Goal: Task Accomplishment & Management: Use online tool/utility

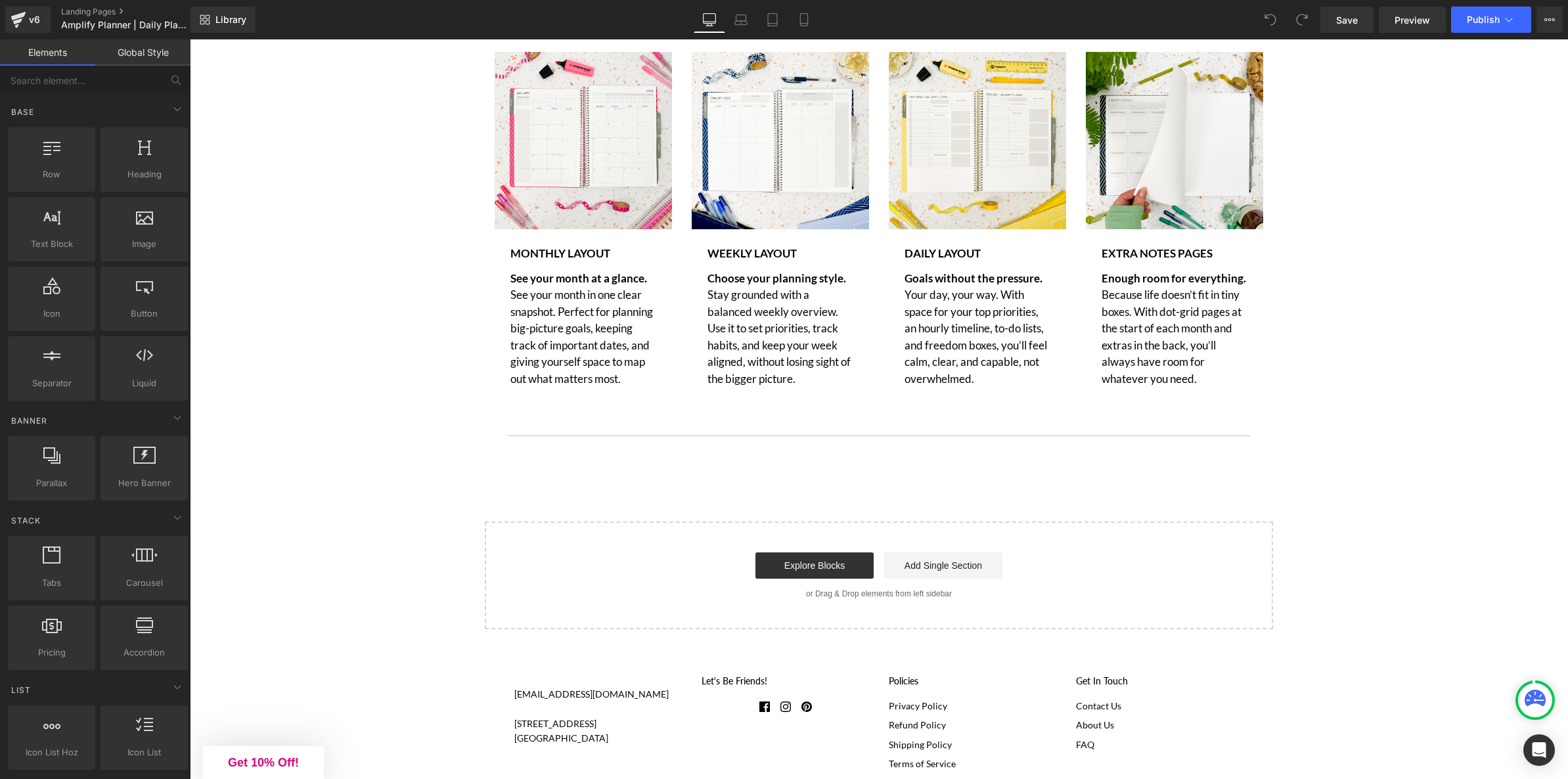
scroll to position [3946, 0]
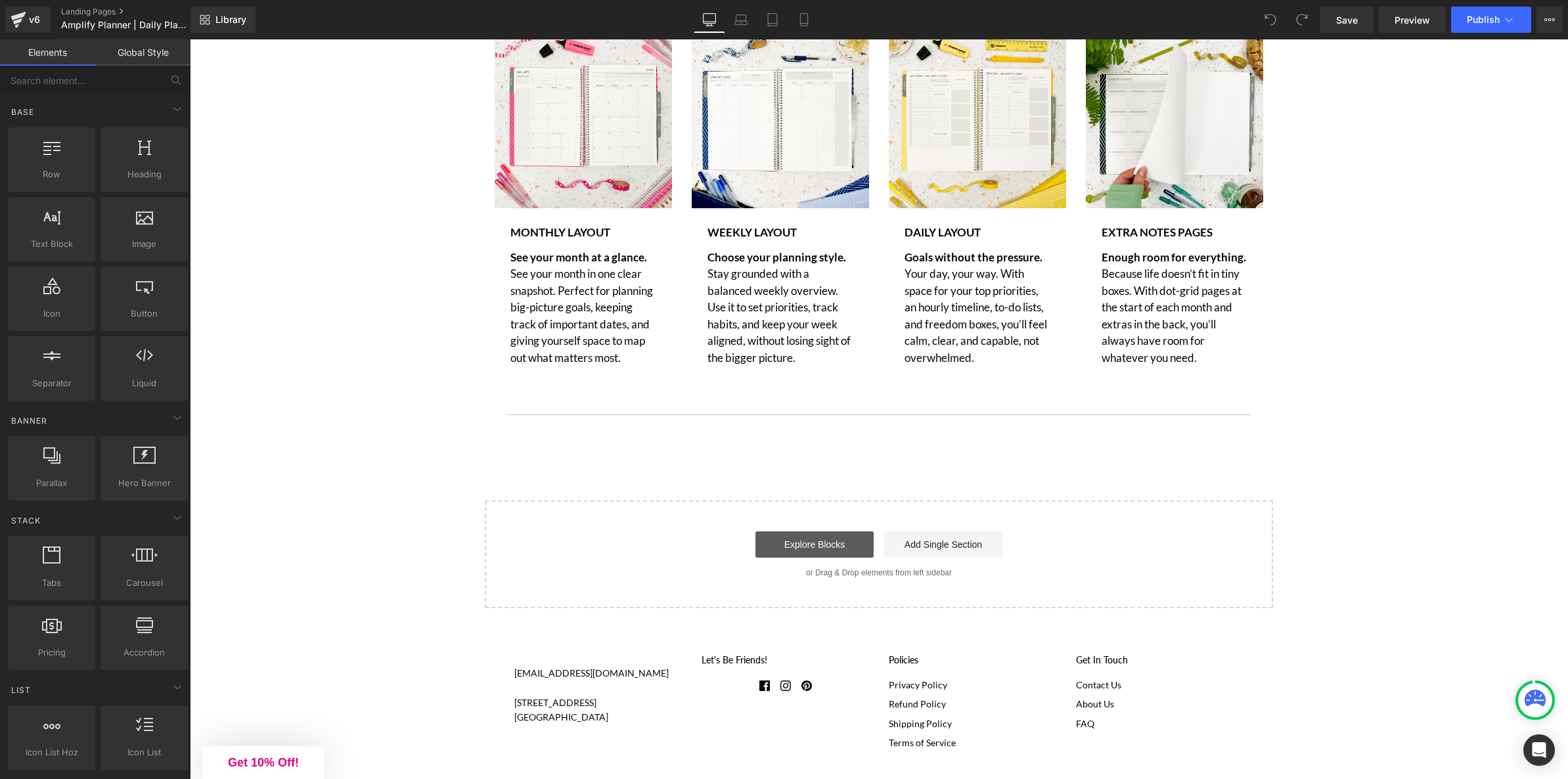
click at [845, 558] on link "Explore Blocks" at bounding box center [814, 544] width 118 height 26
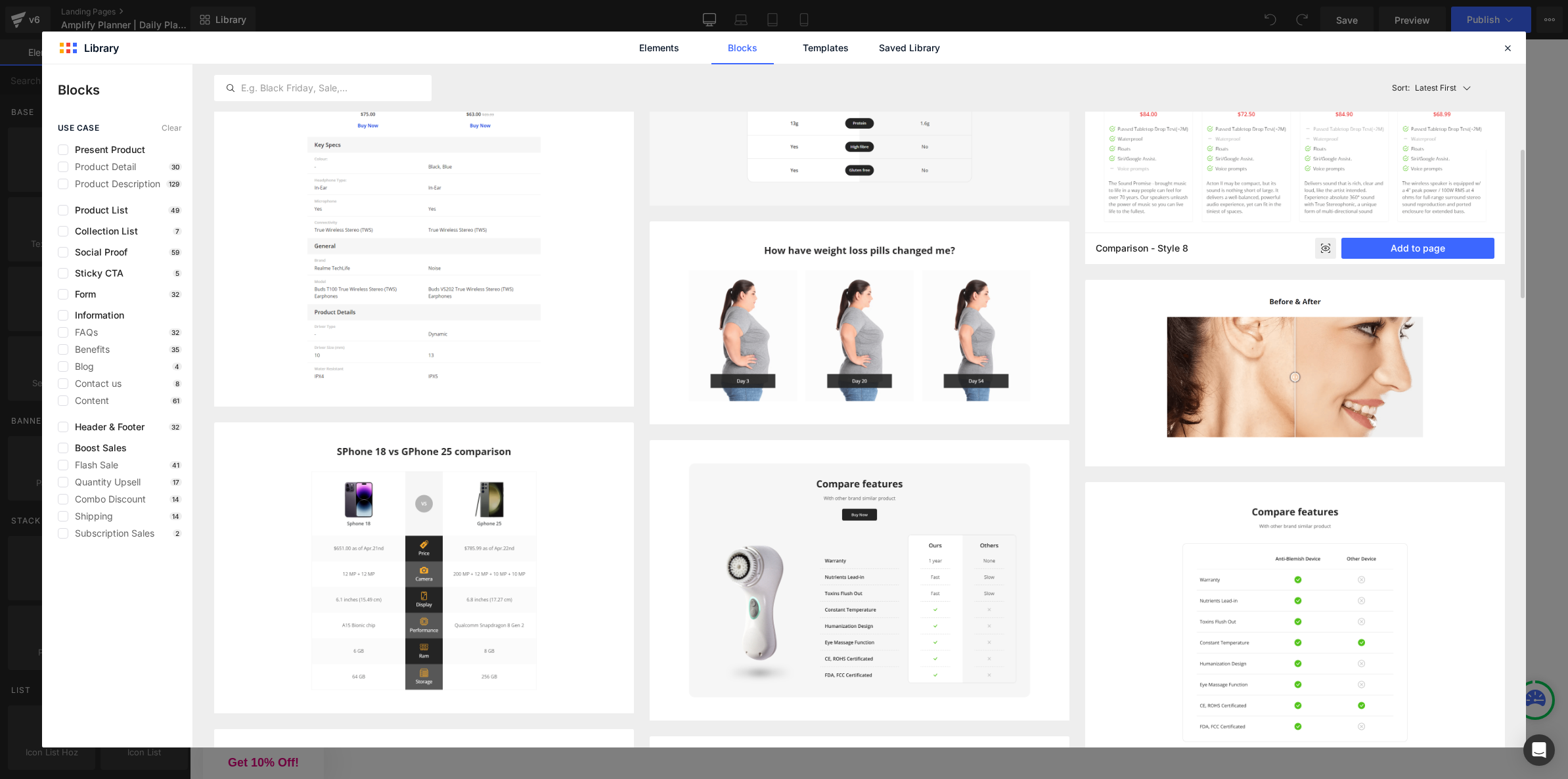
scroll to position [210, 0]
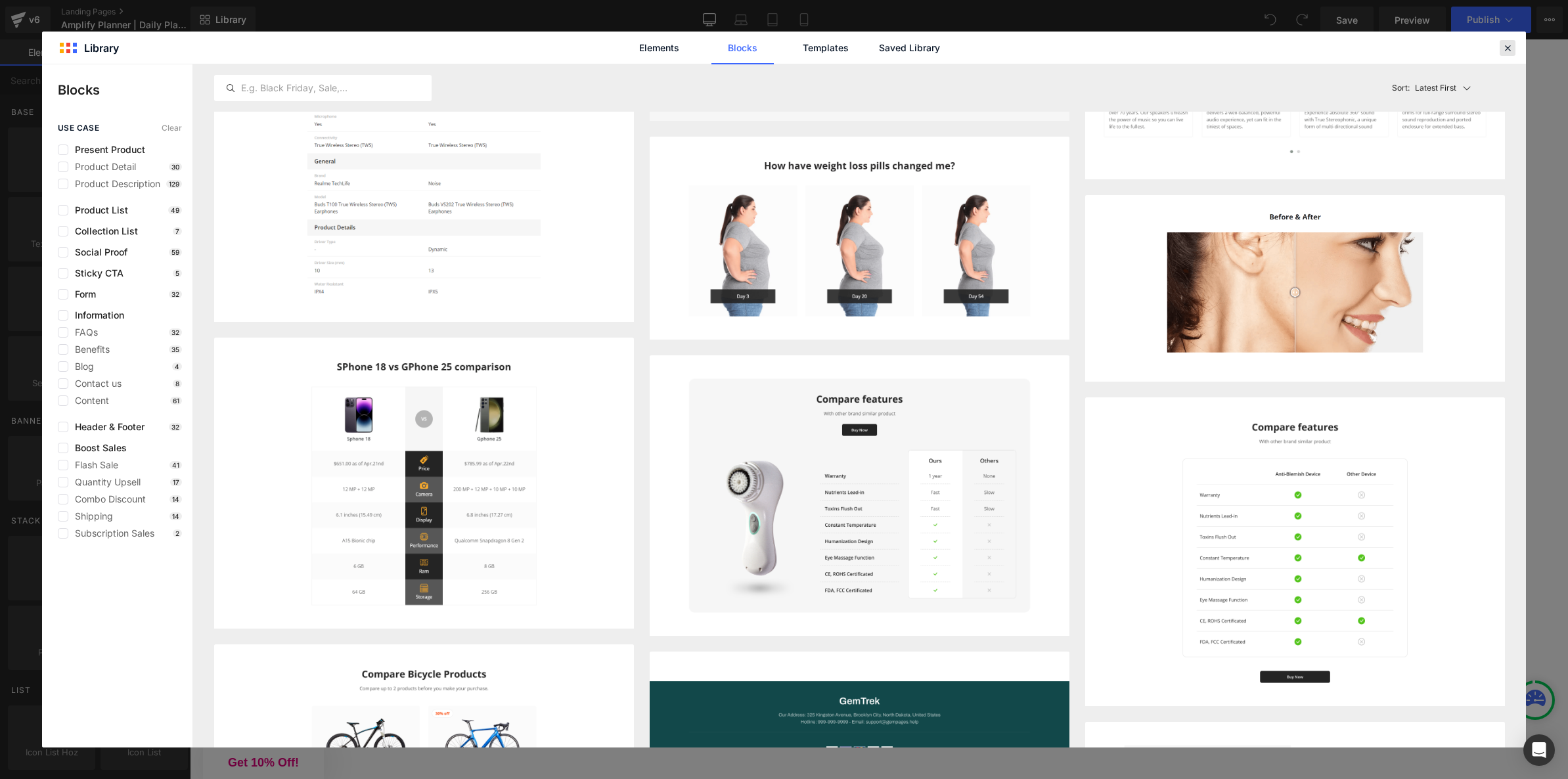
drag, startPoint x: 1509, startPoint y: 45, endPoint x: 1276, endPoint y: 80, distance: 235.6
click at [1509, 45] on icon at bounding box center [1507, 48] width 12 height 12
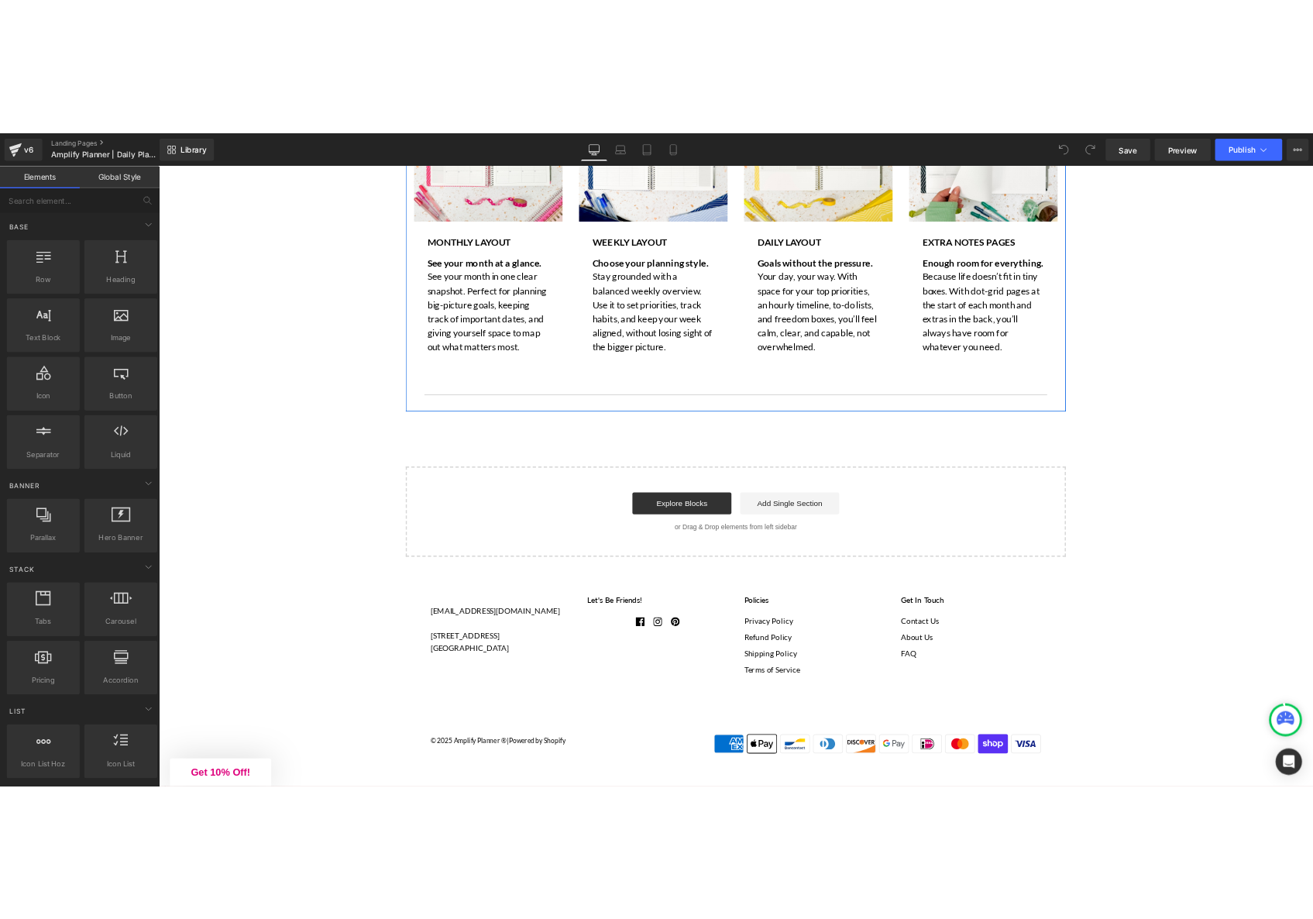
scroll to position [4782, 0]
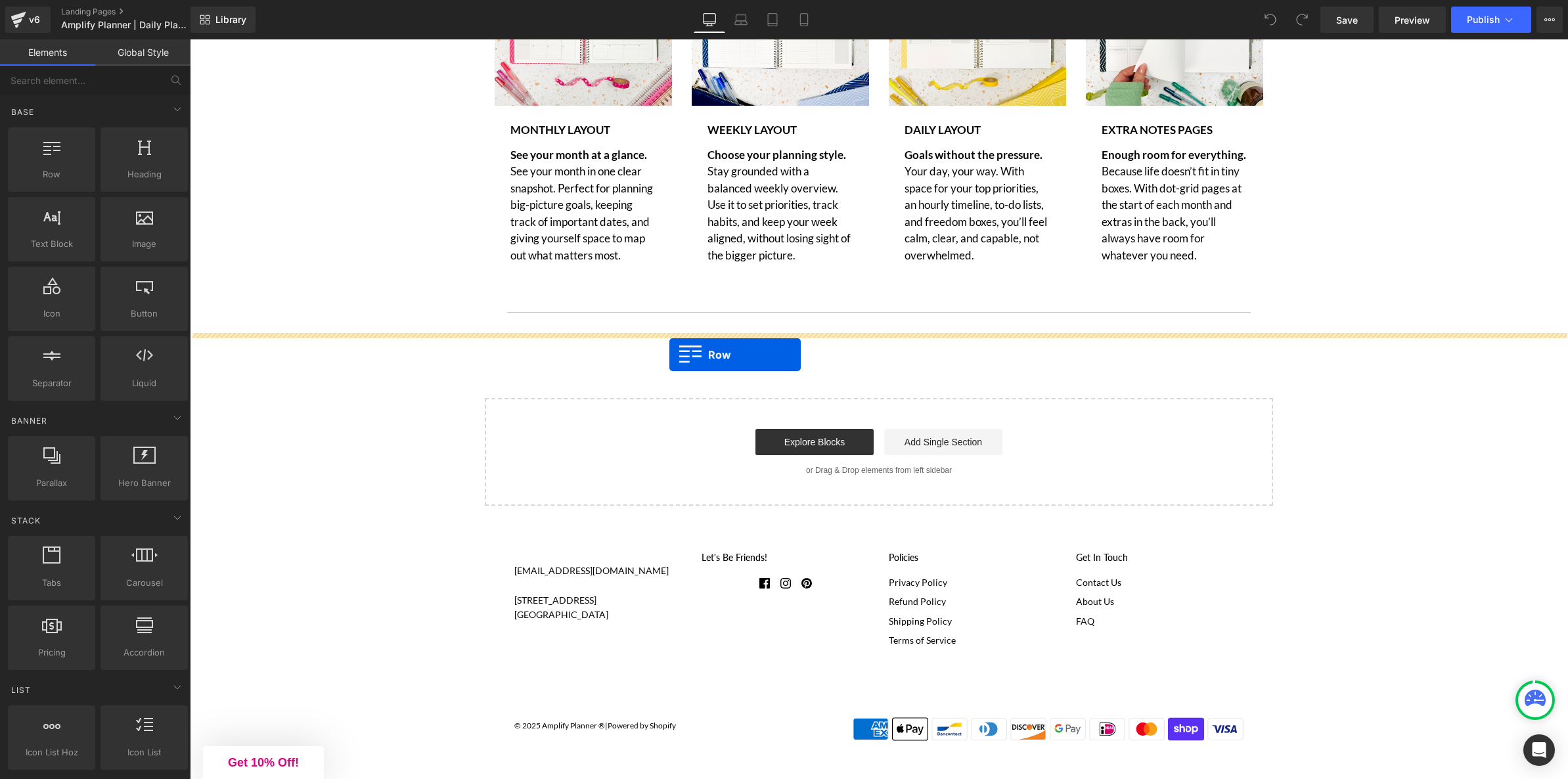
drag, startPoint x: 265, startPoint y: 225, endPoint x: 670, endPoint y: 354, distance: 425.0
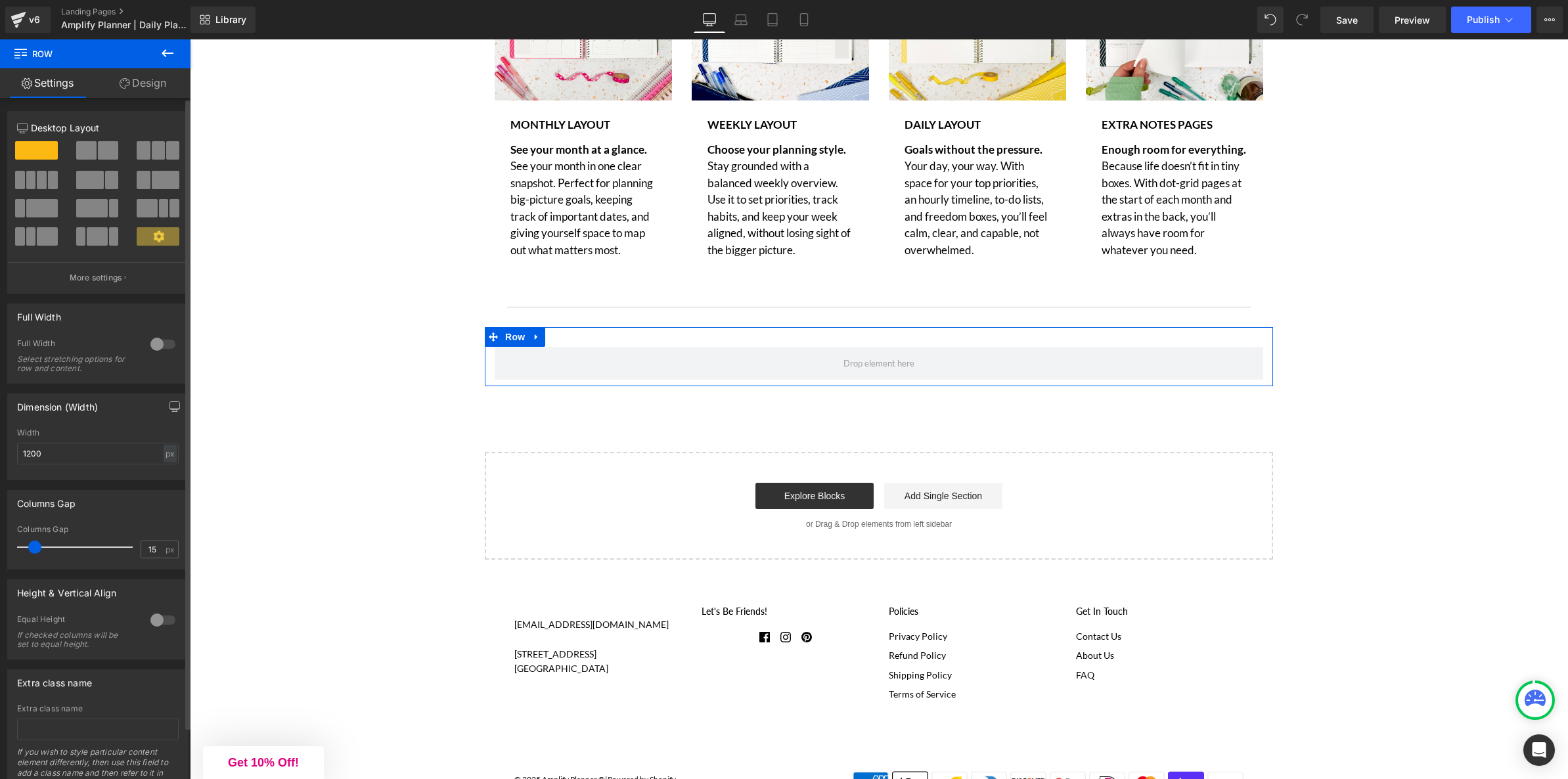
click at [97, 150] on span at bounding box center [108, 151] width 20 height 19
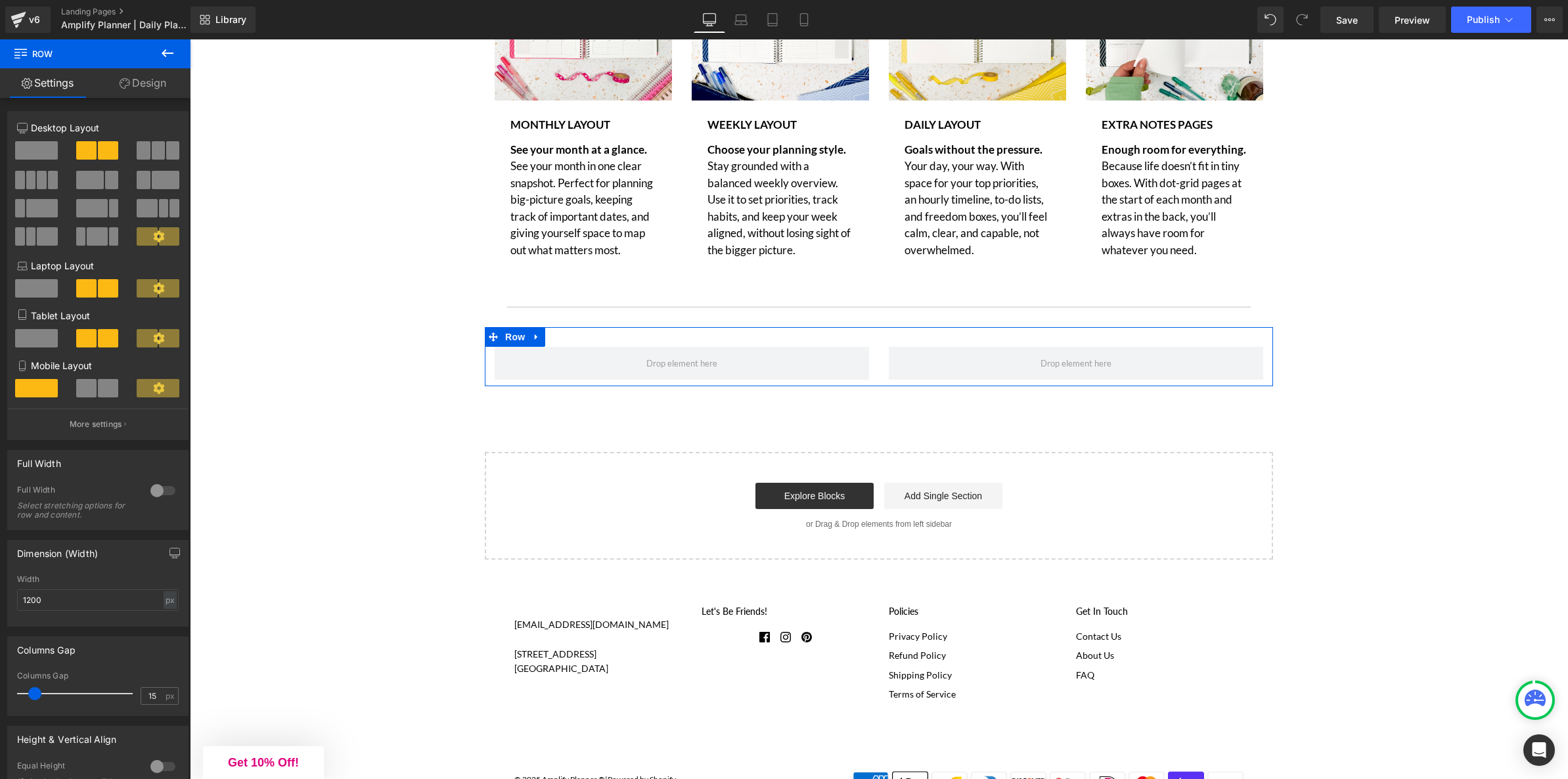
click at [145, 85] on link "Design" at bounding box center [142, 83] width 95 height 30
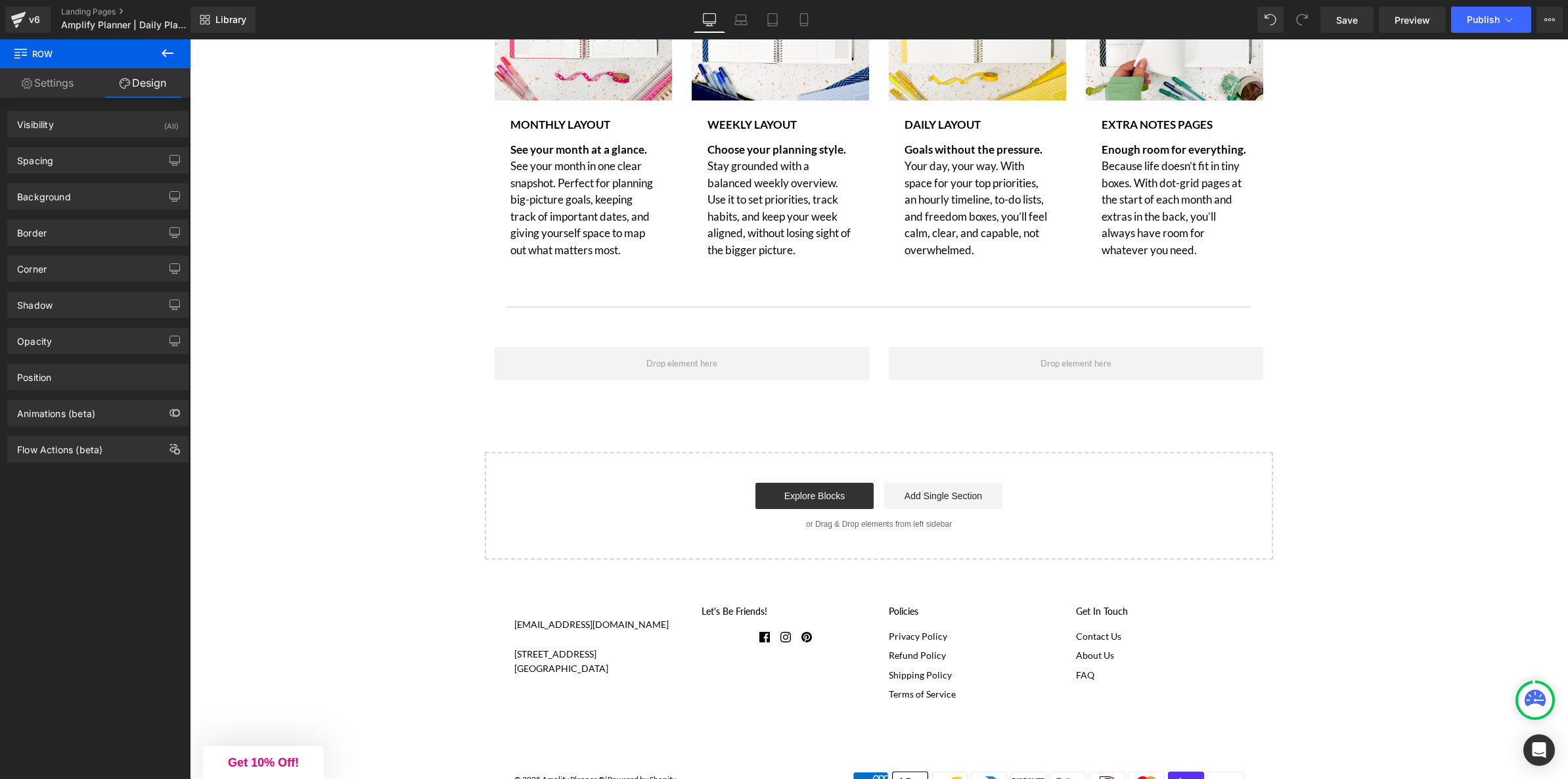
click at [170, 52] on icon at bounding box center [167, 53] width 16 height 16
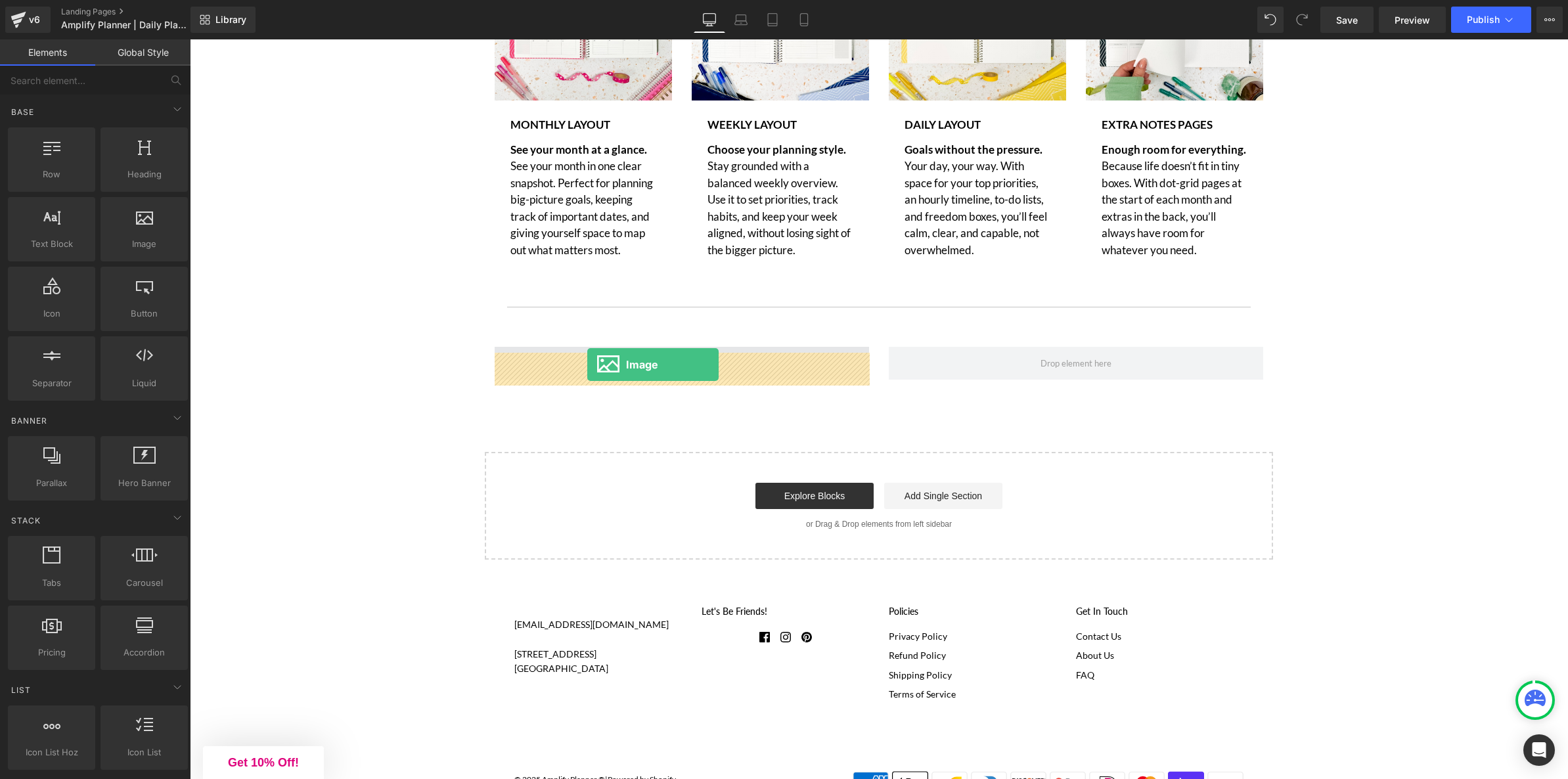
drag, startPoint x: 343, startPoint y: 281, endPoint x: 587, endPoint y: 364, distance: 257.7
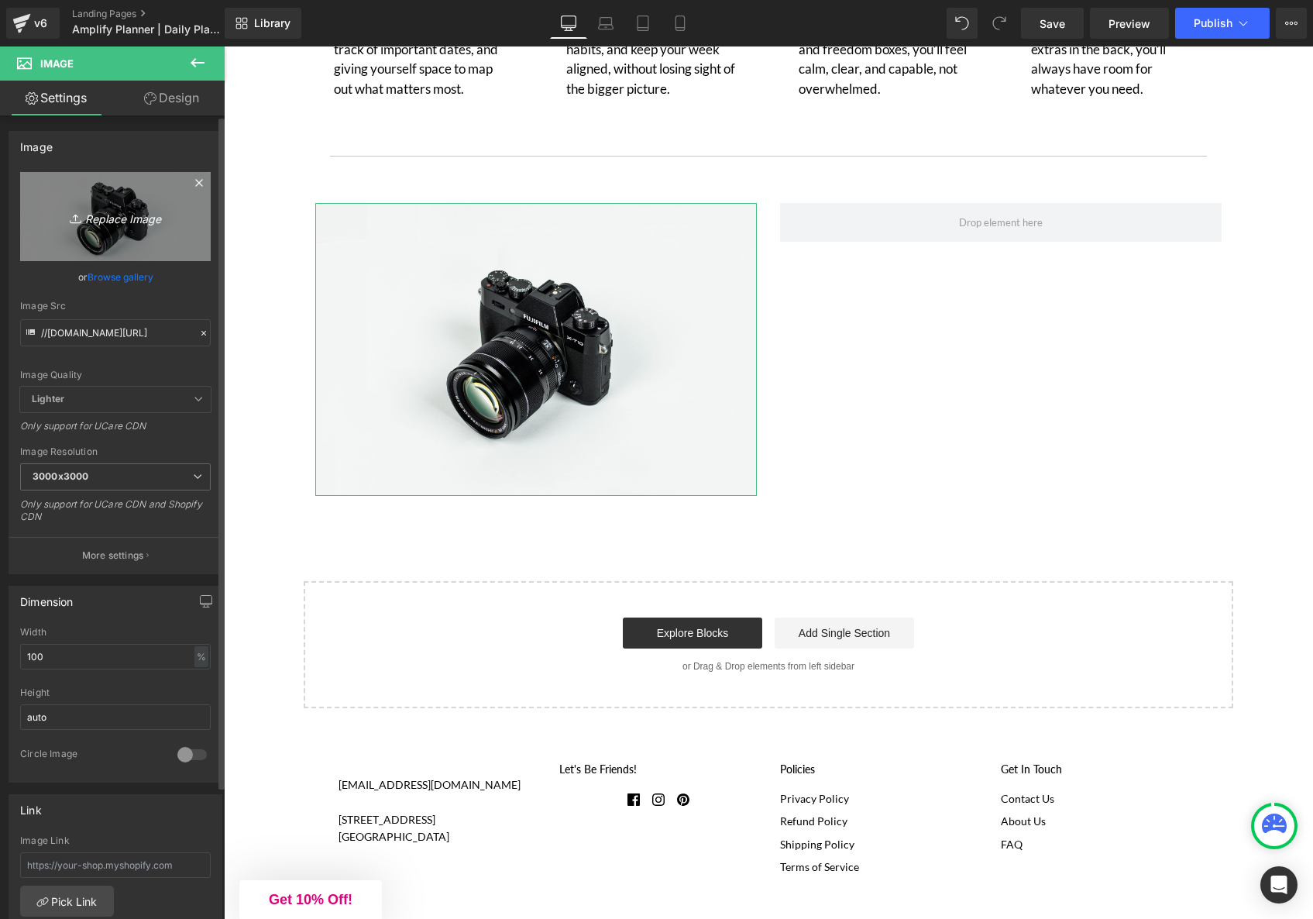
click at [122, 209] on icon "Replace Image" at bounding box center [115, 216] width 124 height 19
type input "C:\fakepath\495207ccf3b69f-GH445371426.webp"
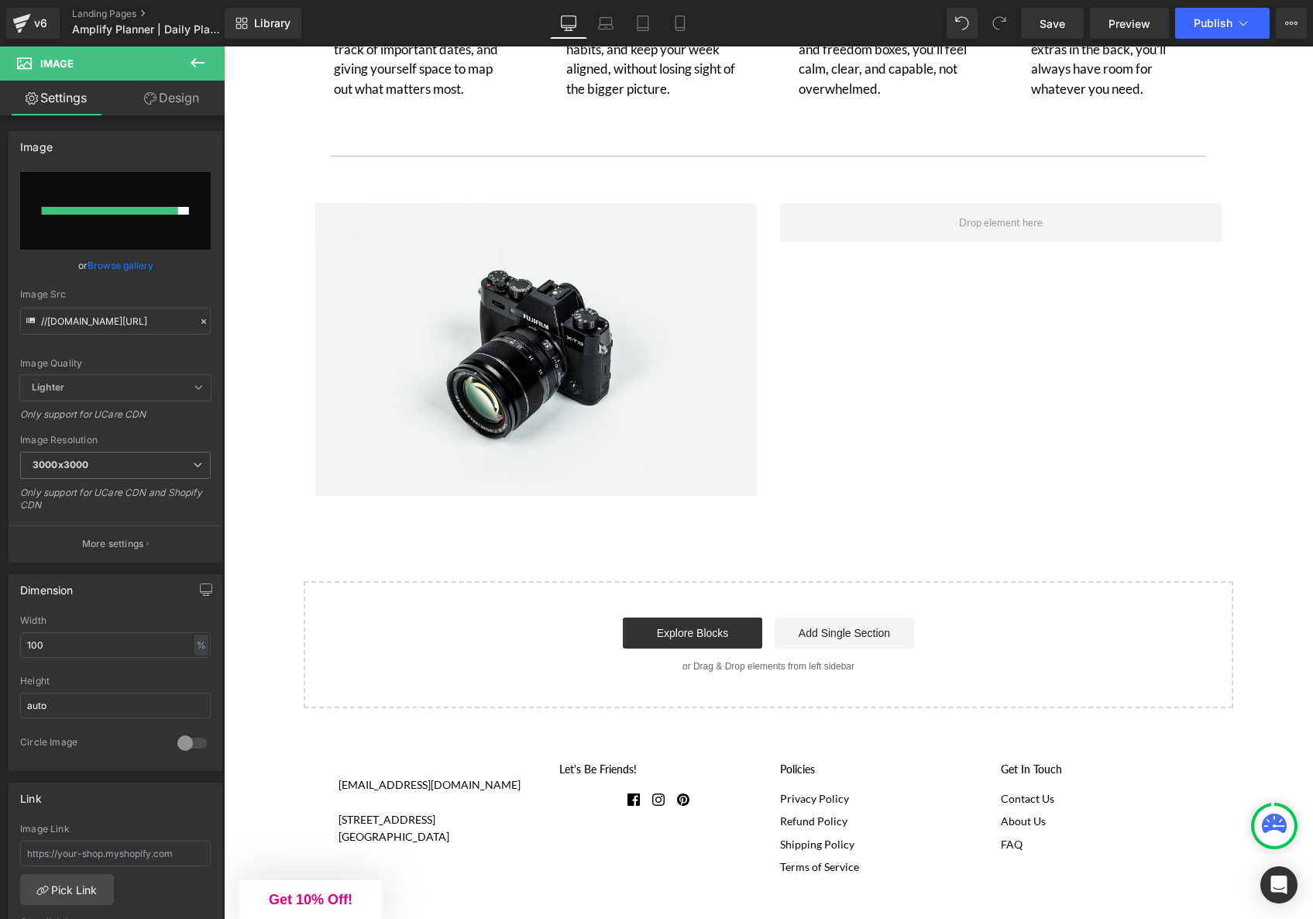
type input "https://ucarecdn.com/2eebcadb-4c23-46c8-94bf-008bc5f48e8f/-/format/auto/-/previ…"
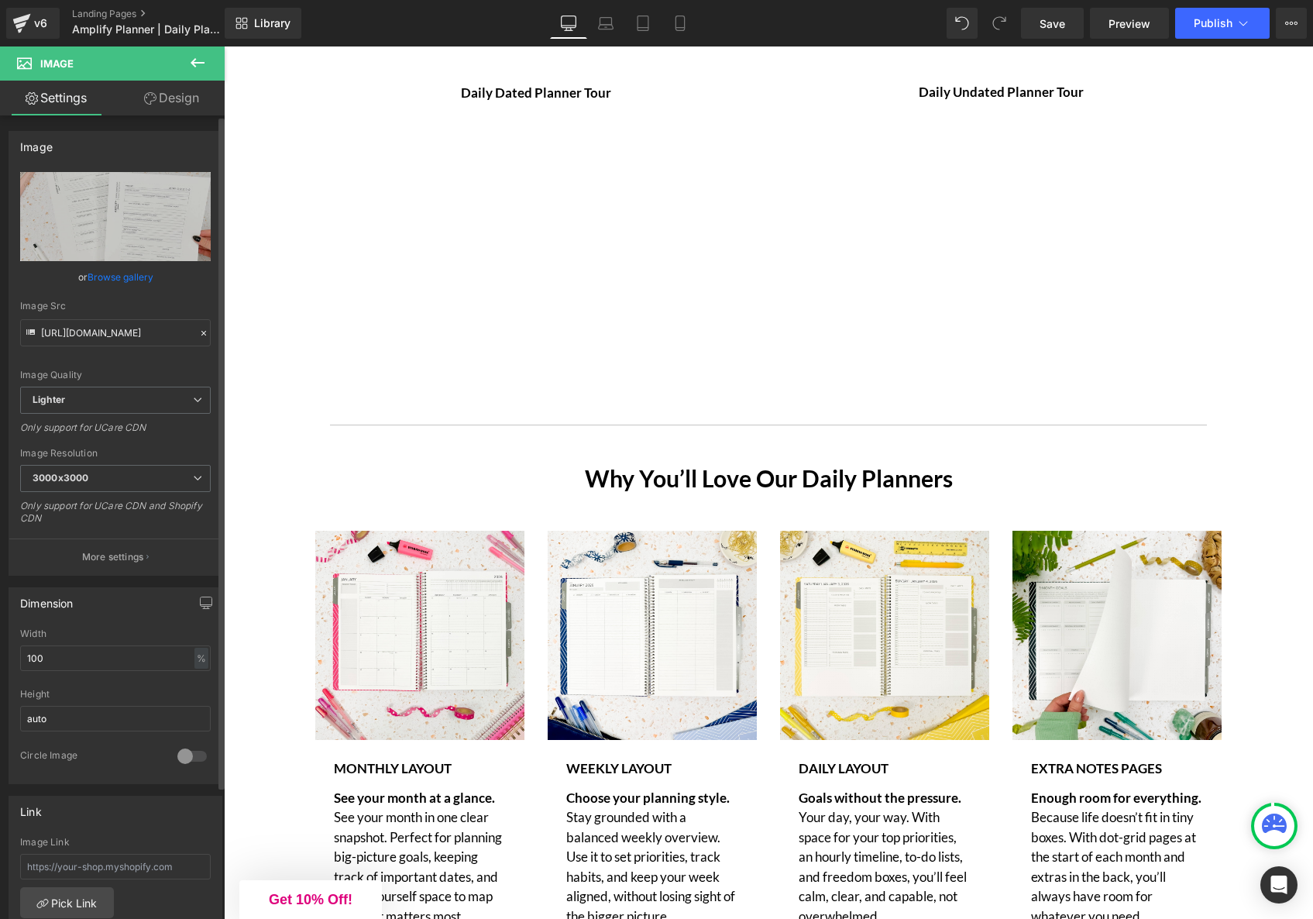
scroll to position [3940, 0]
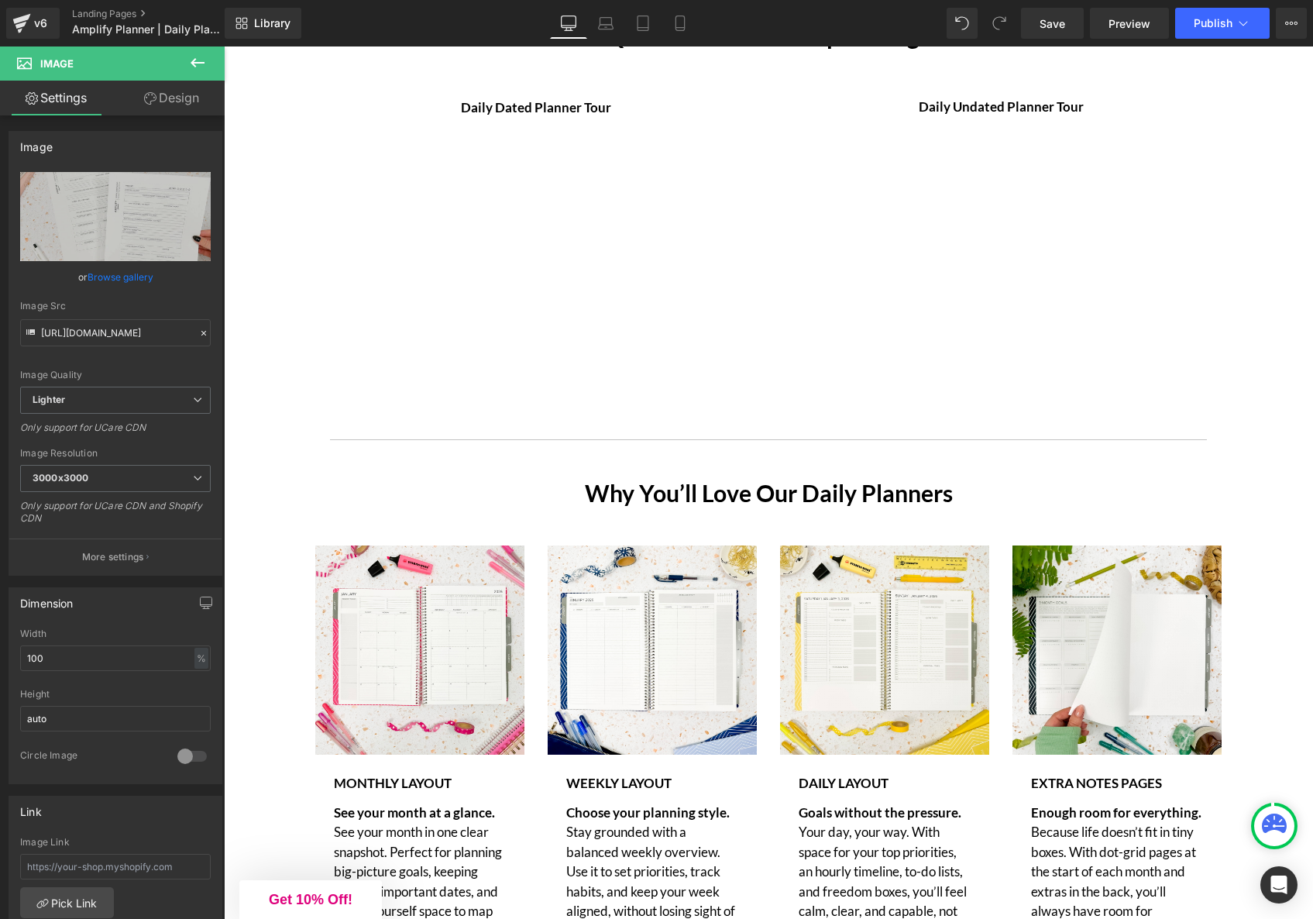
click at [197, 64] on icon at bounding box center [197, 62] width 19 height 19
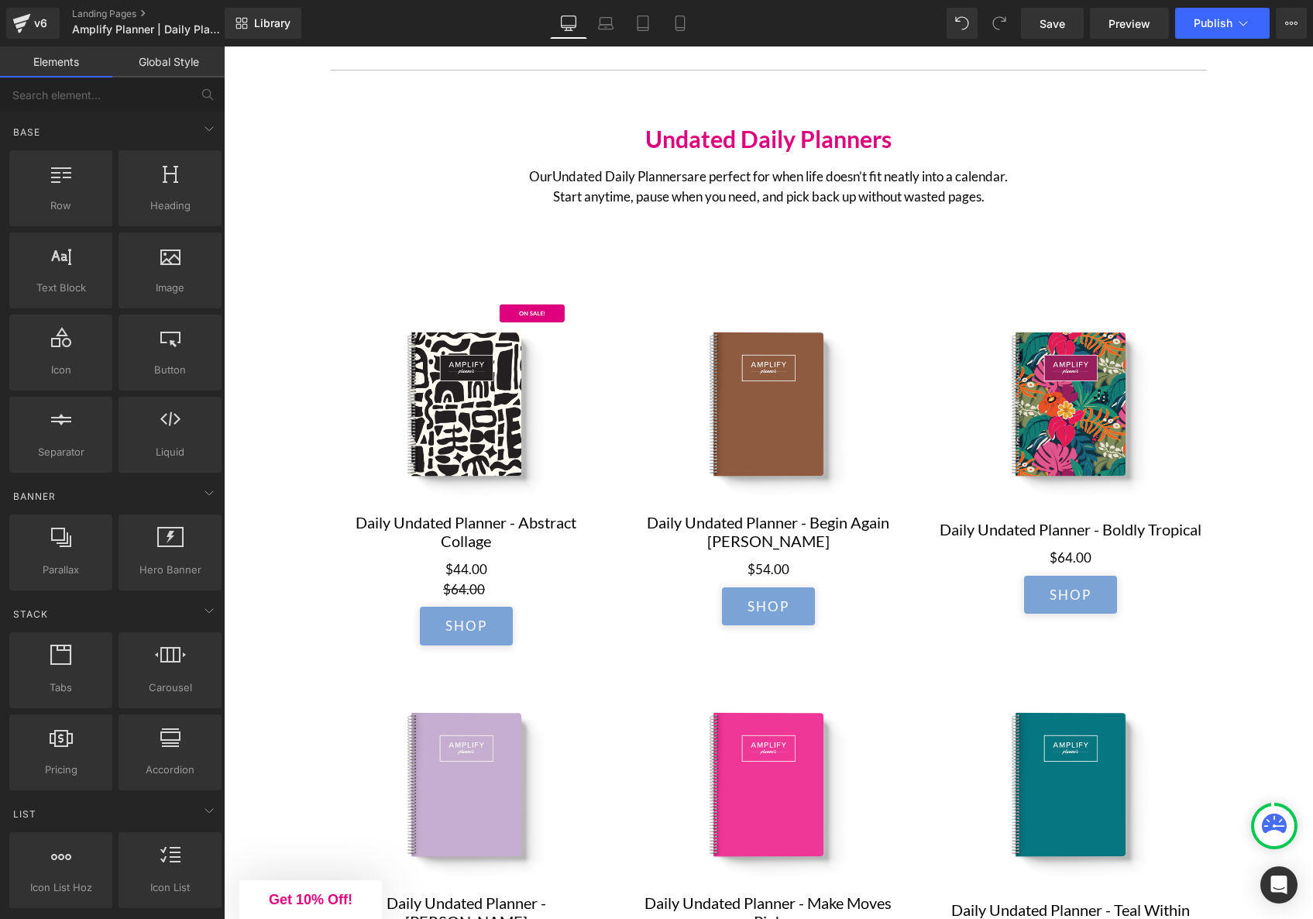
scroll to position [2805, 0]
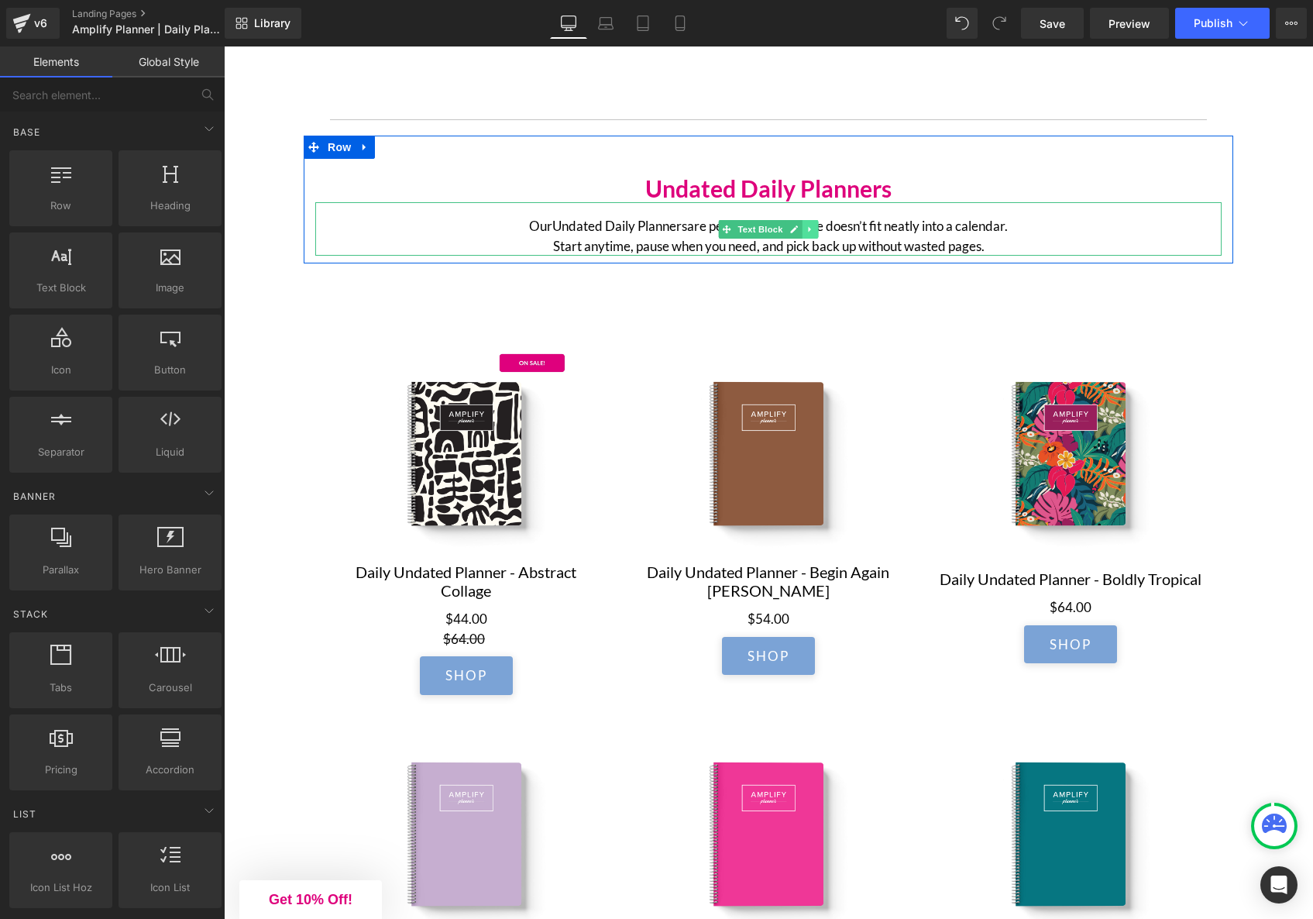
click at [808, 232] on icon at bounding box center [809, 228] width 2 height 5
click at [807, 233] on link at bounding box center [802, 229] width 16 height 19
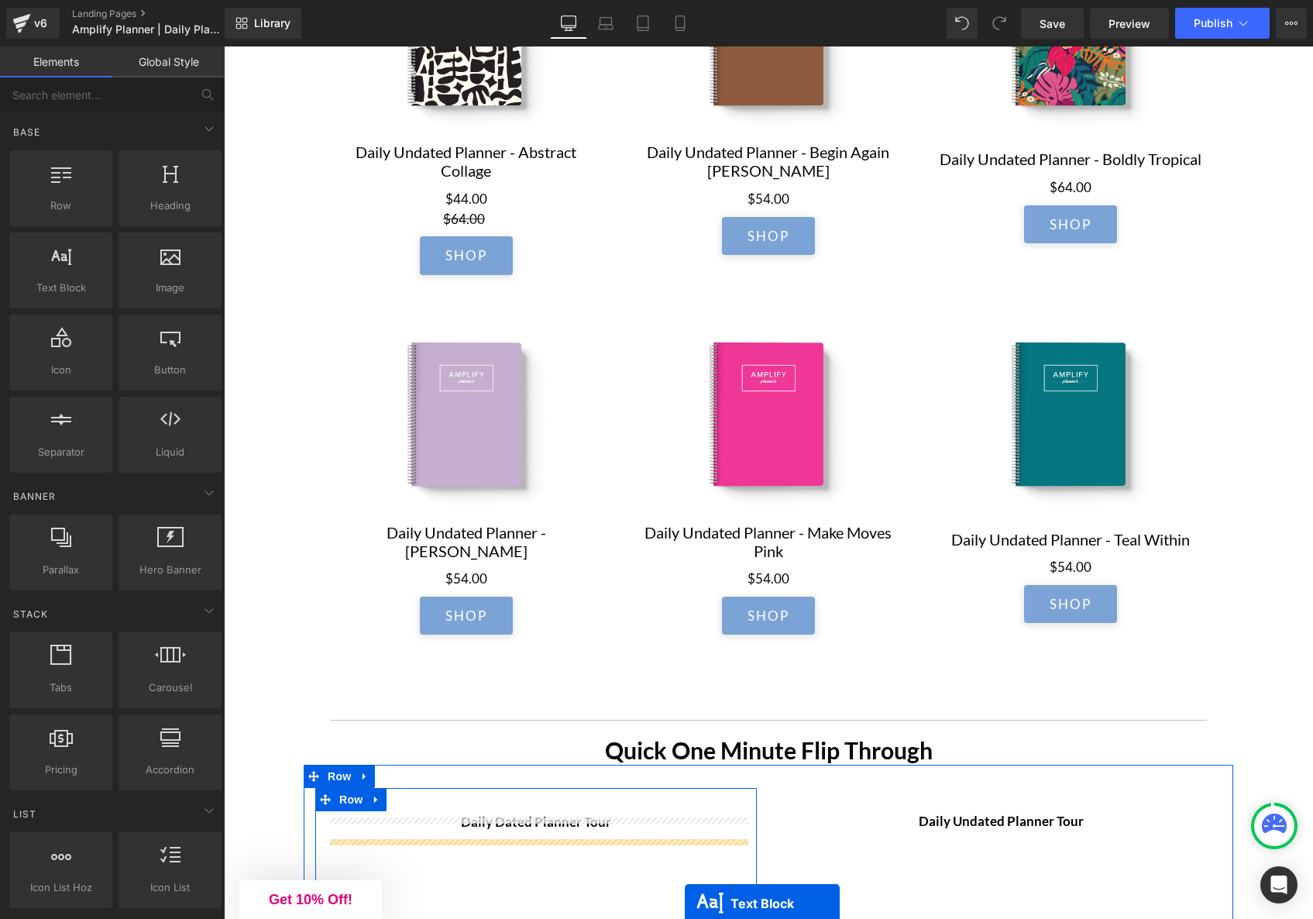
scroll to position [3341, 0]
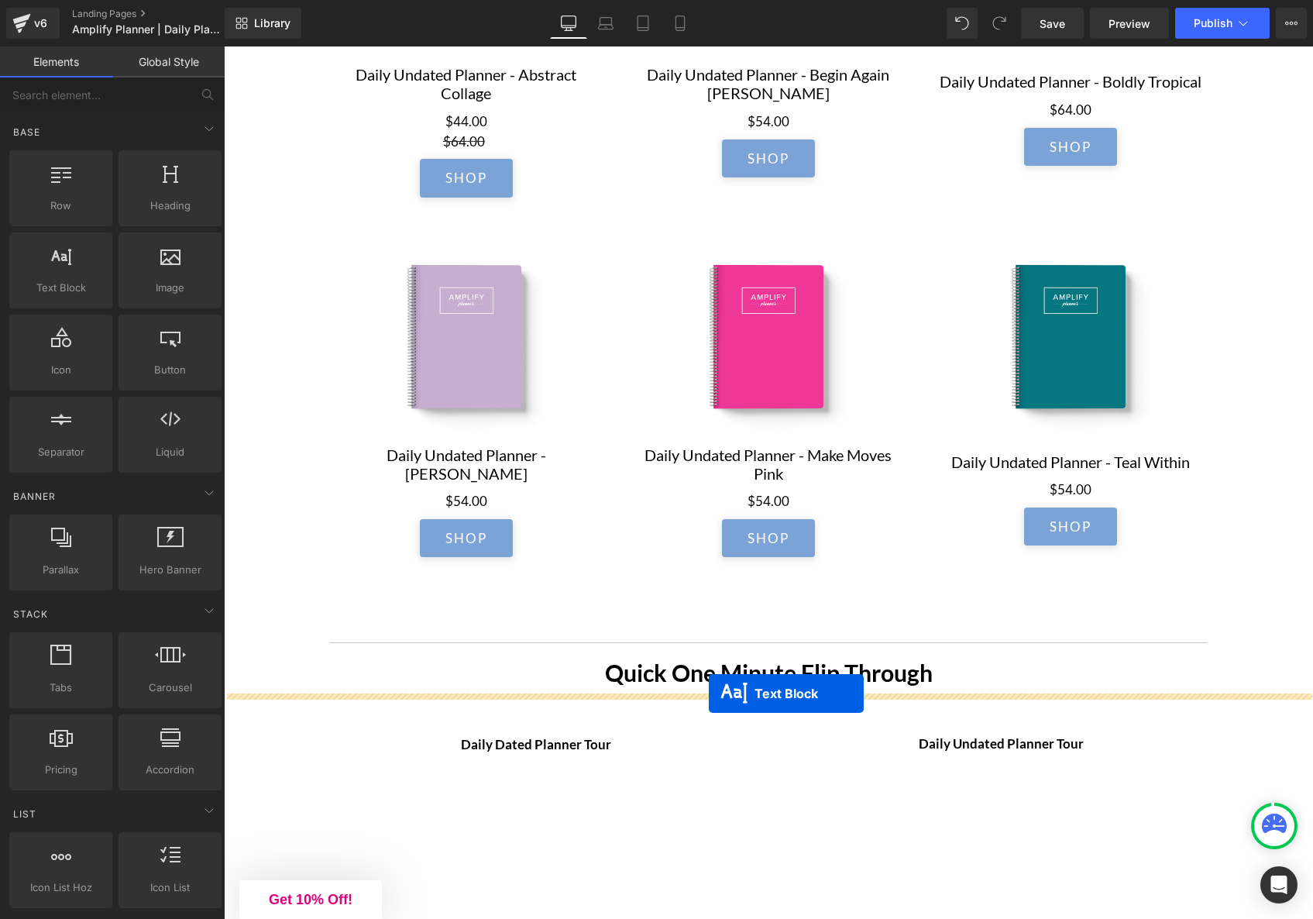
drag, startPoint x: 725, startPoint y: 287, endPoint x: 709, endPoint y: 694, distance: 407.1
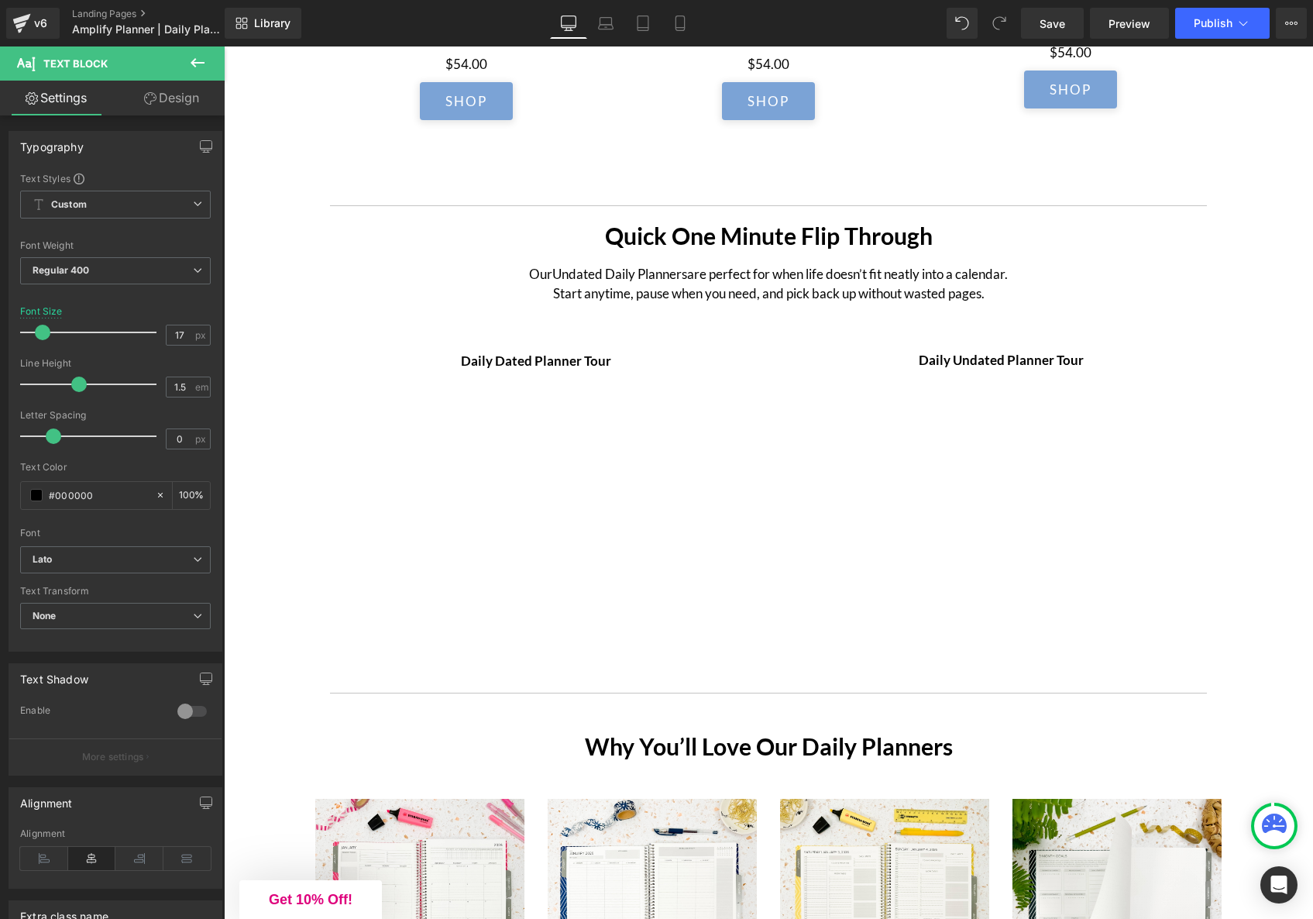
scroll to position [3745, 0]
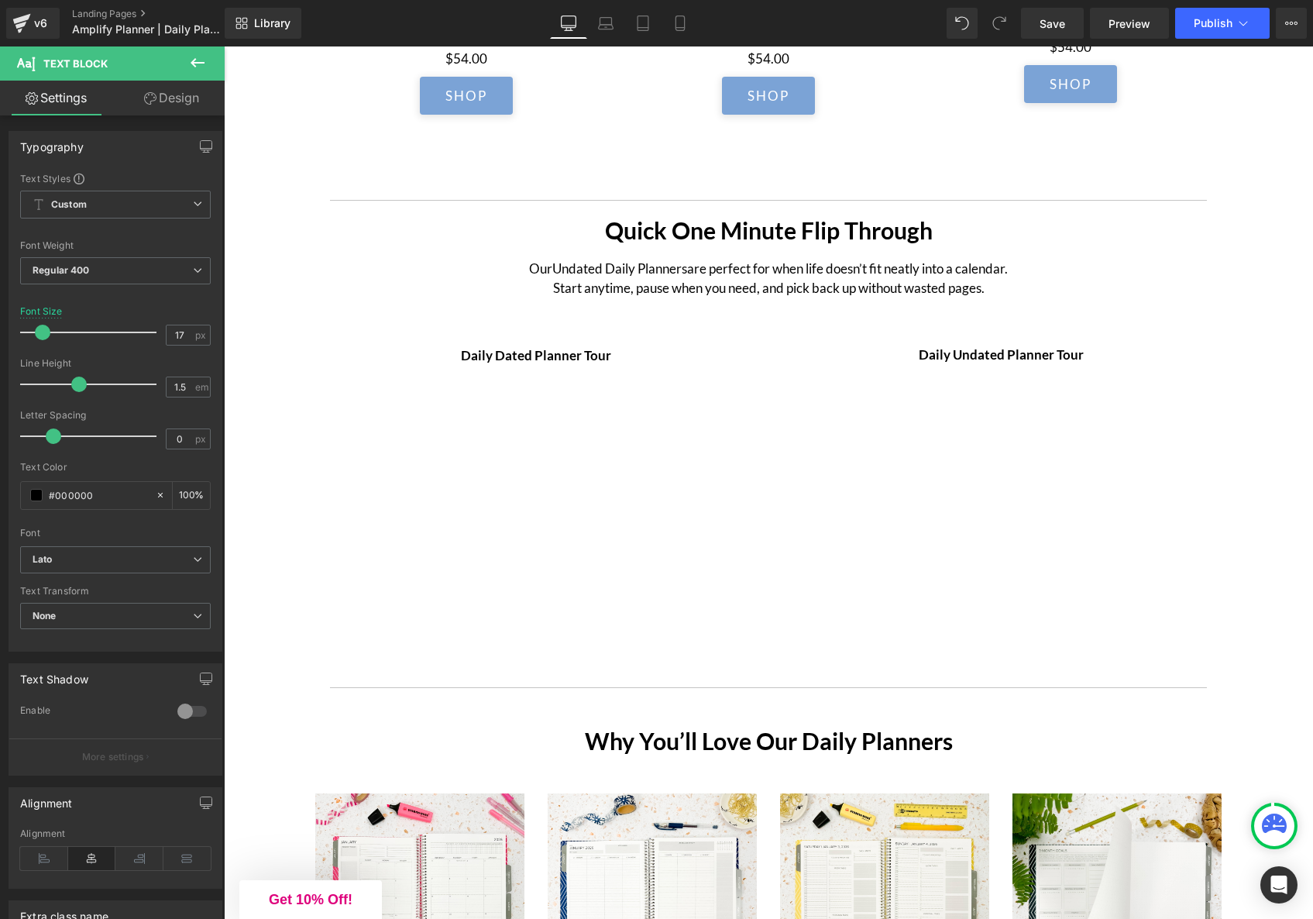
click at [734, 298] on p "Our Undated Daily Planners are perfect for when life doesn’t fit neatly into a …" at bounding box center [769, 279] width 1090 height 40
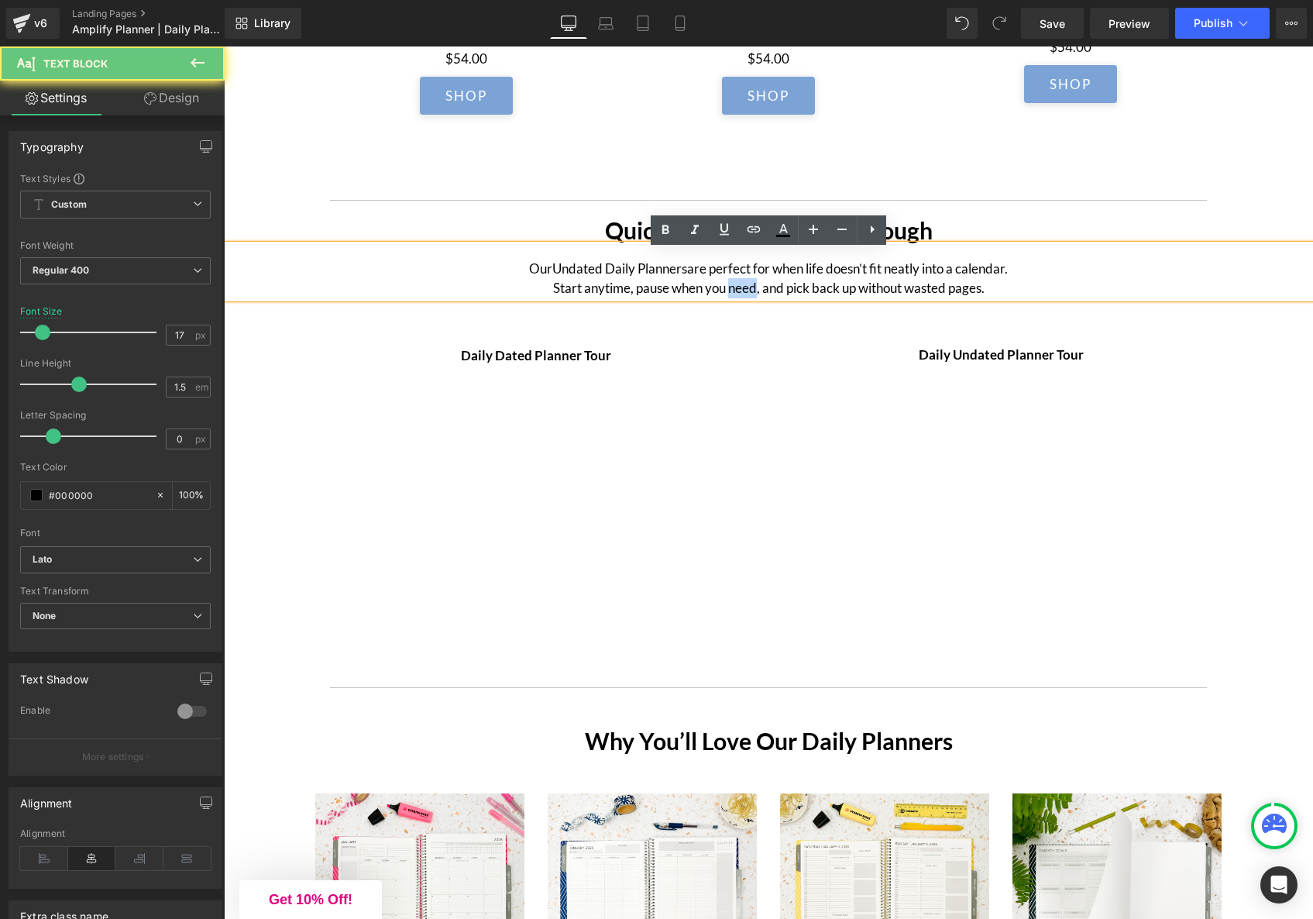
click at [734, 298] on p "Our Undated Daily Planners are perfect for when life doesn’t fit neatly into a …" at bounding box center [769, 279] width 1090 height 40
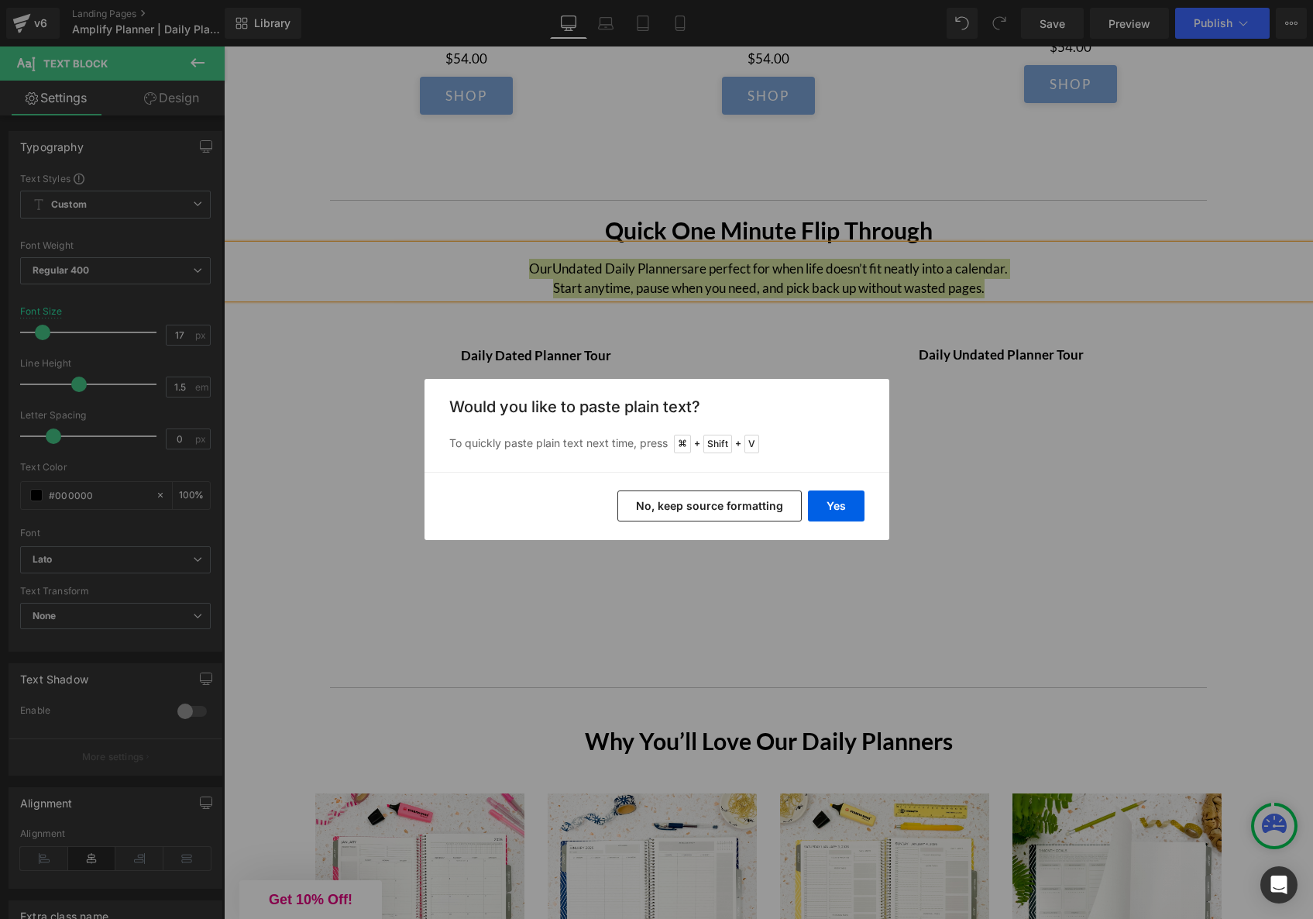
drag, startPoint x: 696, startPoint y: 500, endPoint x: 472, endPoint y: 454, distance: 228.6
click at [696, 500] on button "No, keep source formatting" at bounding box center [710, 506] width 184 height 31
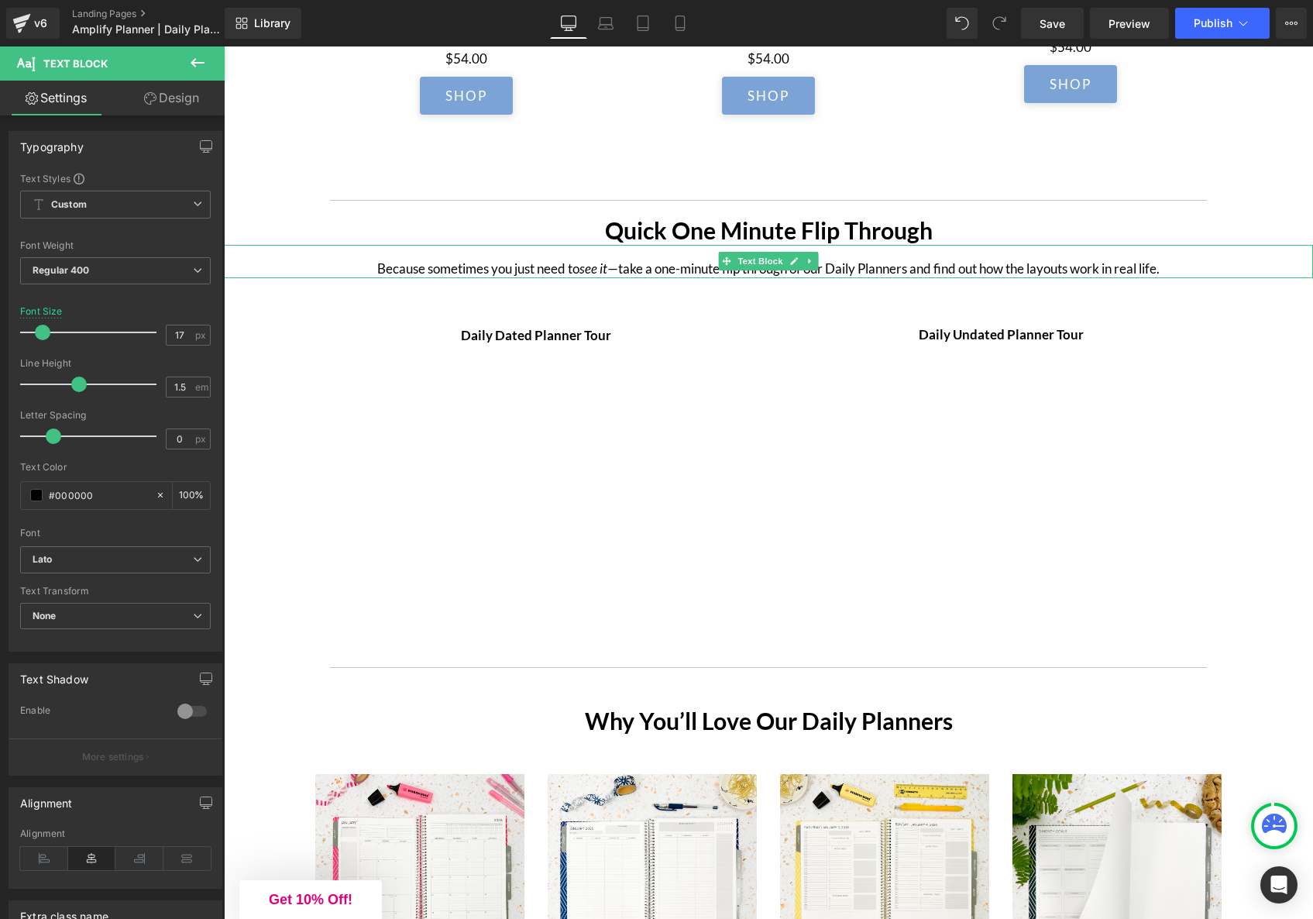
drag, startPoint x: 614, startPoint y: 277, endPoint x: 616, endPoint y: 298, distance: 21.0
click at [614, 278] on p "Because sometimes you just need to see it —take a one-minute flip through of ou…" at bounding box center [769, 269] width 1090 height 20
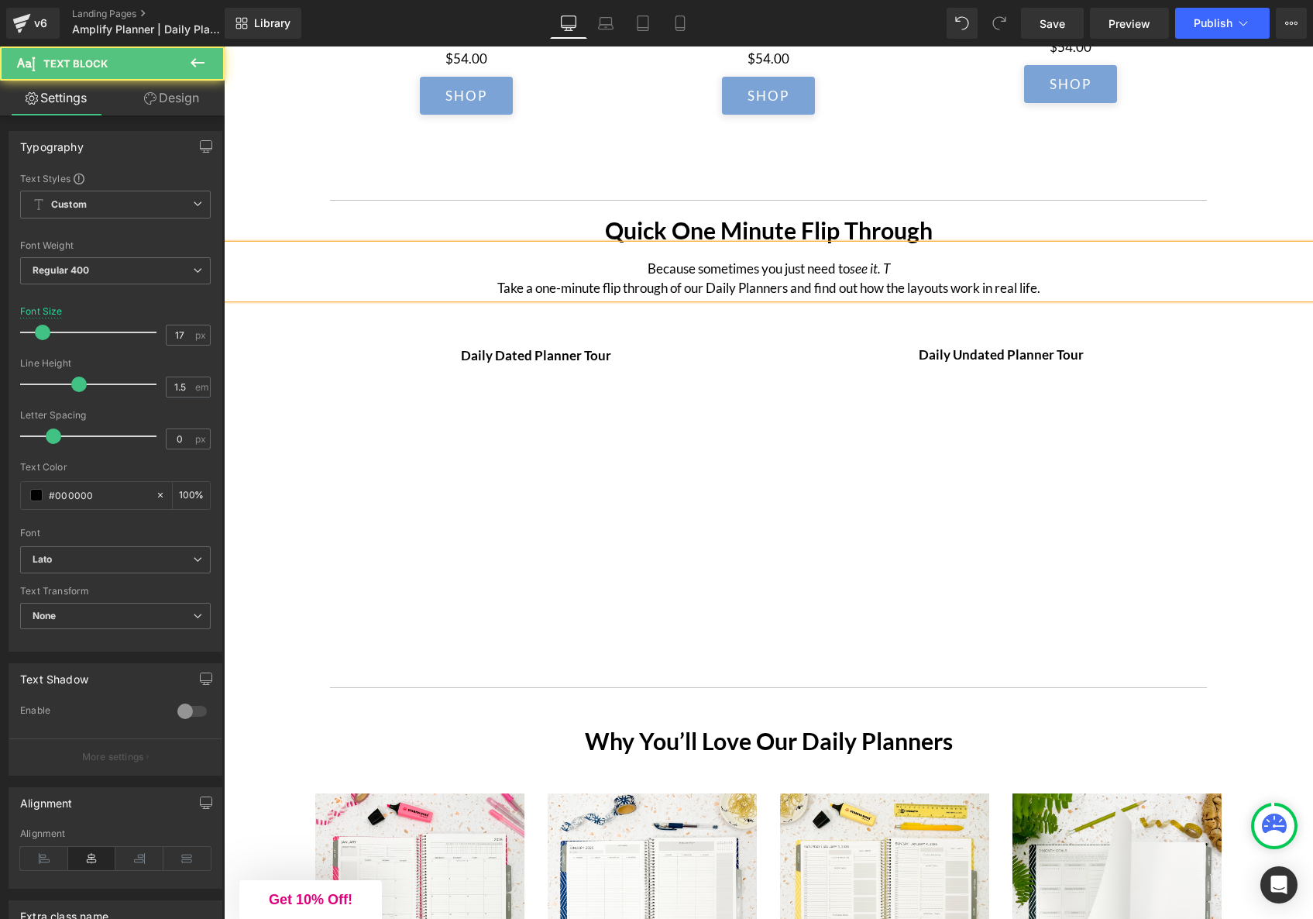
drag, startPoint x: 893, startPoint y: 275, endPoint x: 899, endPoint y: 330, distance: 55.3
click at [892, 278] on p "Because sometimes you just need to see it. T Take a one-minute flip through of …" at bounding box center [769, 279] width 1090 height 40
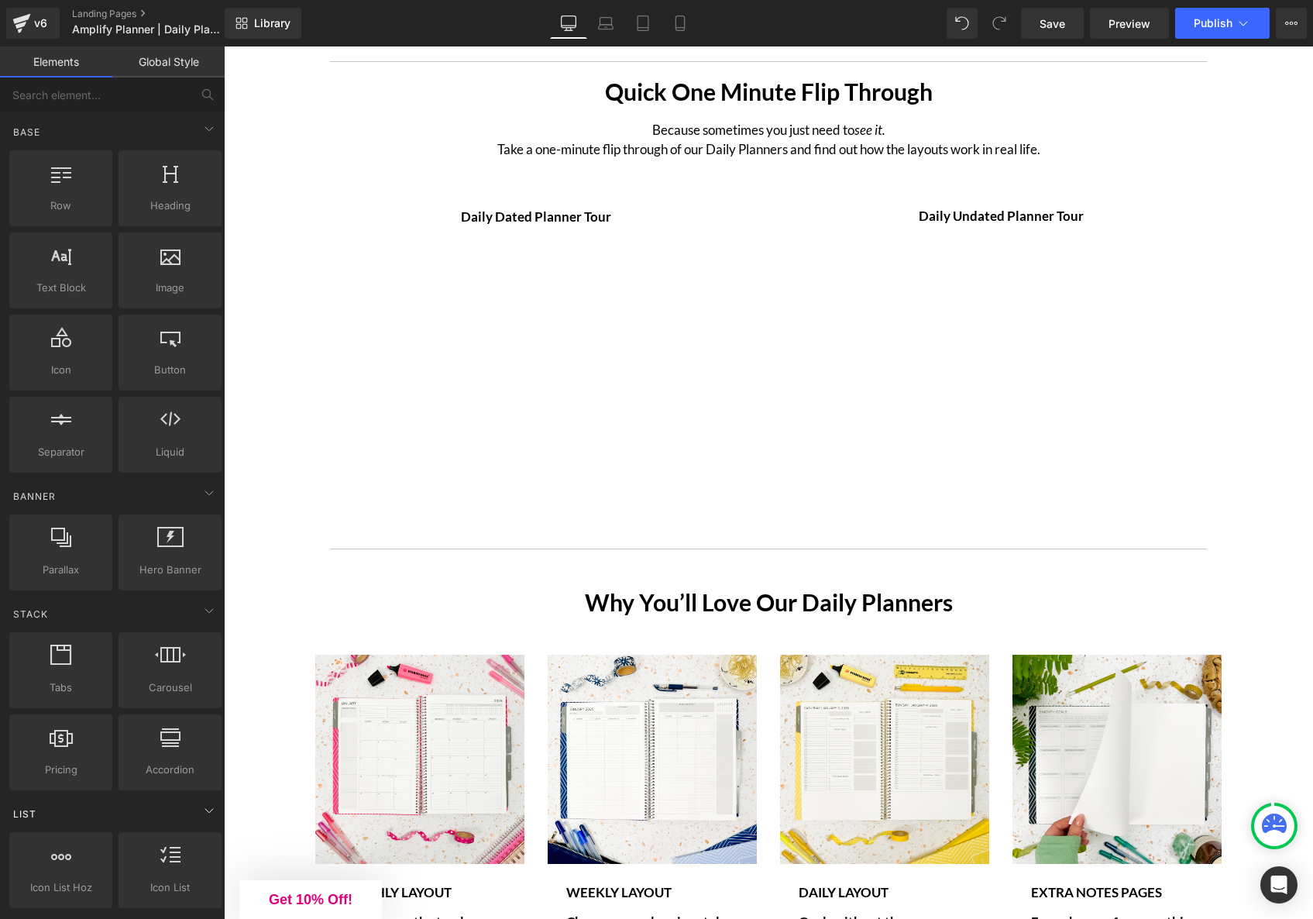
scroll to position [3868, 0]
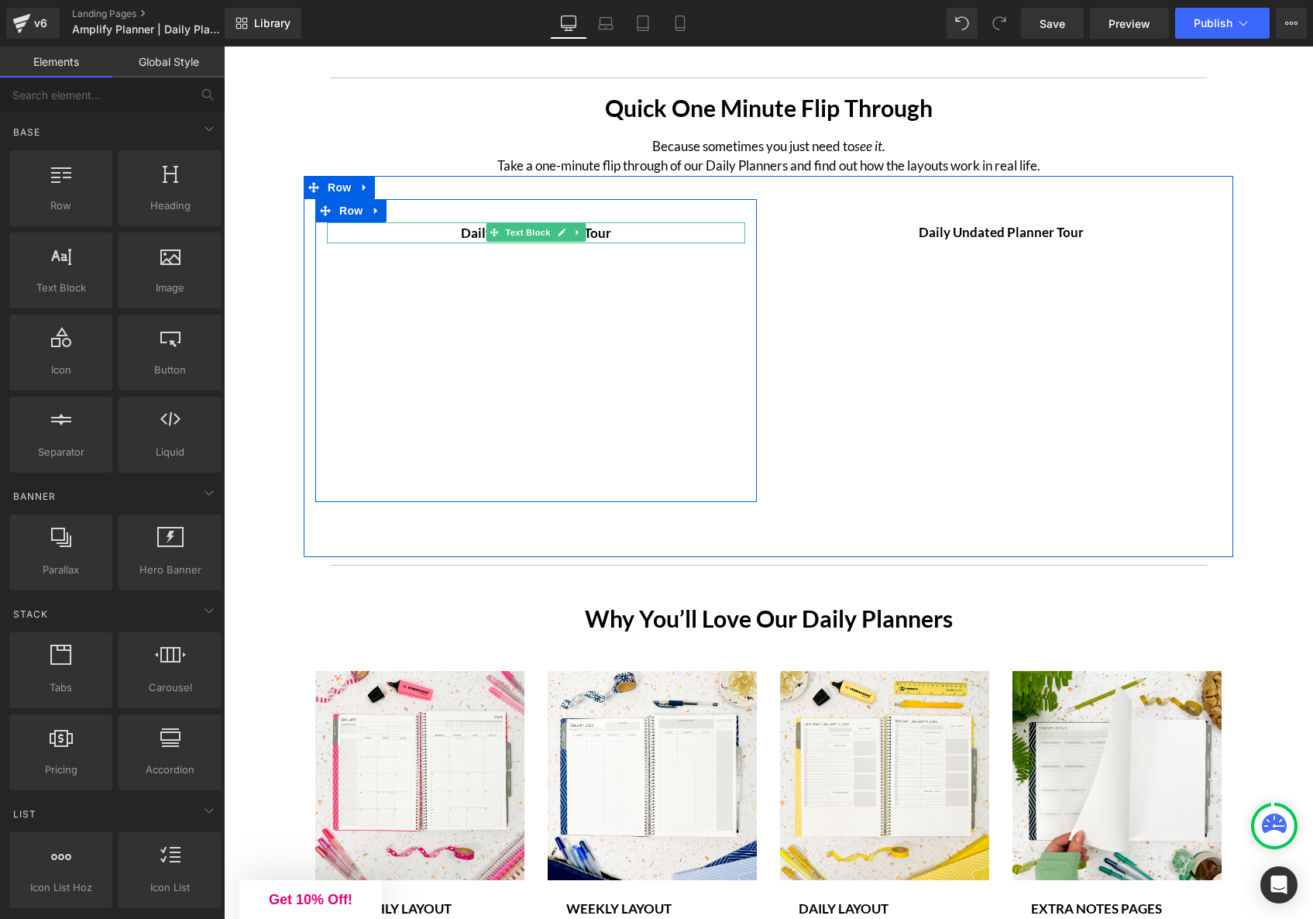
click at [466, 240] on span "Daily Dated Planner Tour" at bounding box center [536, 233] width 150 height 16
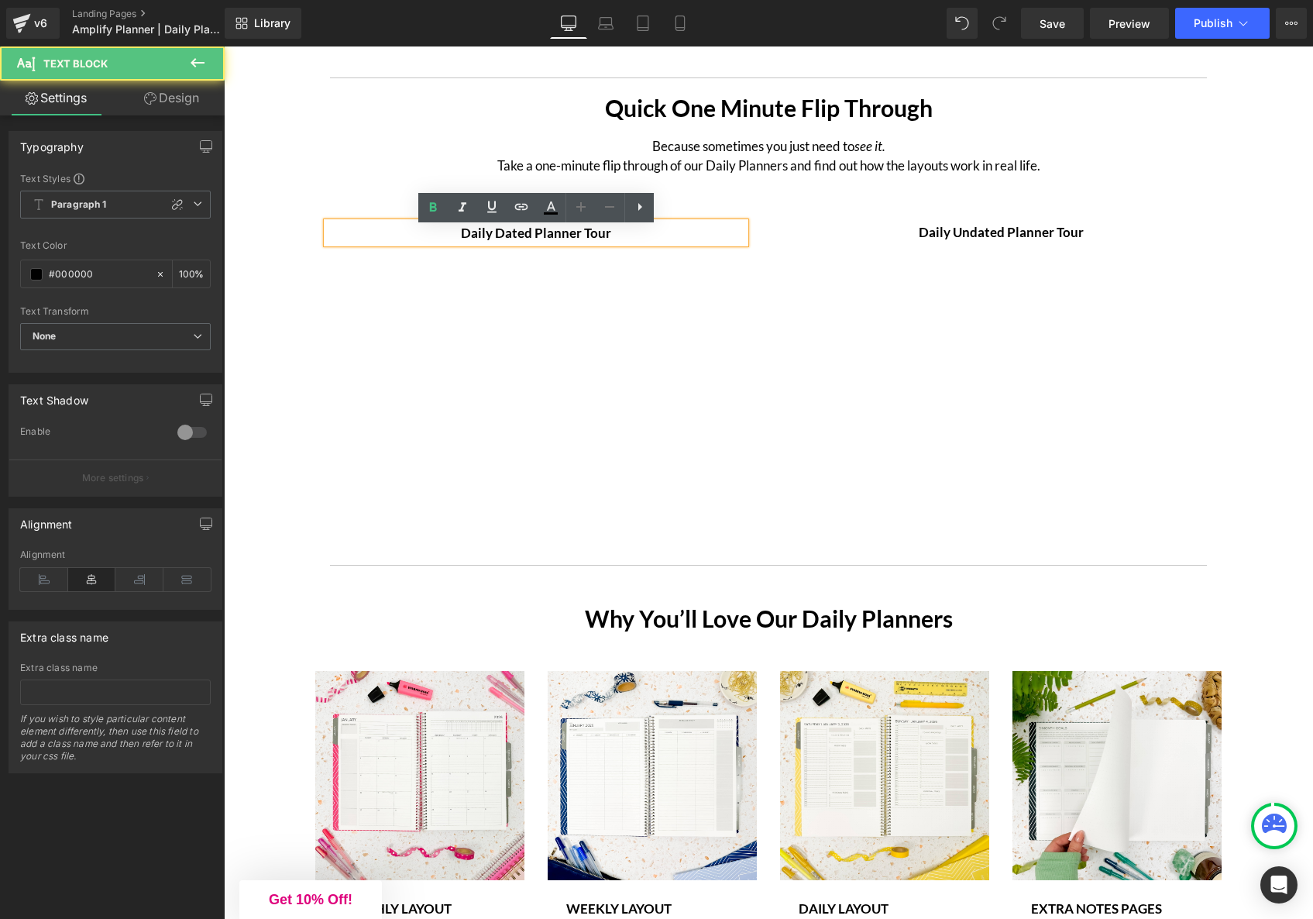
click at [462, 241] on span "Daily Dated Planner Tour" at bounding box center [536, 233] width 150 height 16
drag, startPoint x: 674, startPoint y: 238, endPoint x: 627, endPoint y: 239, distance: 47.3
click at [627, 239] on p "Look Inside the Daily Dated Planner Tour" at bounding box center [536, 232] width 418 height 21
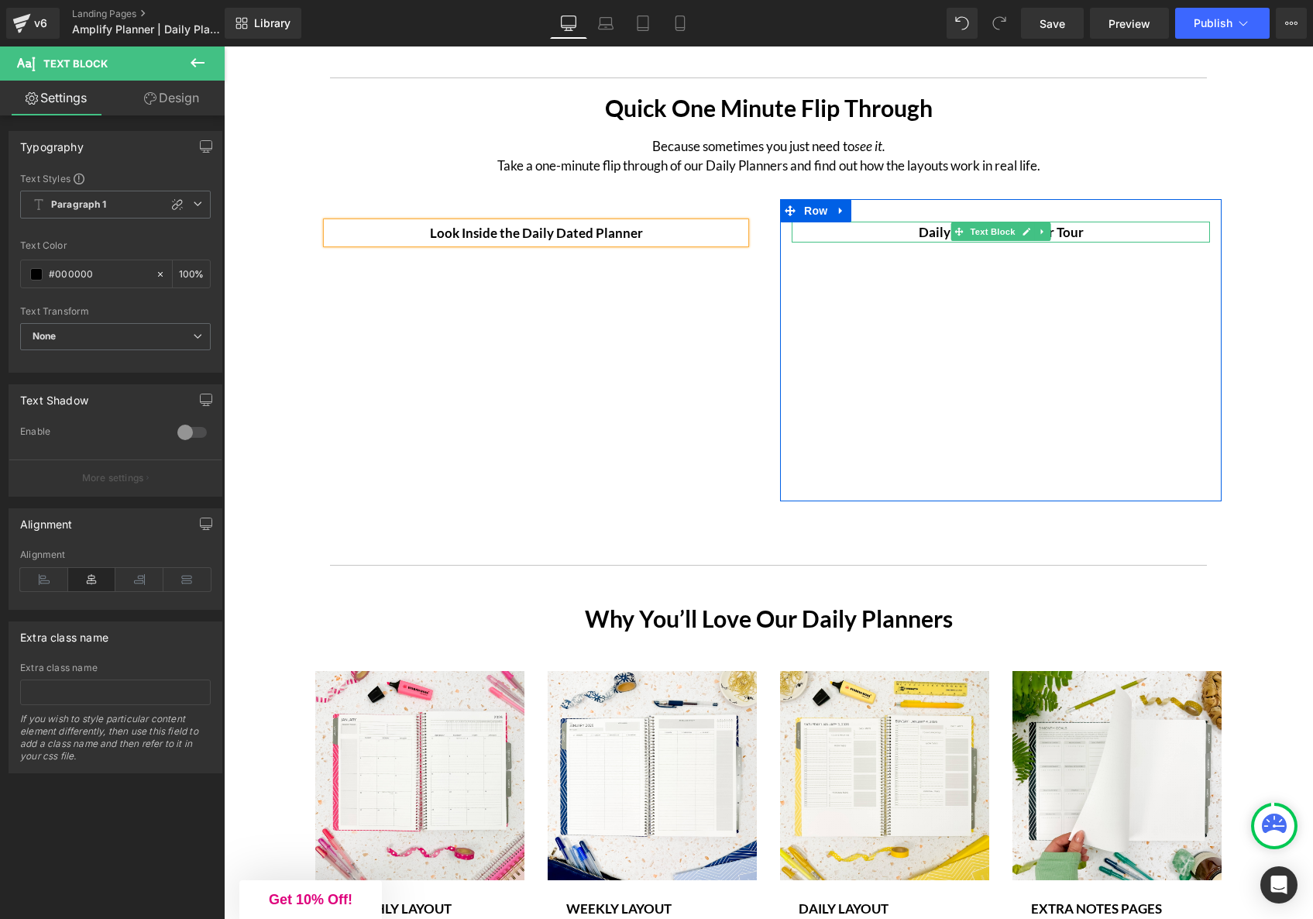
click at [921, 240] on span "Daily Undated Planner Tour" at bounding box center [1001, 232] width 165 height 16
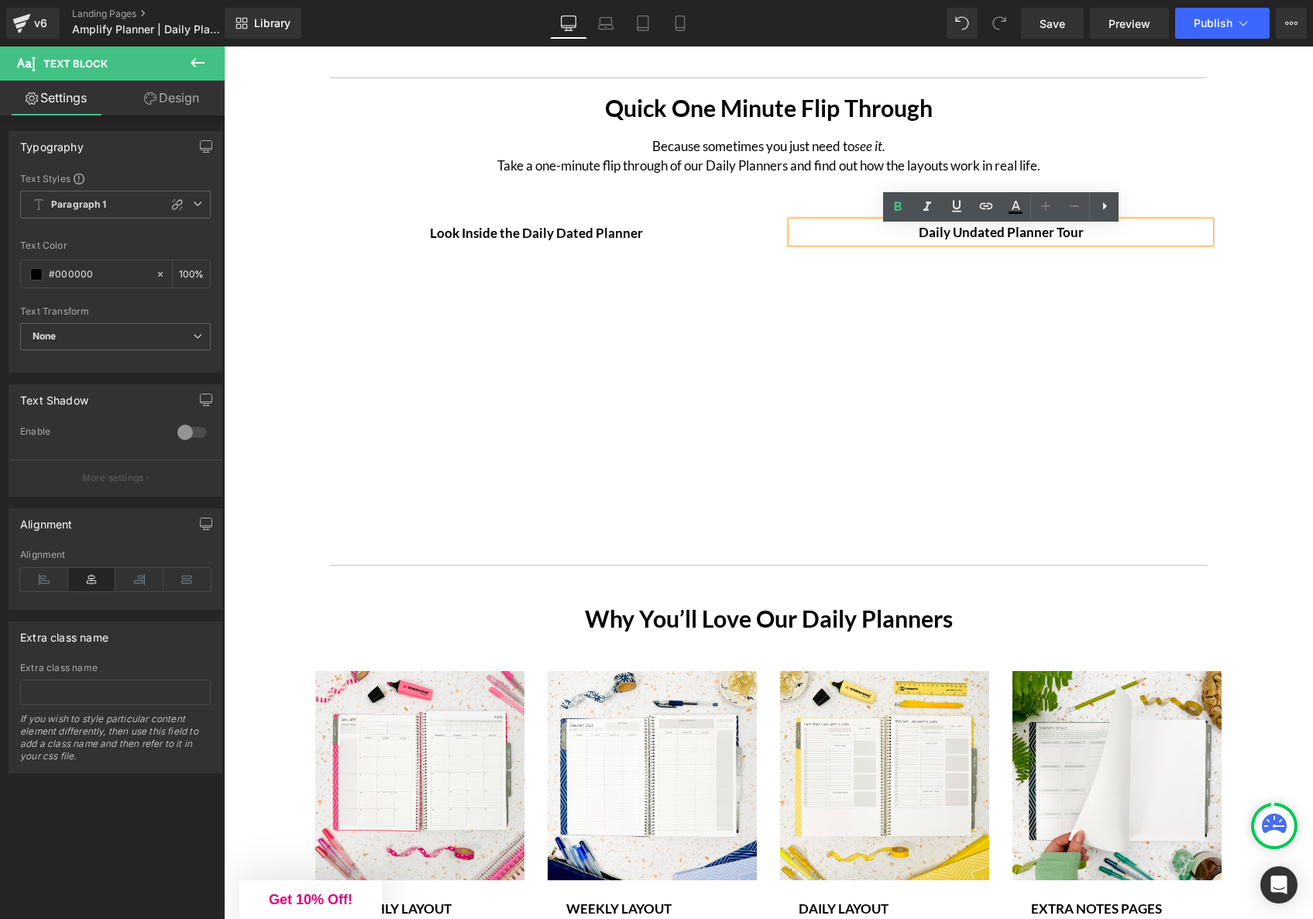
click at [919, 239] on span "Daily Undated Planner Tour" at bounding box center [1001, 232] width 165 height 16
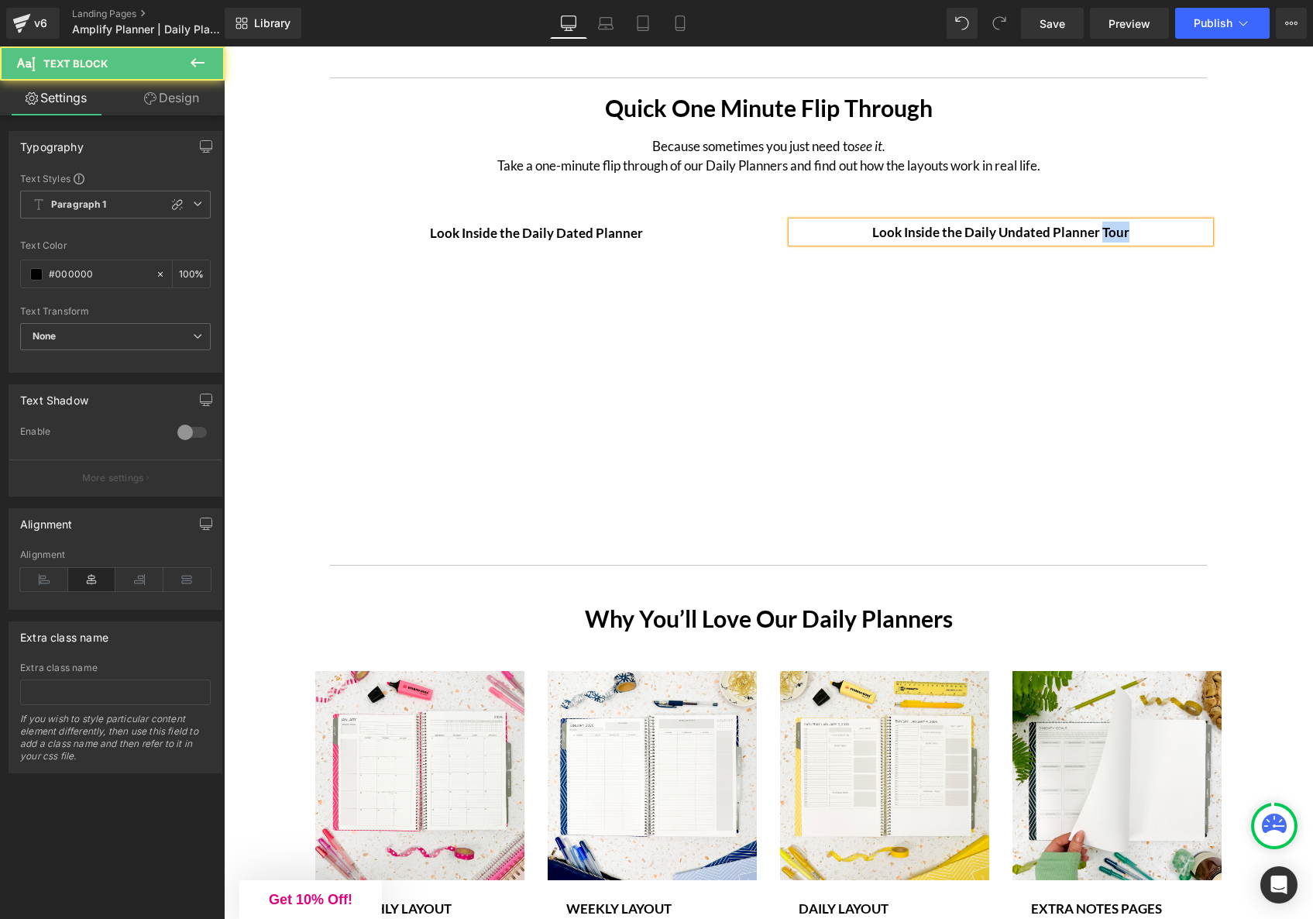
drag, startPoint x: 1151, startPoint y: 234, endPoint x: 1103, endPoint y: 237, distance: 48.1
click at [1103, 237] on p "Look Inside the Daily Undated Planner Tour" at bounding box center [1001, 232] width 418 height 21
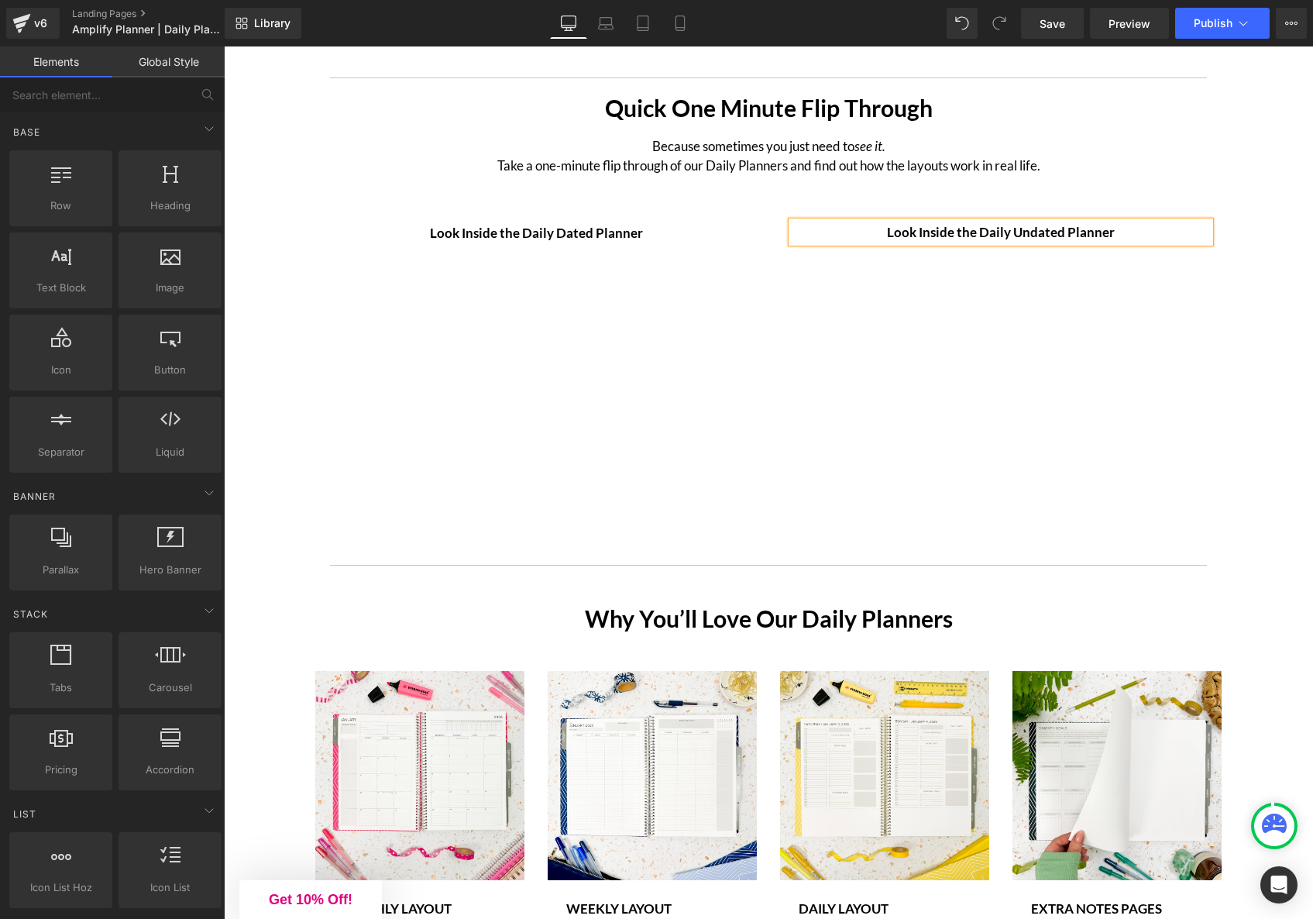
click at [814, 153] on icon at bounding box center [810, 148] width 9 height 9
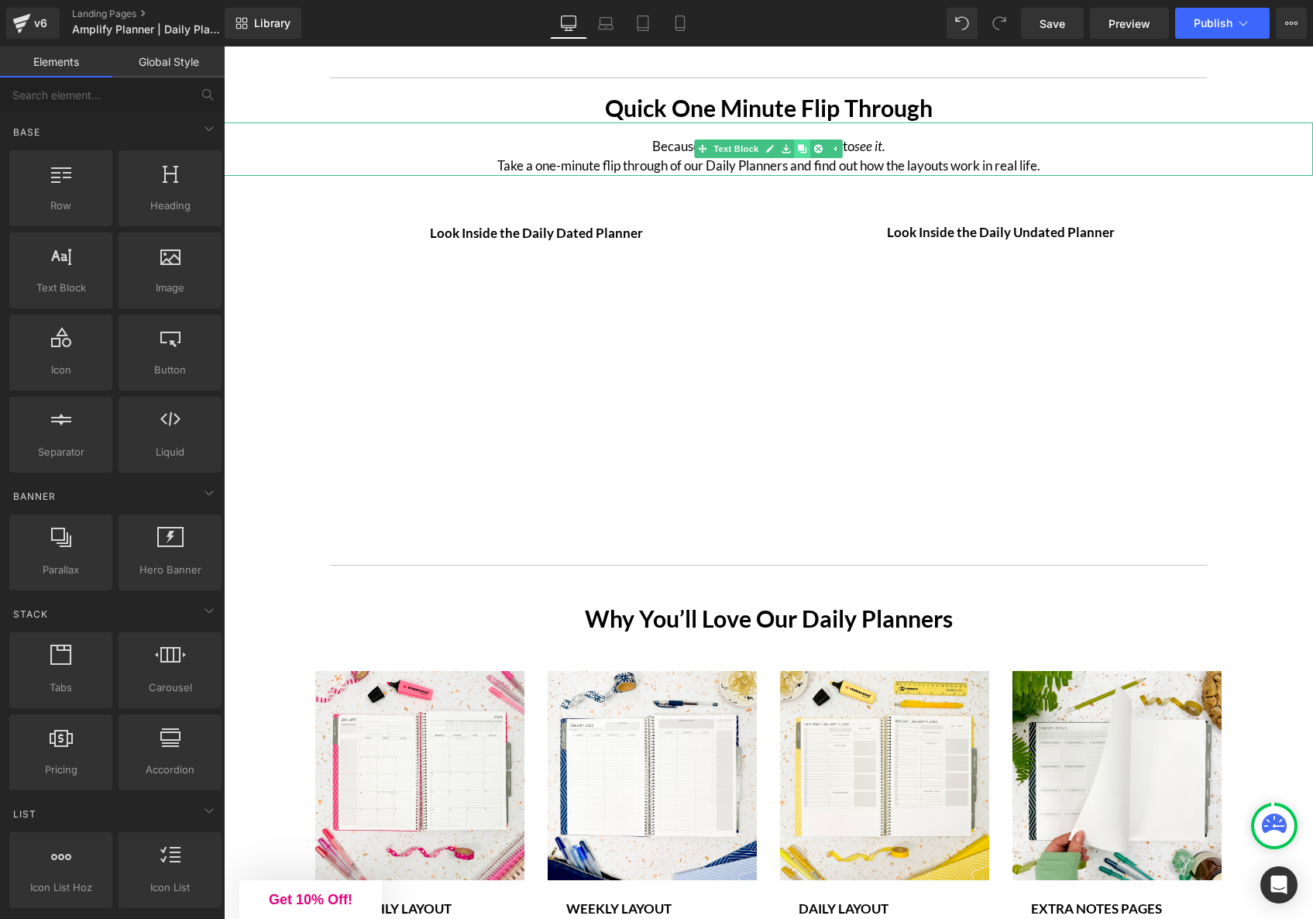
click at [801, 153] on icon at bounding box center [802, 149] width 9 height 9
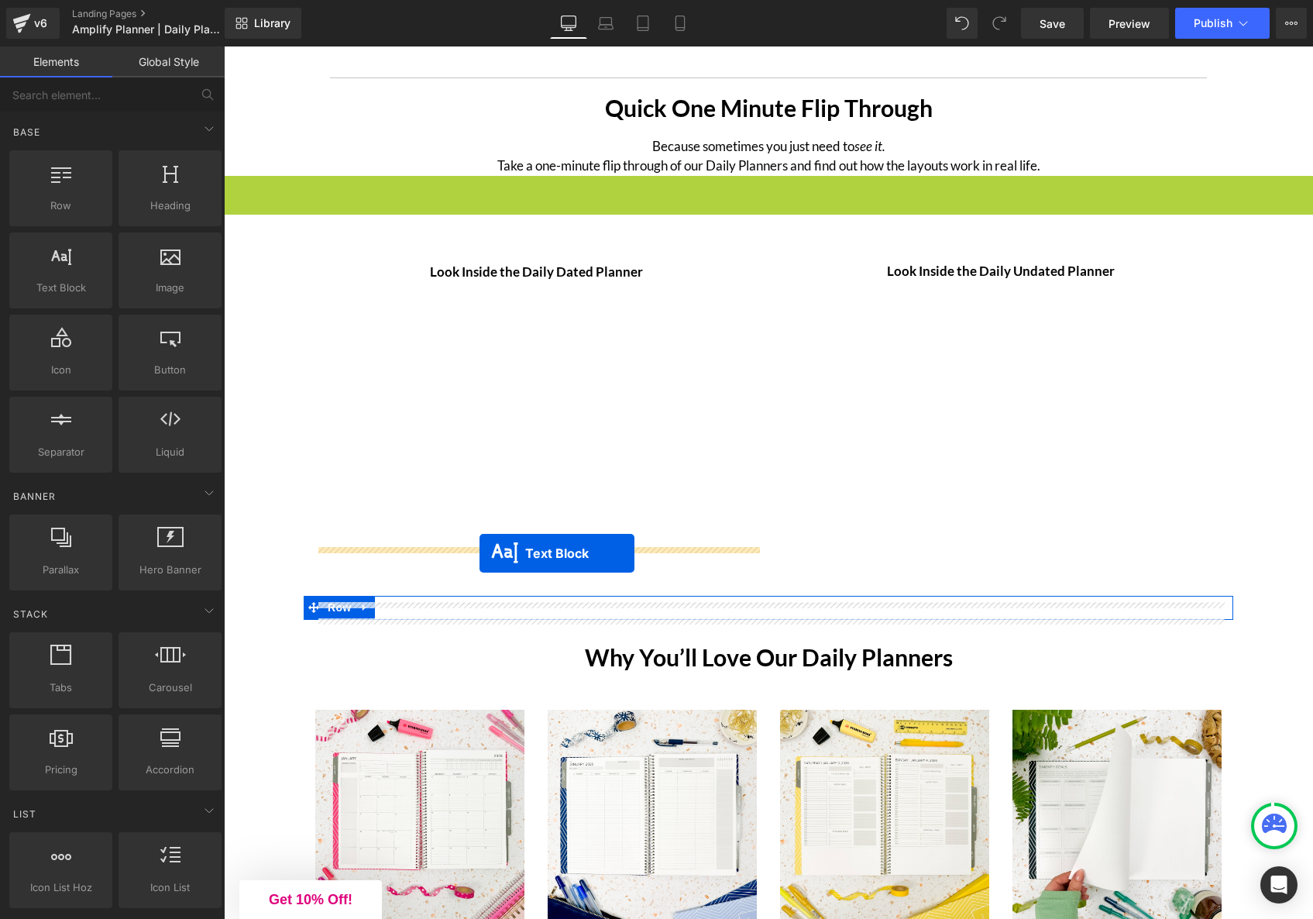
drag, startPoint x: 725, startPoint y: 214, endPoint x: 480, endPoint y: 553, distance: 417.9
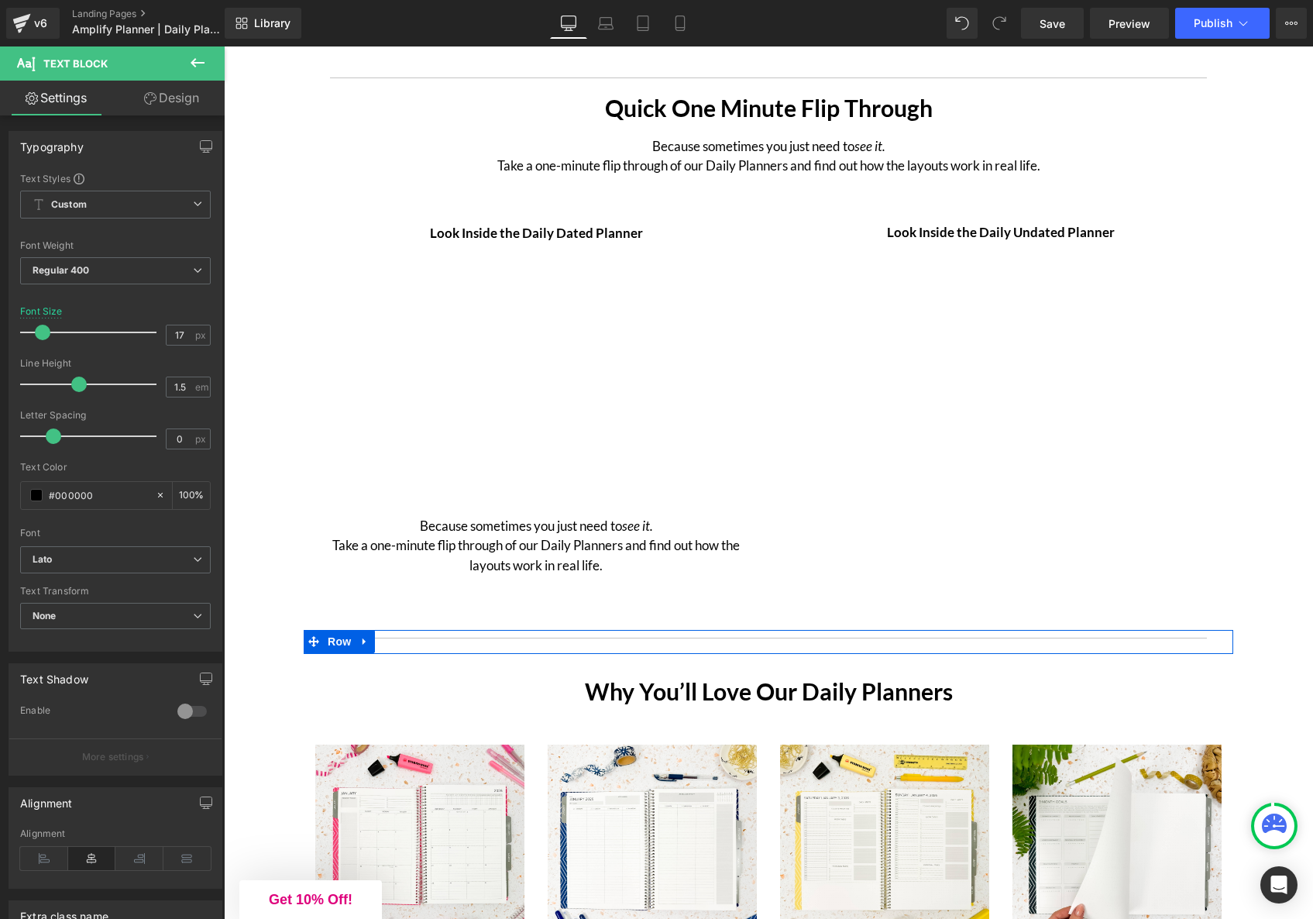
click at [532, 546] on div "Because sometimes you just need to see it. Take a one-minute flip through of ou…" at bounding box center [536, 539] width 442 height 74
click at [532, 546] on p "Because sometimes you just need to see it. Take a one-minute flip through of ou…" at bounding box center [536, 546] width 442 height 60
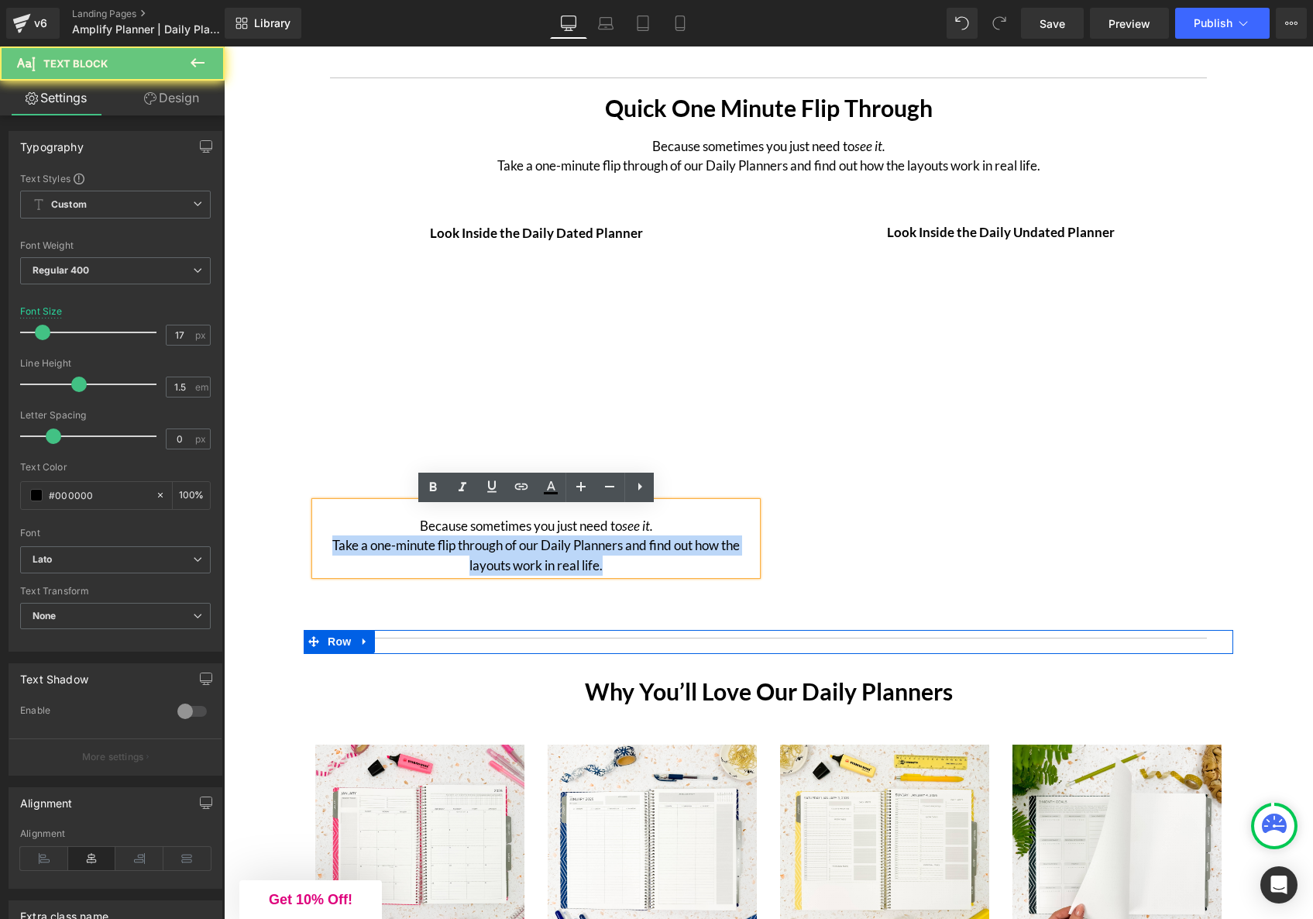
click at [532, 546] on p "Because sometimes you just need to see it. Take a one-minute flip through of ou…" at bounding box center [536, 546] width 442 height 60
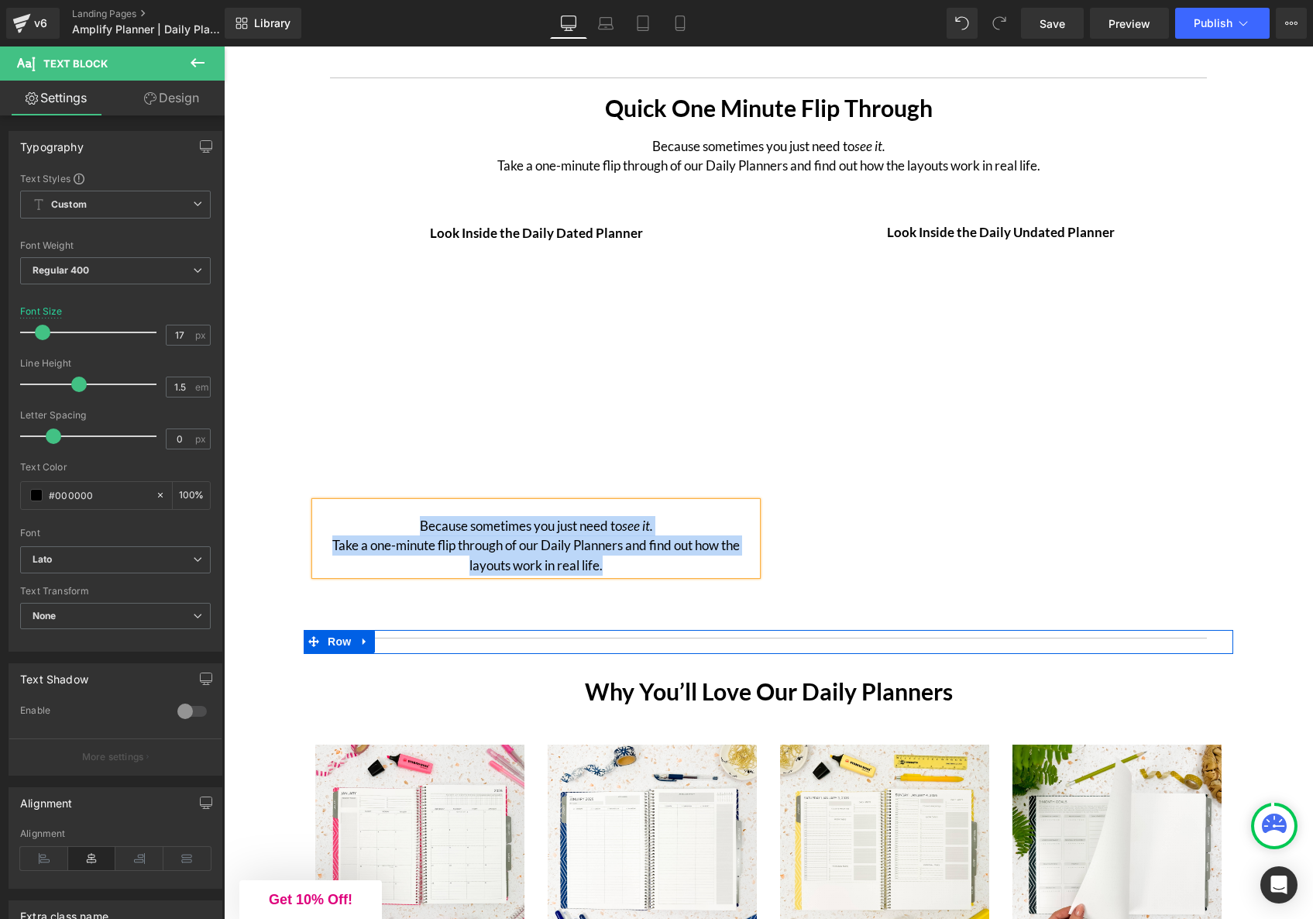
paste div
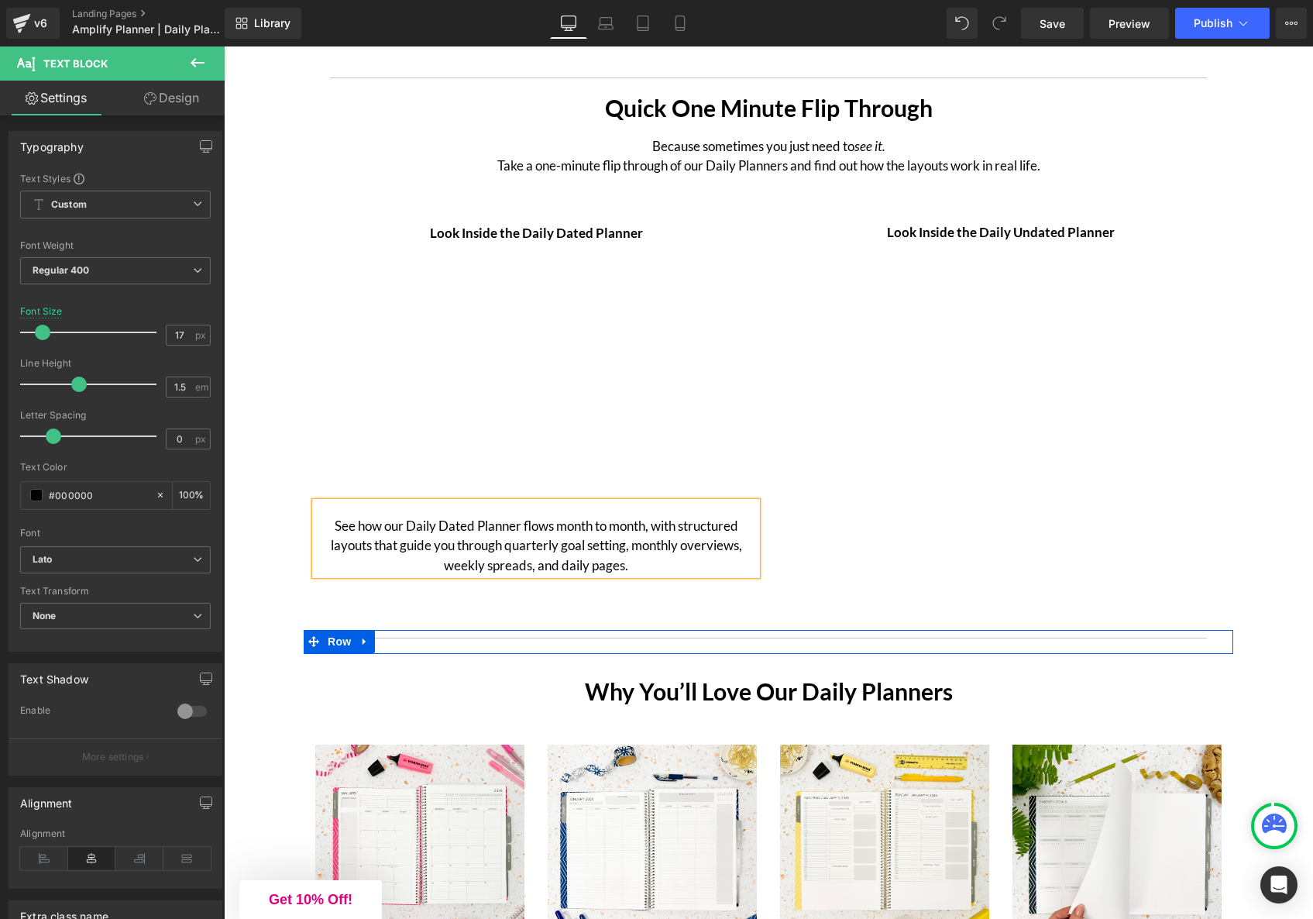
click at [880, 597] on div "Look Inside the Daily Dated Planner Text Block Youtube Row See how our Daily Da…" at bounding box center [769, 403] width 930 height 455
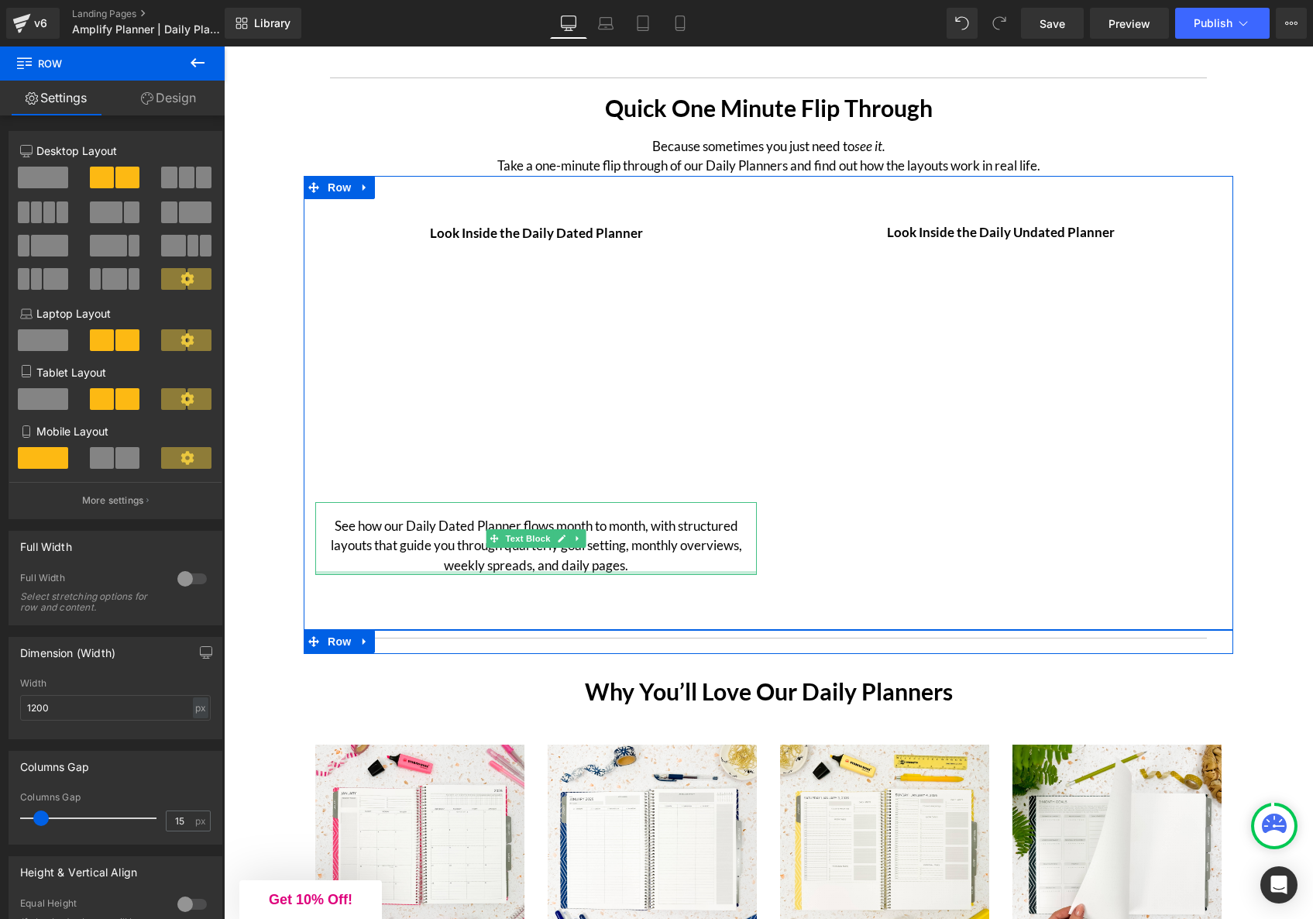
click at [529, 576] on div "See how our Daily Dated Planner flows month to month, with structured layouts t…" at bounding box center [536, 539] width 442 height 74
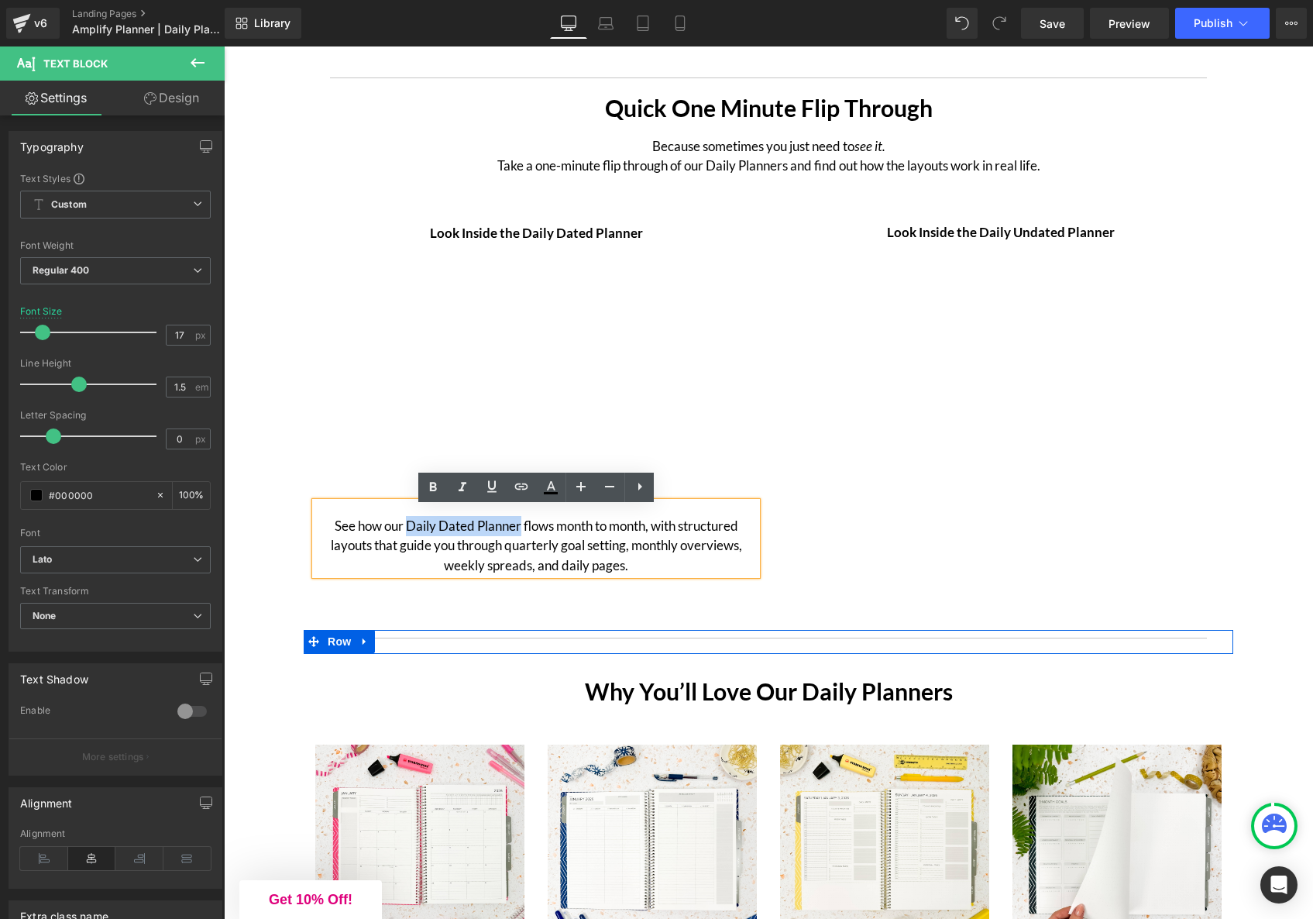
drag, startPoint x: 415, startPoint y: 533, endPoint x: 518, endPoint y: 535, distance: 102.3
click at [518, 535] on p "See how our Daily Dated Planner flows month to month, with structured layouts t…" at bounding box center [536, 546] width 442 height 60
click at [438, 487] on icon at bounding box center [433, 487] width 19 height 19
click at [614, 604] on div "Look Inside the Daily Dated Planner Text Block Youtube Row See how our Daily Da…" at bounding box center [769, 403] width 930 height 455
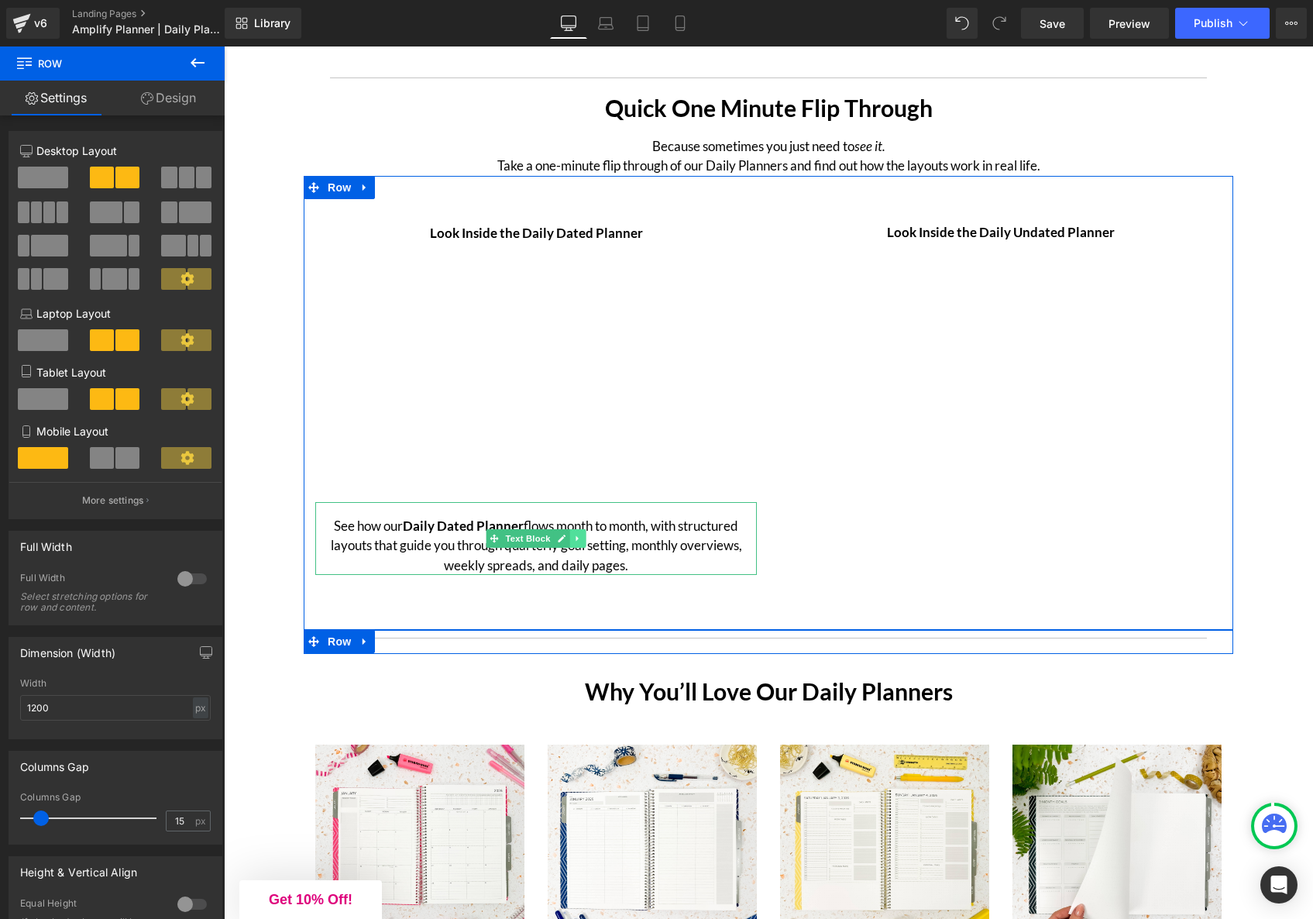
click at [576, 542] on icon at bounding box center [577, 538] width 9 height 9
click at [573, 542] on icon at bounding box center [570, 538] width 9 height 9
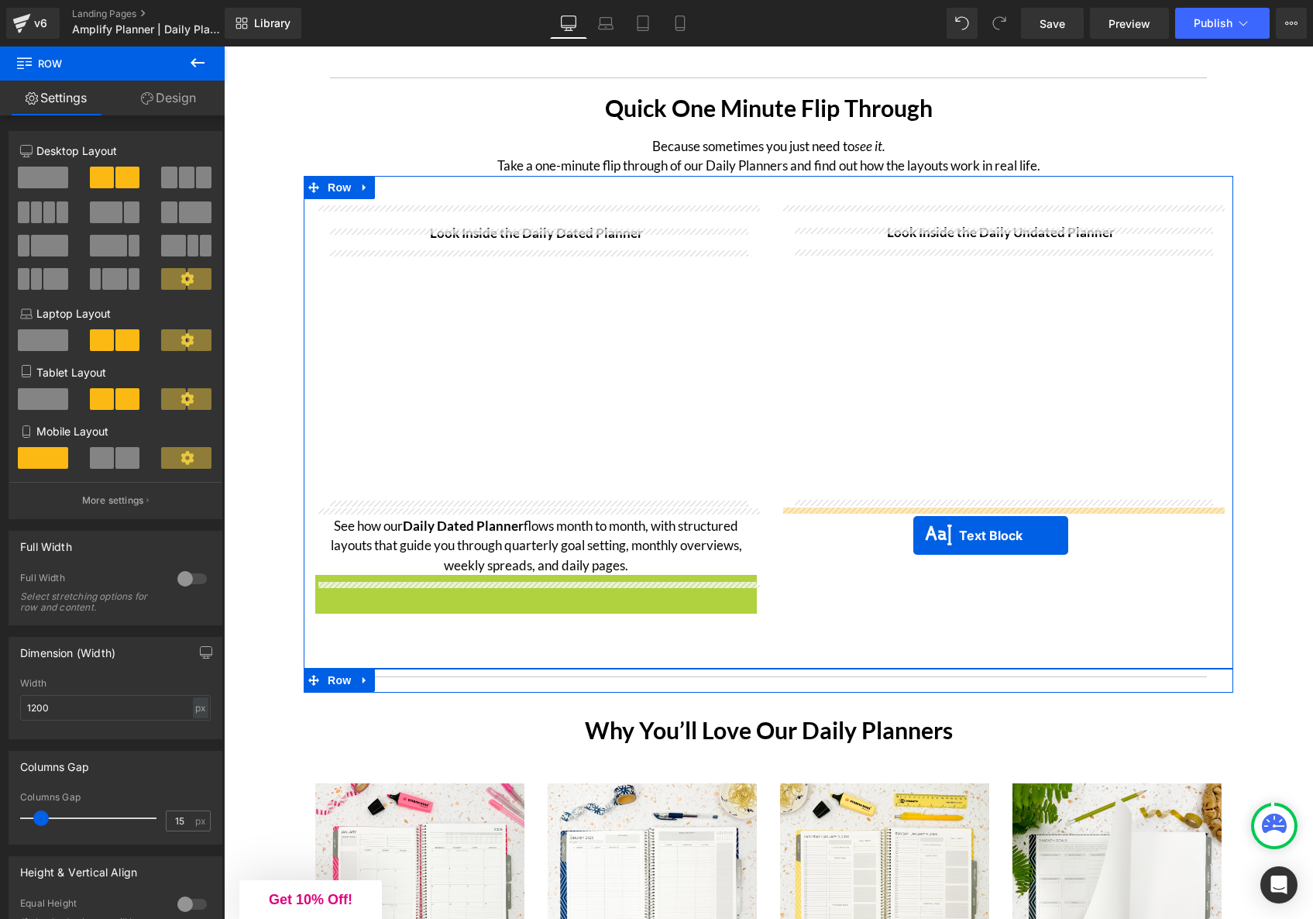
drag, startPoint x: 532, startPoint y: 614, endPoint x: 914, endPoint y: 535, distance: 390.0
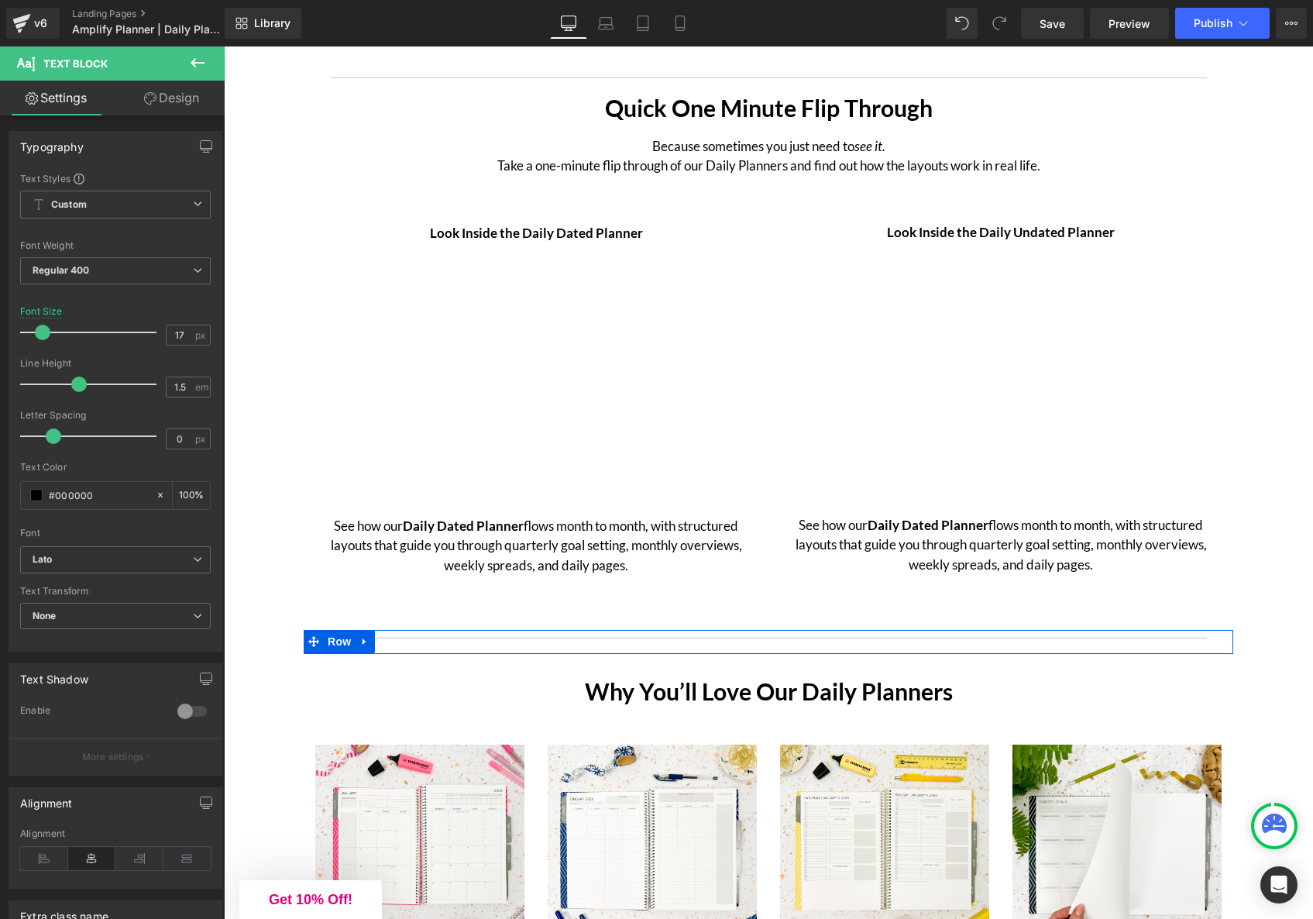
click at [884, 554] on p "See how our Daily Dated Planner flows month to month, with structured layouts t…" at bounding box center [1001, 545] width 442 height 60
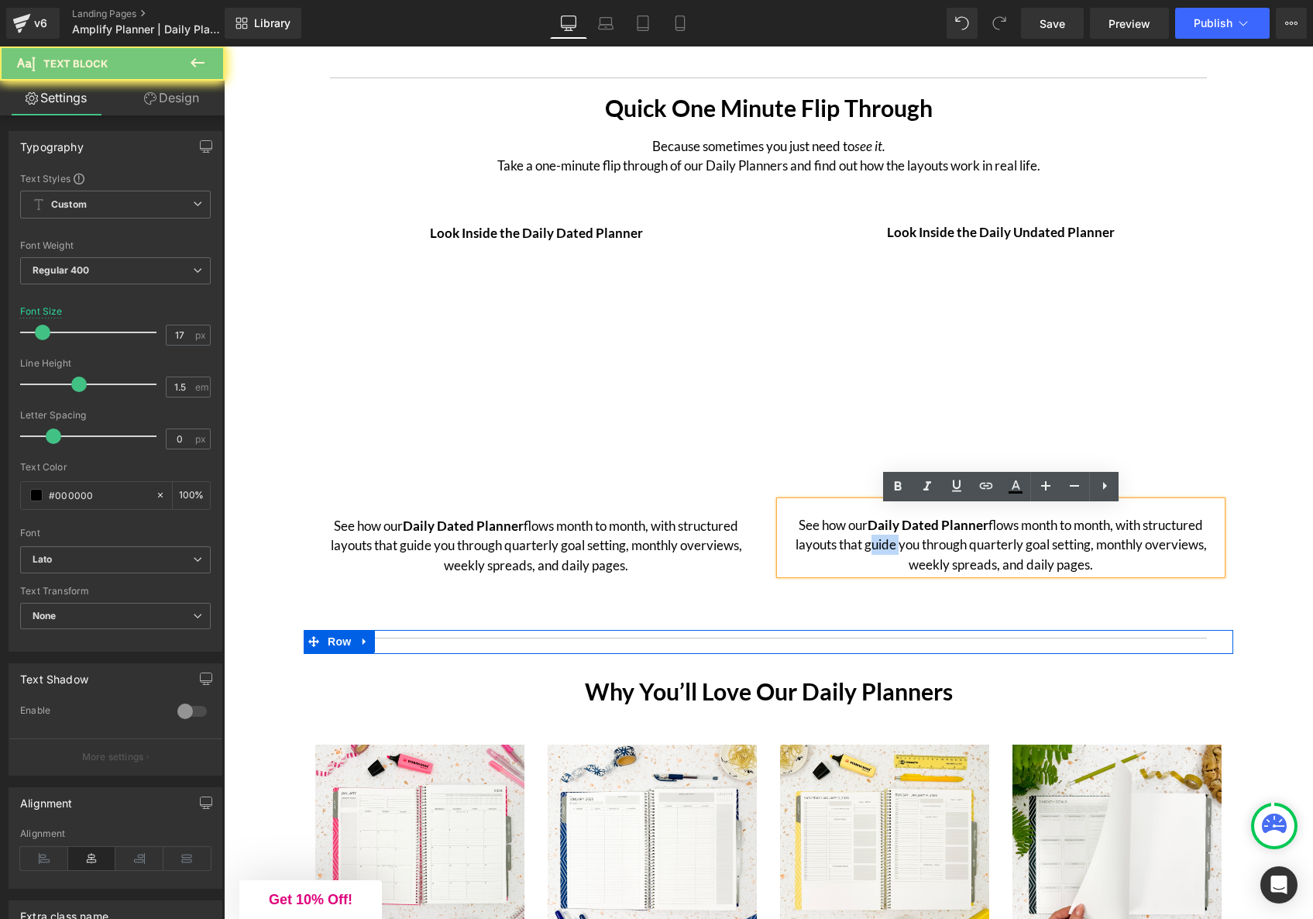
click at [884, 554] on p "See how our Daily Dated Planner flows month to month, with structured layouts t…" at bounding box center [1001, 545] width 442 height 60
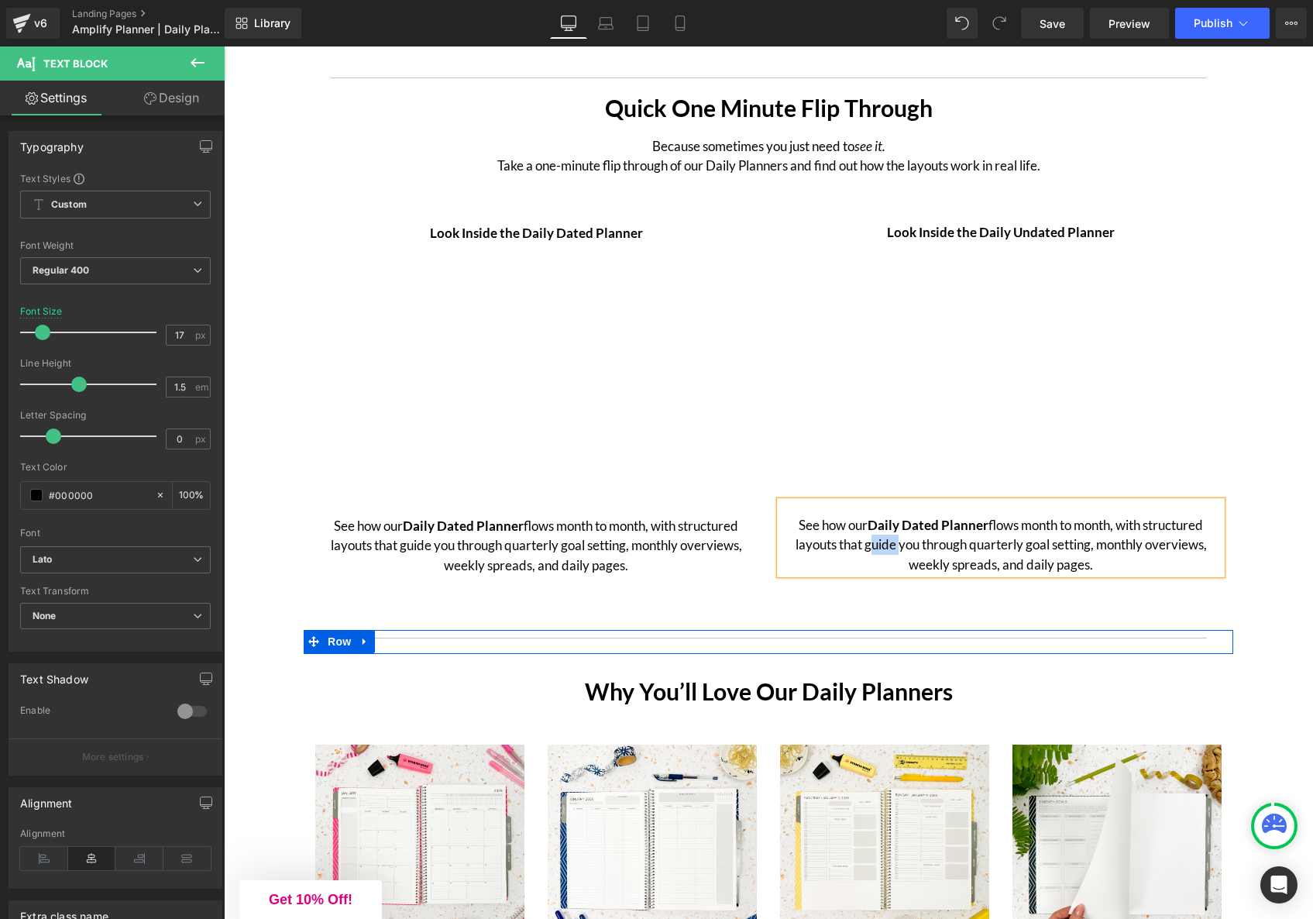
paste div
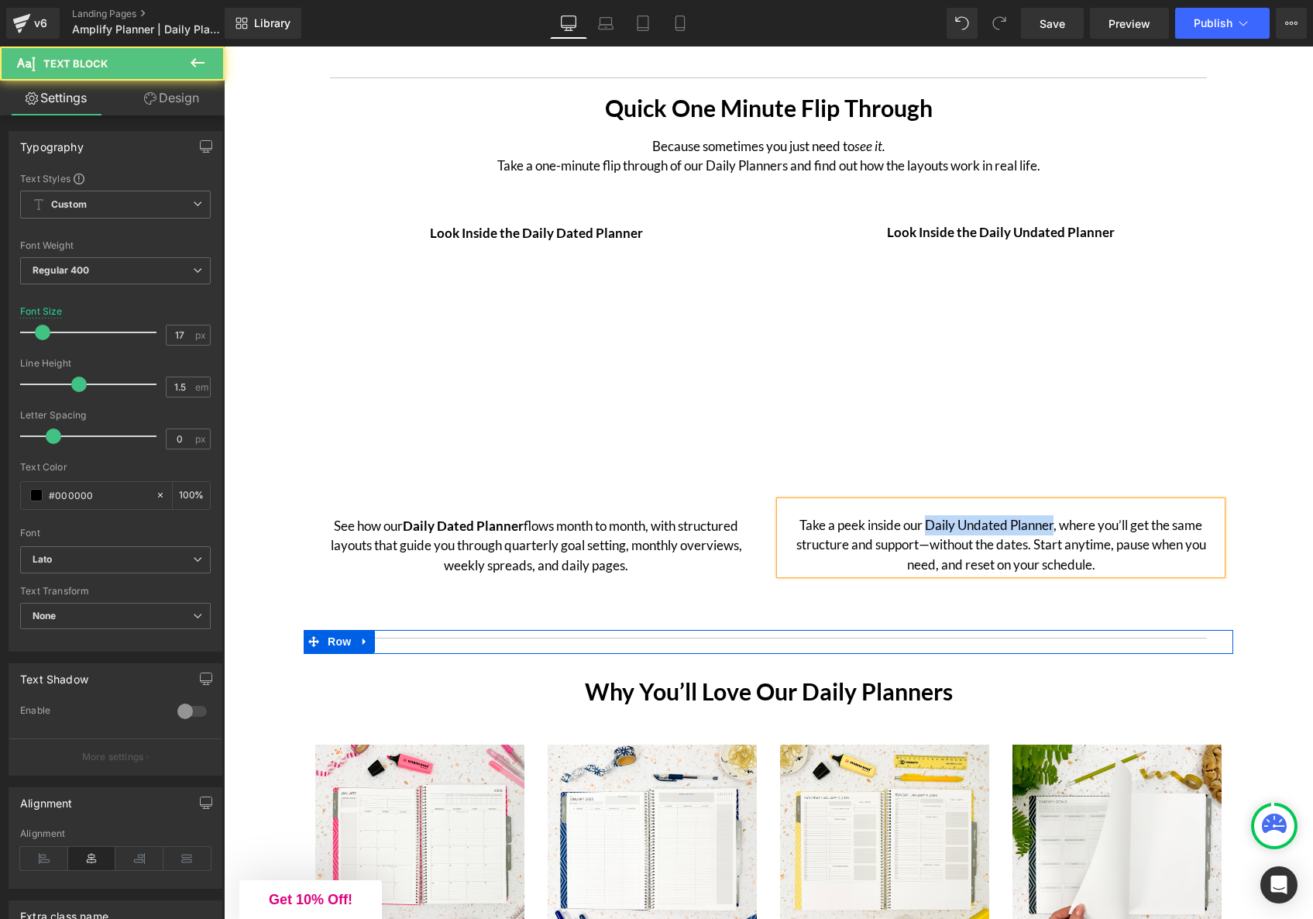
drag, startPoint x: 927, startPoint y: 533, endPoint x: 1054, endPoint y: 535, distance: 127.1
click at [1054, 535] on p "Take a peek inside our Daily Undated Planner, where you’ll get the same structu…" at bounding box center [1001, 545] width 442 height 60
click at [929, 557] on p "Take a peek inside our Daily Undated Planner , where you’ll get the same struct…" at bounding box center [1001, 545] width 442 height 60
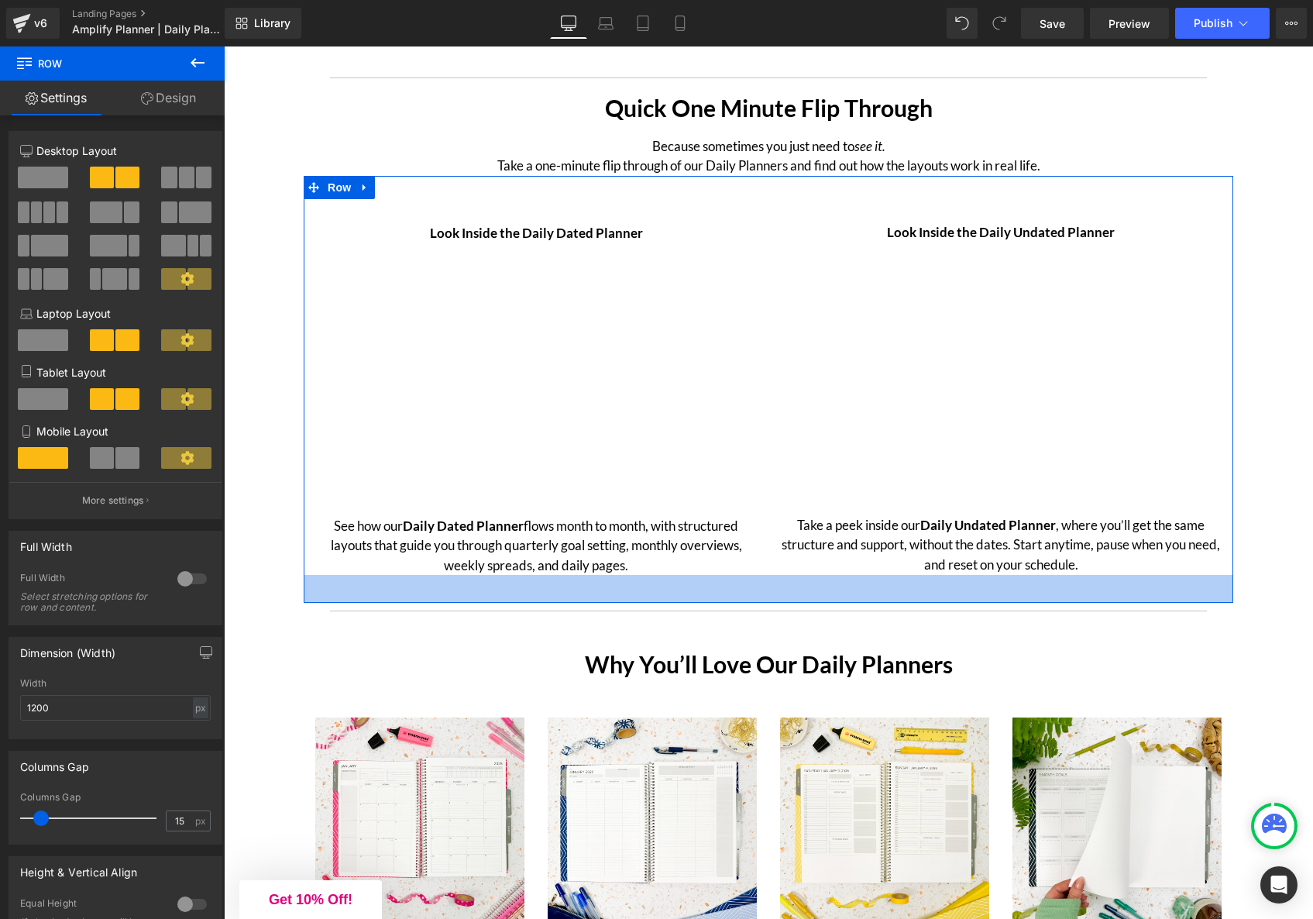
drag, startPoint x: 850, startPoint y: 633, endPoint x: 1110, endPoint y: 628, distance: 259.6
click at [851, 603] on div "36px" at bounding box center [769, 589] width 930 height 28
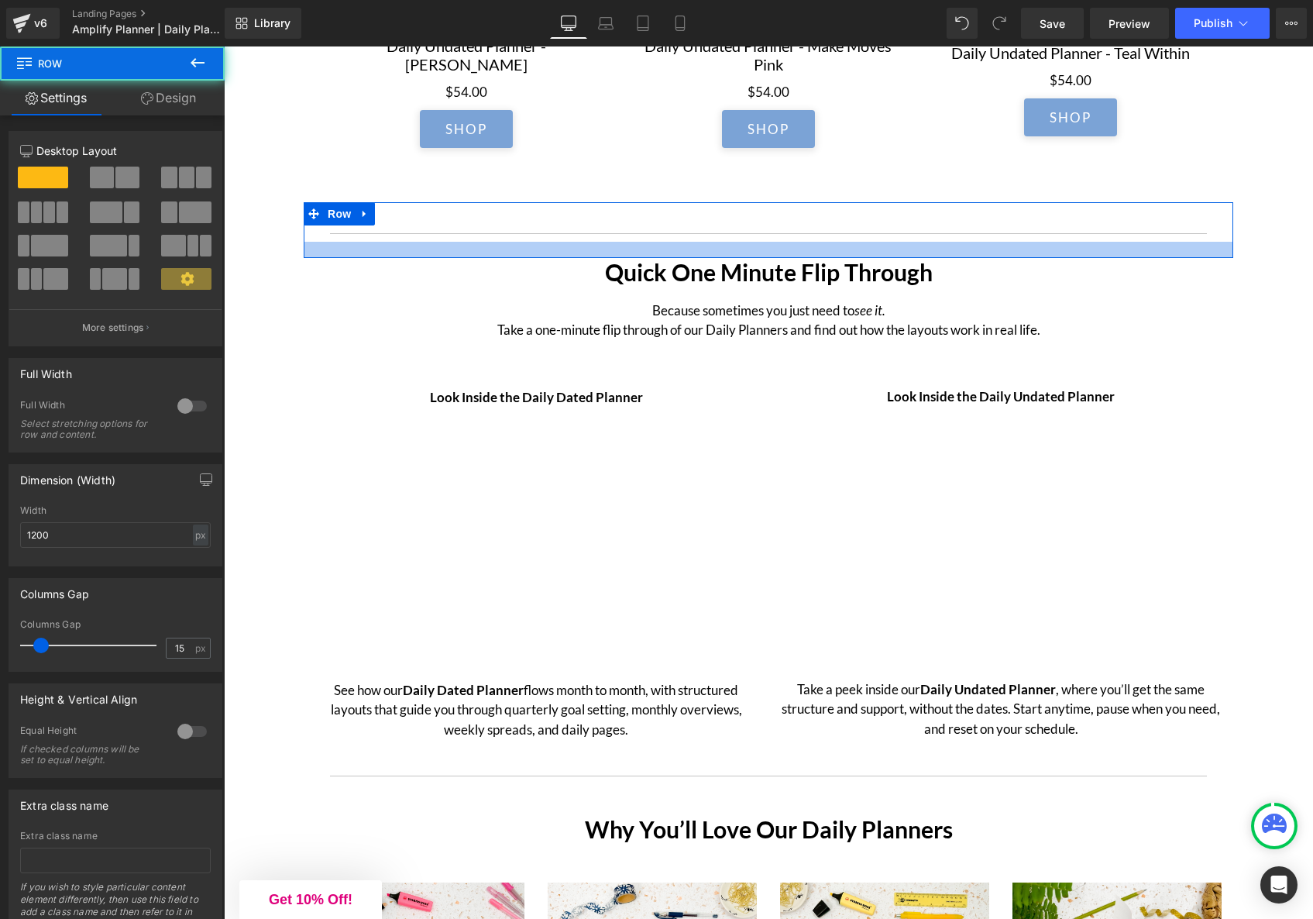
scroll to position [3710, 0]
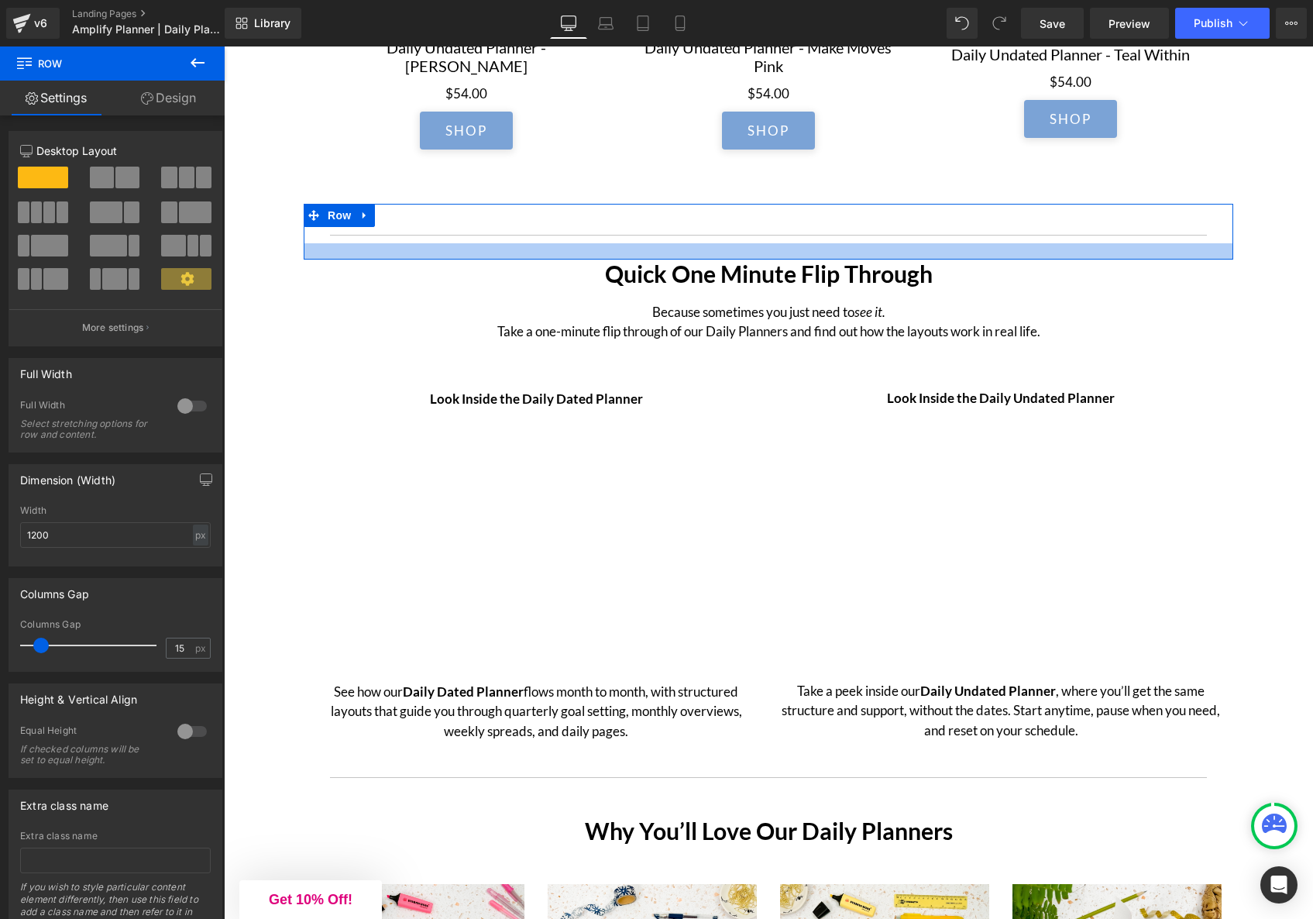
drag, startPoint x: 763, startPoint y: 249, endPoint x: 763, endPoint y: 263, distance: 13.9
click at [763, 260] on div at bounding box center [769, 251] width 930 height 16
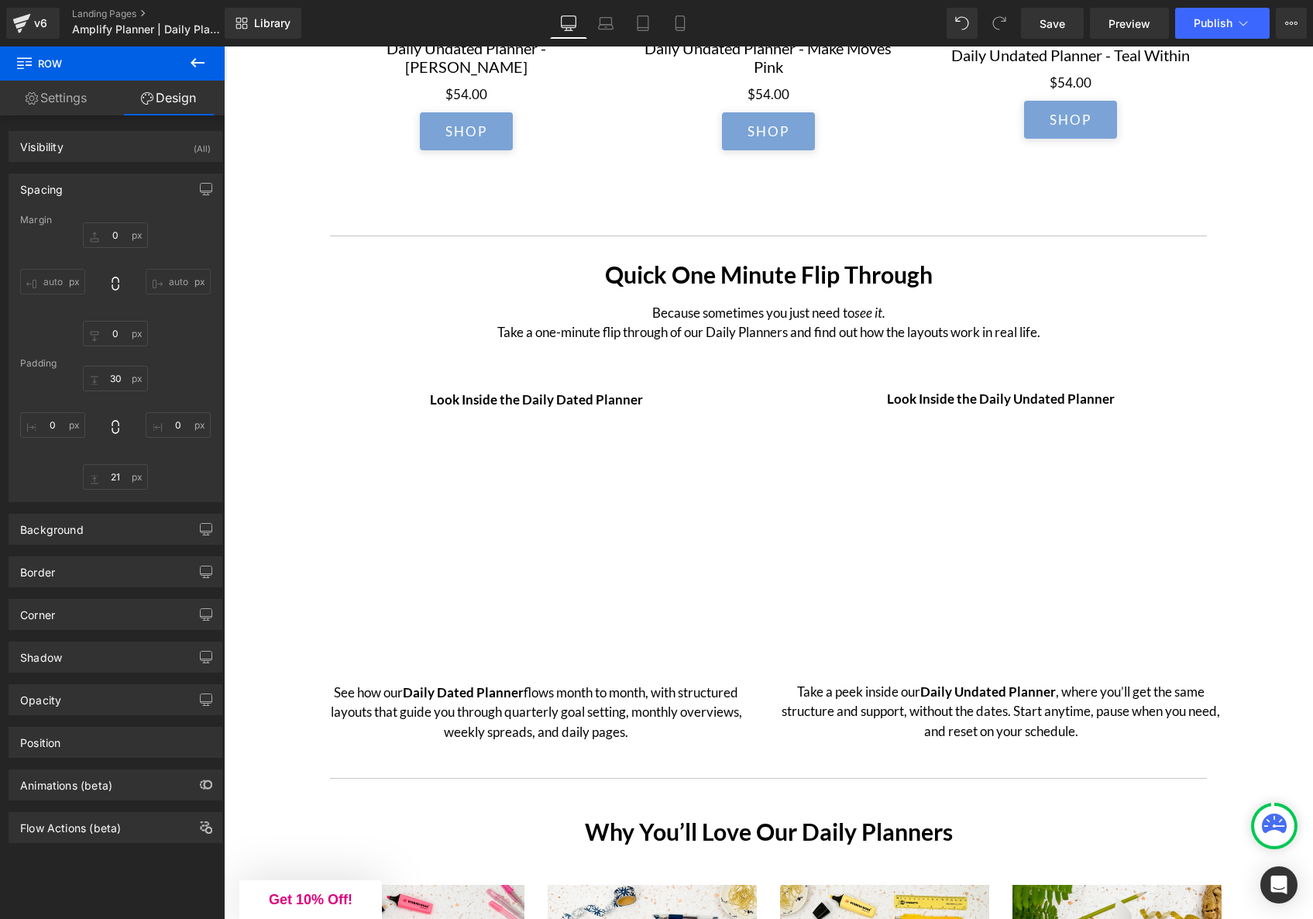
scroll to position [3712, 0]
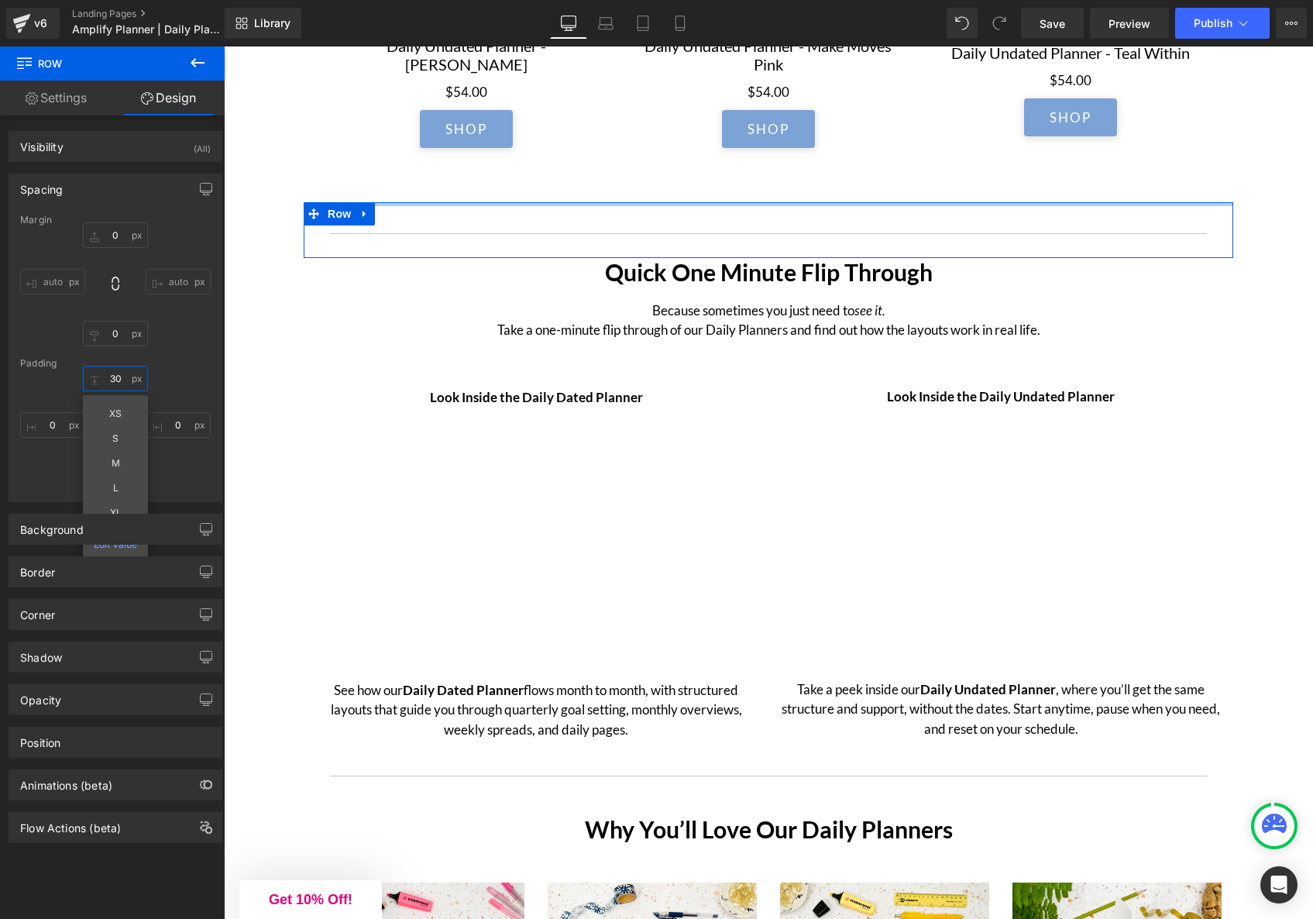
click at [110, 381] on input "30" at bounding box center [115, 379] width 65 height 26
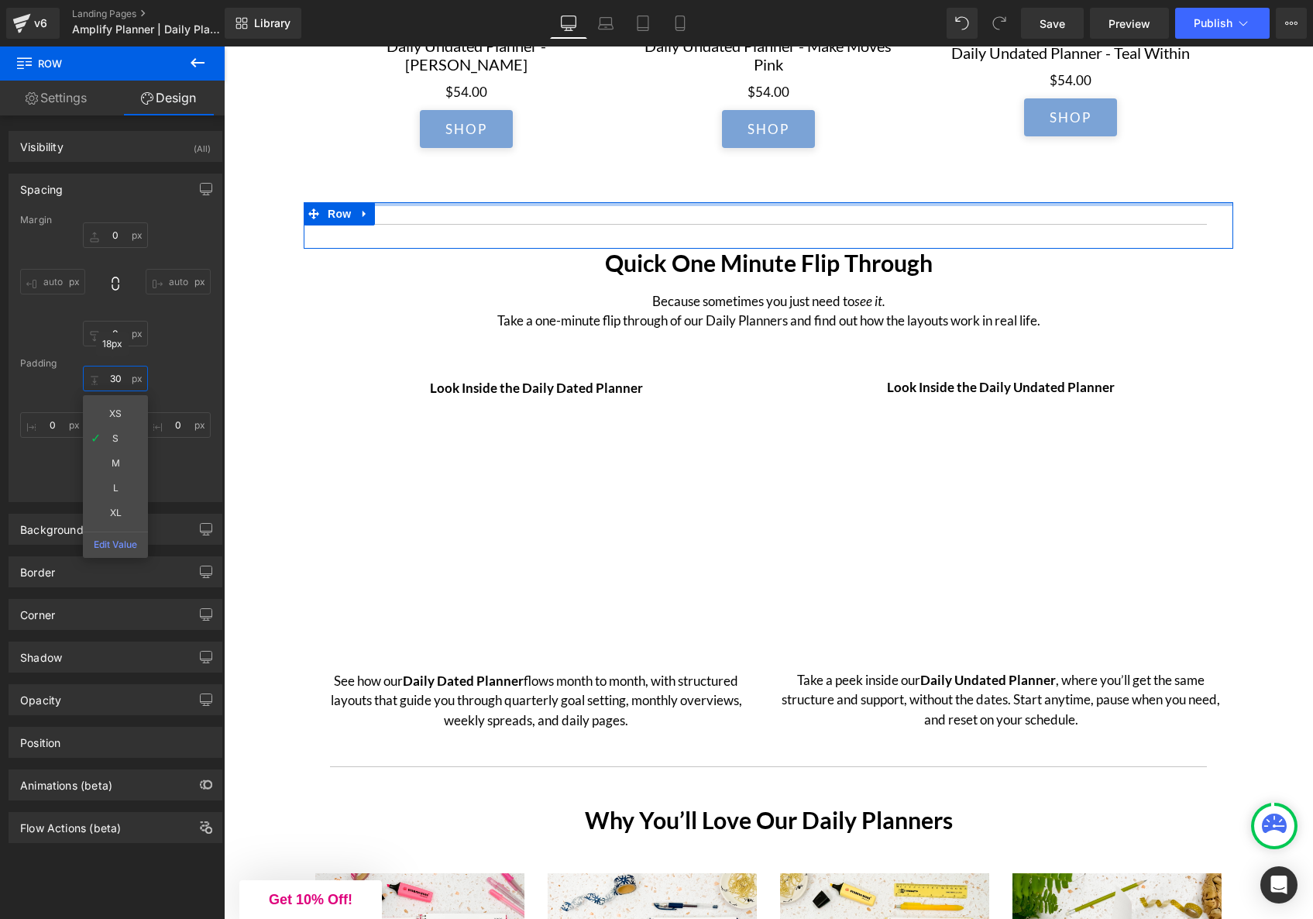
click at [110, 377] on input "30" at bounding box center [115, 379] width 65 height 26
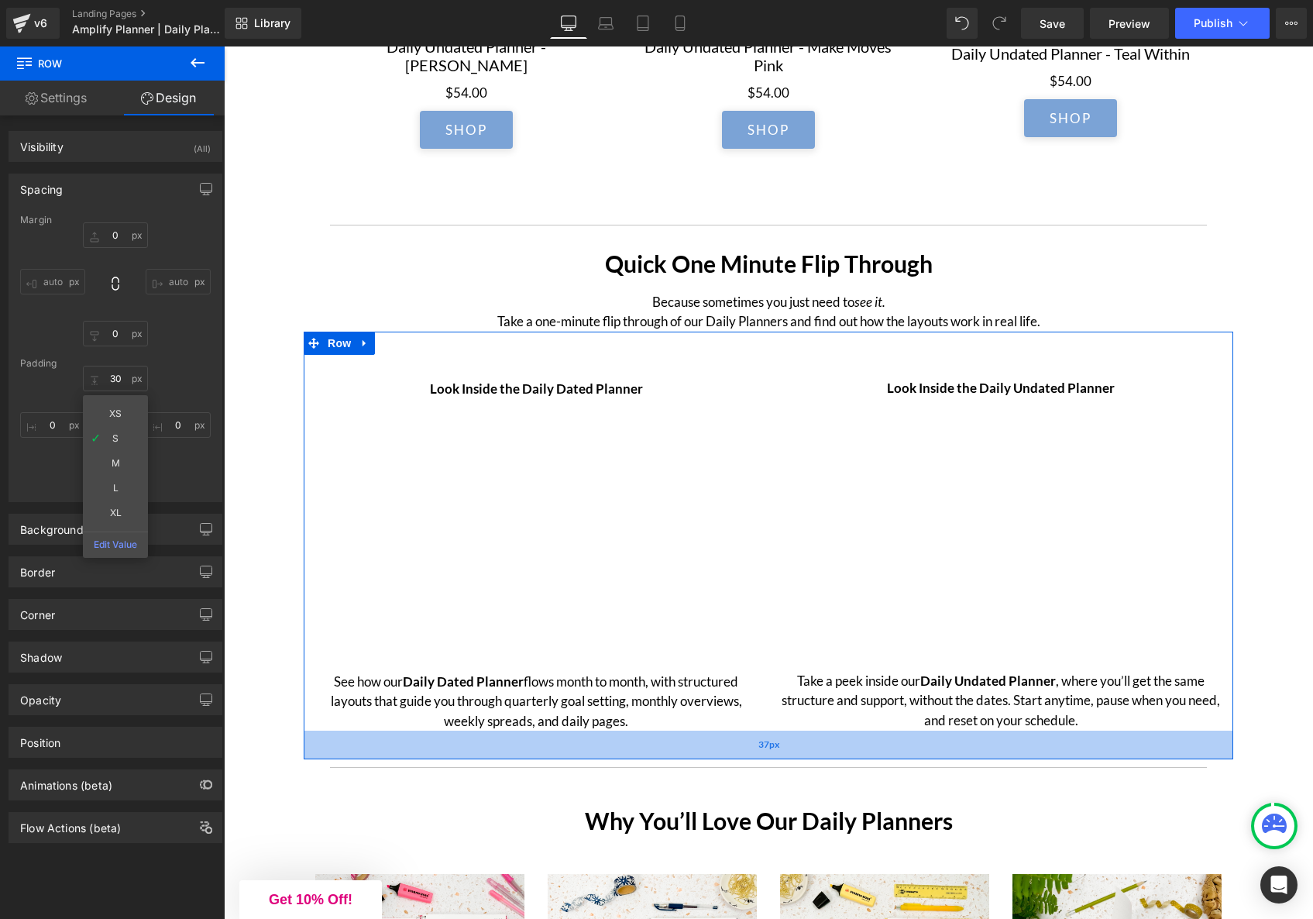
click at [535, 756] on div "37px" at bounding box center [769, 745] width 930 height 29
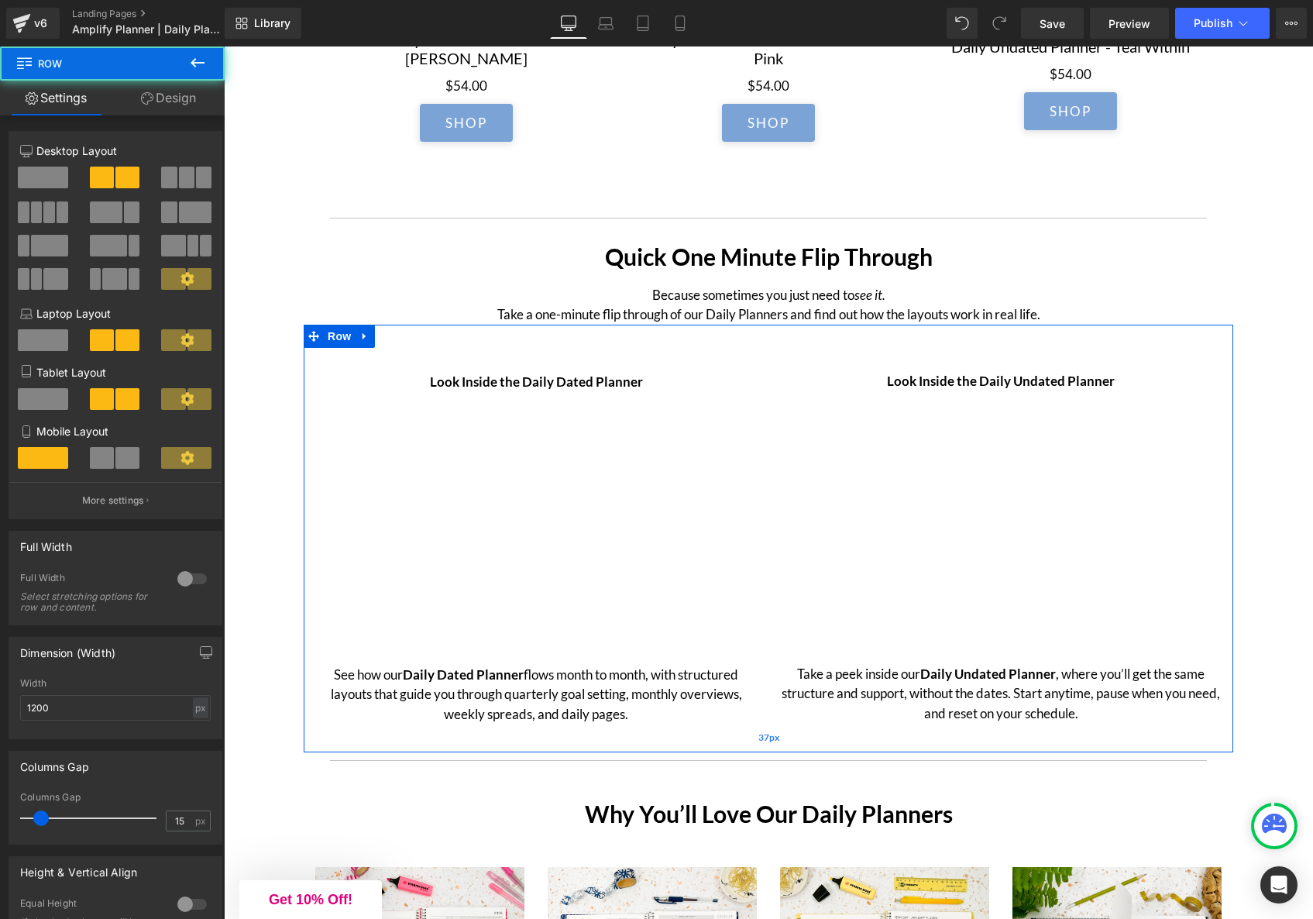
scroll to position [3722, 0]
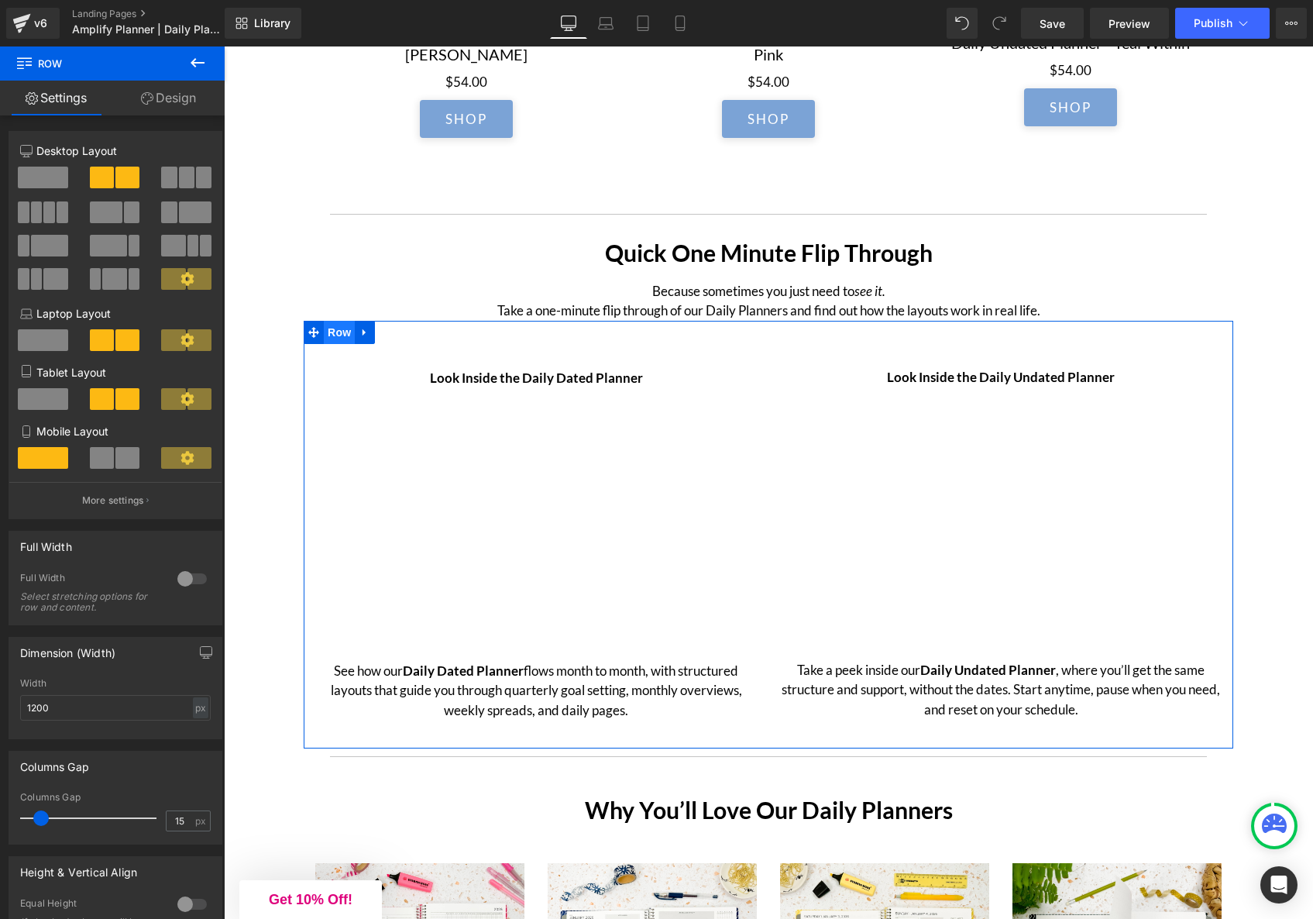
click at [339, 344] on span "Row" at bounding box center [339, 332] width 31 height 23
click at [182, 103] on link "Design" at bounding box center [168, 98] width 112 height 35
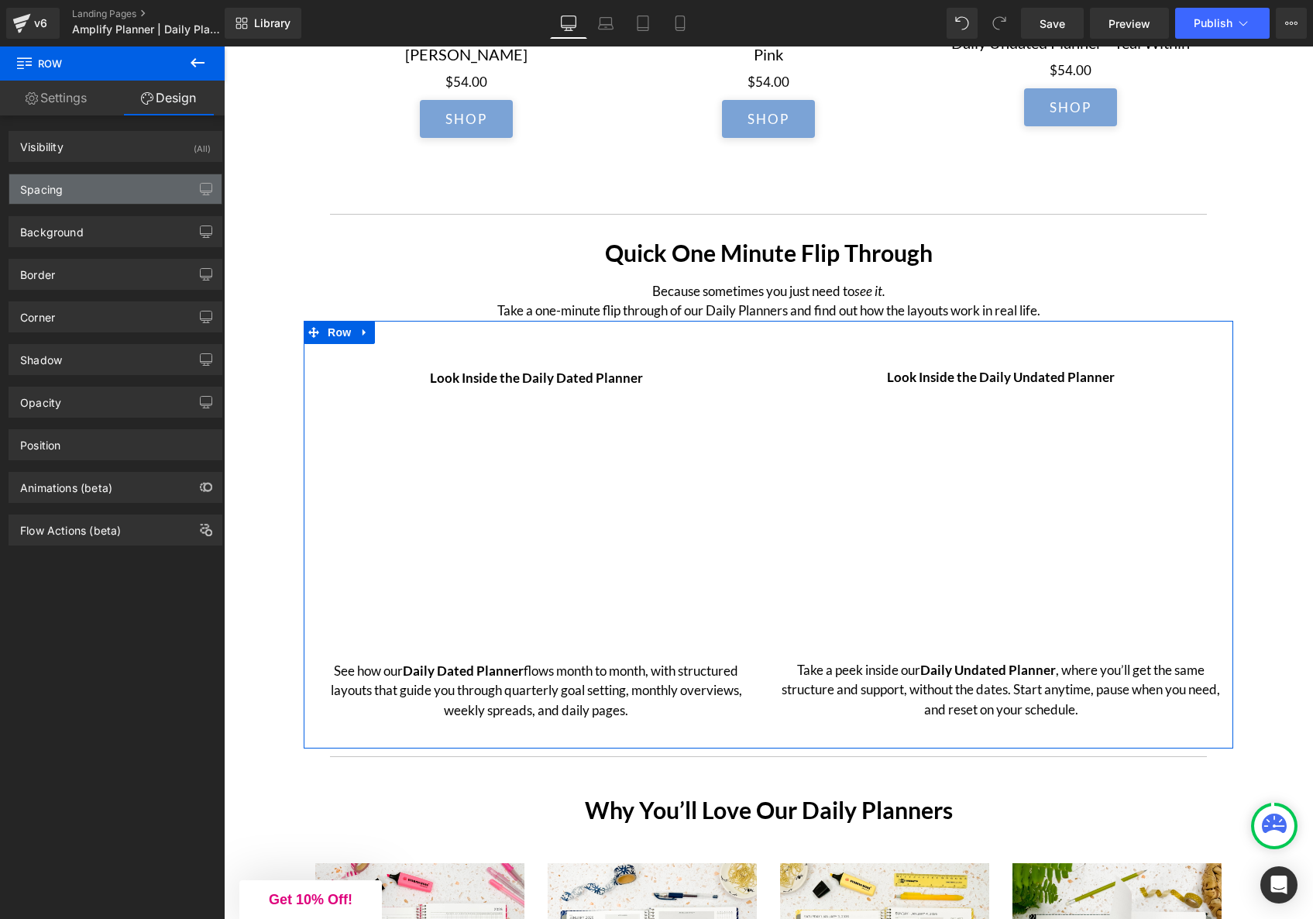
click at [84, 186] on div "Spacing" at bounding box center [115, 188] width 212 height 29
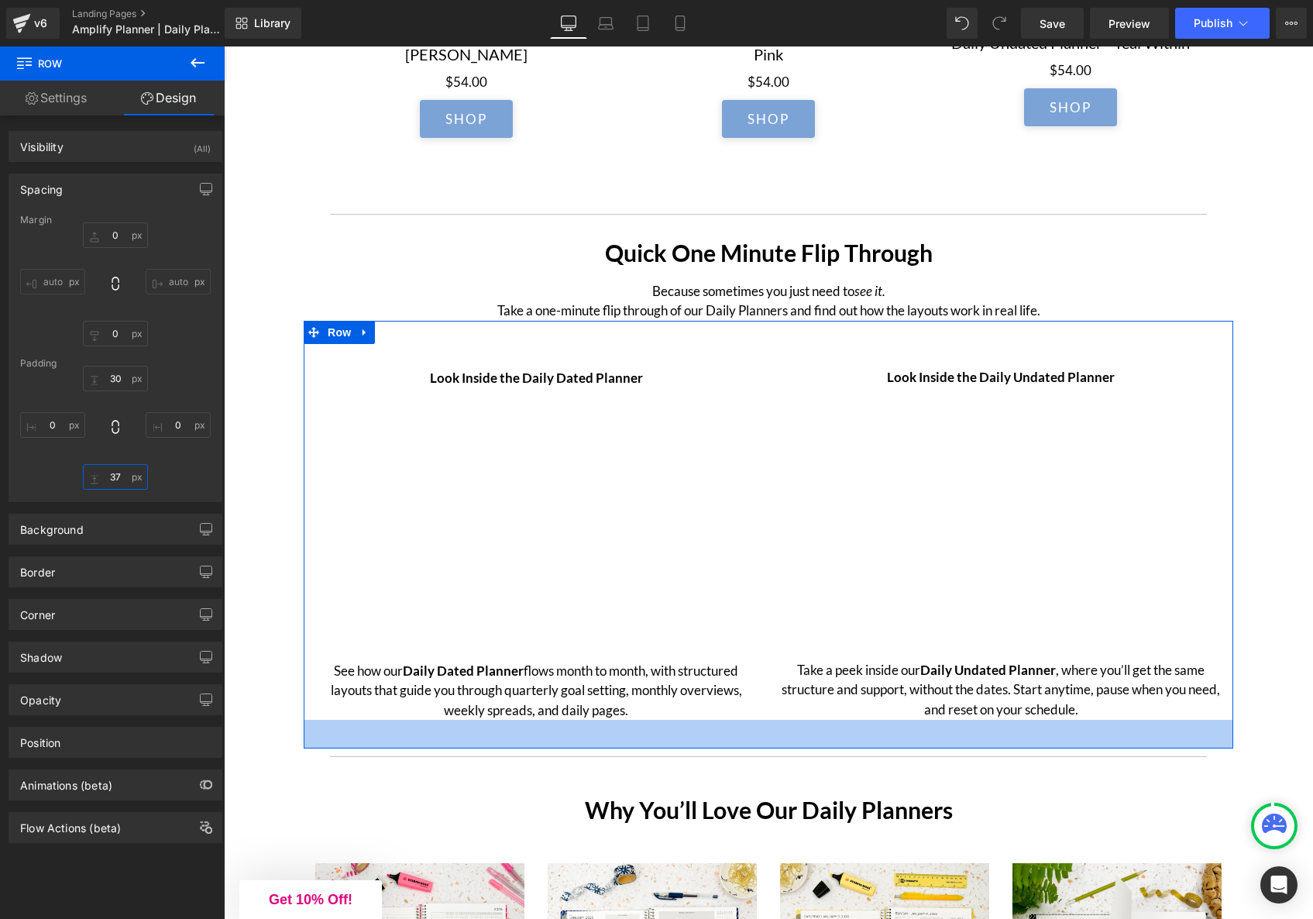
click at [110, 477] on input "37" at bounding box center [115, 477] width 65 height 26
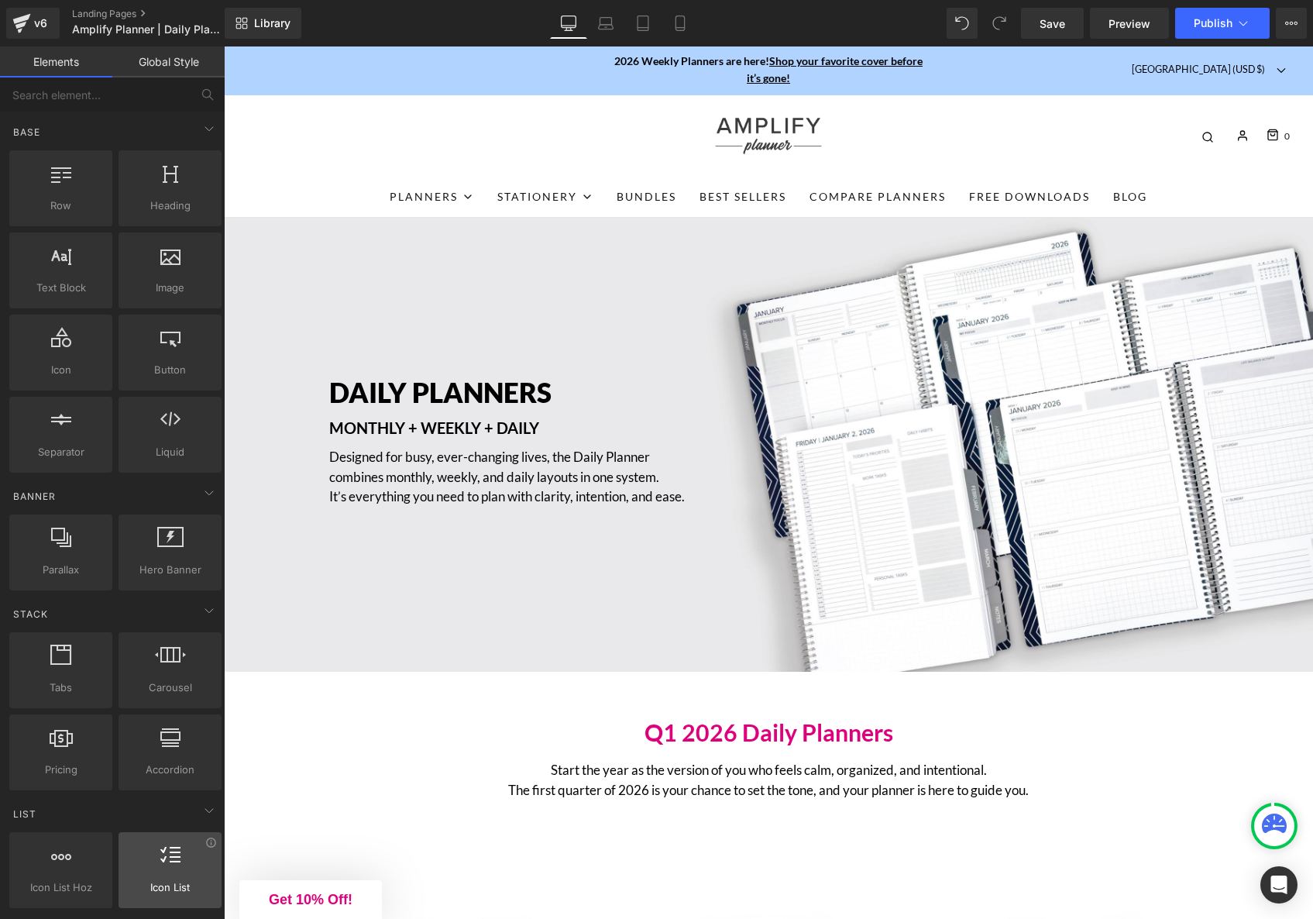
scroll to position [0, 0]
click at [682, 28] on icon at bounding box center [680, 28] width 9 height 0
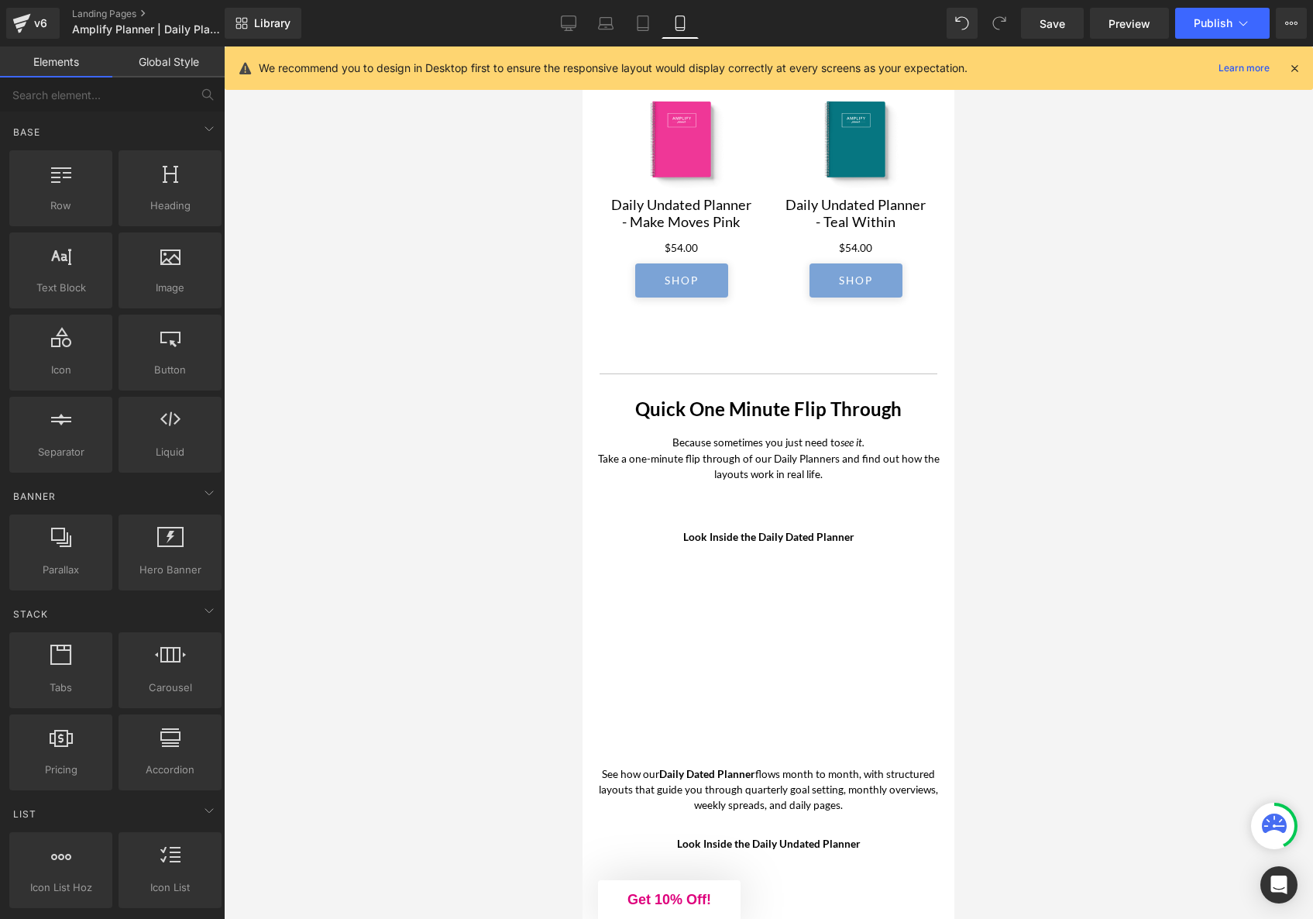
scroll to position [3516, 0]
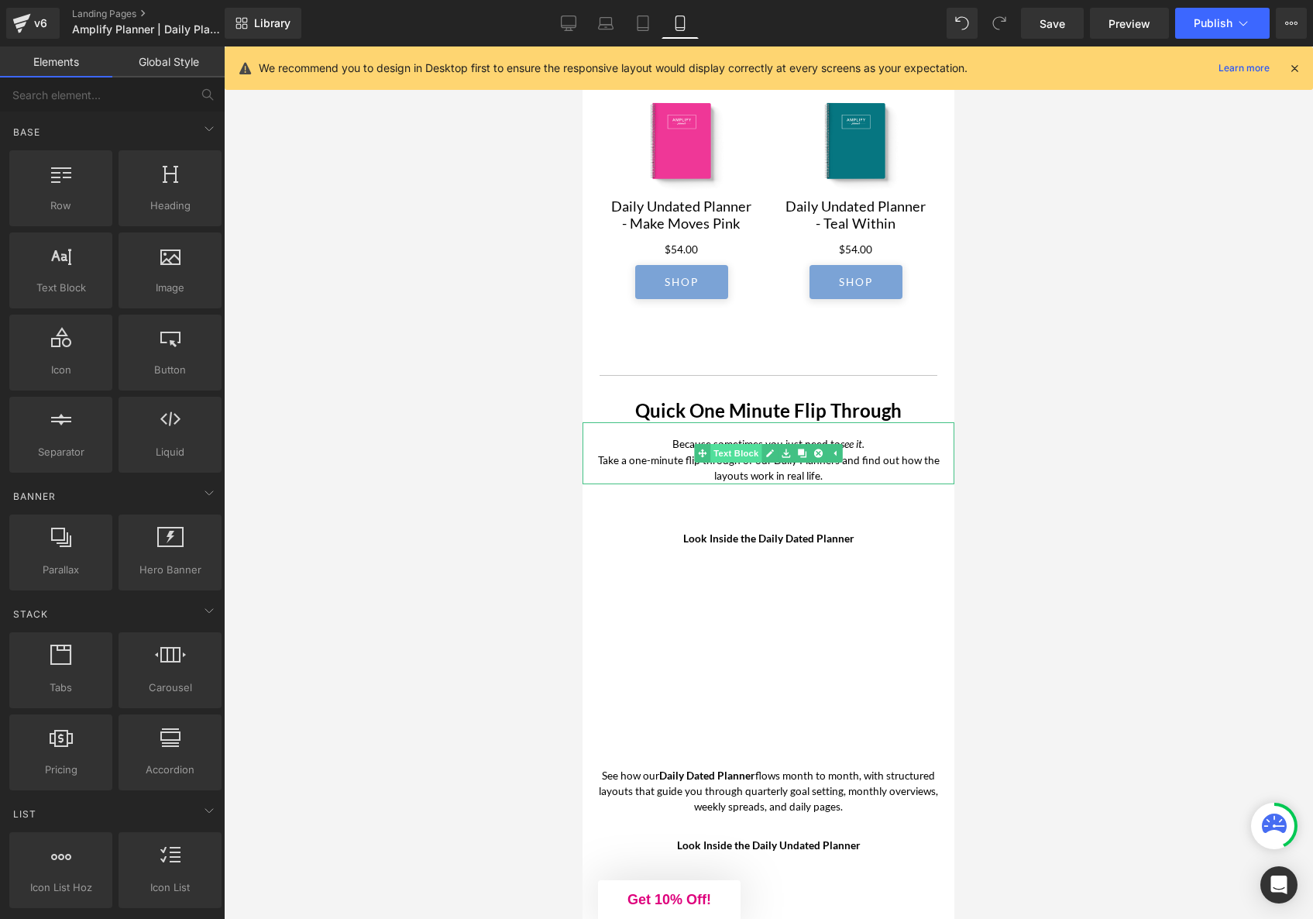
click at [726, 463] on link "Text Block" at bounding box center [727, 453] width 67 height 19
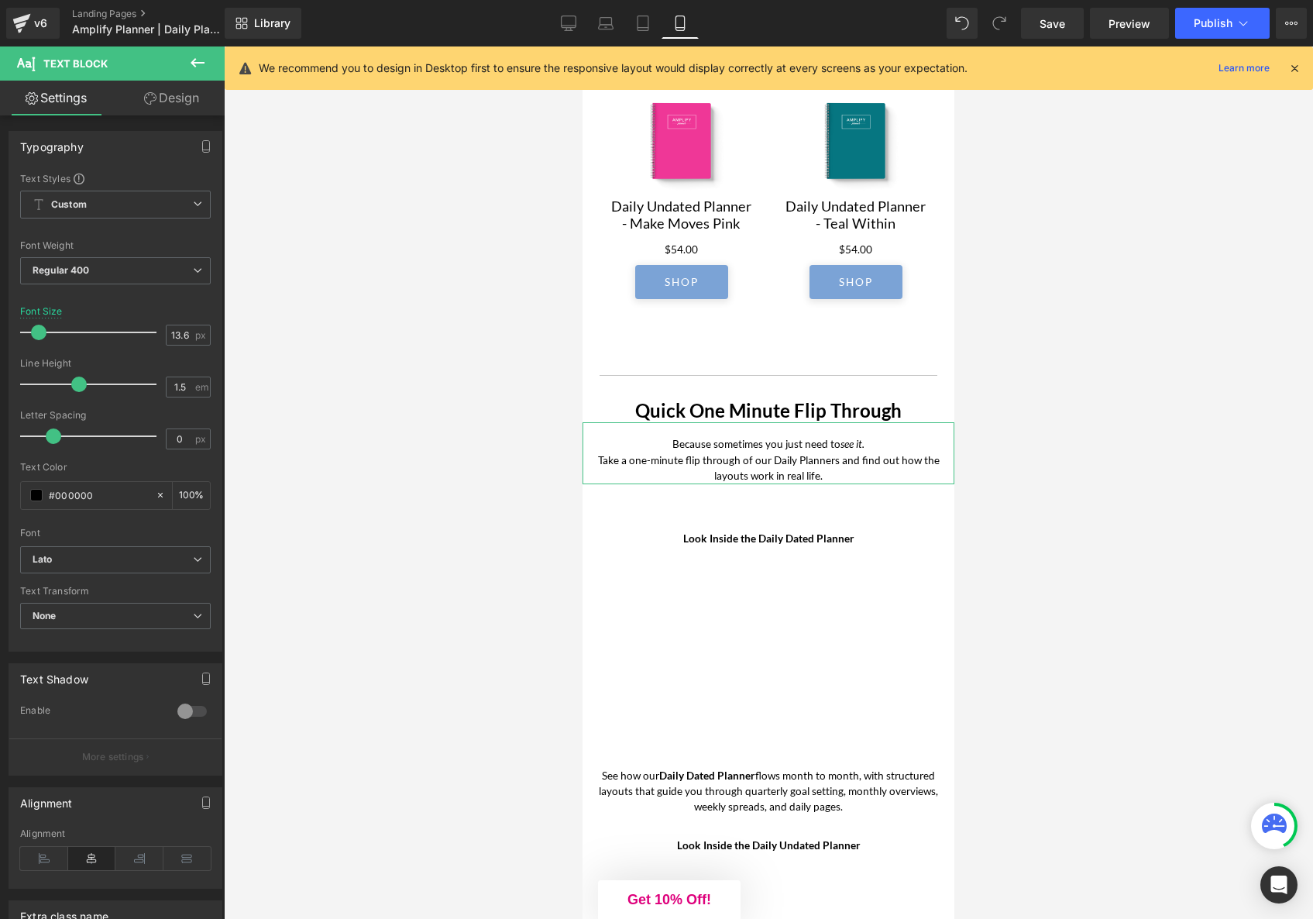
click at [174, 108] on link "Design" at bounding box center [171, 98] width 112 height 35
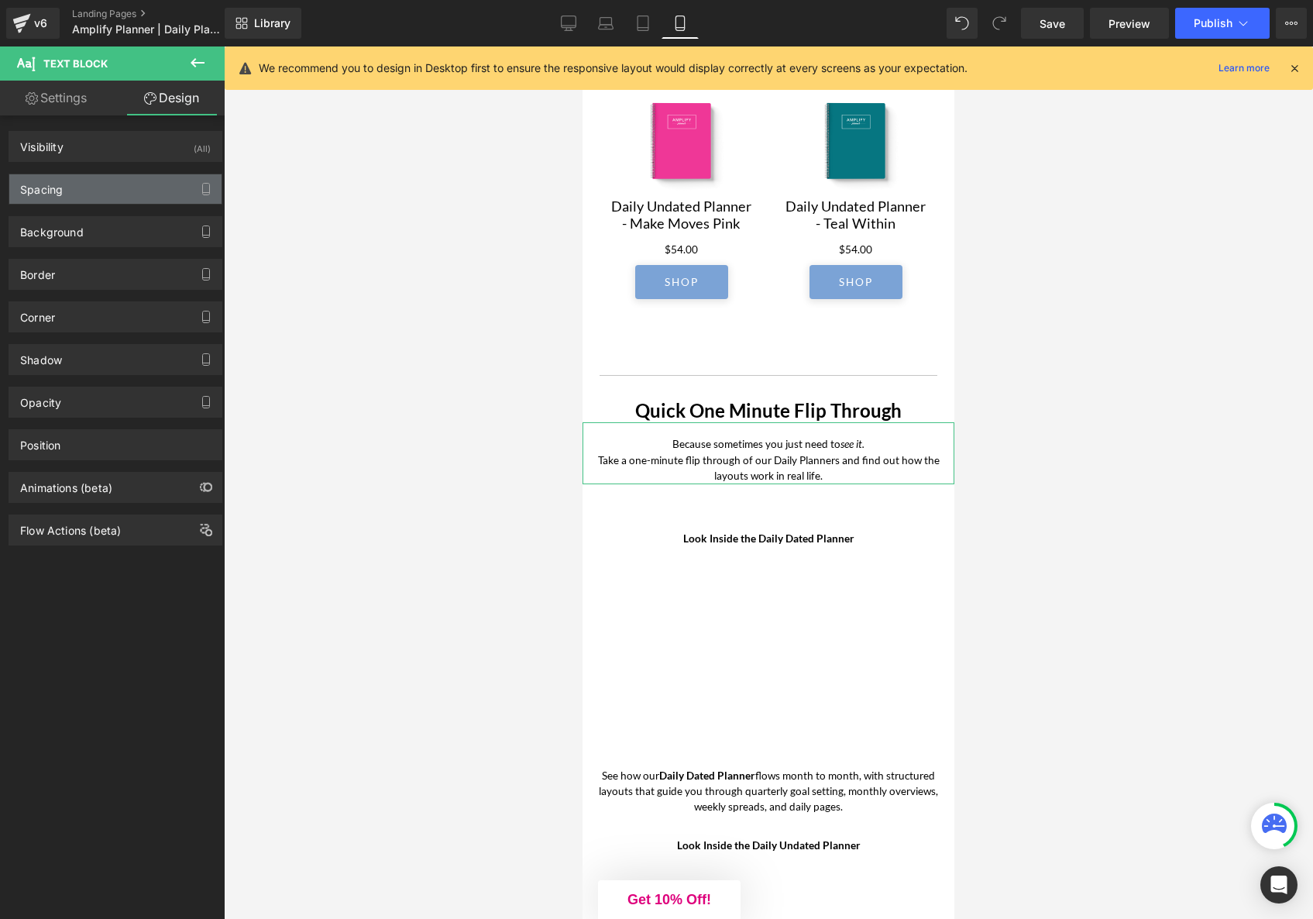
click at [98, 193] on div "Spacing" at bounding box center [115, 188] width 212 height 29
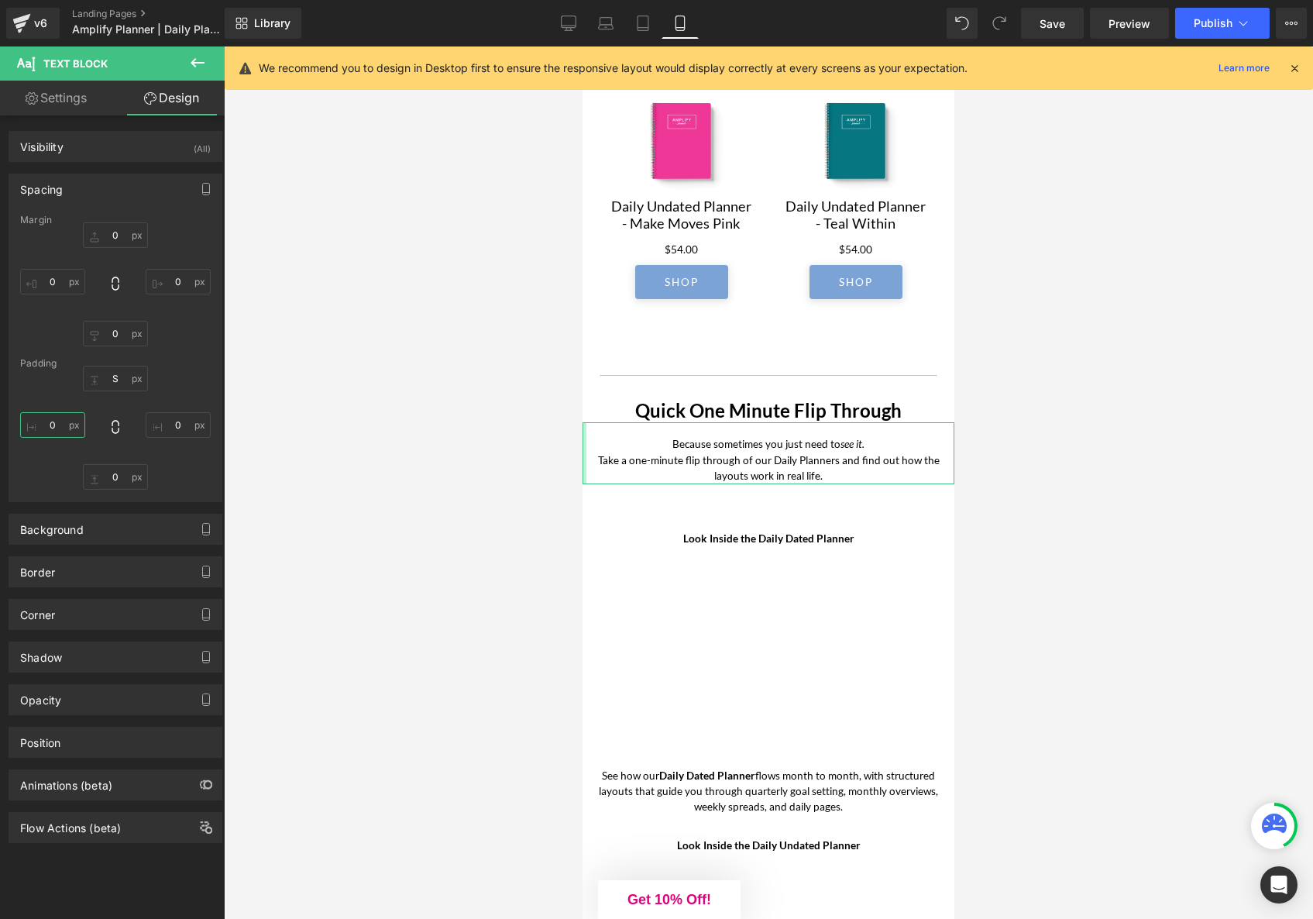
click at [57, 422] on input "0" at bounding box center [52, 425] width 65 height 26
click at [164, 423] on input "0" at bounding box center [178, 425] width 65 height 26
click at [110, 476] on input "0" at bounding box center [115, 477] width 65 height 26
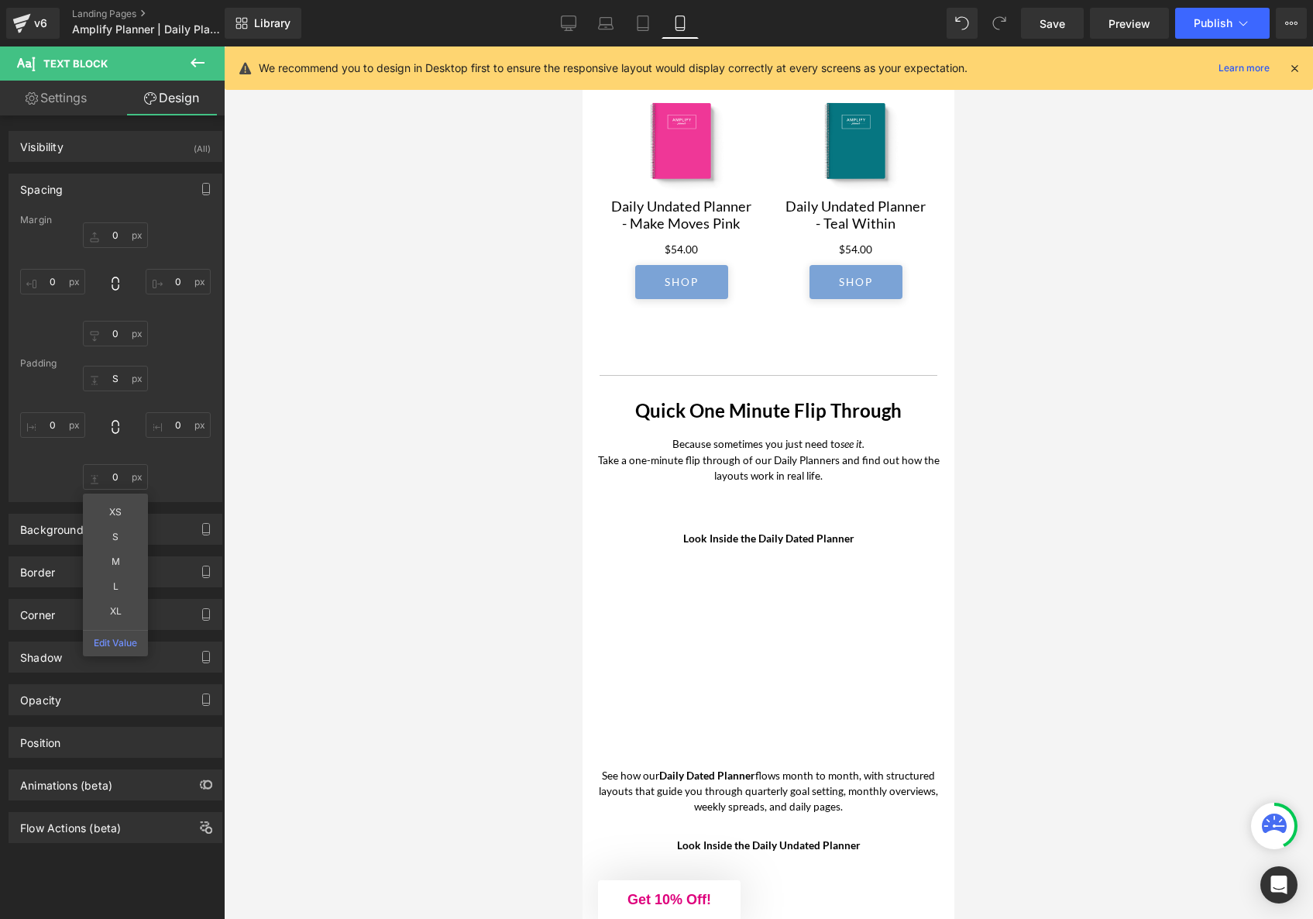
drag, startPoint x: 1187, startPoint y: 579, endPoint x: 1159, endPoint y: 577, distance: 27.9
click at [1186, 579] on div at bounding box center [769, 482] width 1090 height 873
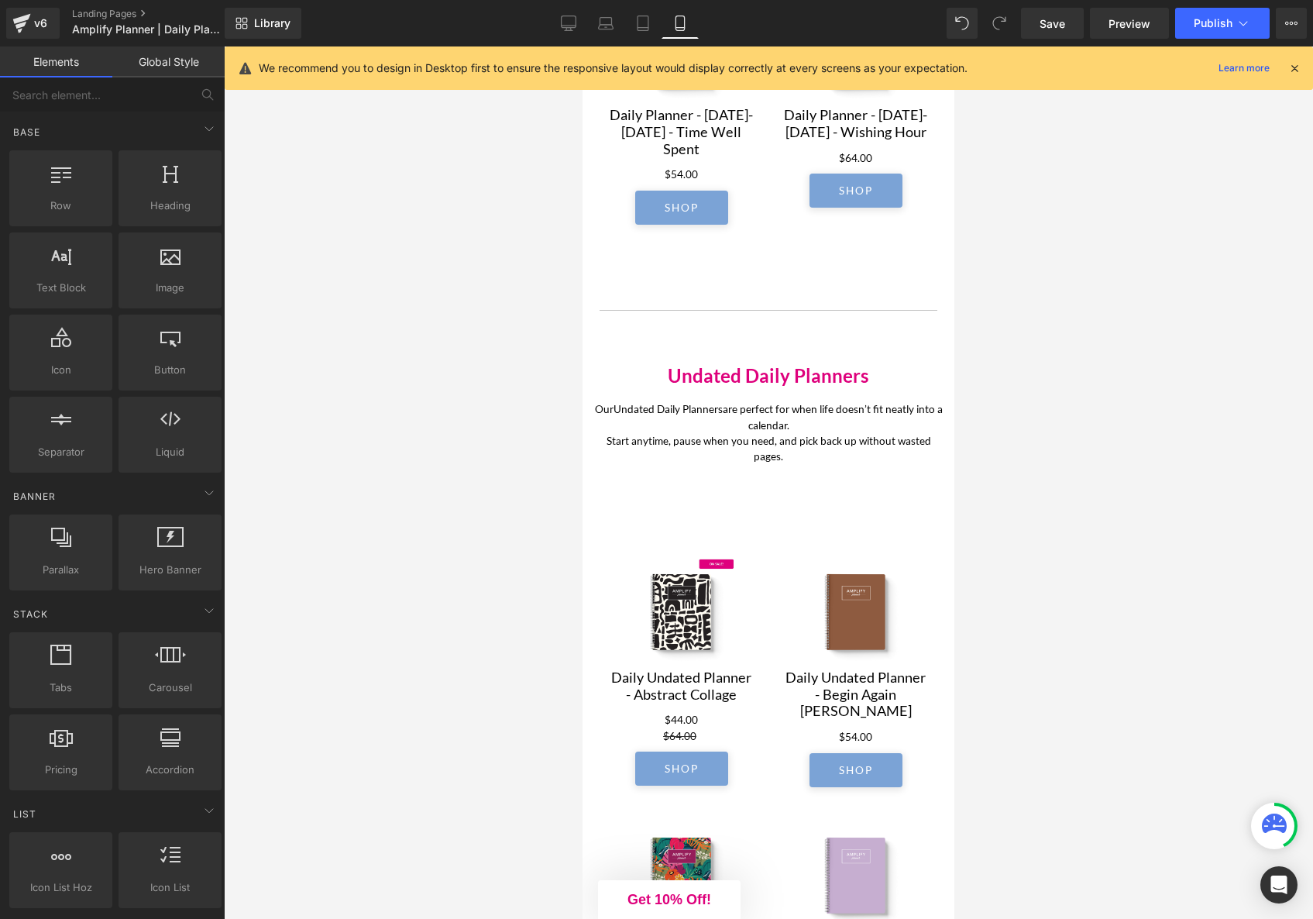
scroll to position [2443, 0]
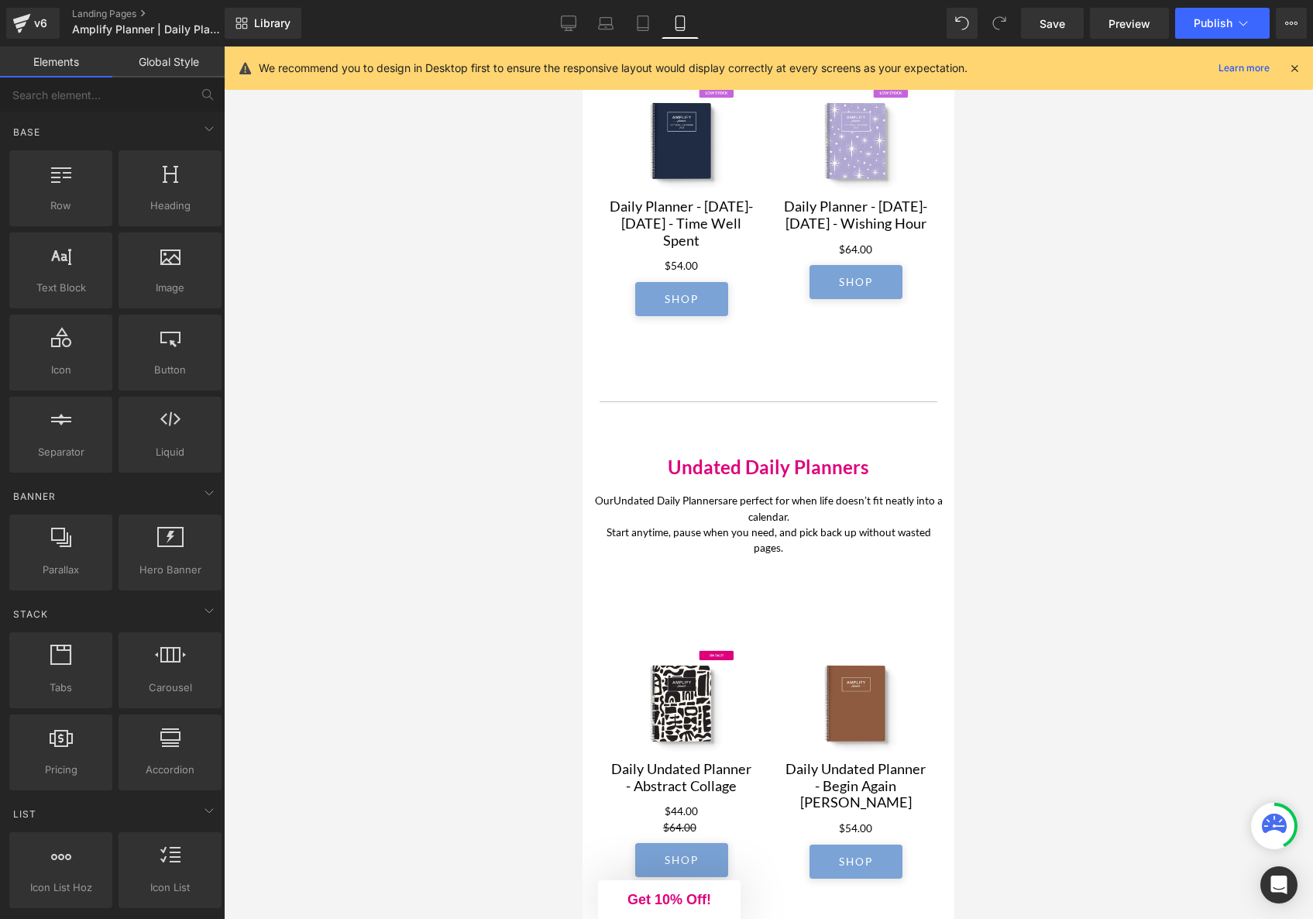
click at [809, 556] on div "Our Undated Daily Planners are perfect for when life doesn’t fit neatly into a …" at bounding box center [768, 517] width 349 height 77
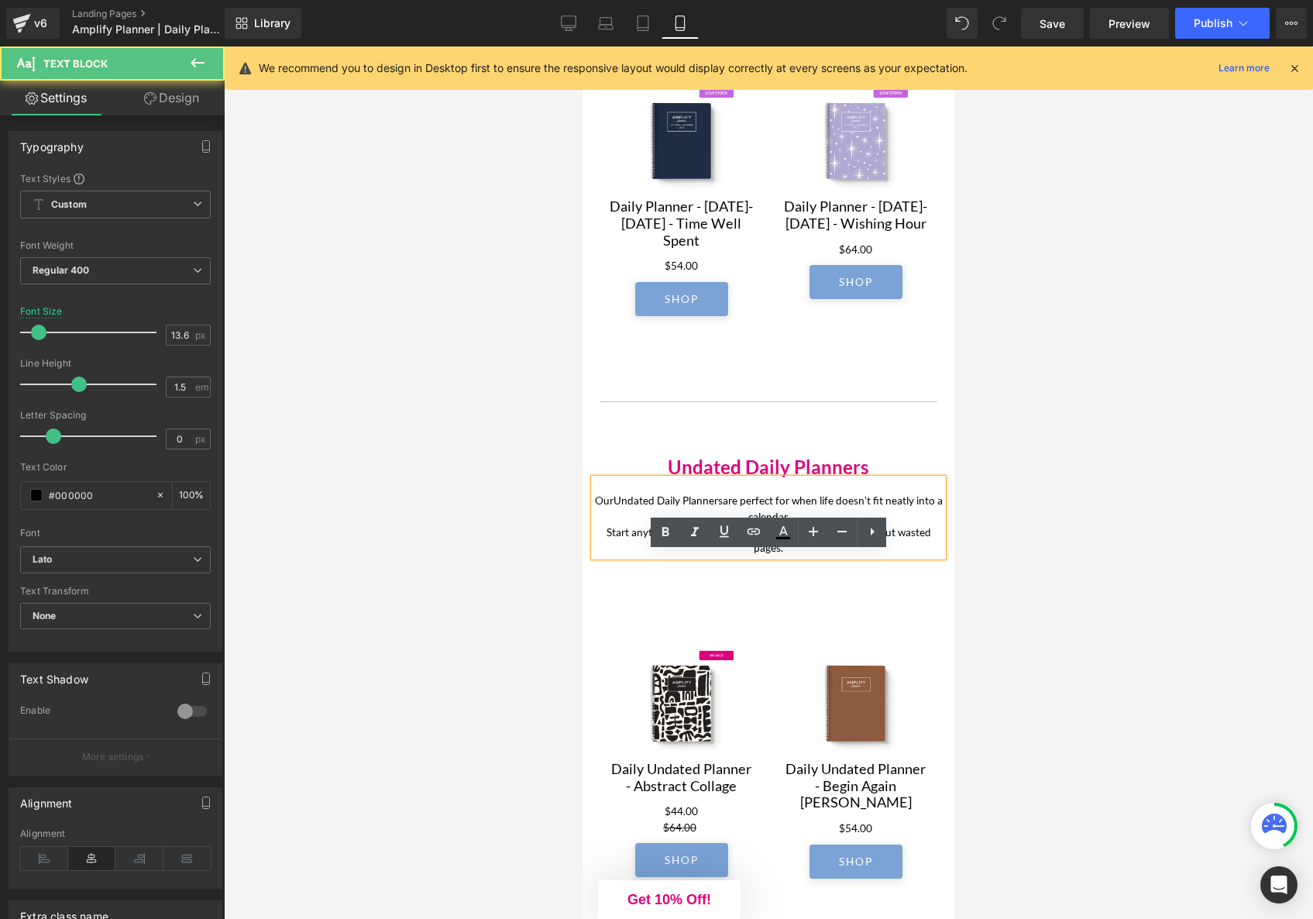
click at [752, 556] on p "Our Undated Daily Planners are perfect for when life doesn’t fit neatly into a …" at bounding box center [768, 525] width 349 height 64
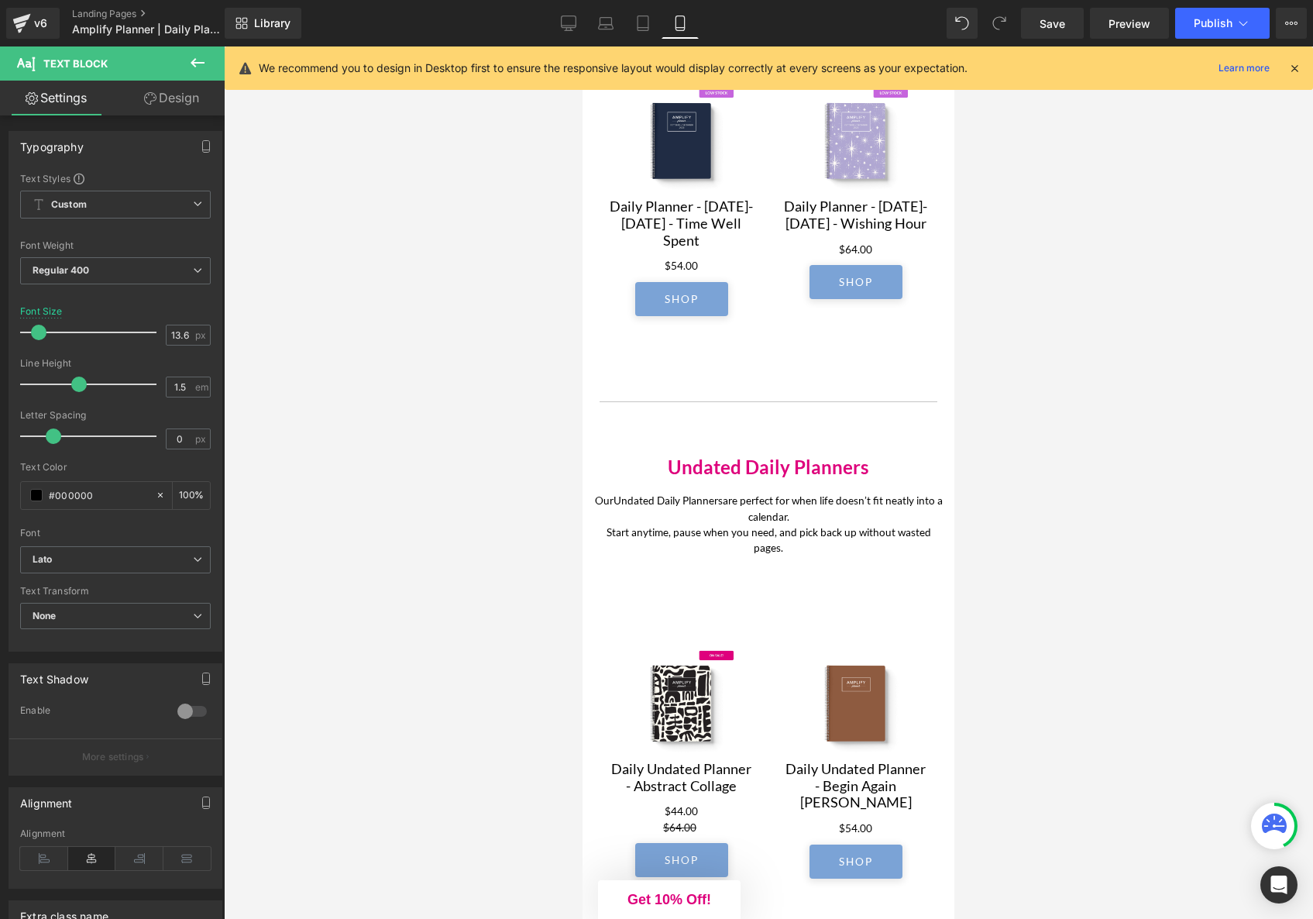
click at [188, 91] on link "Design" at bounding box center [171, 98] width 112 height 35
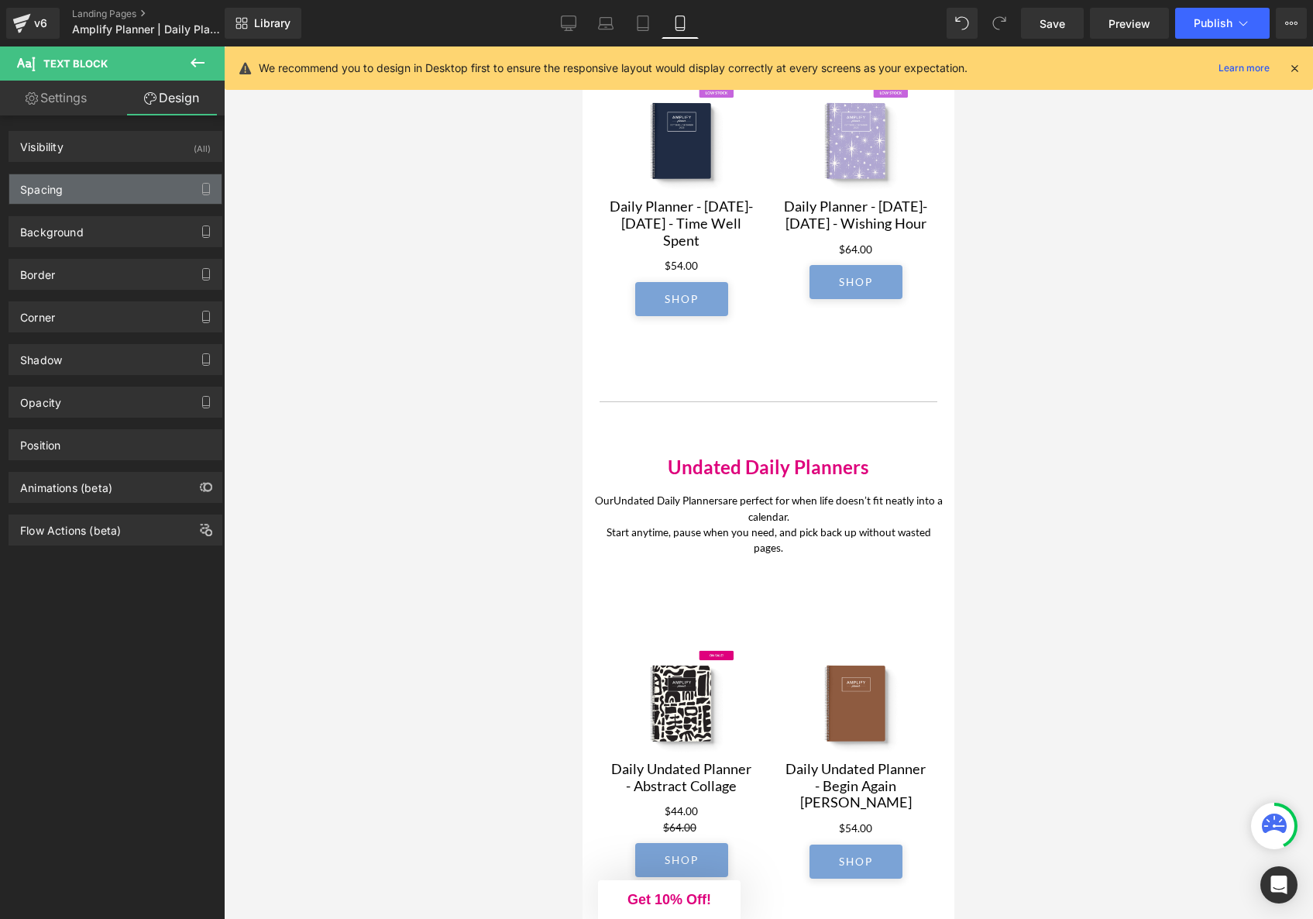
click at [103, 191] on div "Spacing" at bounding box center [115, 188] width 212 height 29
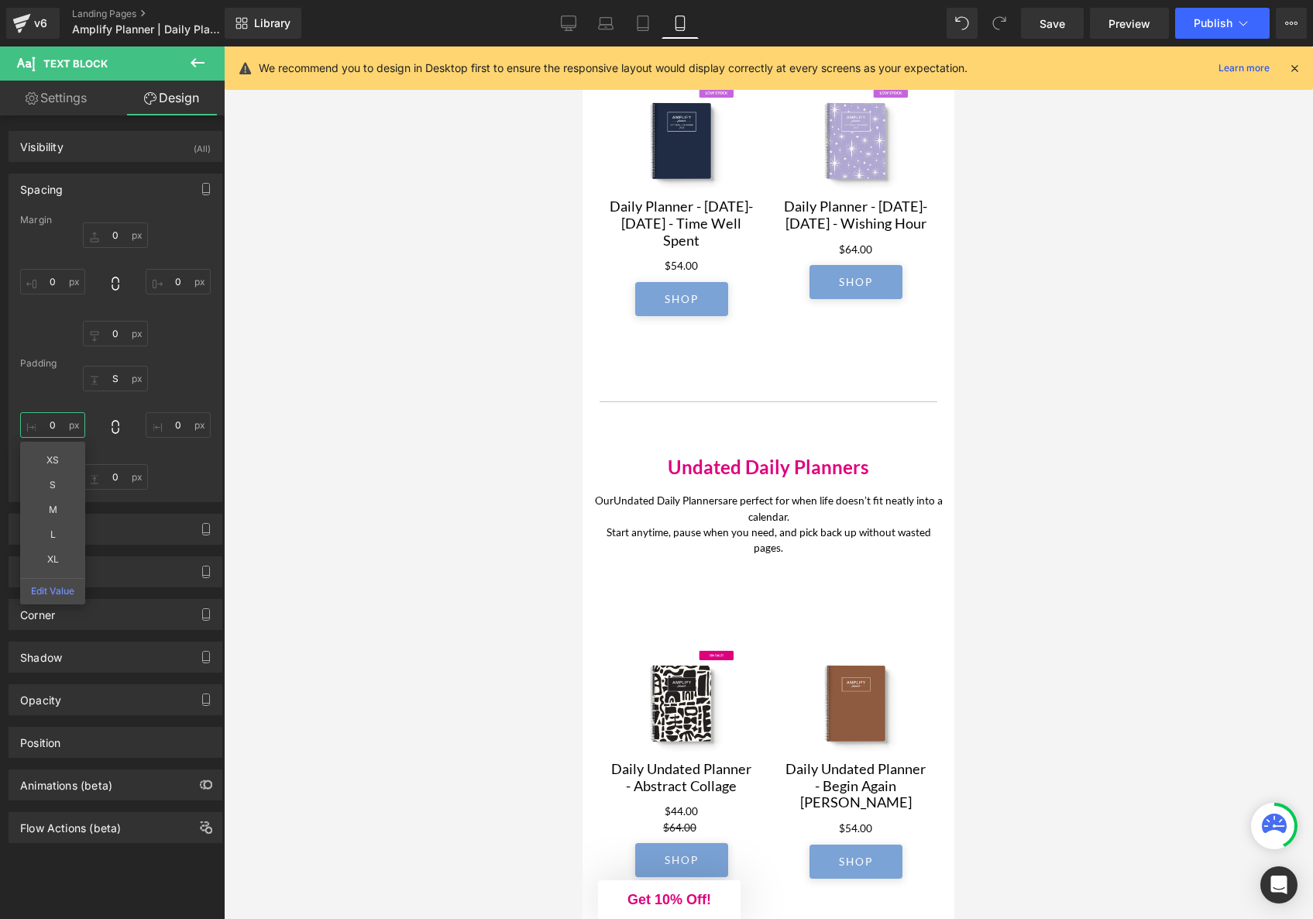
click at [53, 422] on input "text" at bounding box center [52, 425] width 65 height 26
click at [162, 429] on input "text" at bounding box center [178, 425] width 65 height 26
click at [1024, 625] on div at bounding box center [769, 482] width 1090 height 873
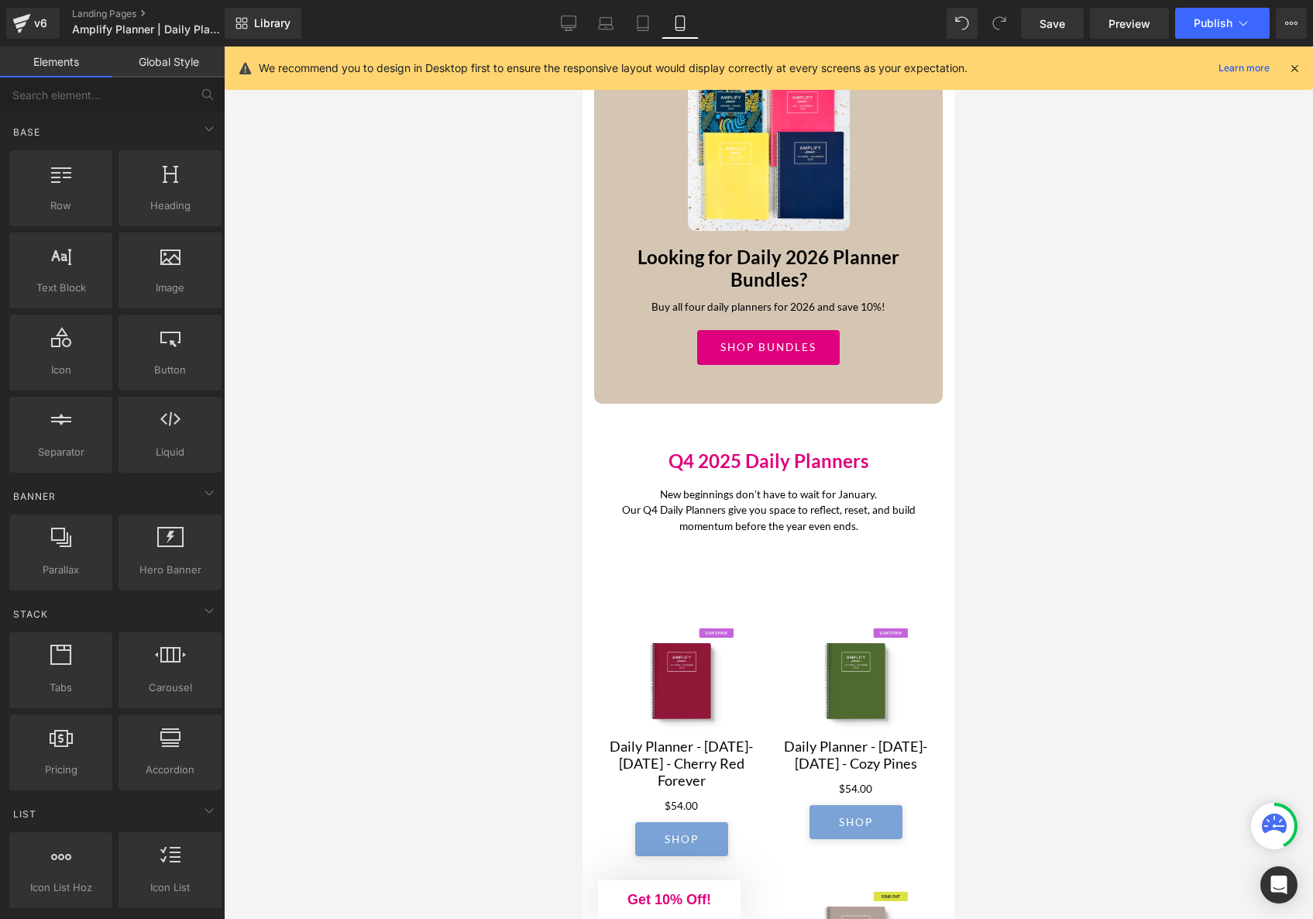
scroll to position [1373, 0]
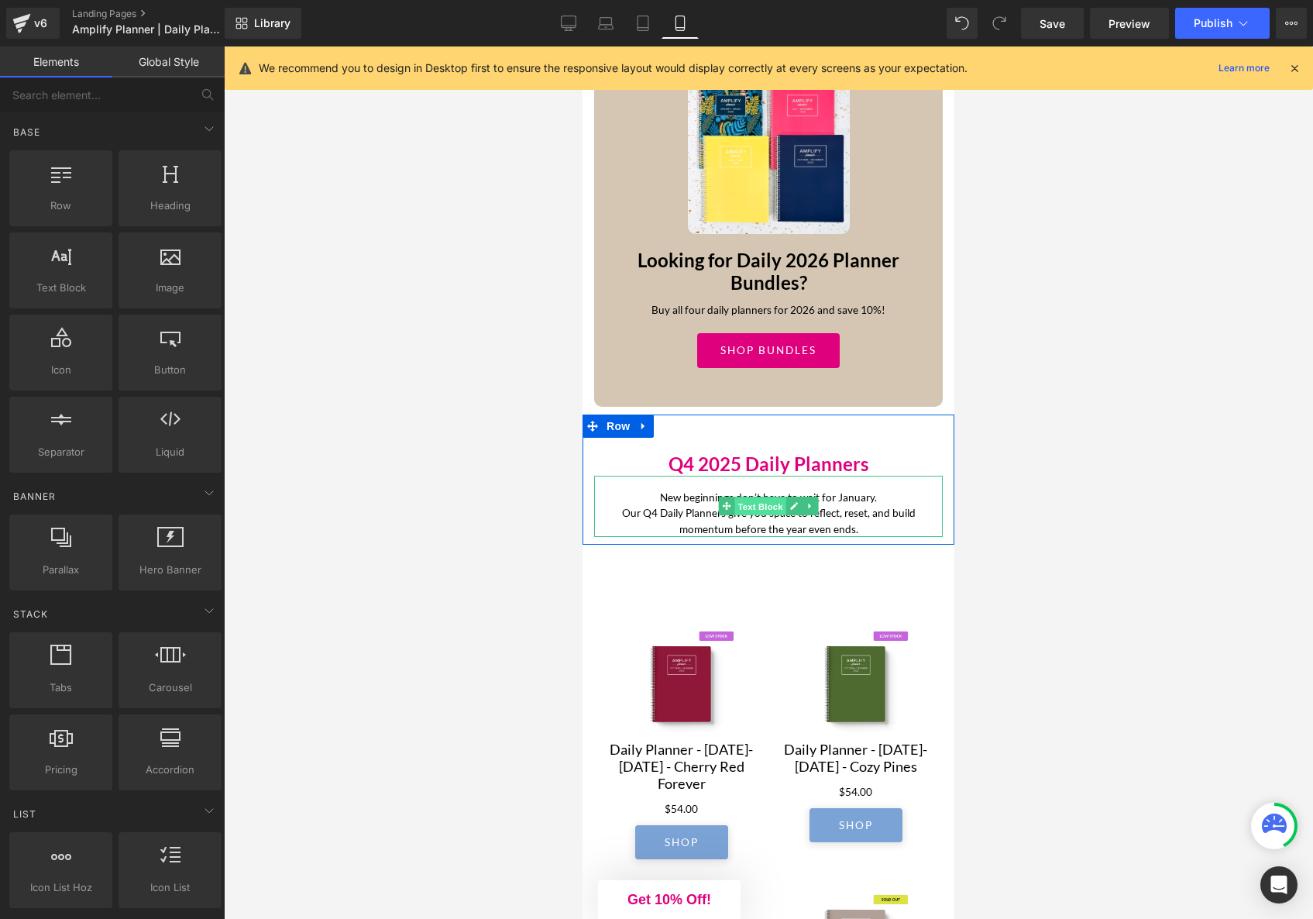
click at [758, 516] on span "Text Block" at bounding box center [760, 506] width 51 height 19
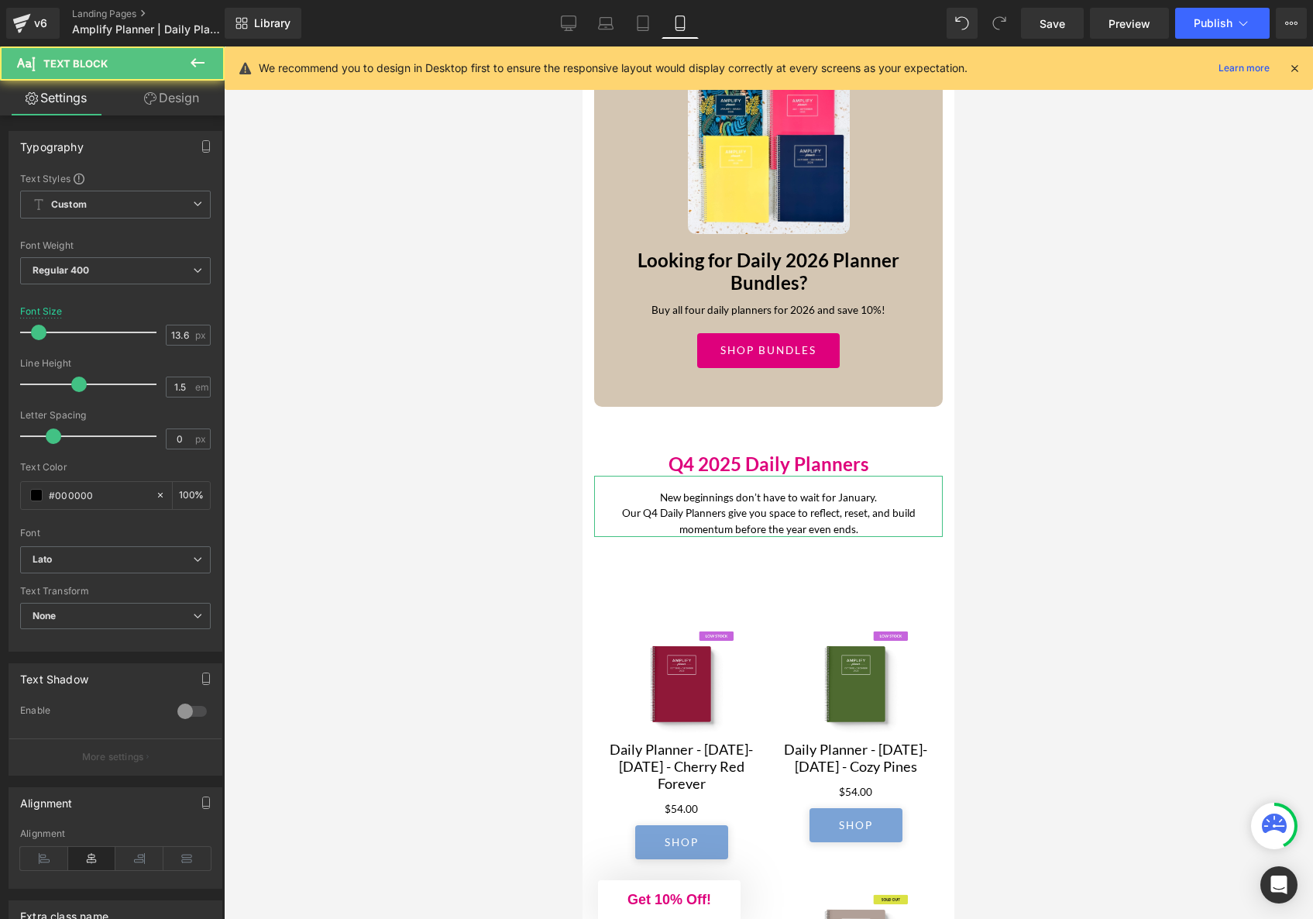
click at [180, 105] on link "Design" at bounding box center [171, 98] width 112 height 35
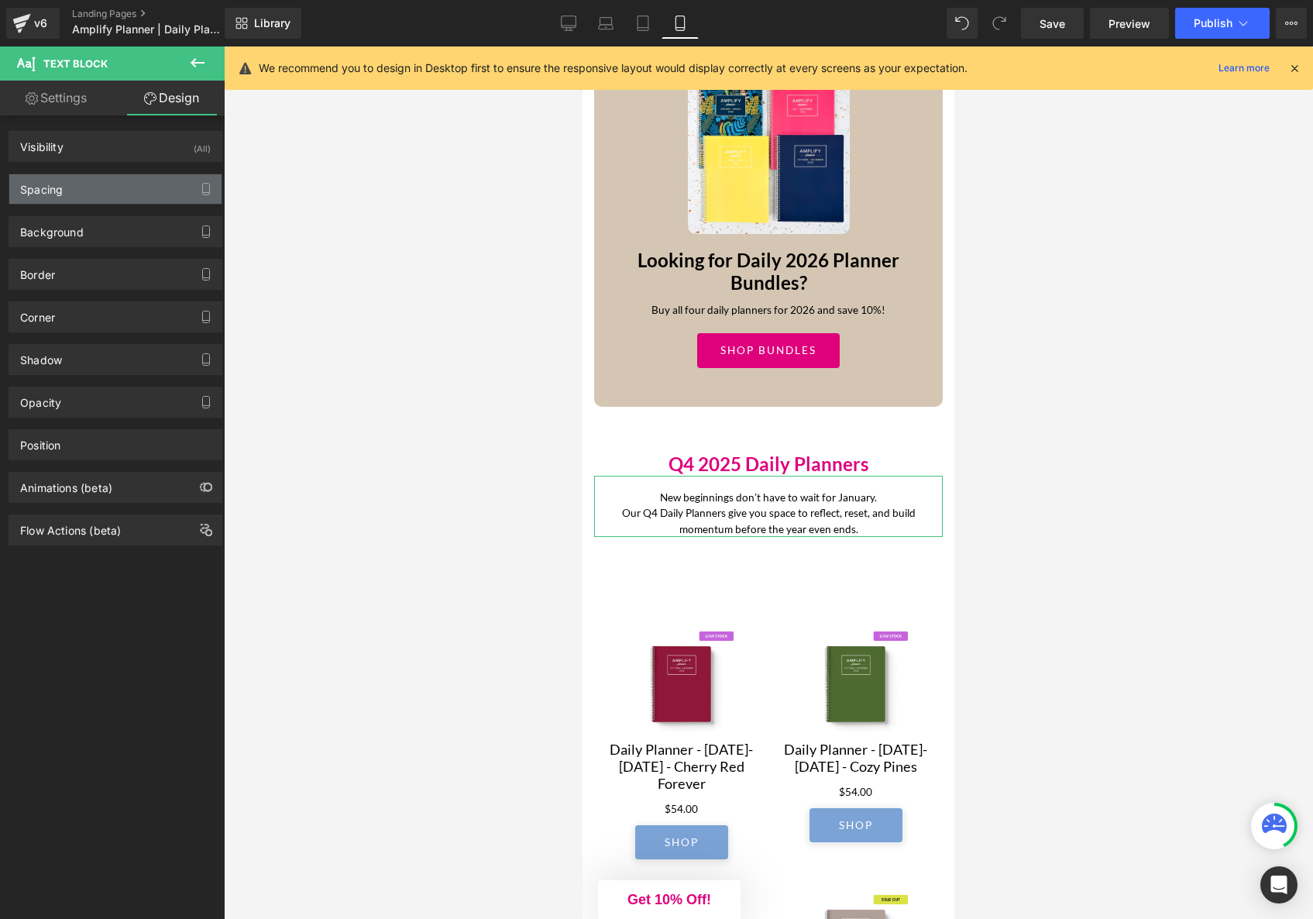
click at [102, 195] on div "Spacing" at bounding box center [115, 188] width 212 height 29
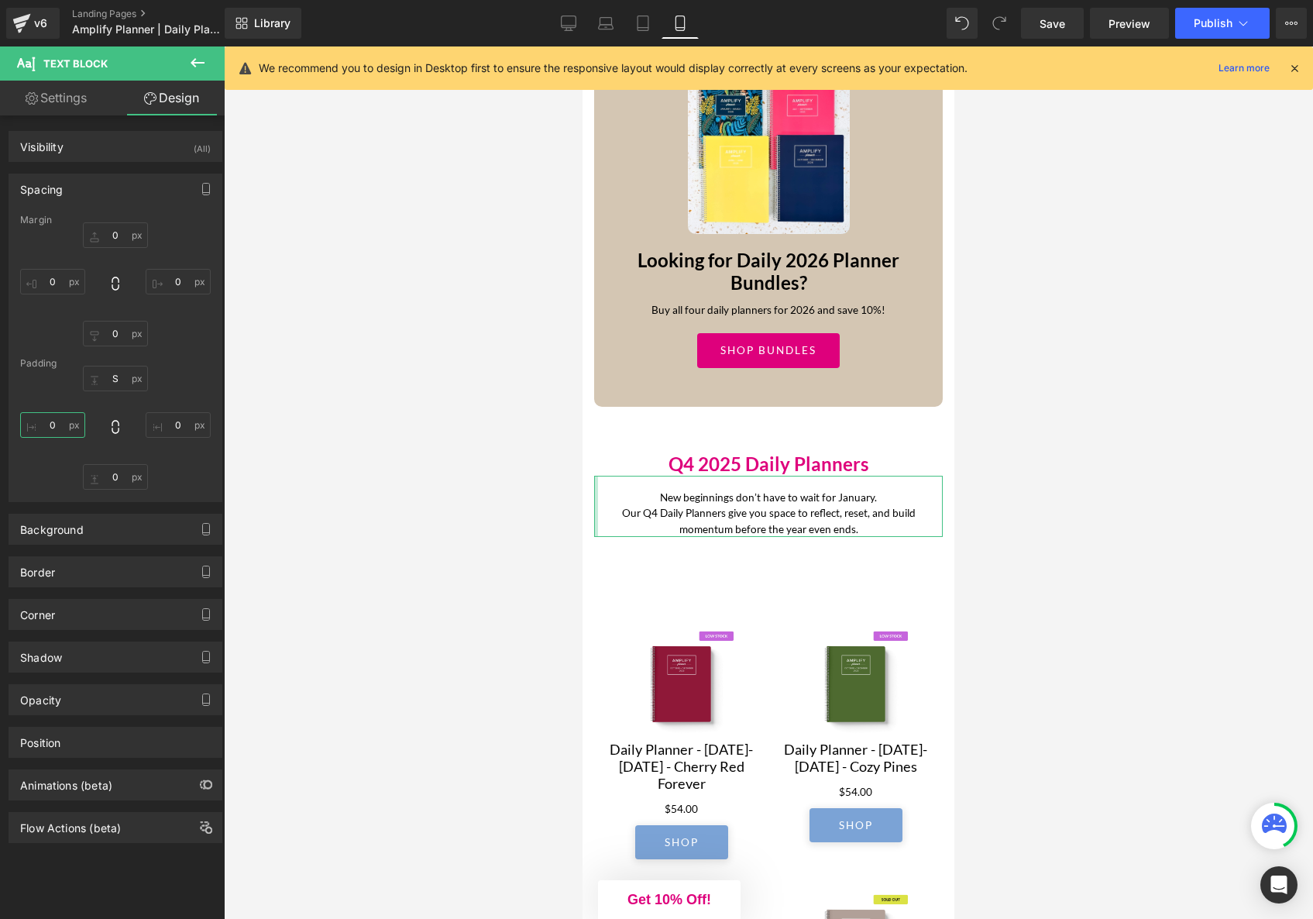
click at [60, 423] on input "0" at bounding box center [52, 425] width 65 height 26
click at [168, 426] on input "0" at bounding box center [178, 425] width 65 height 26
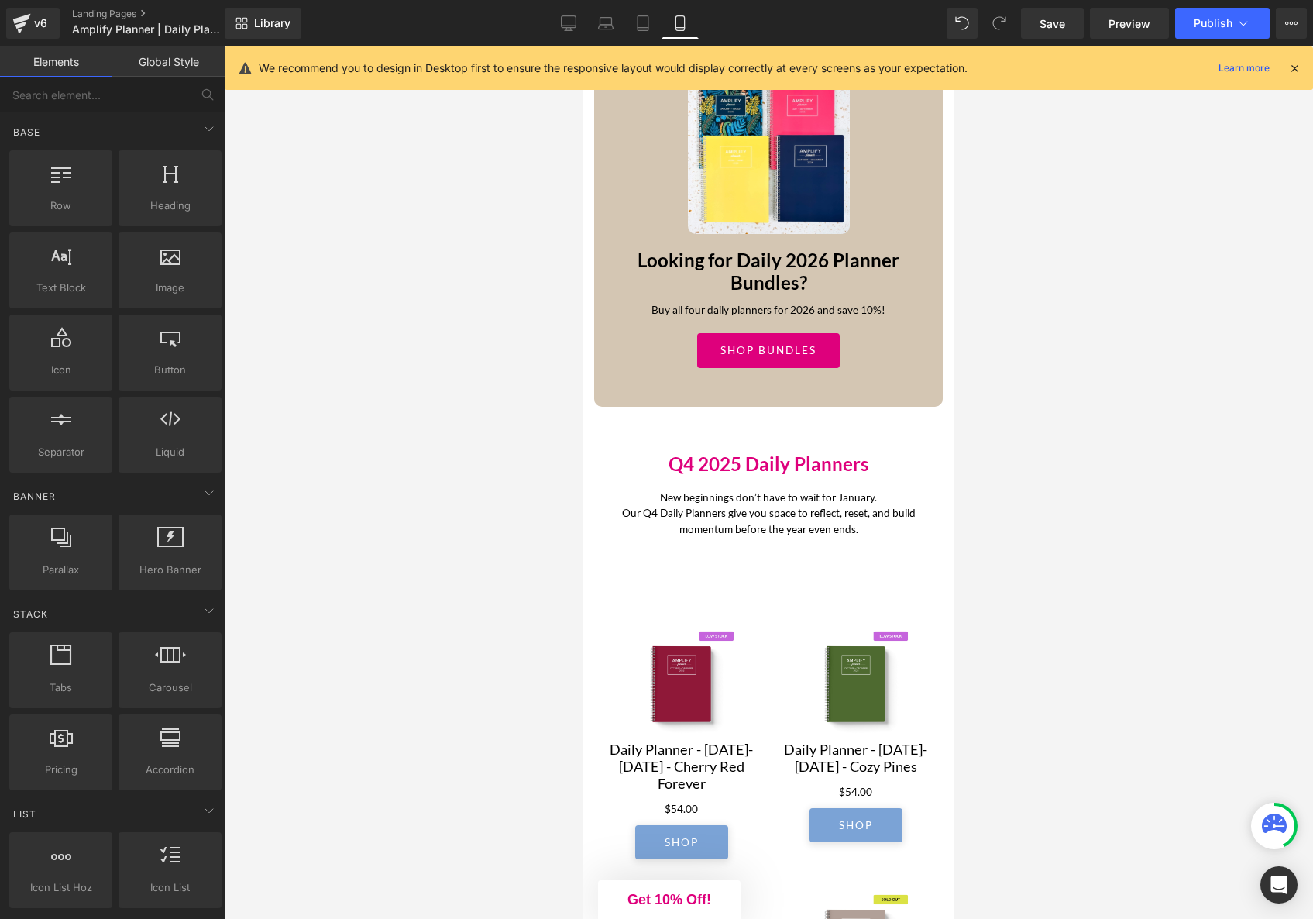
click at [1083, 564] on div at bounding box center [769, 482] width 1090 height 873
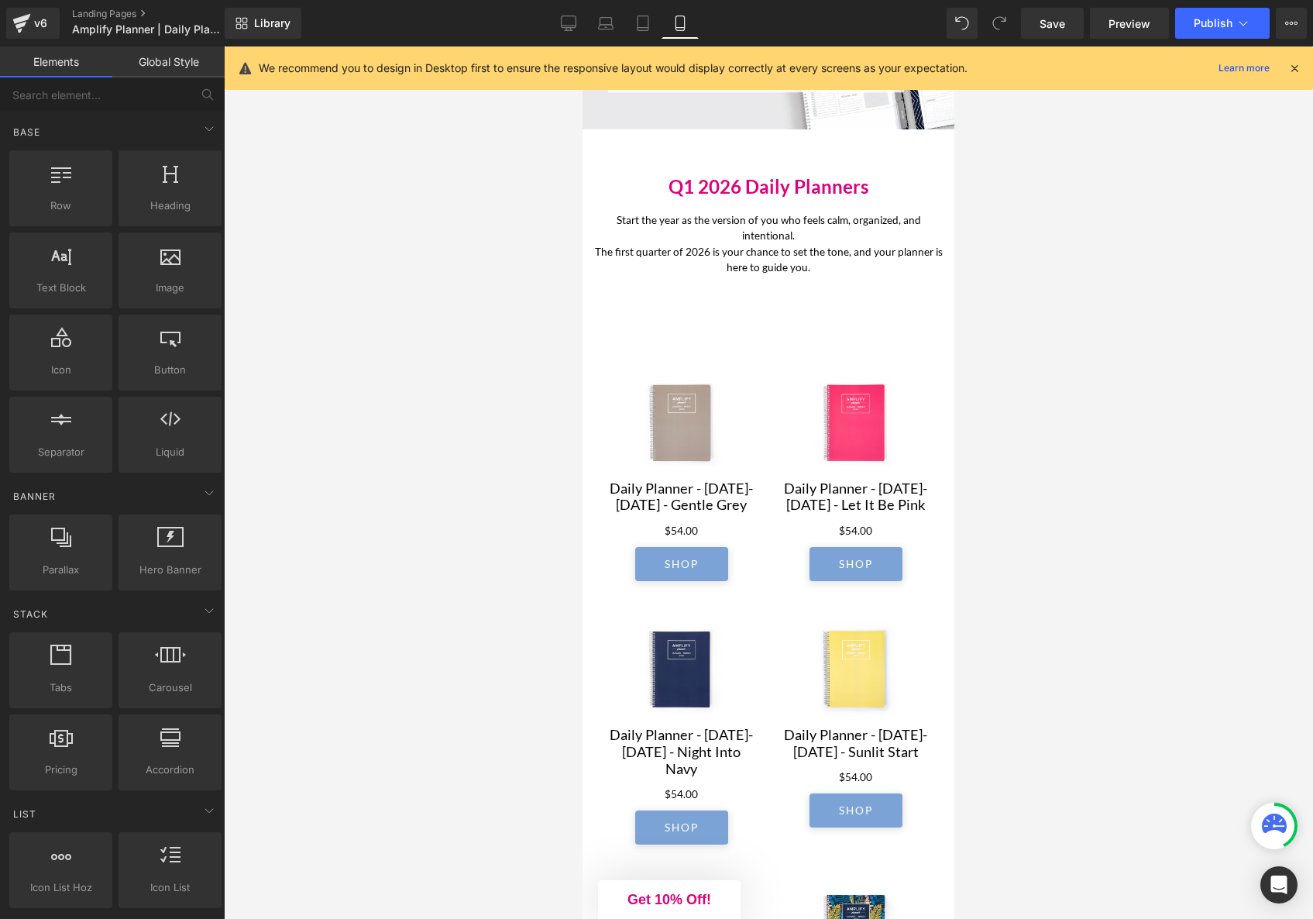
scroll to position [0, 0]
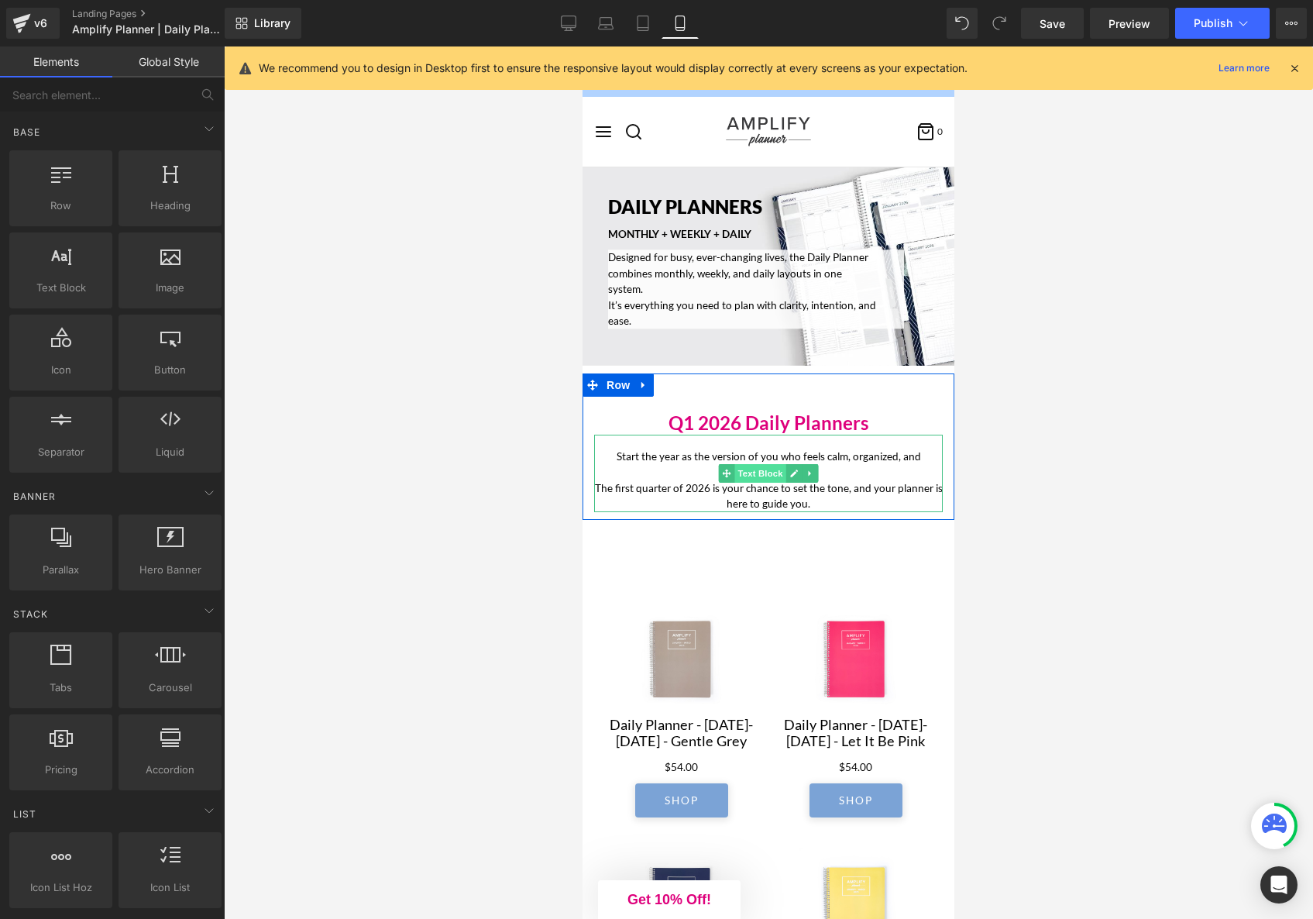
click at [772, 476] on span "Text Block" at bounding box center [760, 473] width 51 height 19
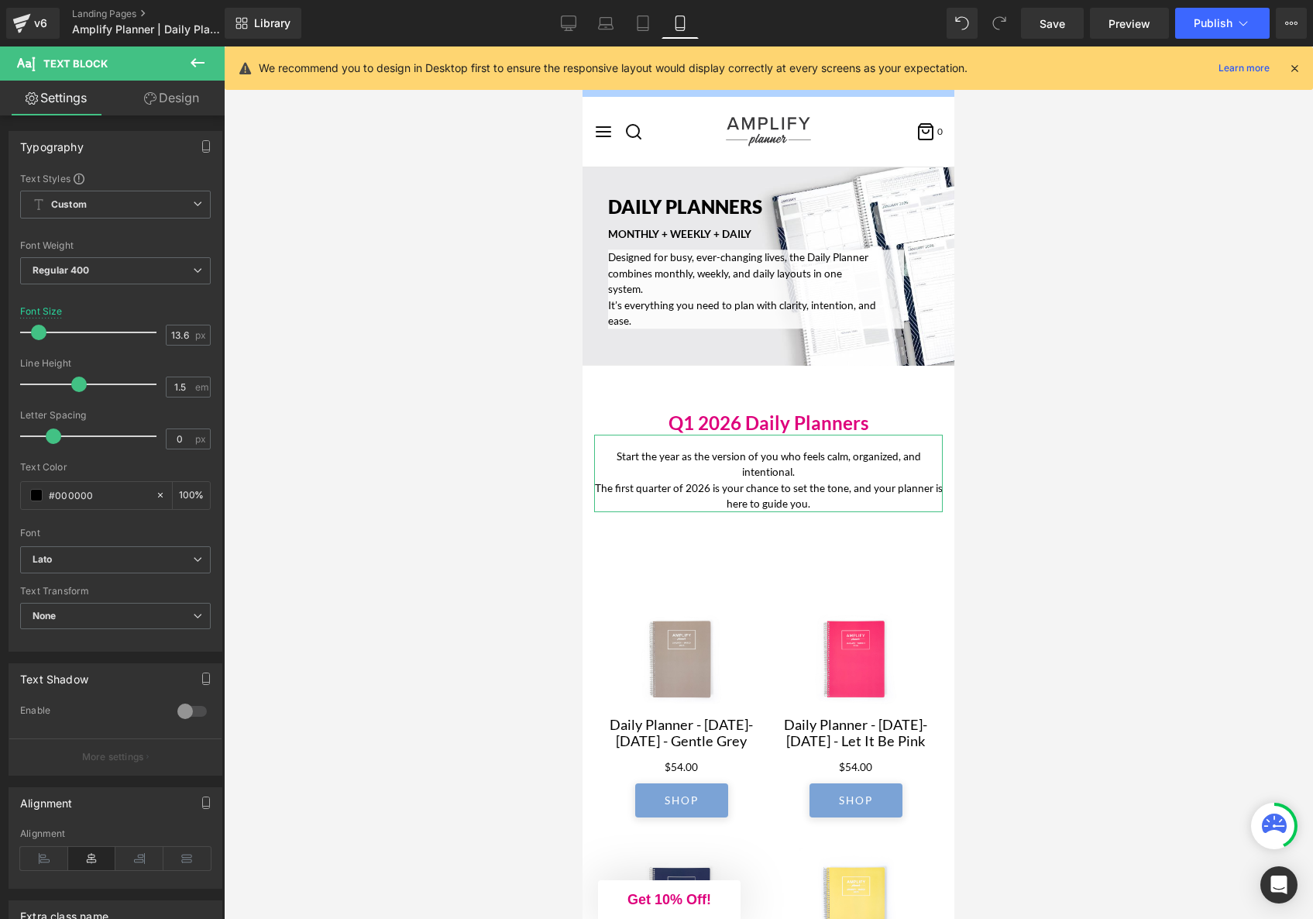
click at [168, 106] on link "Design" at bounding box center [171, 98] width 112 height 35
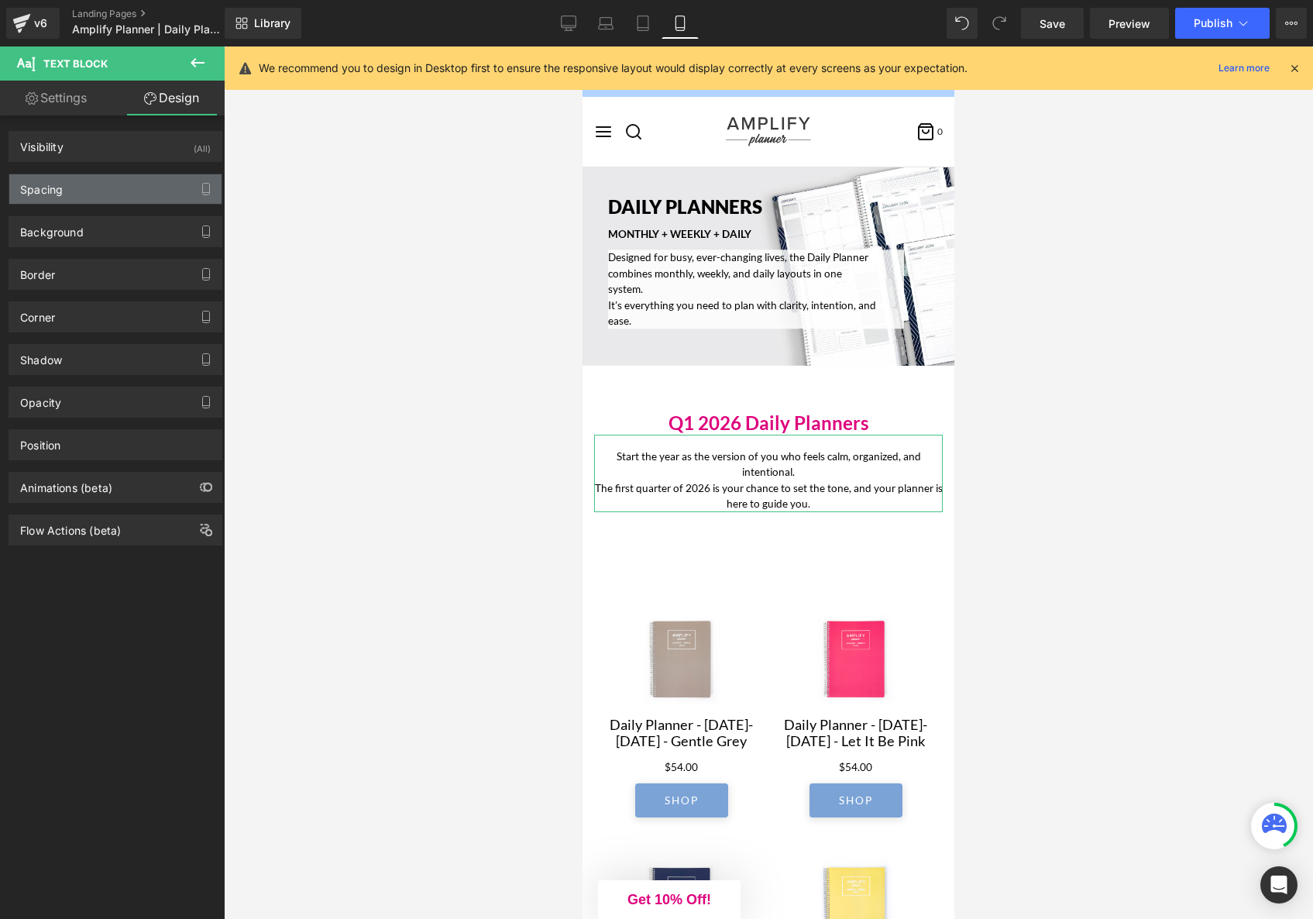
click at [79, 185] on div "Spacing" at bounding box center [115, 188] width 212 height 29
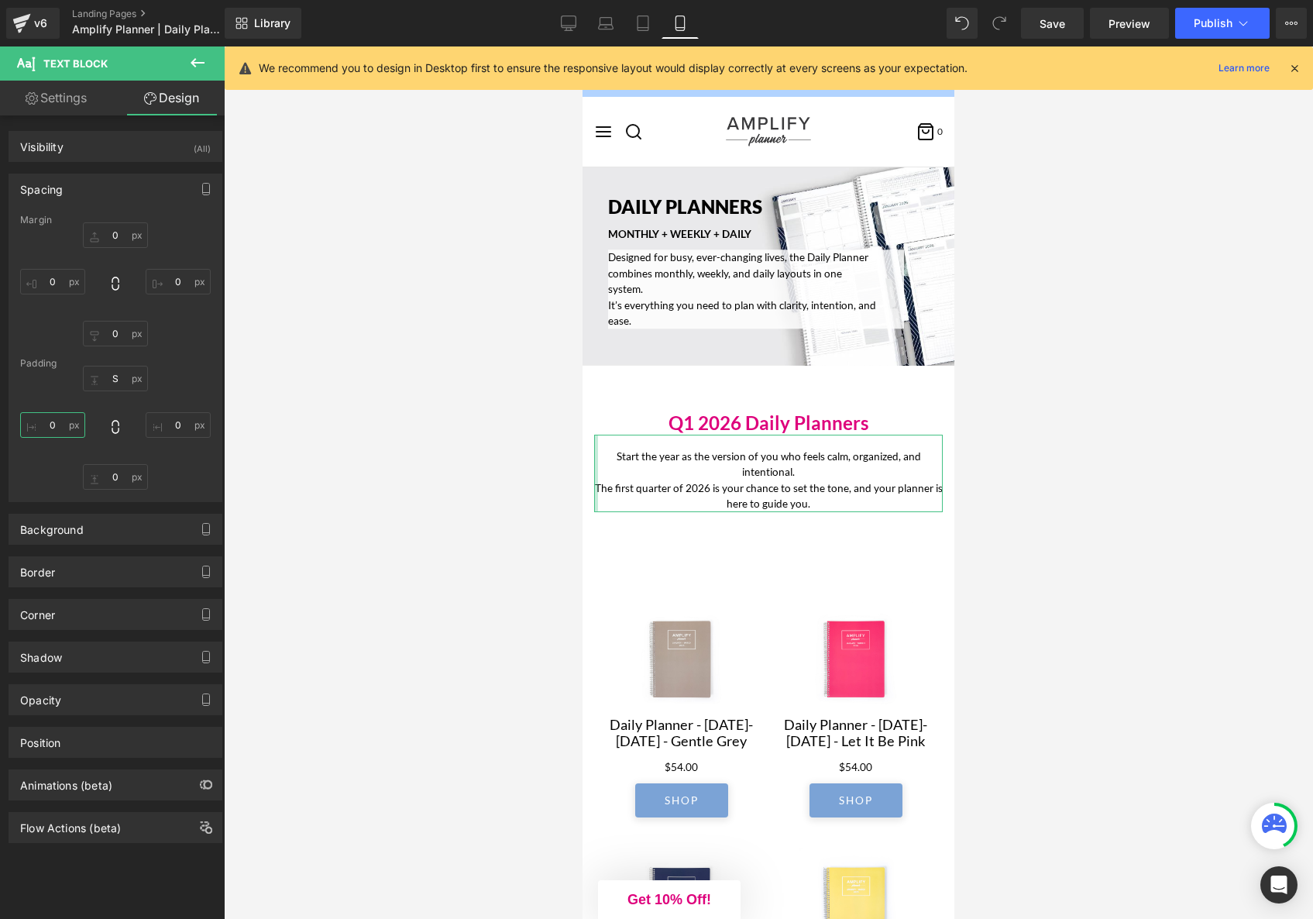
click at [46, 424] on input "text" at bounding box center [52, 425] width 65 height 26
click at [175, 424] on input "text" at bounding box center [178, 425] width 65 height 26
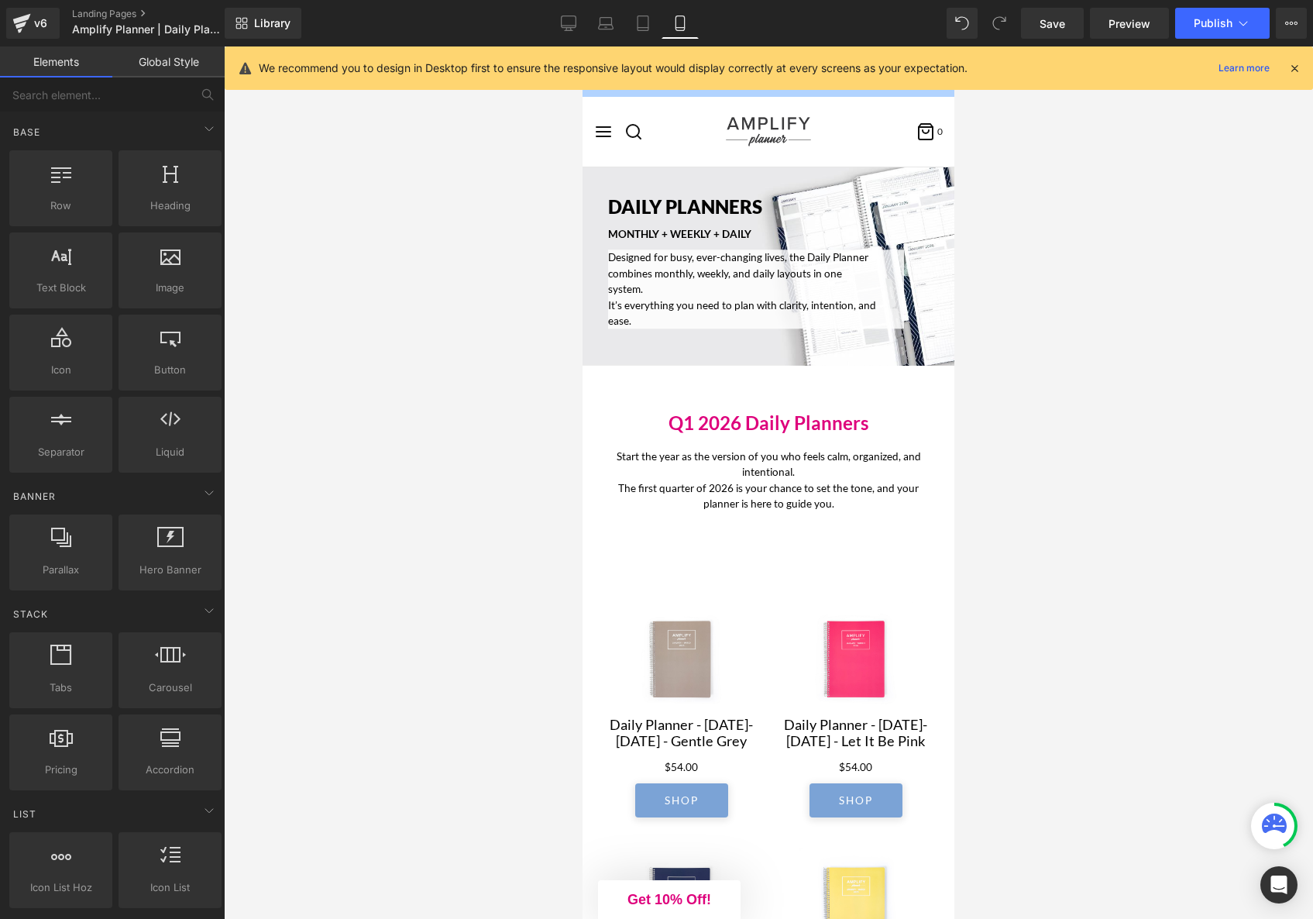
click at [1098, 561] on div at bounding box center [769, 482] width 1090 height 873
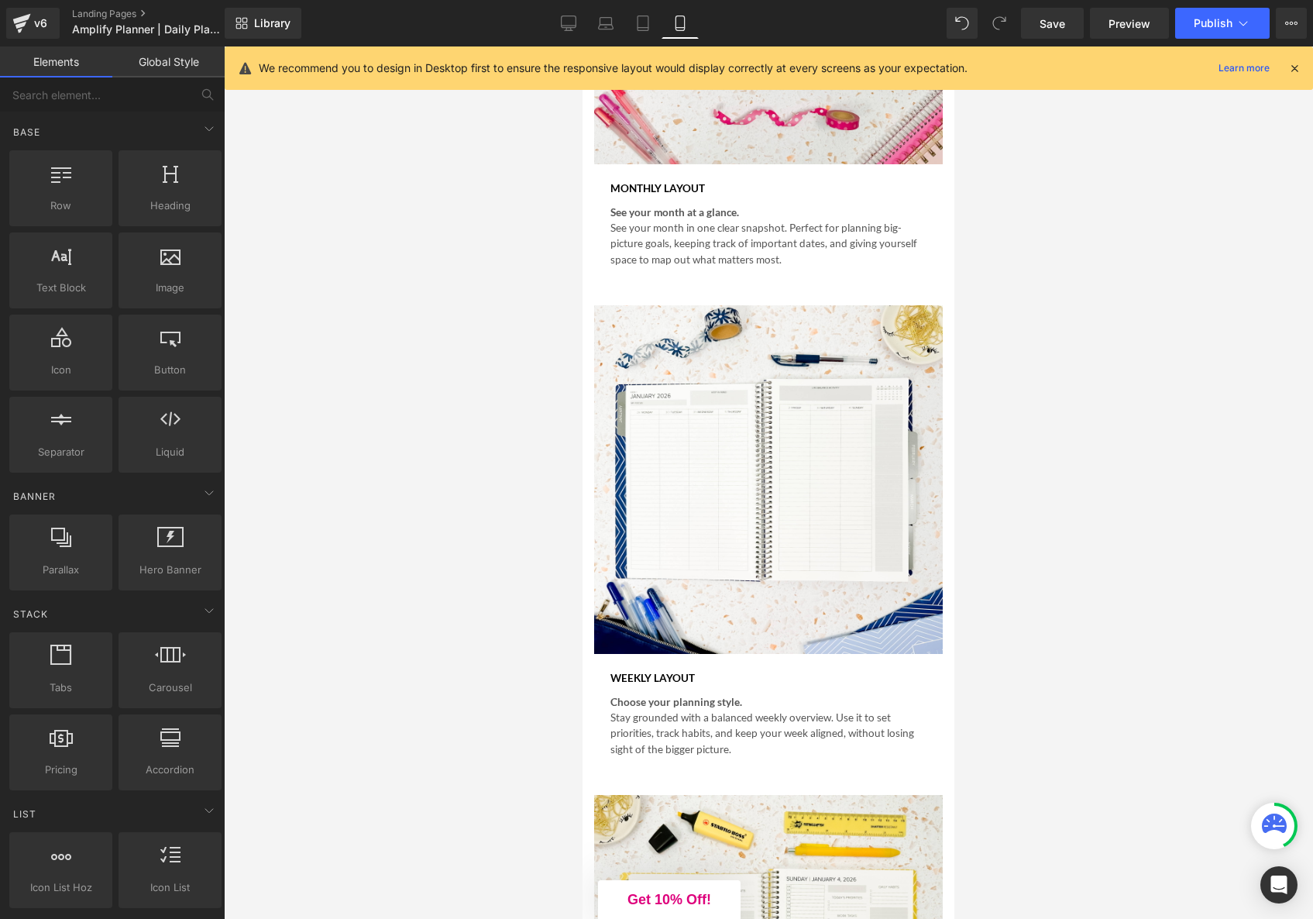
scroll to position [4811, 0]
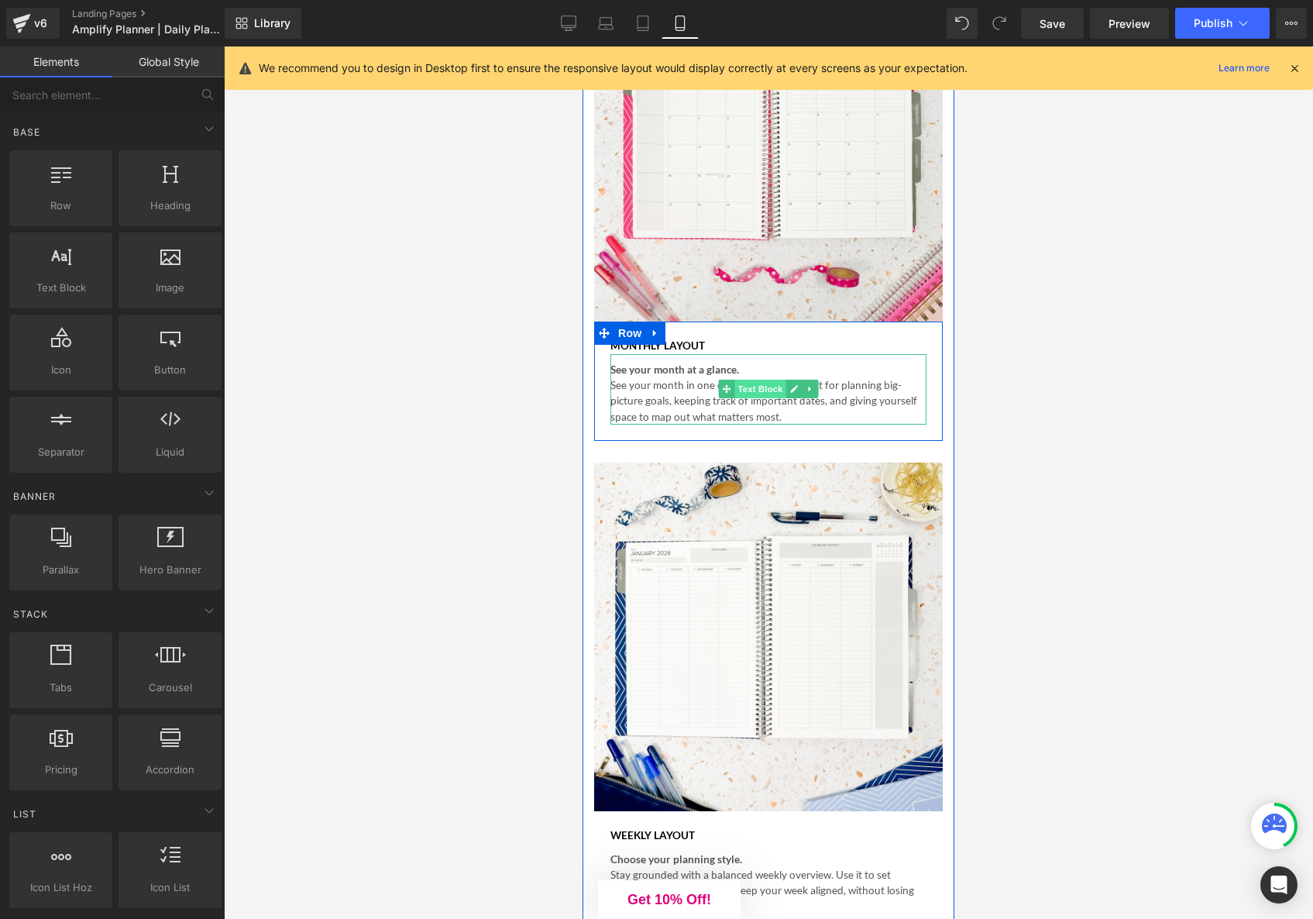
click at [766, 398] on span "Text Block" at bounding box center [760, 389] width 51 height 19
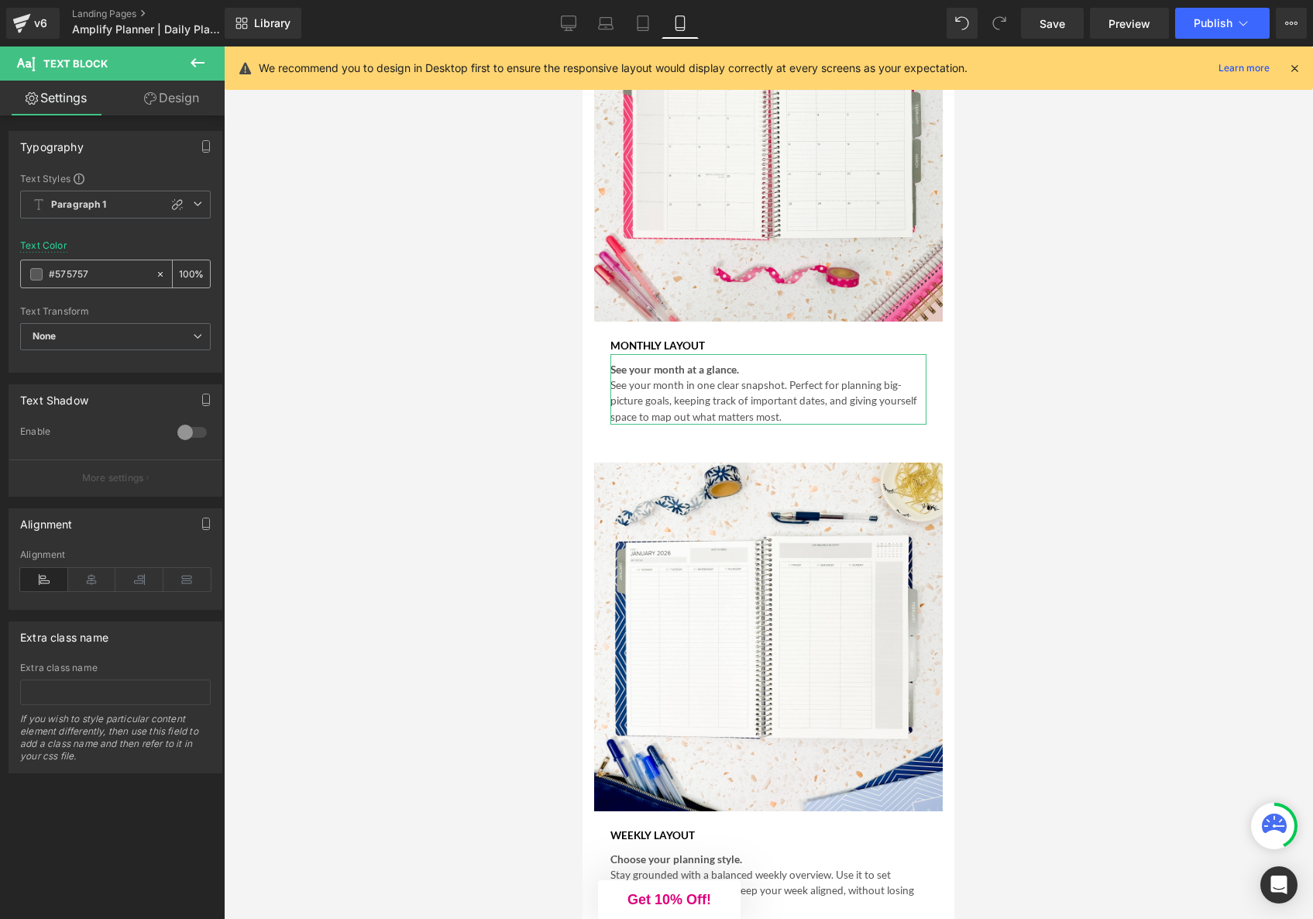
click at [53, 270] on input "#575757" at bounding box center [98, 274] width 99 height 17
click at [36, 275] on span at bounding box center [36, 274] width 12 height 12
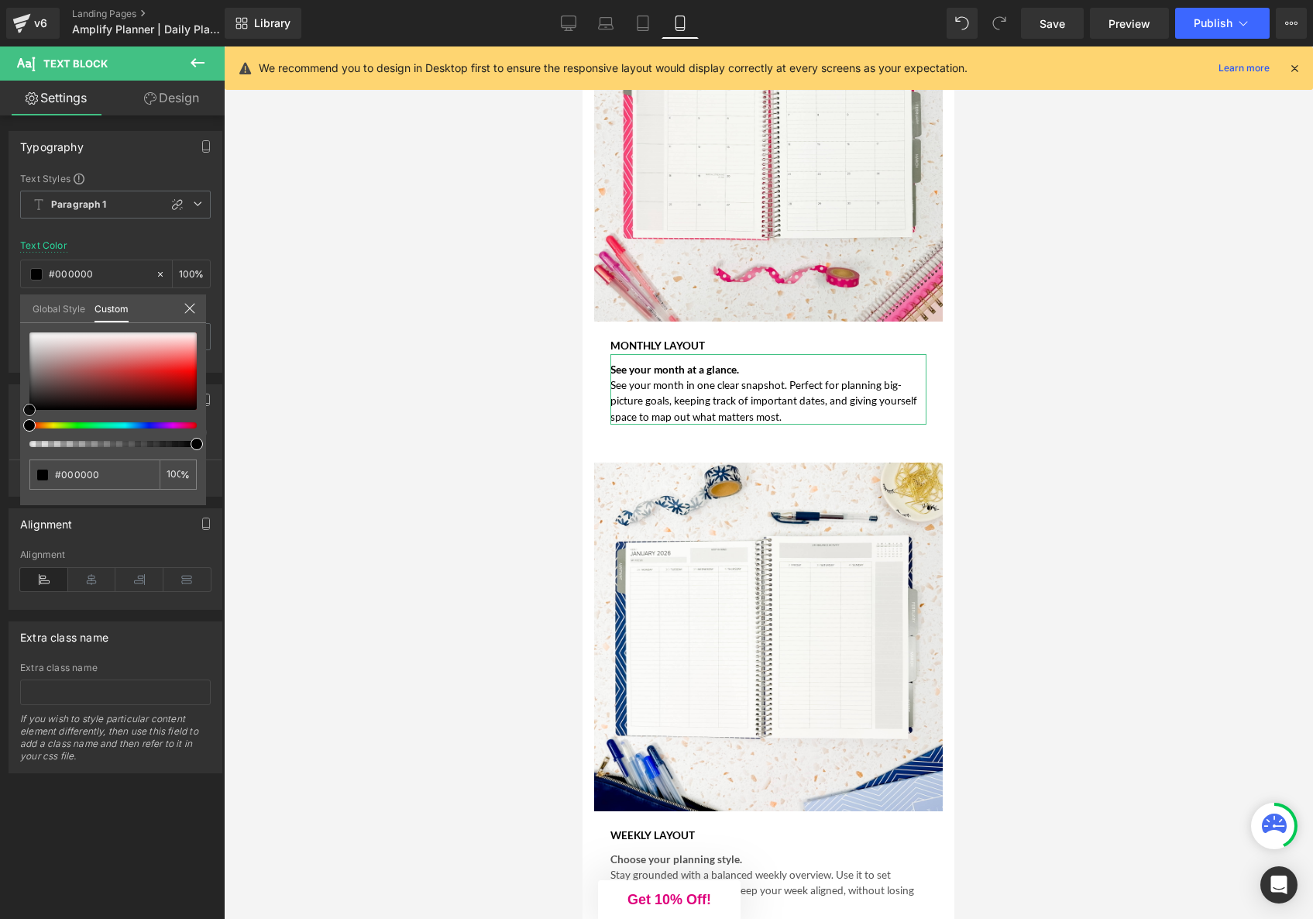
drag, startPoint x: 33, startPoint y: 385, endPoint x: 29, endPoint y: 453, distance: 67.5
click at [29, 453] on div "#575757 100 %" at bounding box center [113, 418] width 186 height 173
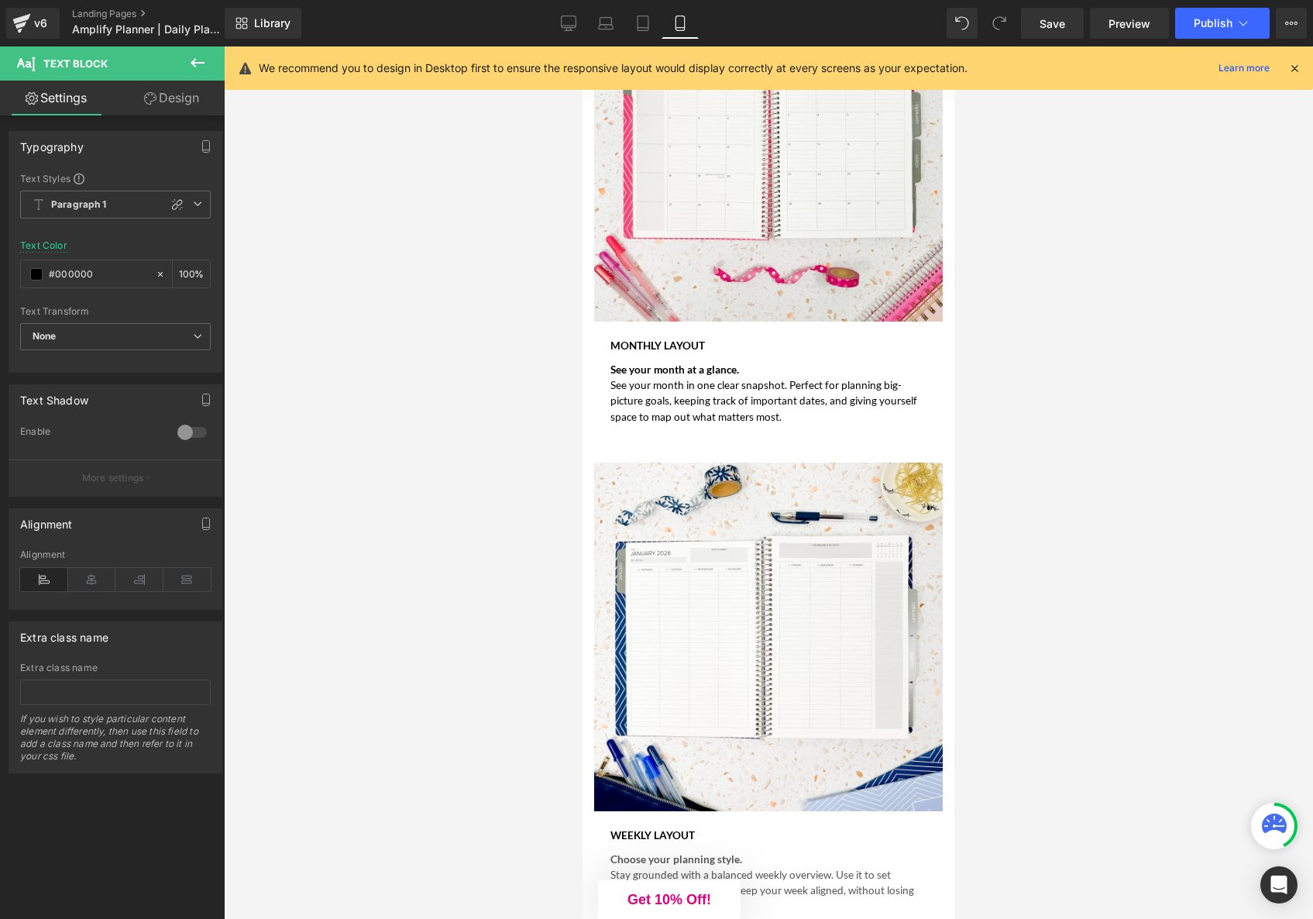
click at [434, 485] on div at bounding box center [769, 482] width 1090 height 873
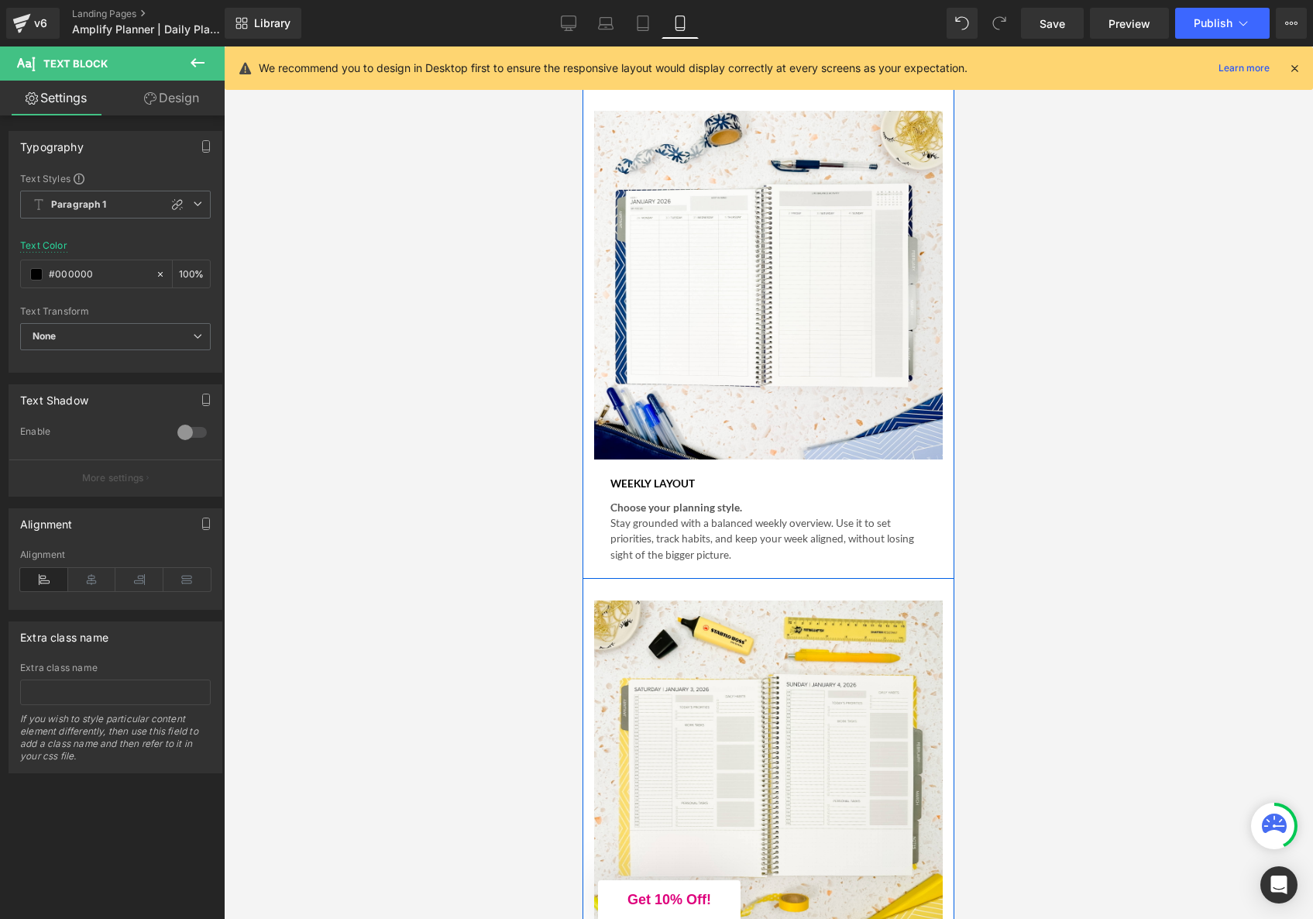
scroll to position [5180, 0]
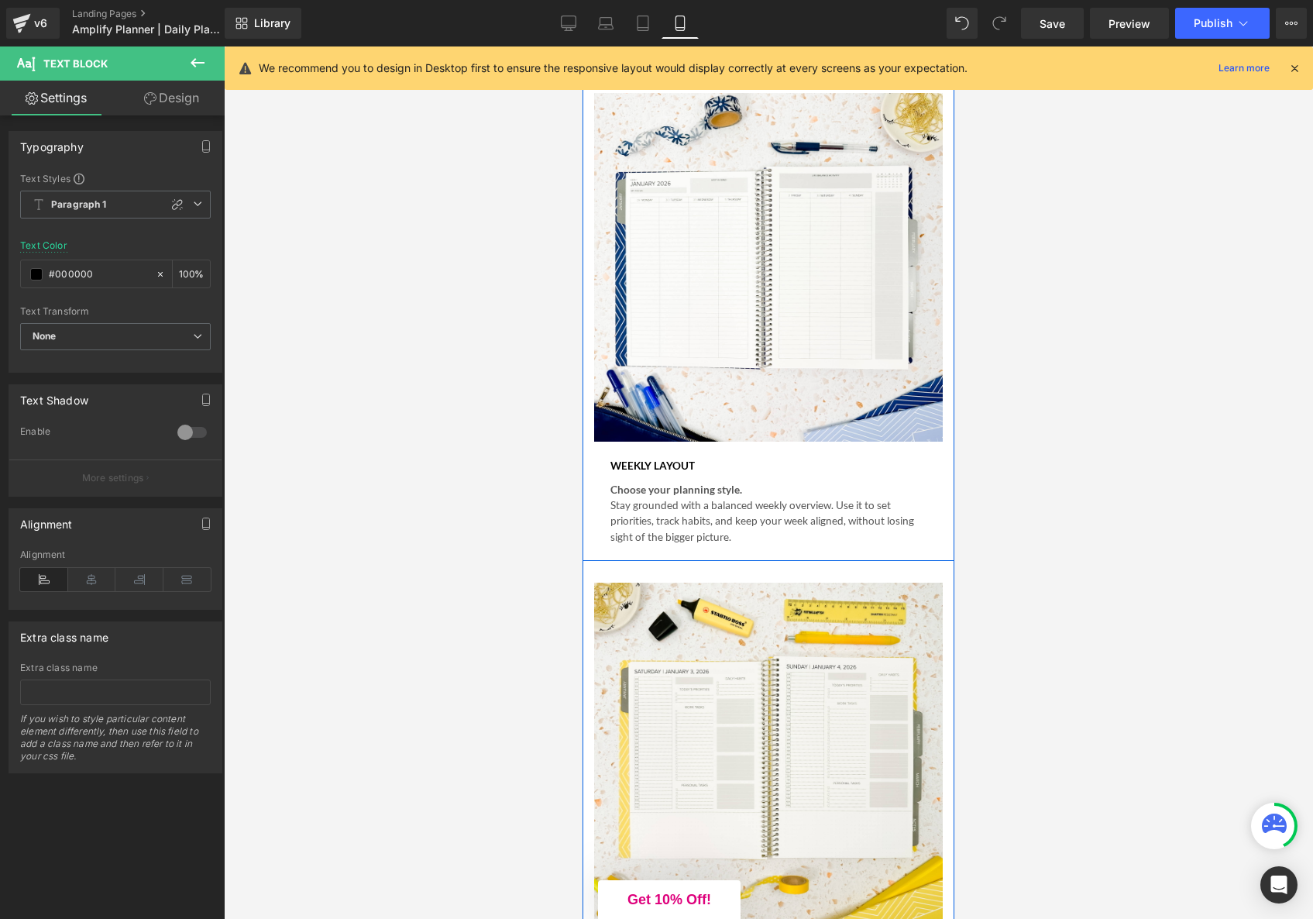
click at [611, 546] on div "Choose your planning style. Stay grounded with a balanced weekly overview. Use …" at bounding box center [769, 509] width 316 height 71
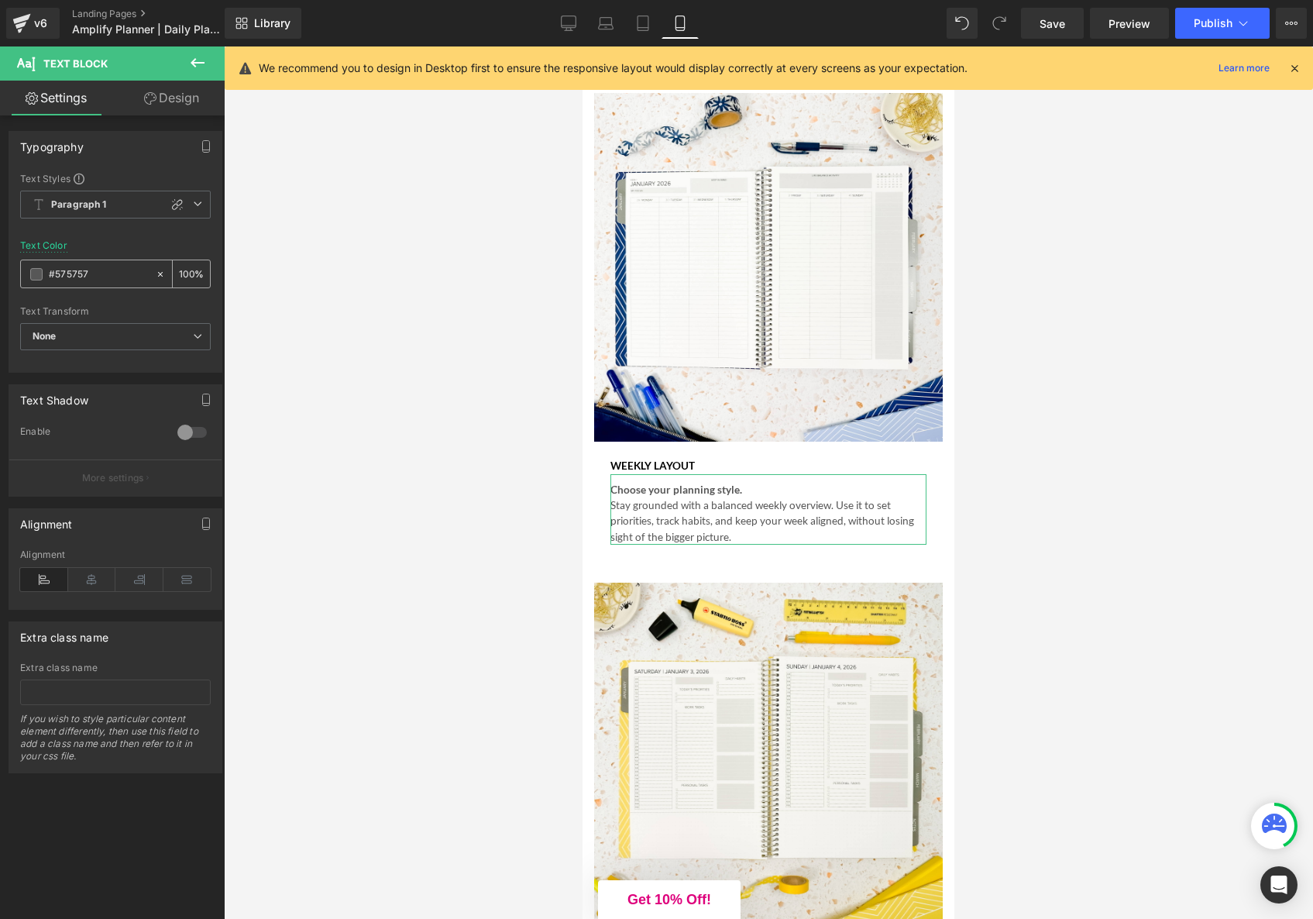
click at [36, 271] on span at bounding box center [36, 274] width 12 height 12
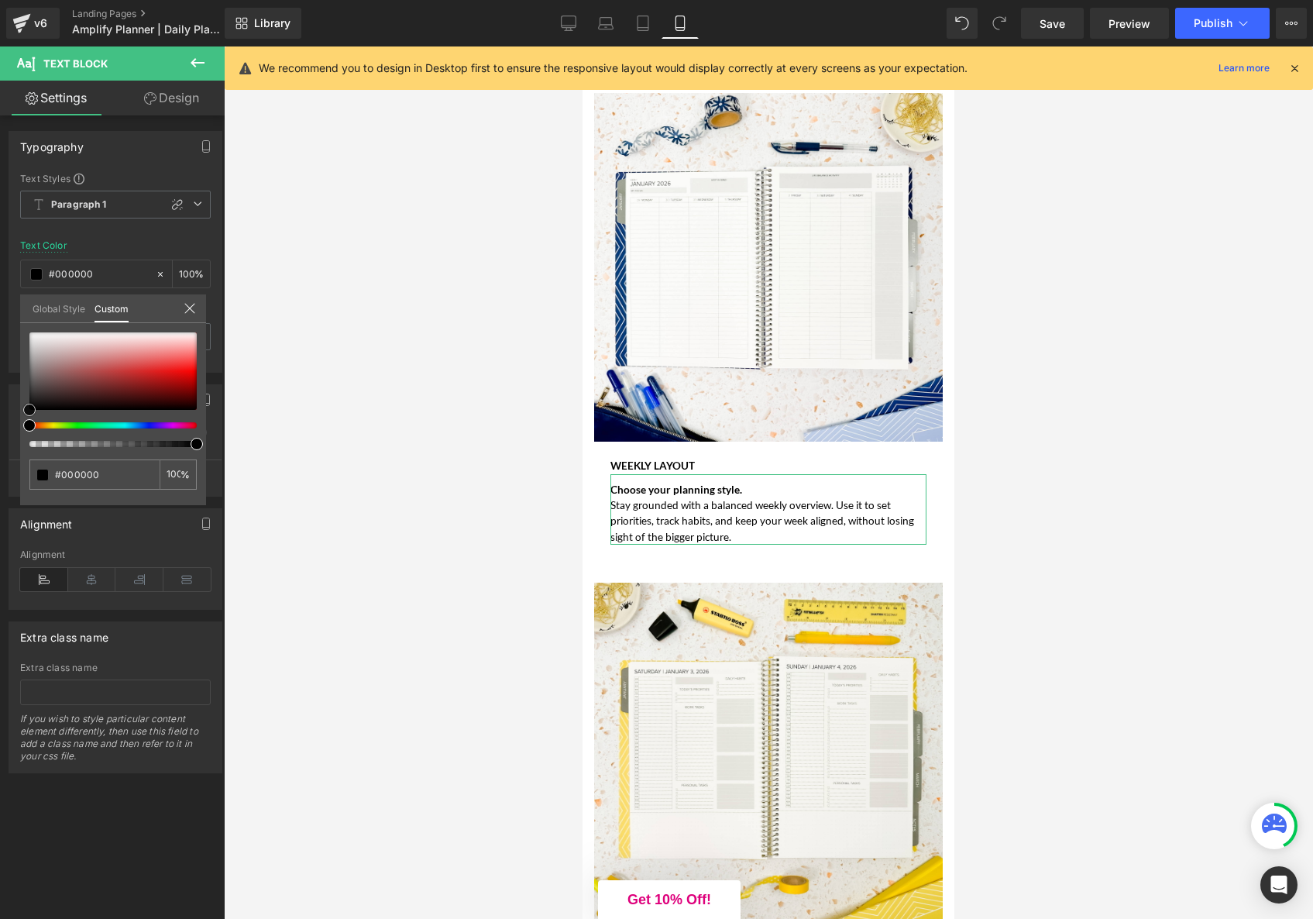
drag, startPoint x: 29, startPoint y: 385, endPoint x: 28, endPoint y: 425, distance: 40.3
click at [29, 425] on div at bounding box center [112, 389] width 167 height 115
click at [407, 485] on div at bounding box center [769, 482] width 1090 height 873
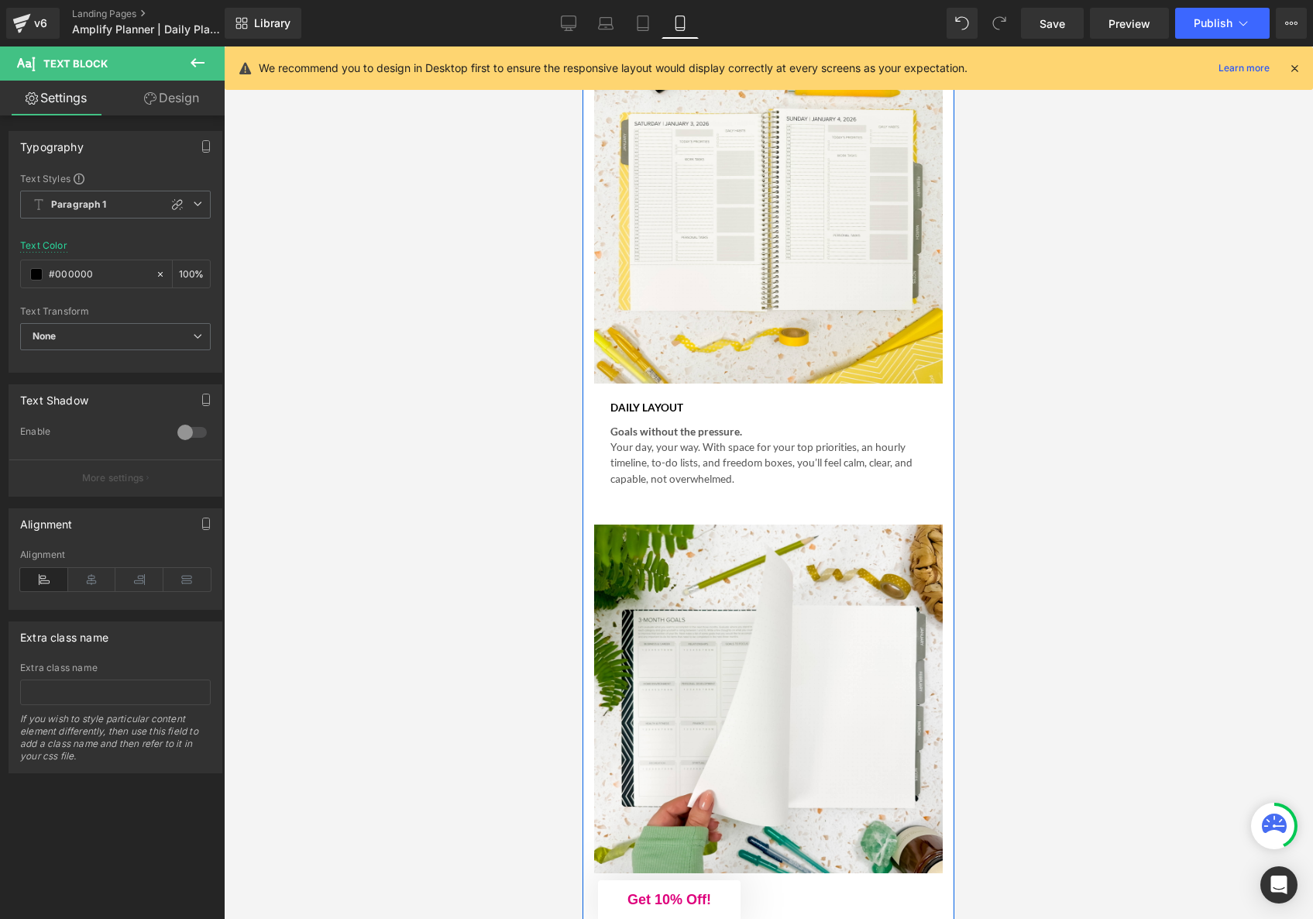
scroll to position [5806, 0]
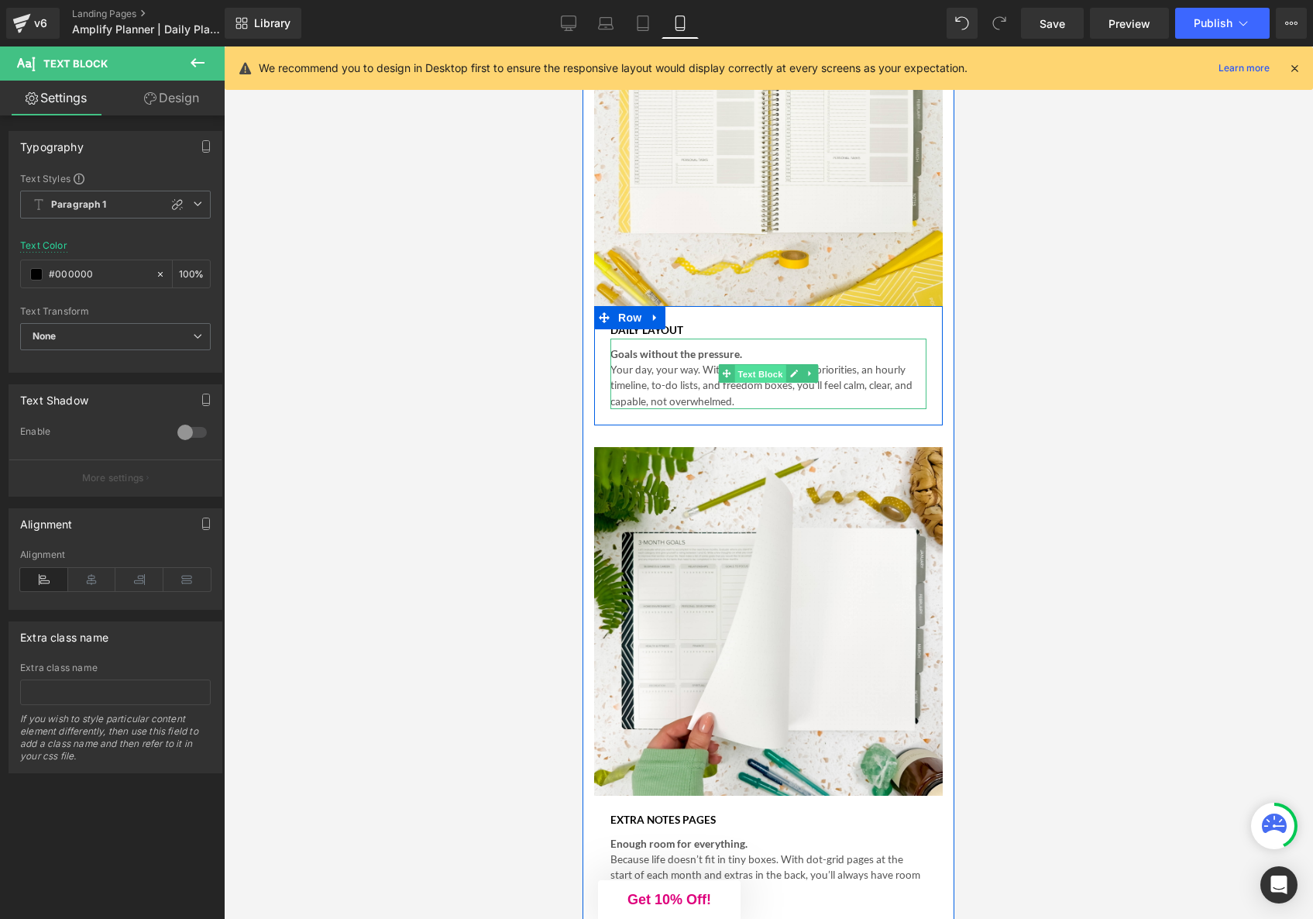
click at [754, 384] on span "Text Block" at bounding box center [760, 374] width 51 height 19
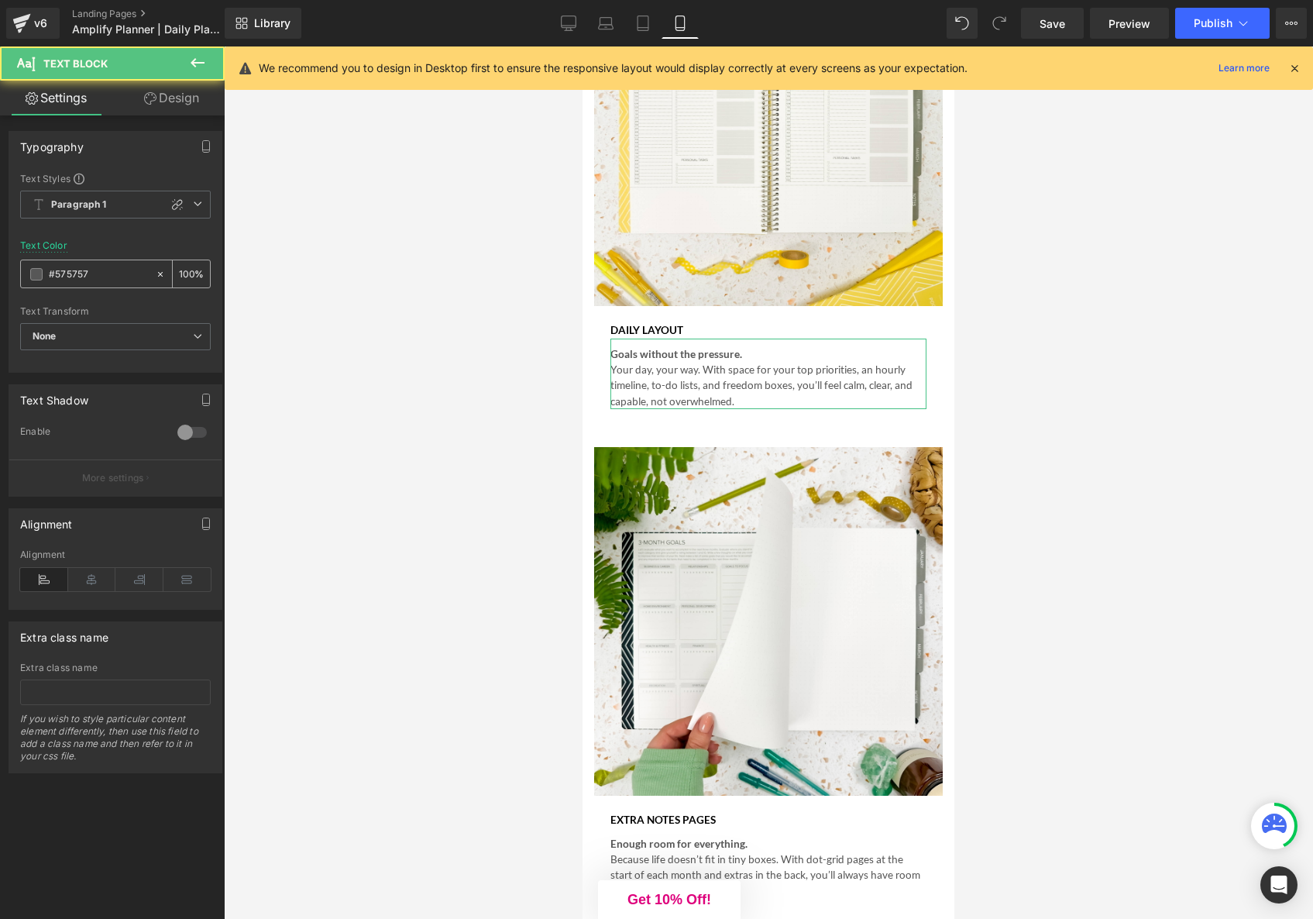
click at [36, 276] on span at bounding box center [36, 274] width 12 height 12
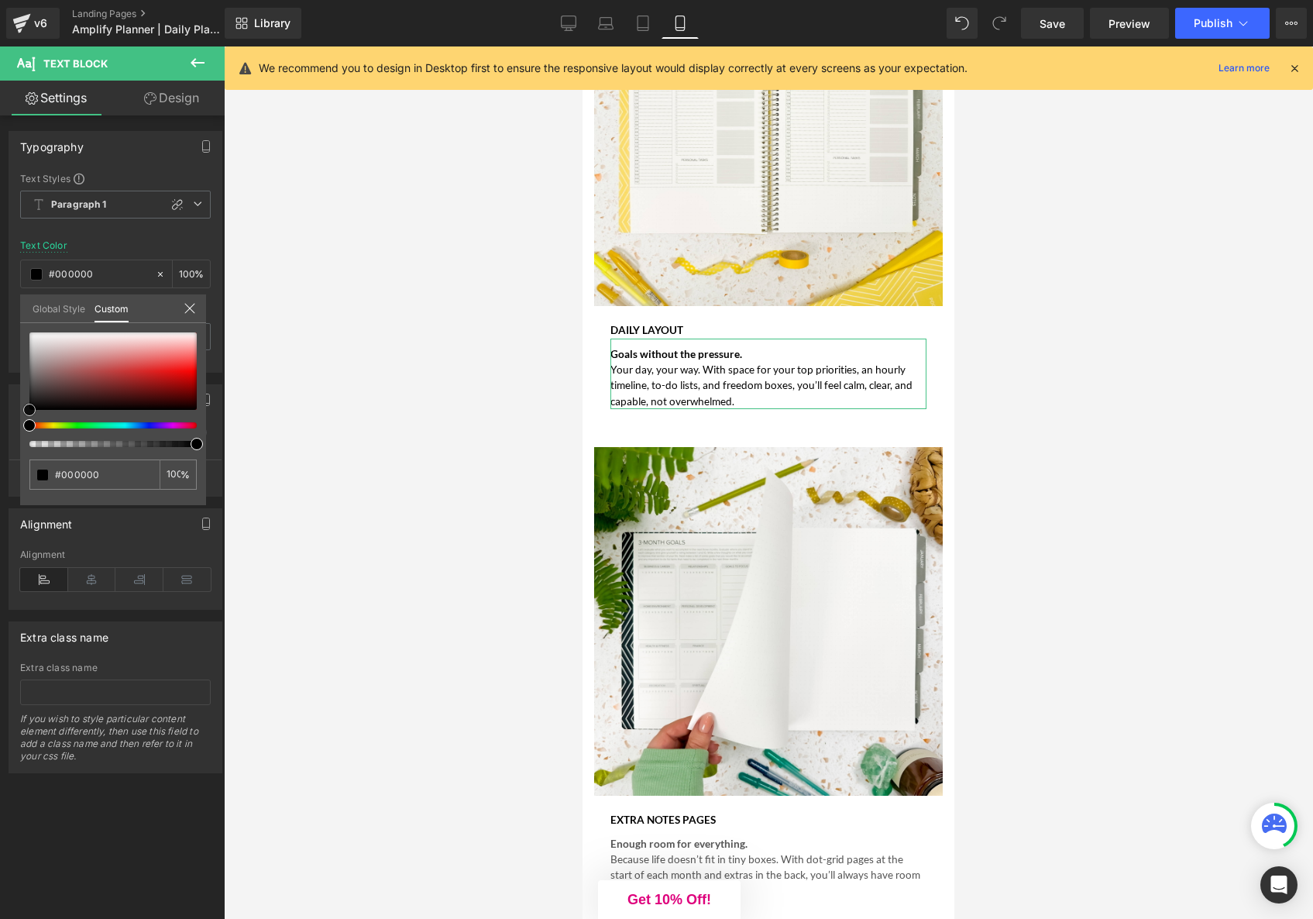
drag, startPoint x: 29, startPoint y: 377, endPoint x: 15, endPoint y: 430, distance: 54.5
click at [15, 373] on div "Typography Text Styles Custom Paragraph 1 Paragraph 2 Paragraph 3 Paragraph 4 P…" at bounding box center [116, 245] width 232 height 253
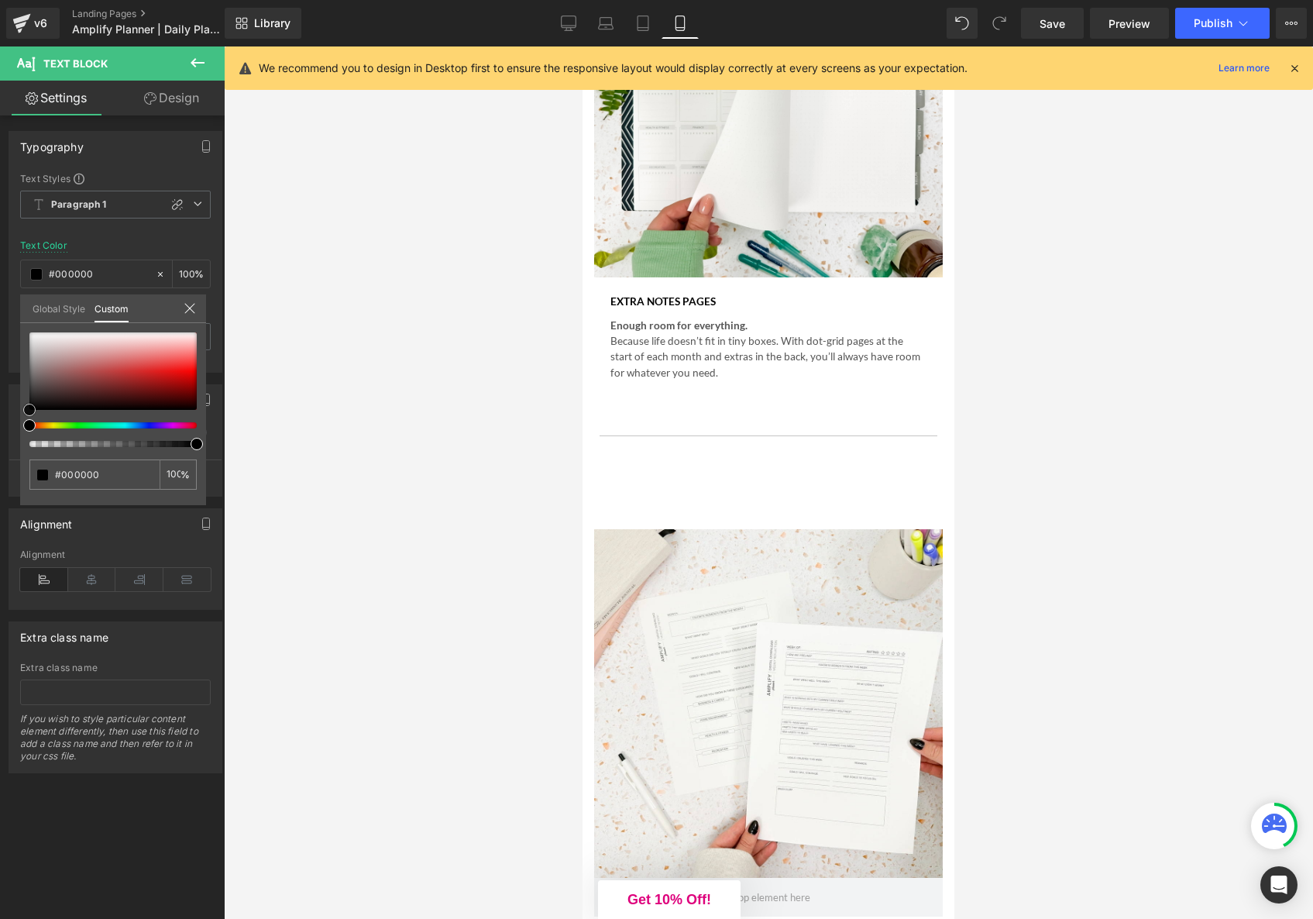
scroll to position [6336, 0]
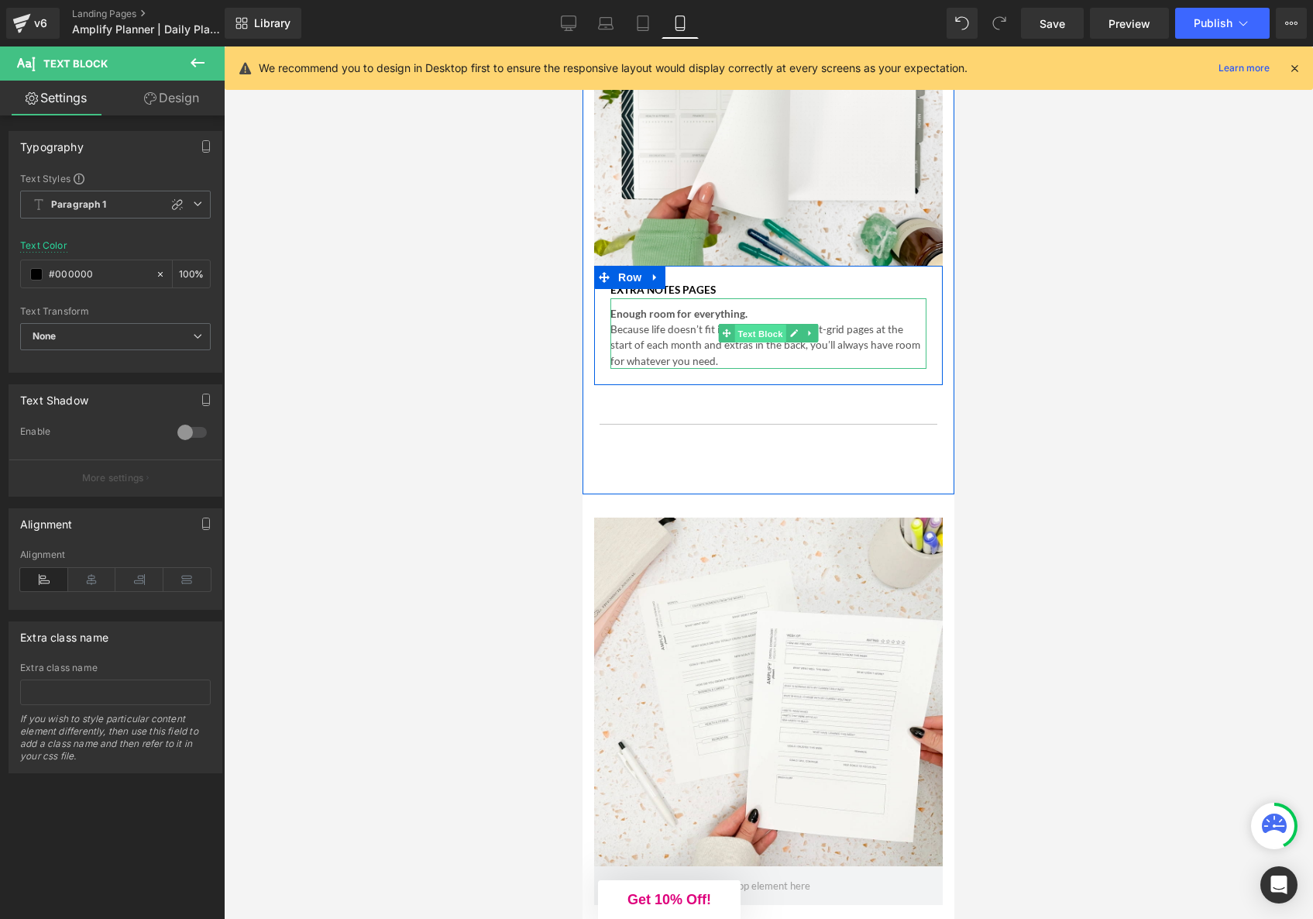
click at [748, 343] on span "Text Block" at bounding box center [760, 334] width 51 height 19
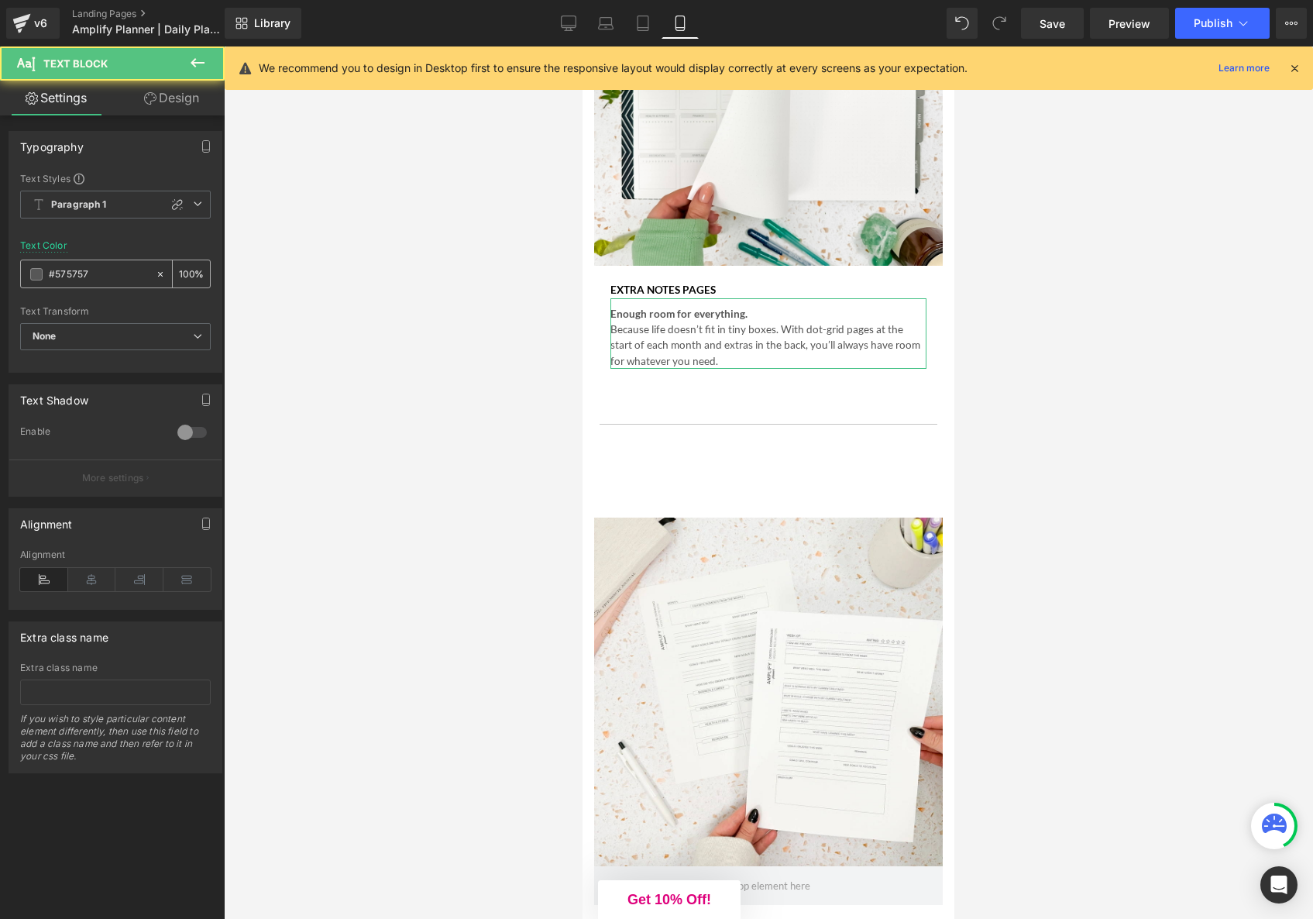
click at [36, 277] on span at bounding box center [36, 274] width 12 height 12
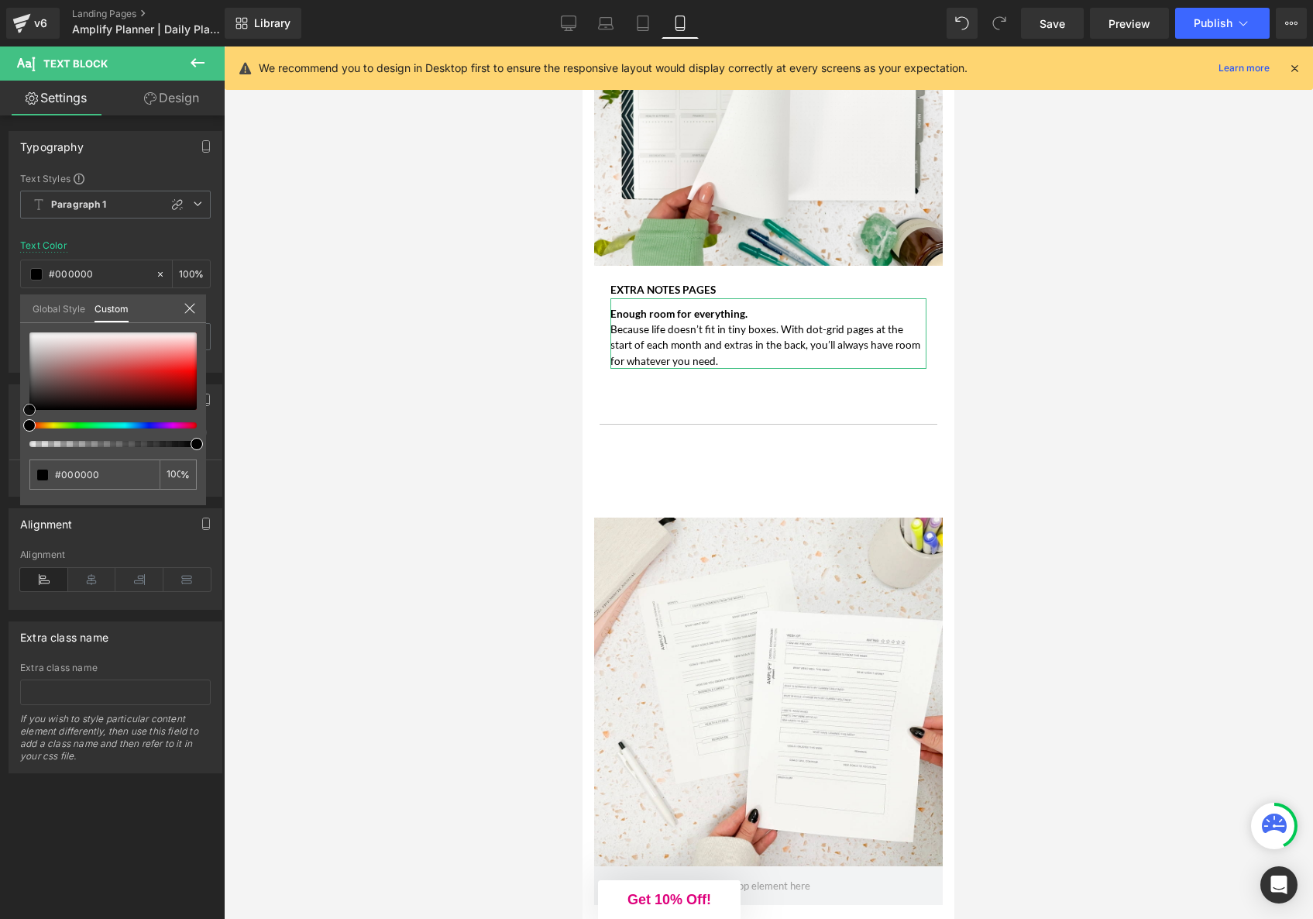
drag, startPoint x: 29, startPoint y: 379, endPoint x: 16, endPoint y: 425, distance: 47.6
click at [16, 373] on div "Typography Text Styles Custom Paragraph 1 Paragraph 2 Paragraph 3 Paragraph 4 P…" at bounding box center [116, 245] width 232 height 253
click at [1034, 439] on div at bounding box center [769, 482] width 1090 height 873
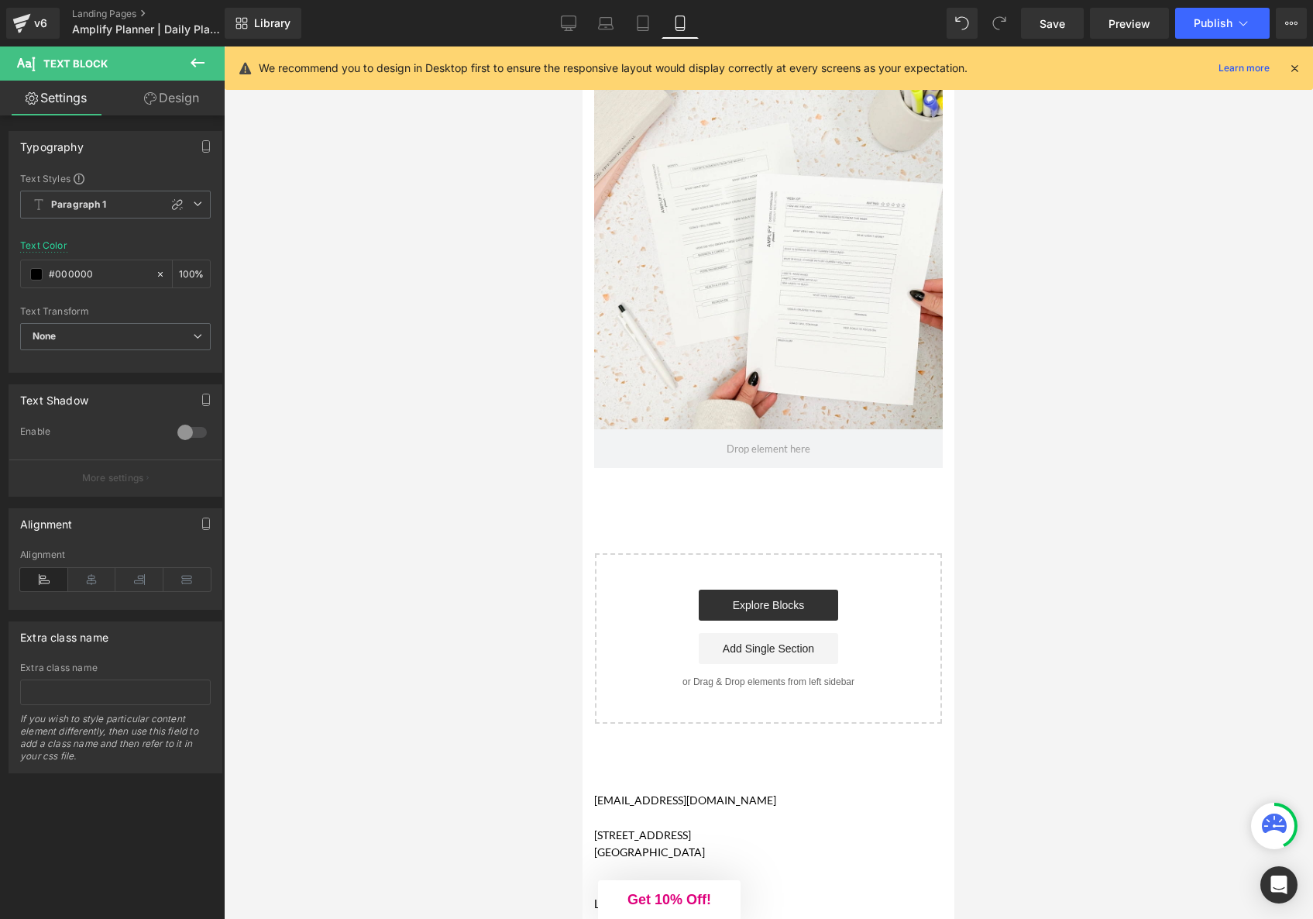
scroll to position [6839, 0]
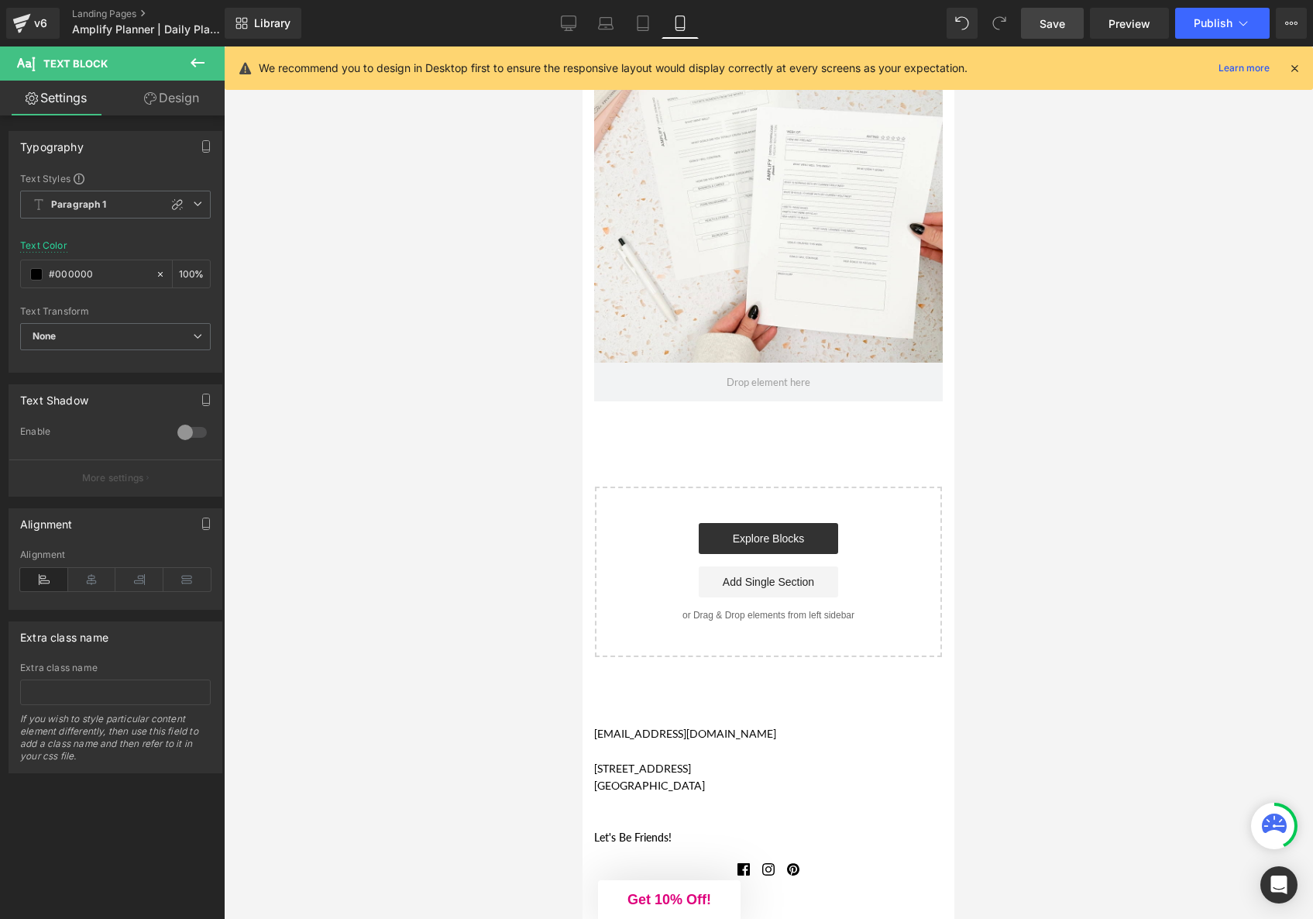
click at [1043, 23] on span "Save" at bounding box center [1053, 23] width 26 height 16
click at [554, 22] on icon at bounding box center [551, 22] width 15 height 15
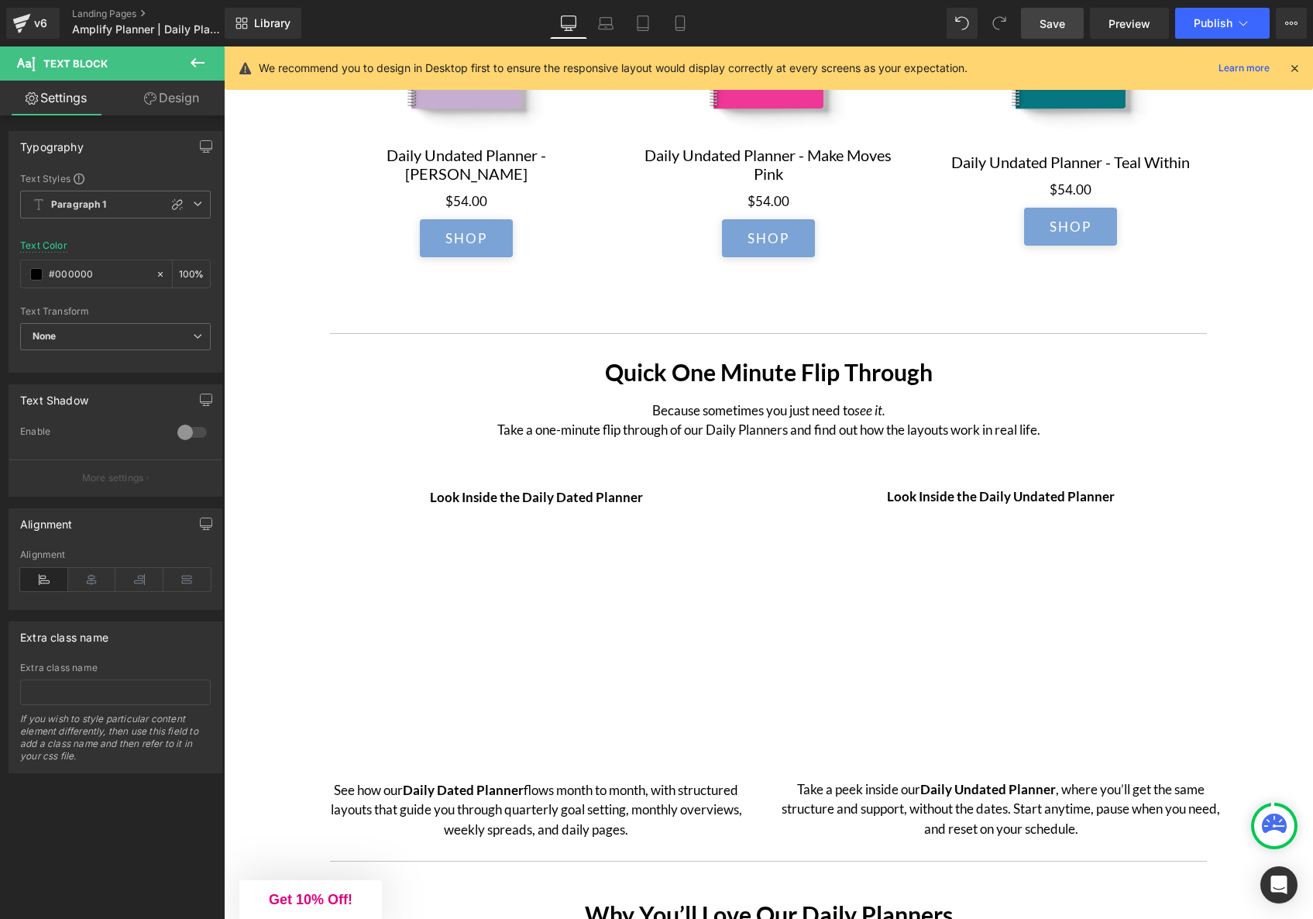
scroll to position [3602, 0]
click at [704, 416] on p "Because sometimes you just need to see it. Take a one-minute flip through of ou…" at bounding box center [769, 421] width 1062 height 40
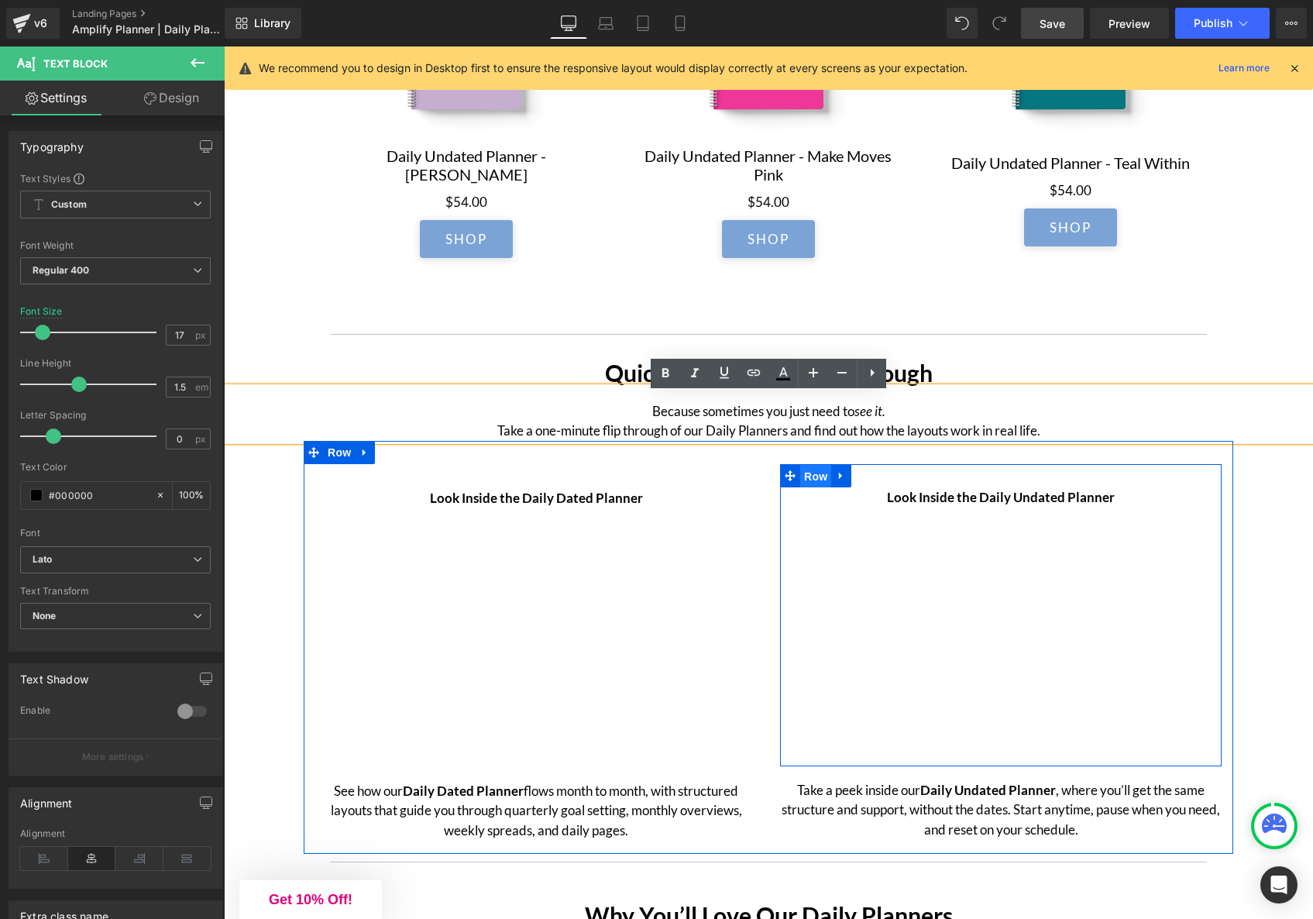
click at [800, 482] on span "Row" at bounding box center [815, 476] width 31 height 23
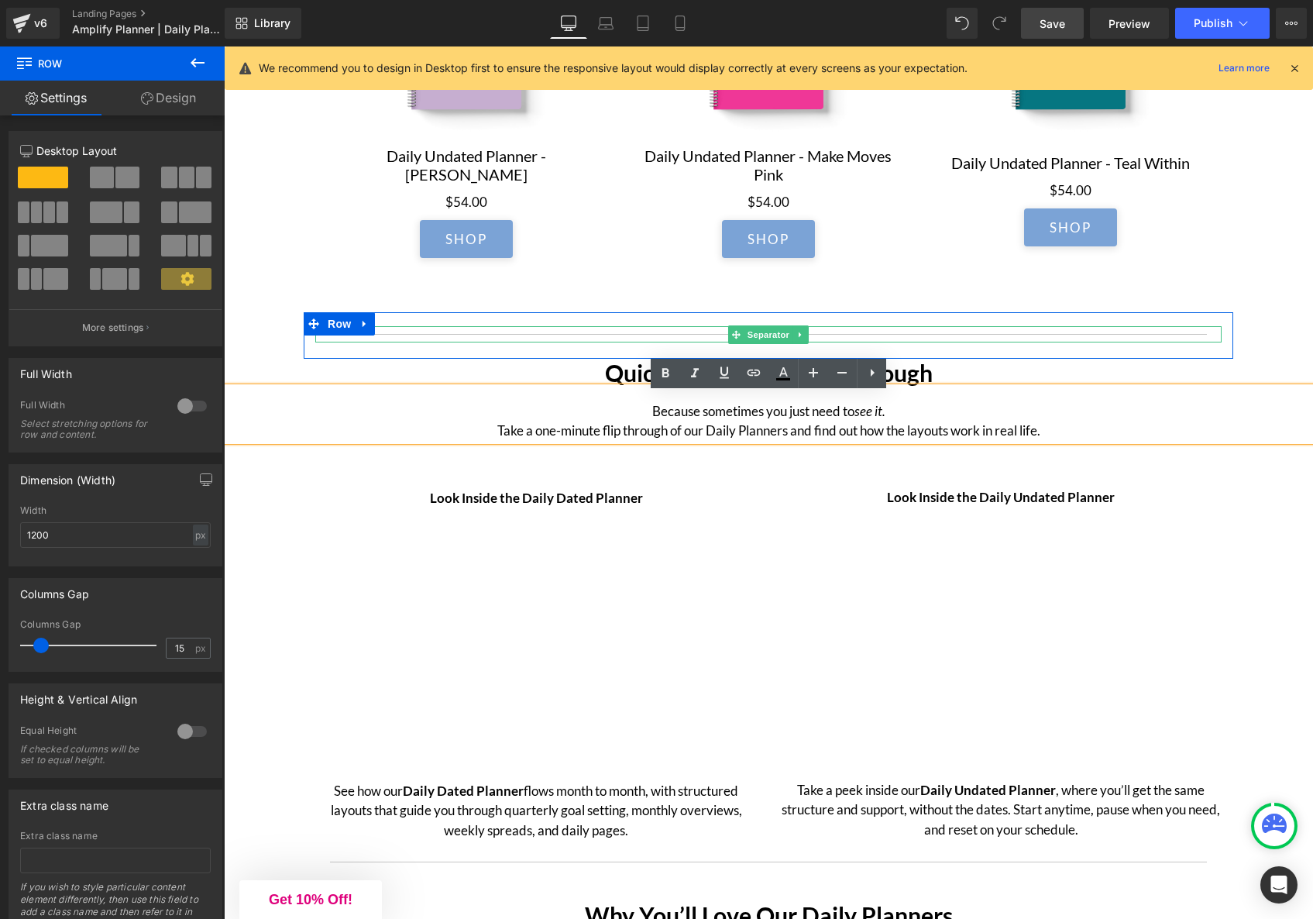
click at [487, 340] on div at bounding box center [768, 334] width 907 height 16
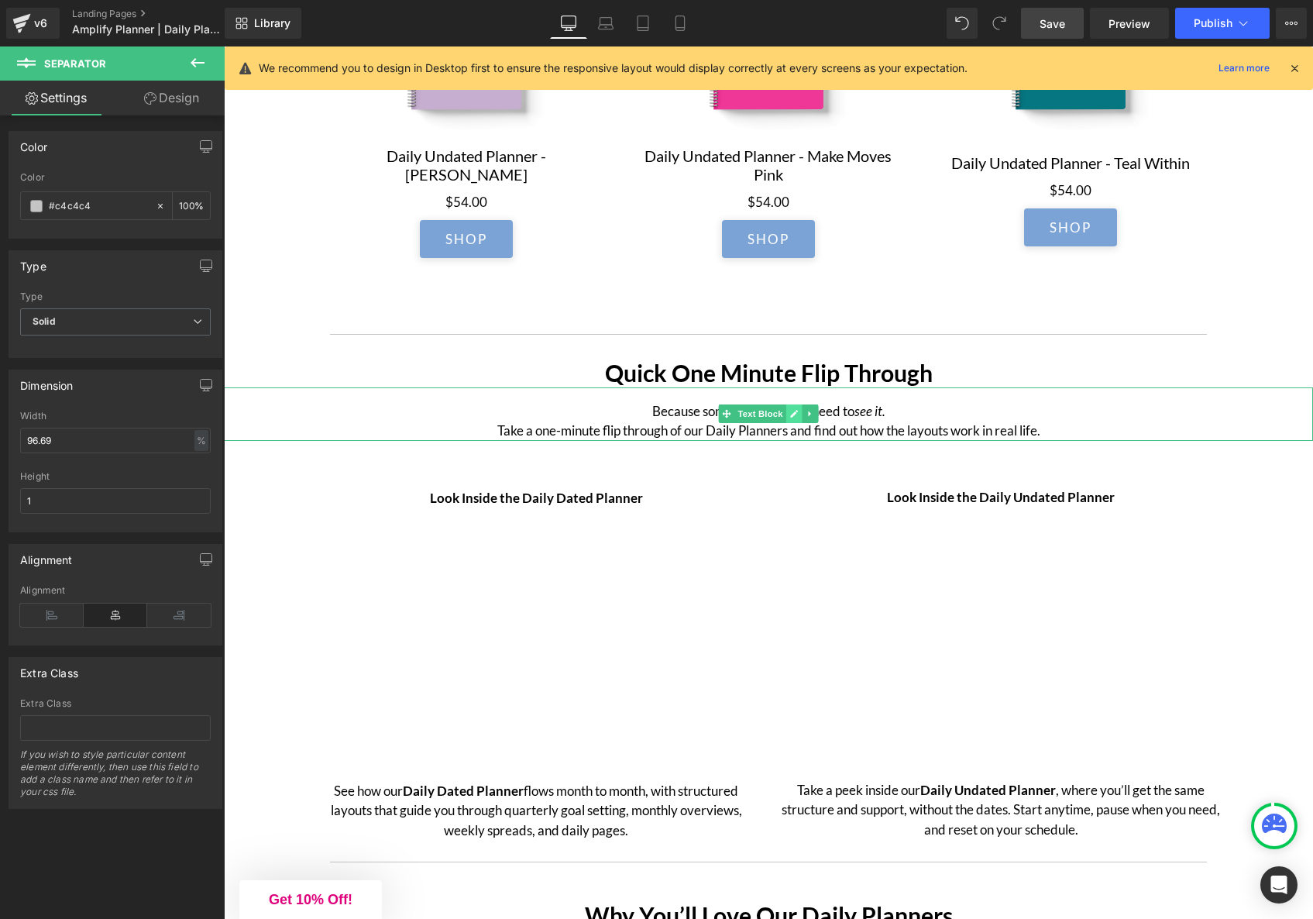
click at [795, 418] on icon at bounding box center [794, 413] width 9 height 9
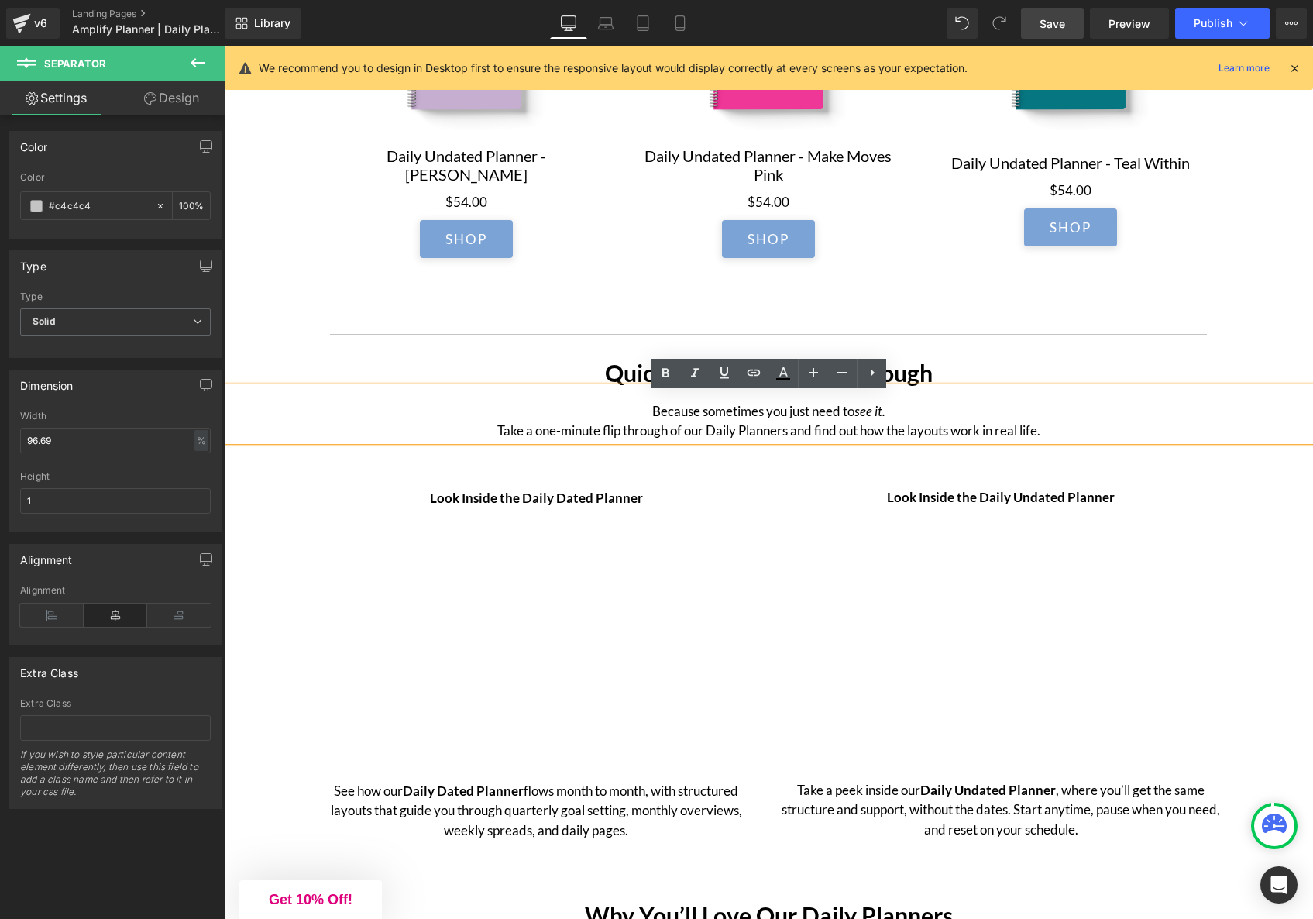
click at [224, 46] on div at bounding box center [224, 46] width 0 height 0
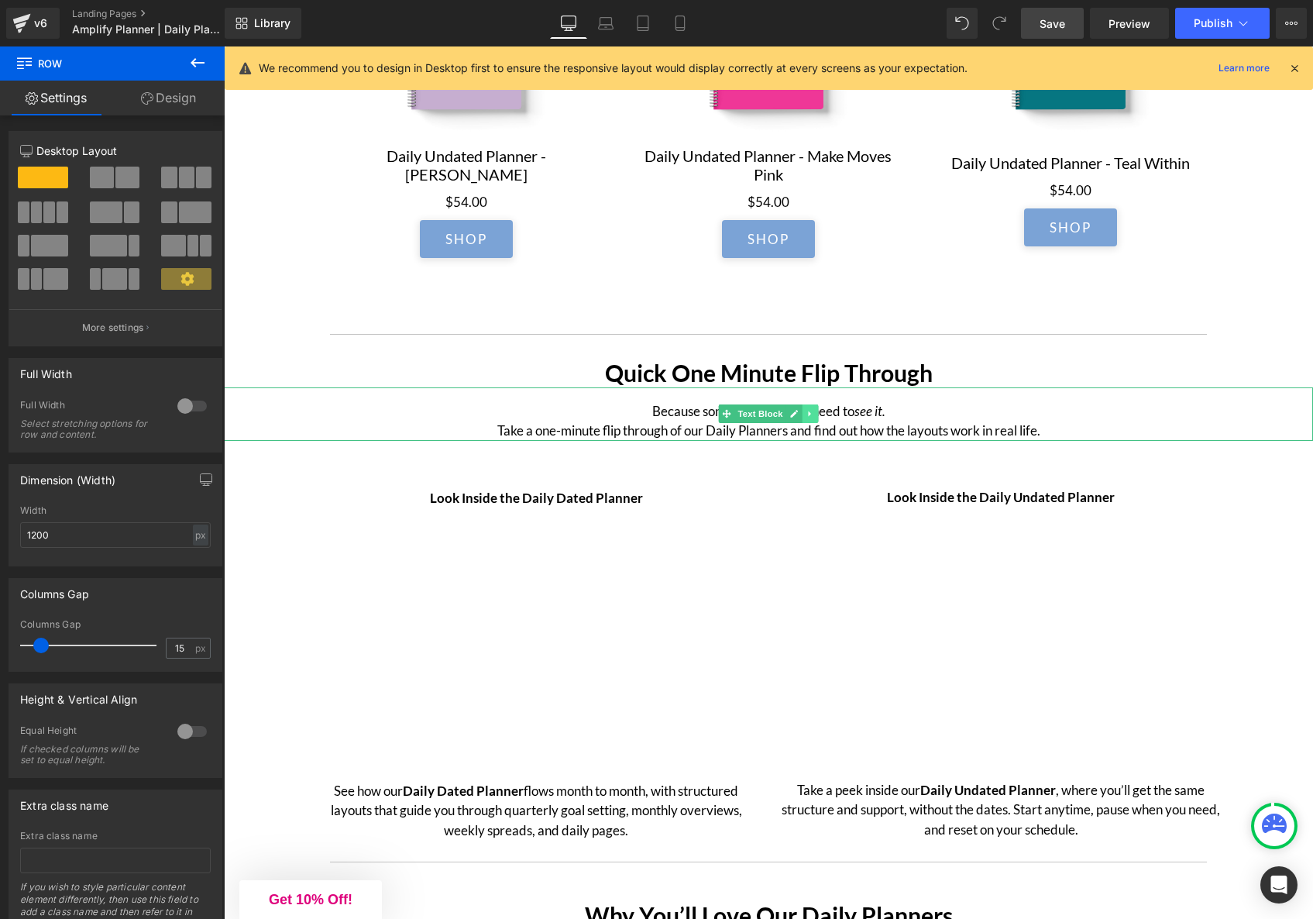
click at [808, 417] on icon at bounding box center [809, 413] width 2 height 5
click at [798, 418] on icon at bounding box center [802, 413] width 9 height 9
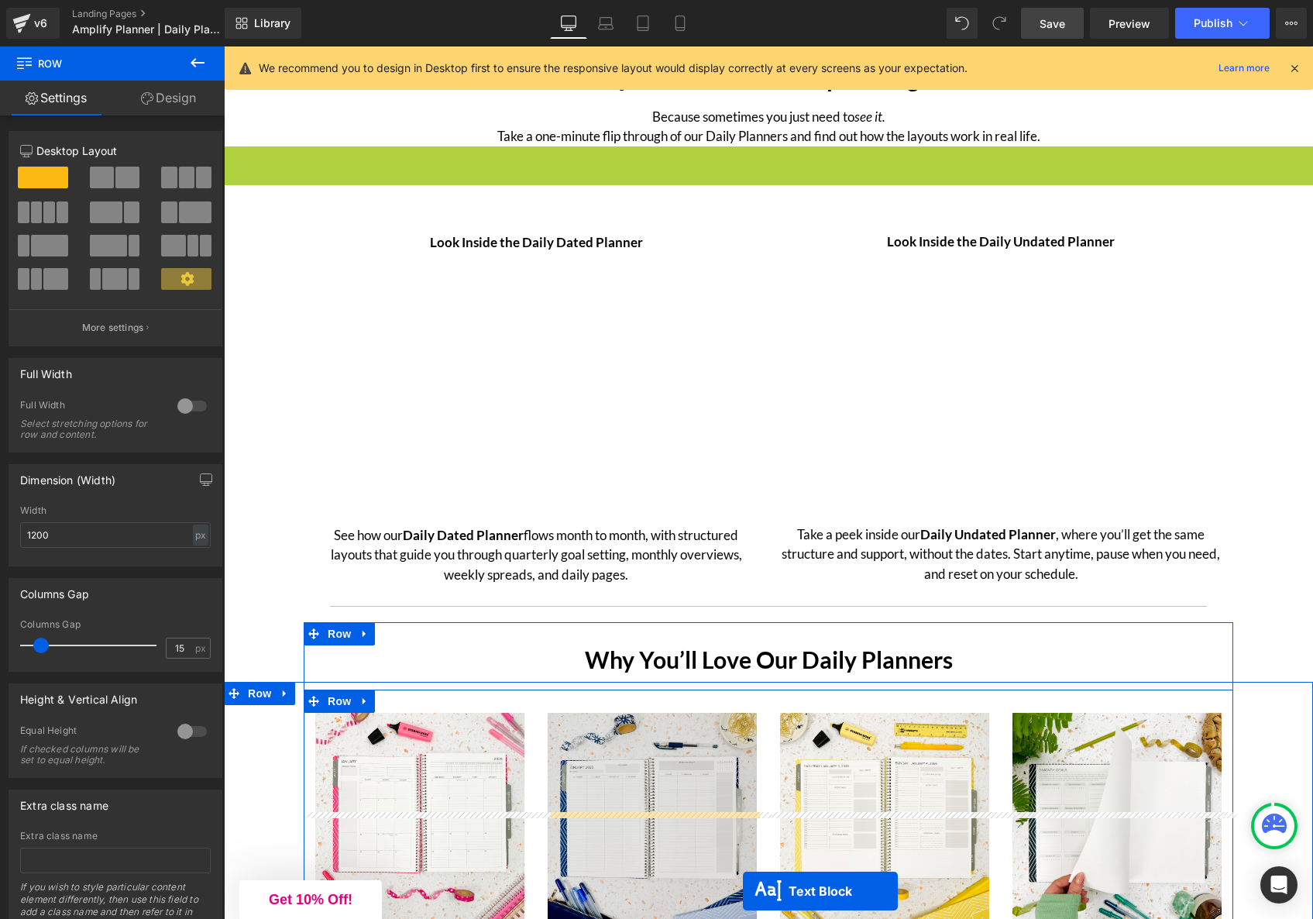
scroll to position [3943, 0]
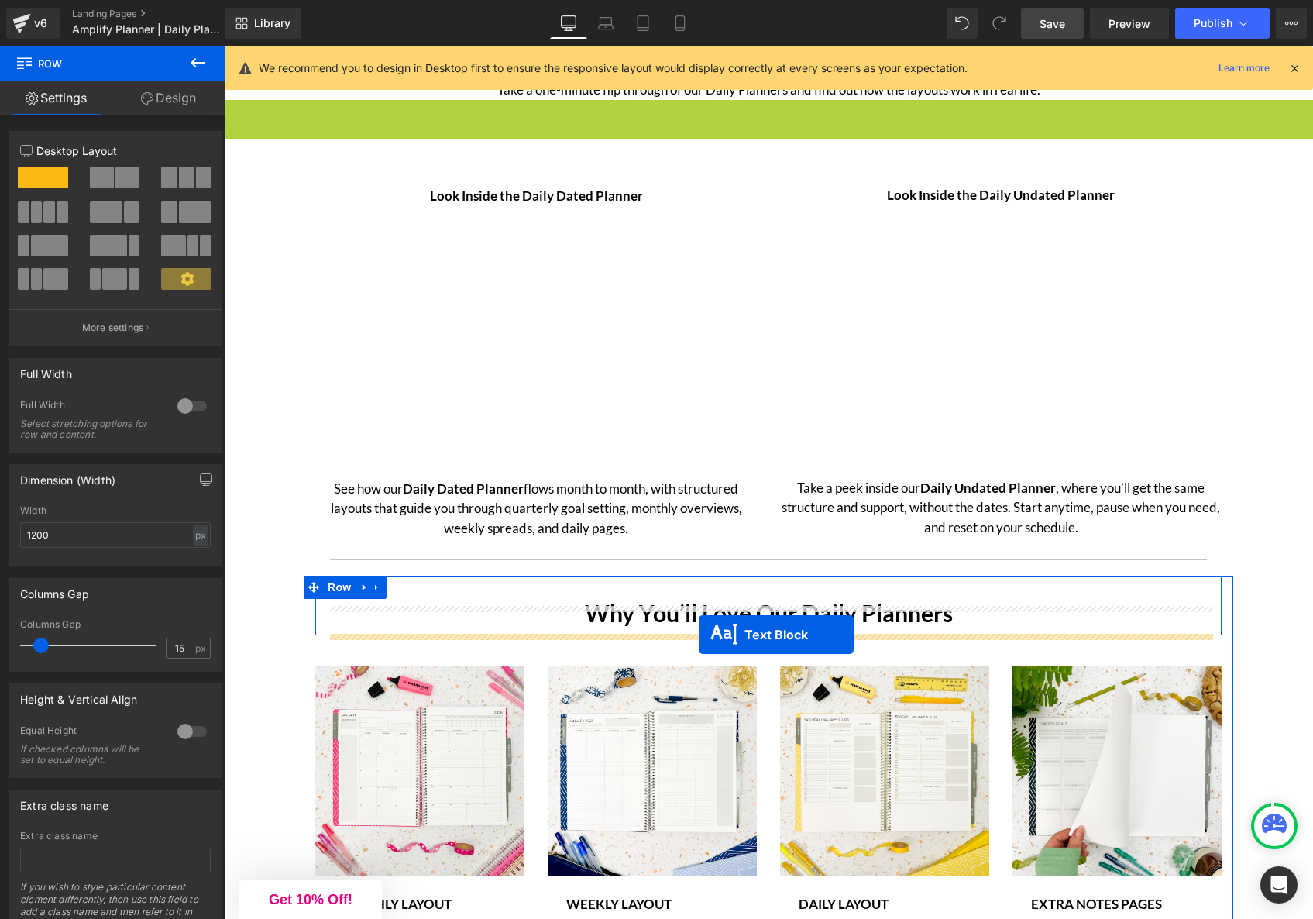
drag, startPoint x: 728, startPoint y: 476, endPoint x: 712, endPoint y: 651, distance: 175.9
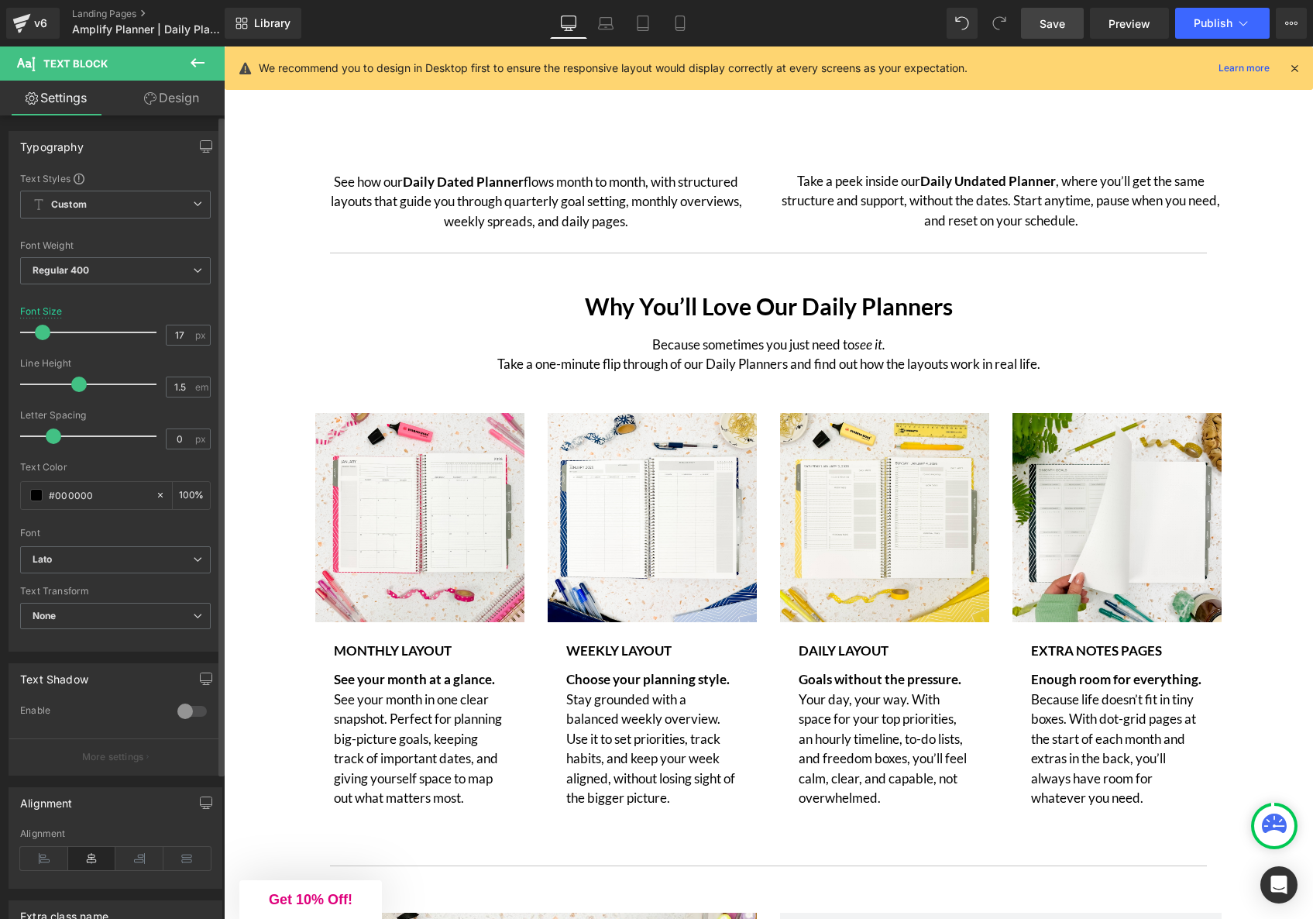
scroll to position [4250, 0]
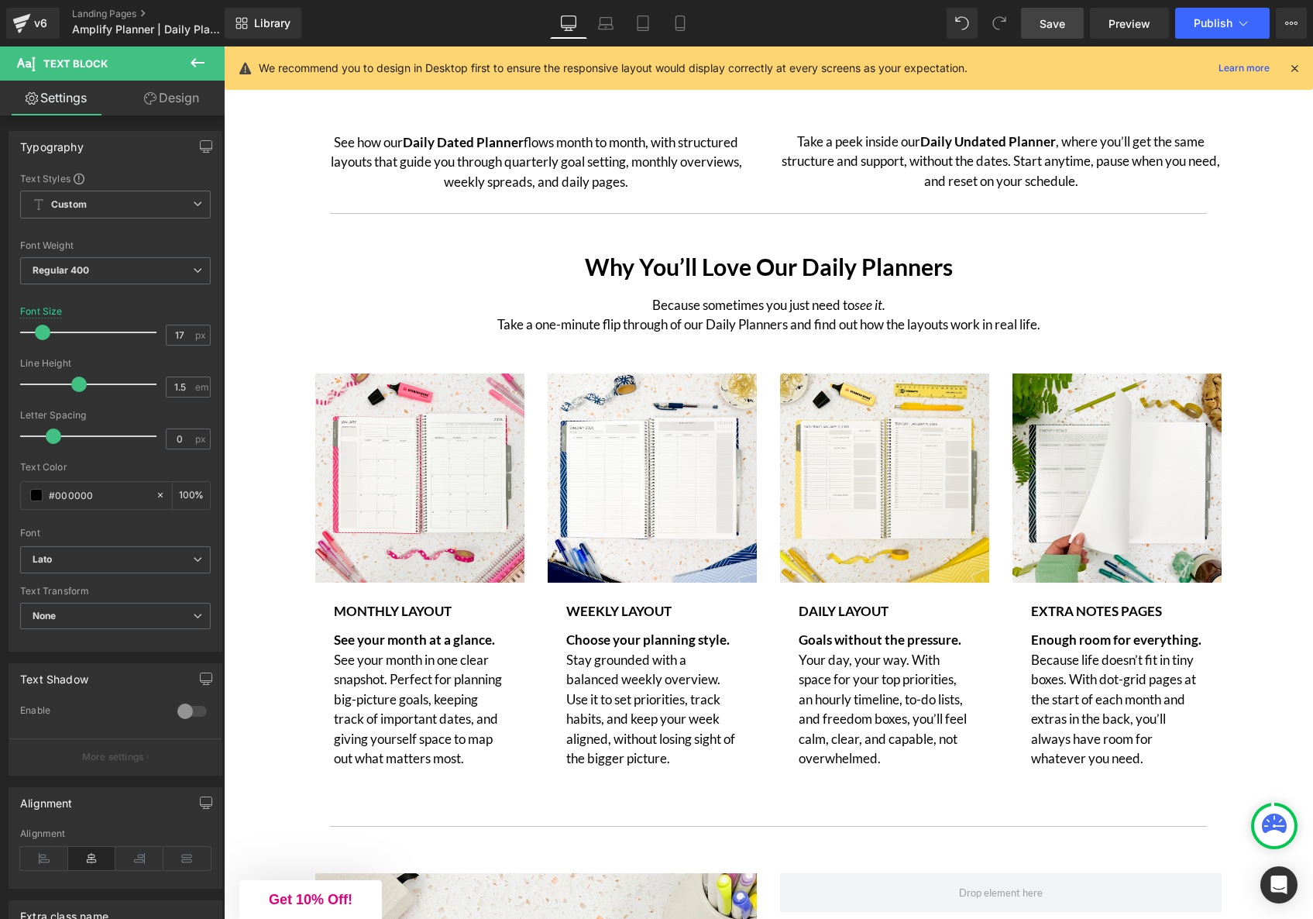
click at [793, 335] on div "Because sometimes you just need to see it. Take a one-minute flip through of ou…" at bounding box center [768, 307] width 883 height 53
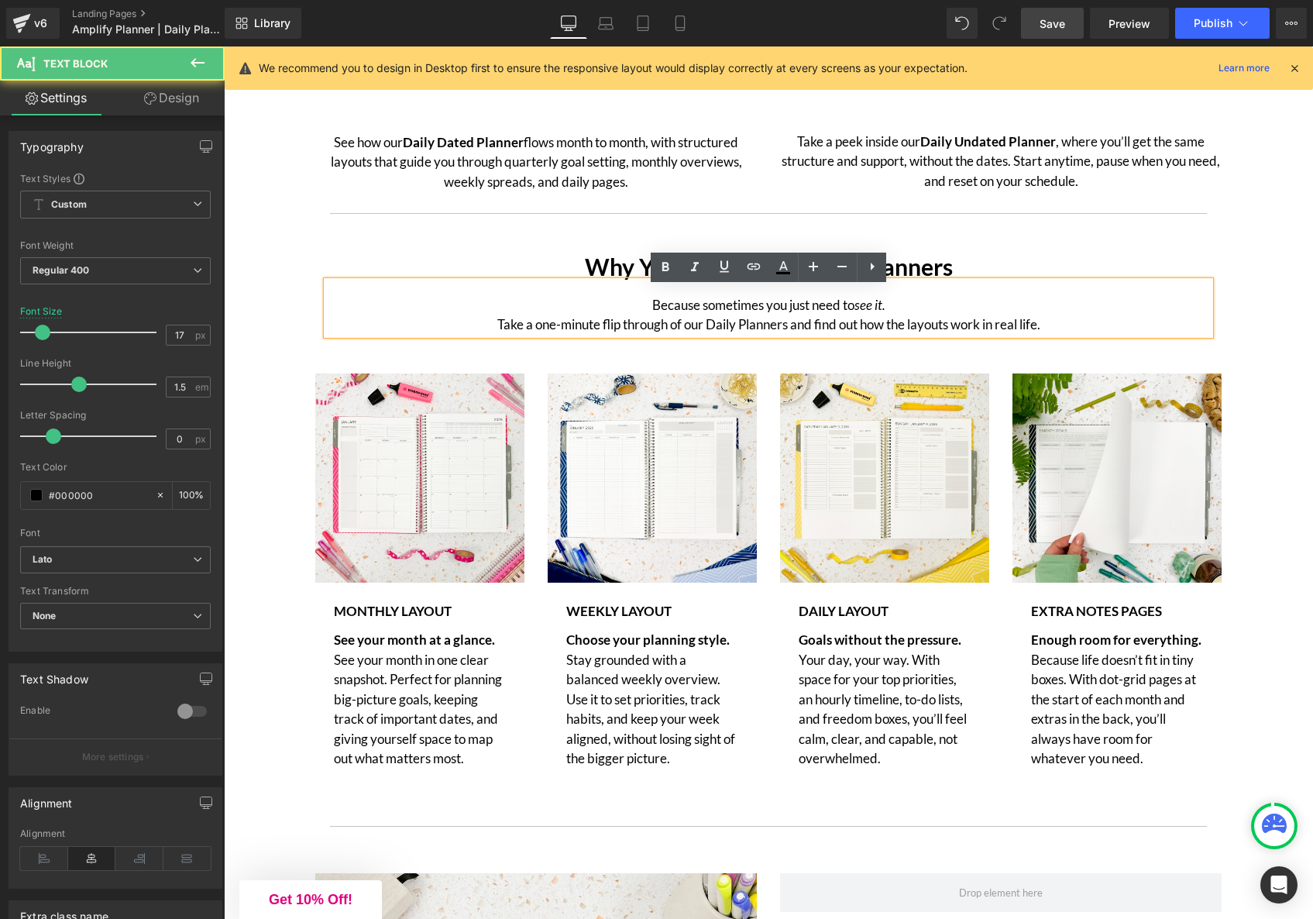
click at [796, 325] on p "Because sometimes you just need to see it. Take a one-minute flip through of ou…" at bounding box center [768, 315] width 855 height 40
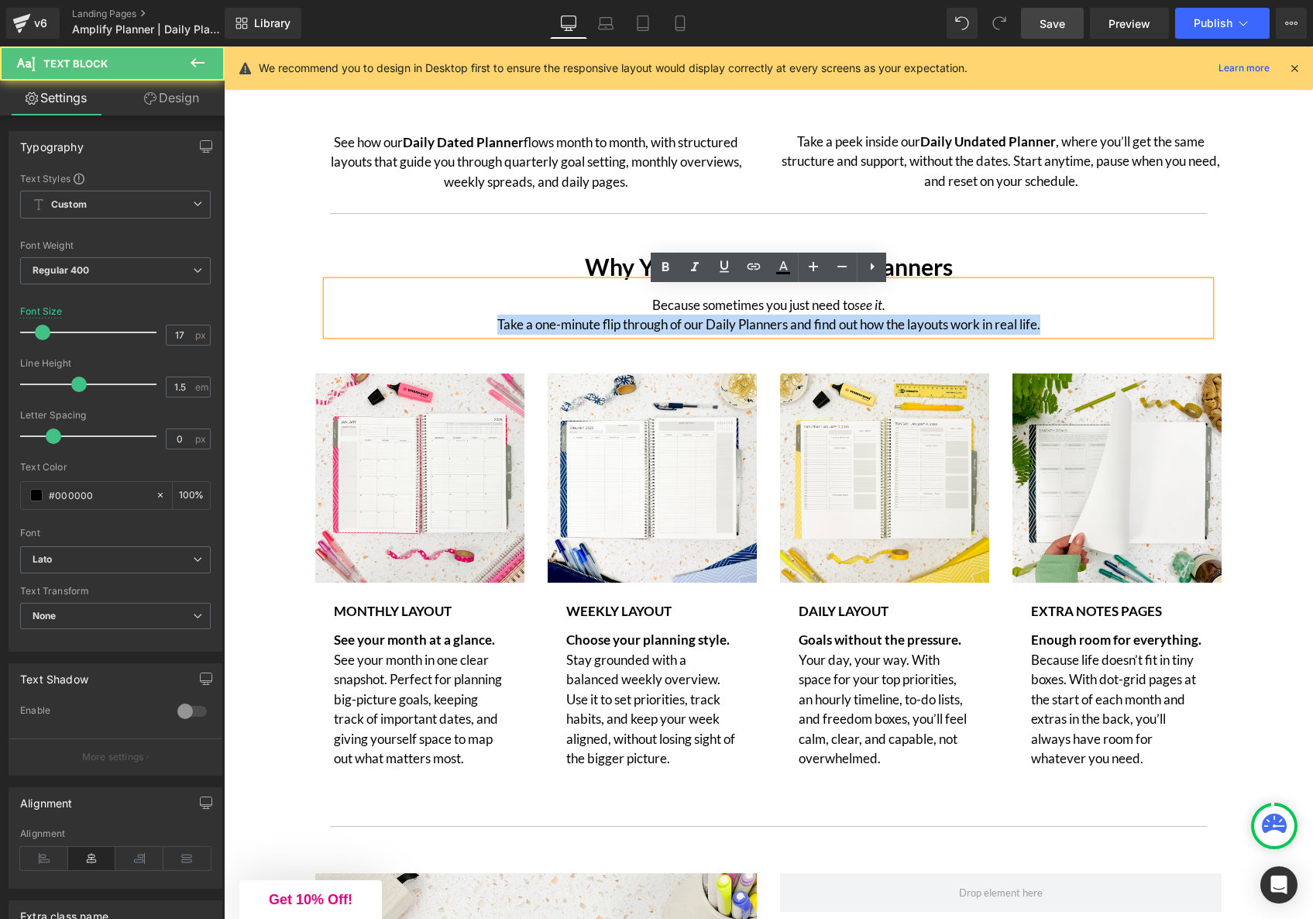
click at [796, 325] on p "Because sometimes you just need to see it. Take a one-minute flip through of ou…" at bounding box center [768, 315] width 855 height 40
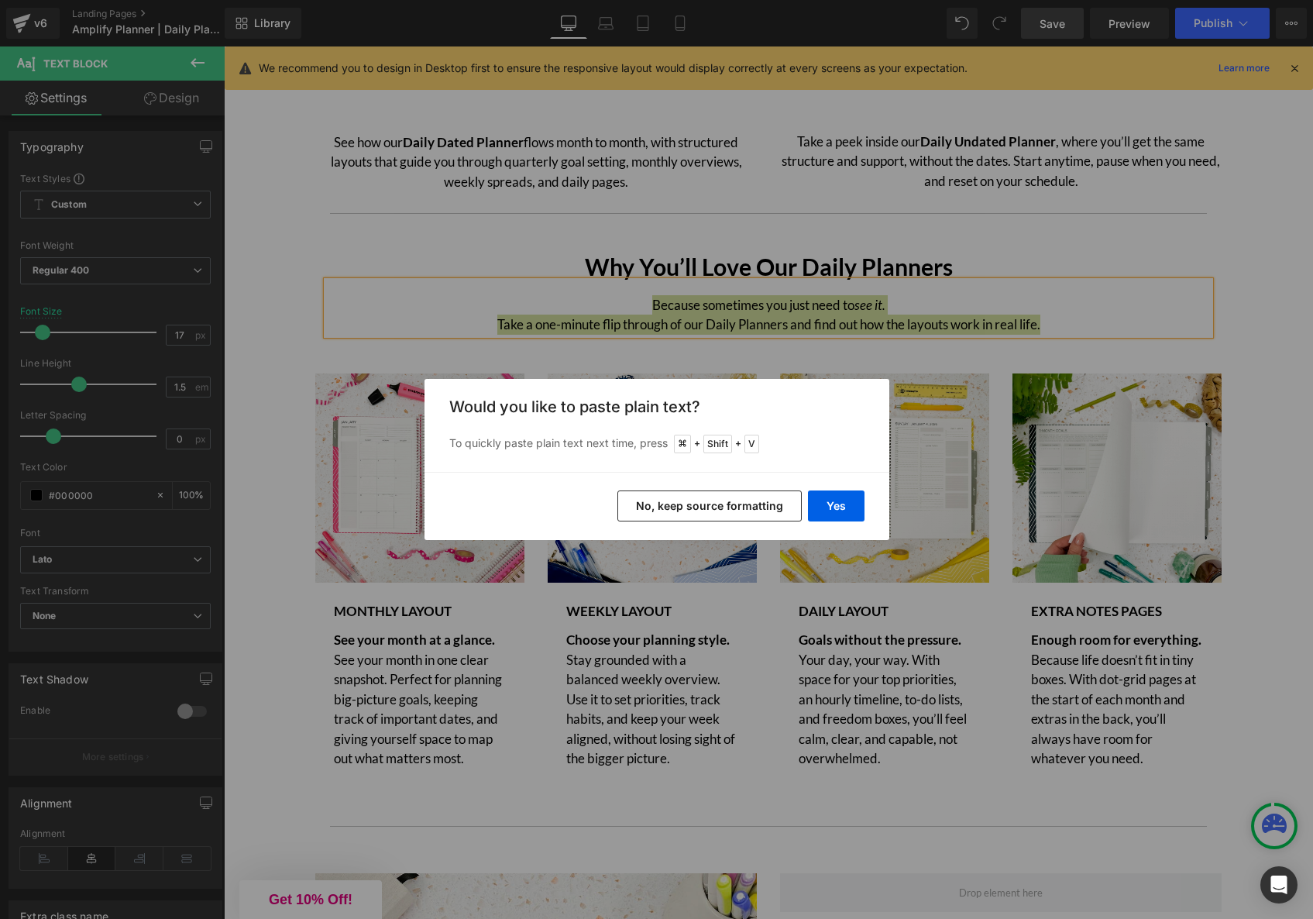
click at [708, 502] on button "No, keep source formatting" at bounding box center [710, 506] width 184 height 31
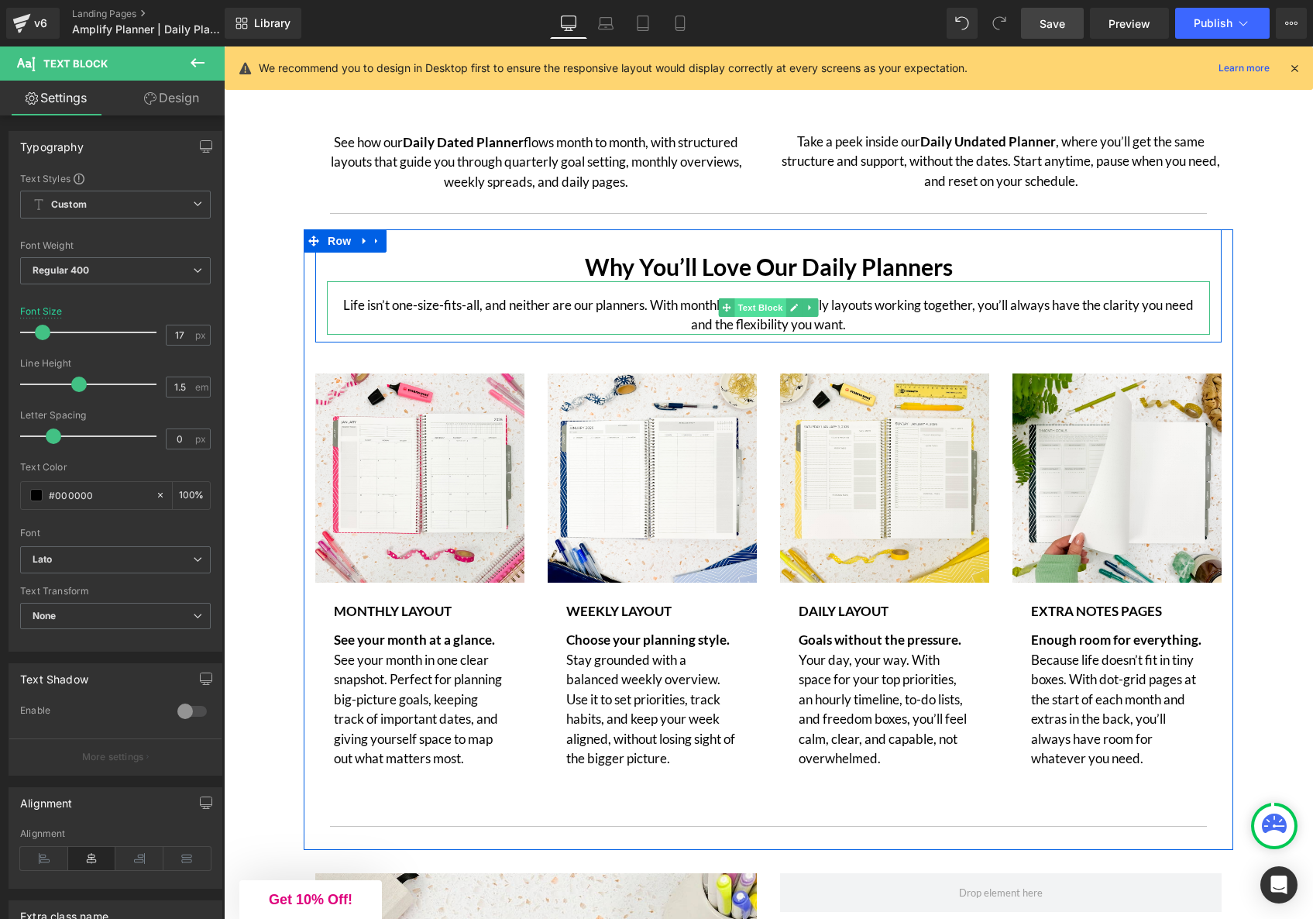
click at [752, 314] on span "Text Block" at bounding box center [760, 307] width 51 height 19
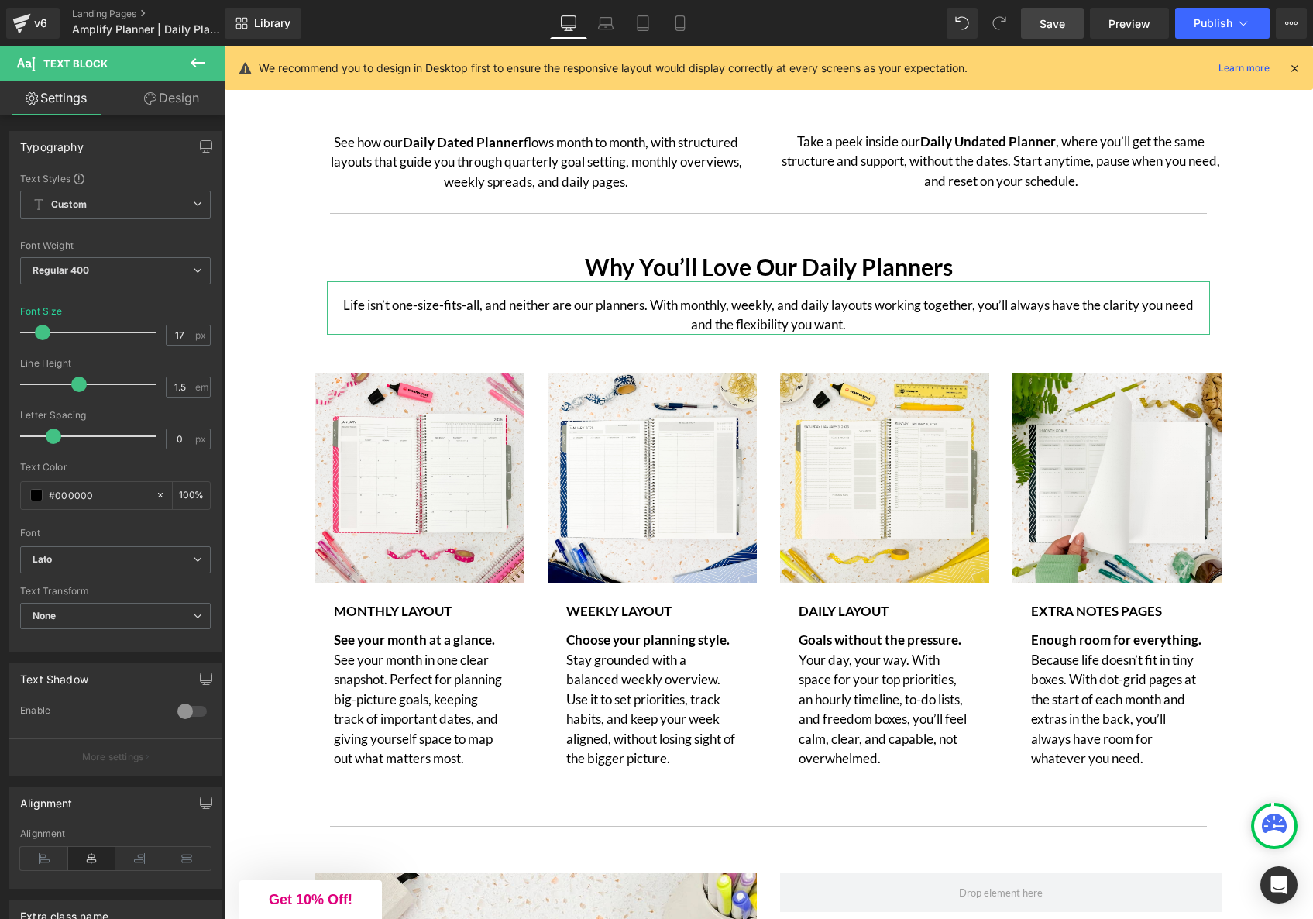
drag, startPoint x: 195, startPoint y: 101, endPoint x: 181, endPoint y: 146, distance: 47.1
click at [195, 101] on link "Design" at bounding box center [171, 98] width 112 height 35
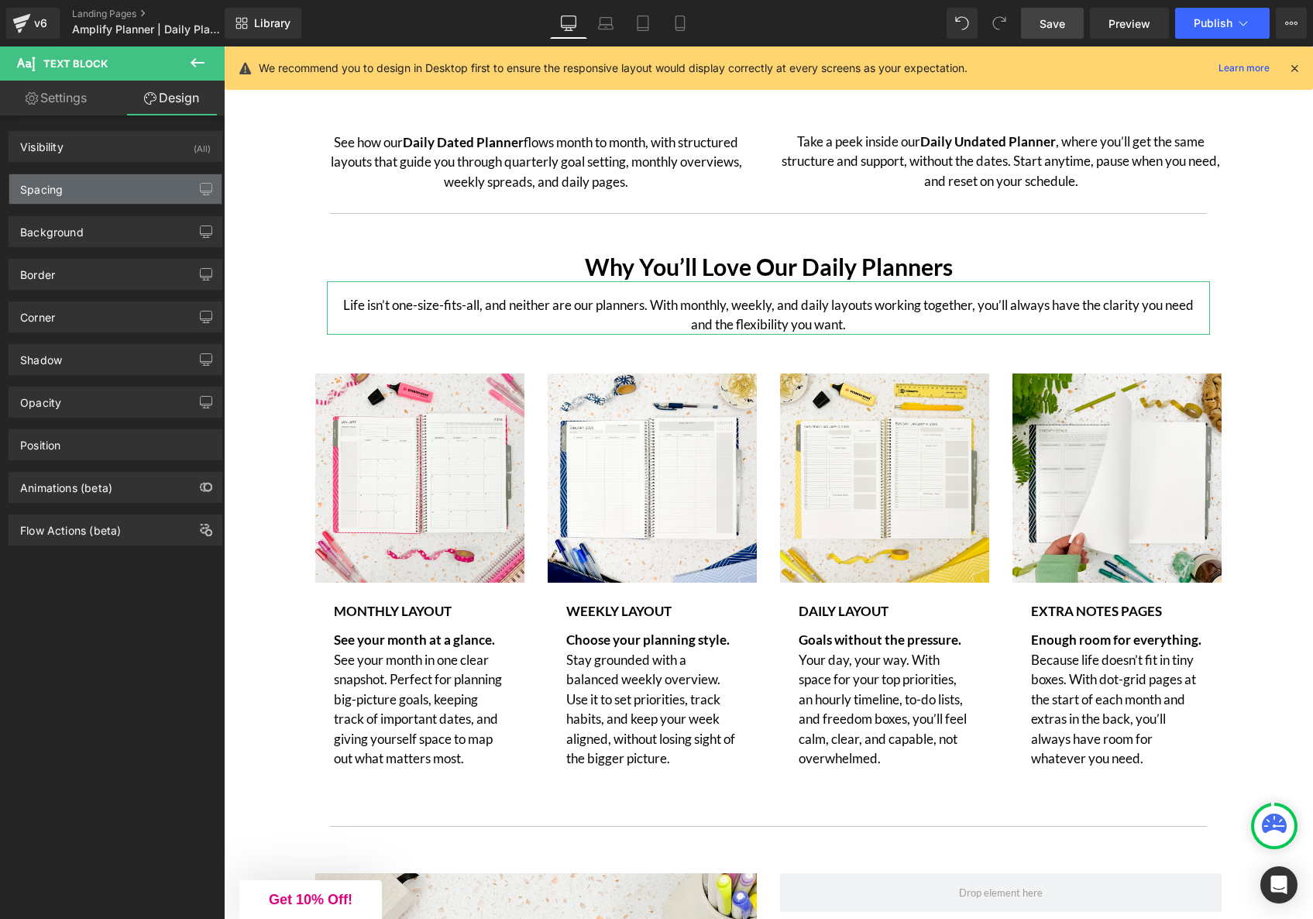
click at [81, 189] on div "Spacing" at bounding box center [115, 188] width 212 height 29
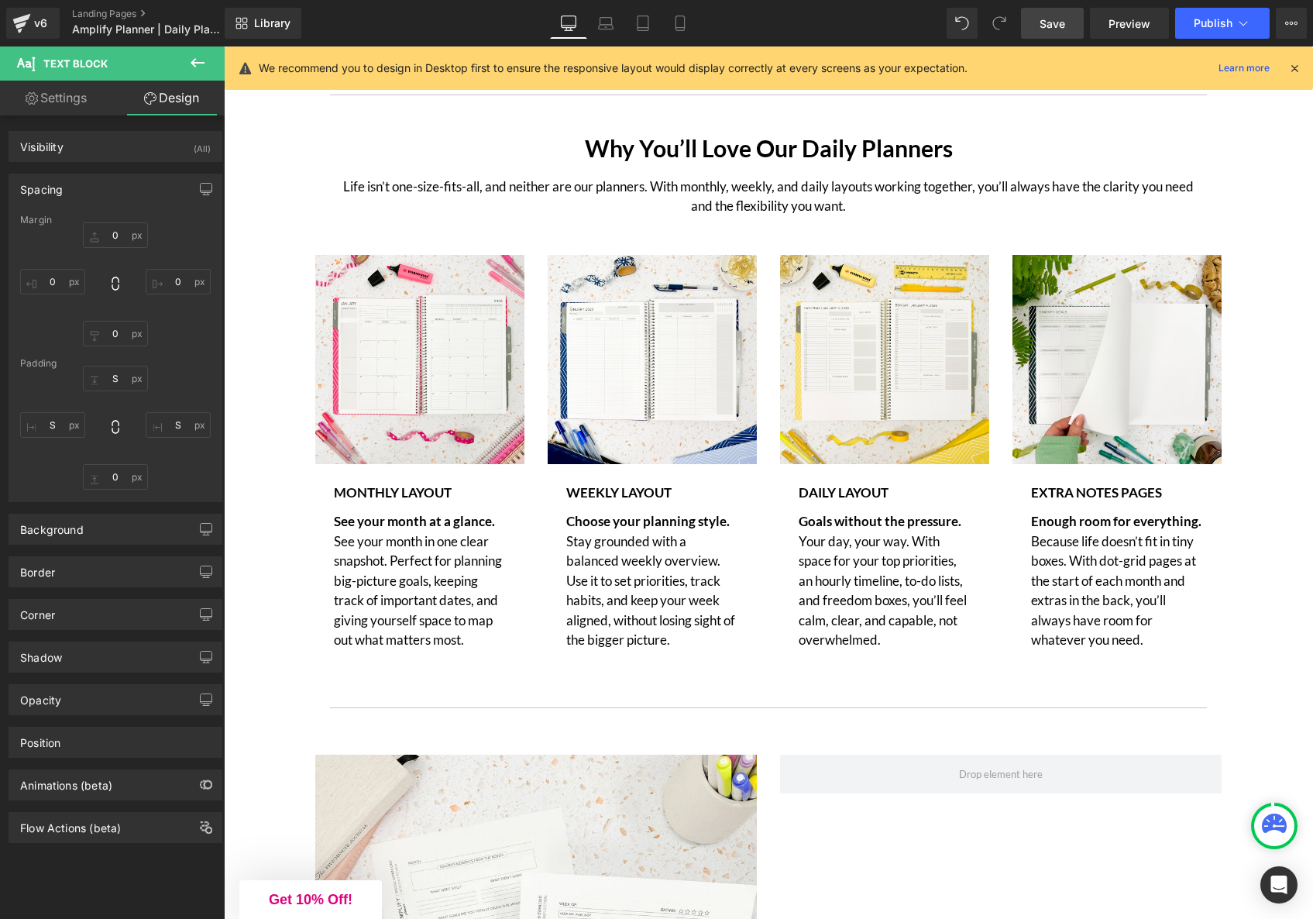
scroll to position [4298, 0]
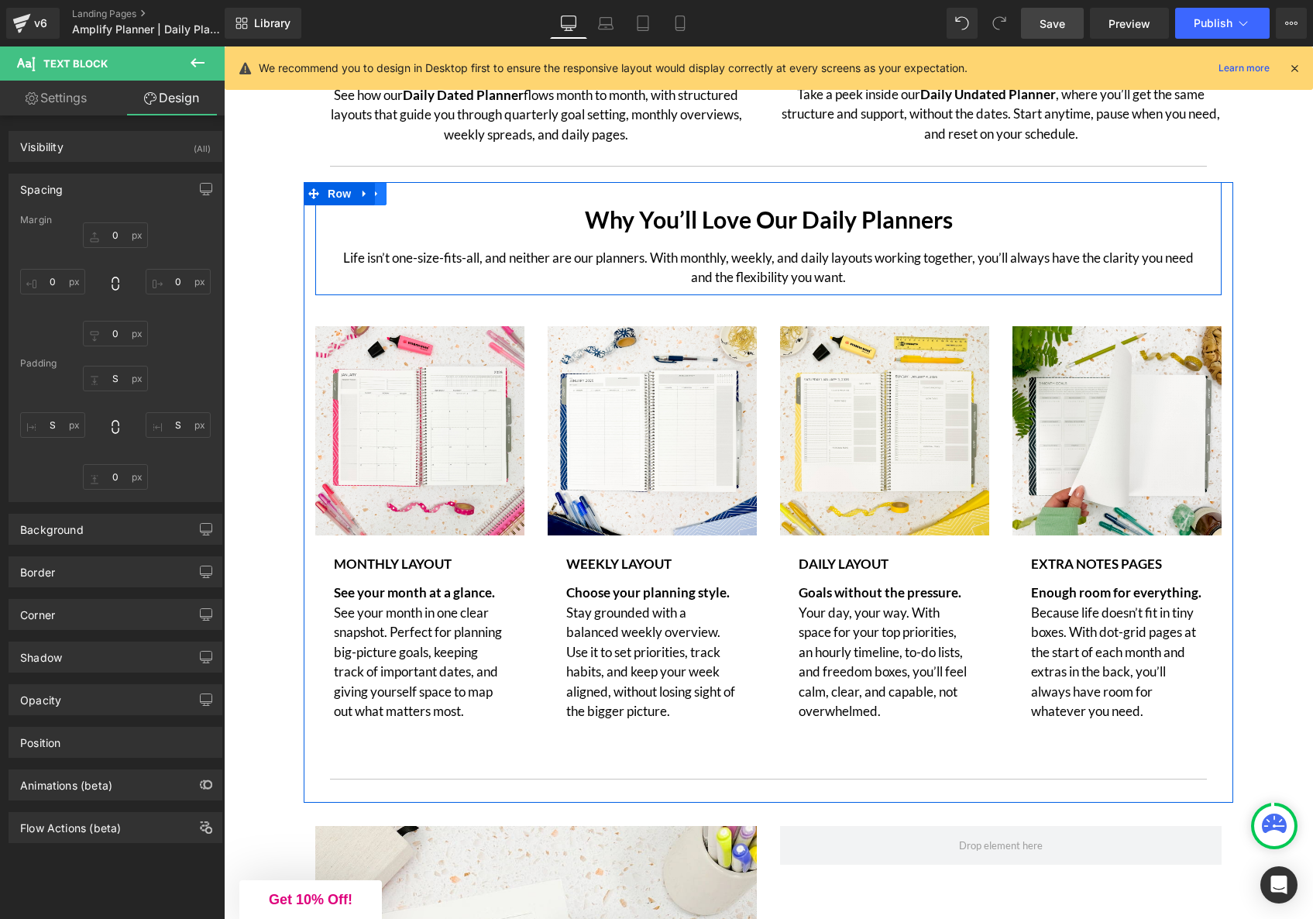
click at [384, 201] on link at bounding box center [377, 193] width 20 height 23
click at [397, 199] on icon at bounding box center [396, 193] width 11 height 11
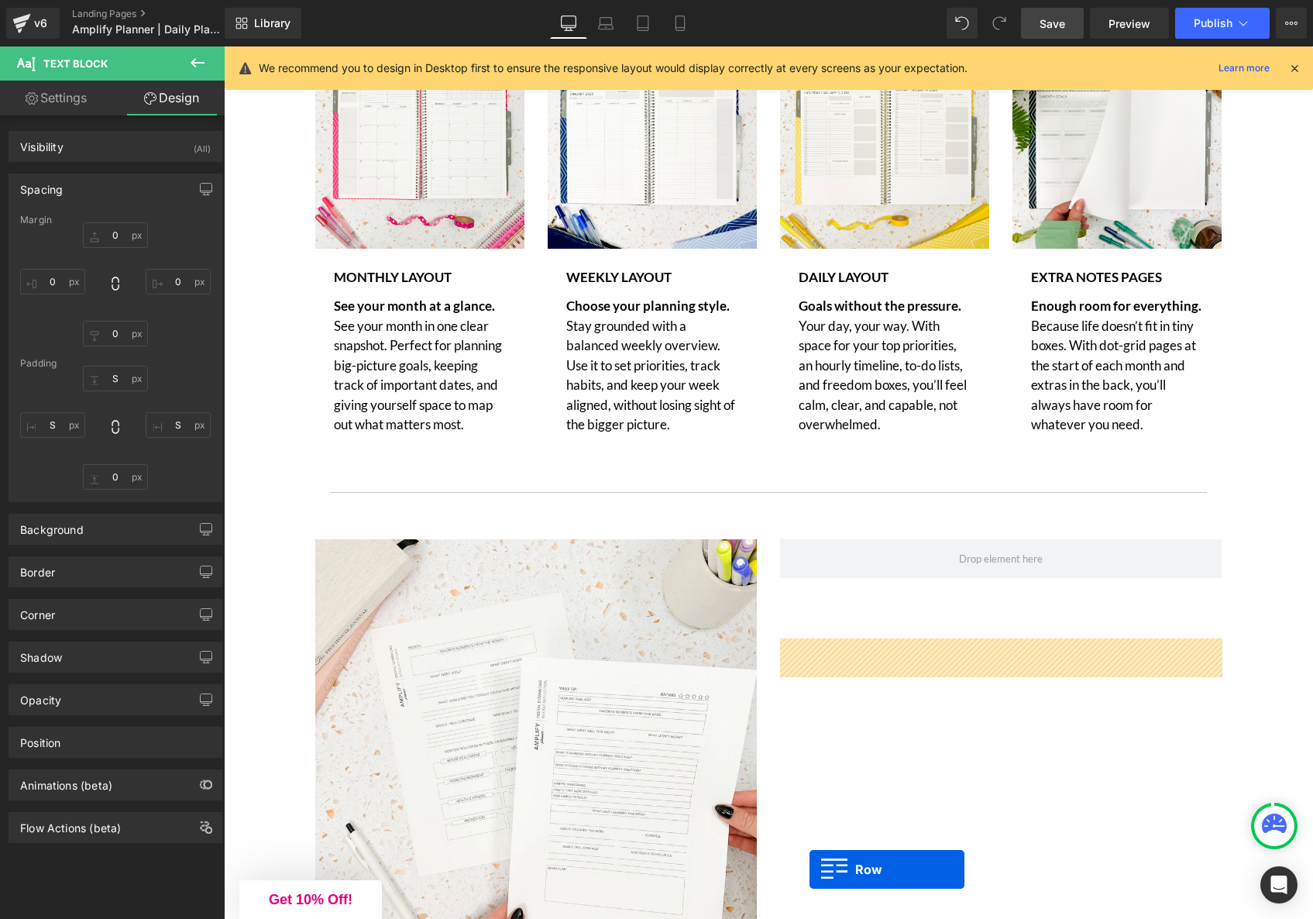
scroll to position [4654, 0]
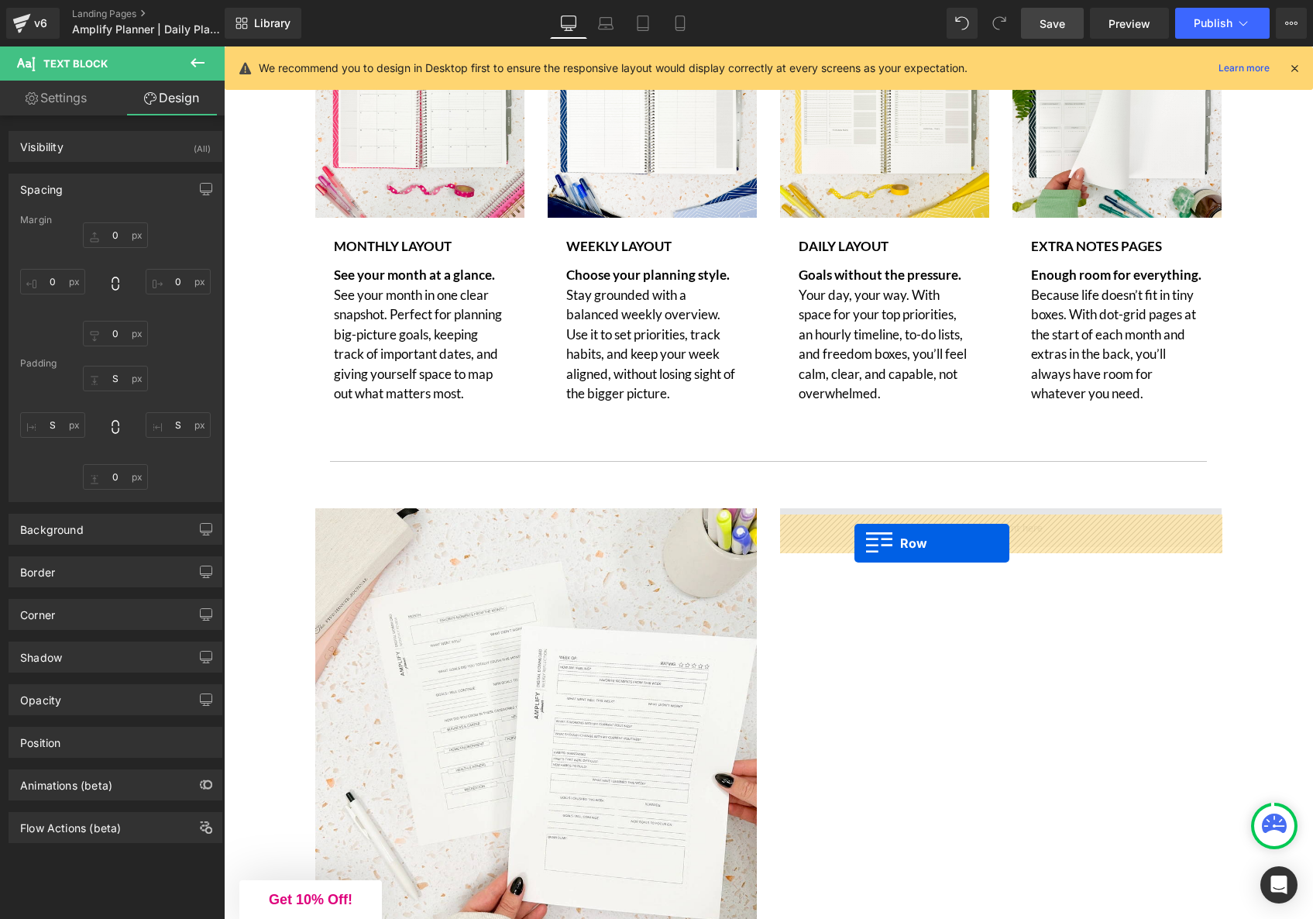
drag, startPoint x: 324, startPoint y: 310, endPoint x: 855, endPoint y: 543, distance: 579.8
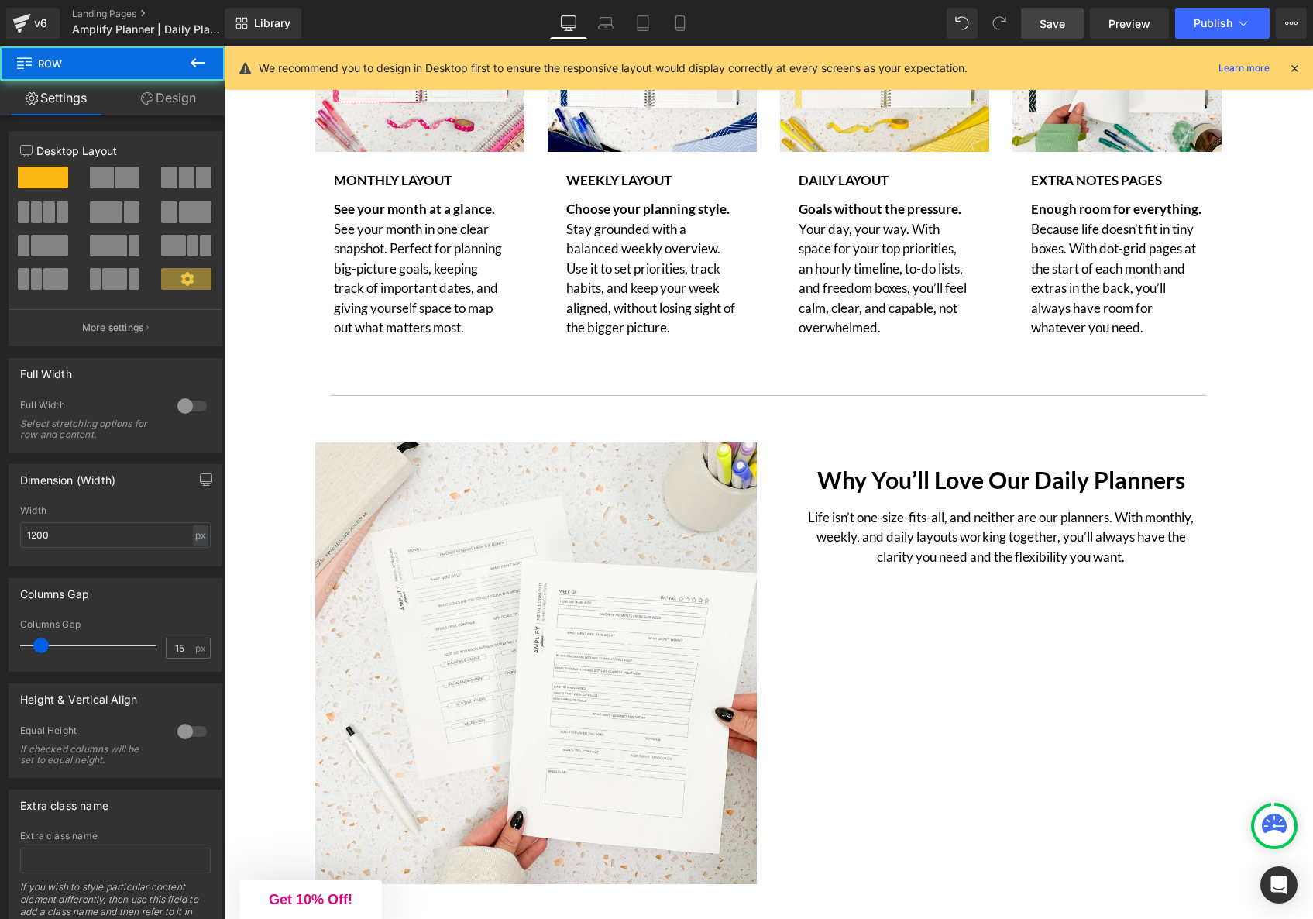
scroll to position [4822, 0]
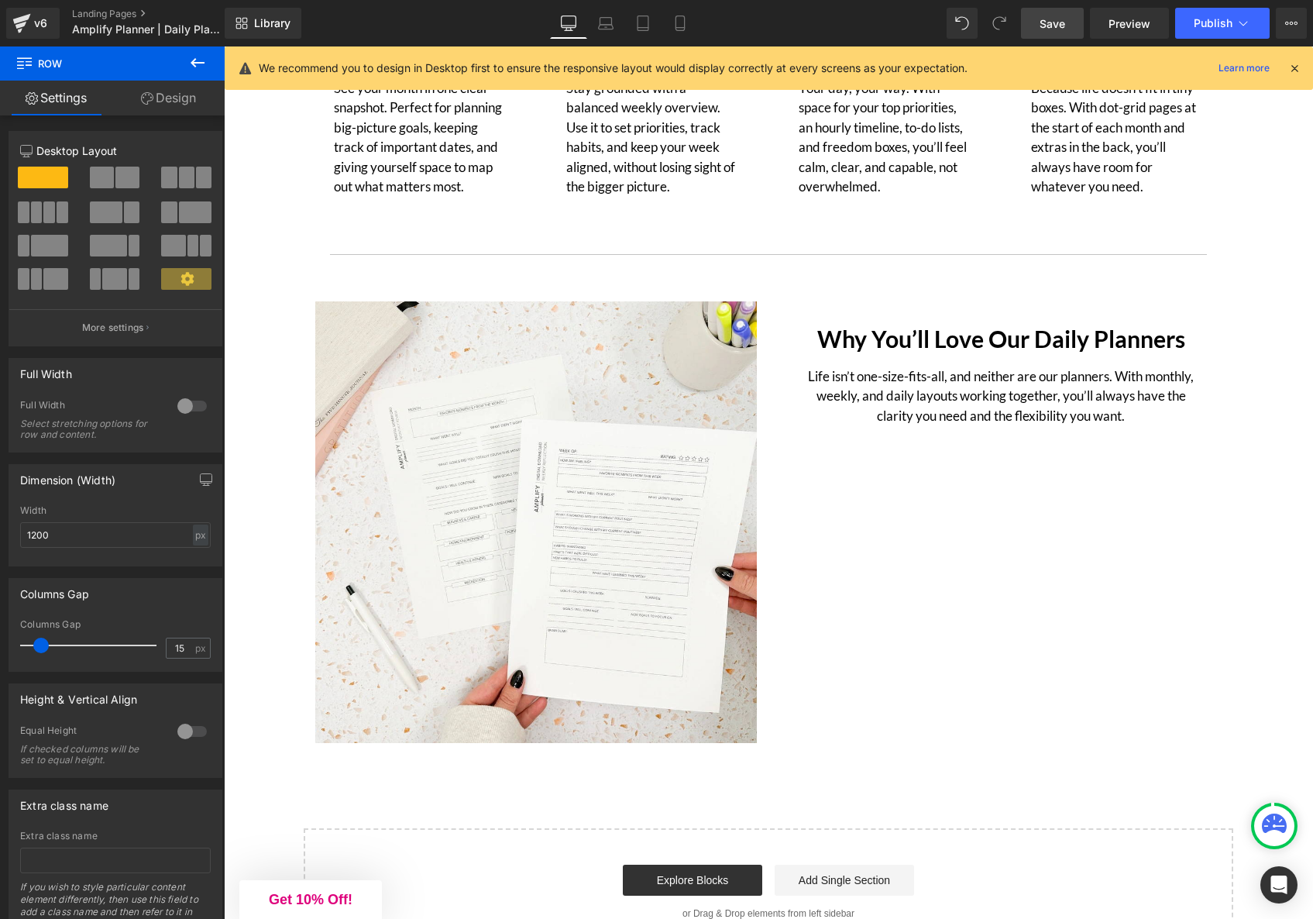
click at [970, 338] on div "Why You’ll Love Our Daily Planners Heading" at bounding box center [1001, 339] width 418 height 28
click at [970, 338] on h1 "Why You’ll Love Our Daily Planners" at bounding box center [1001, 339] width 418 height 28
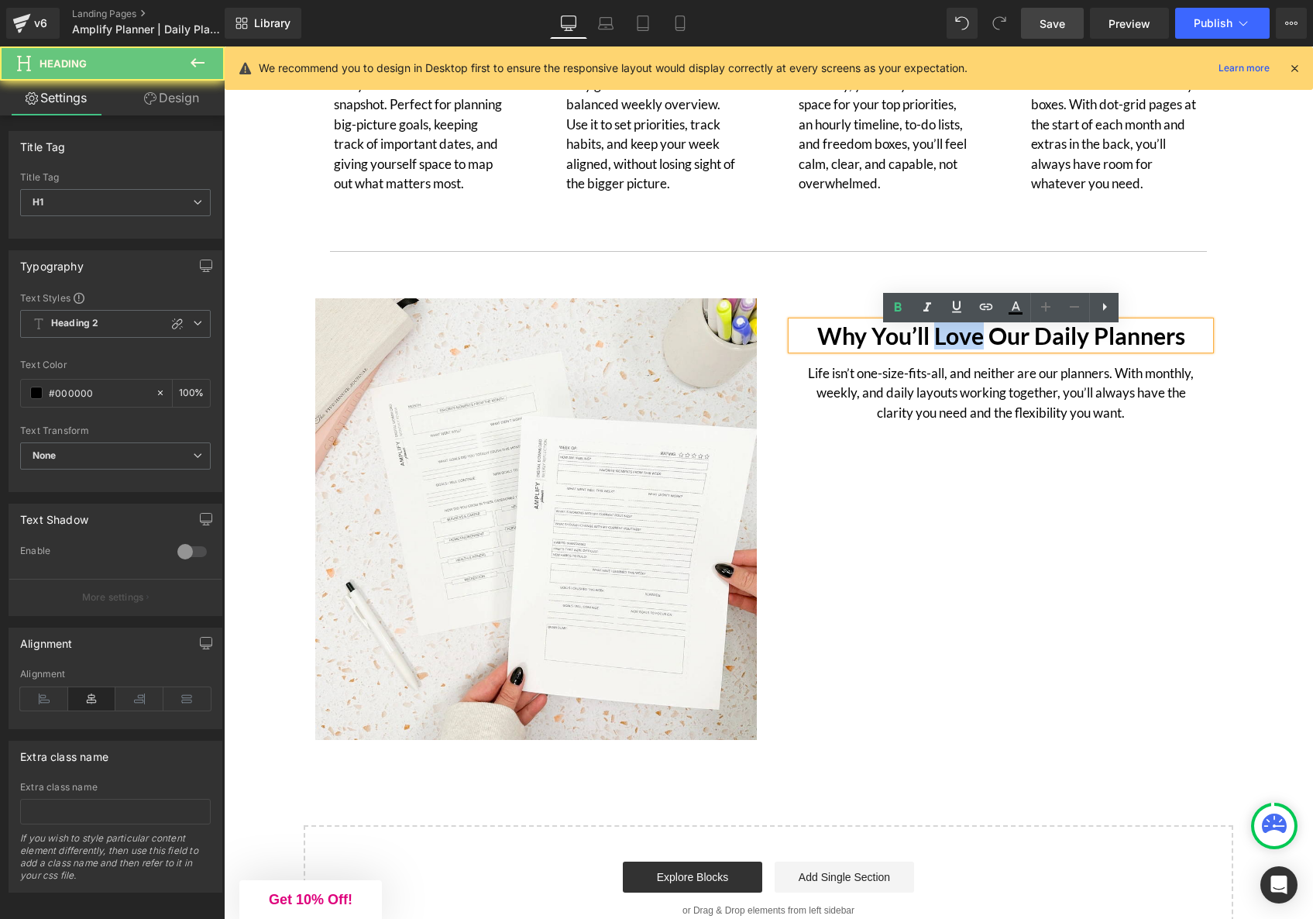
click at [972, 343] on h1 "Why You’ll Love Our Daily Planners" at bounding box center [1001, 336] width 418 height 28
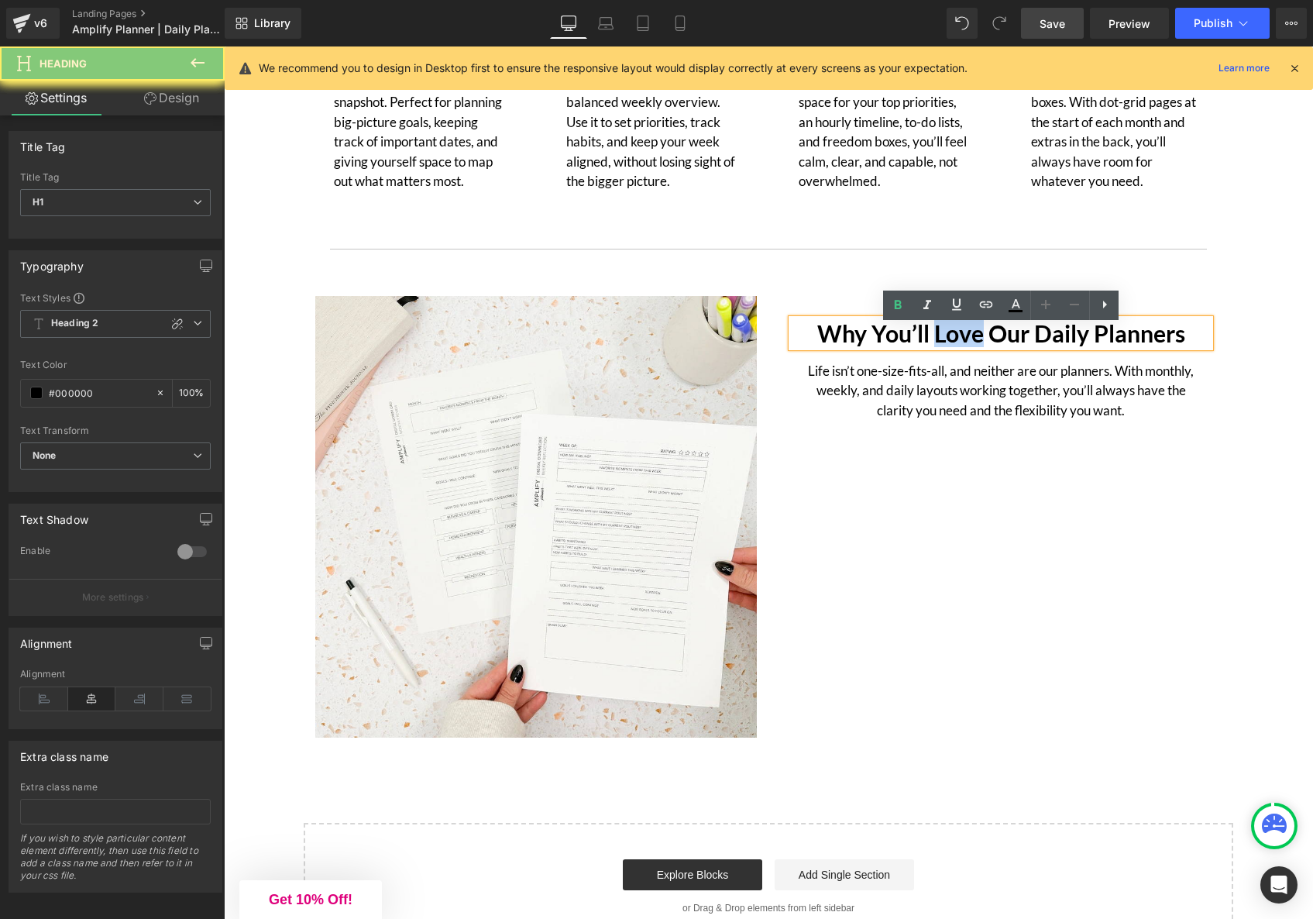
click at [972, 343] on h1 "Why You’ll Love Our Daily Planners" at bounding box center [1001, 333] width 418 height 28
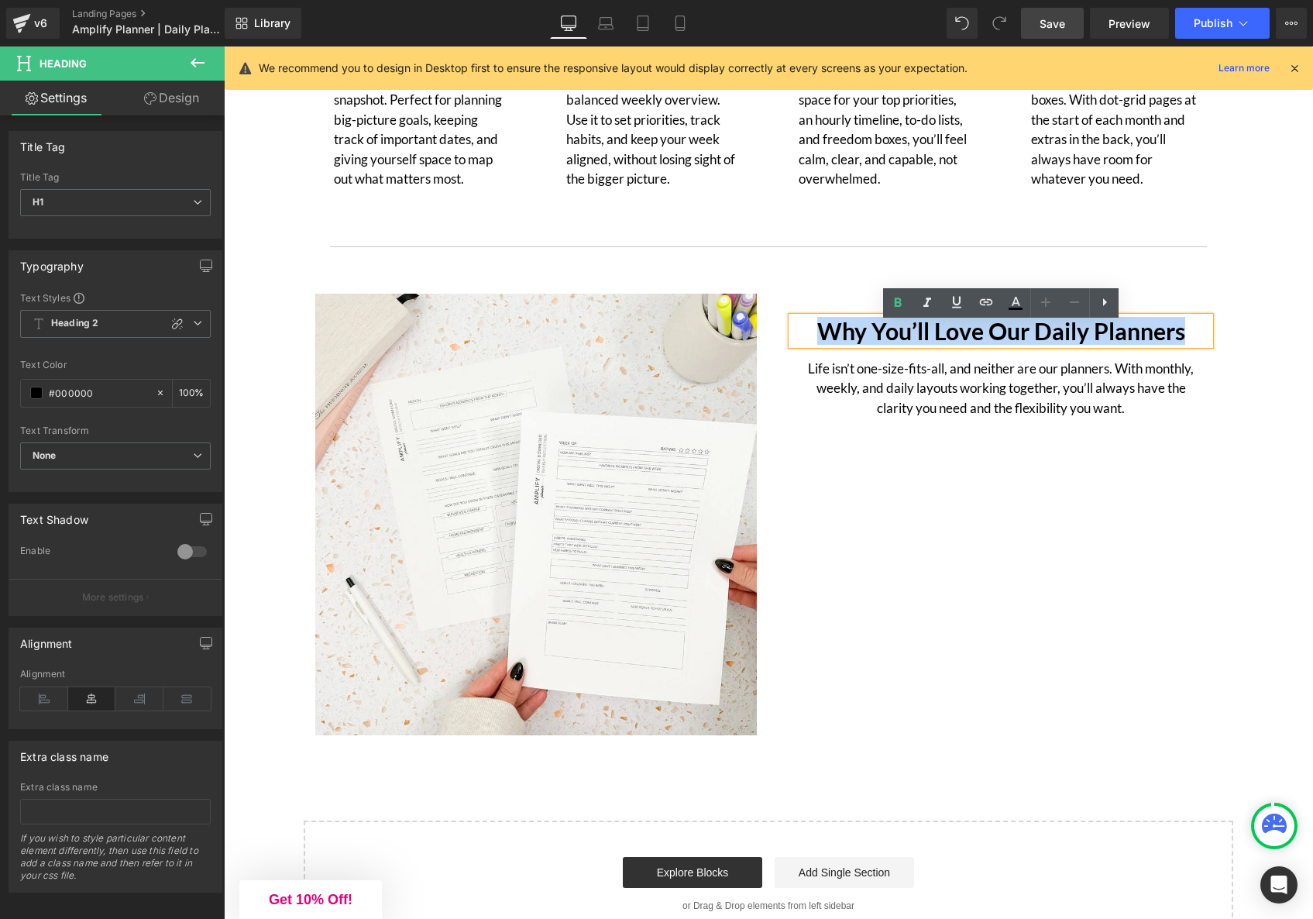
click at [972, 343] on h1 "Why You’ll Love Our Daily Planners" at bounding box center [1001, 331] width 418 height 28
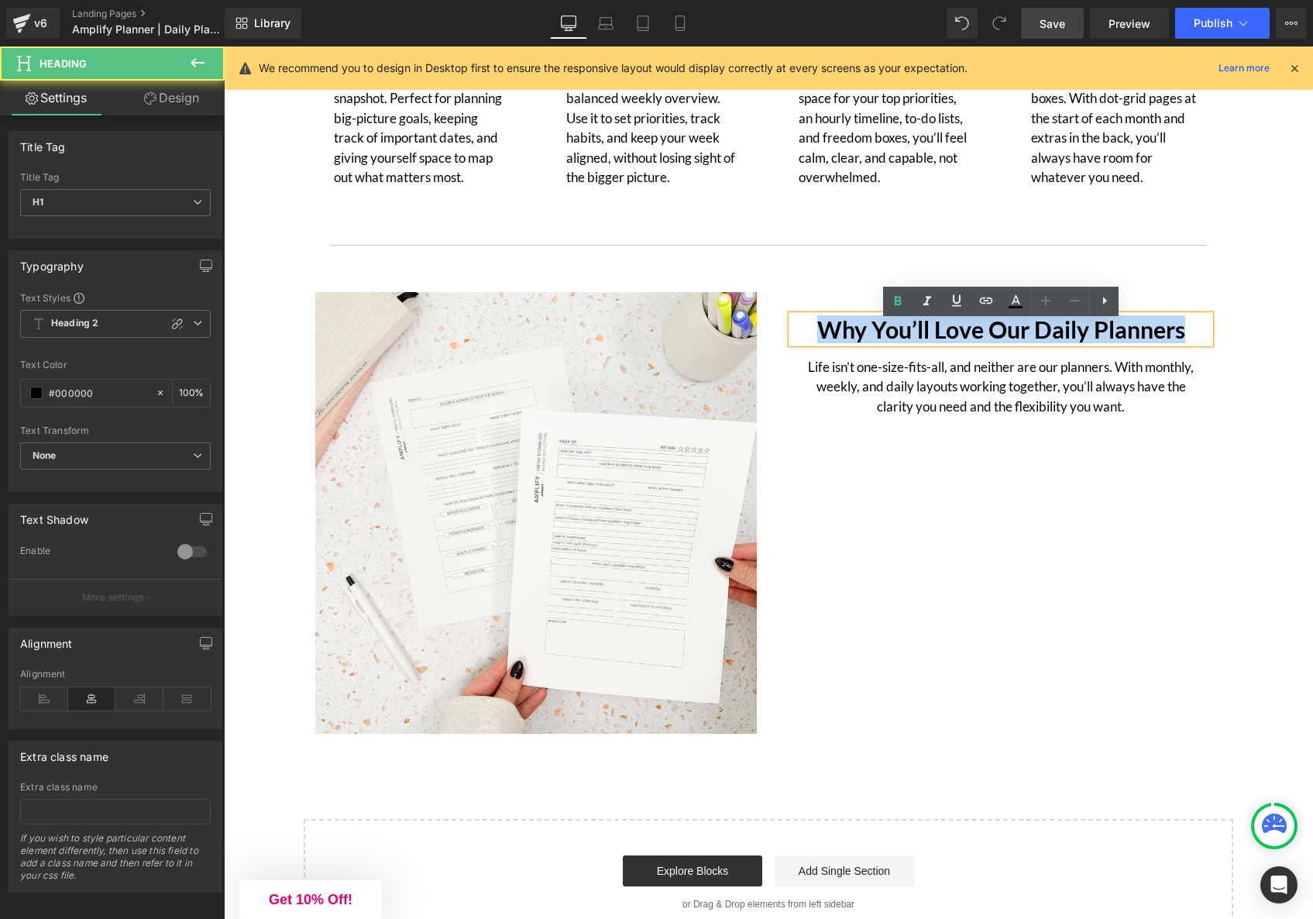
scroll to position [4832, 0]
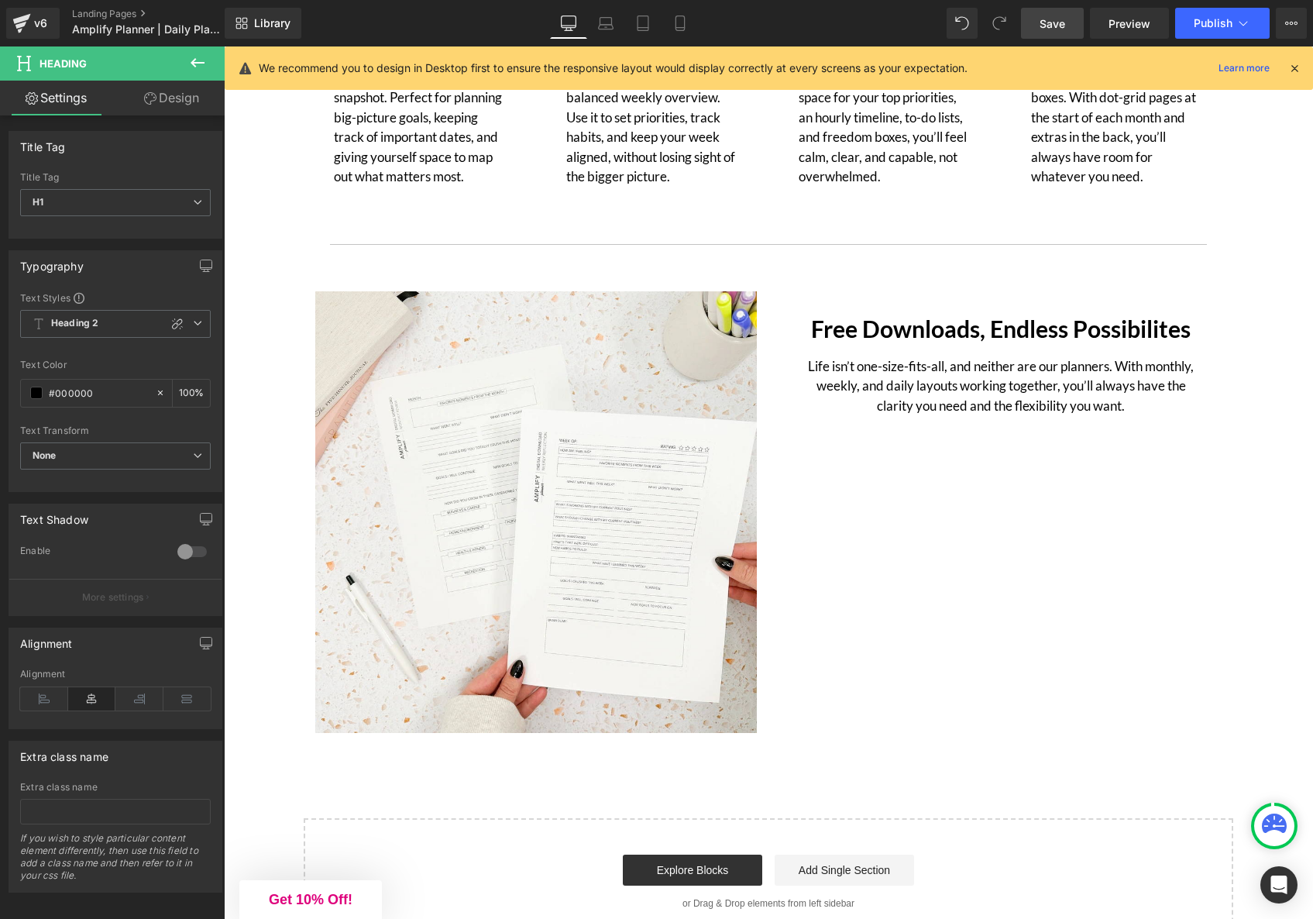
click at [978, 409] on p "Life isn’t one-size-fits-all, and neither are our planners. With monthly, weekl…" at bounding box center [1001, 386] width 391 height 60
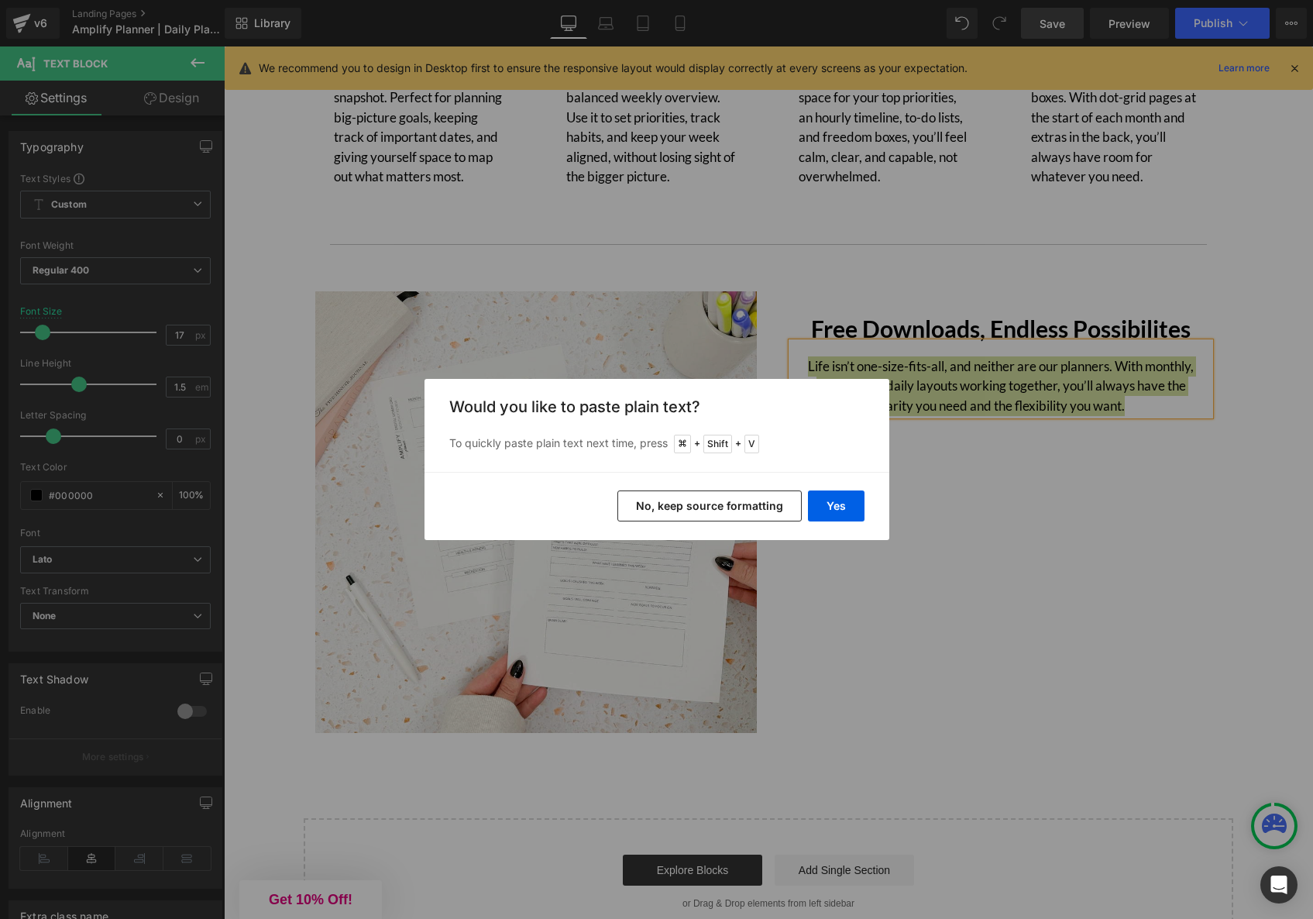
click at [750, 506] on button "No, keep source formatting" at bounding box center [710, 506] width 184 height 31
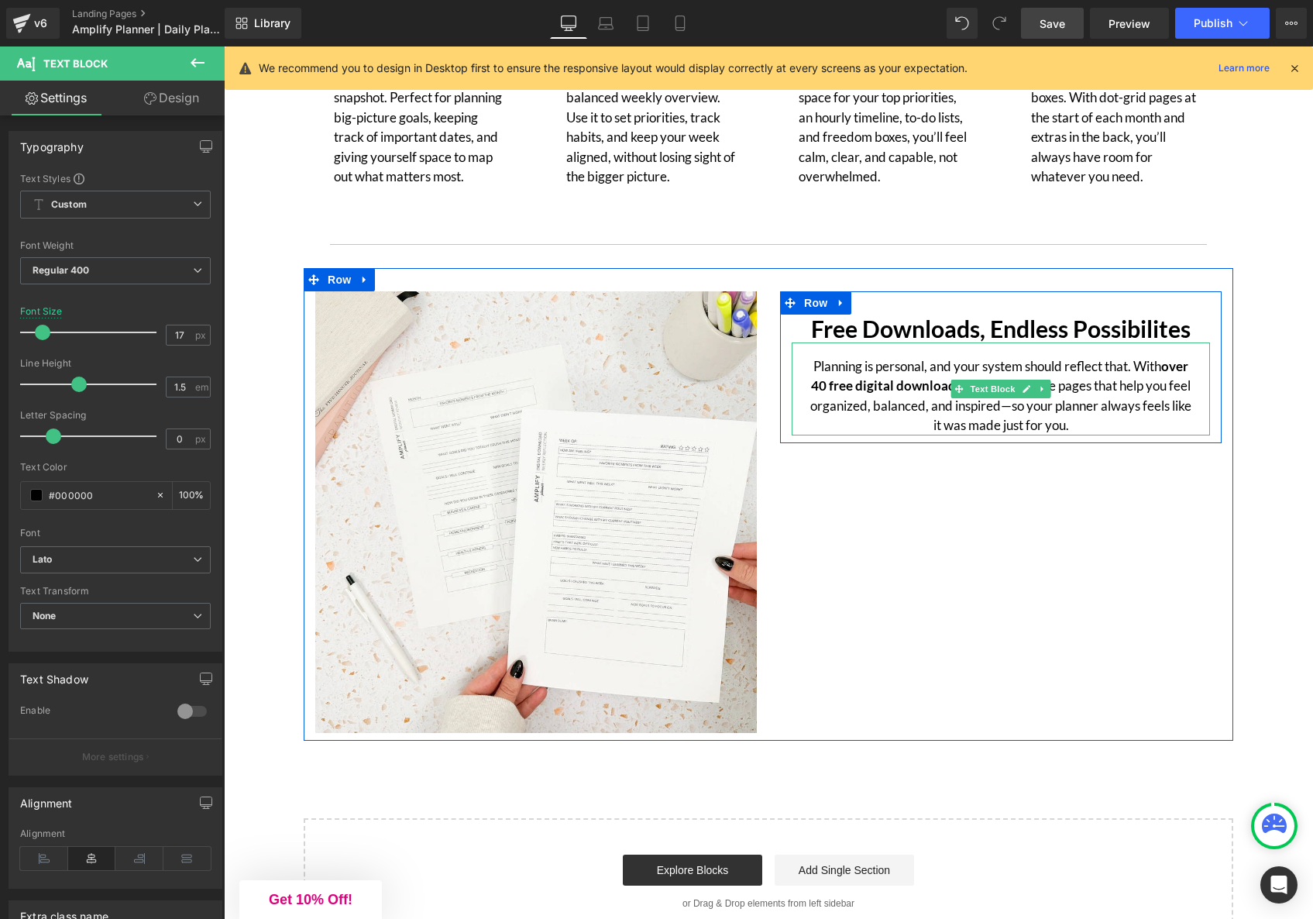
click at [1138, 372] on p "Planning is personal, and your system should reflect that. With over 40 free di…" at bounding box center [1001, 395] width 391 height 79
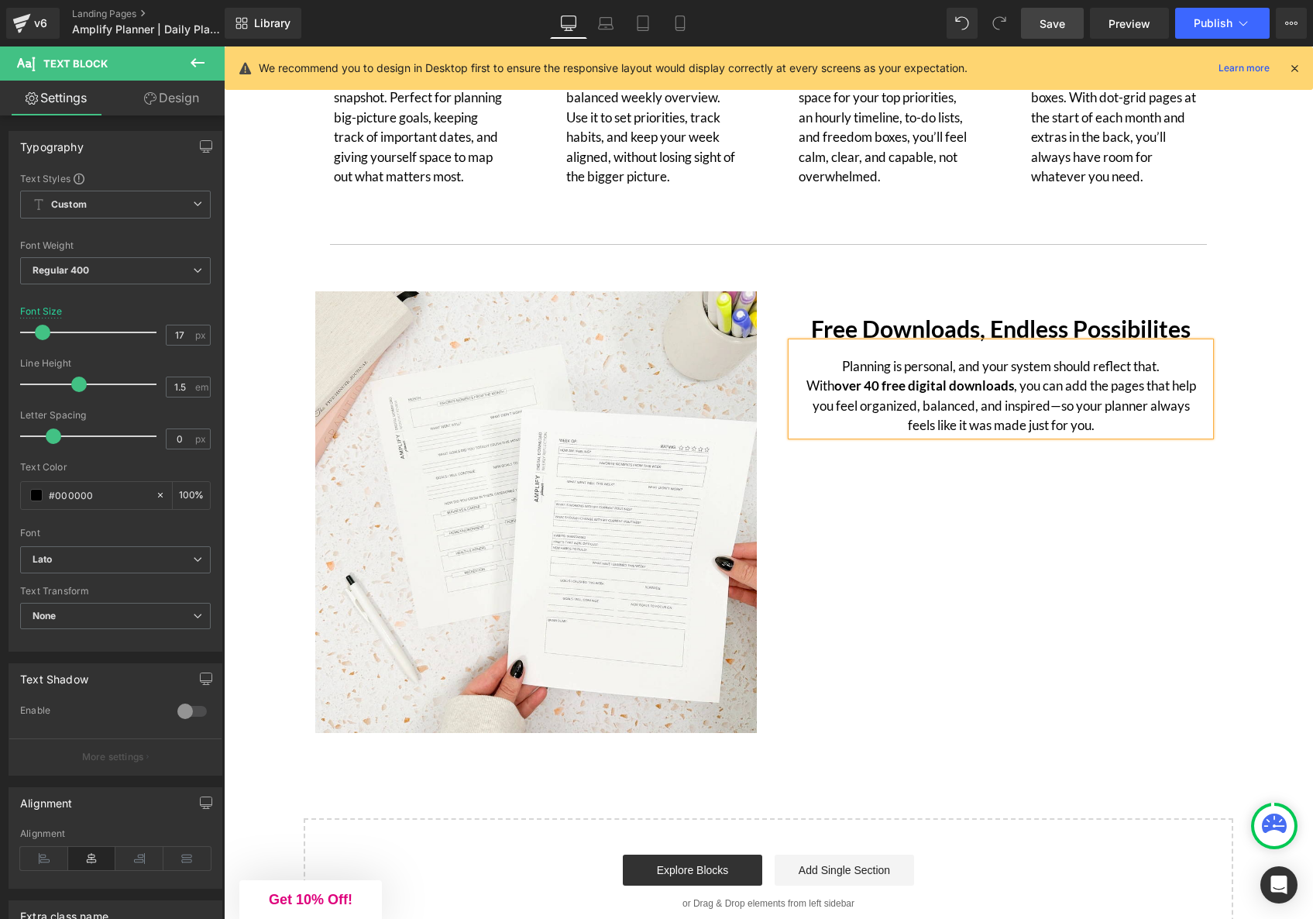
click at [1097, 414] on p "Planning is personal, and your system should reflect that. With over 40 free di…" at bounding box center [1001, 395] width 391 height 79
click at [201, 65] on icon at bounding box center [197, 62] width 19 height 19
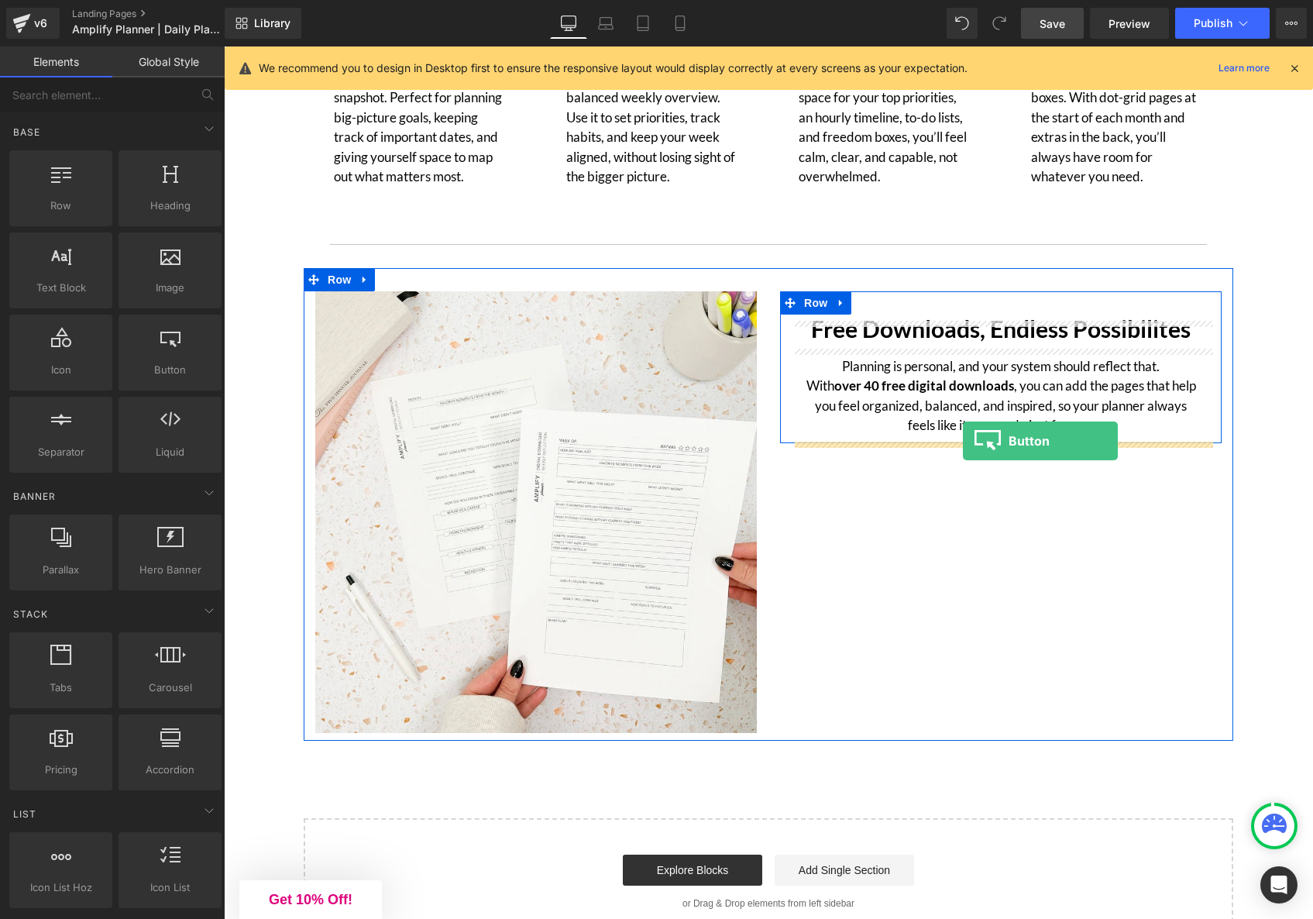
drag, startPoint x: 387, startPoint y: 404, endPoint x: 963, endPoint y: 441, distance: 577.7
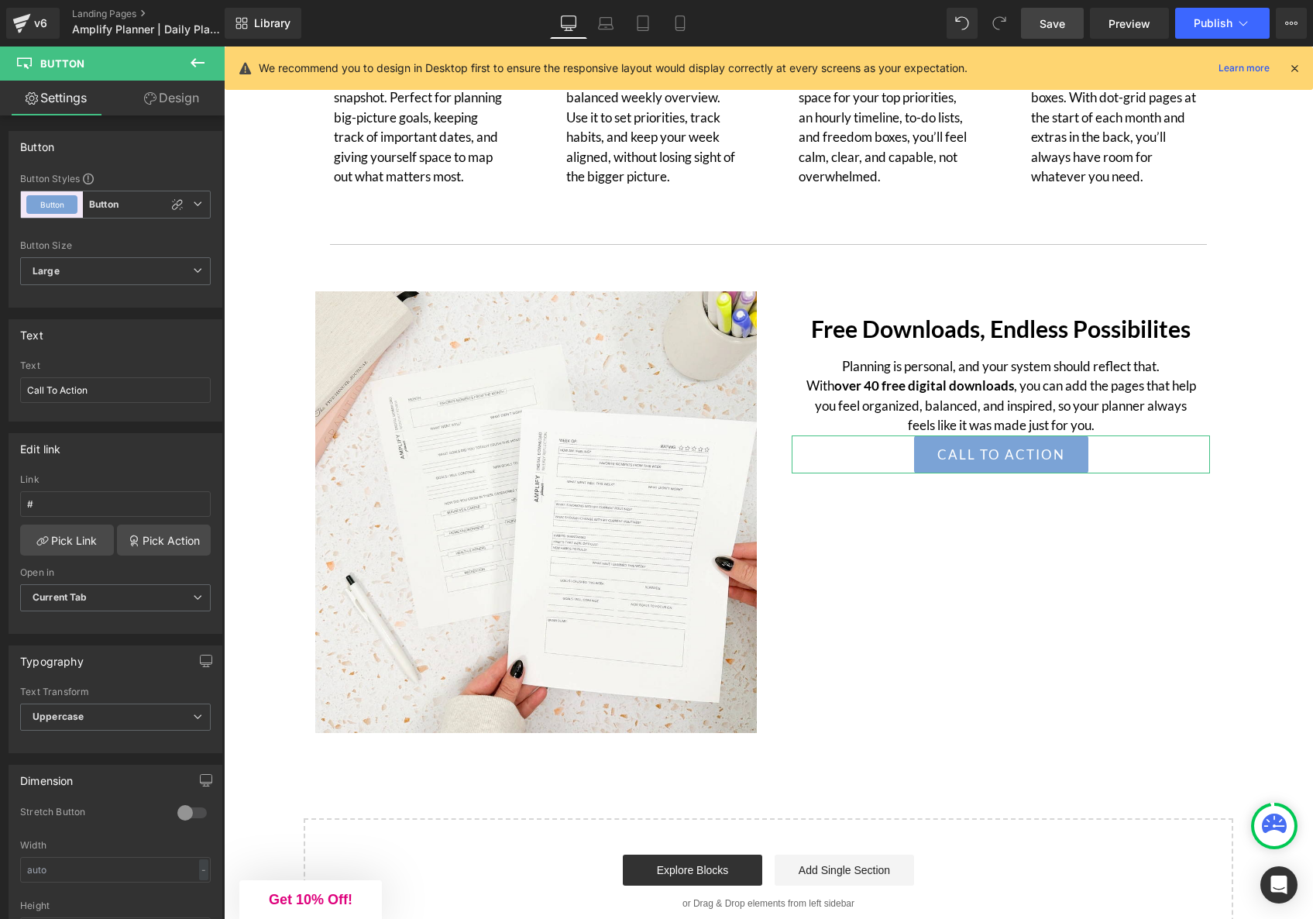
click at [181, 114] on link "Design" at bounding box center [171, 98] width 112 height 35
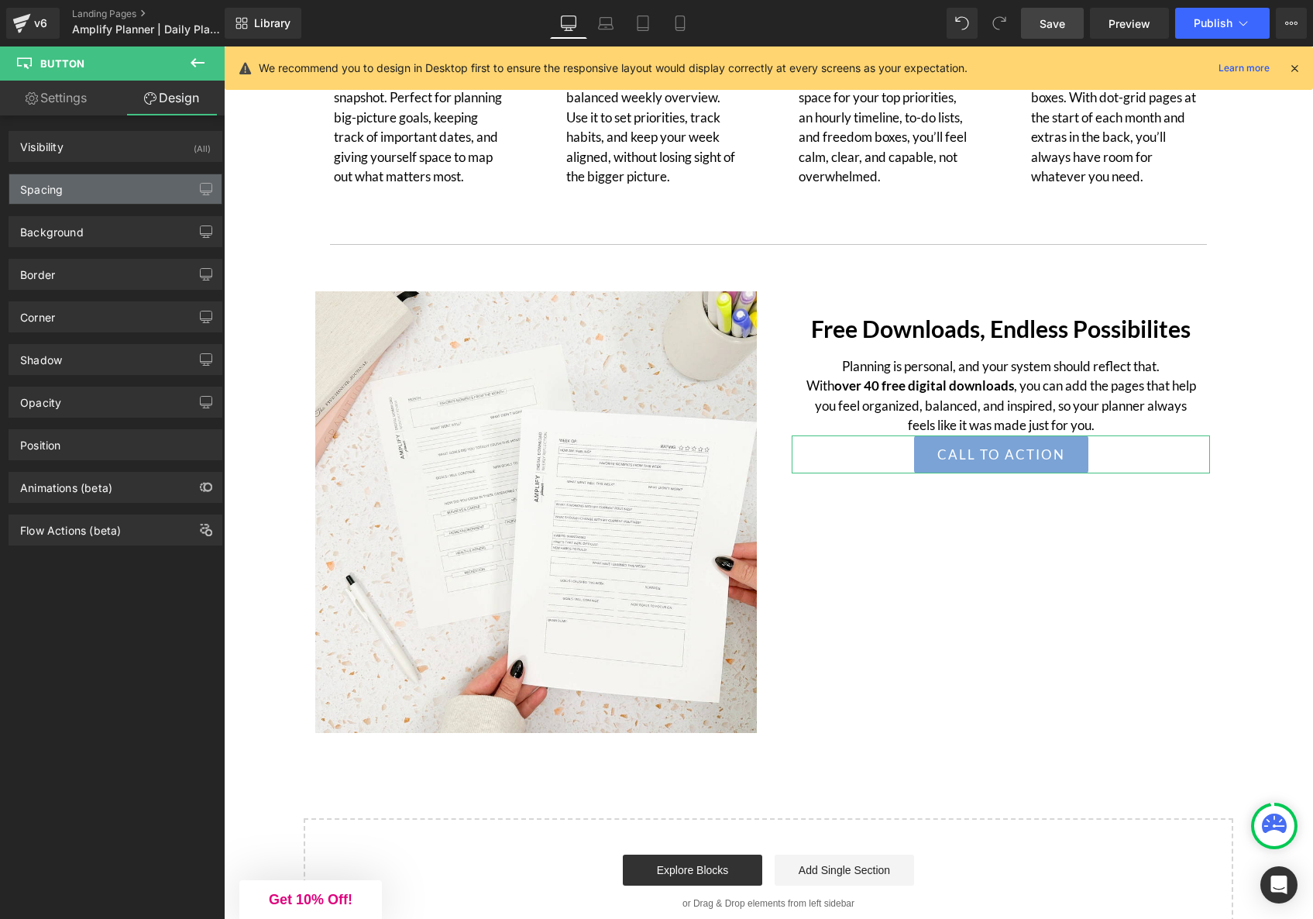
click at [107, 195] on div "Spacing" at bounding box center [115, 188] width 212 height 29
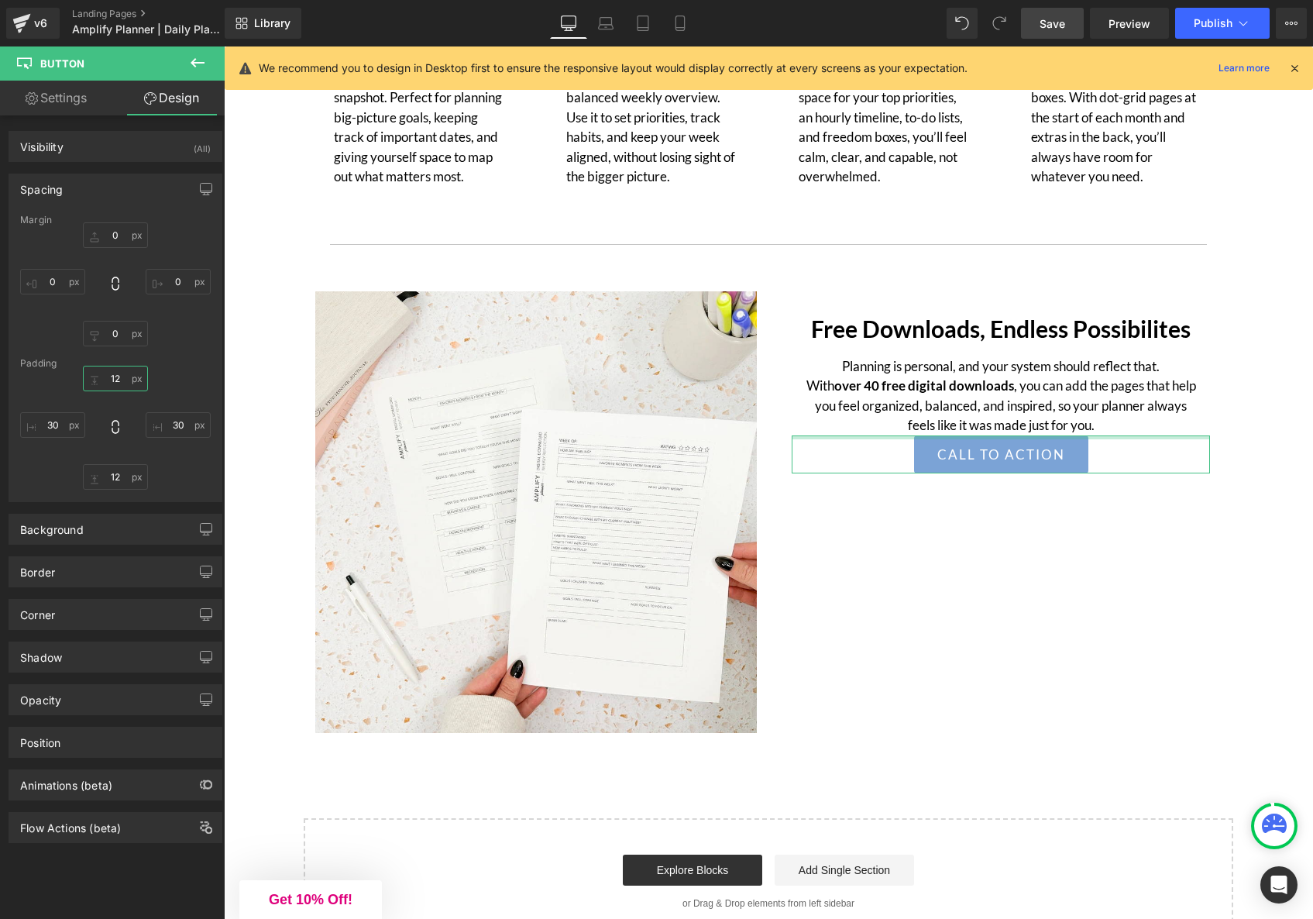
click at [133, 378] on input "text" at bounding box center [115, 379] width 65 height 26
click at [125, 239] on input "text" at bounding box center [115, 235] width 65 height 26
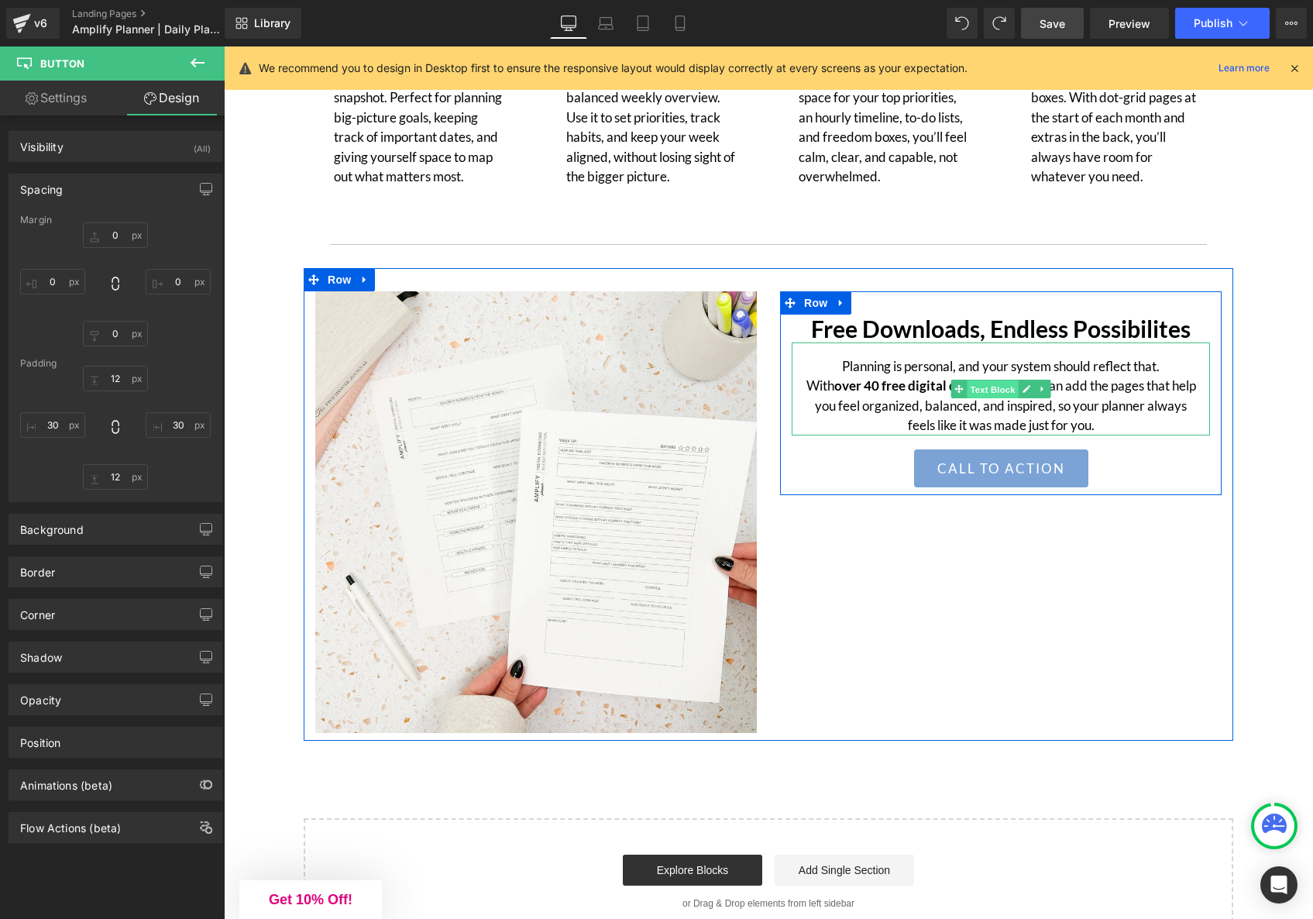
click at [1004, 398] on span "Text Block" at bounding box center [992, 389] width 51 height 19
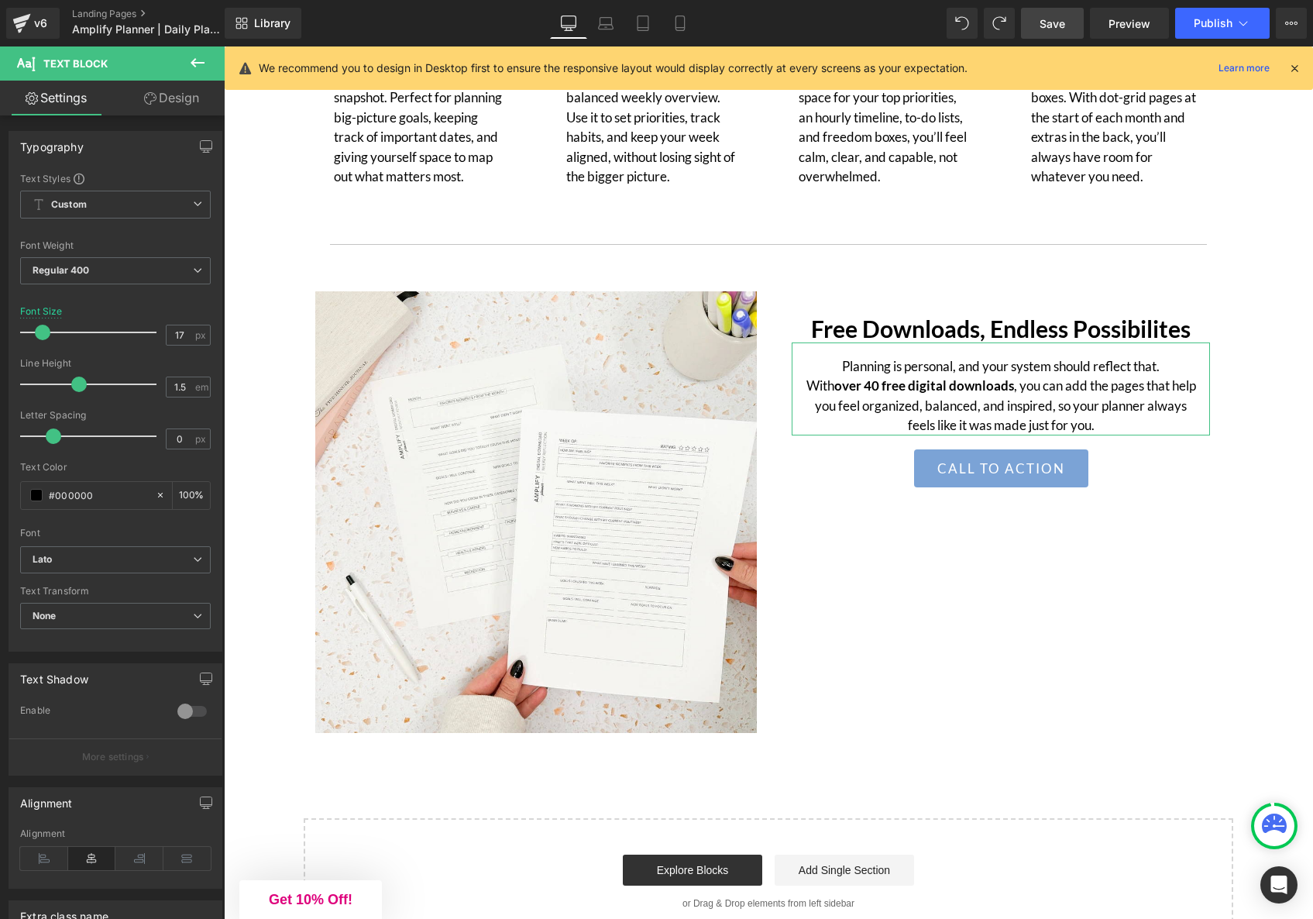
click at [164, 106] on link "Design" at bounding box center [171, 98] width 112 height 35
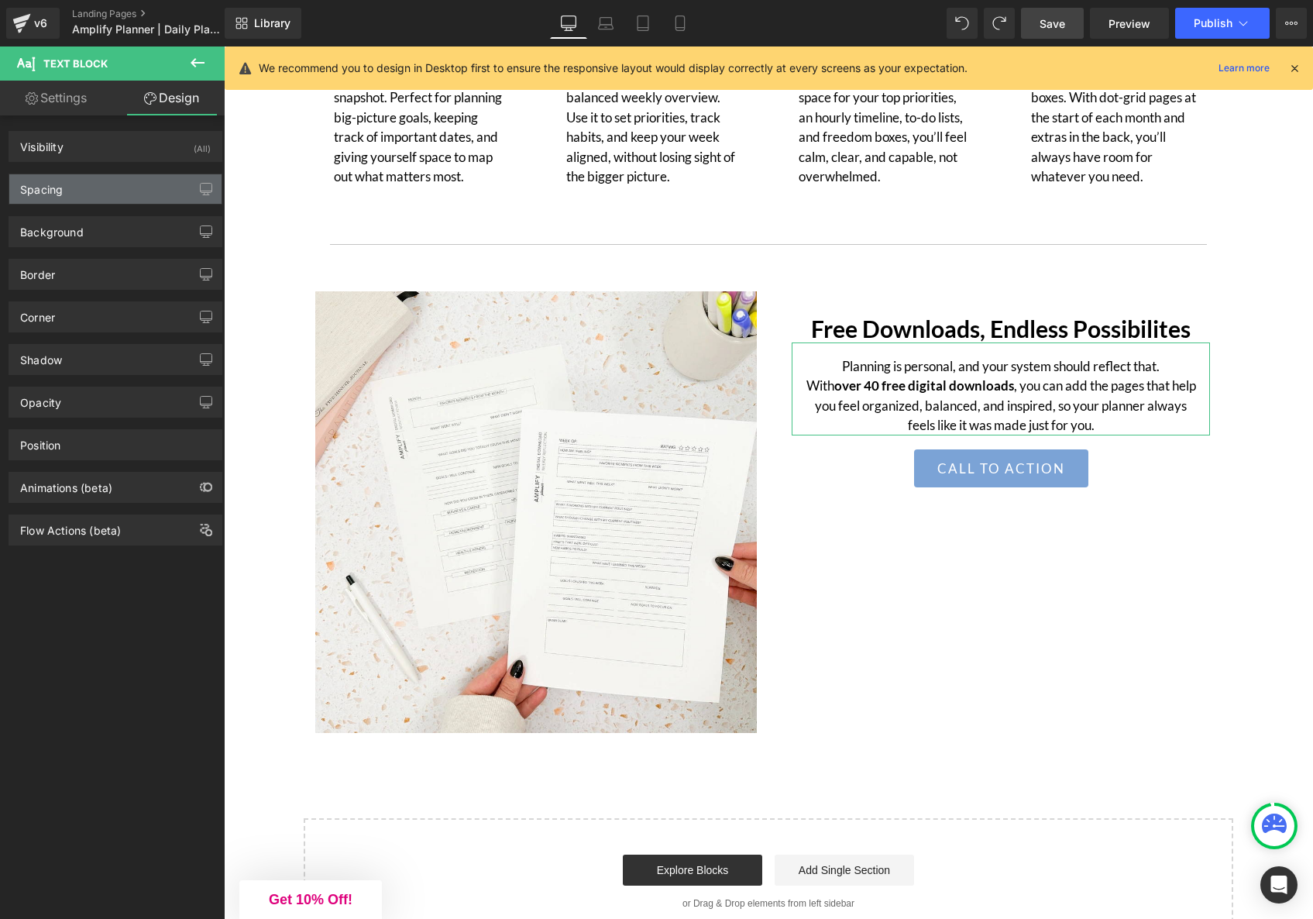
click at [82, 188] on div "Spacing" at bounding box center [115, 188] width 212 height 29
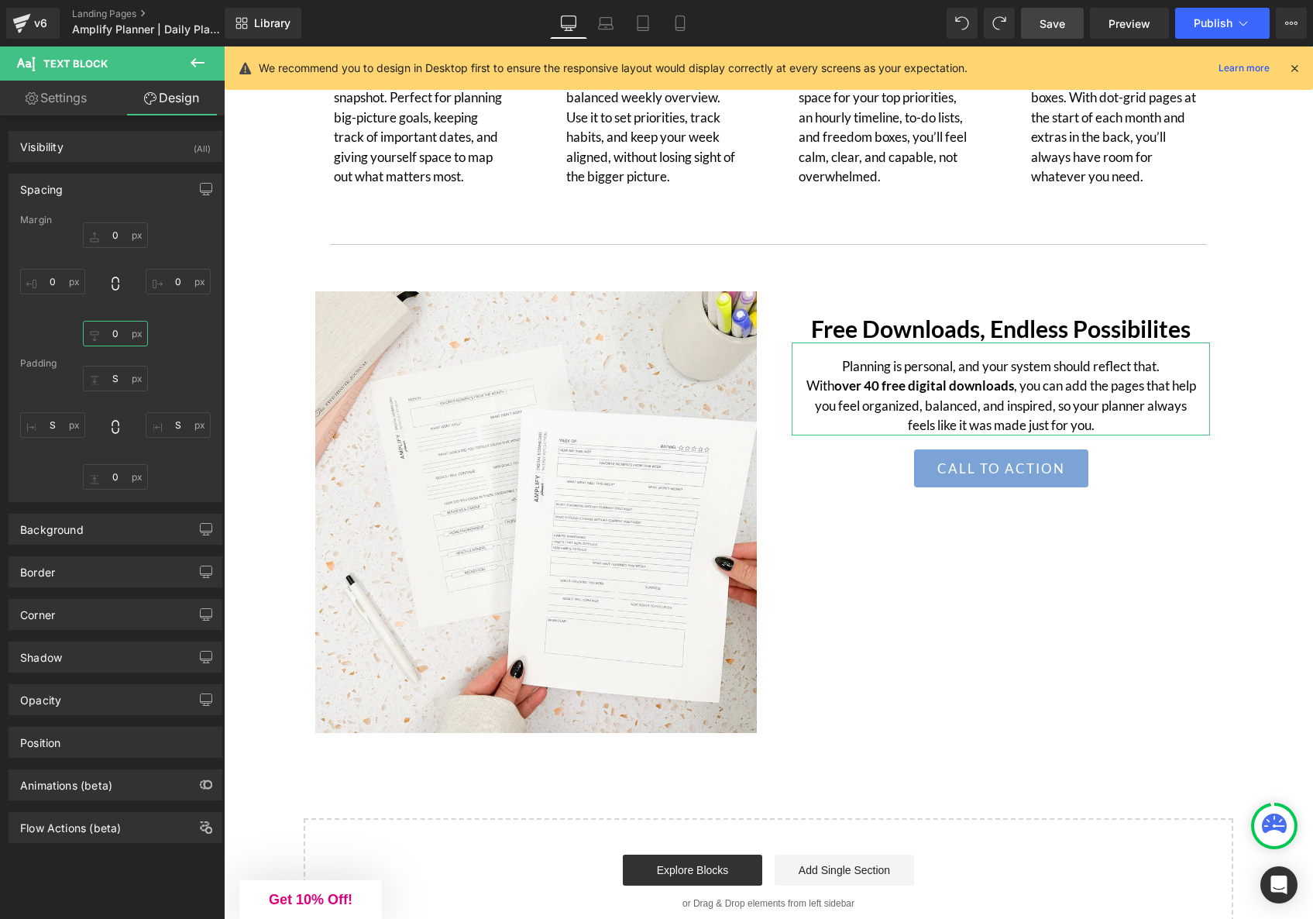
click at [110, 344] on input "0" at bounding box center [115, 334] width 65 height 26
drag, startPoint x: 167, startPoint y: 501, endPoint x: 129, endPoint y: 485, distance: 41.0
click at [167, 501] on div "Margin 0 0 0 XS S M L XL Edit Value 0 Padding S S 0 S" at bounding box center [115, 358] width 212 height 287
click at [106, 479] on input "0" at bounding box center [115, 477] width 65 height 26
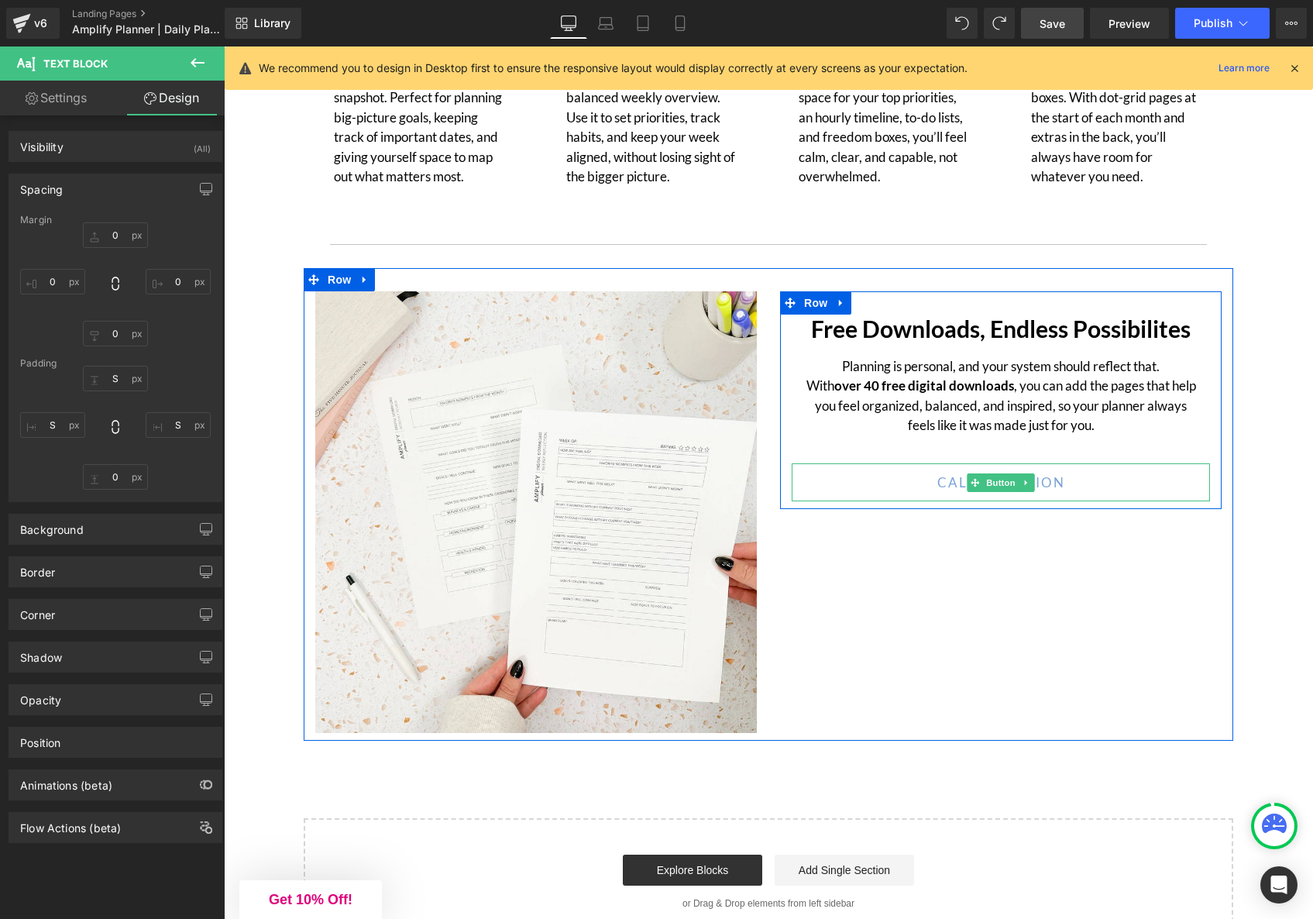
click at [1057, 493] on span "Call To Action" at bounding box center [1002, 483] width 128 height 20
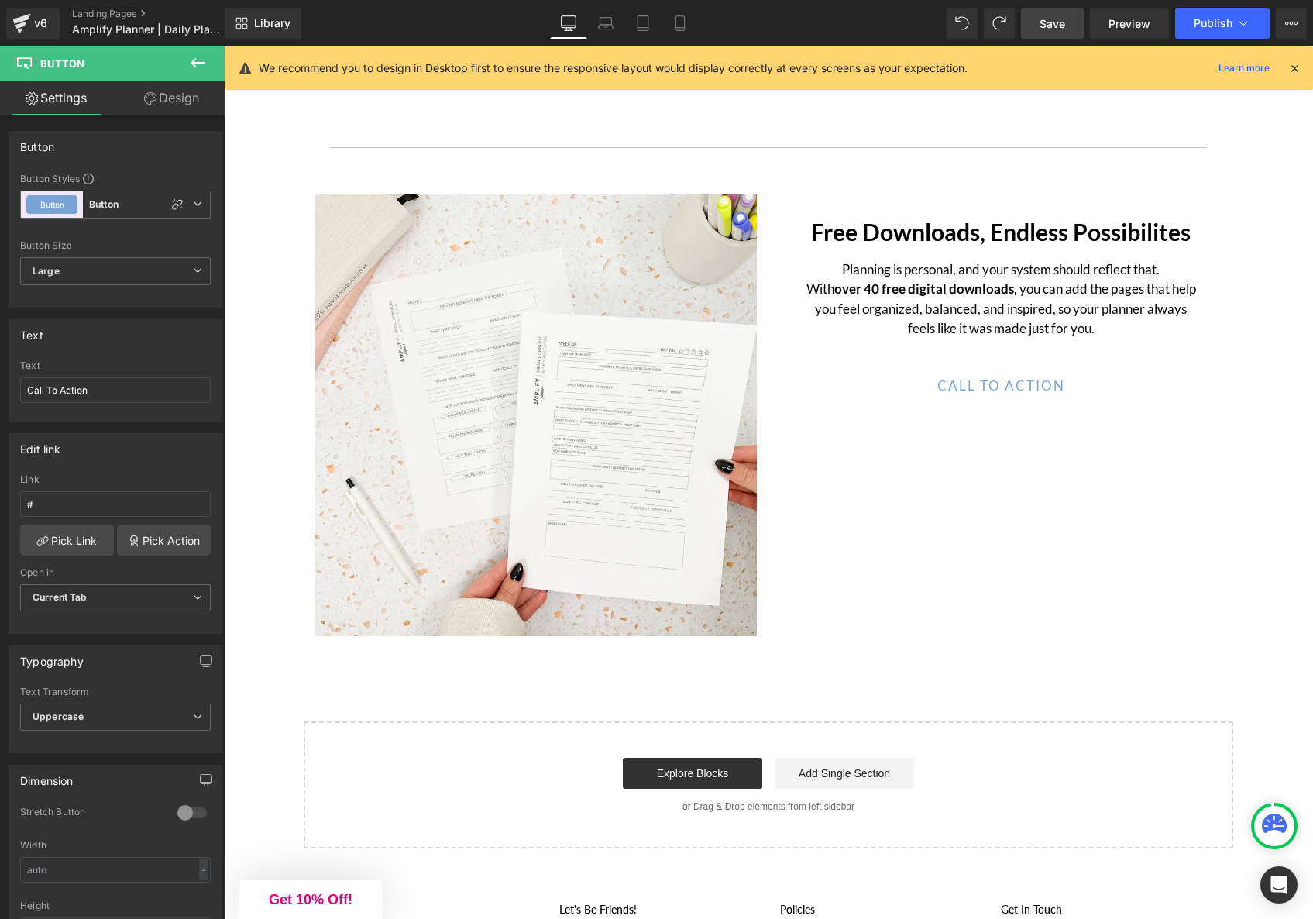
scroll to position [4765, 0]
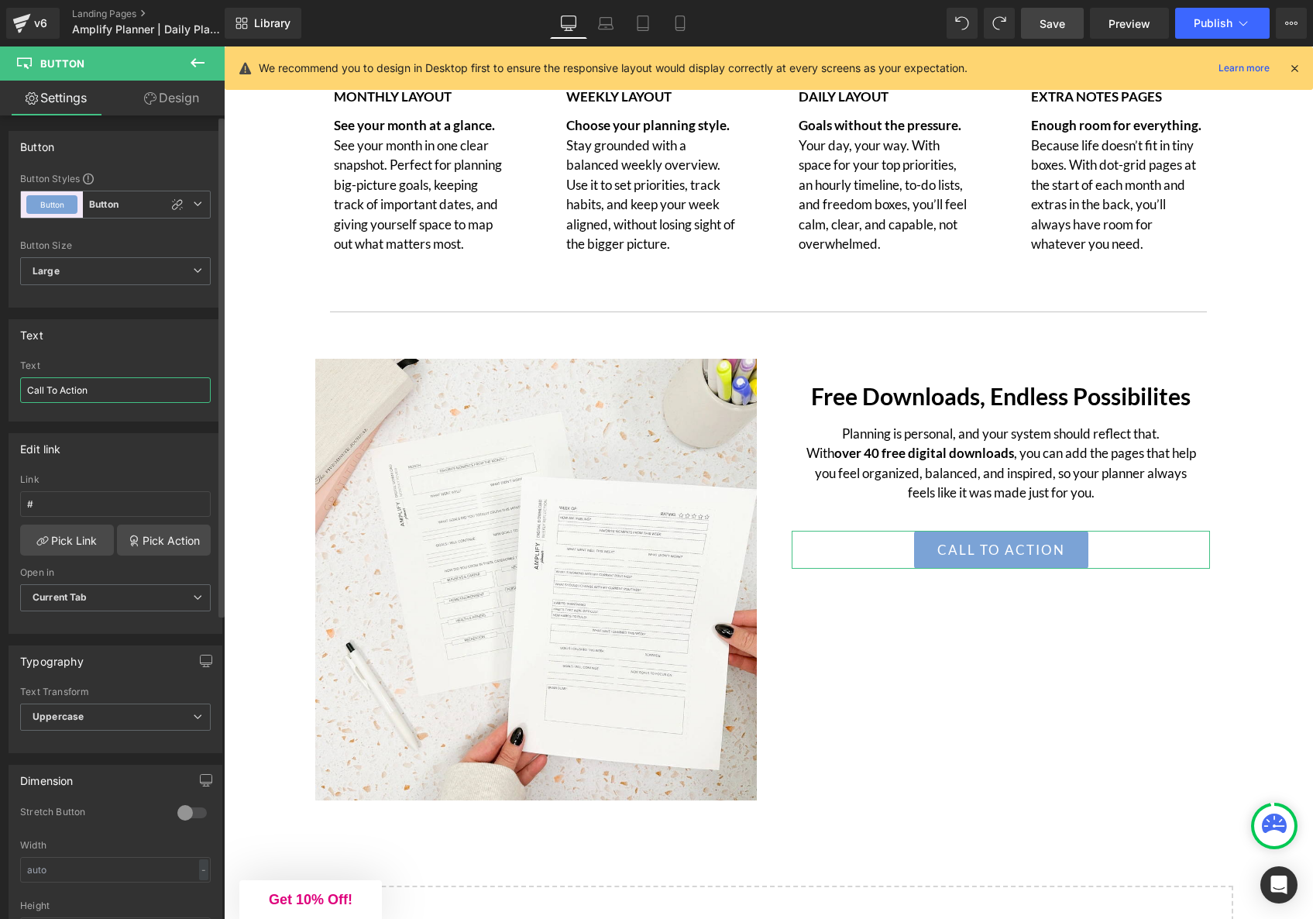
click at [129, 387] on input "Call To Action" at bounding box center [115, 390] width 191 height 26
type input "Free Digital downloads"
click at [110, 502] on input "#" at bounding box center [115, 504] width 191 height 26
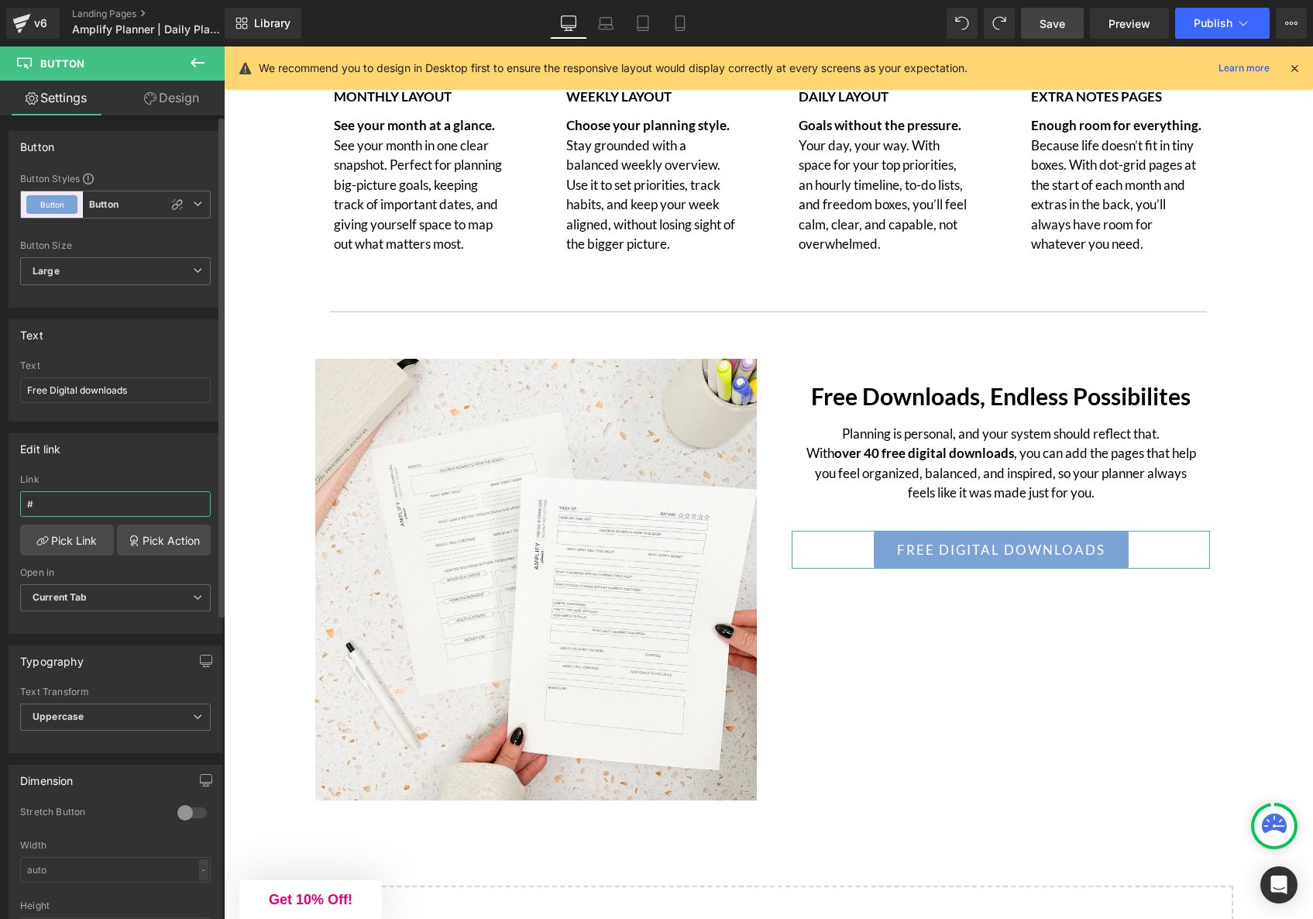
click at [110, 502] on input "#" at bounding box center [115, 504] width 191 height 26
paste input "https://www.amplifyplanner.com/"
click at [100, 501] on input "https://www.amplifyplanner.com/" at bounding box center [115, 504] width 191 height 26
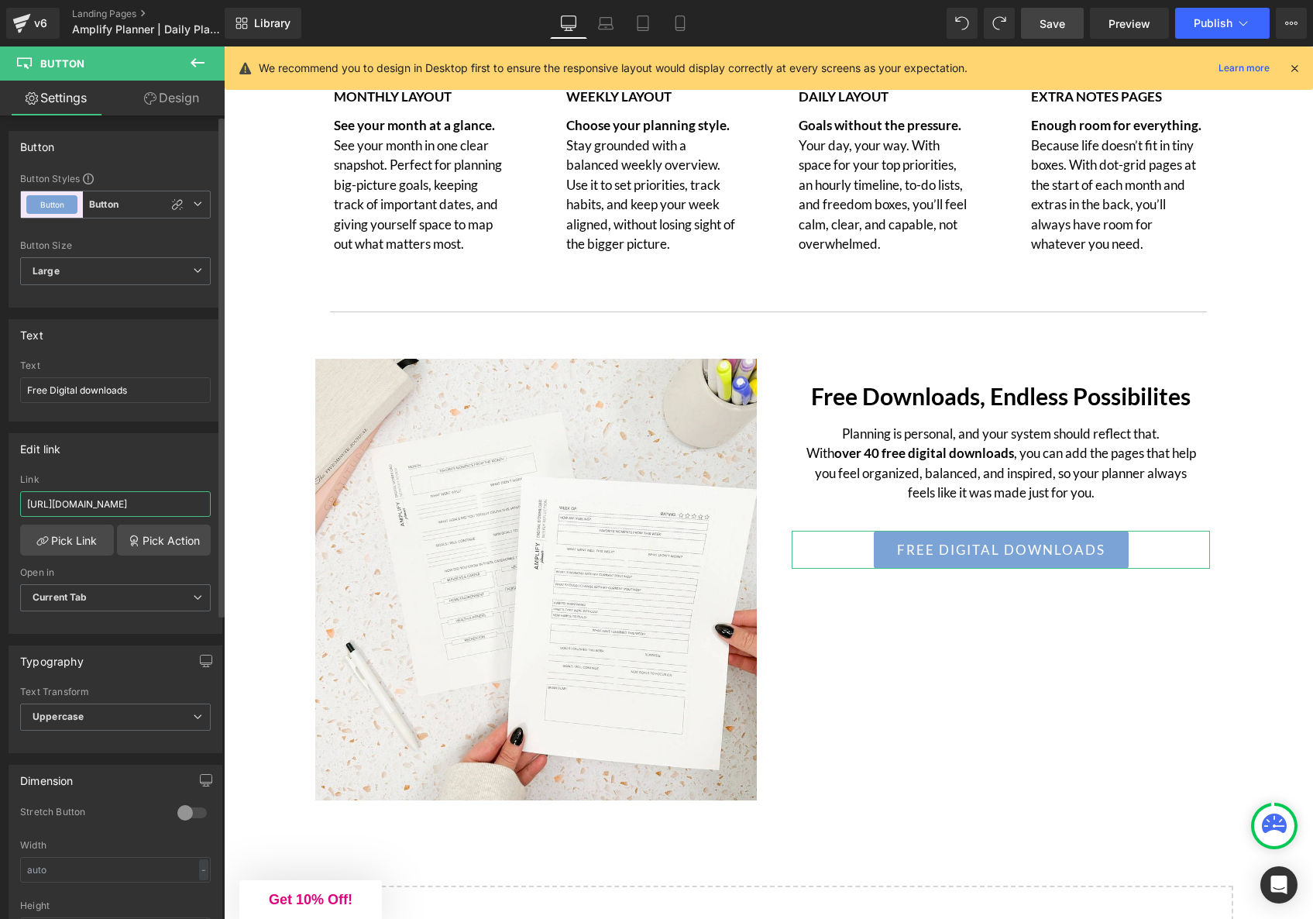
paste input "pages/free-downloads"
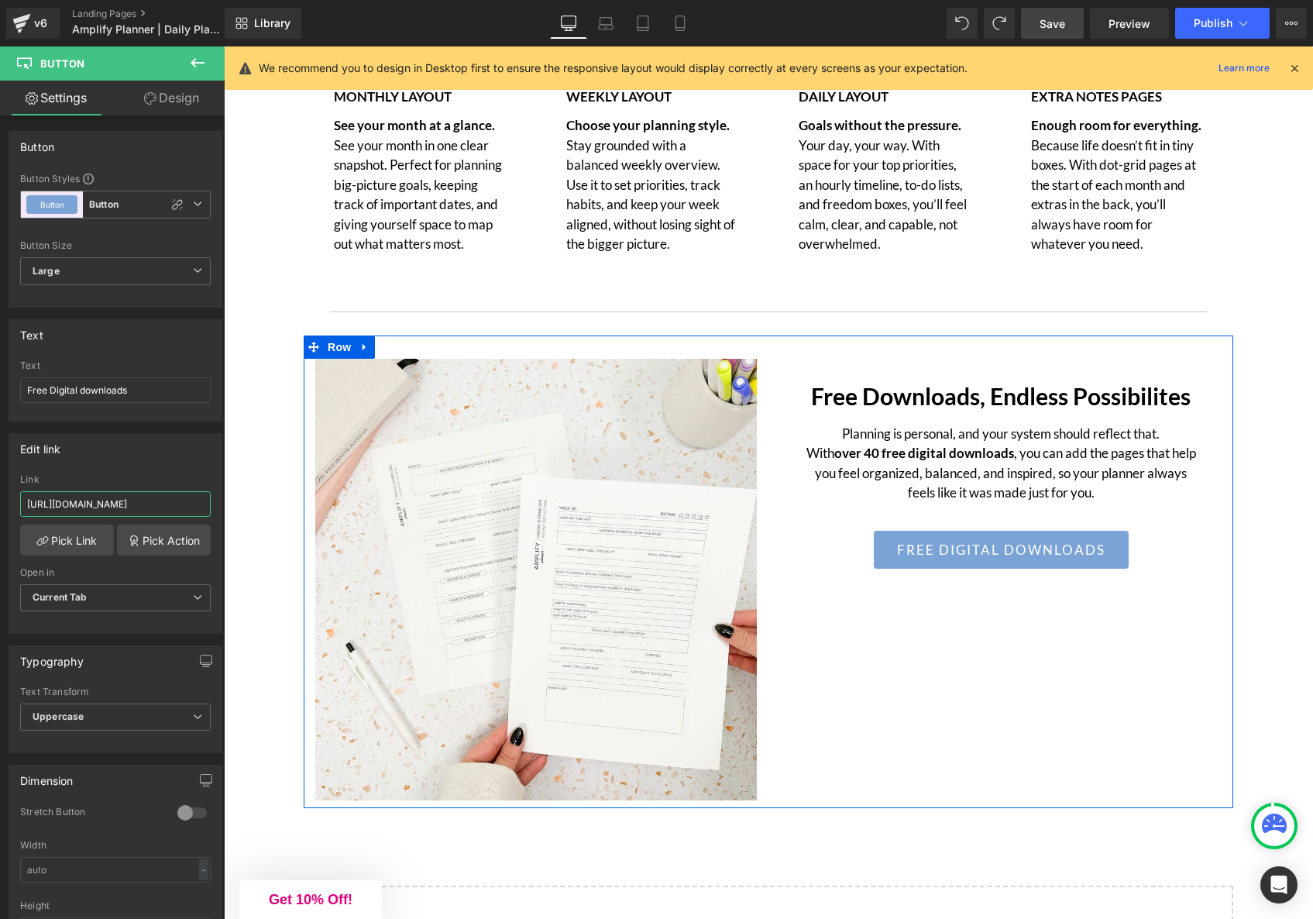
type input "[URL][DOMAIN_NAME]"
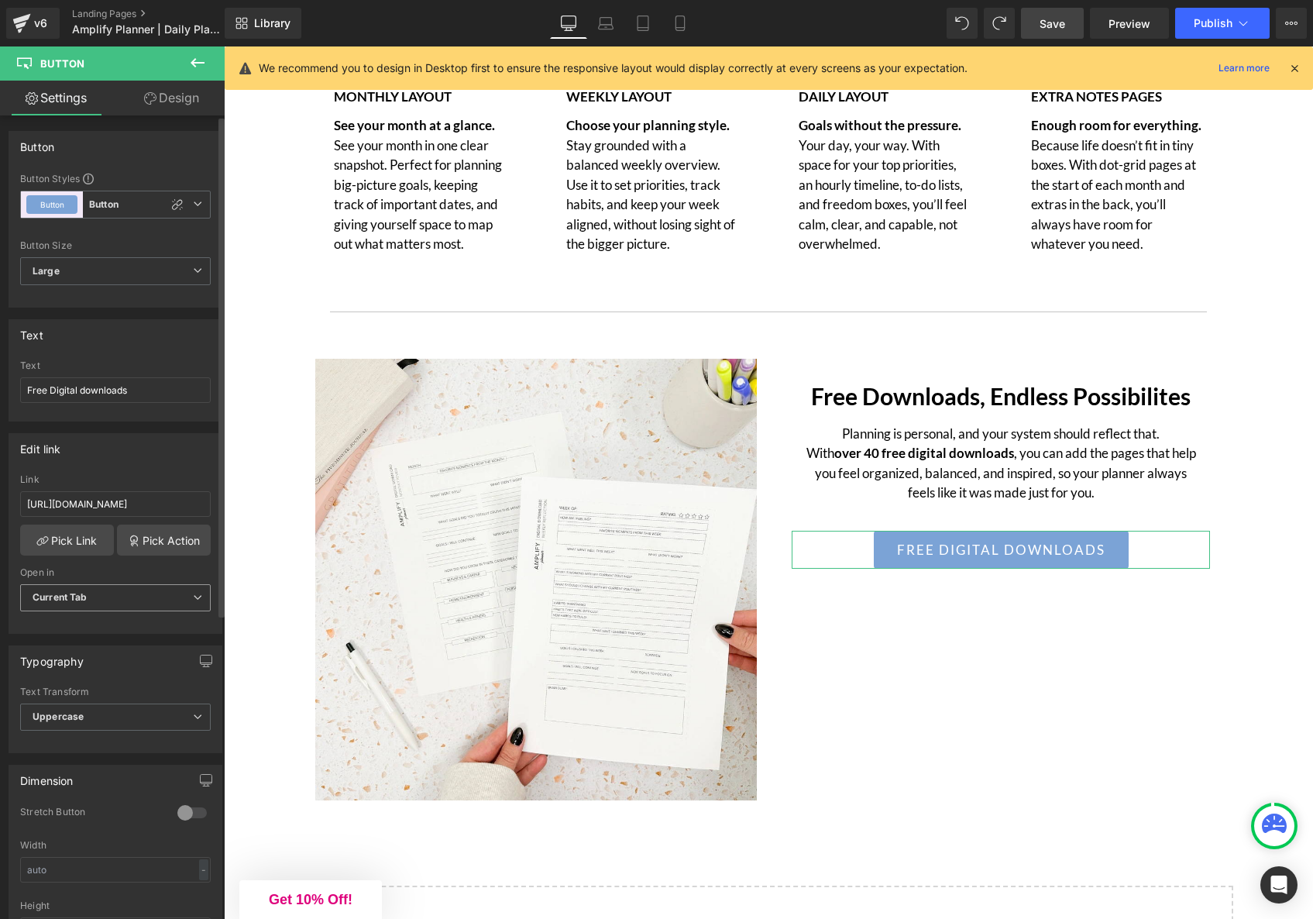
scroll to position [0, 0]
click at [193, 594] on icon at bounding box center [197, 597] width 9 height 9
click at [136, 638] on li "New Tab" at bounding box center [112, 648] width 184 height 23
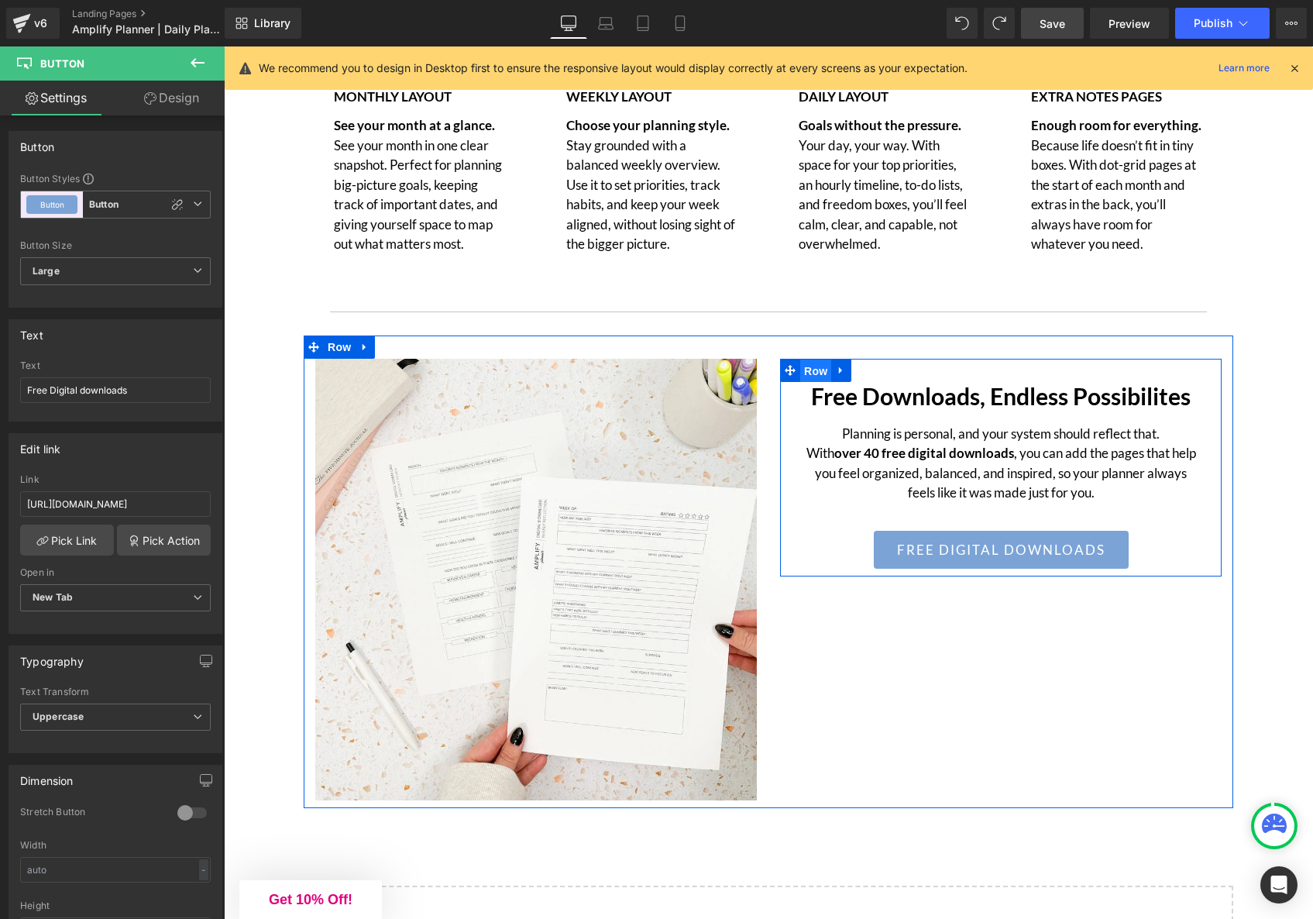
click at [816, 373] on span "Row" at bounding box center [815, 371] width 31 height 23
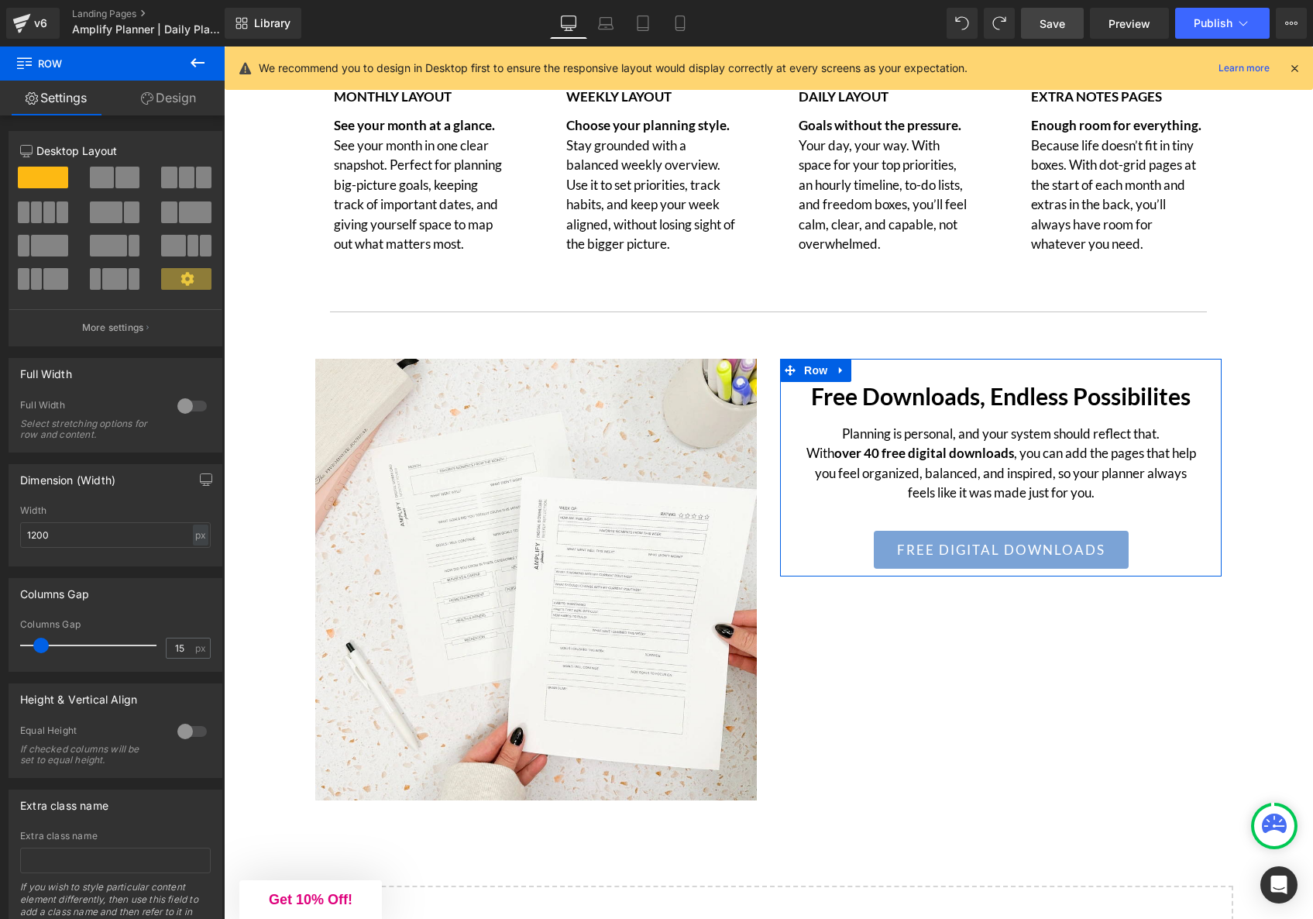
scroll to position [67, 0]
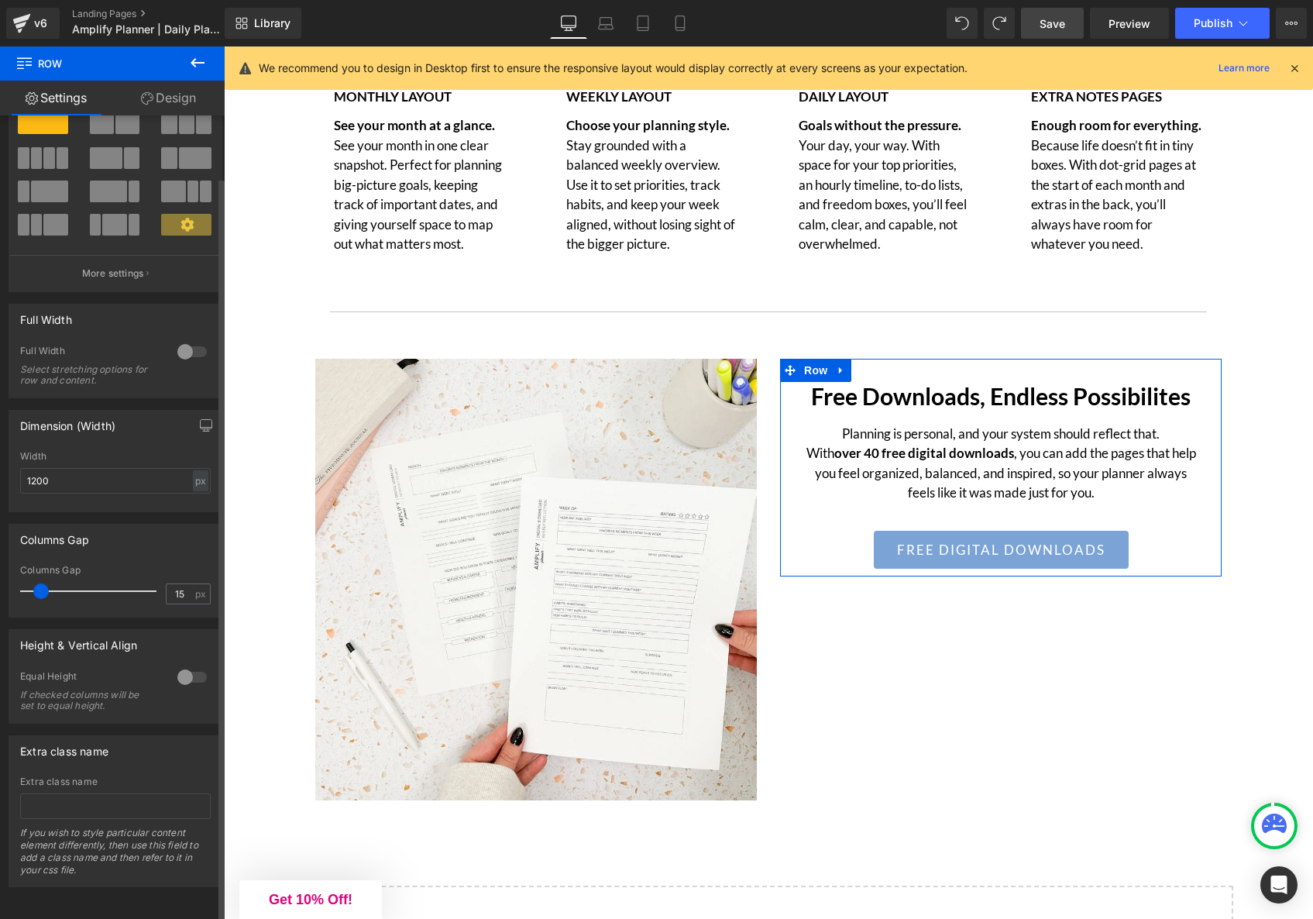
click at [186, 665] on div at bounding box center [192, 677] width 37 height 25
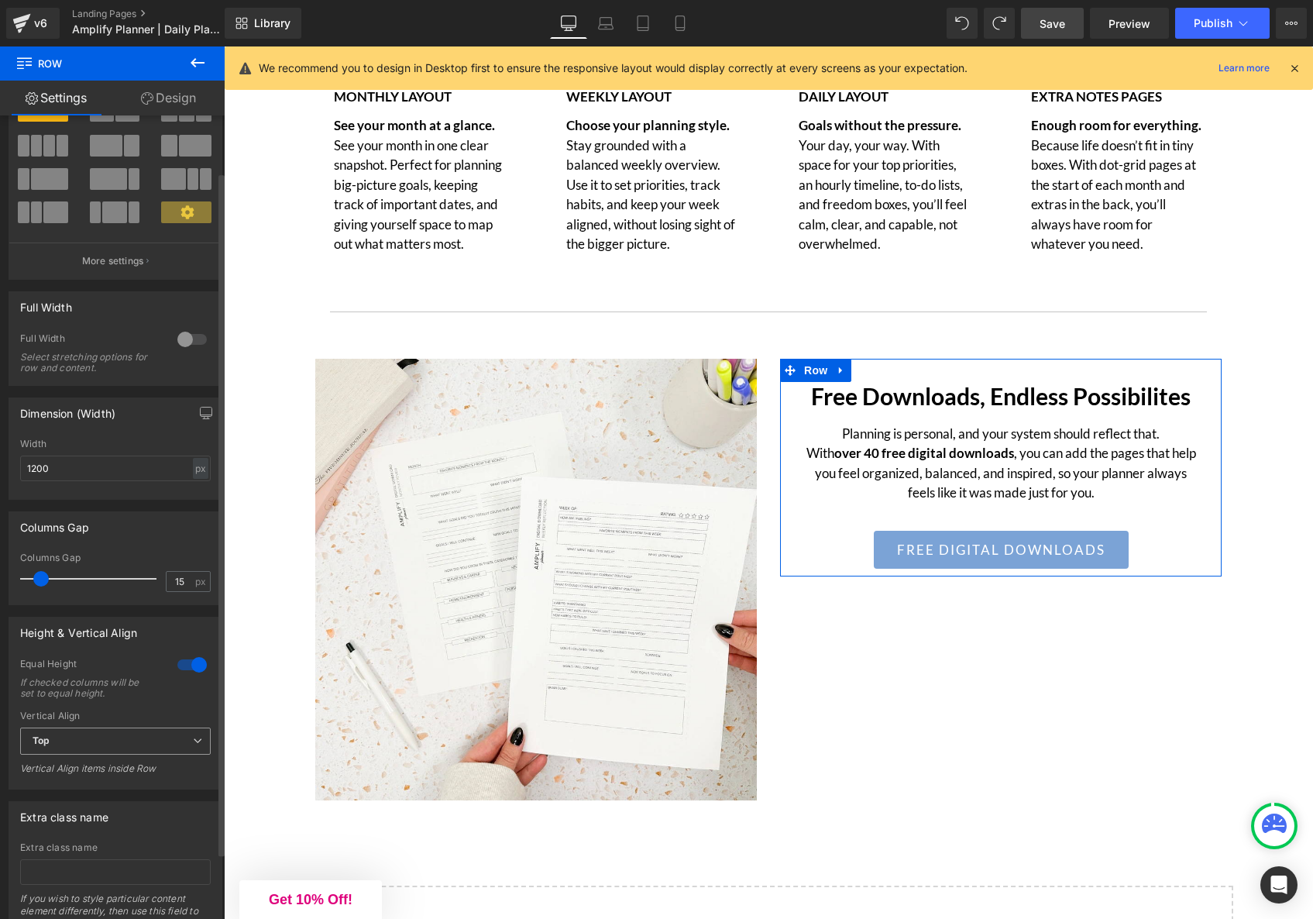
click at [69, 746] on span "Top" at bounding box center [115, 741] width 191 height 27
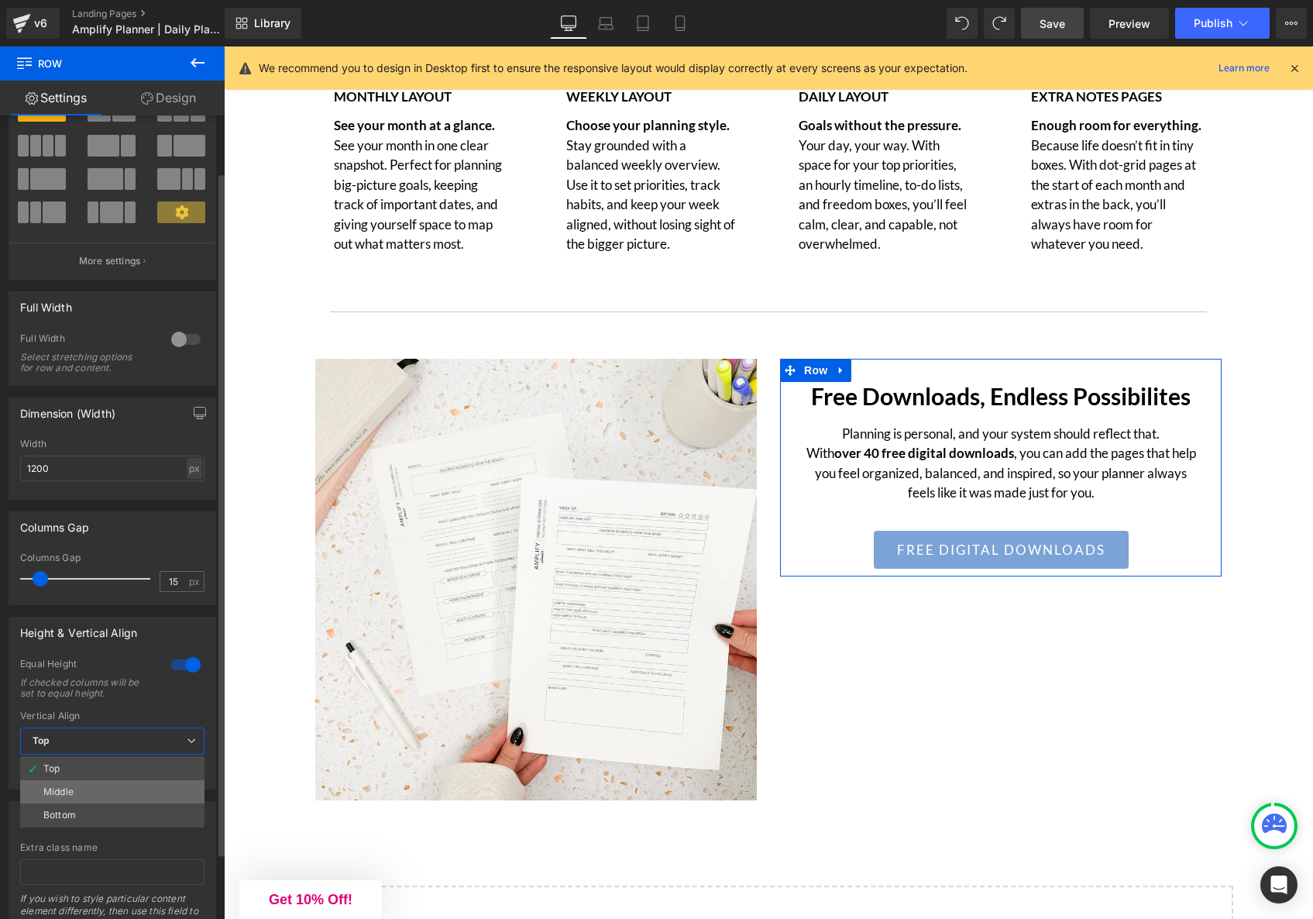
click at [68, 787] on div "Middle" at bounding box center [58, 792] width 30 height 11
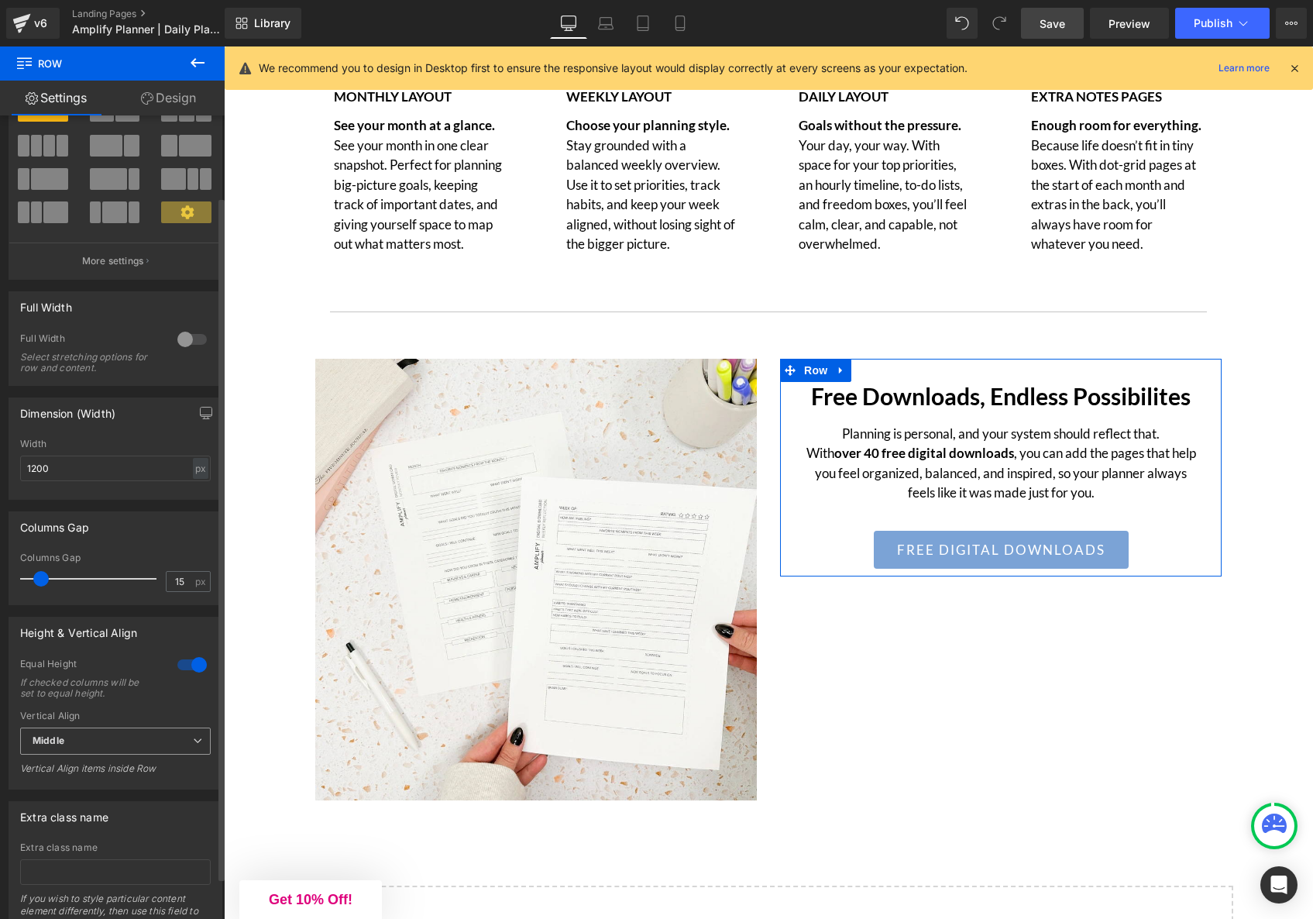
scroll to position [145, 0]
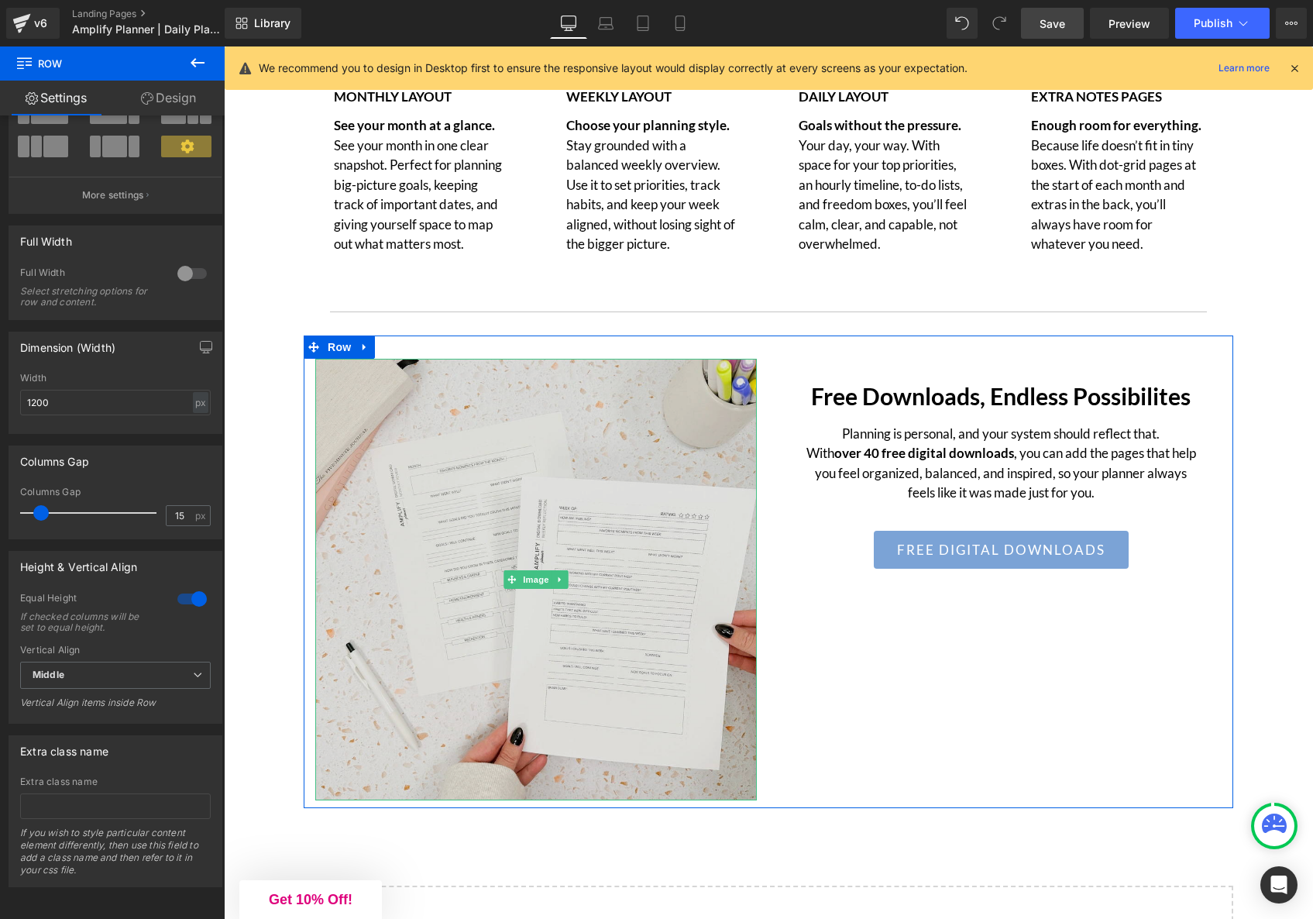
click at [542, 458] on img at bounding box center [536, 580] width 442 height 442
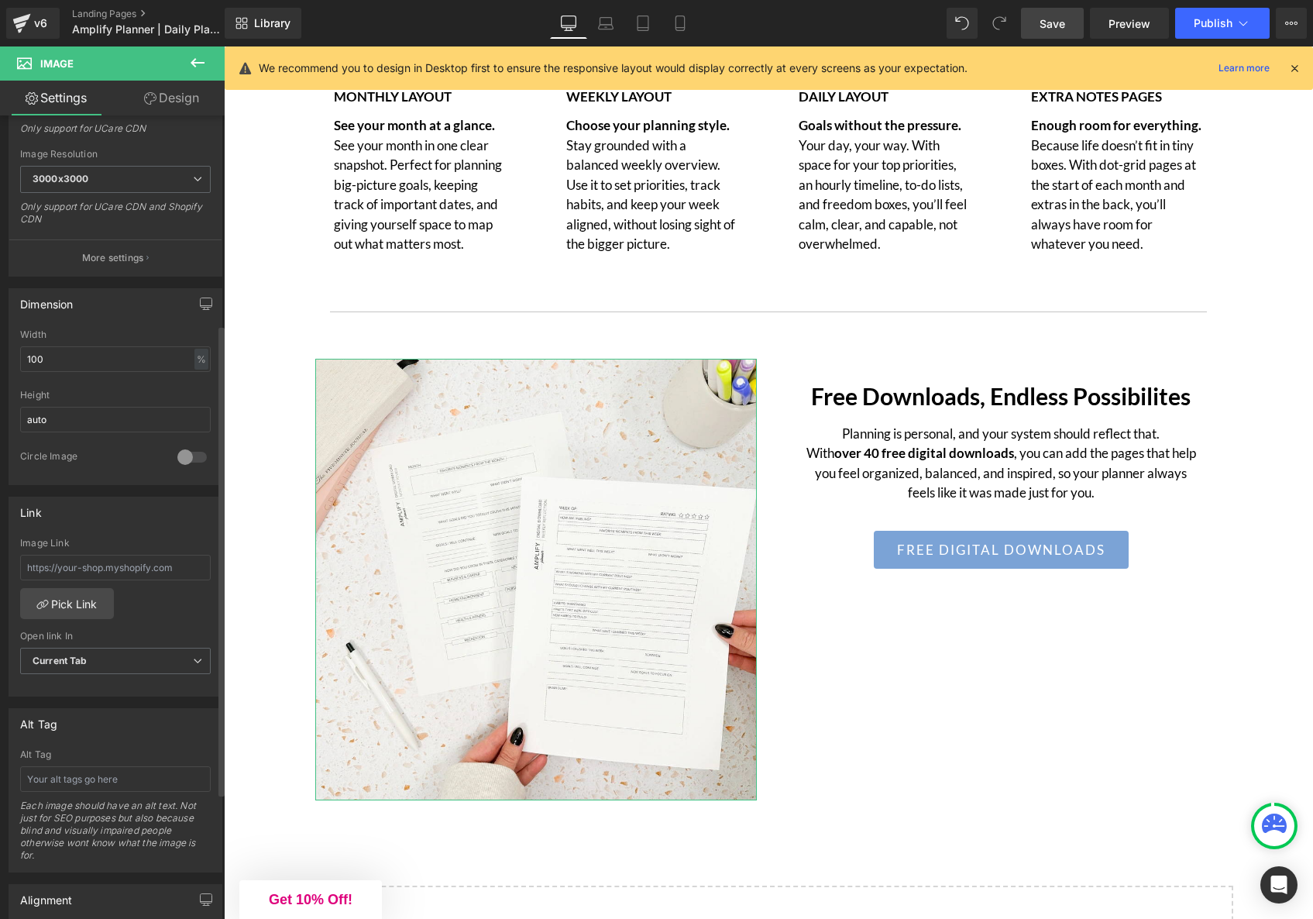
scroll to position [272, 0]
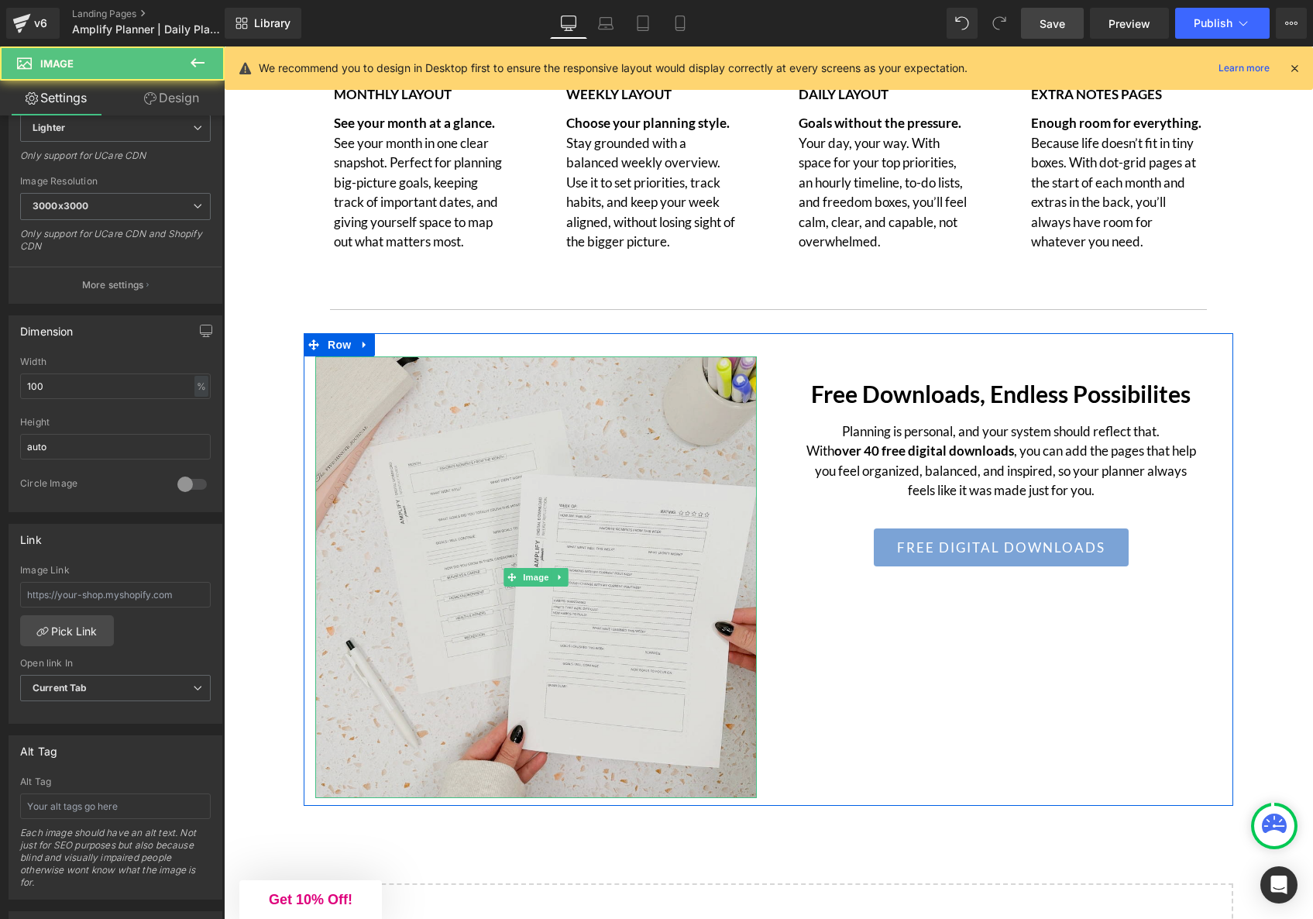
click at [456, 533] on img at bounding box center [536, 577] width 442 height 442
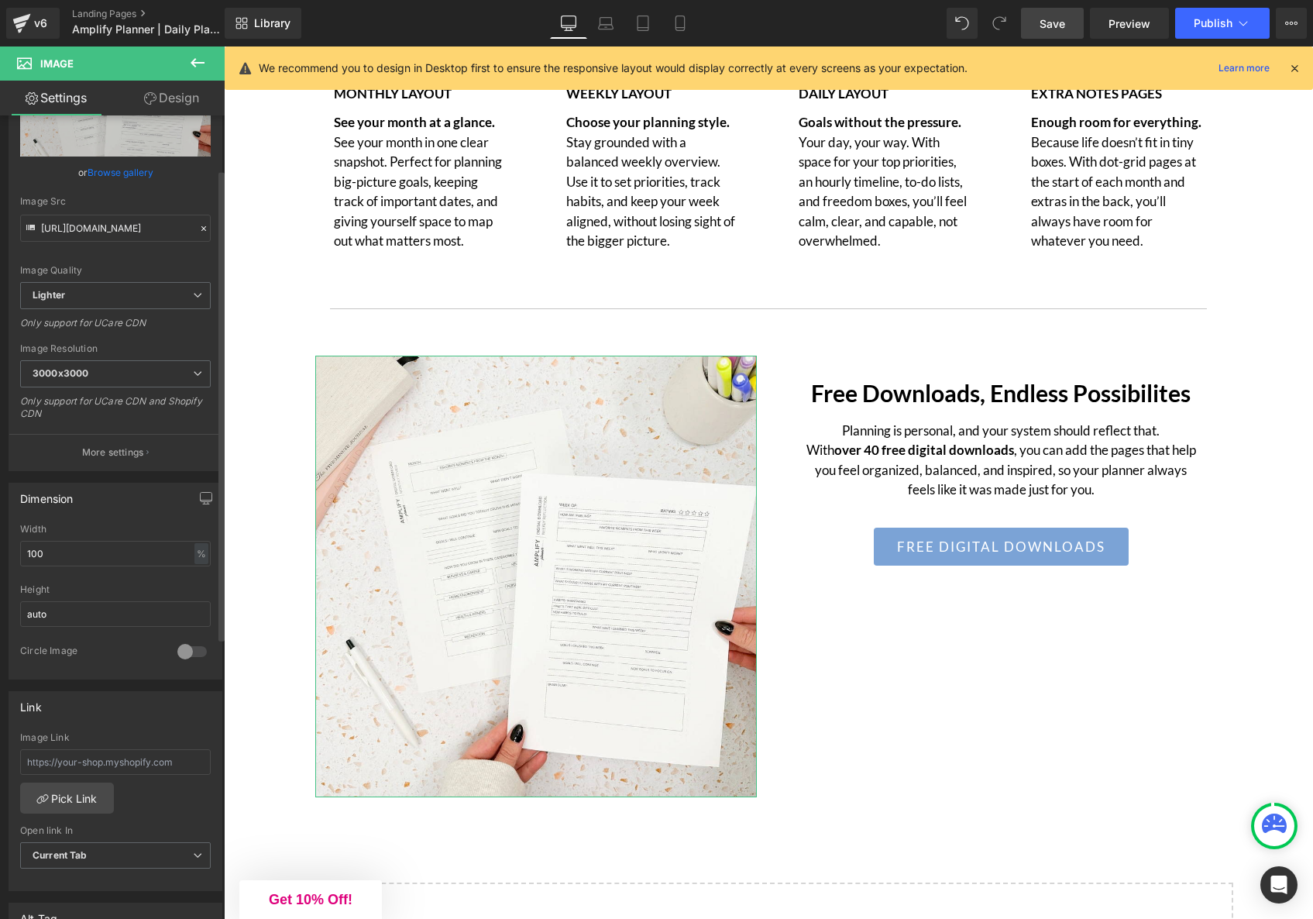
scroll to position [0, 0]
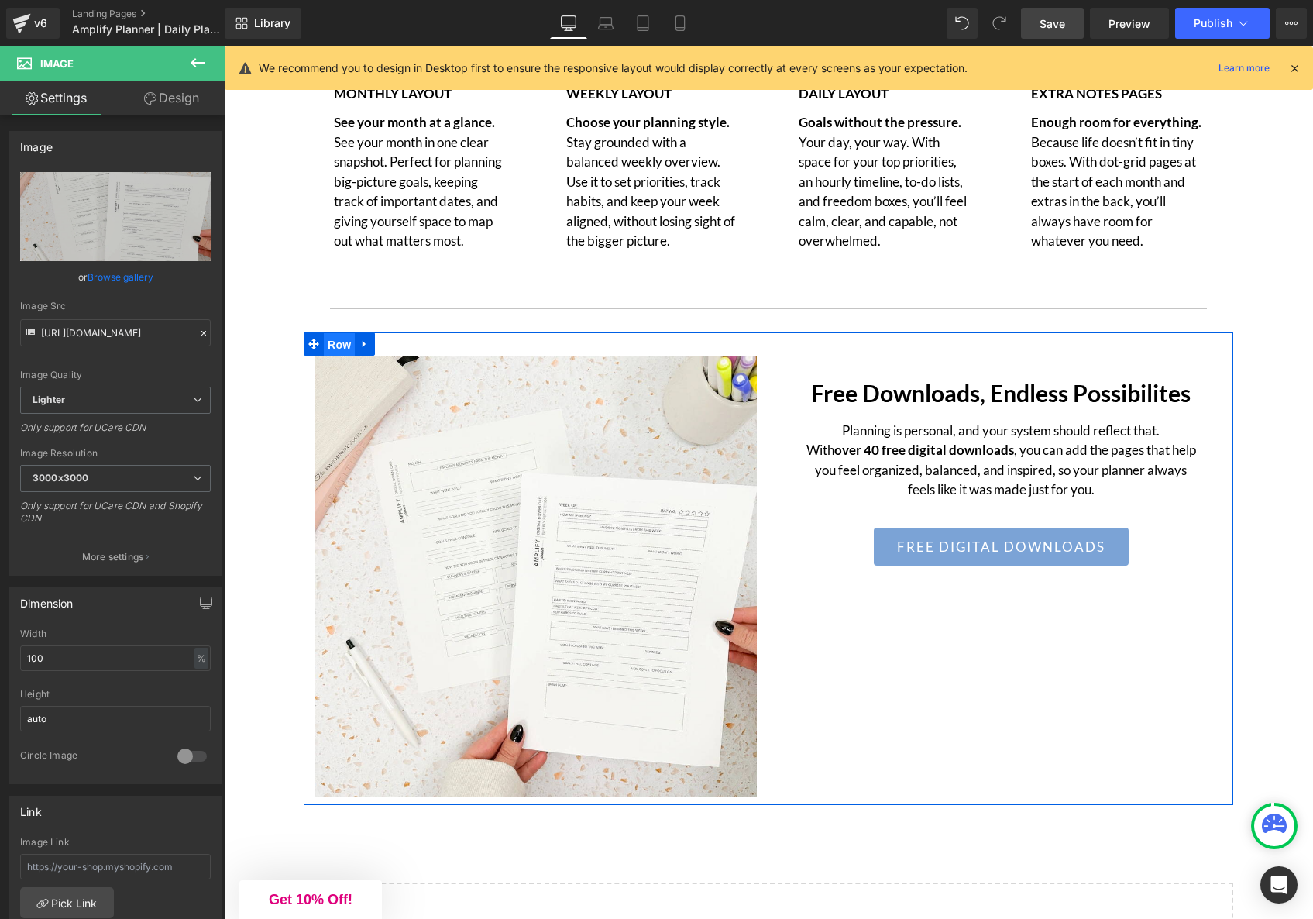
click at [333, 350] on span "Row" at bounding box center [339, 344] width 31 height 23
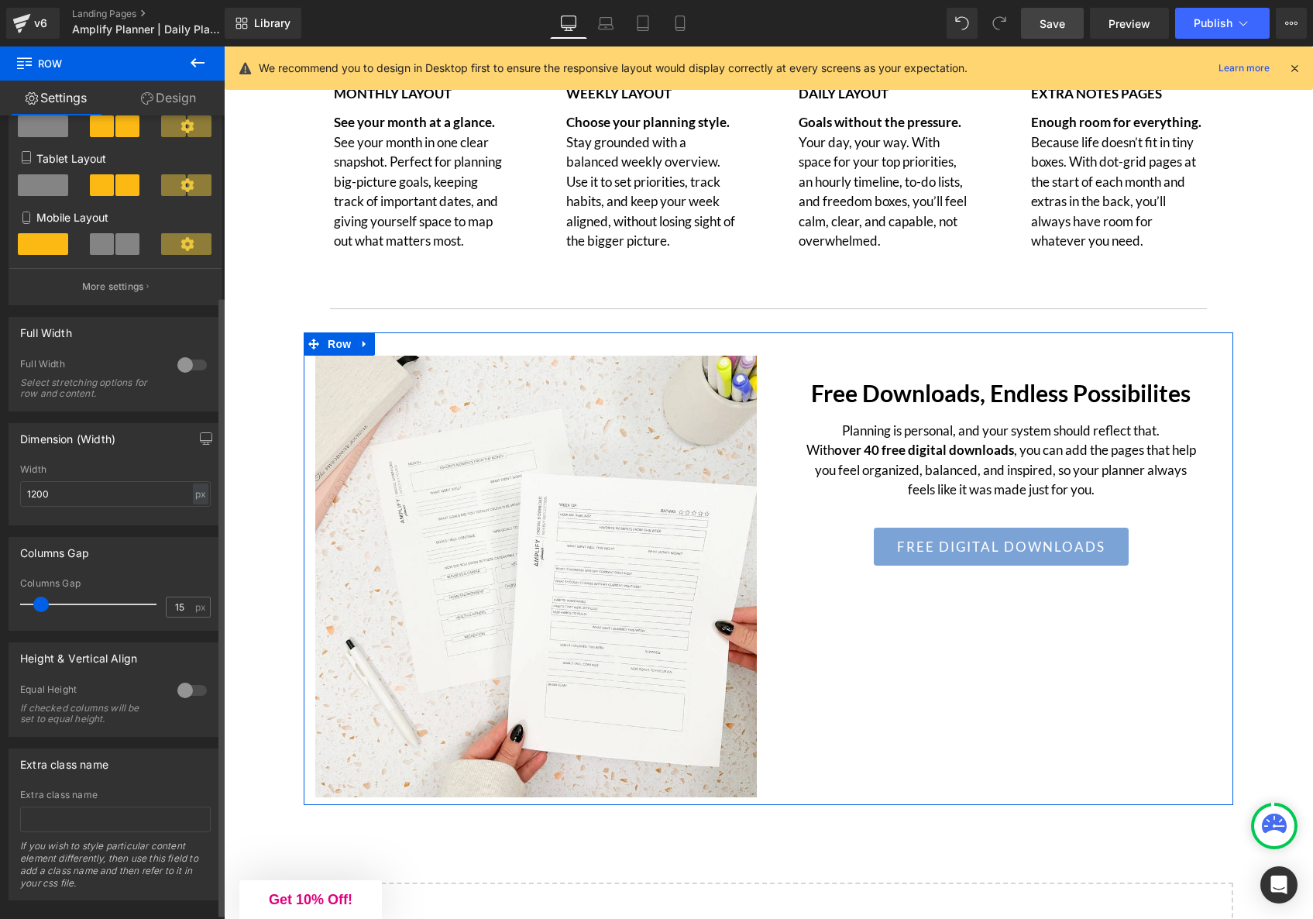
scroll to position [242, 0]
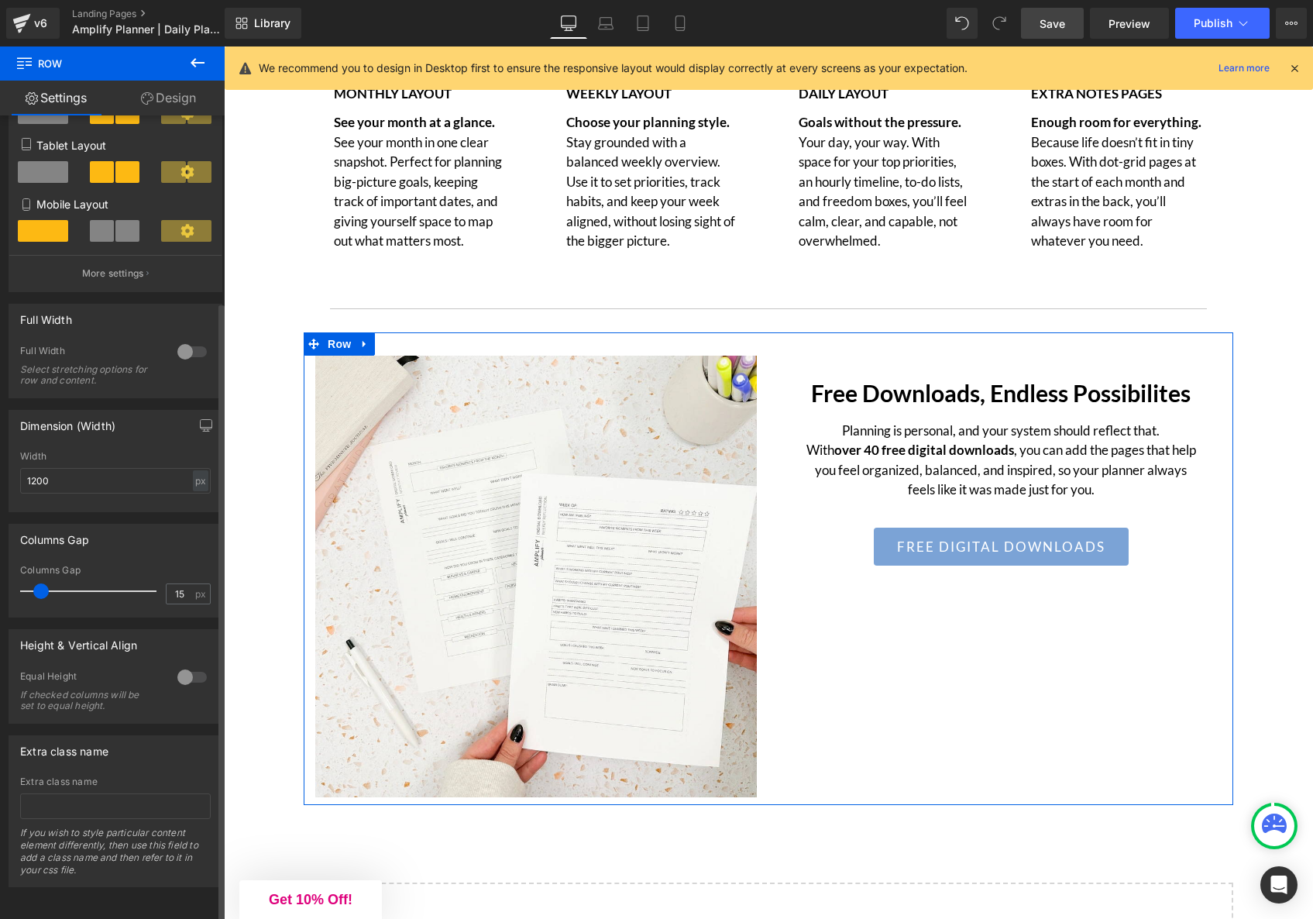
click at [181, 665] on div at bounding box center [192, 677] width 37 height 25
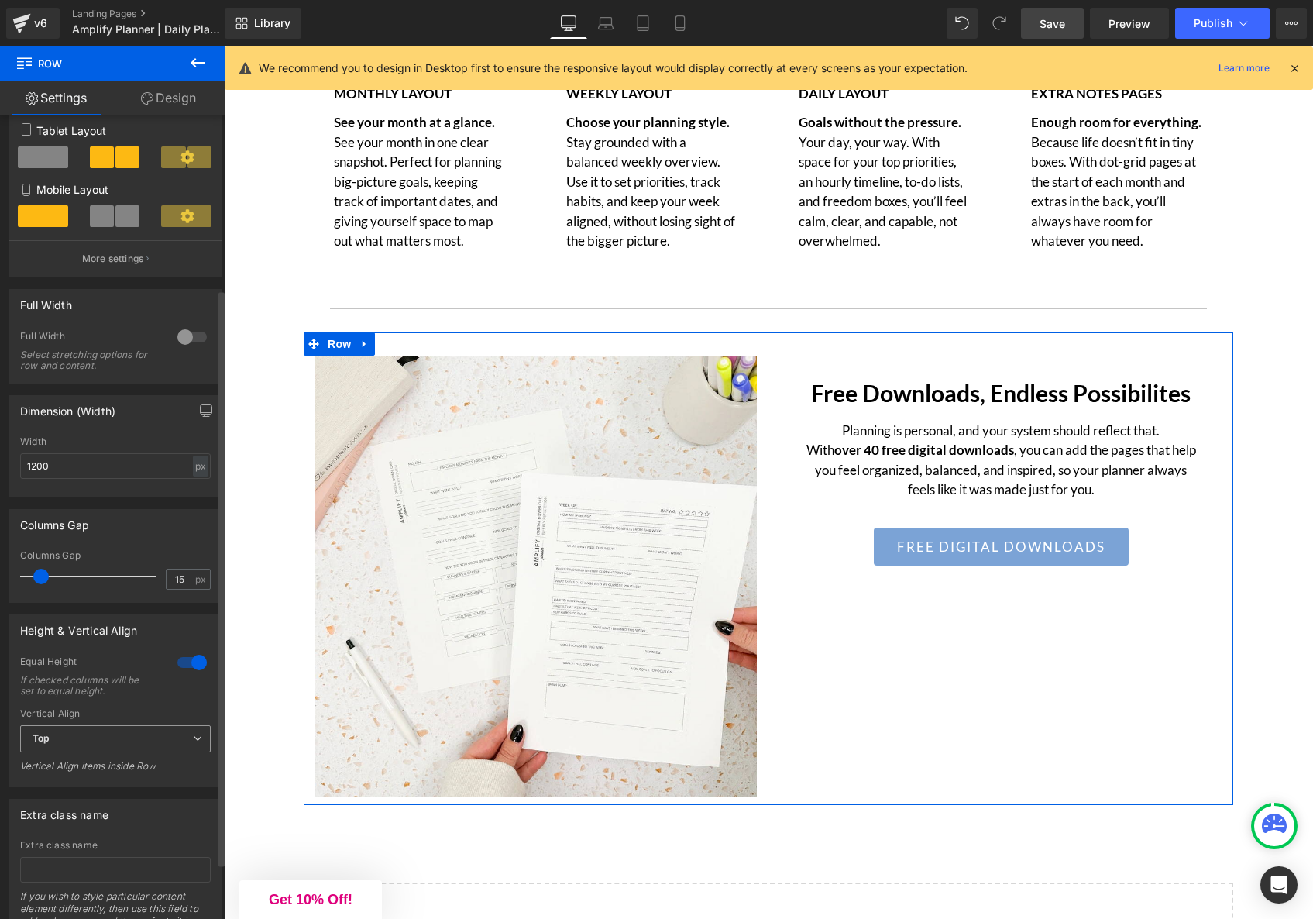
click at [129, 745] on span "Top" at bounding box center [115, 738] width 191 height 27
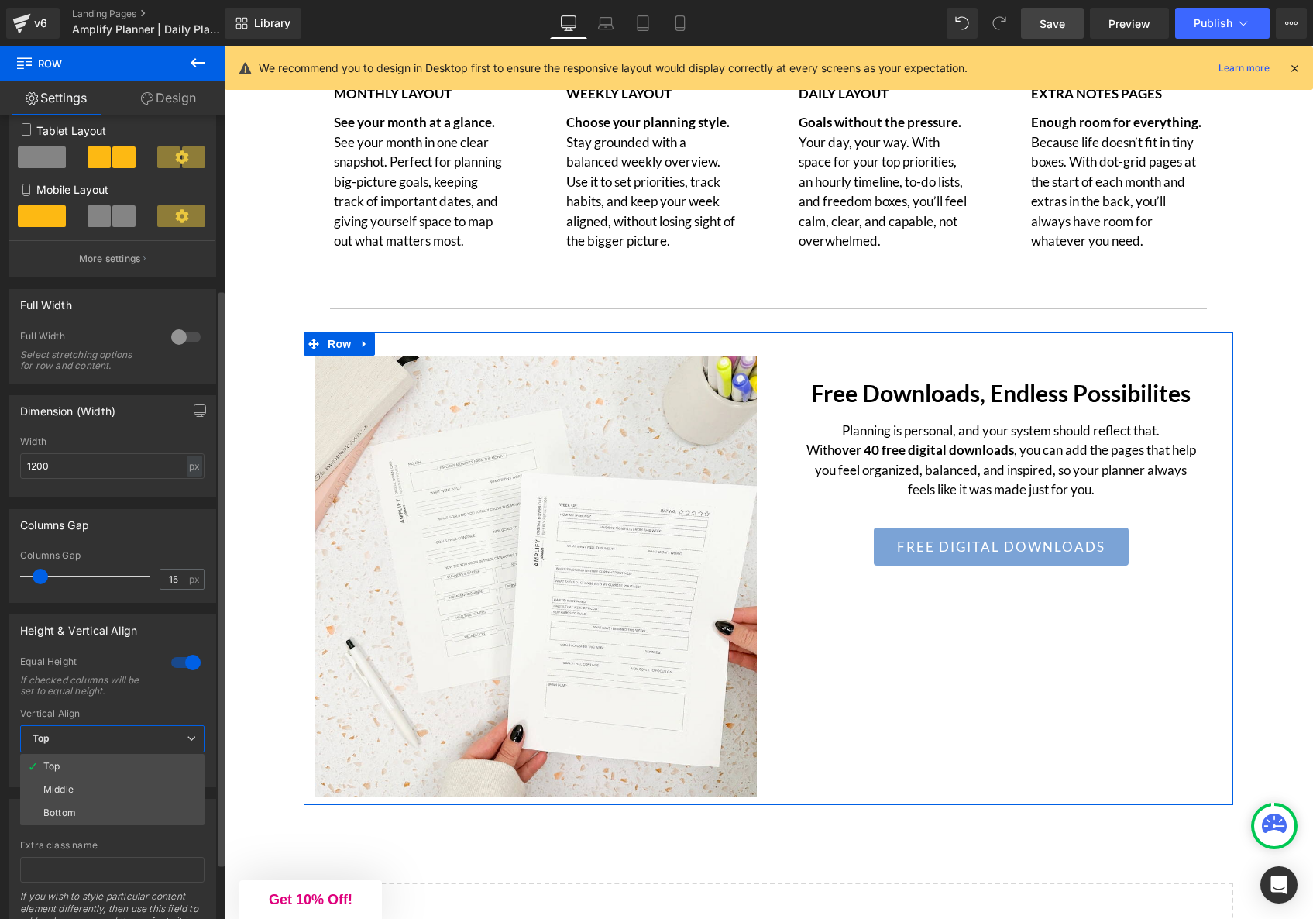
click at [97, 784] on li "Middle" at bounding box center [112, 789] width 184 height 23
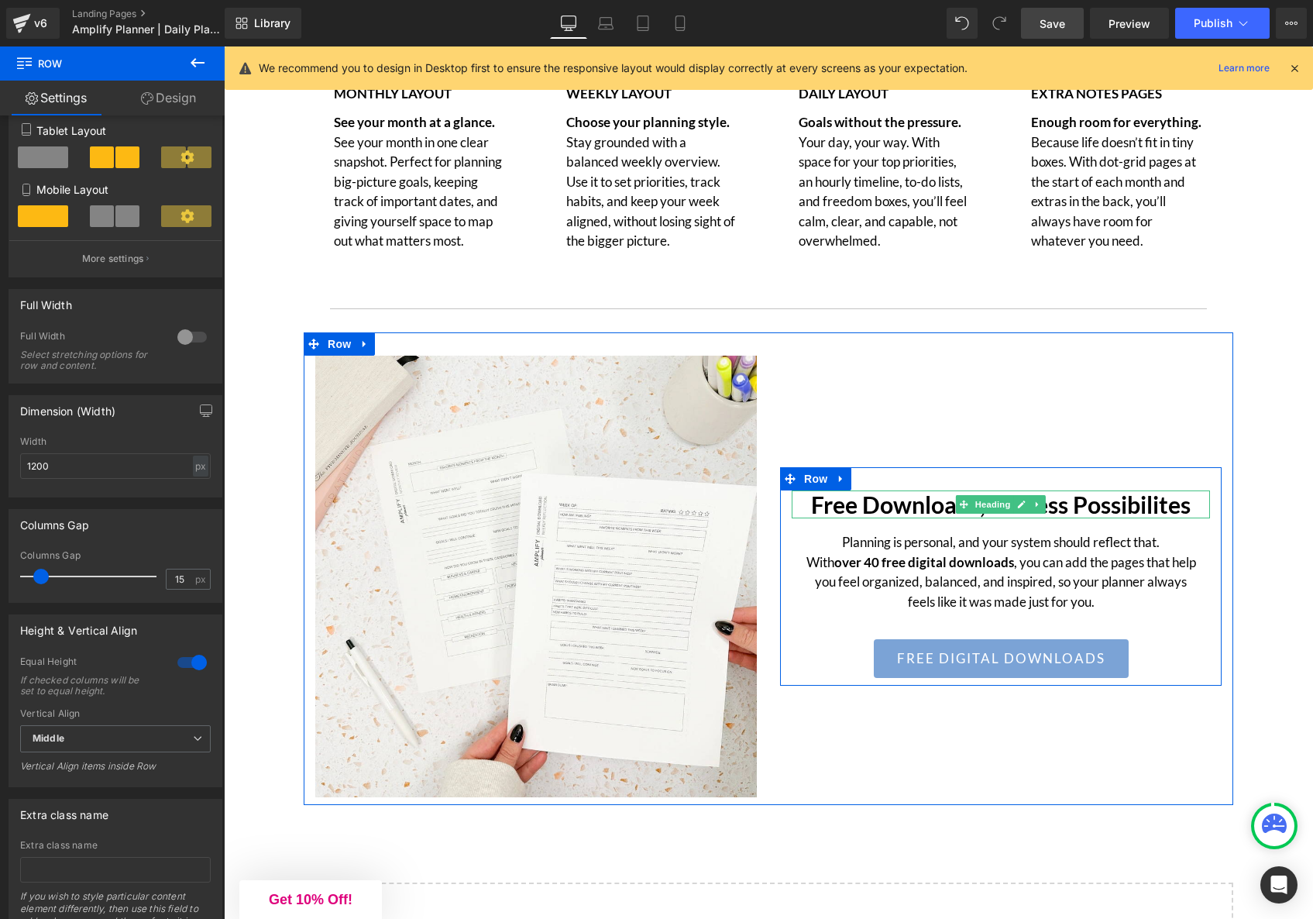
click at [1130, 511] on h1 "Free Downloads, Endless Possibilites" at bounding box center [1001, 505] width 418 height 28
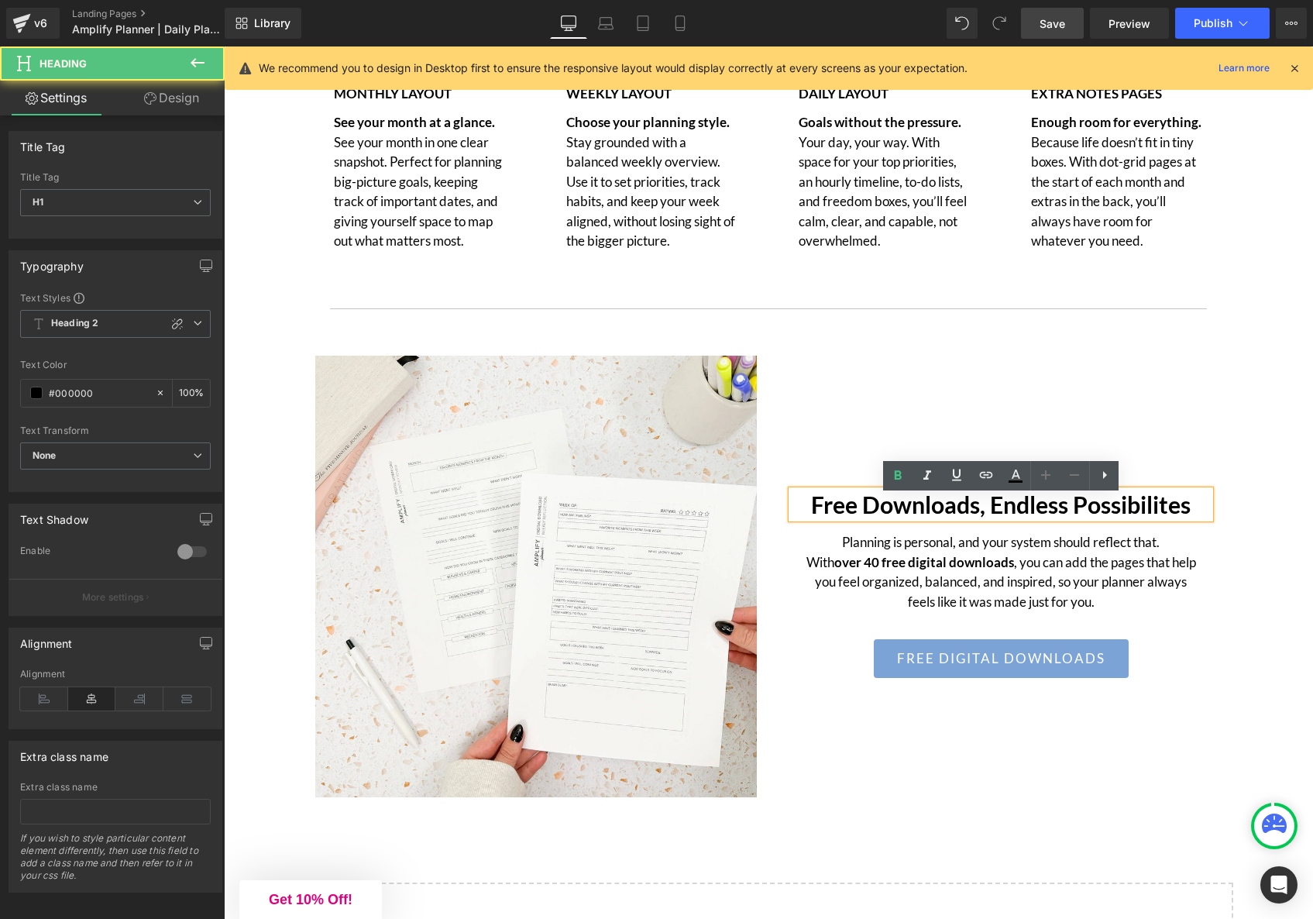
click at [1130, 511] on h1 "Free Downloads, Endless Possibilites" at bounding box center [1001, 505] width 418 height 28
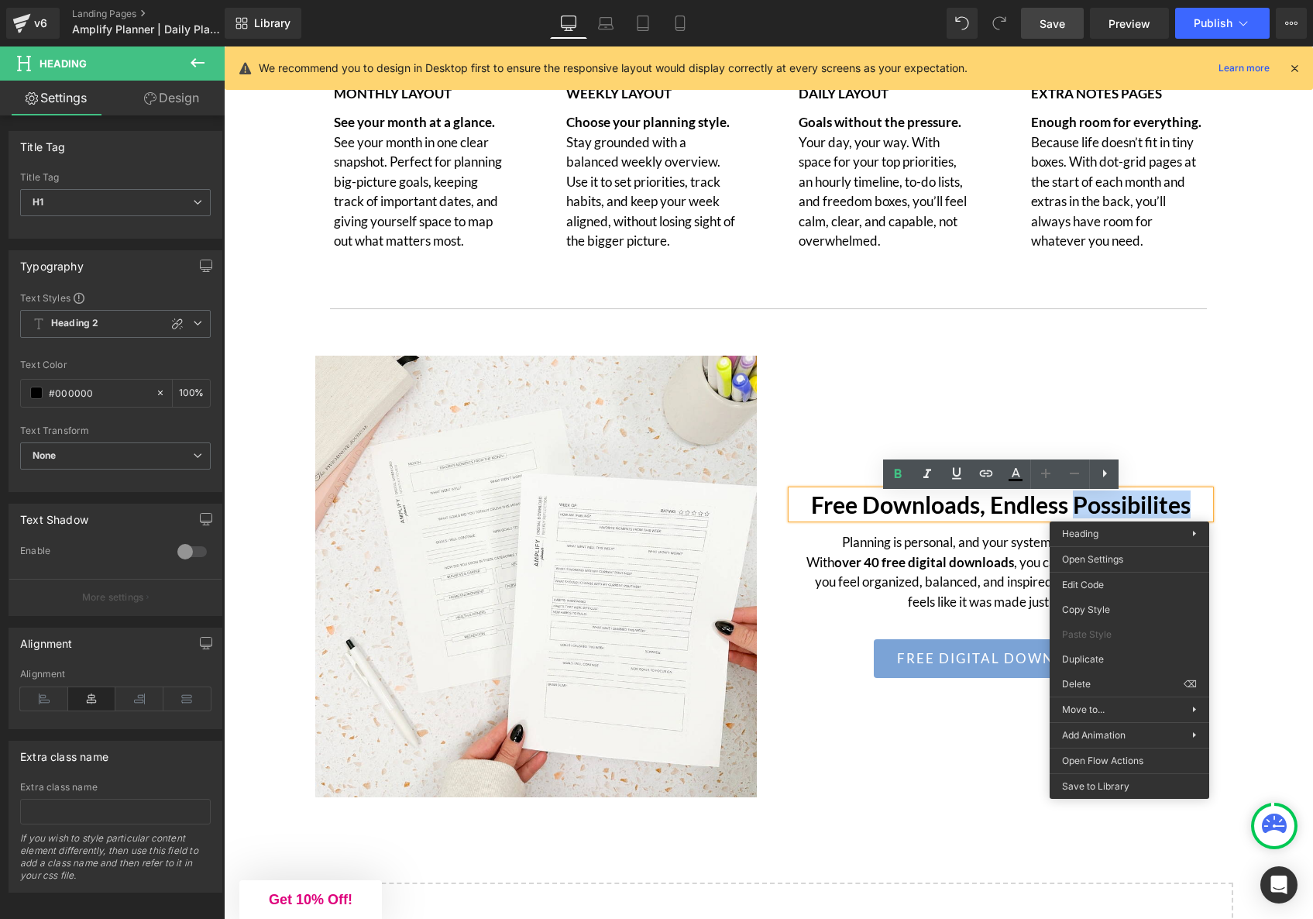
scroll to position [4770, 0]
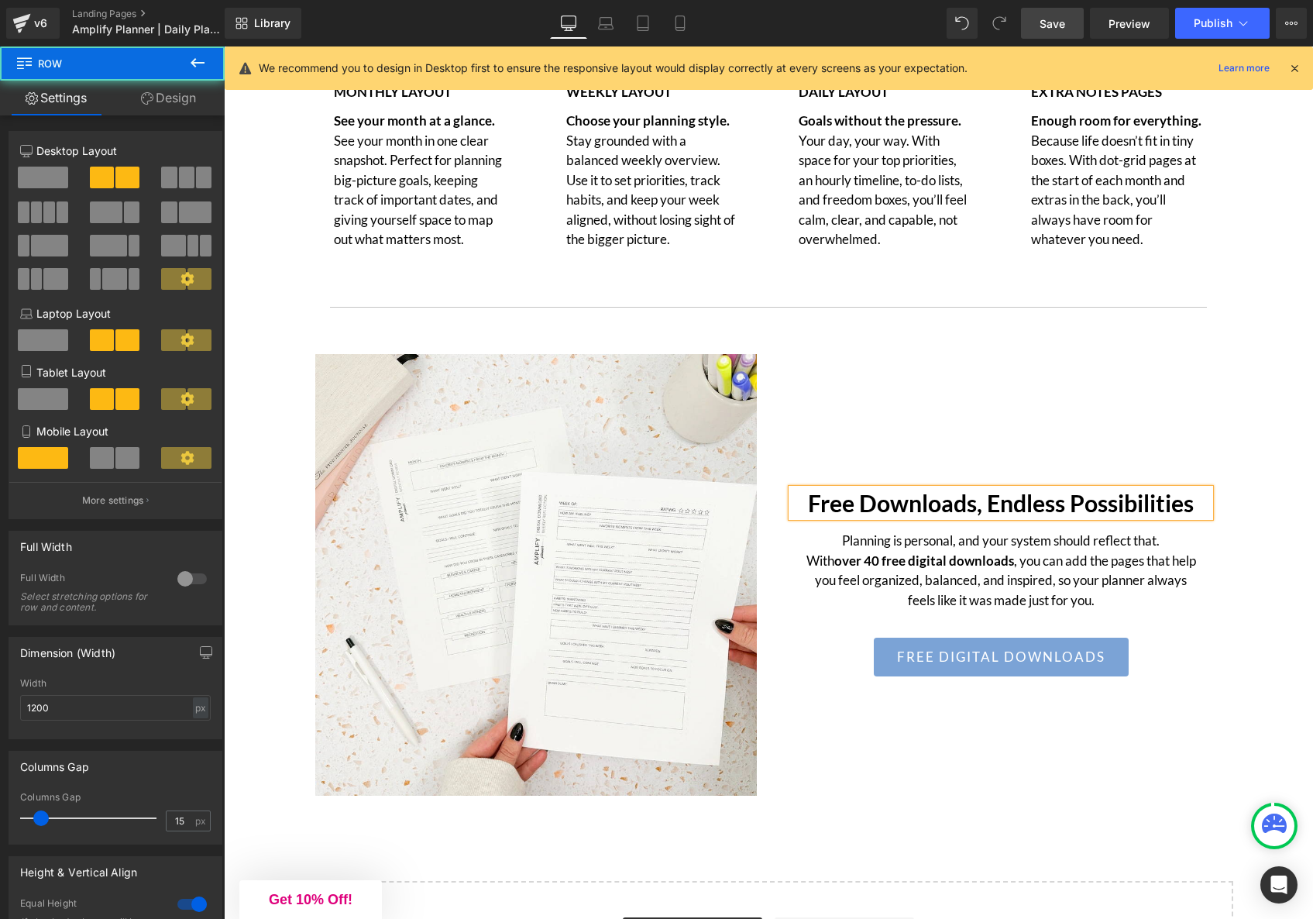
click at [1177, 431] on div "Free Downloads, Endless Possibilities Heading Planning is personal, and your sy…" at bounding box center [1001, 575] width 465 height 442
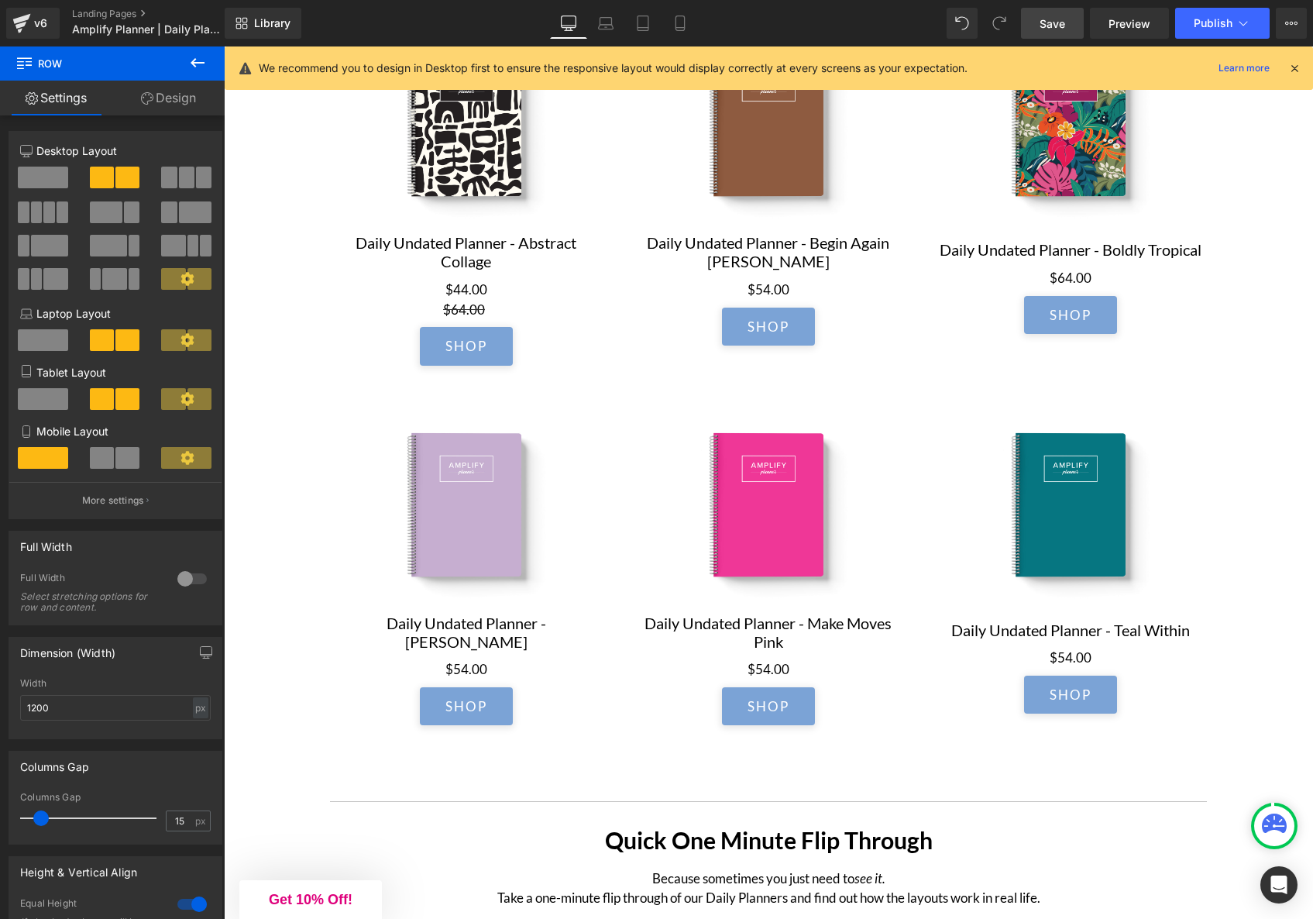
scroll to position [3479, 0]
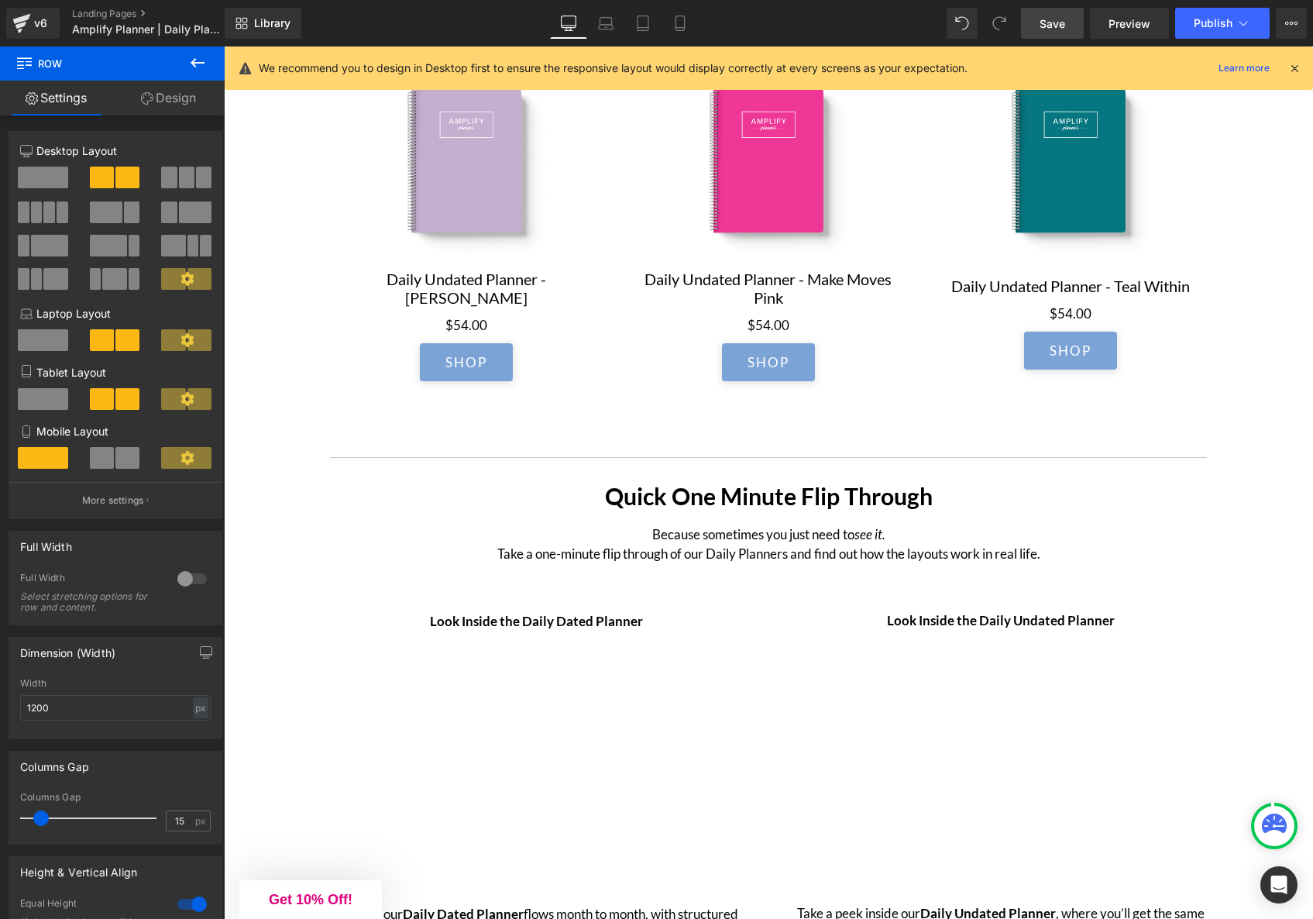
drag, startPoint x: 1053, startPoint y: 20, endPoint x: 1041, endPoint y: 479, distance: 458.9
click at [1053, 20] on span "Save" at bounding box center [1053, 23] width 26 height 16
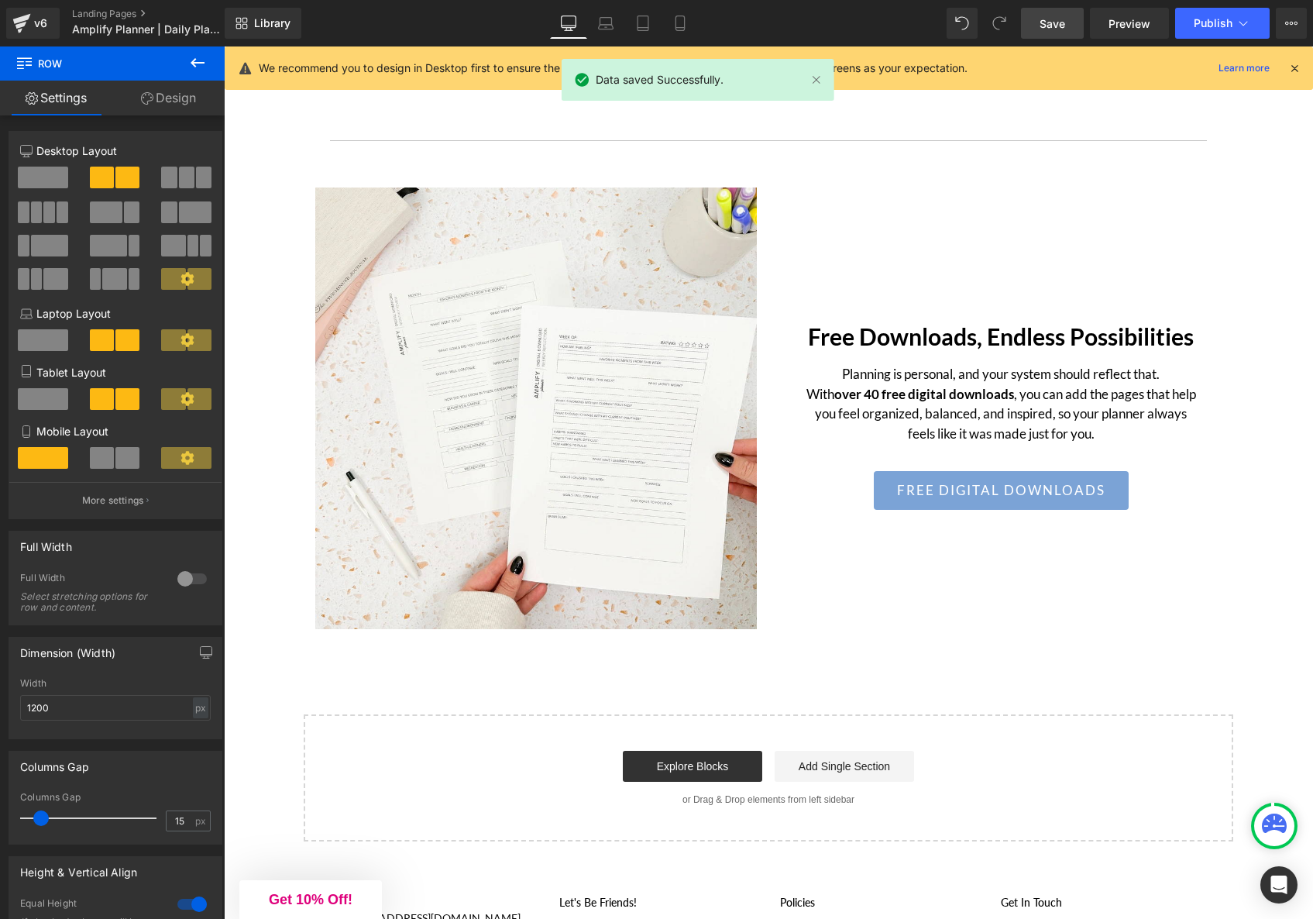
scroll to position [4937, 0]
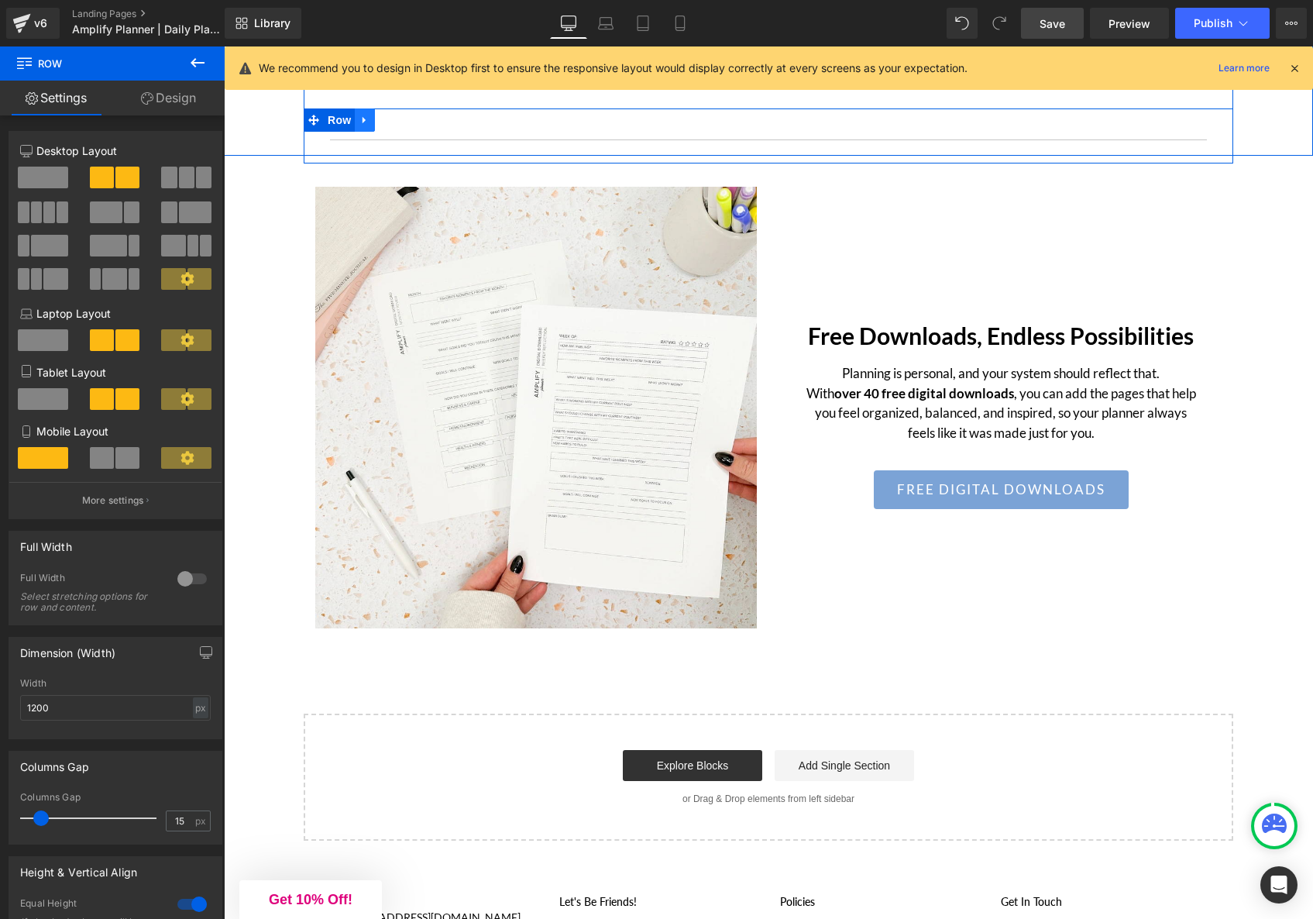
click at [371, 126] on link at bounding box center [365, 119] width 20 height 23
click at [394, 126] on link at bounding box center [385, 119] width 20 height 23
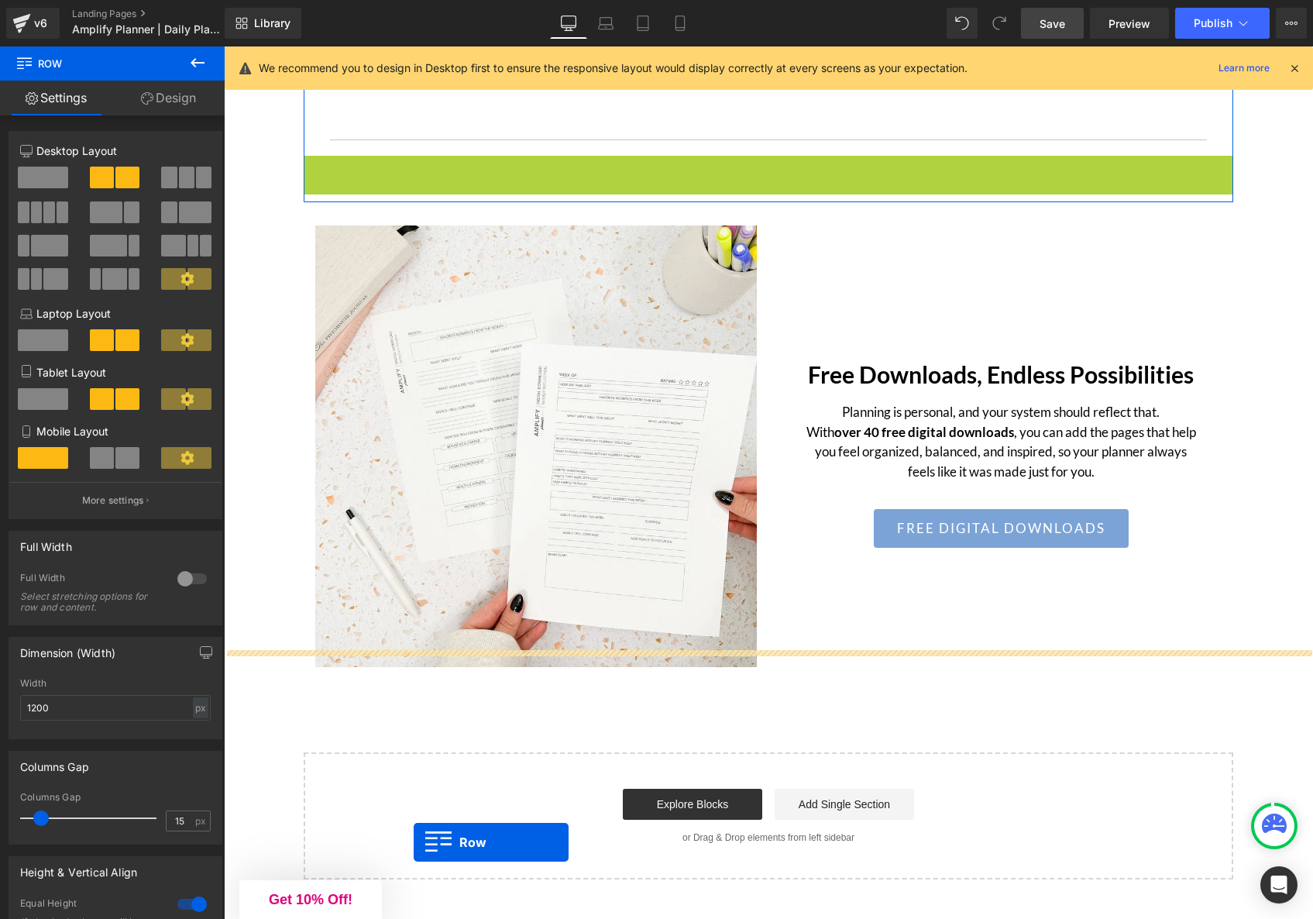
scroll to position [4968, 0]
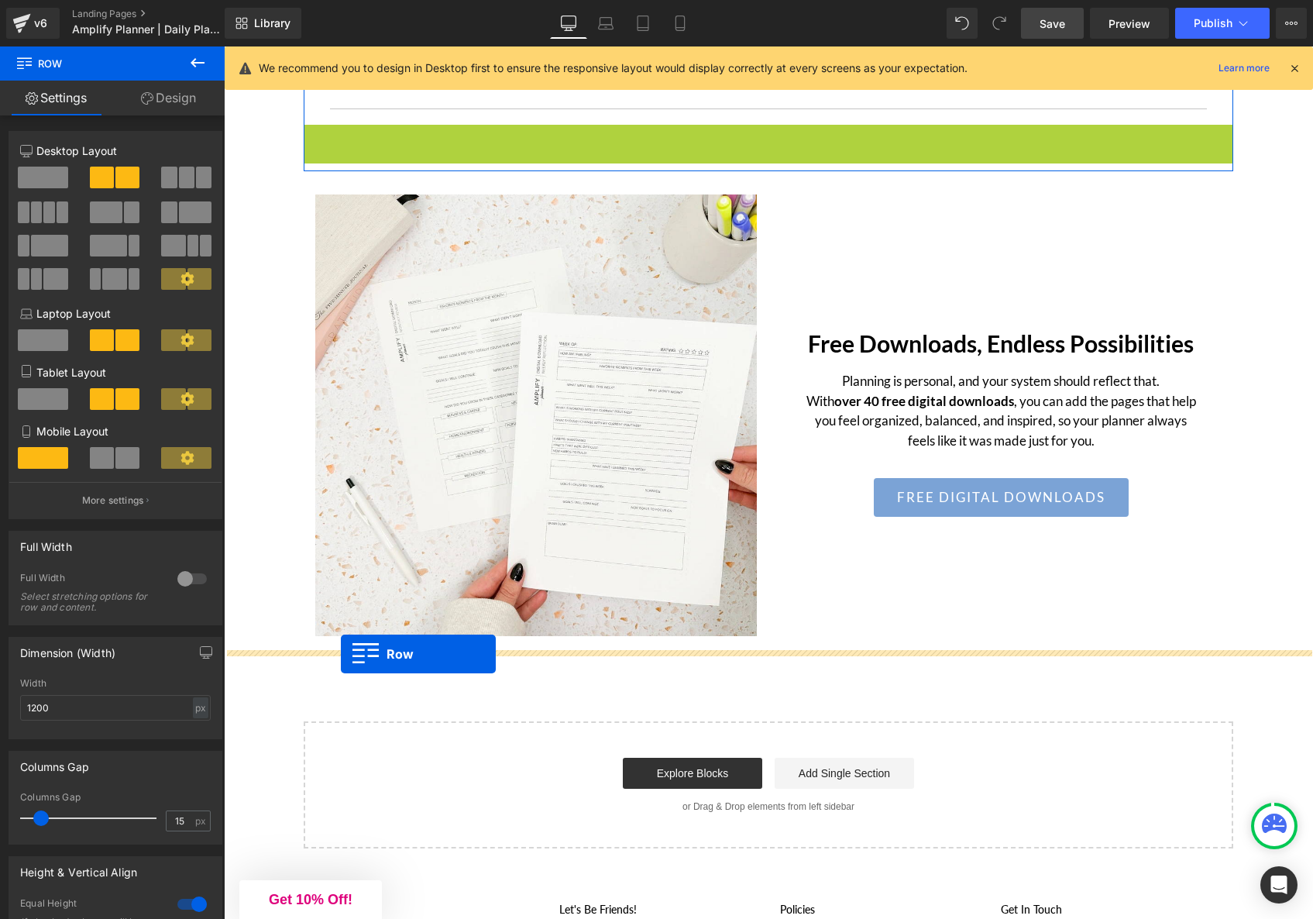
drag, startPoint x: 314, startPoint y: 178, endPoint x: 341, endPoint y: 654, distance: 476.6
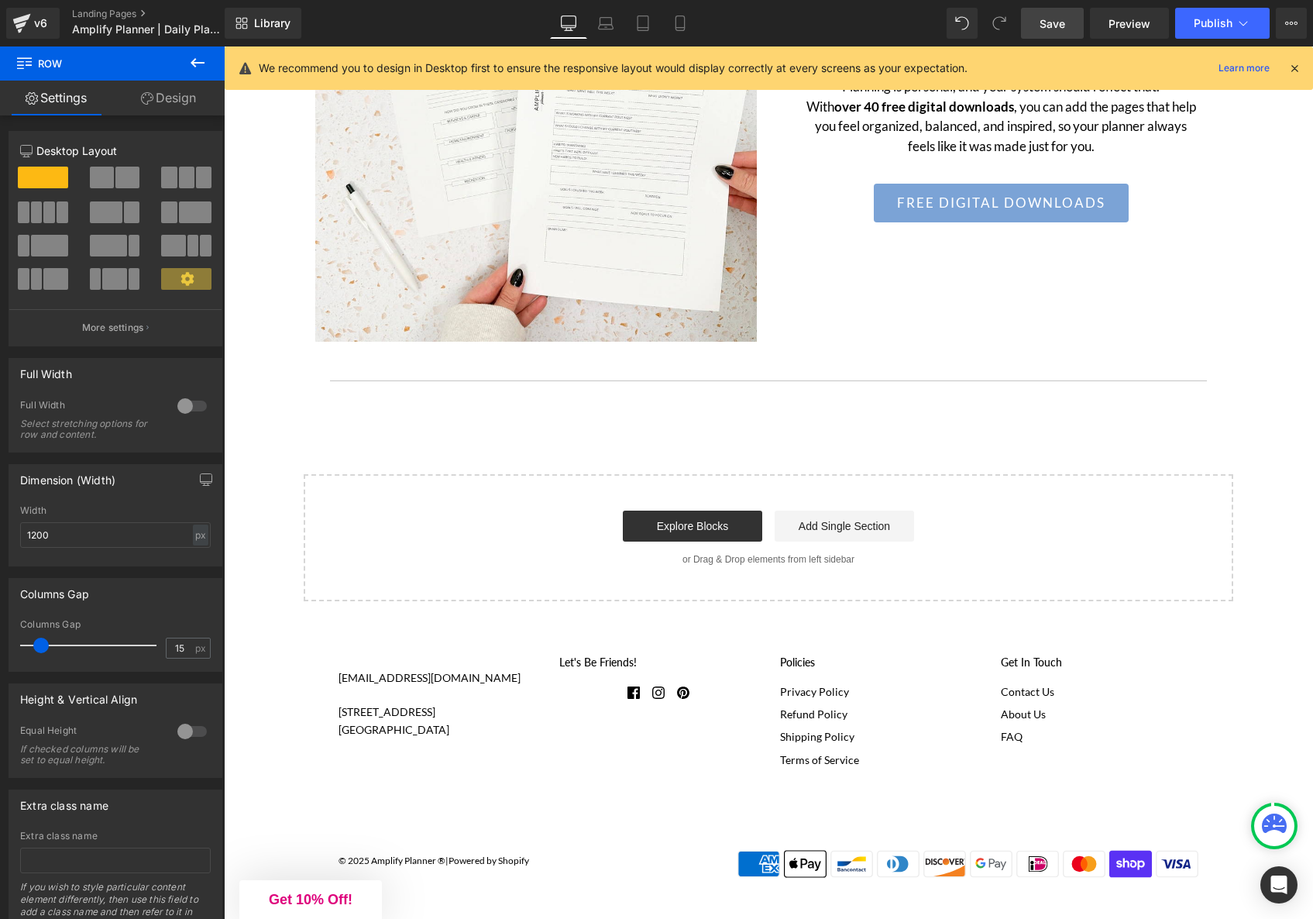
scroll to position [5228, 0]
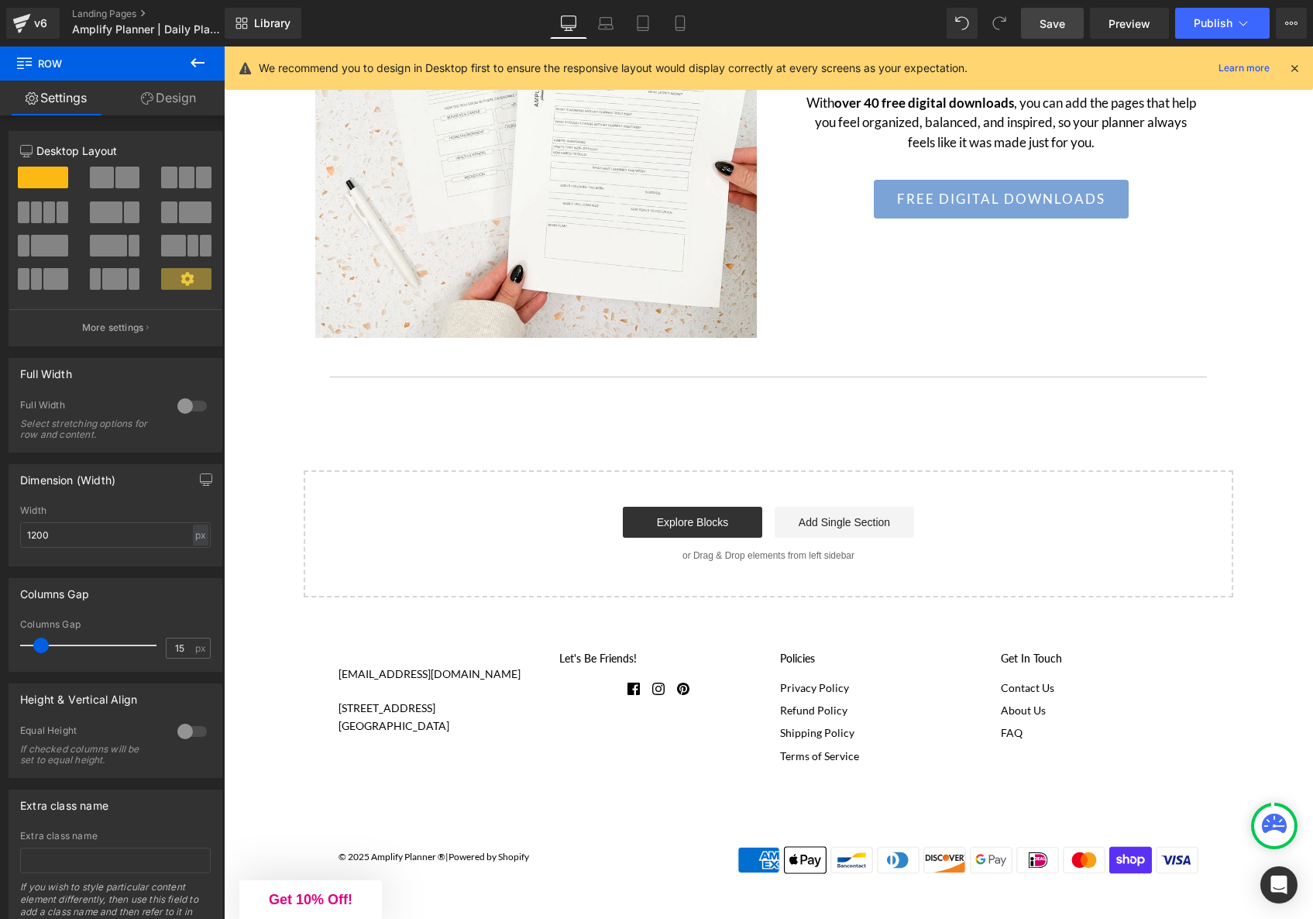
drag, startPoint x: 1061, startPoint y: 29, endPoint x: 973, endPoint y: 213, distance: 204.2
click at [1061, 29] on span "Save" at bounding box center [1053, 23] width 26 height 16
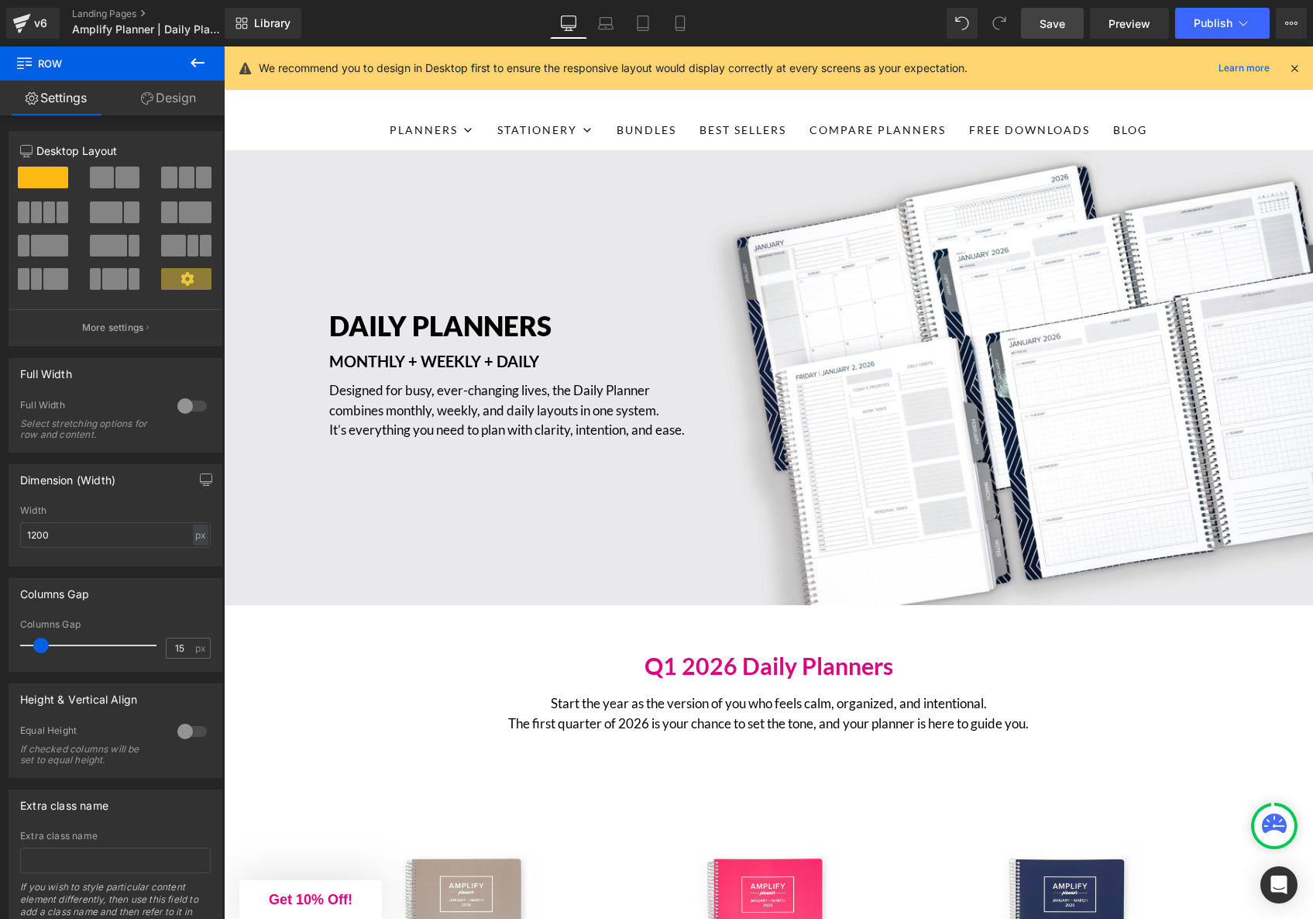
scroll to position [0, 0]
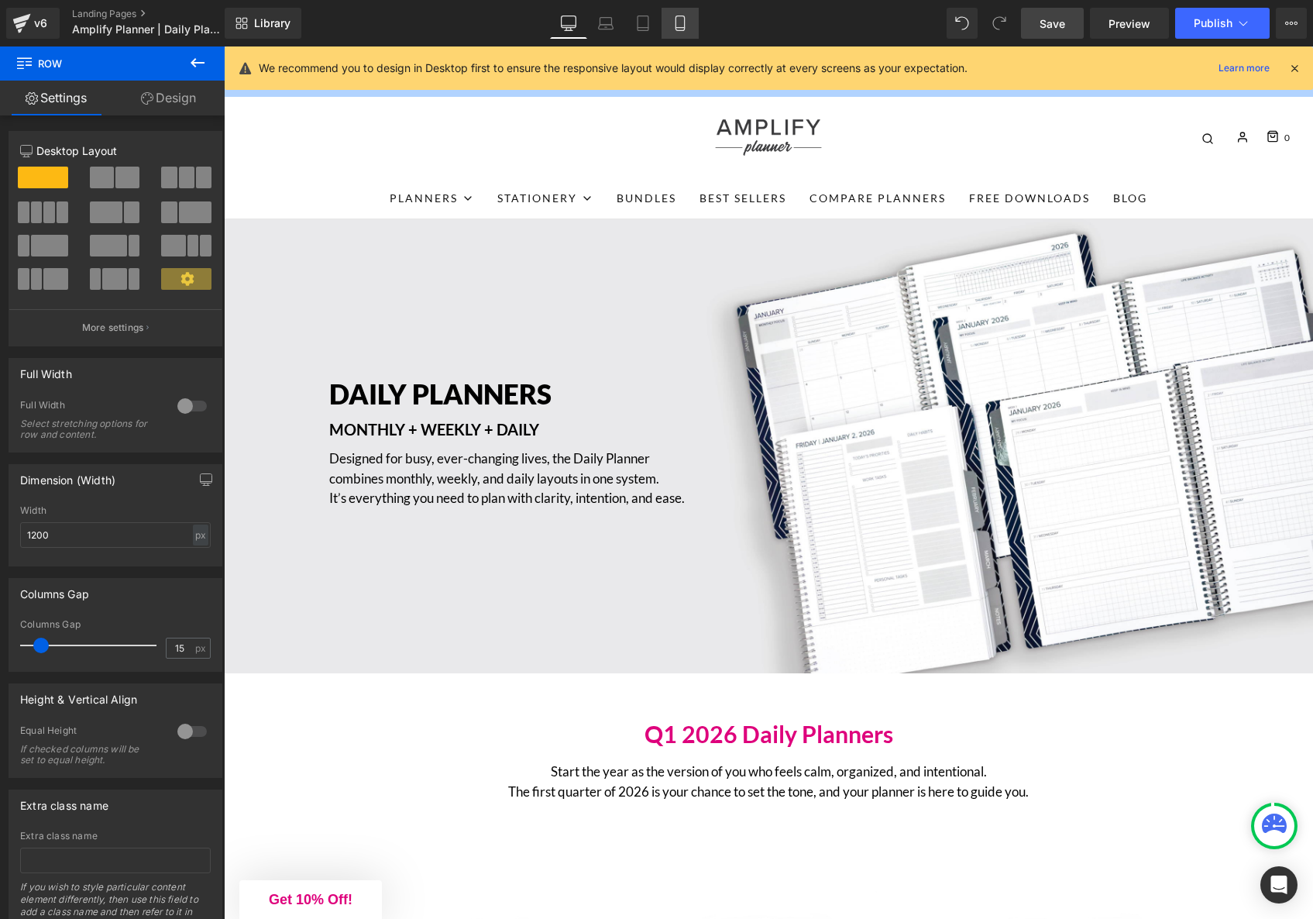
drag, startPoint x: 683, startPoint y: 12, endPoint x: 313, endPoint y: 64, distance: 373.3
click at [683, 12] on link "Mobile" at bounding box center [680, 23] width 37 height 31
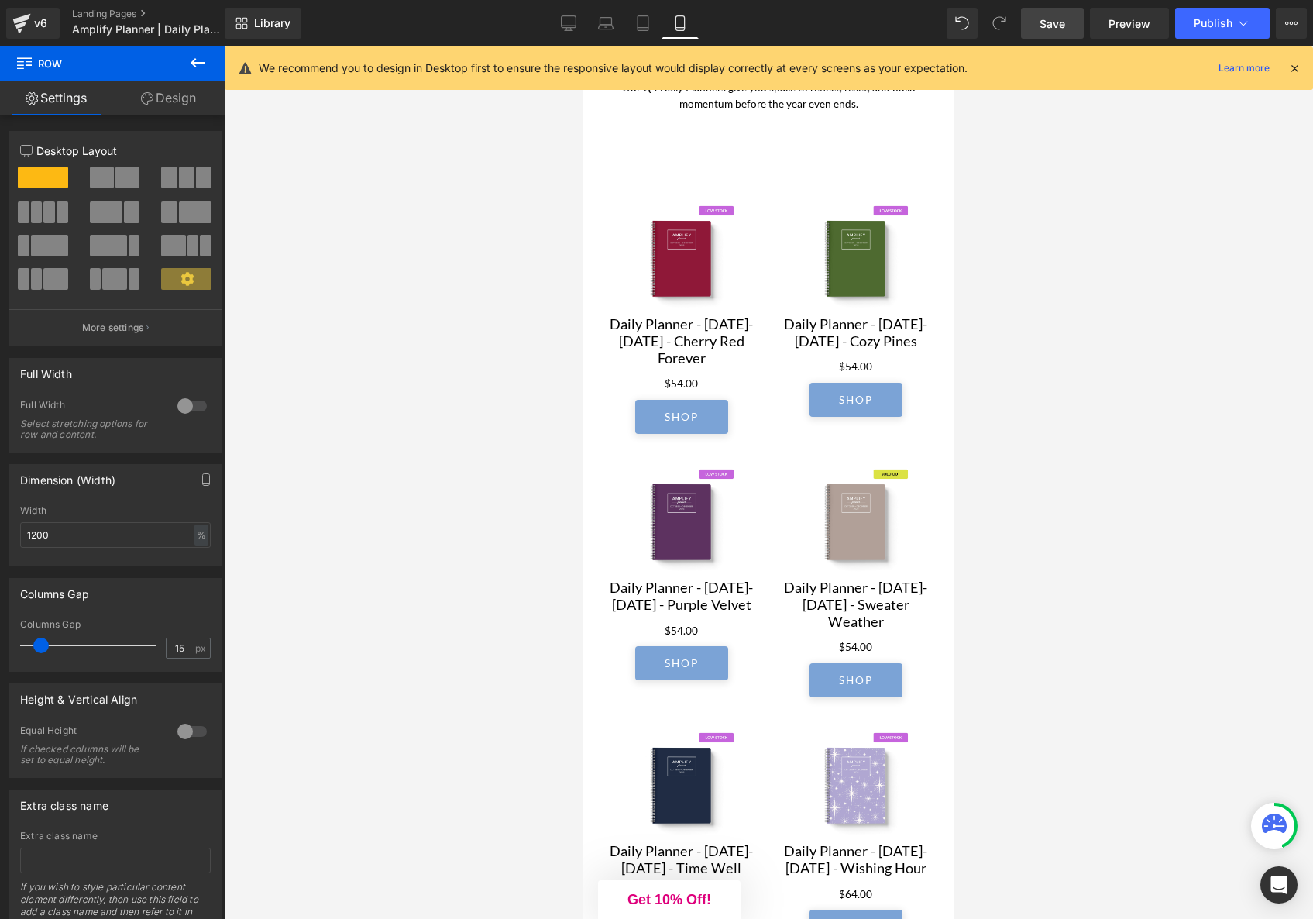
scroll to position [1814, 0]
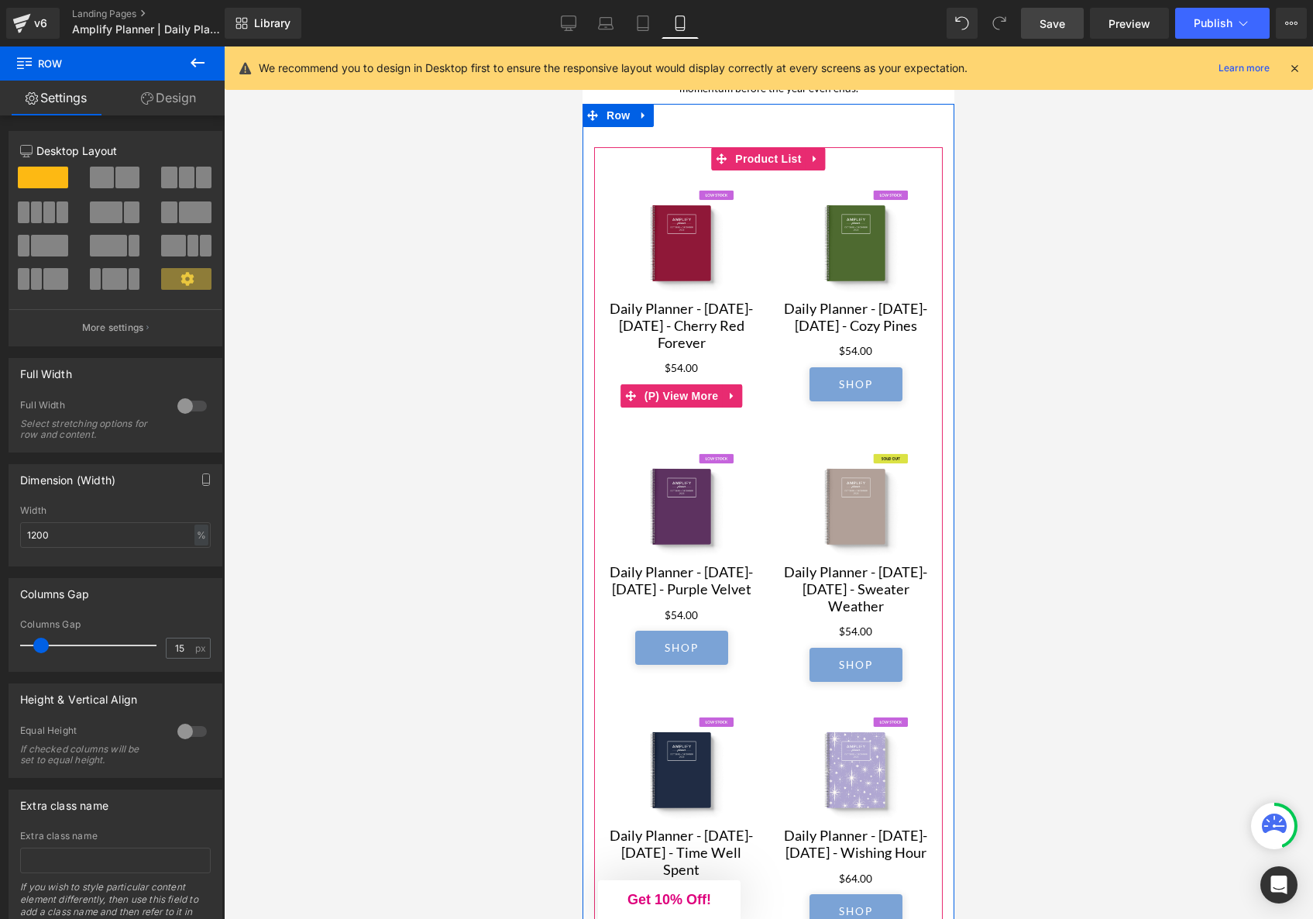
click at [696, 418] on link "Shop" at bounding box center [681, 401] width 93 height 34
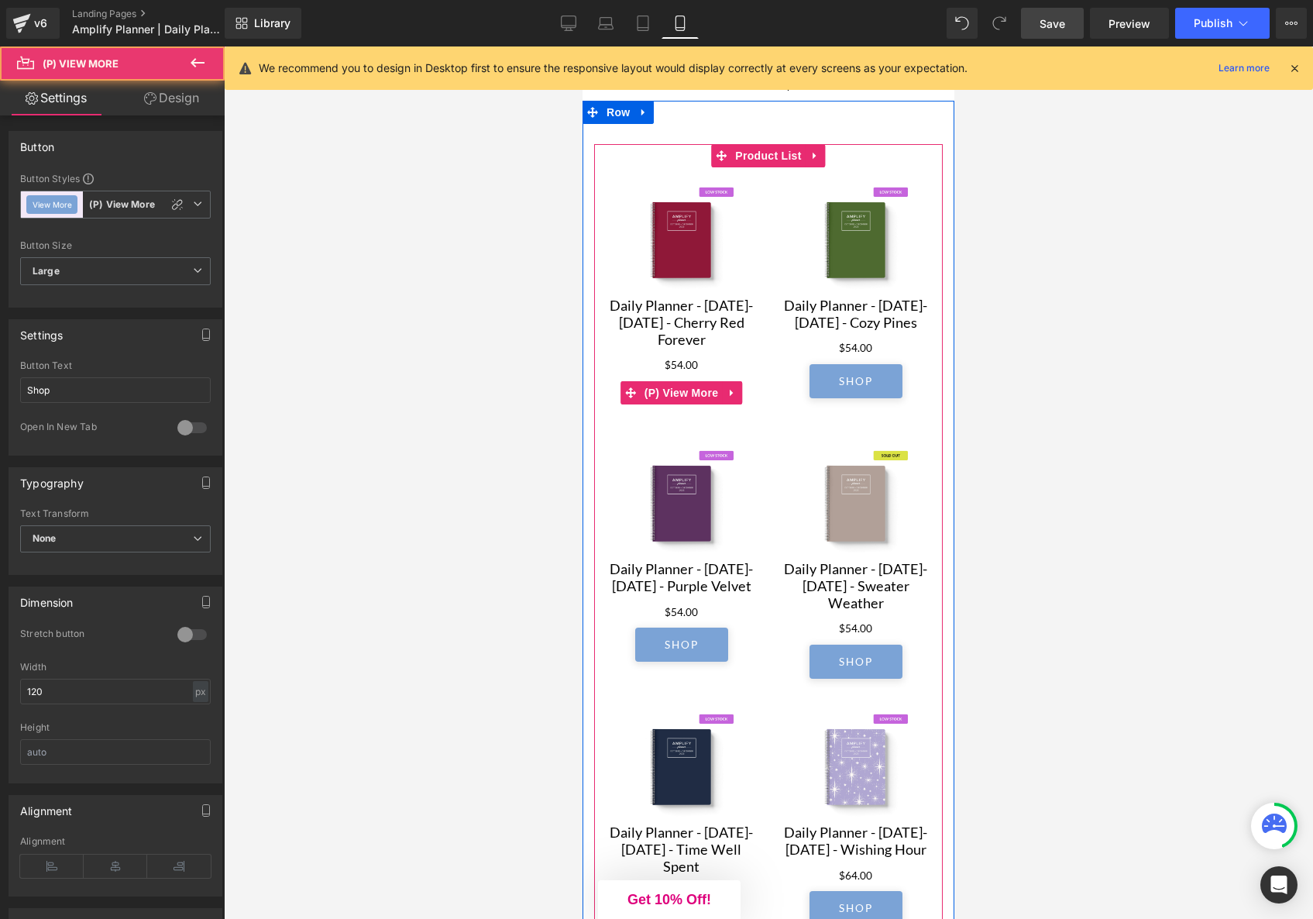
scroll to position [1819, 0]
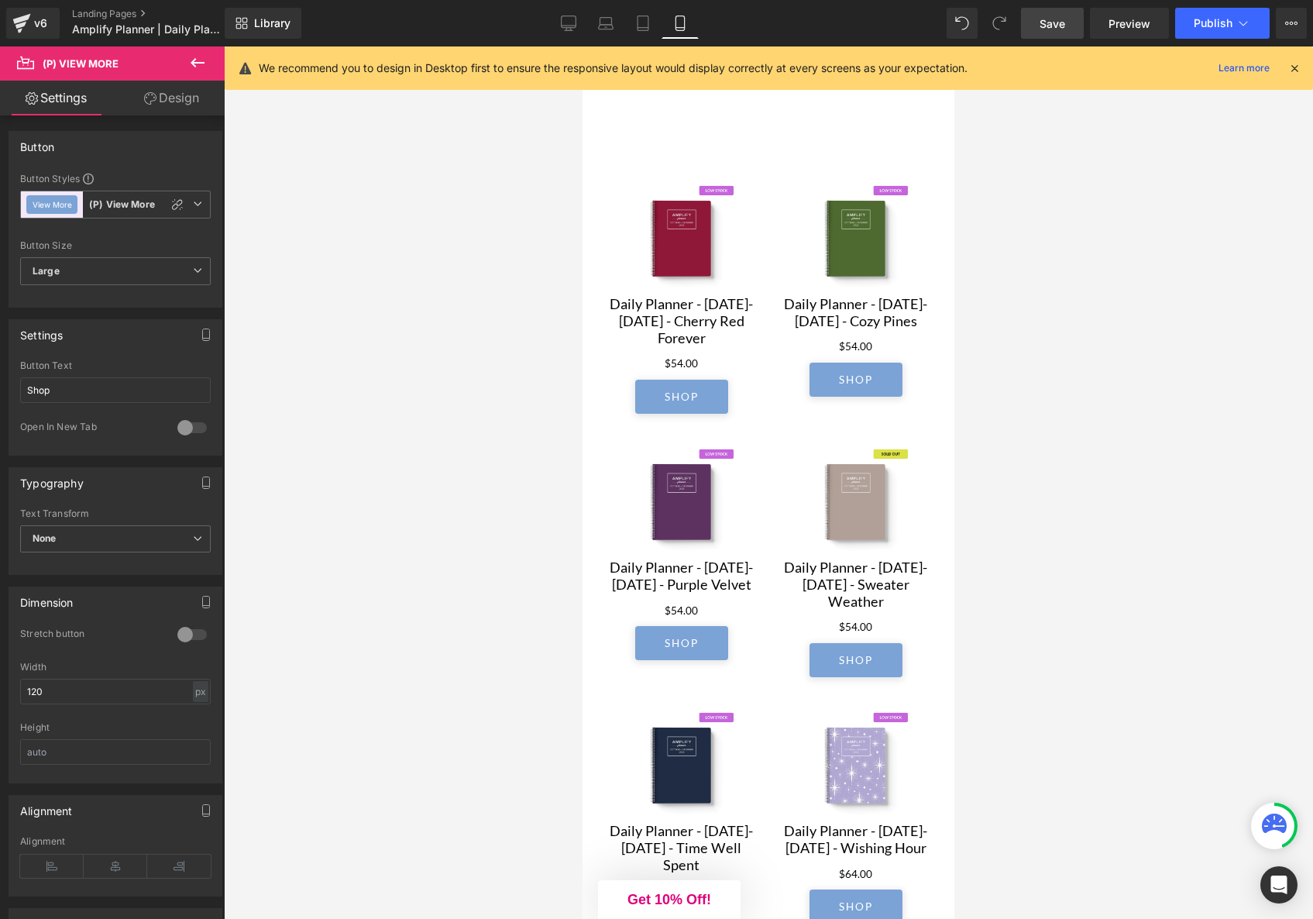
click at [155, 103] on link "Design" at bounding box center [171, 98] width 112 height 35
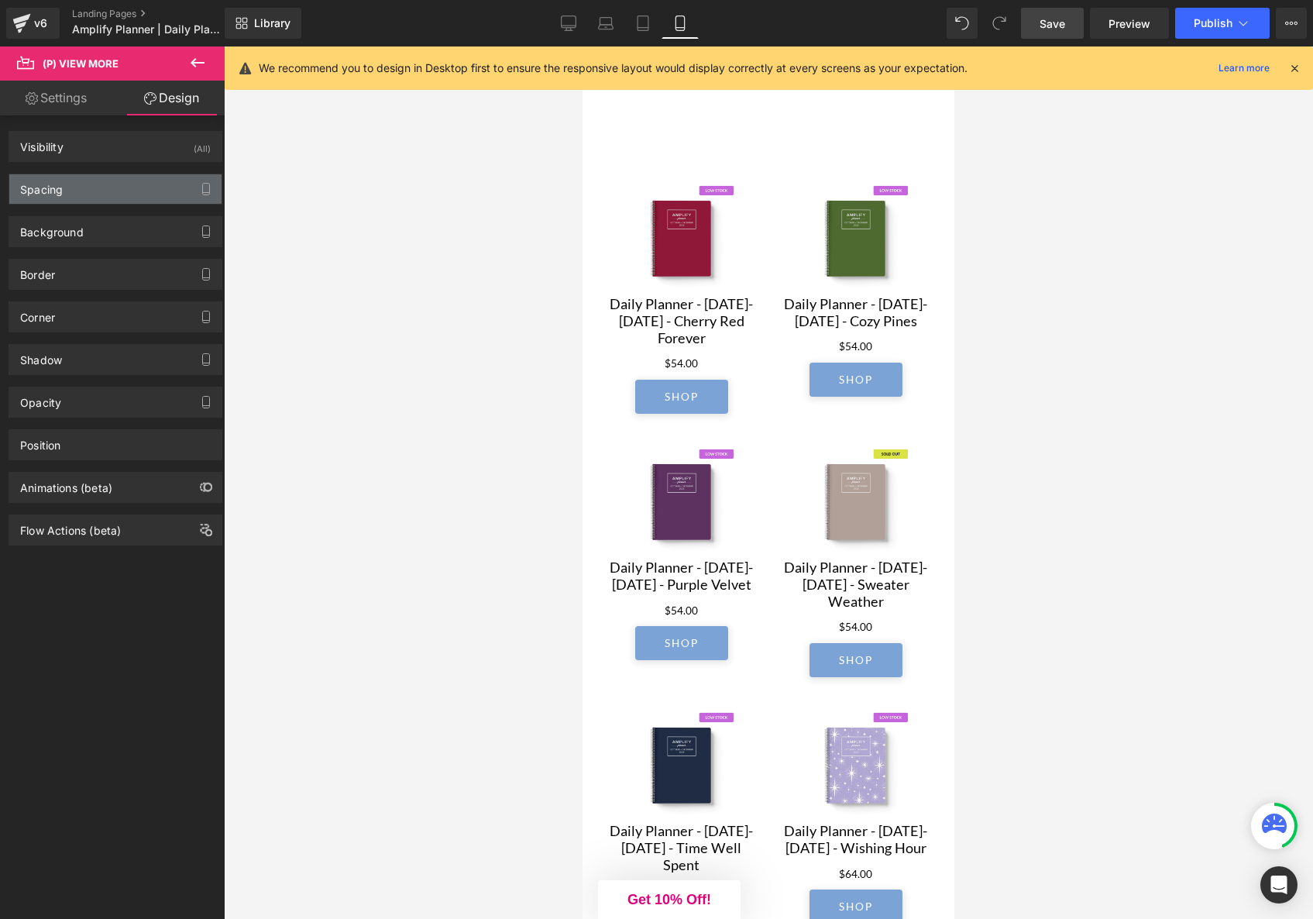
click at [111, 198] on div "Spacing" at bounding box center [115, 188] width 212 height 29
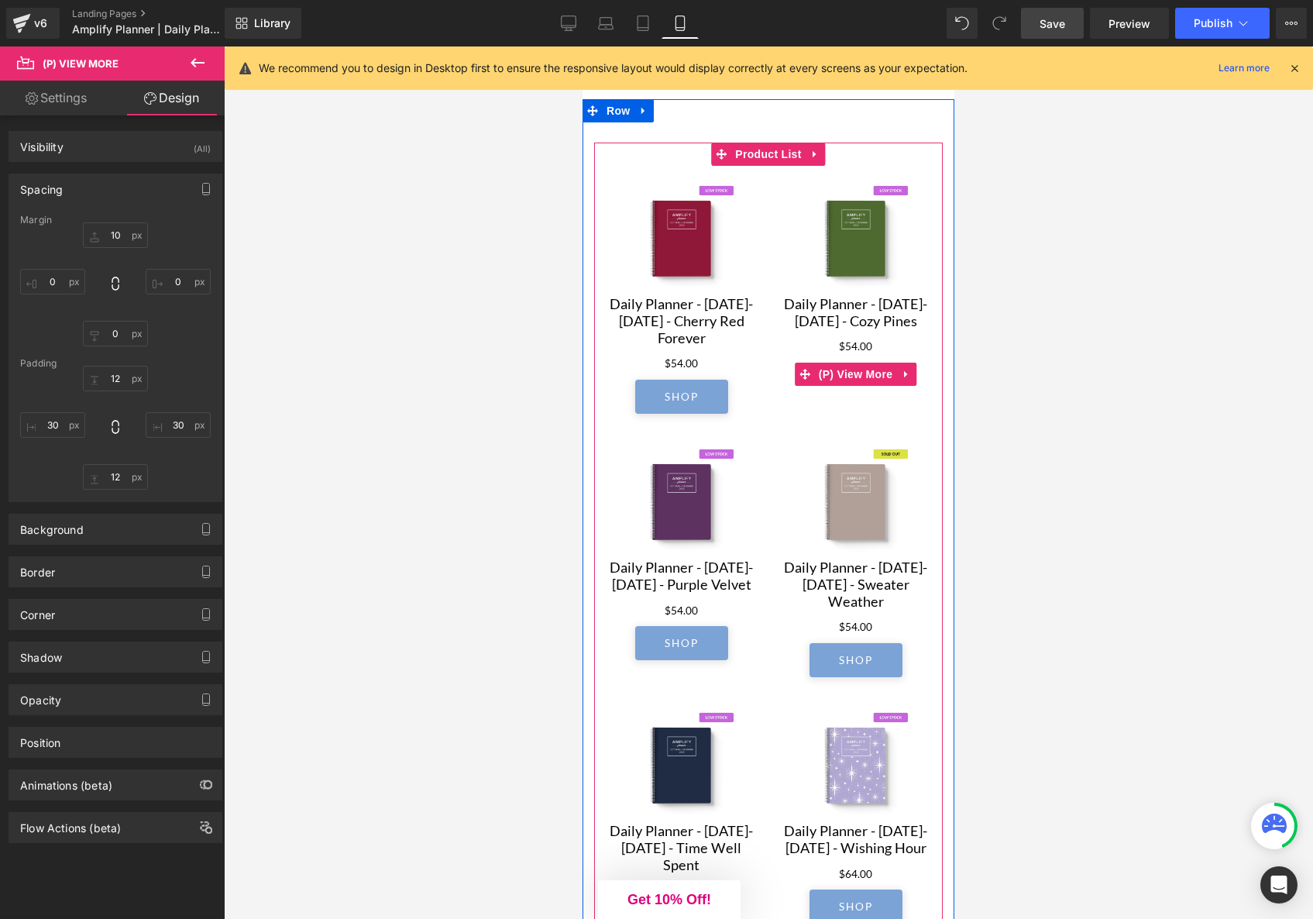
click at [859, 397] on link "Shop" at bounding box center [856, 380] width 93 height 34
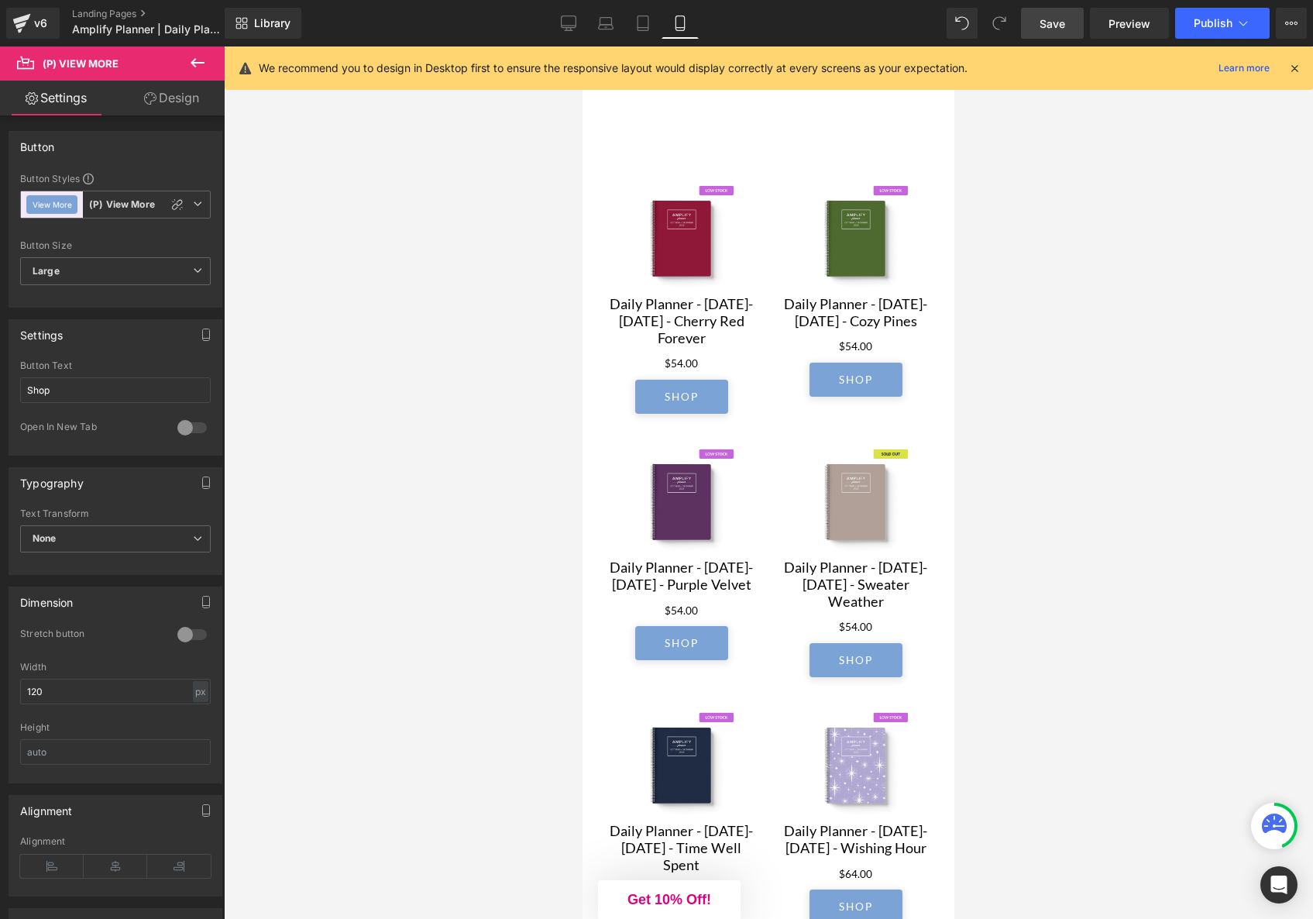
click at [177, 100] on link "Design" at bounding box center [171, 98] width 112 height 35
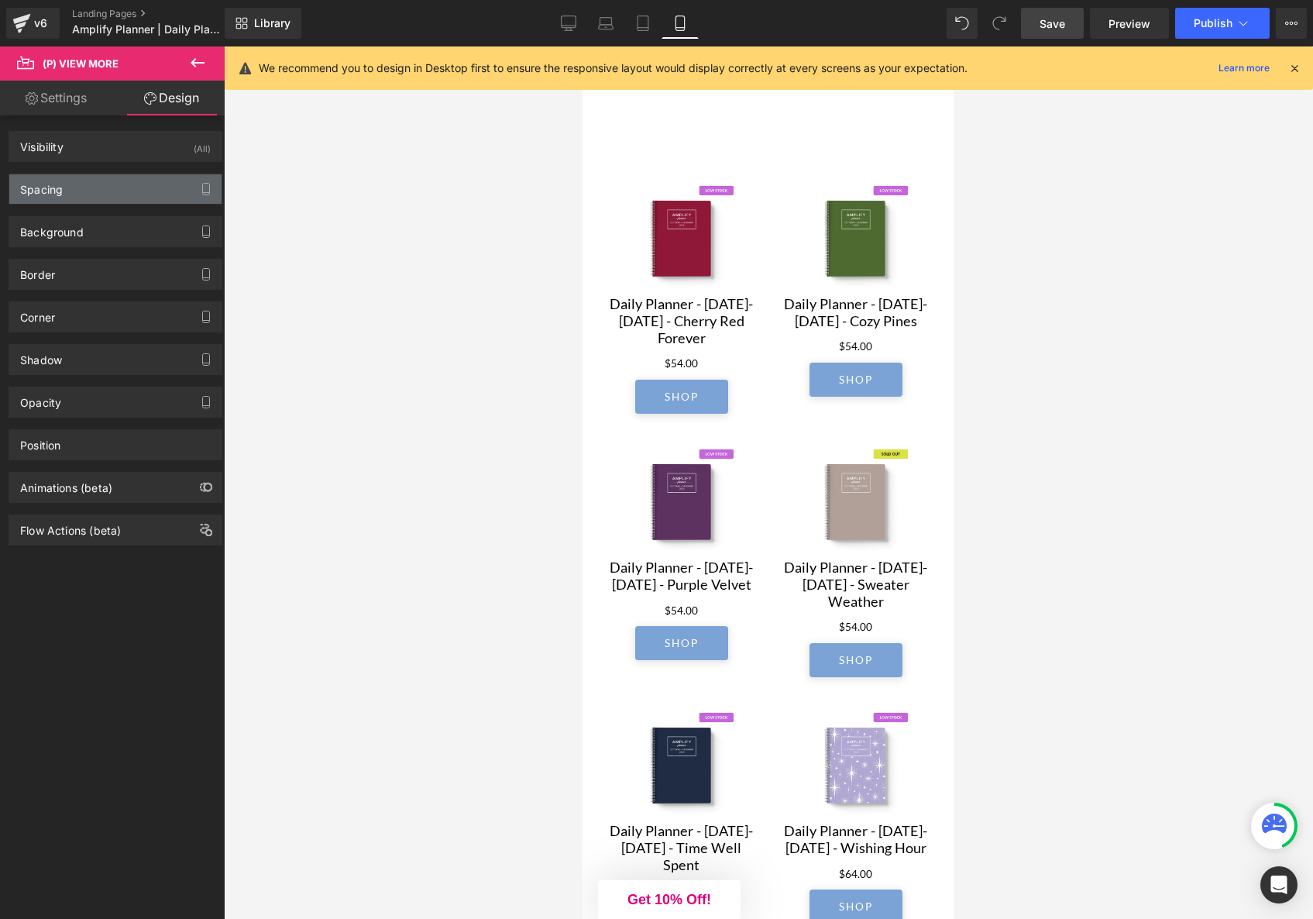
click at [86, 184] on div "Spacing" at bounding box center [115, 188] width 212 height 29
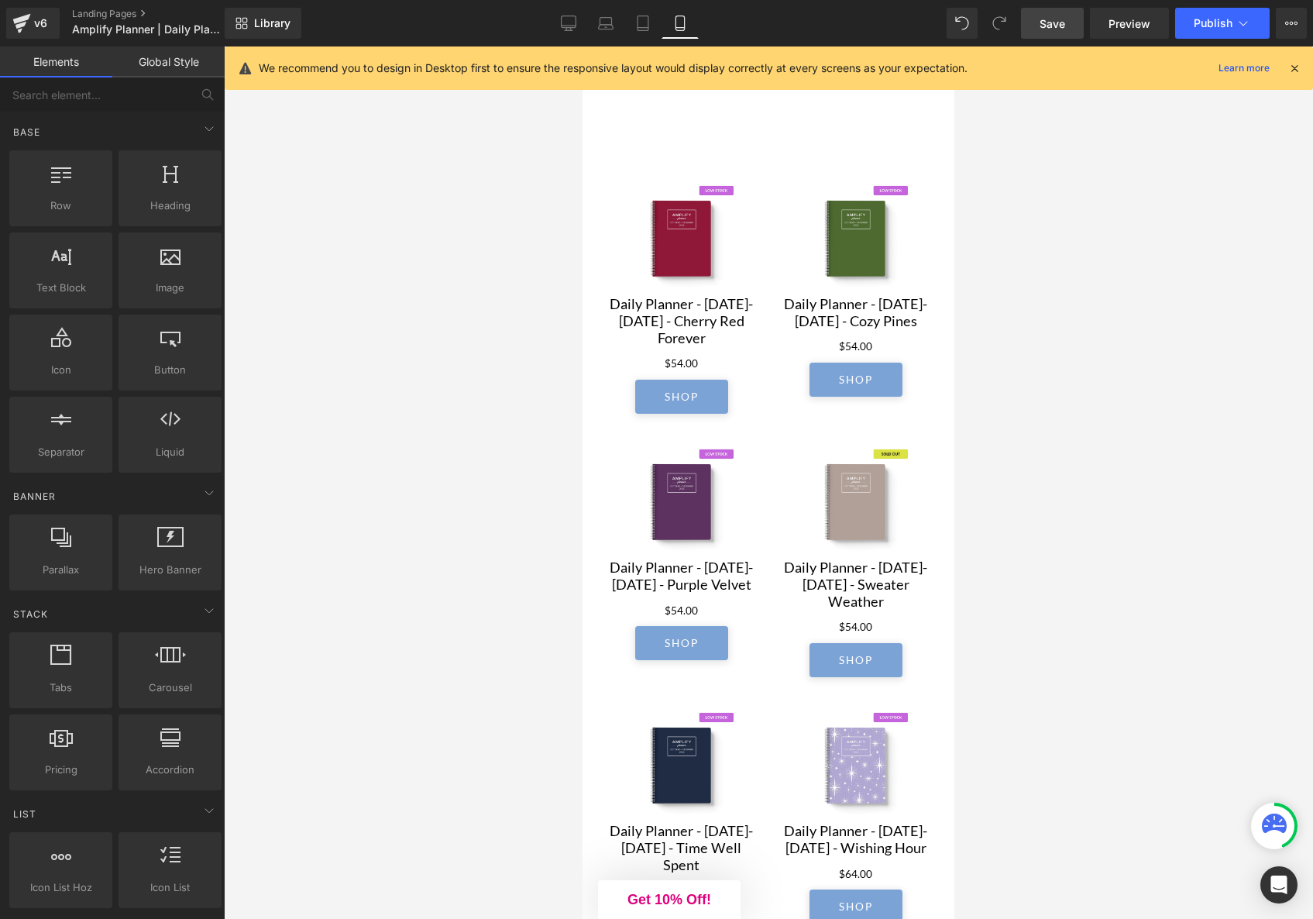
click at [1055, 356] on div at bounding box center [769, 482] width 1090 height 873
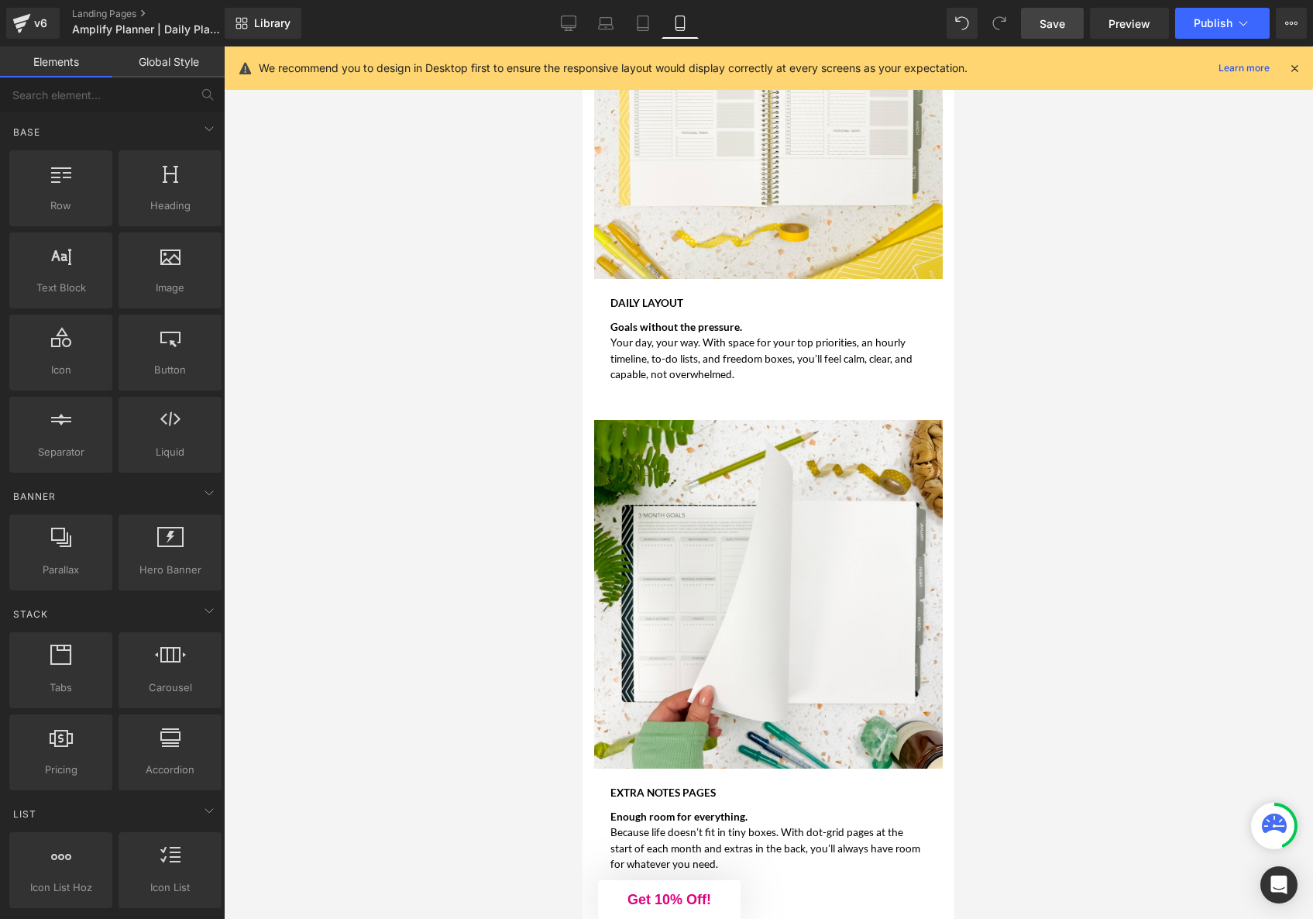
scroll to position [5889, 0]
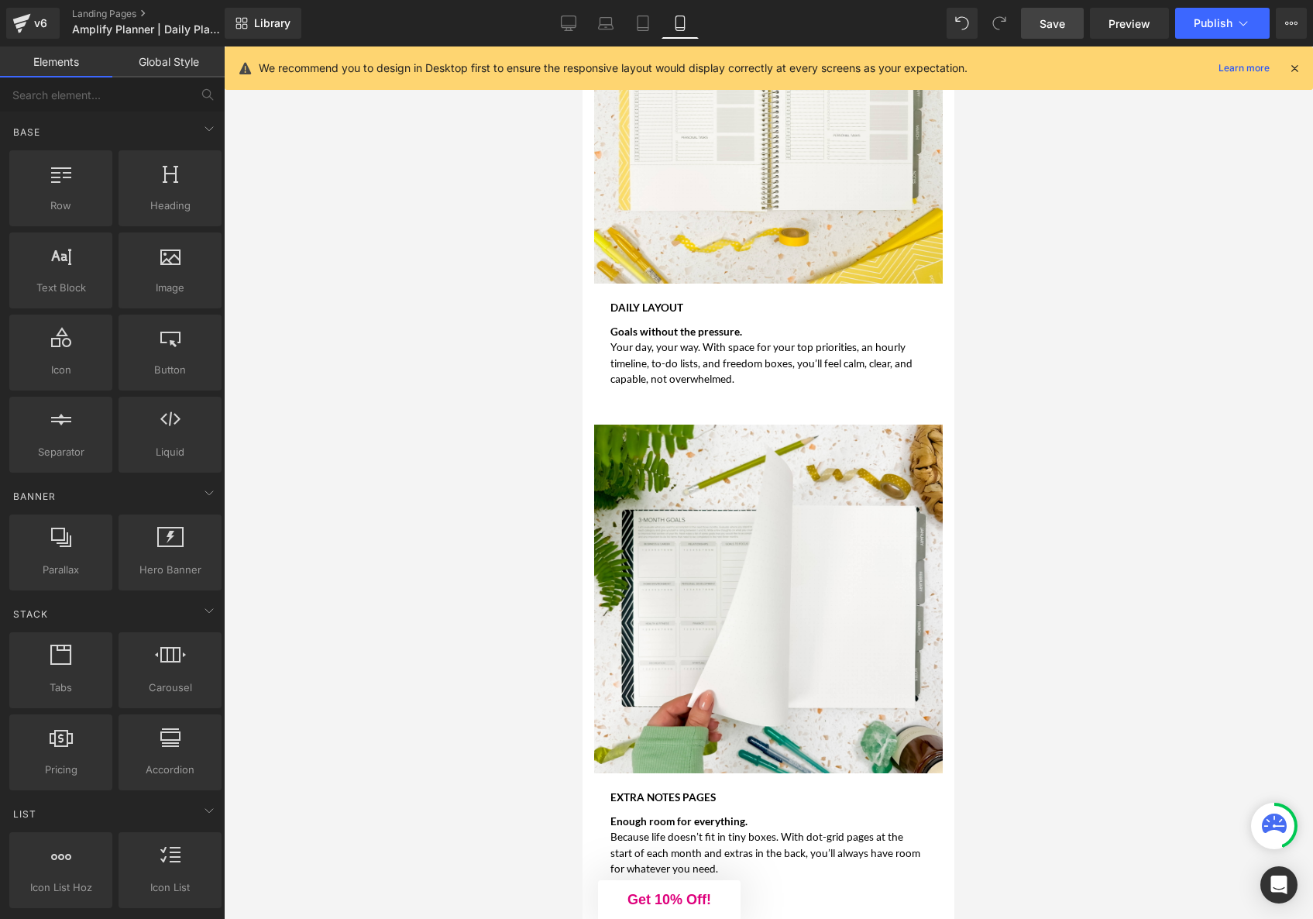
drag, startPoint x: 1051, startPoint y: 34, endPoint x: 298, endPoint y: 119, distance: 757.9
click at [1051, 34] on link "Save" at bounding box center [1052, 23] width 63 height 31
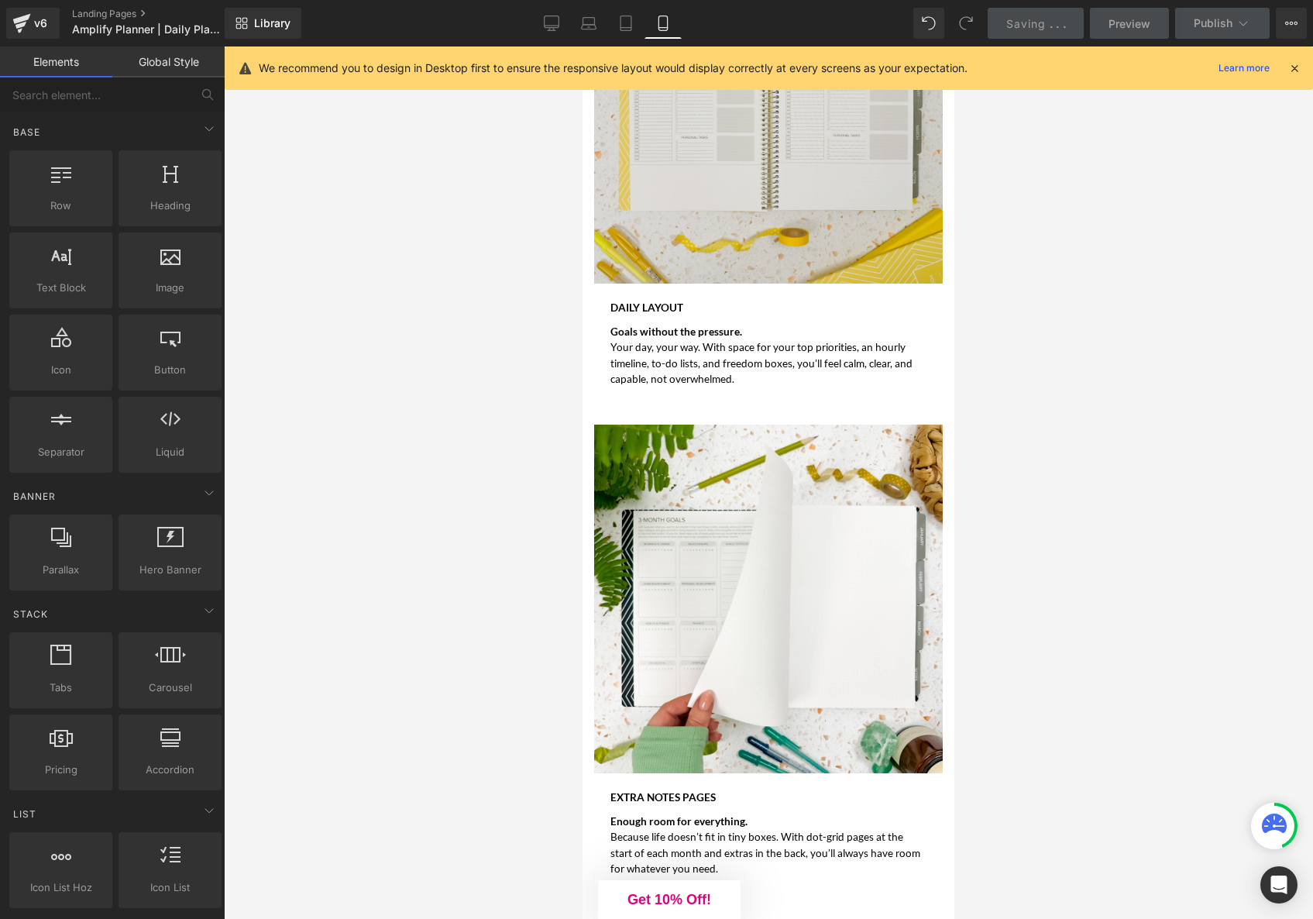
scroll to position [5890, 0]
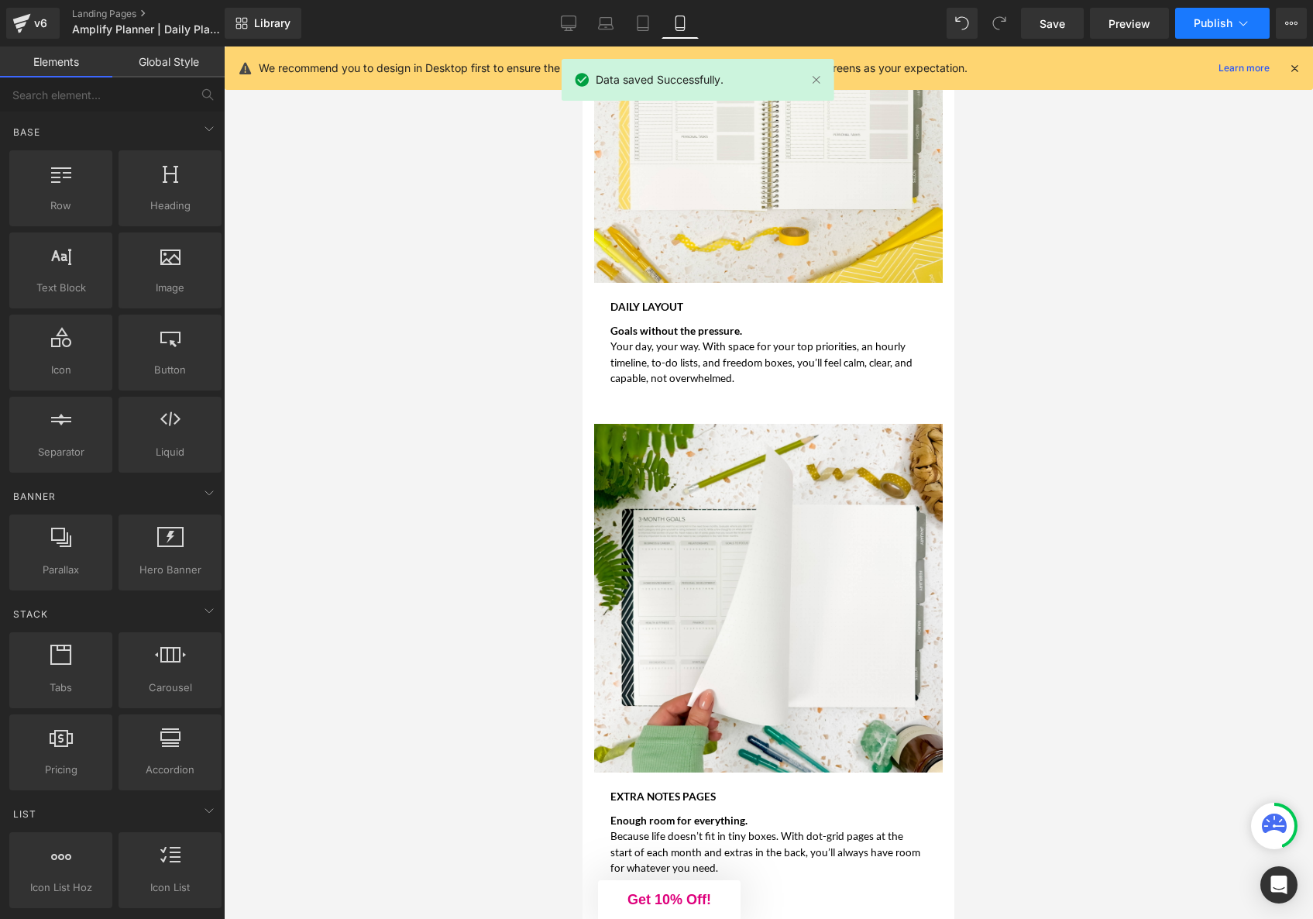
click at [1202, 22] on span "Publish" at bounding box center [1213, 23] width 39 height 12
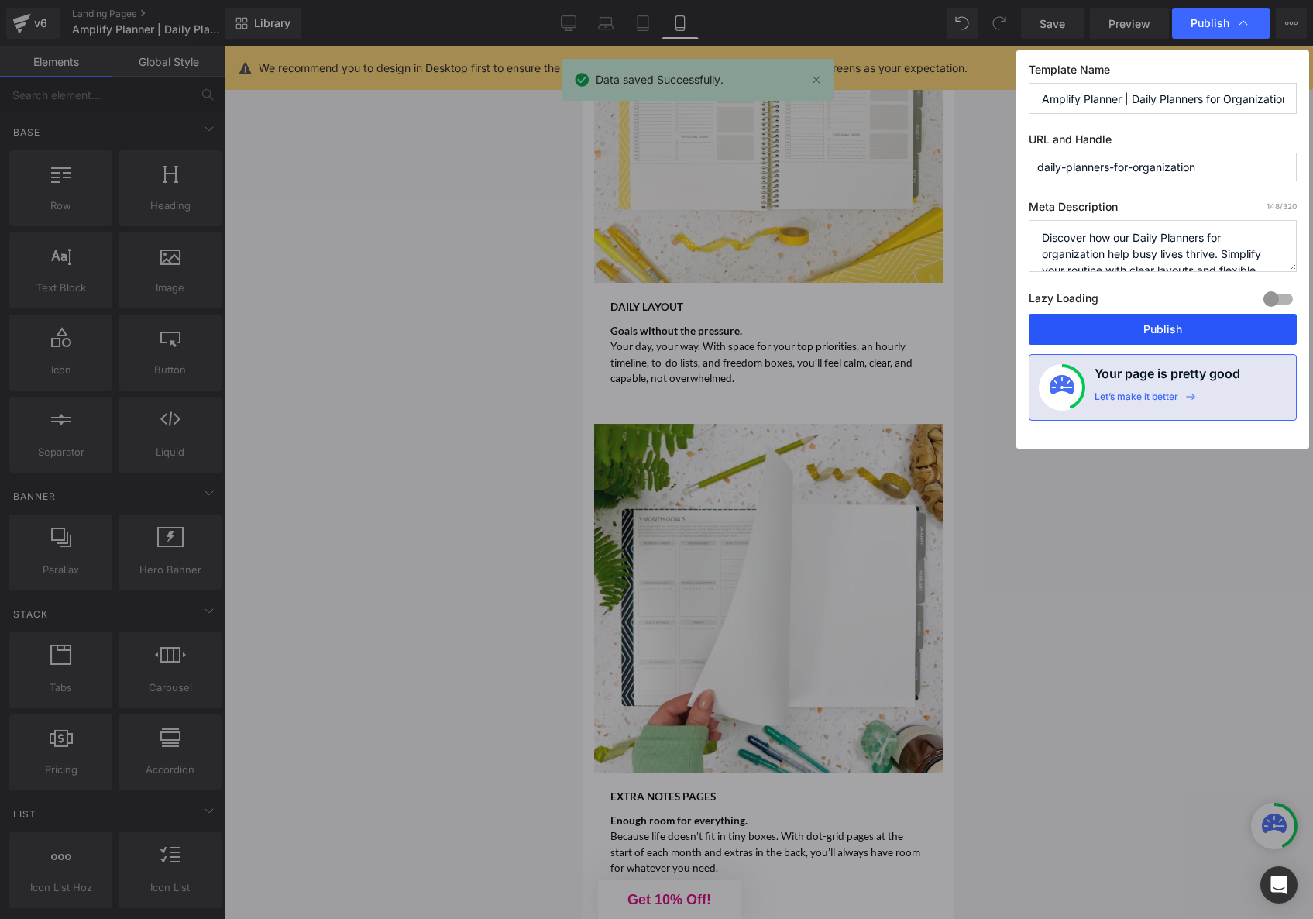
click at [1160, 332] on button "Publish" at bounding box center [1163, 329] width 268 height 31
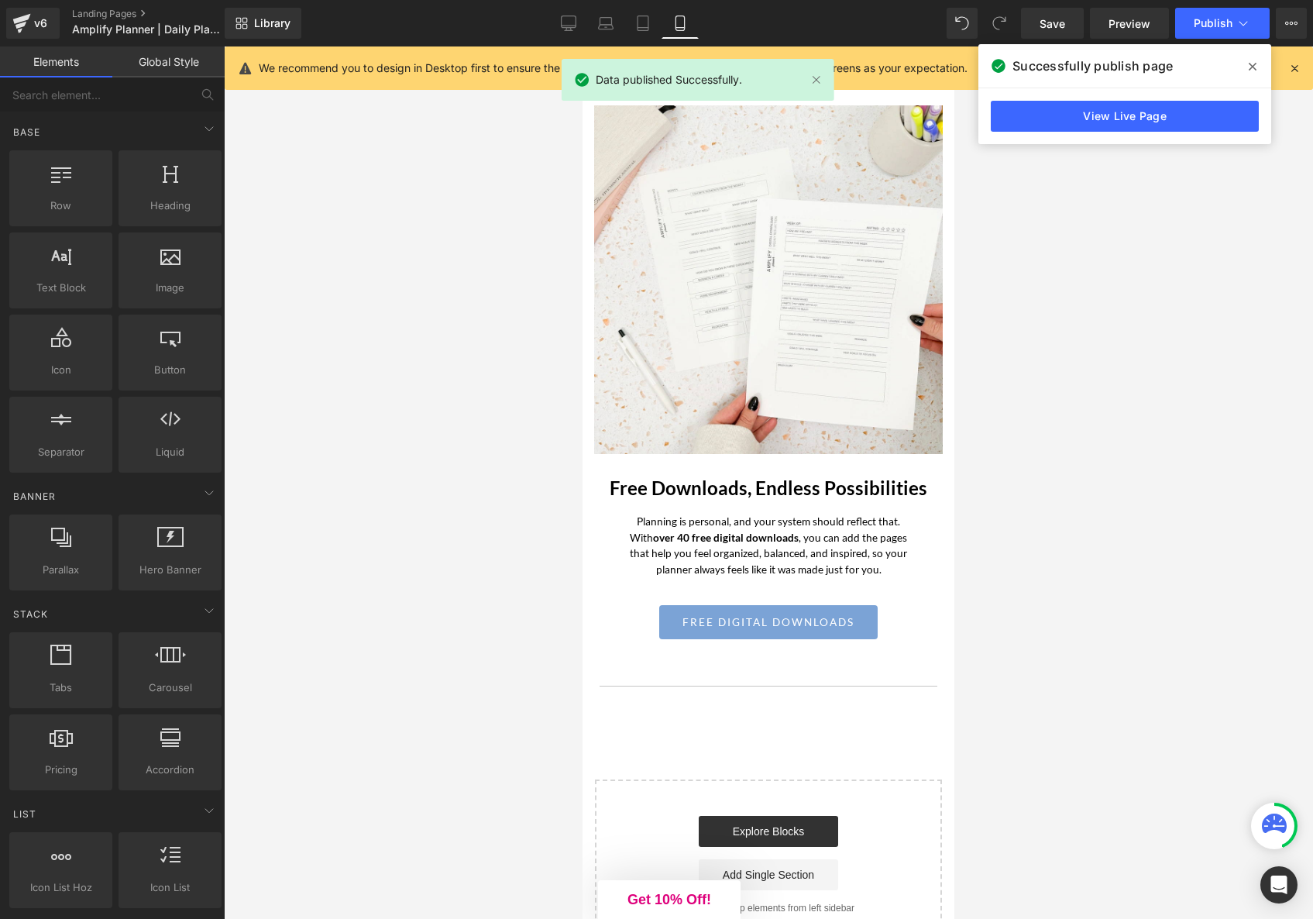
scroll to position [6811, 0]
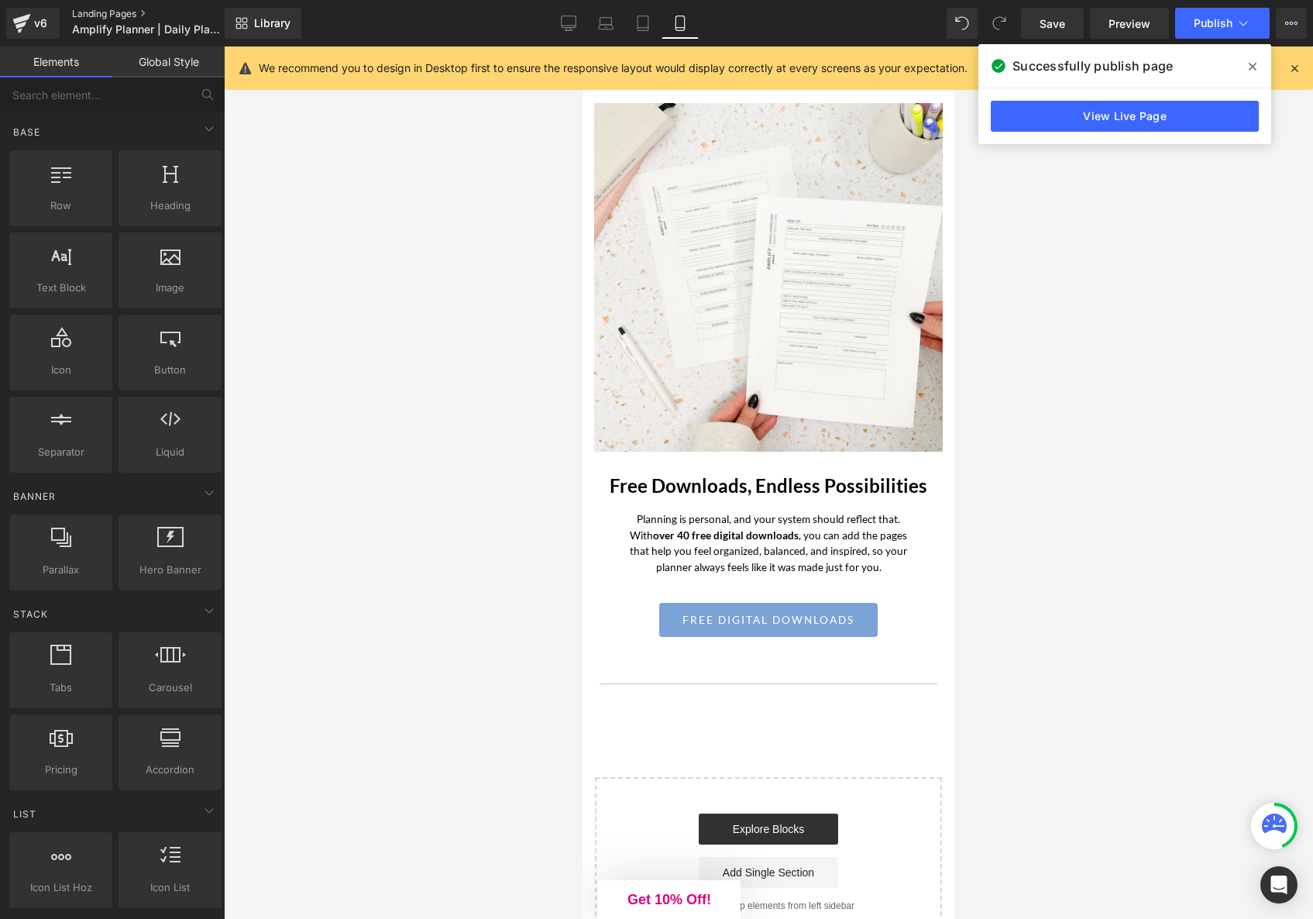
click at [98, 15] on link "Landing Pages" at bounding box center [161, 14] width 178 height 12
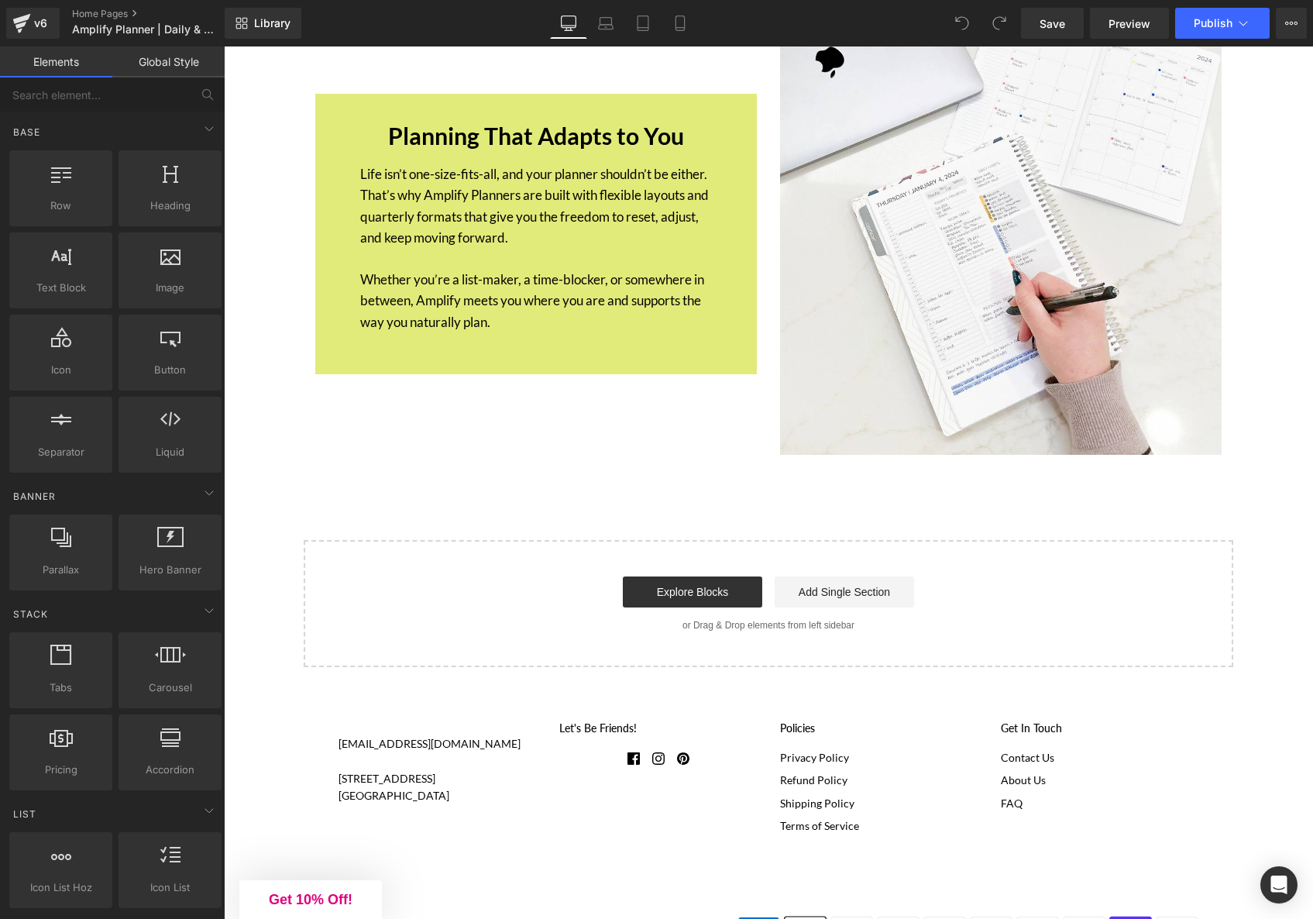
scroll to position [5780, 0]
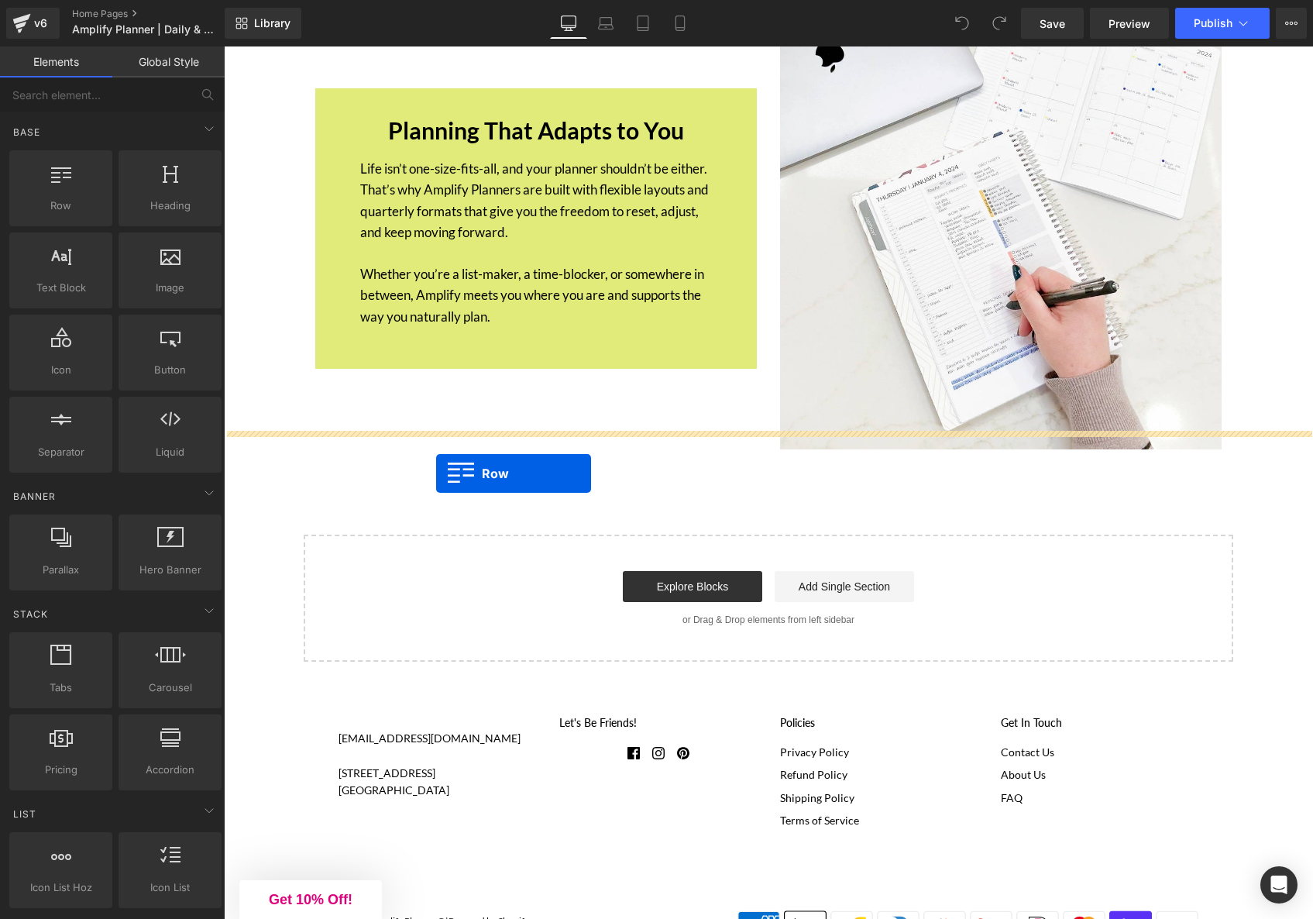
drag, startPoint x: 278, startPoint y: 366, endPoint x: 436, endPoint y: 473, distance: 191.3
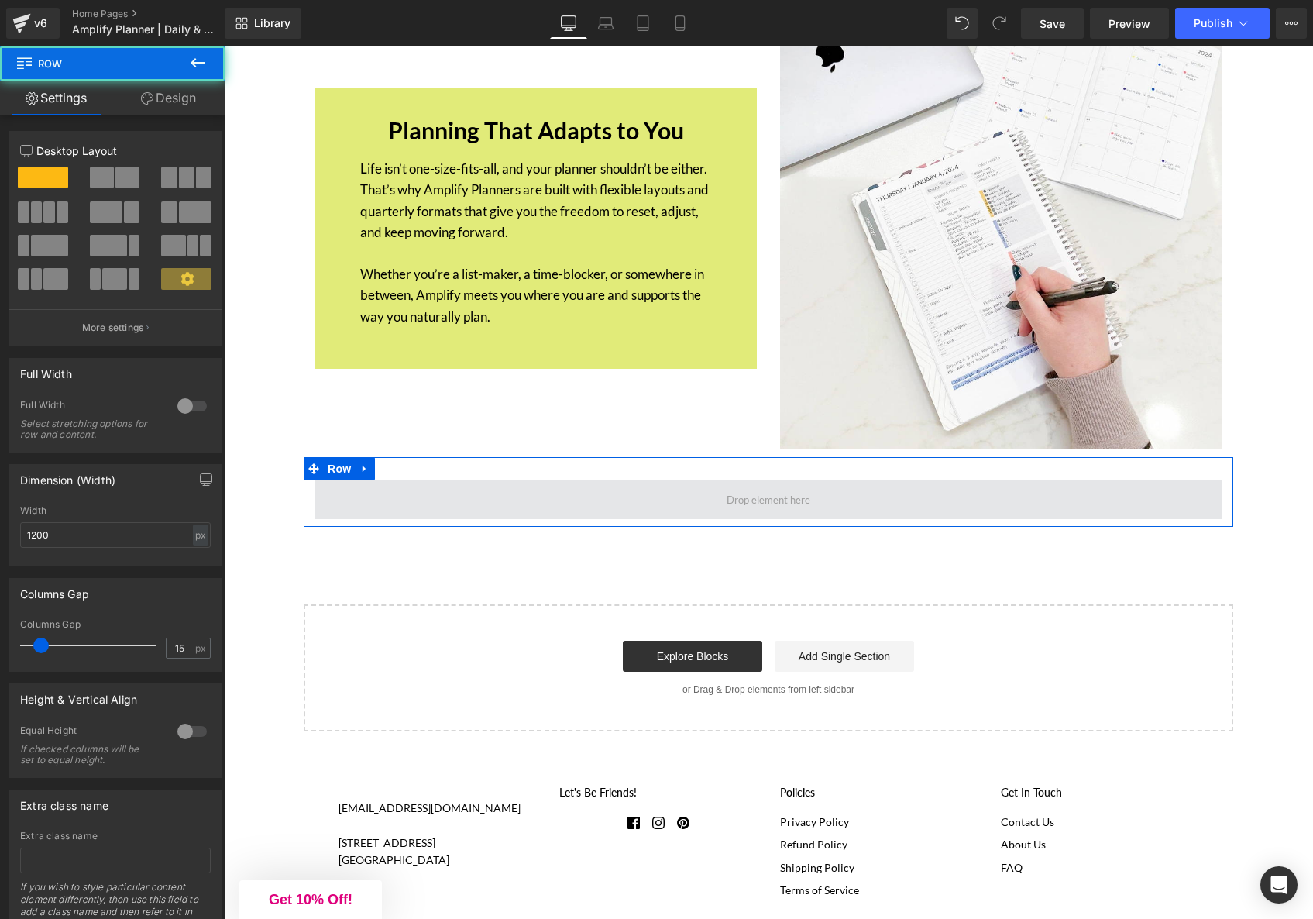
scroll to position [5801, 0]
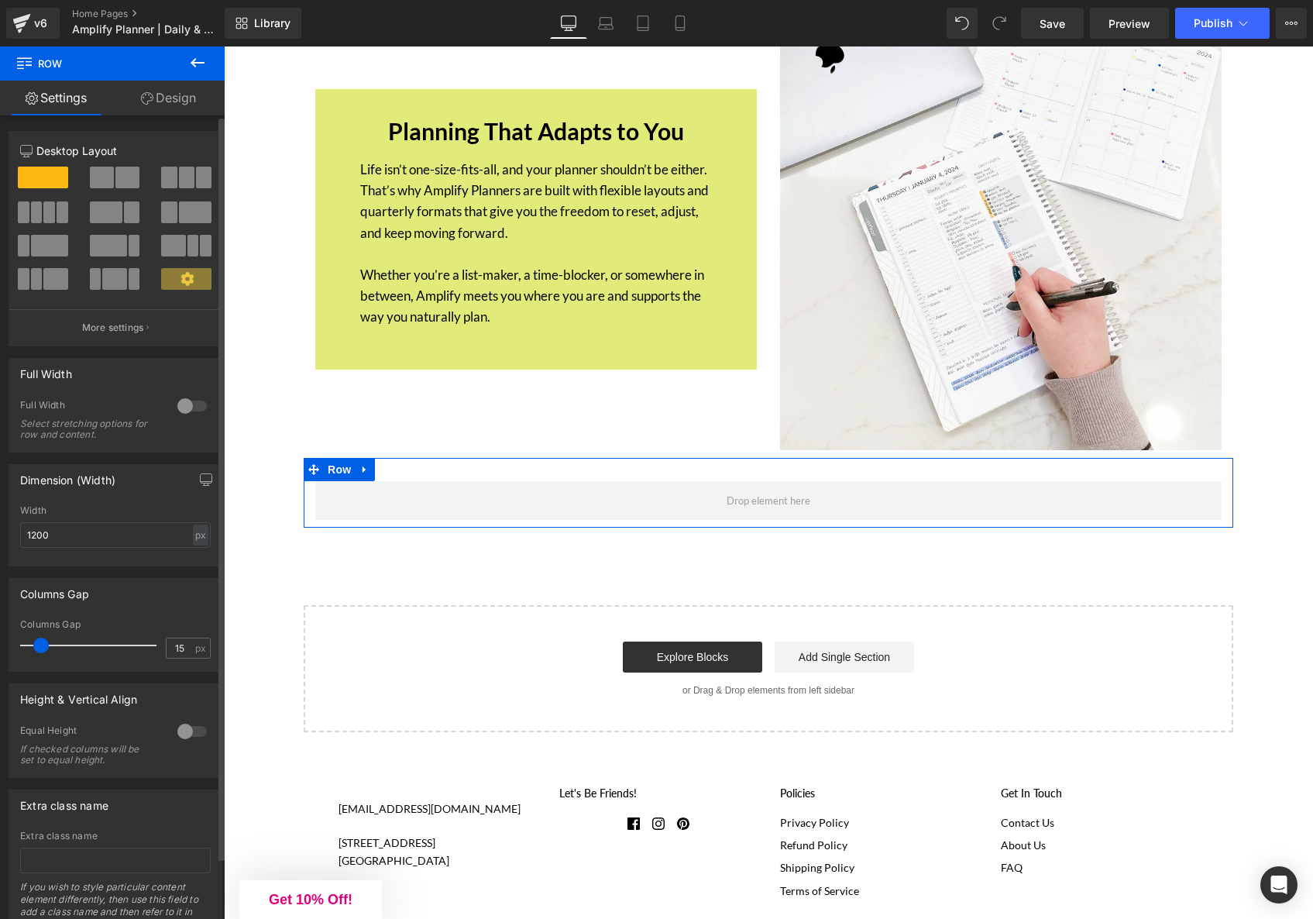
click at [118, 184] on span at bounding box center [127, 178] width 24 height 22
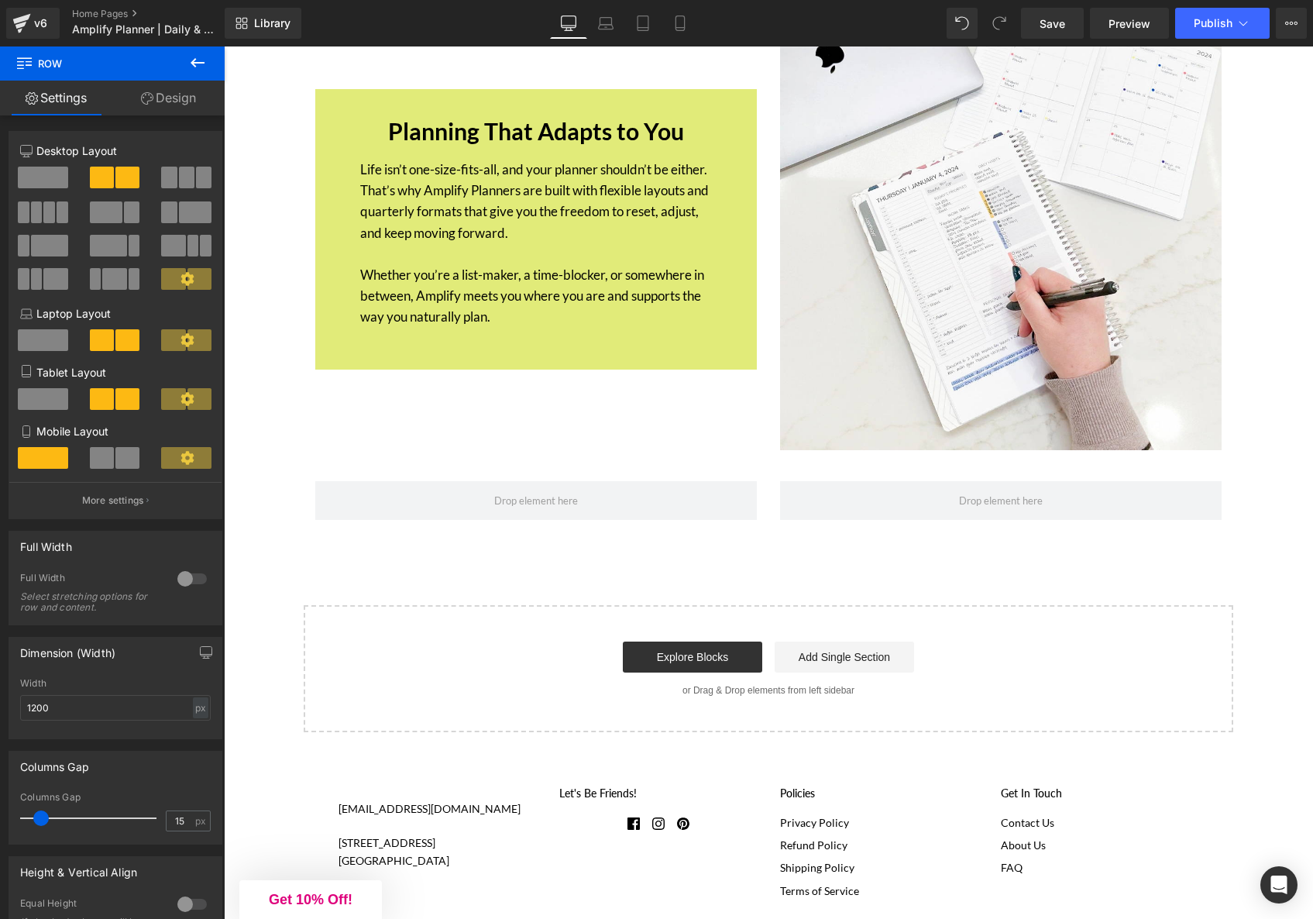
click at [197, 63] on icon at bounding box center [198, 62] width 14 height 9
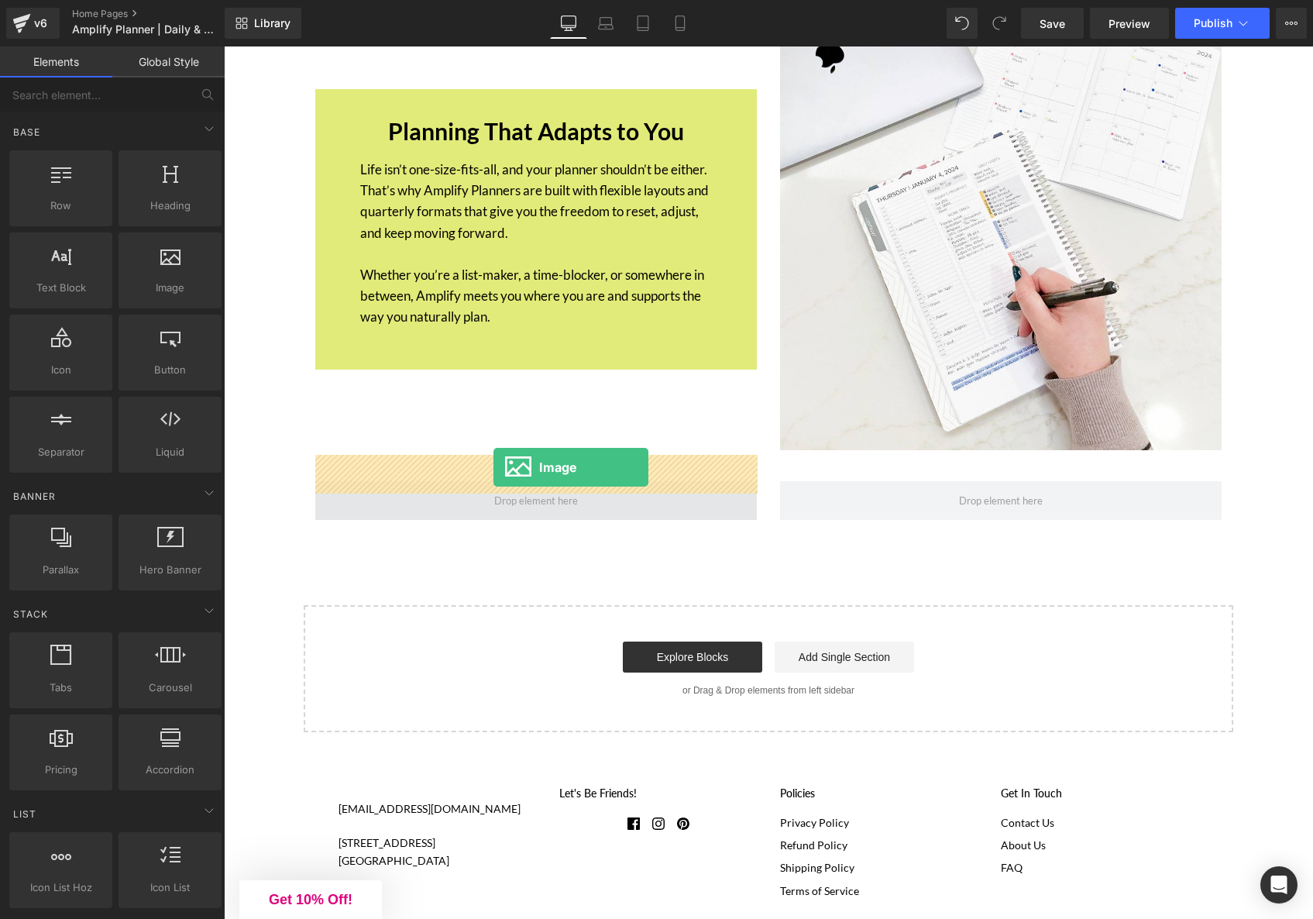
drag, startPoint x: 384, startPoint y: 315, endPoint x: 494, endPoint y: 467, distance: 187.6
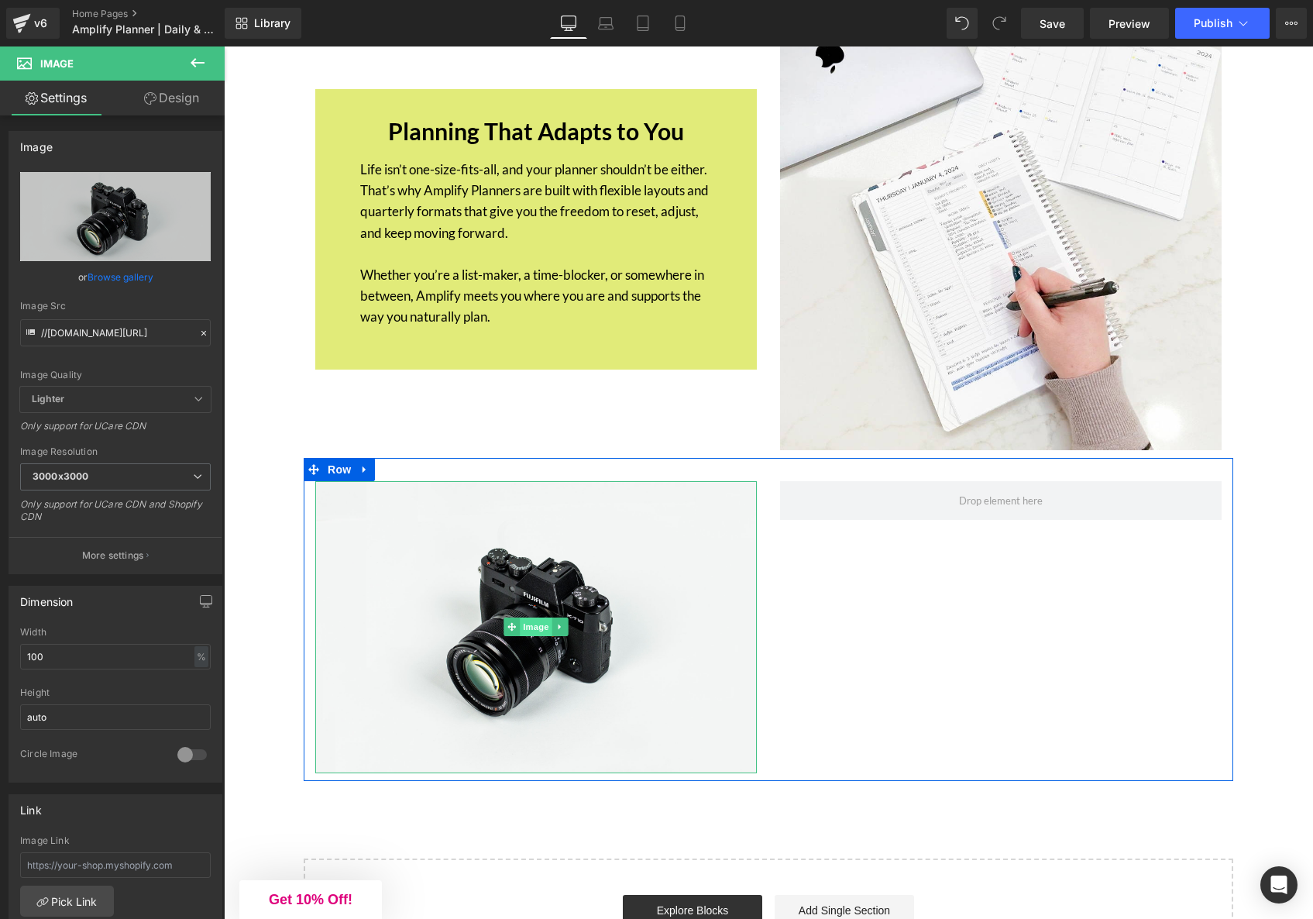
click at [532, 618] on span "Image" at bounding box center [536, 627] width 33 height 19
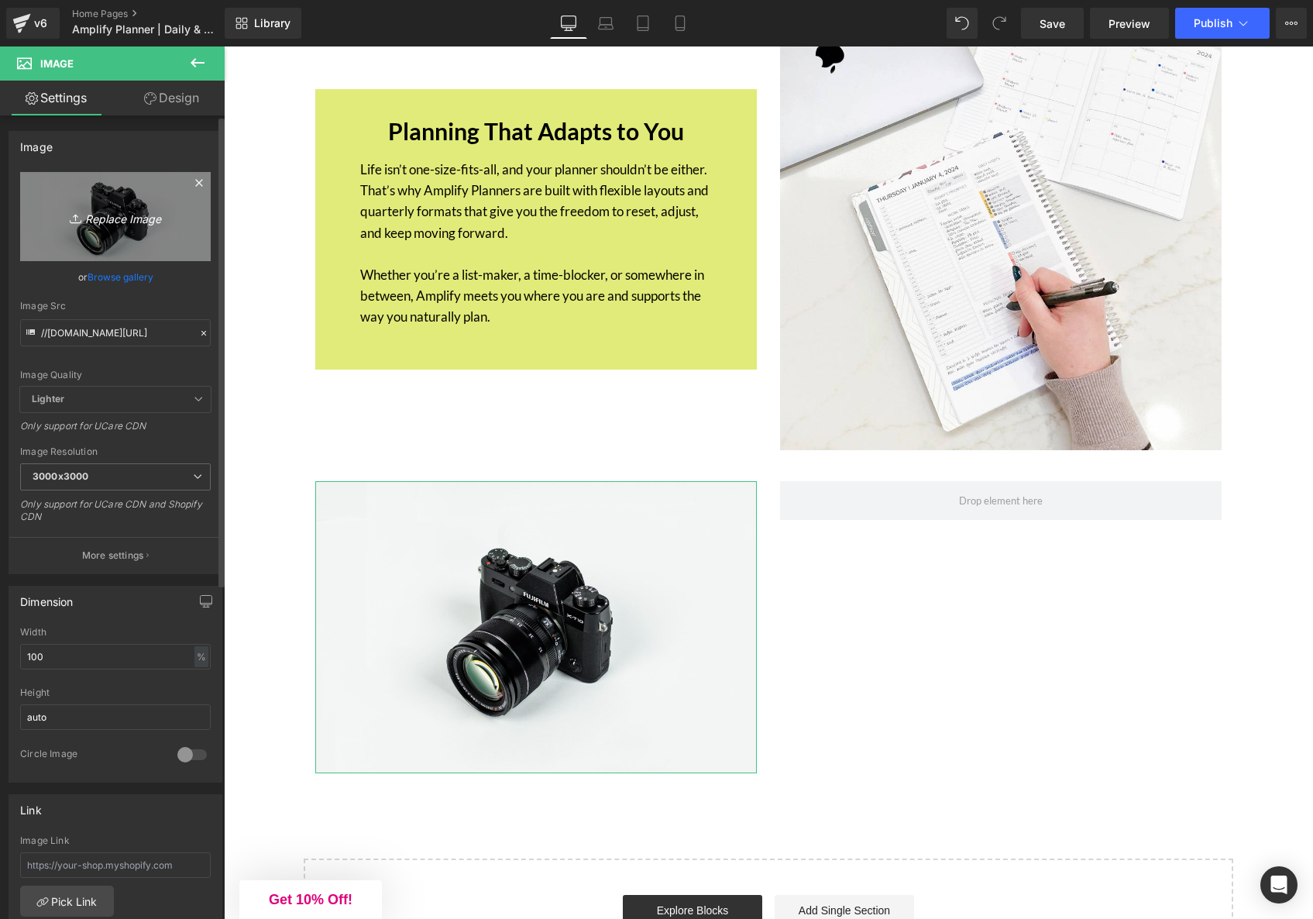
click at [108, 212] on icon "Replace Image" at bounding box center [115, 216] width 124 height 19
type input "C:\fakepath\495207ccf3b69f-GH445371426.webp"
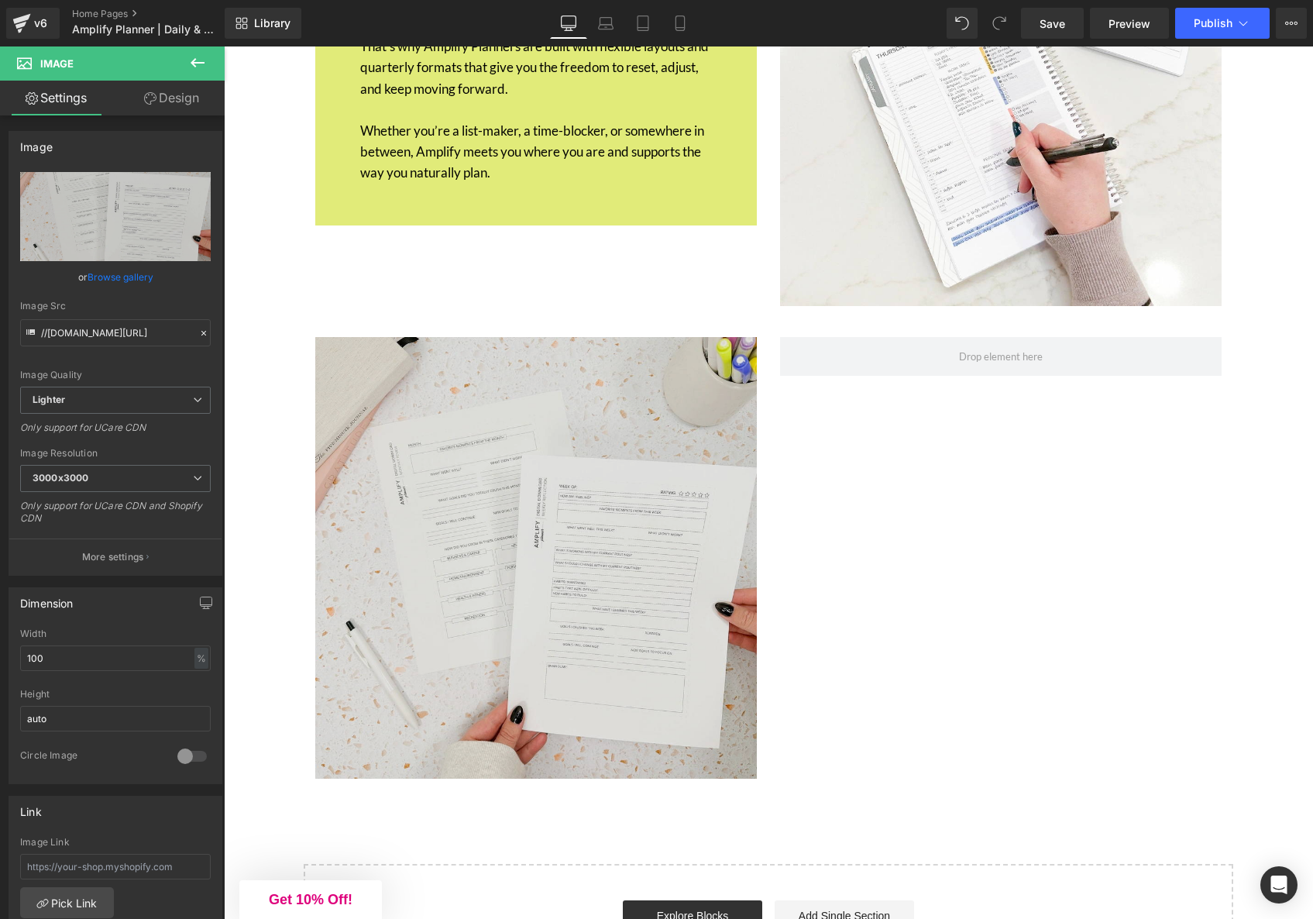
scroll to position [5946, 0]
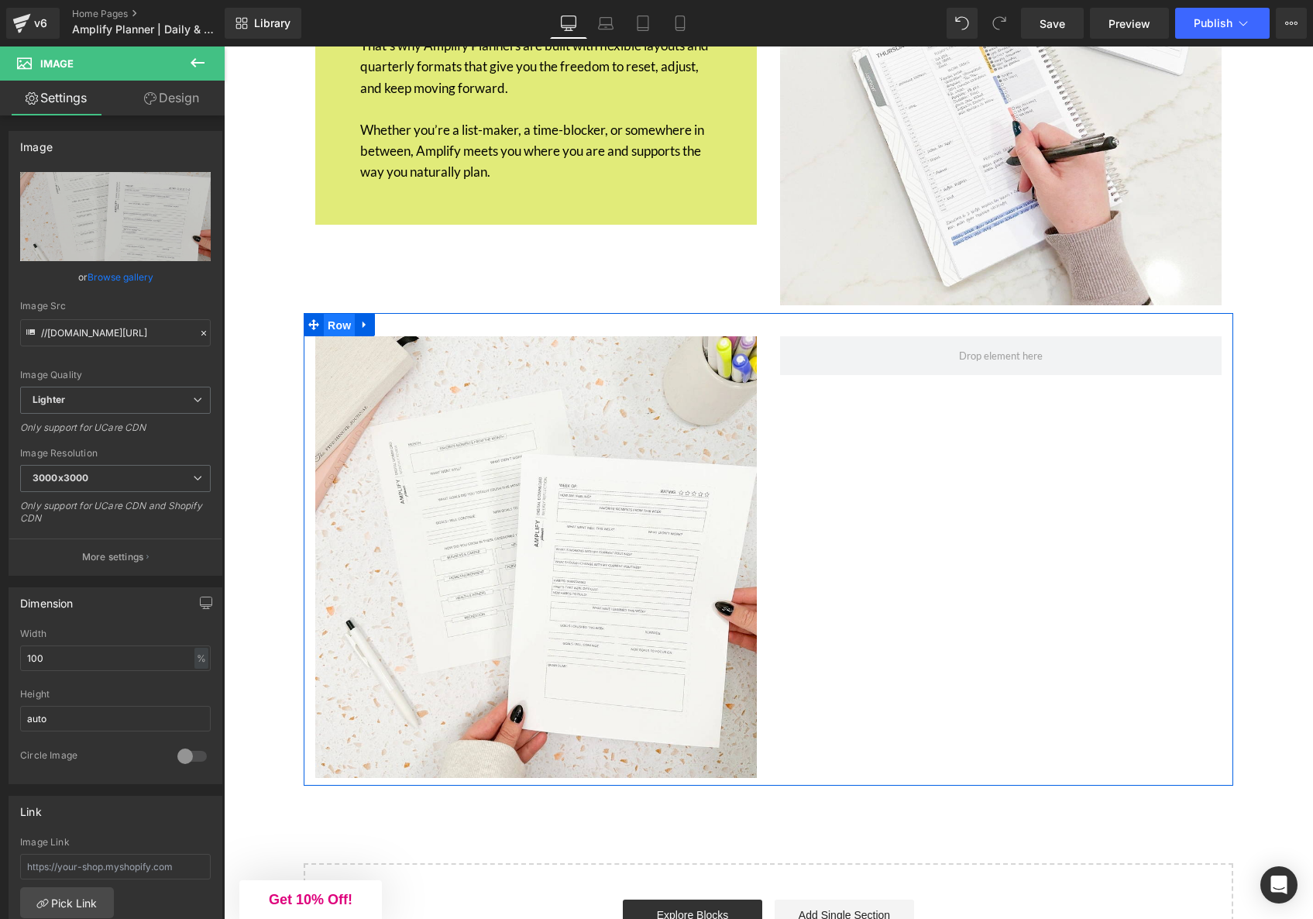
click at [339, 314] on span "Row" at bounding box center [339, 325] width 31 height 23
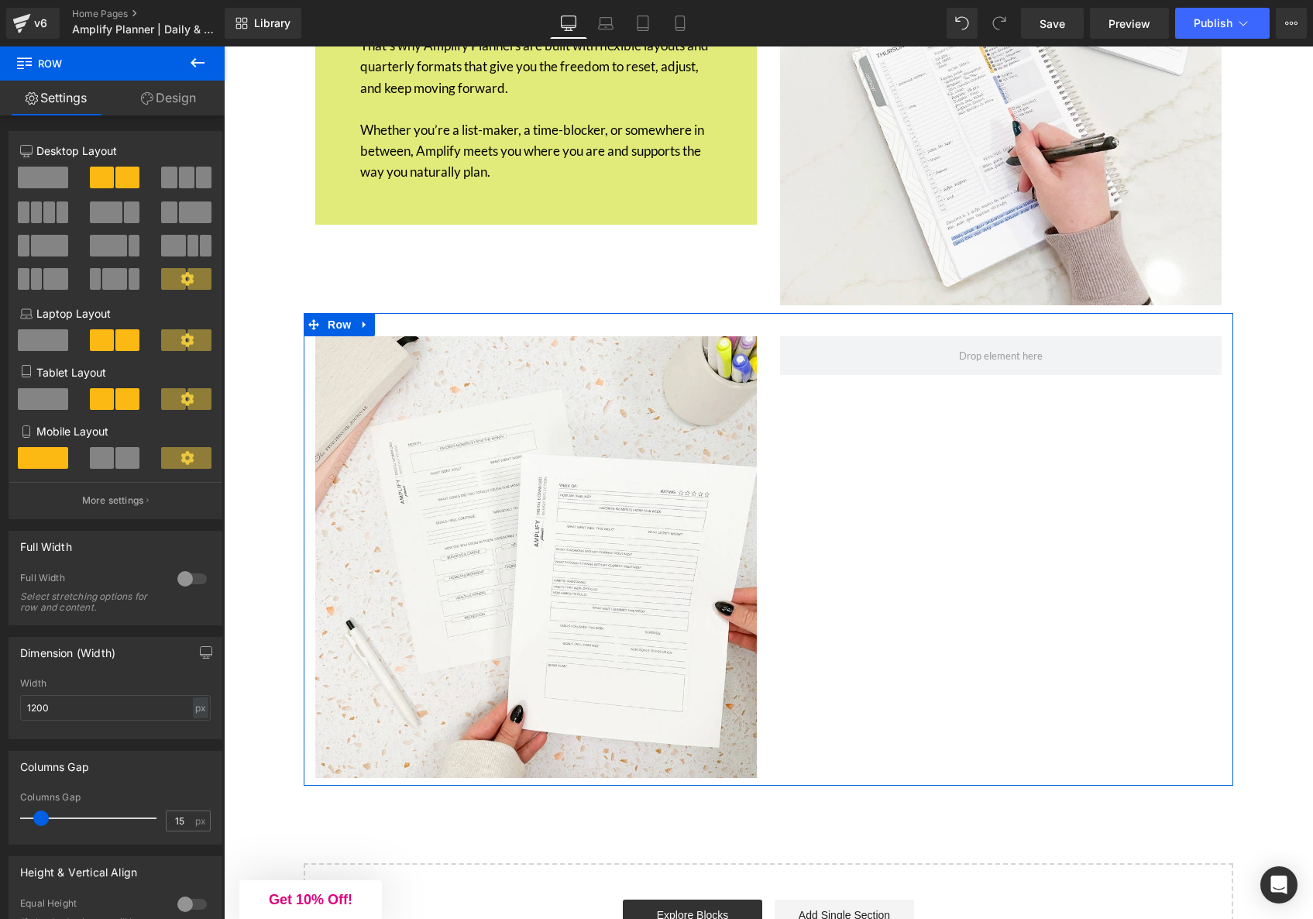
click at [177, 102] on link "Design" at bounding box center [168, 98] width 112 height 35
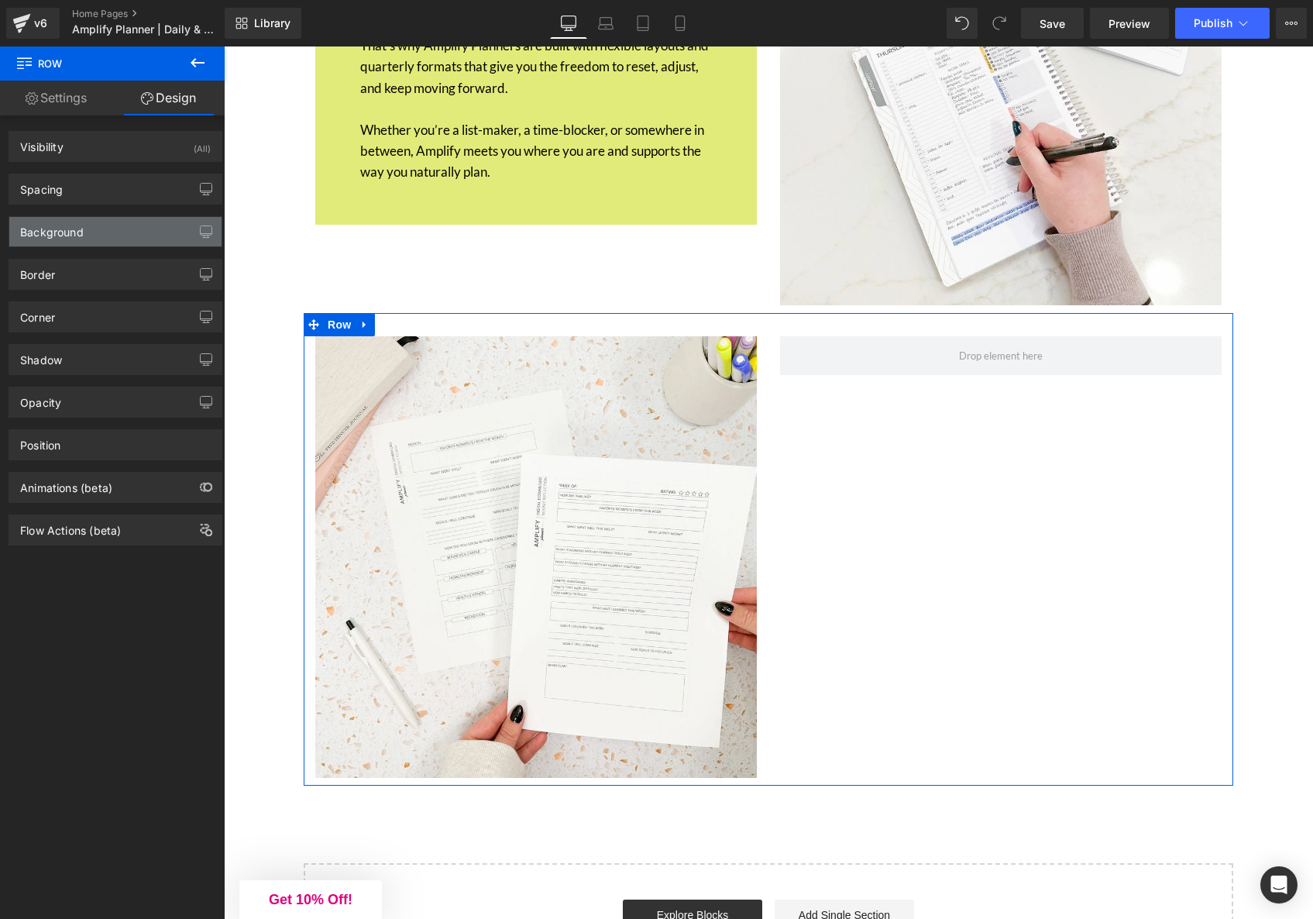
click at [64, 239] on div "Background" at bounding box center [115, 231] width 212 height 29
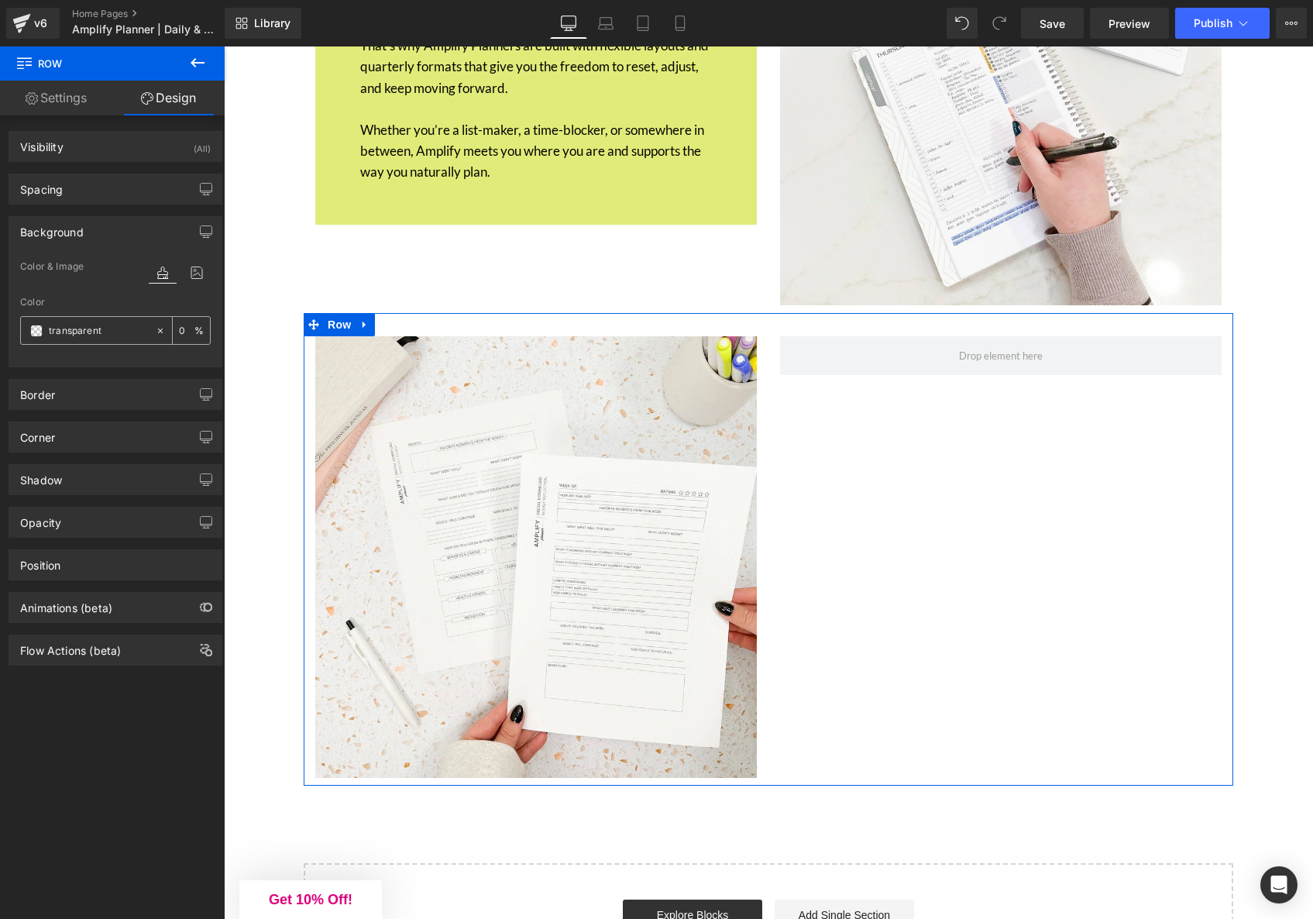
click at [36, 329] on span at bounding box center [36, 331] width 12 height 12
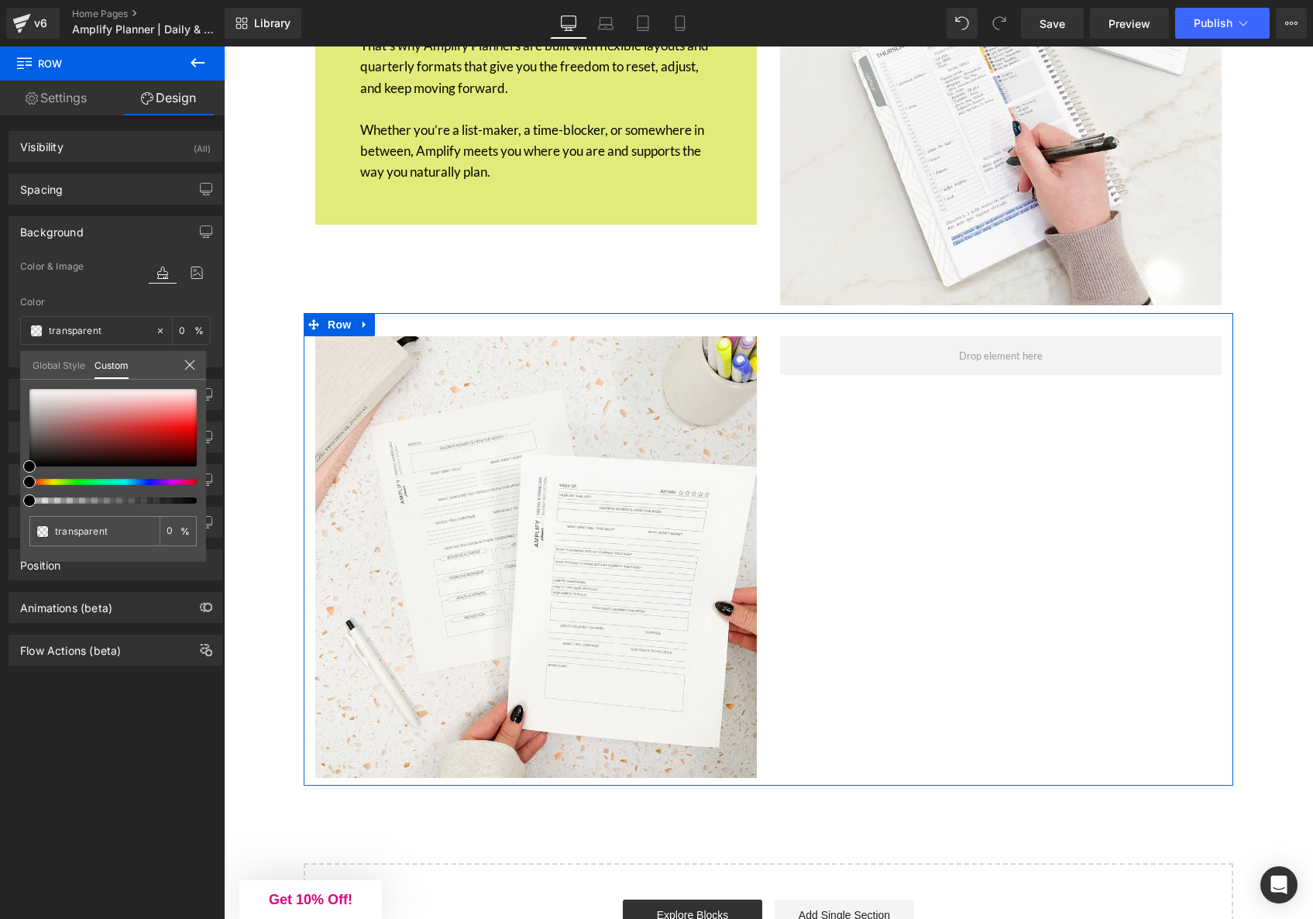
click at [44, 370] on link "Global Style" at bounding box center [59, 364] width 53 height 26
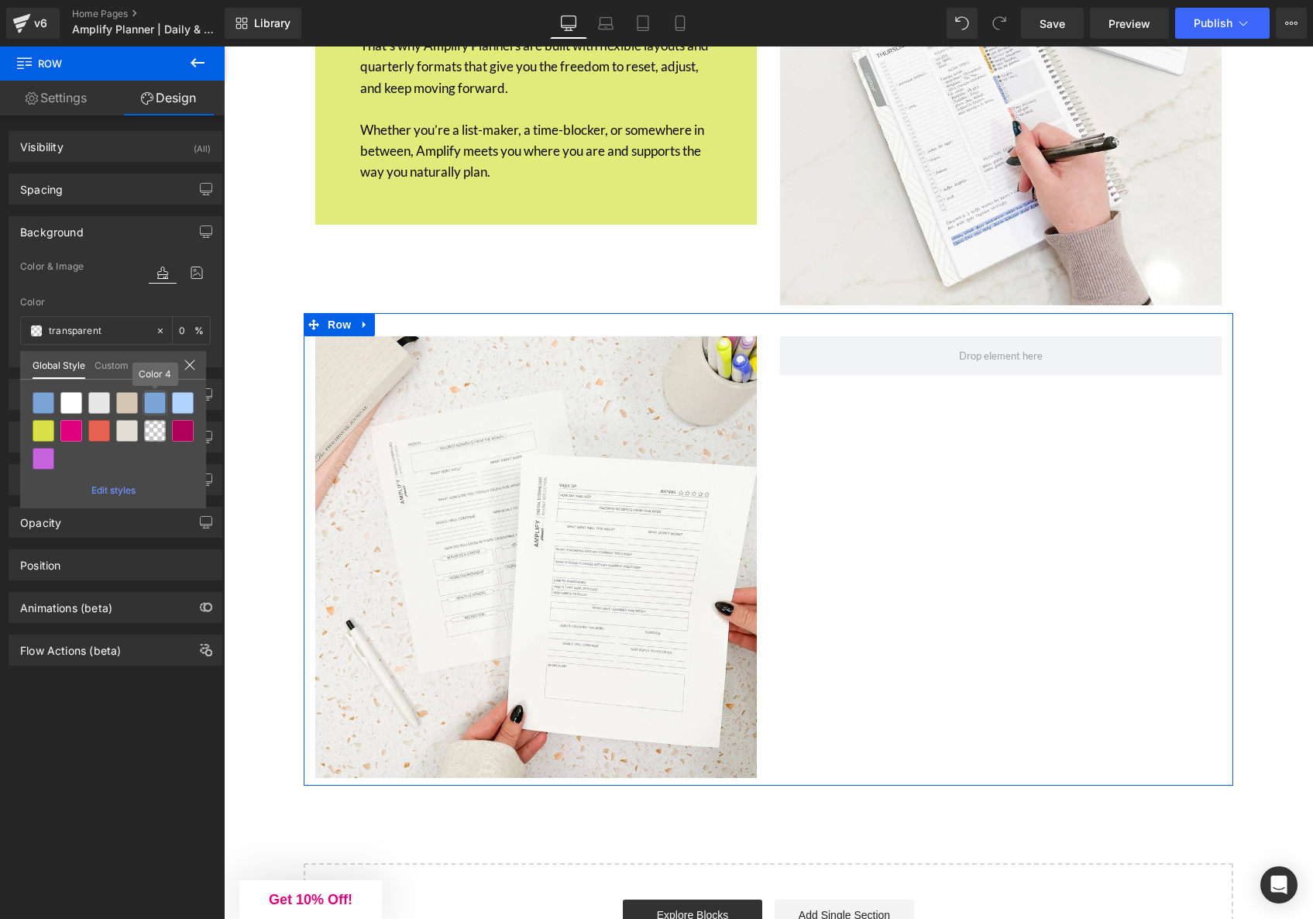
click at [155, 401] on div at bounding box center [155, 403] width 22 height 22
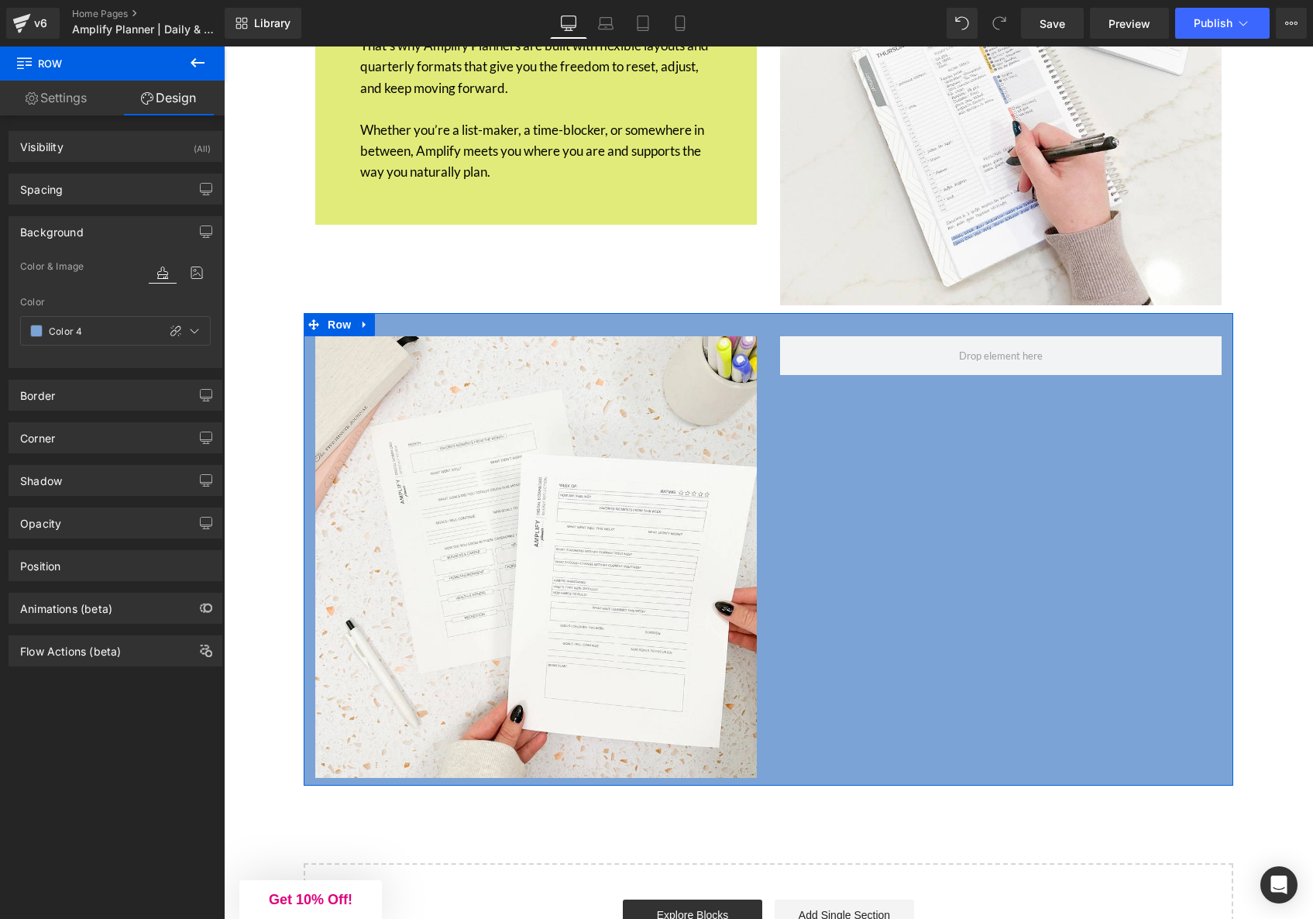
click at [64, 106] on link "Settings" at bounding box center [56, 98] width 112 height 35
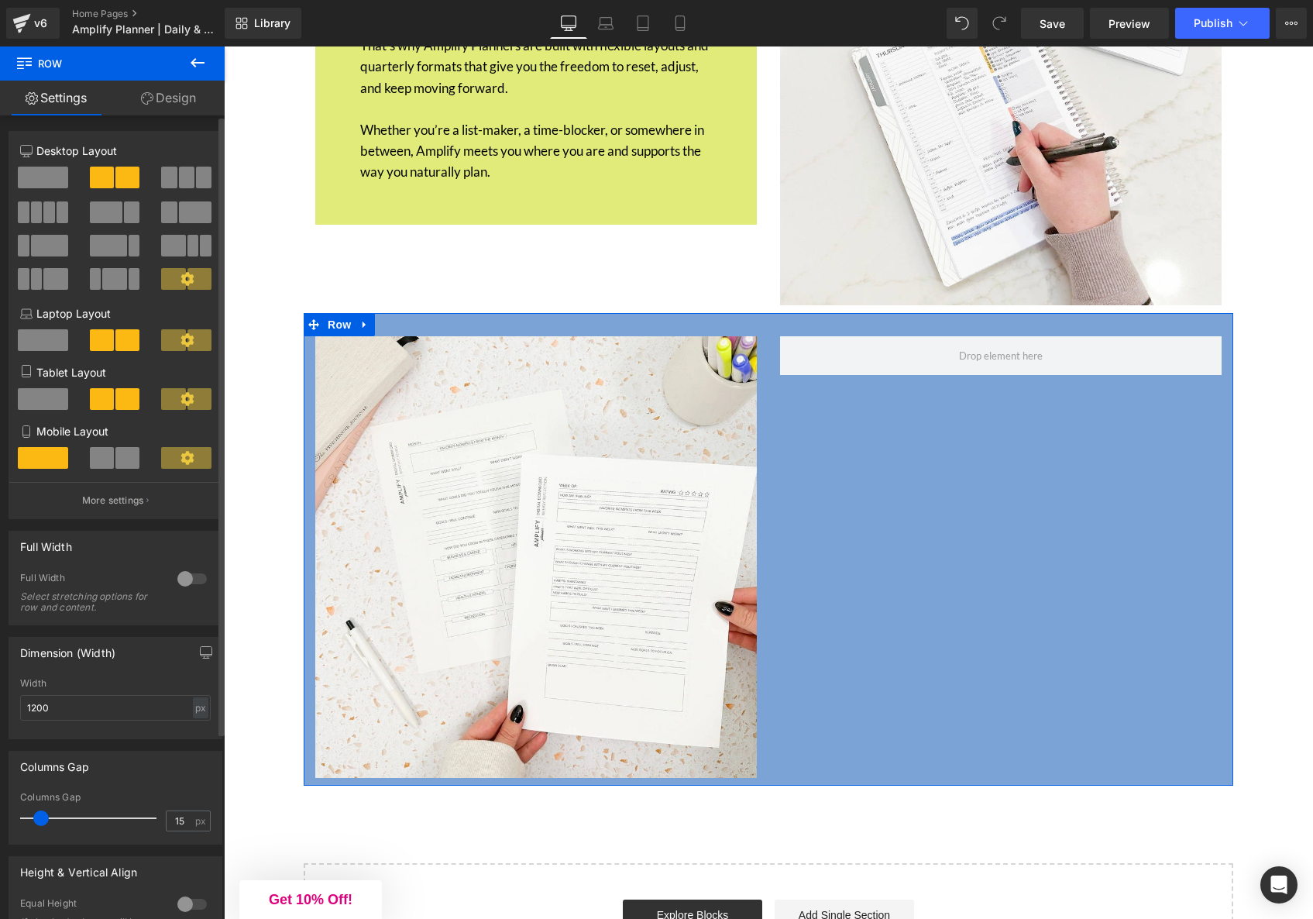
drag, startPoint x: 151, startPoint y: 584, endPoint x: 188, endPoint y: 583, distance: 36.5
click at [151, 584] on div "Full Width" at bounding box center [91, 580] width 142 height 16
click at [188, 583] on div at bounding box center [192, 578] width 37 height 25
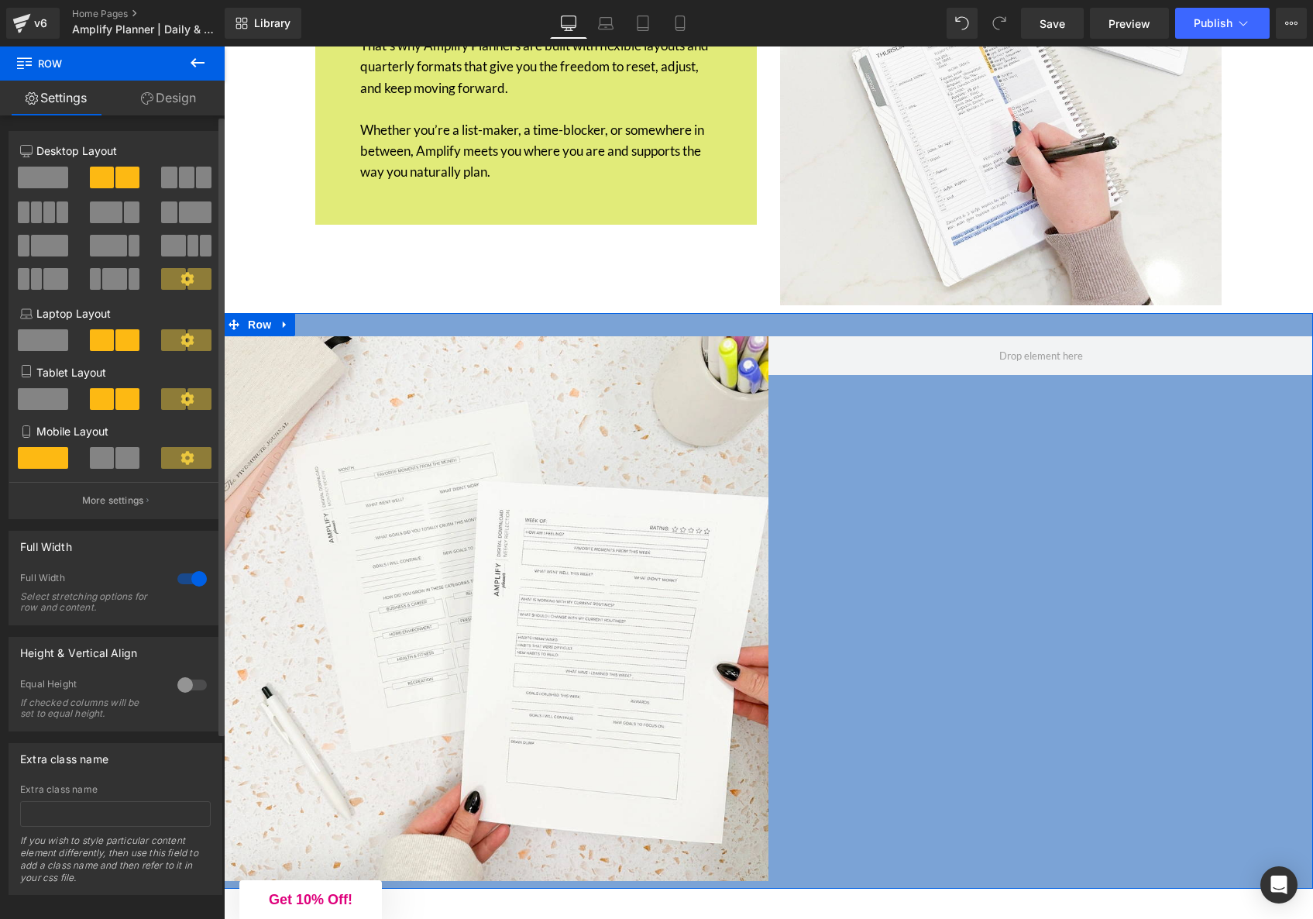
scroll to position [22, 0]
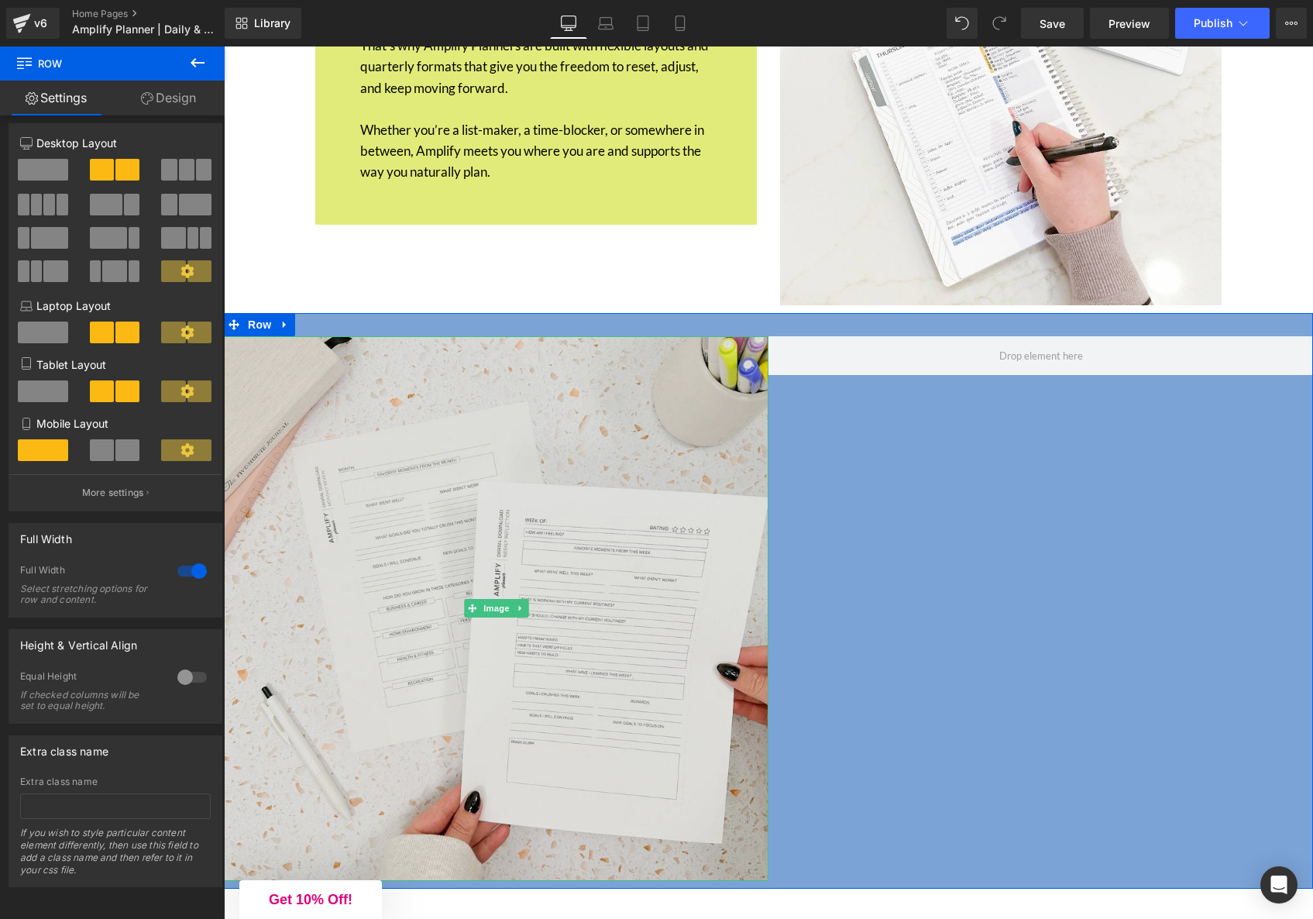
click at [494, 504] on img at bounding box center [496, 608] width 545 height 545
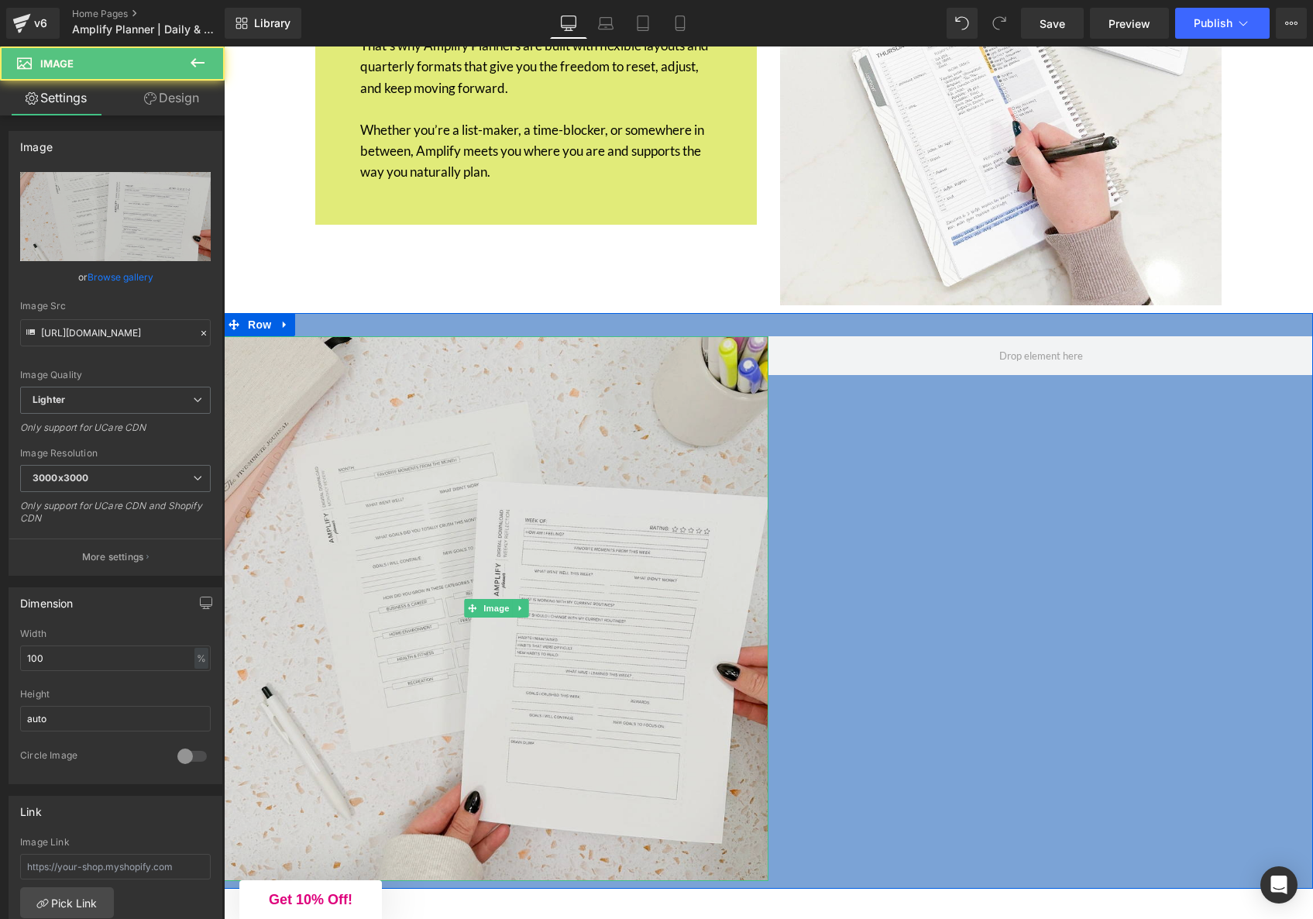
scroll to position [5947, 0]
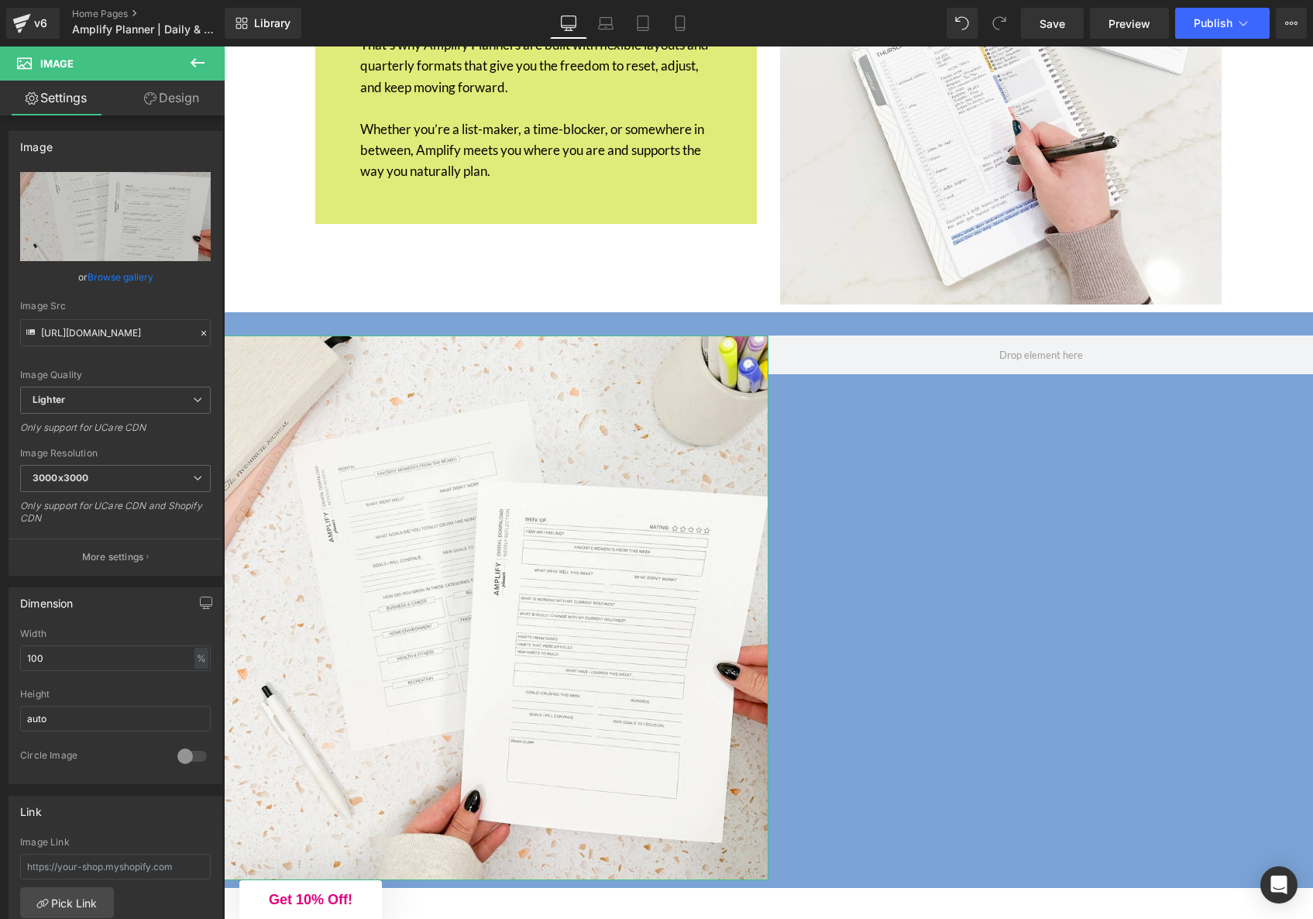
click at [170, 109] on link "Design" at bounding box center [171, 98] width 112 height 35
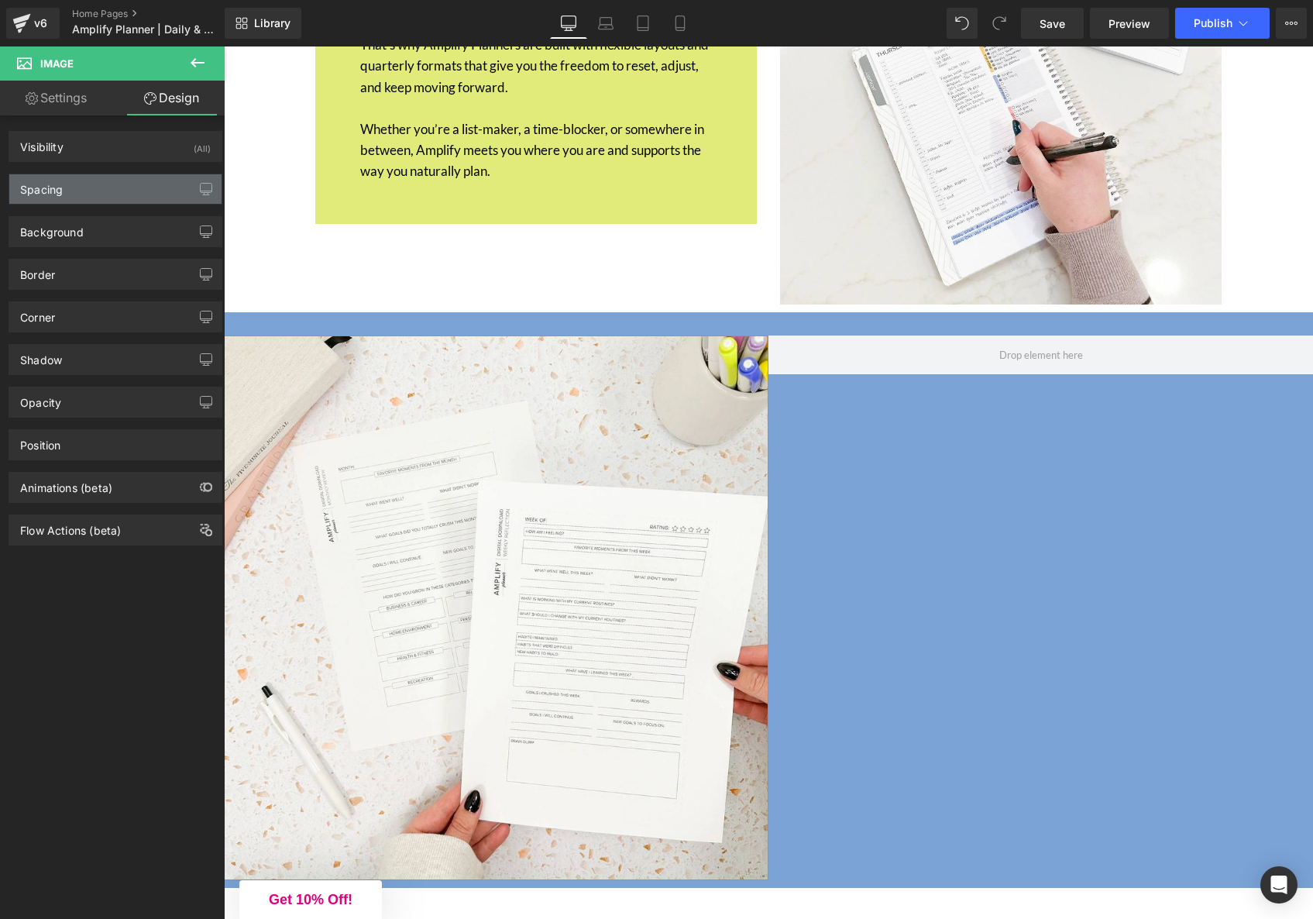
click at [115, 187] on div "Spacing" at bounding box center [115, 188] width 212 height 29
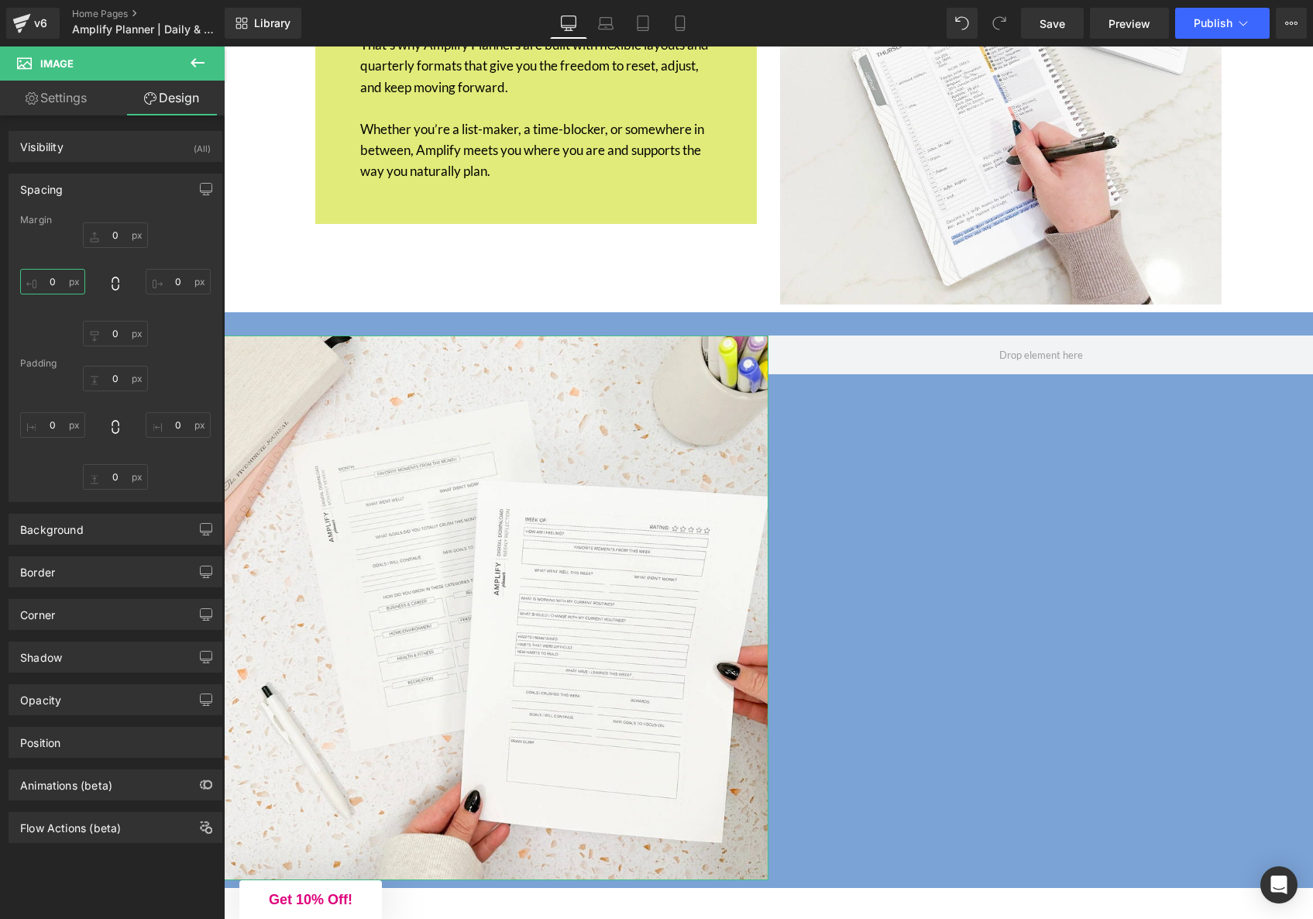
click at [52, 281] on input "0" at bounding box center [52, 282] width 65 height 26
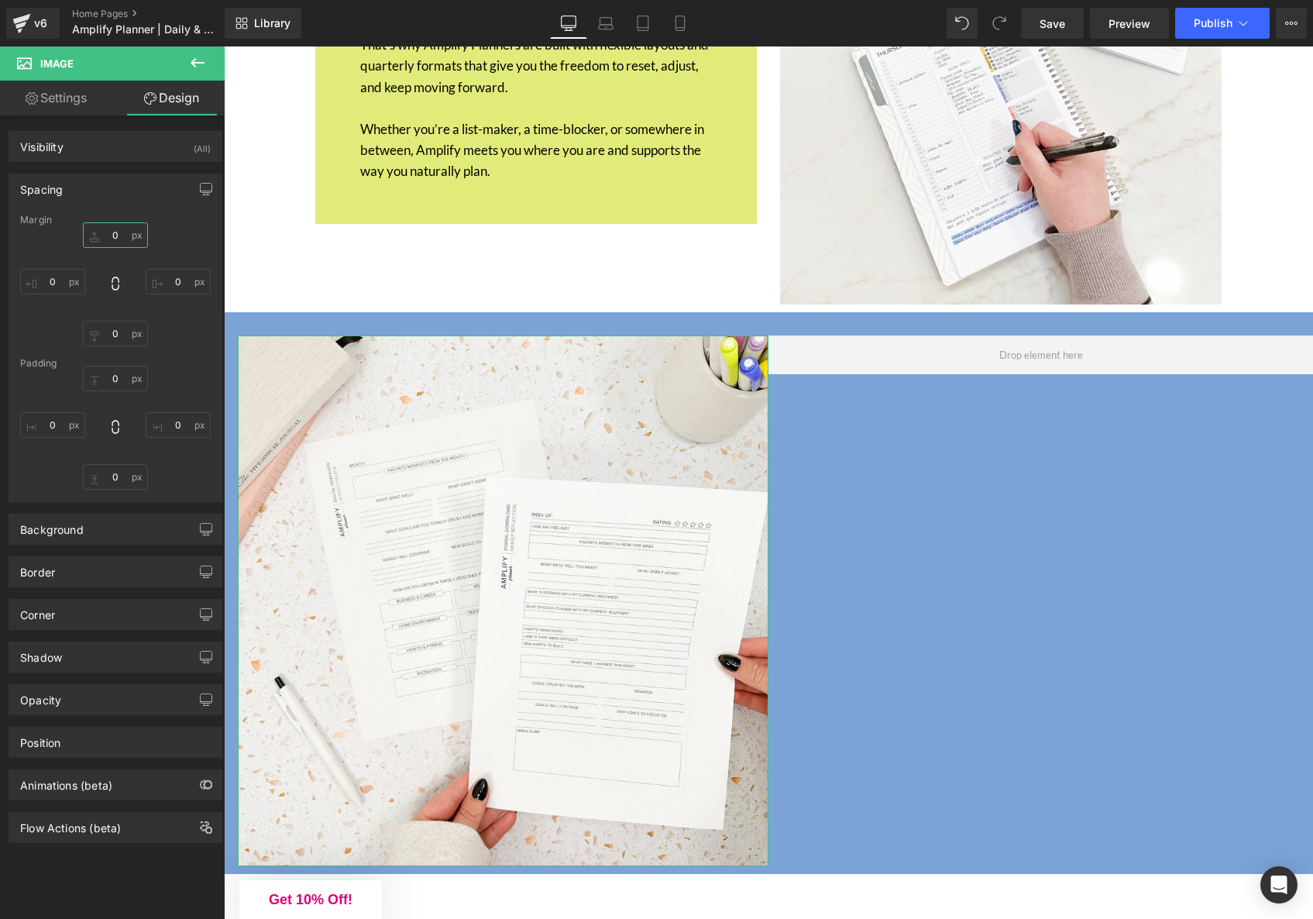
click at [113, 240] on input "0" at bounding box center [115, 235] width 65 height 26
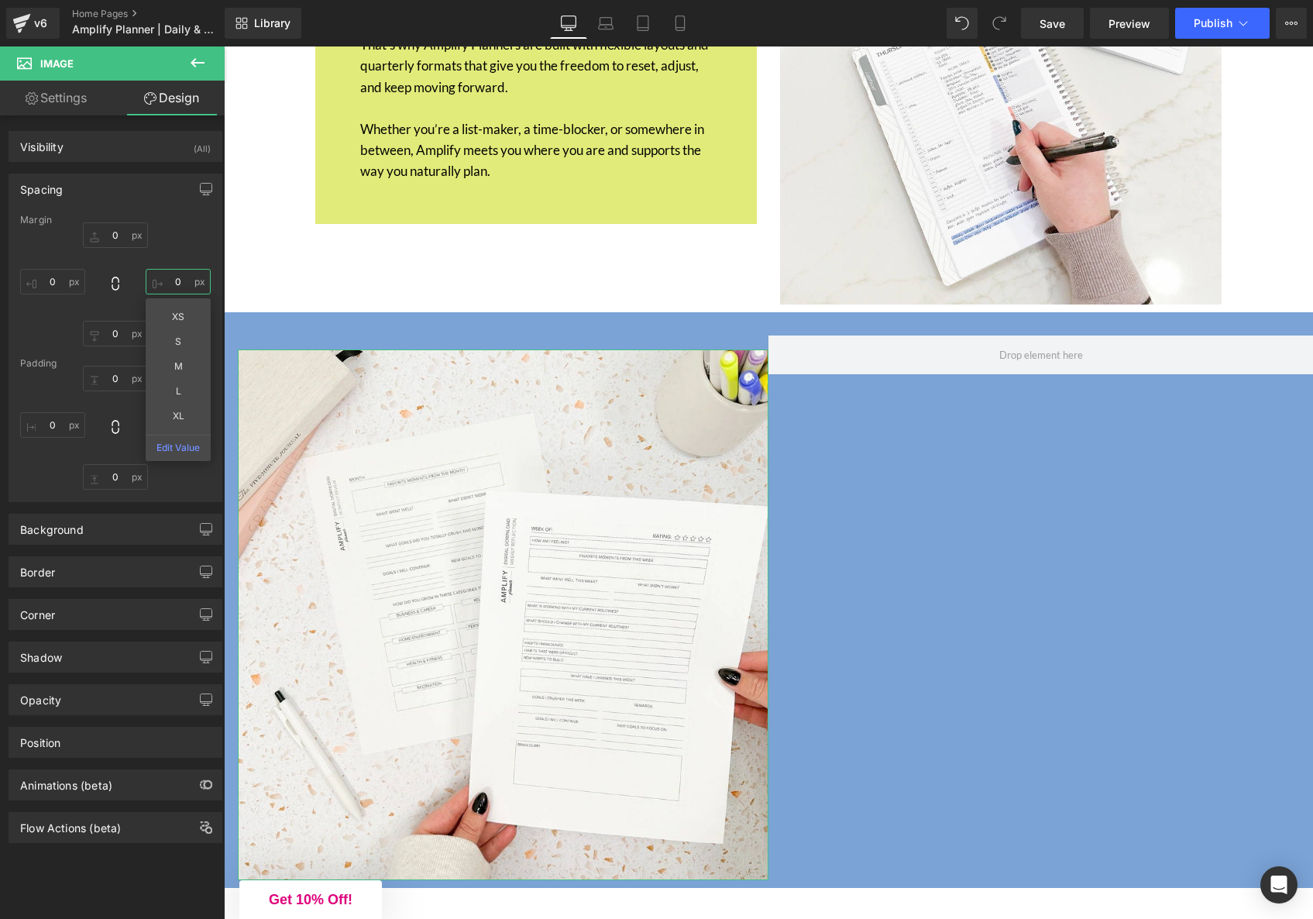
click at [169, 277] on input "0" at bounding box center [178, 282] width 65 height 26
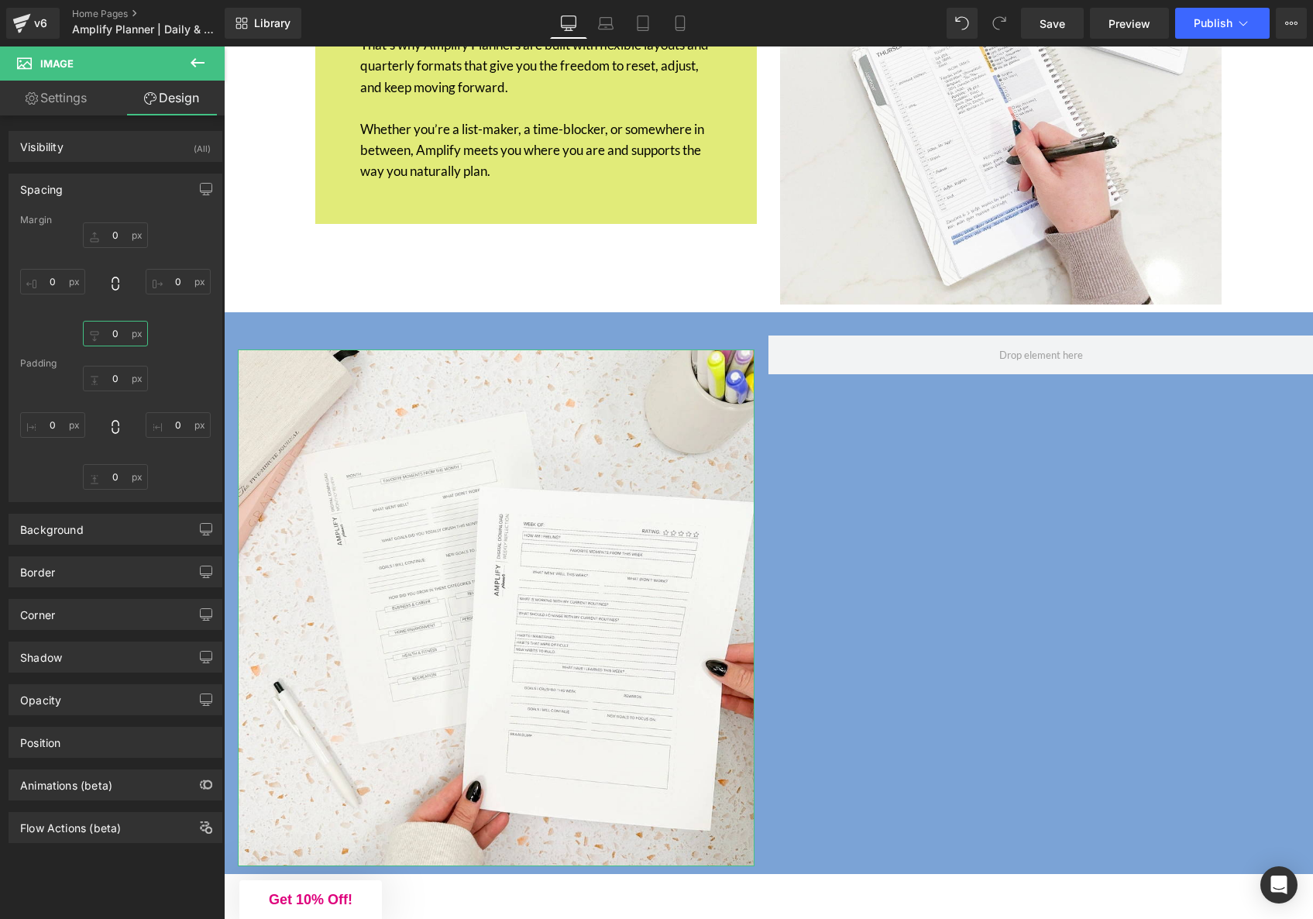
click at [109, 332] on input "0" at bounding box center [115, 334] width 65 height 26
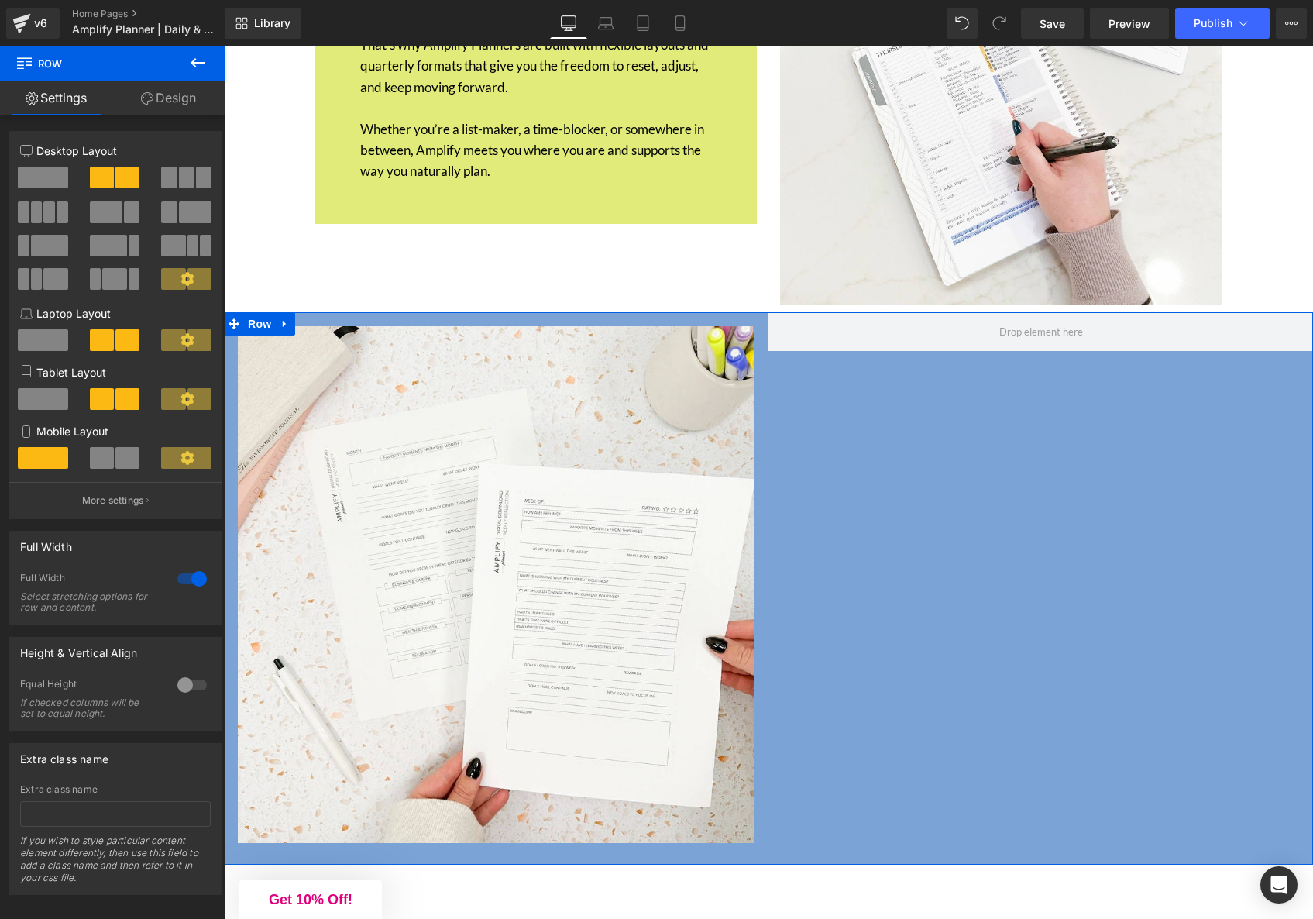
drag, startPoint x: 396, startPoint y: 304, endPoint x: 398, endPoint y: 294, distance: 9.4
click at [398, 312] on div "Image Row" at bounding box center [769, 588] width 1090 height 553
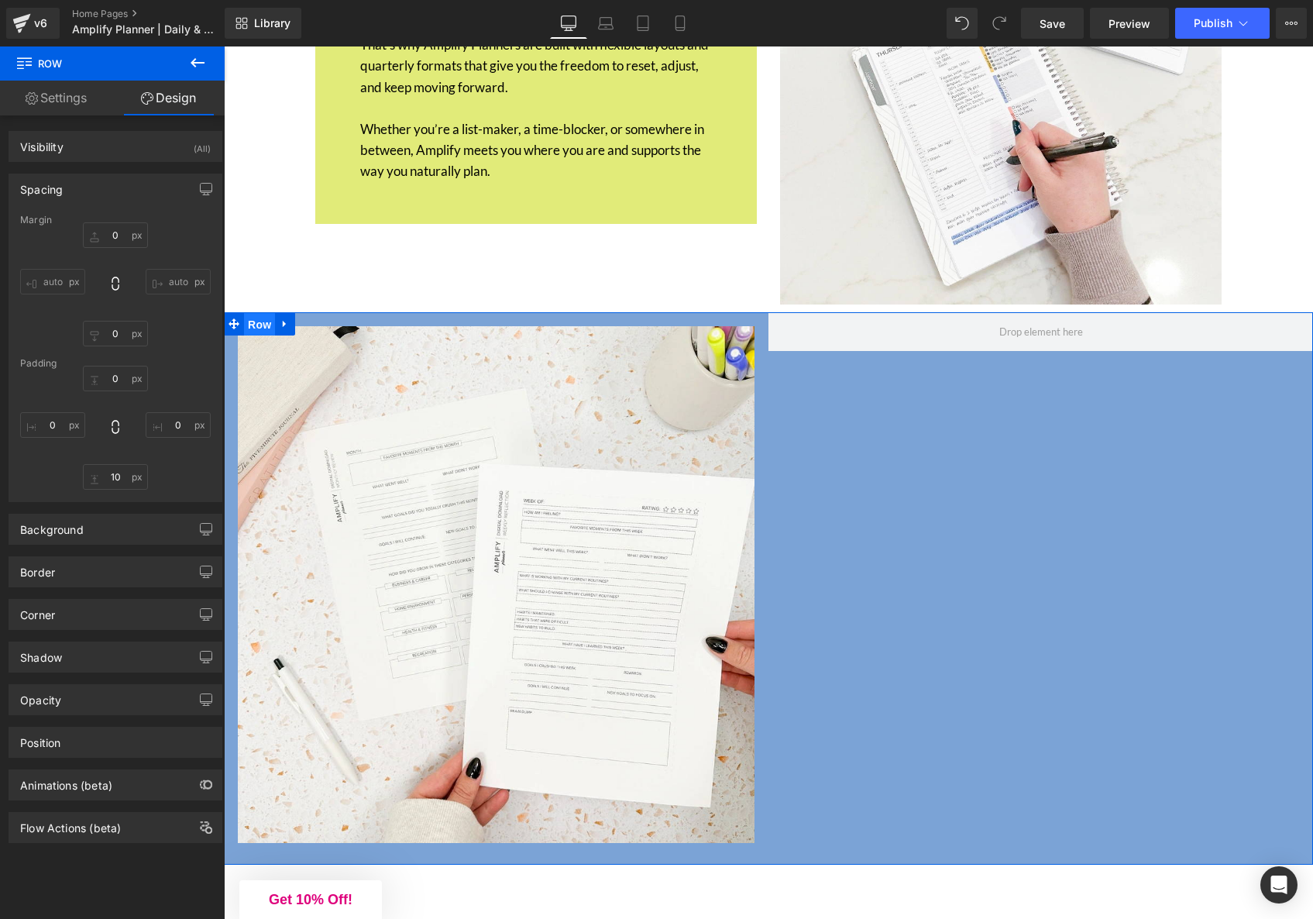
click at [261, 313] on span "Row" at bounding box center [259, 324] width 31 height 23
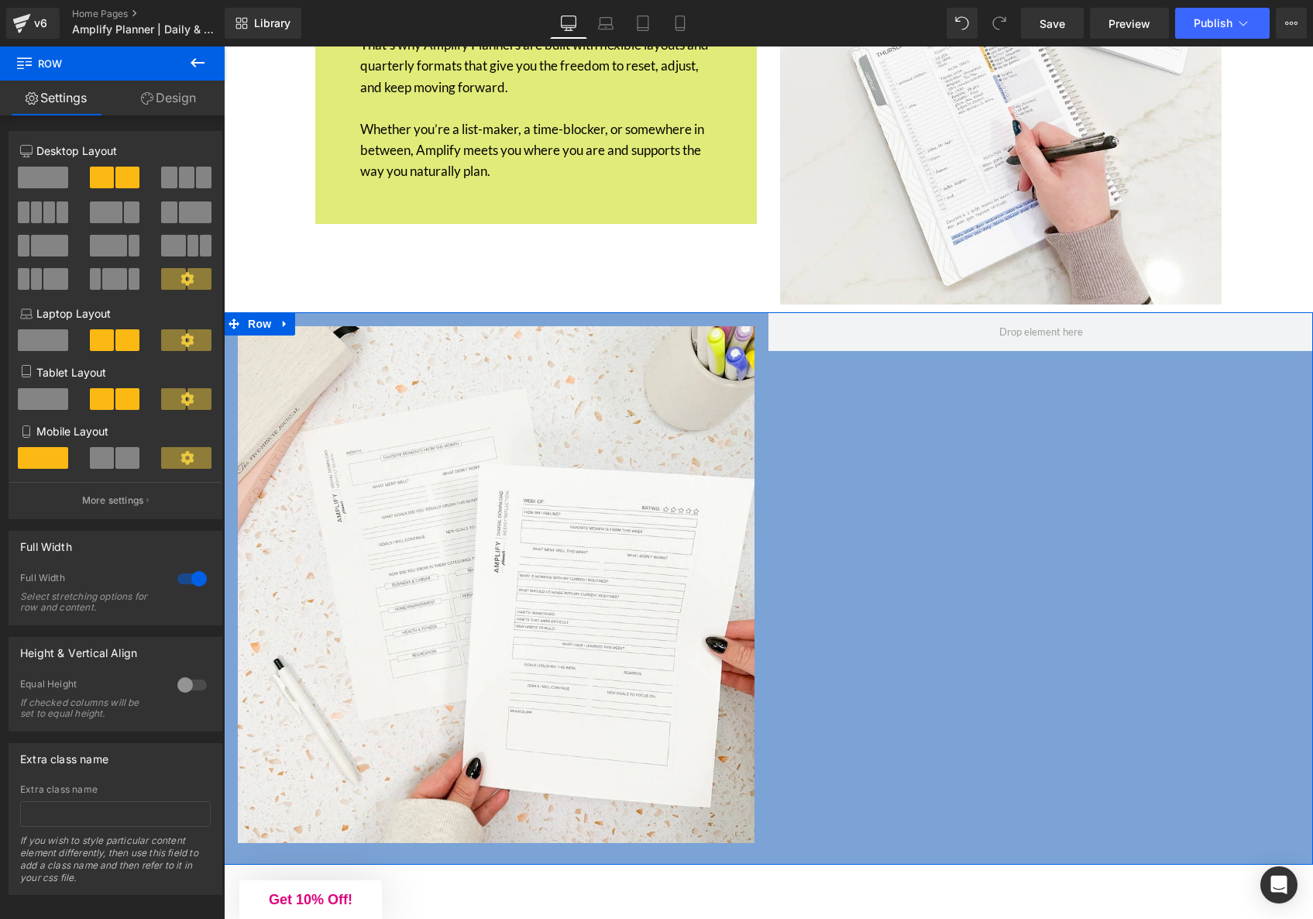
drag, startPoint x: 183, startPoint y: 91, endPoint x: 180, endPoint y: 100, distance: 9.1
click at [183, 91] on link "Design" at bounding box center [168, 98] width 112 height 35
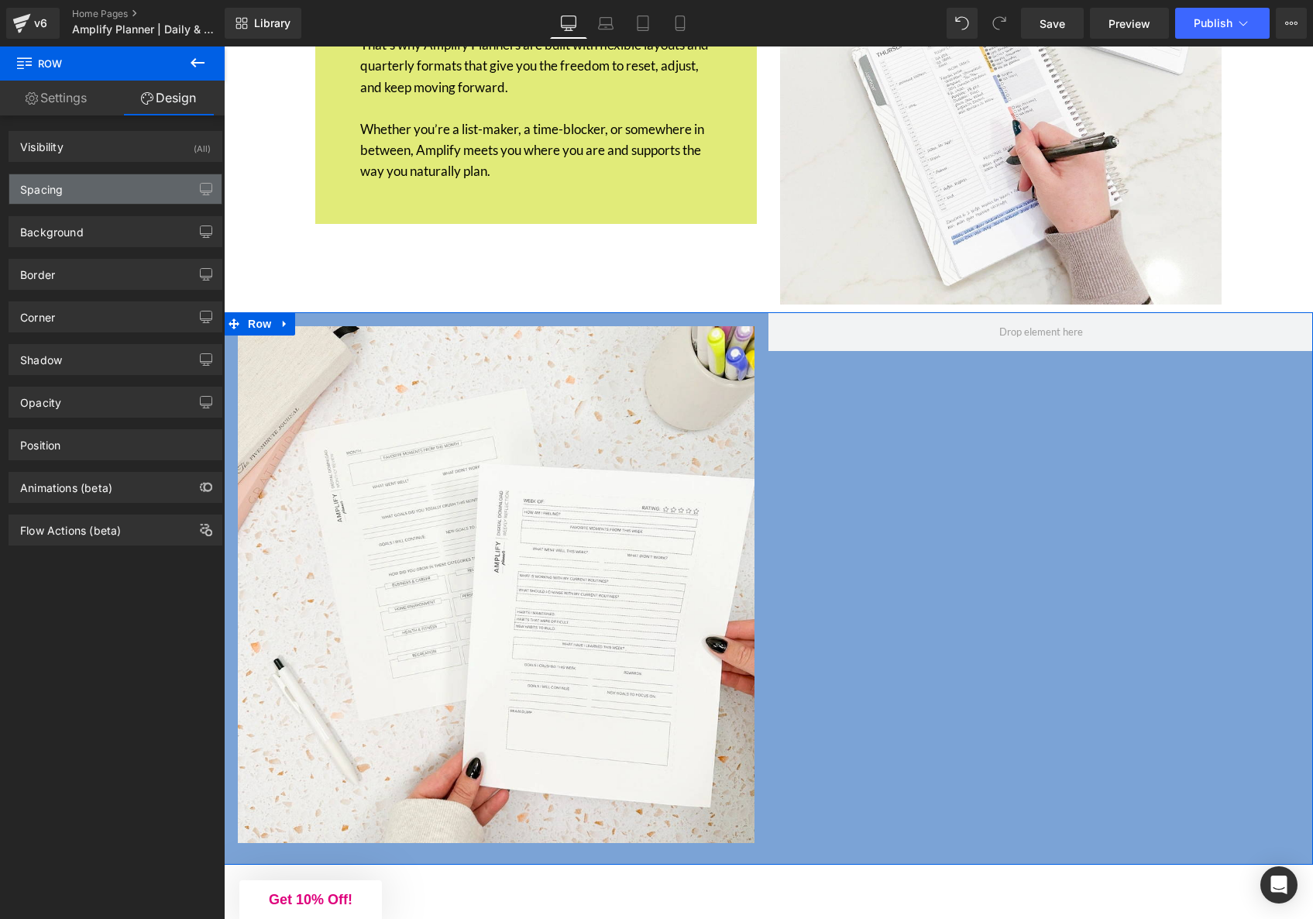
click at [73, 196] on div "Spacing" at bounding box center [115, 188] width 212 height 29
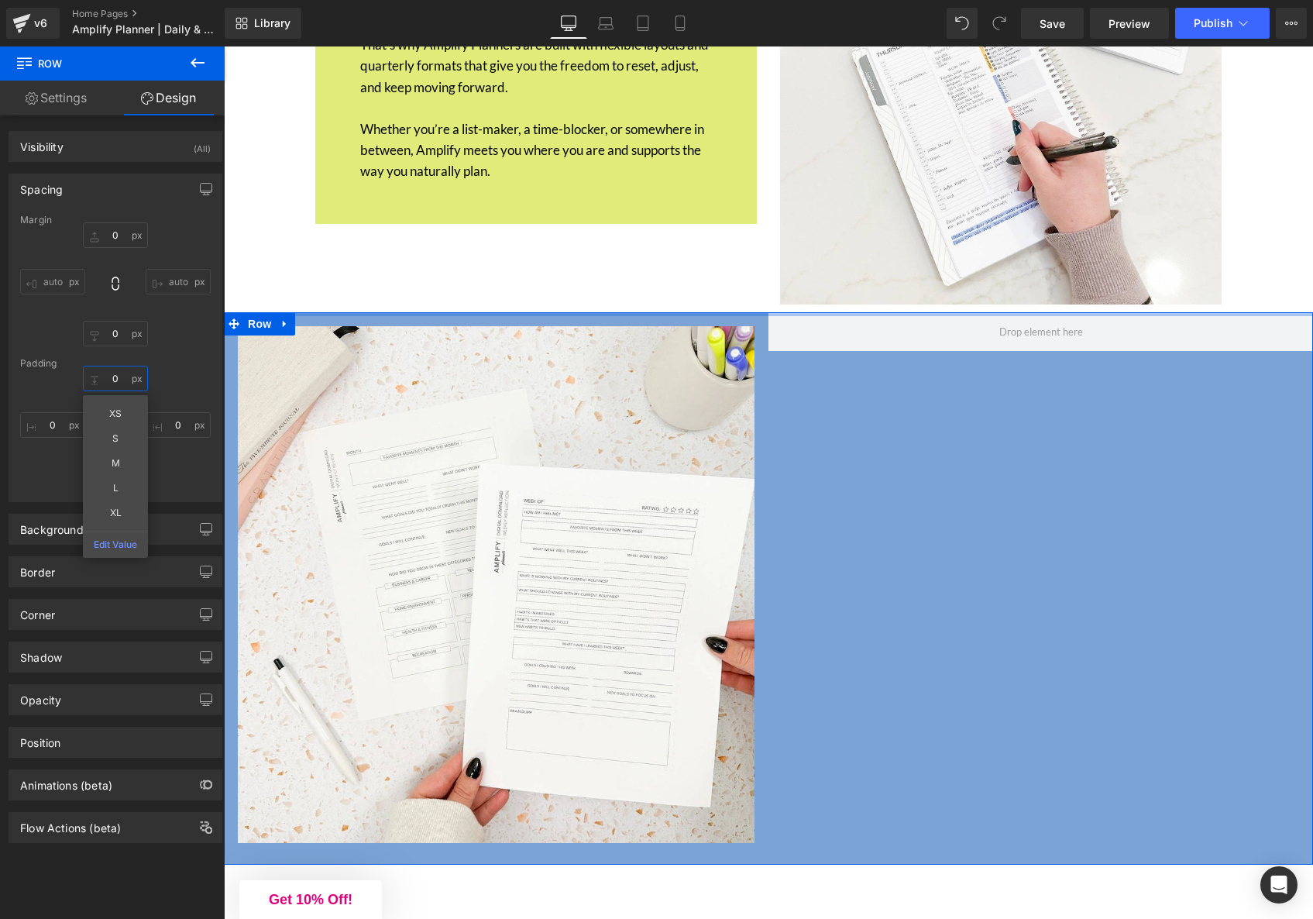
click at [122, 378] on input "text" at bounding box center [115, 379] width 65 height 26
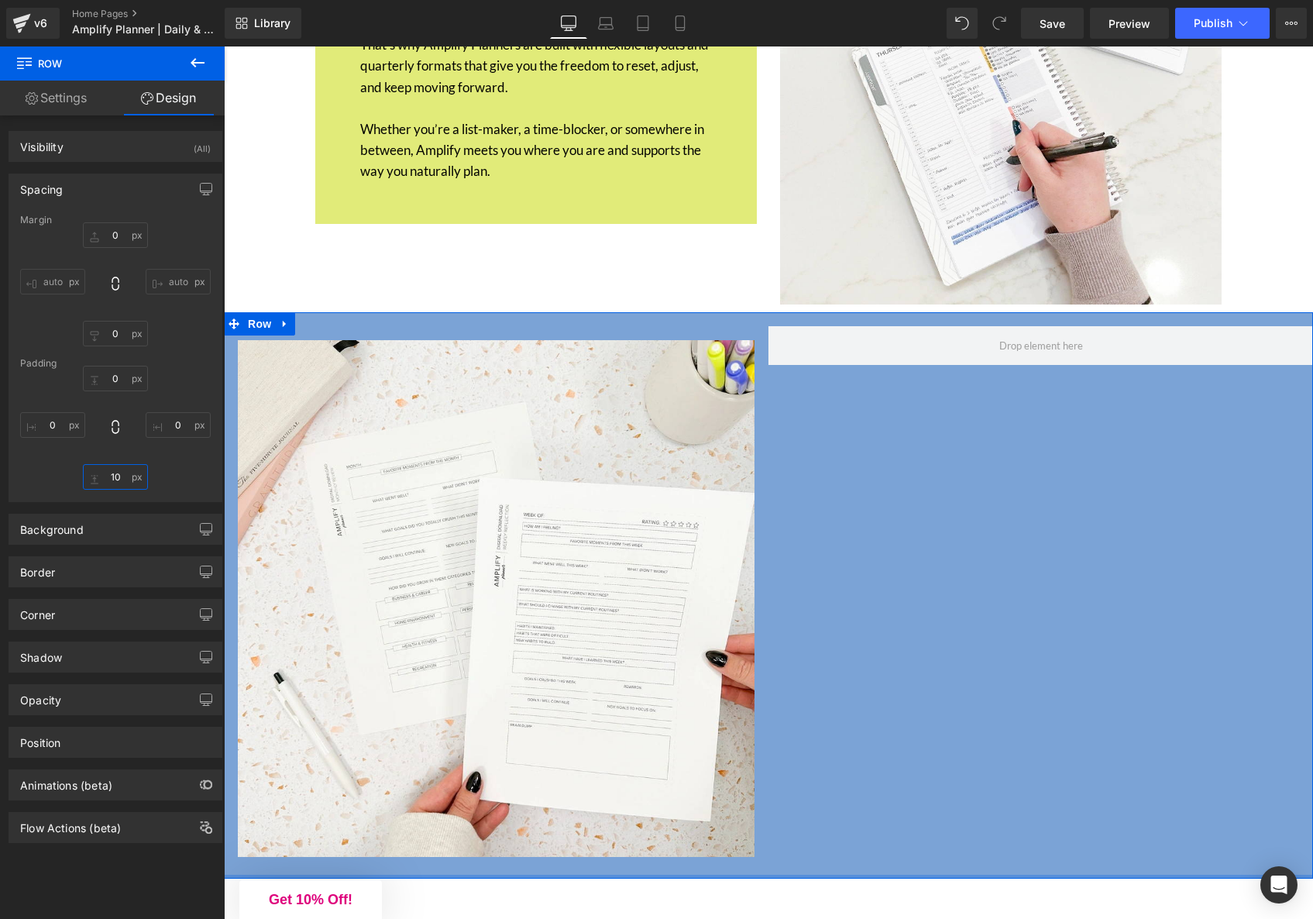
click at [116, 480] on input "text" at bounding box center [115, 477] width 65 height 26
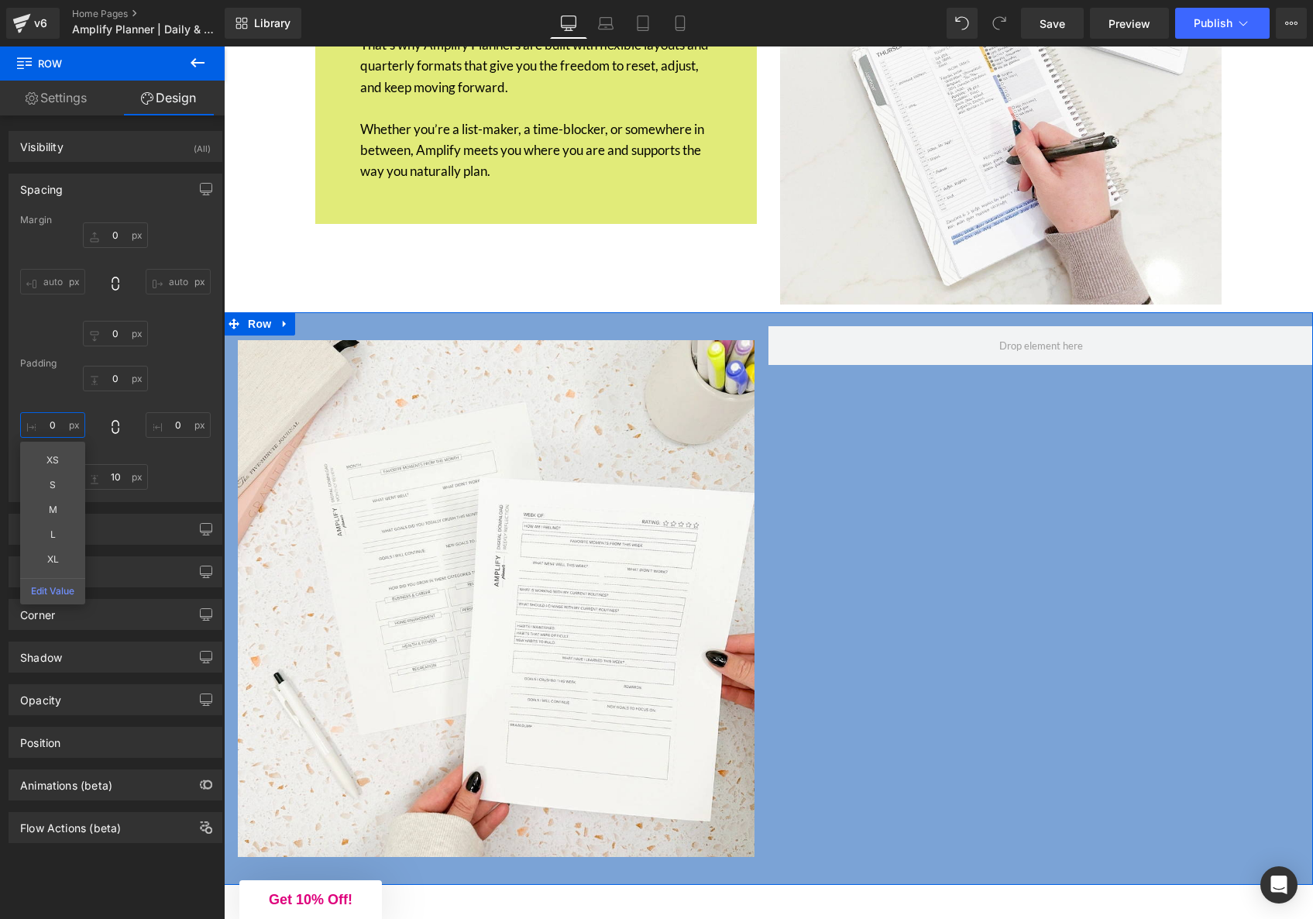
click at [57, 422] on input "text" at bounding box center [52, 425] width 65 height 26
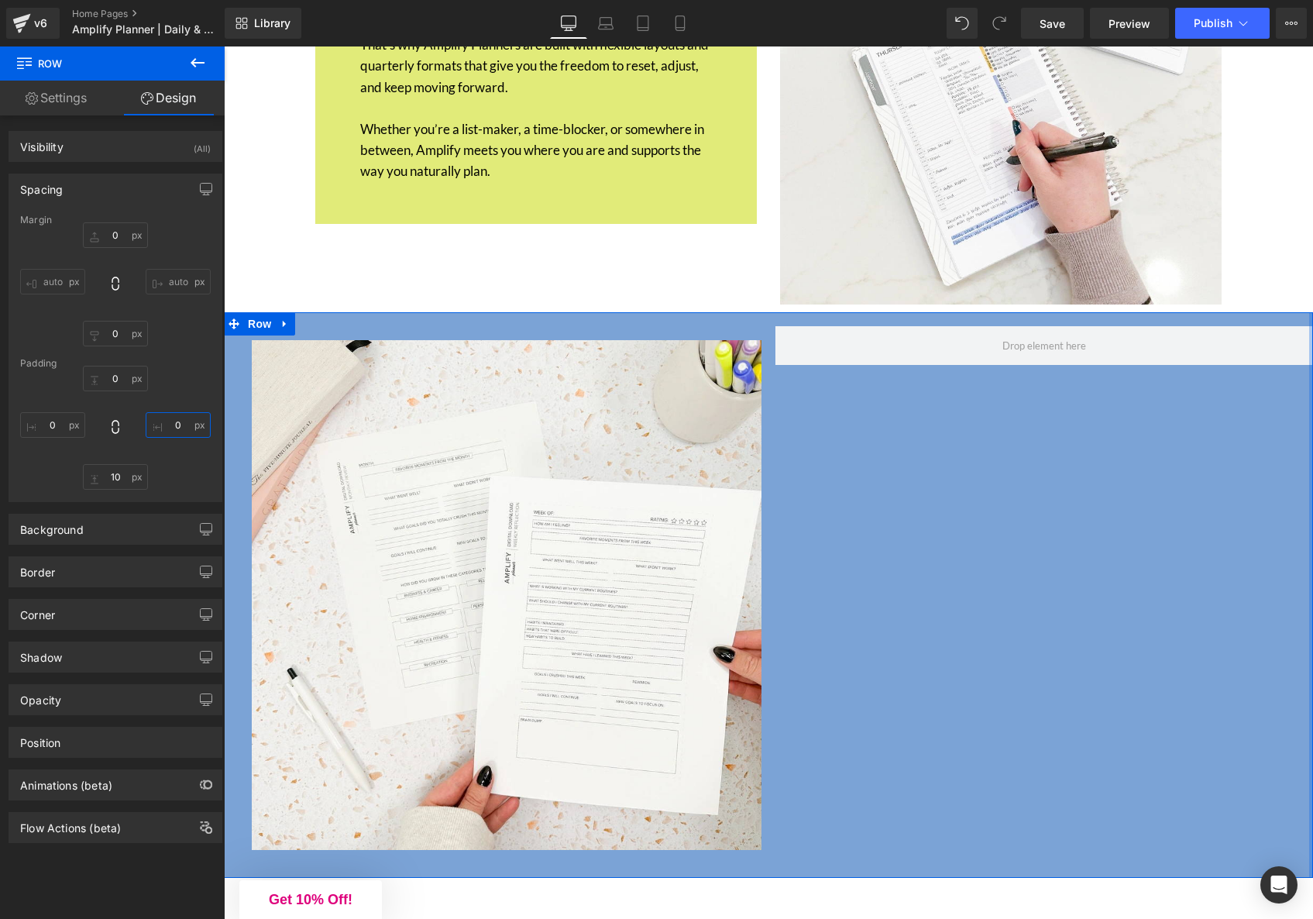
click at [173, 429] on input "text" at bounding box center [178, 425] width 65 height 26
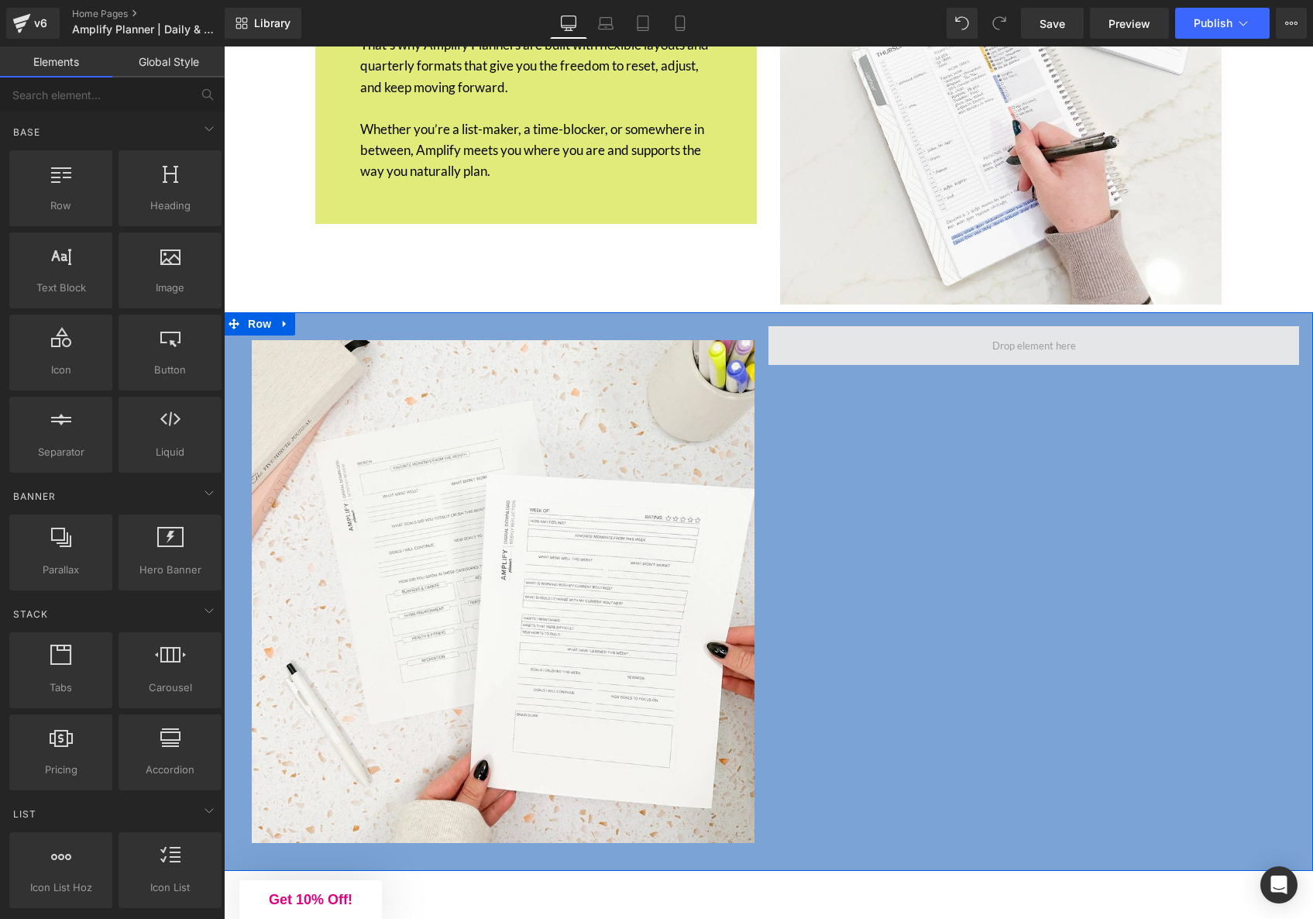
click at [1030, 333] on span at bounding box center [1034, 345] width 95 height 24
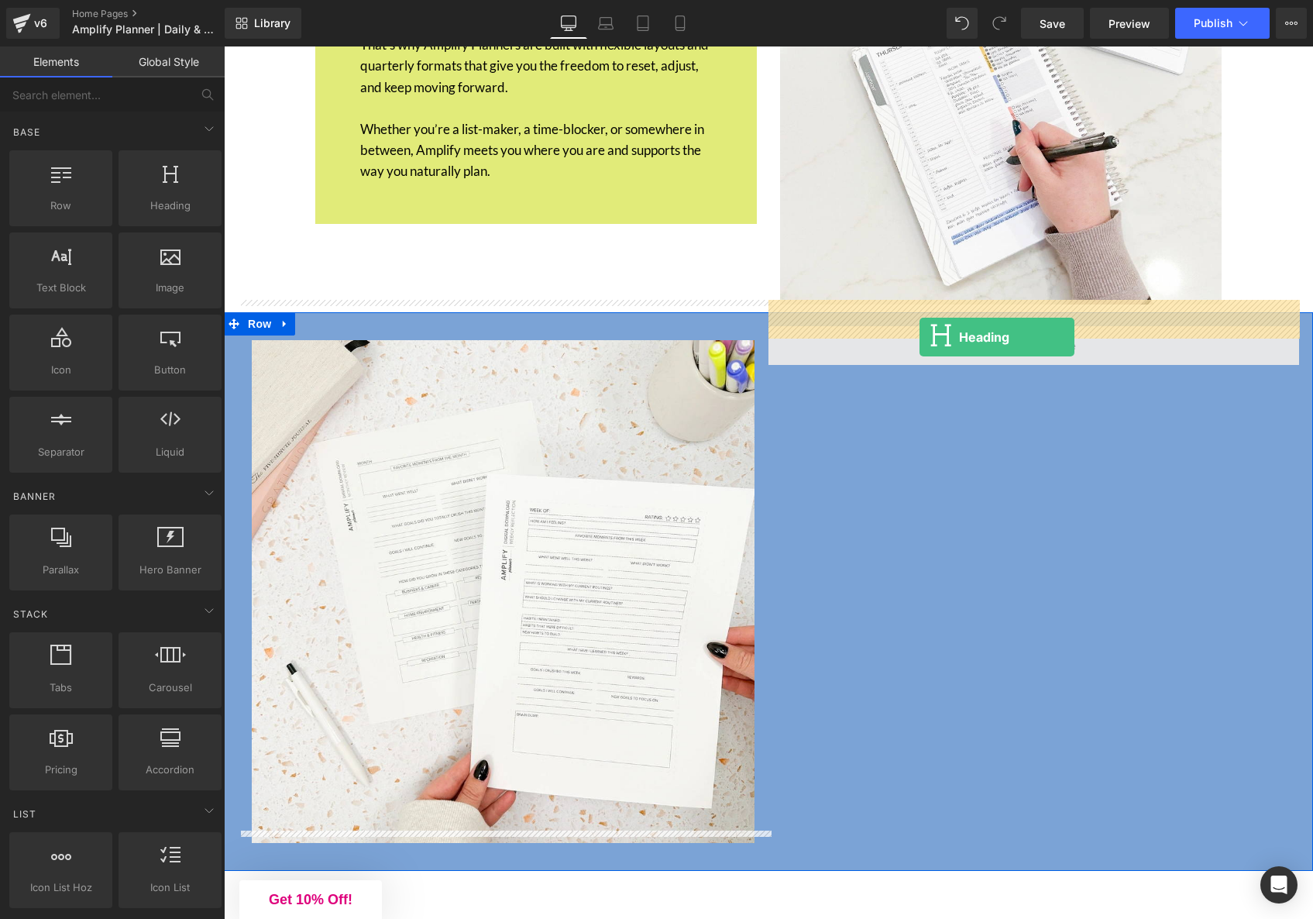
drag, startPoint x: 368, startPoint y: 238, endPoint x: 920, endPoint y: 337, distance: 560.6
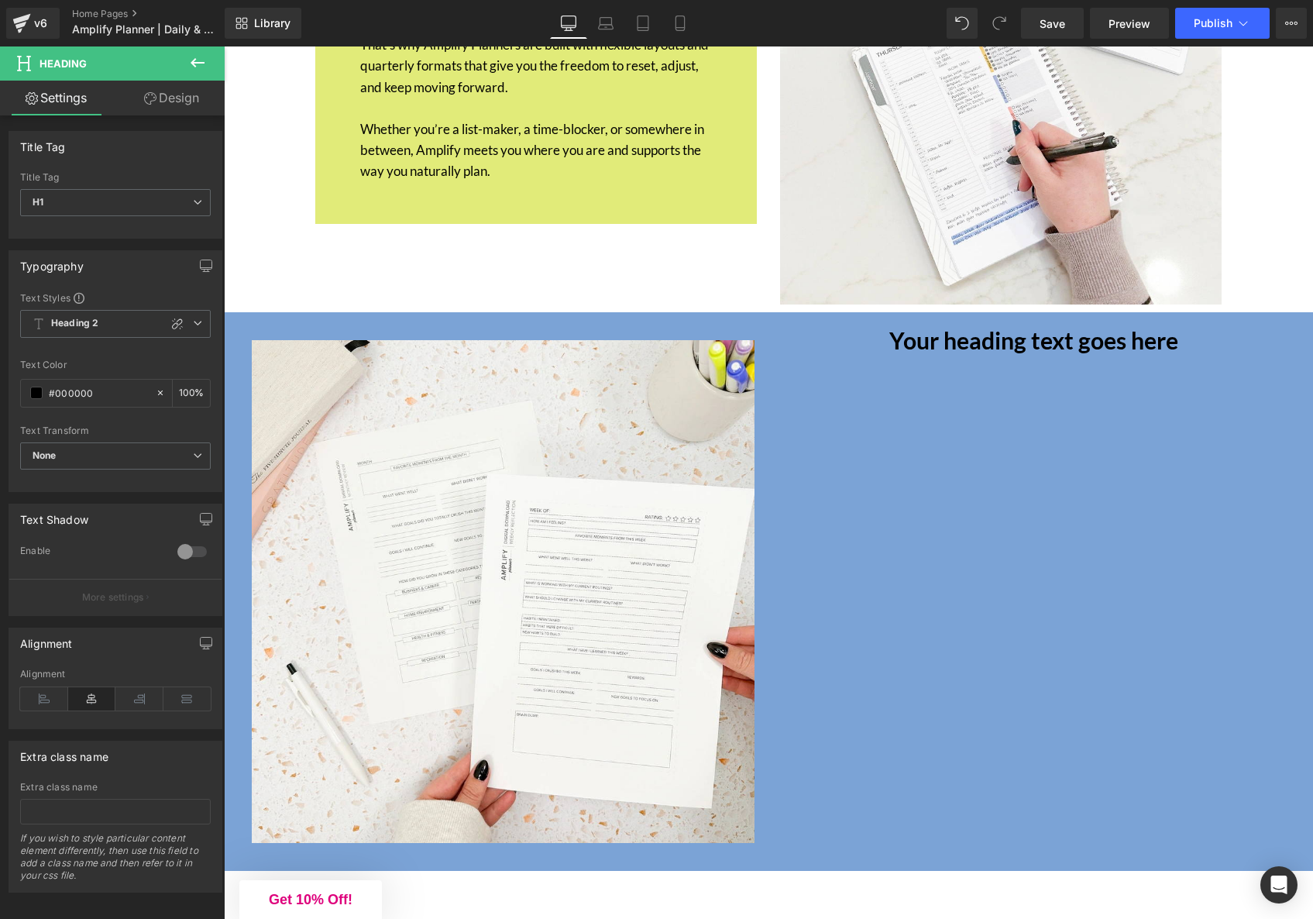
click at [1075, 326] on div "Your heading text goes here Heading" at bounding box center [1034, 340] width 531 height 28
click at [1075, 326] on h1 "Your heading text goes here" at bounding box center [1034, 340] width 531 height 28
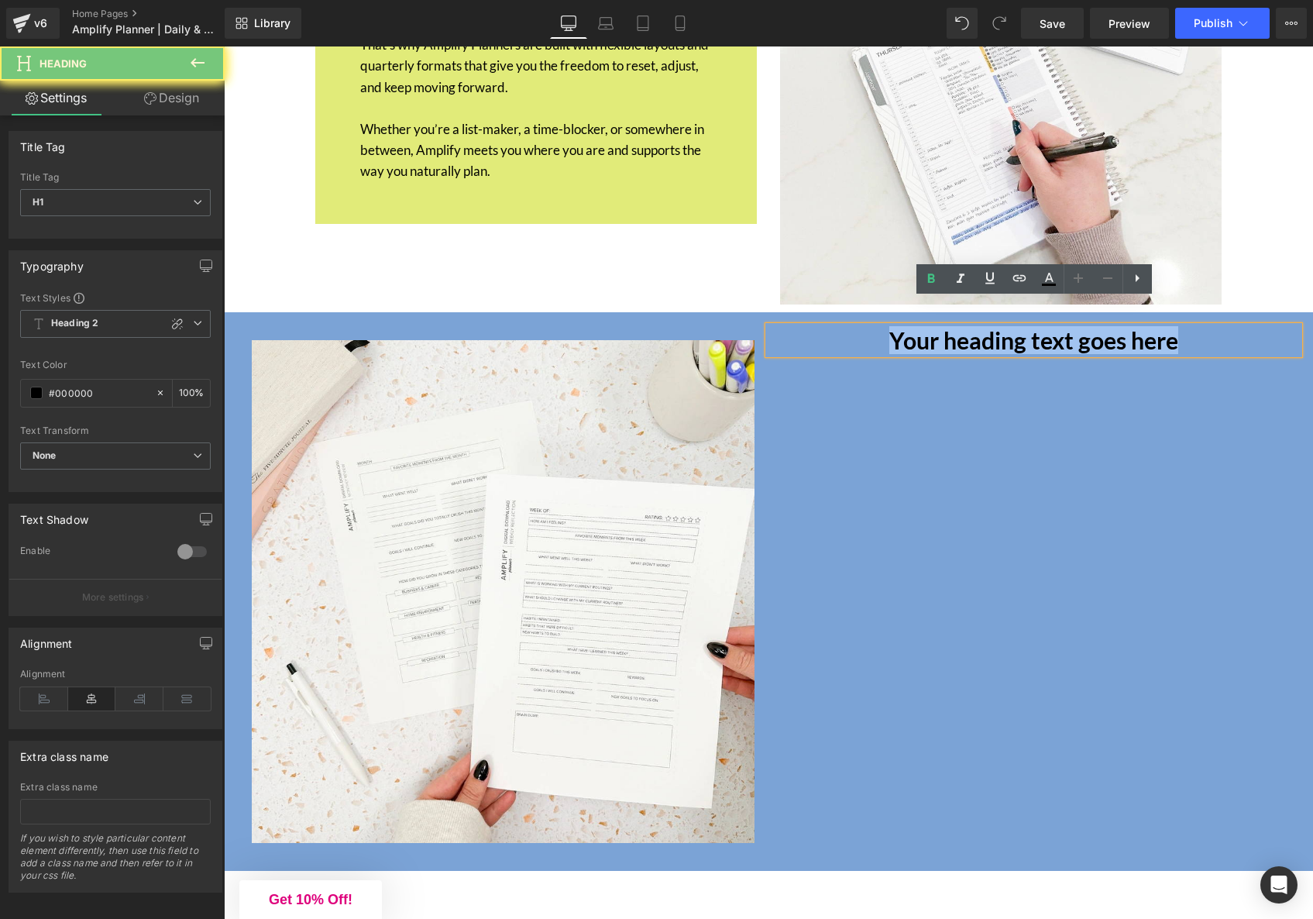
click at [1075, 326] on h1 "Your heading text goes here" at bounding box center [1034, 340] width 531 height 28
paste div
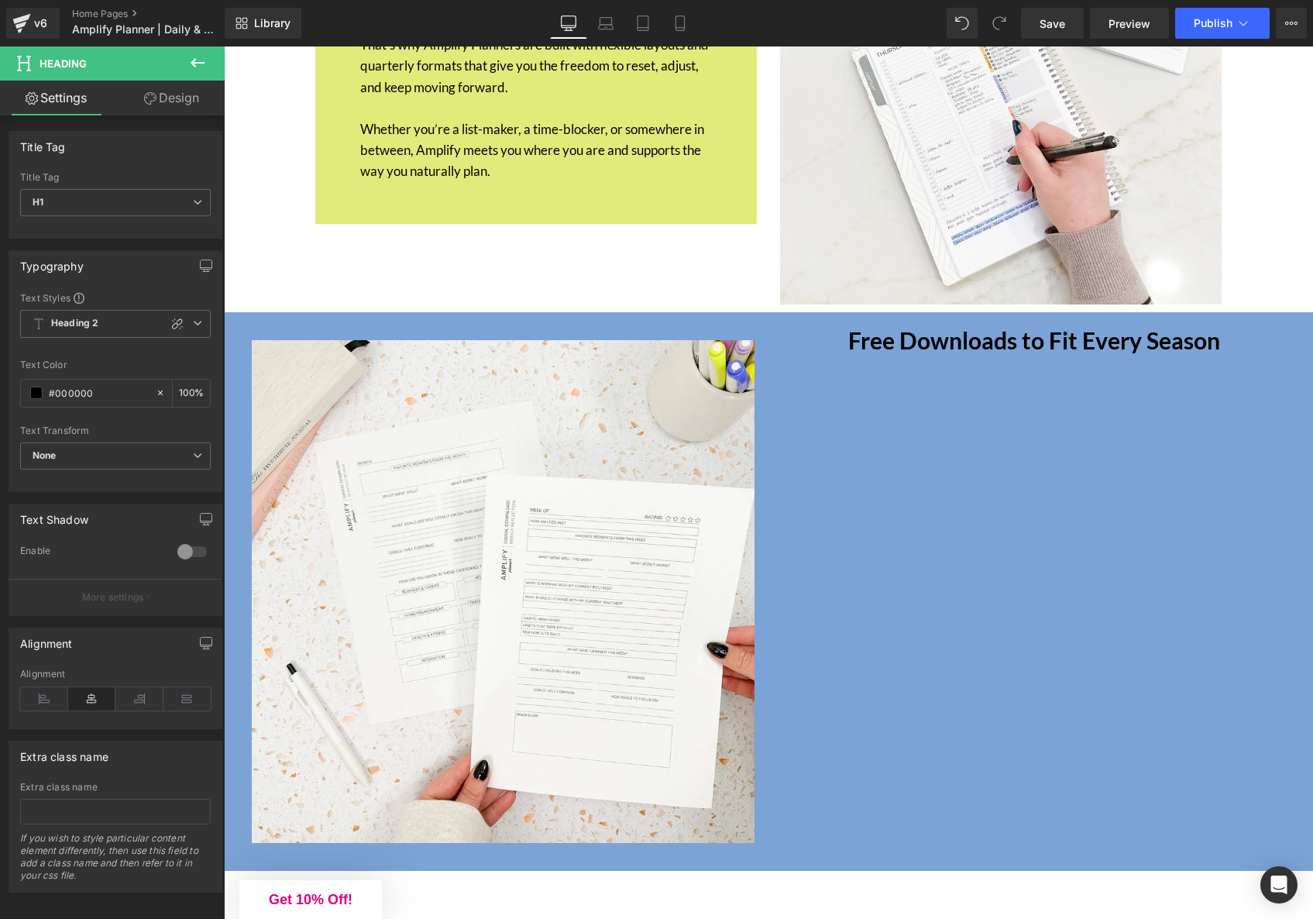
click at [173, 97] on link "Design" at bounding box center [171, 98] width 112 height 35
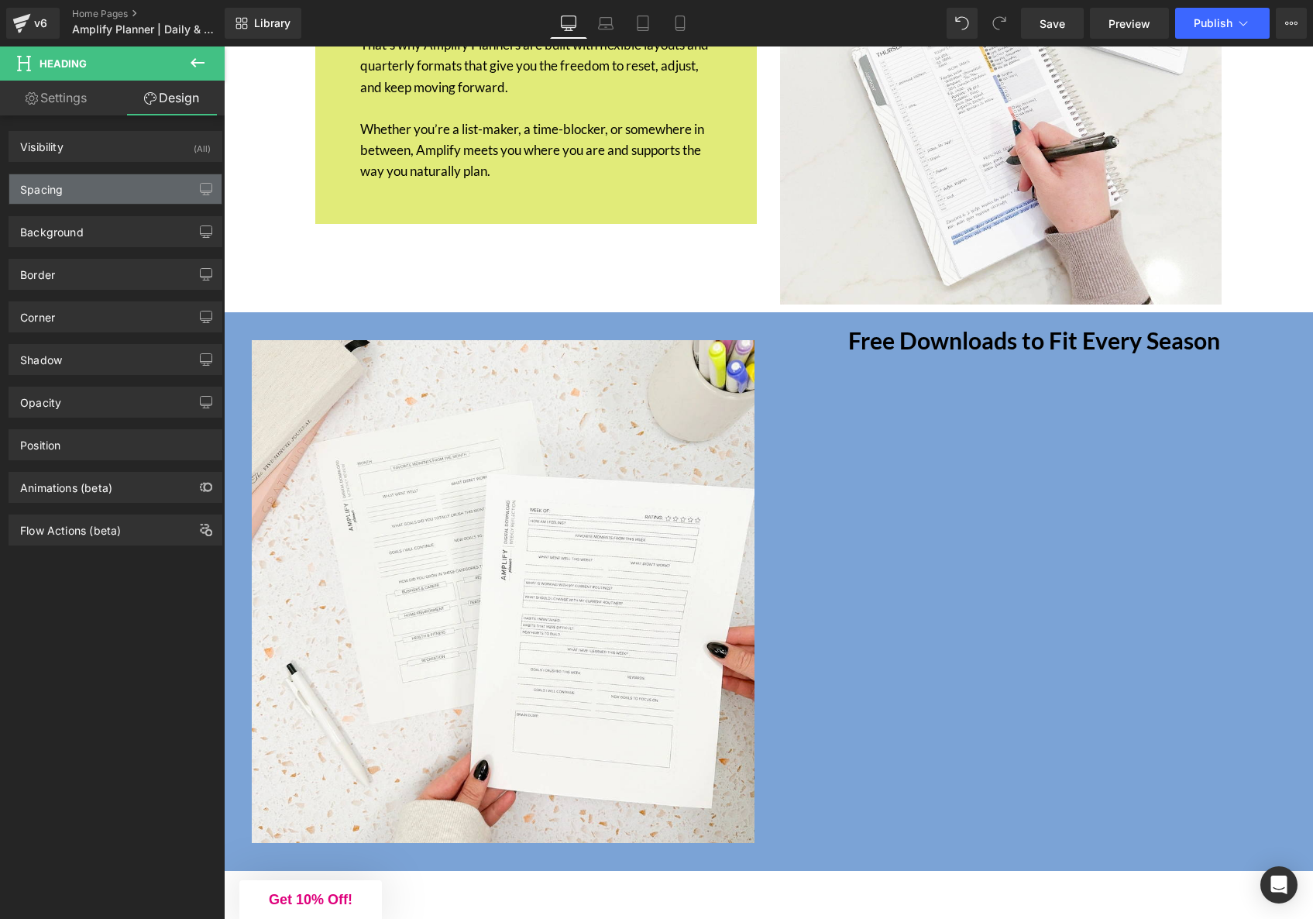
click at [127, 195] on div "Spacing" at bounding box center [115, 188] width 212 height 29
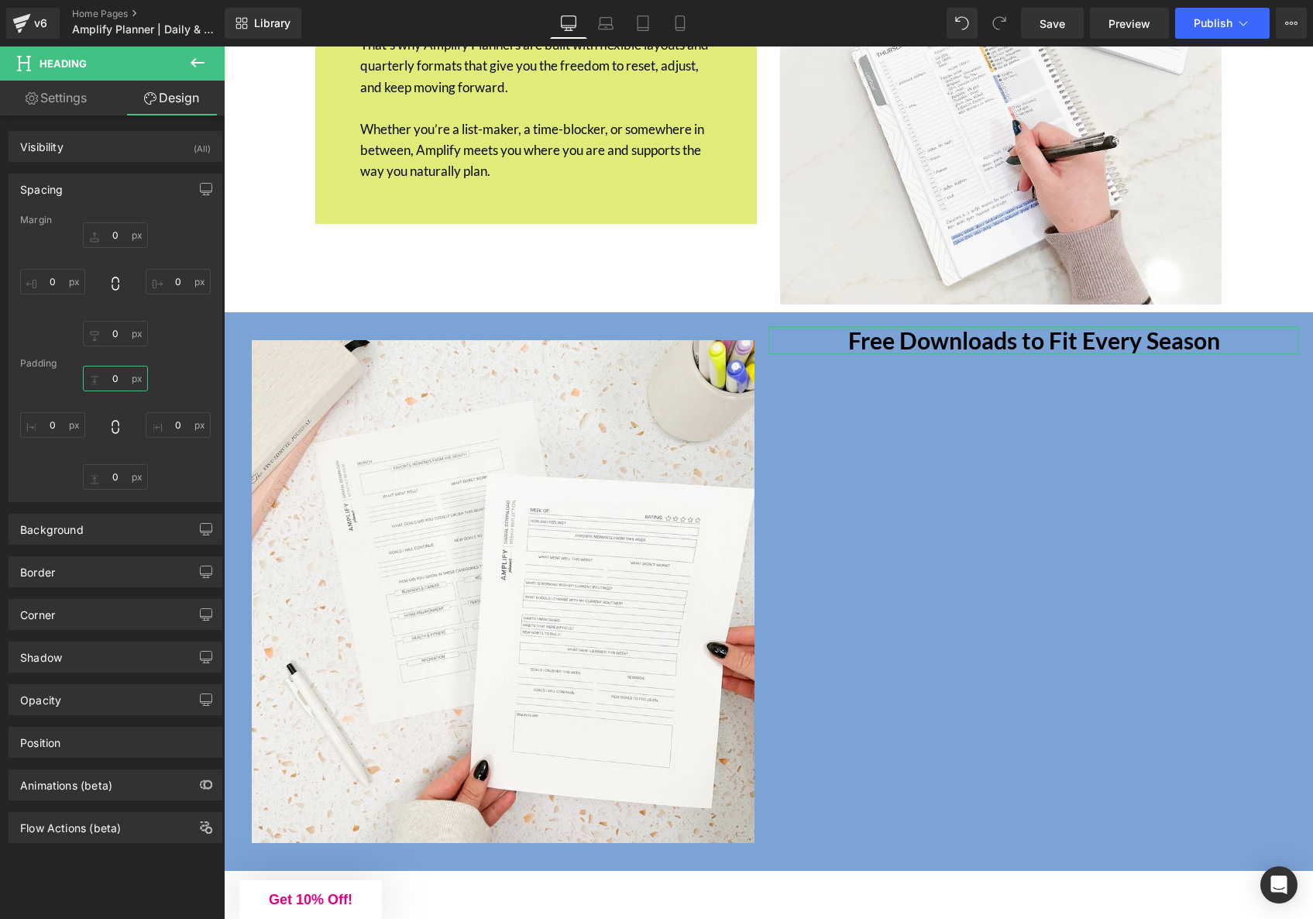
click at [112, 387] on input "text" at bounding box center [115, 379] width 65 height 26
click at [120, 480] on input "text" at bounding box center [115, 477] width 65 height 26
drag, startPoint x: 118, startPoint y: 538, endPoint x: 95, endPoint y: 484, distance: 58.3
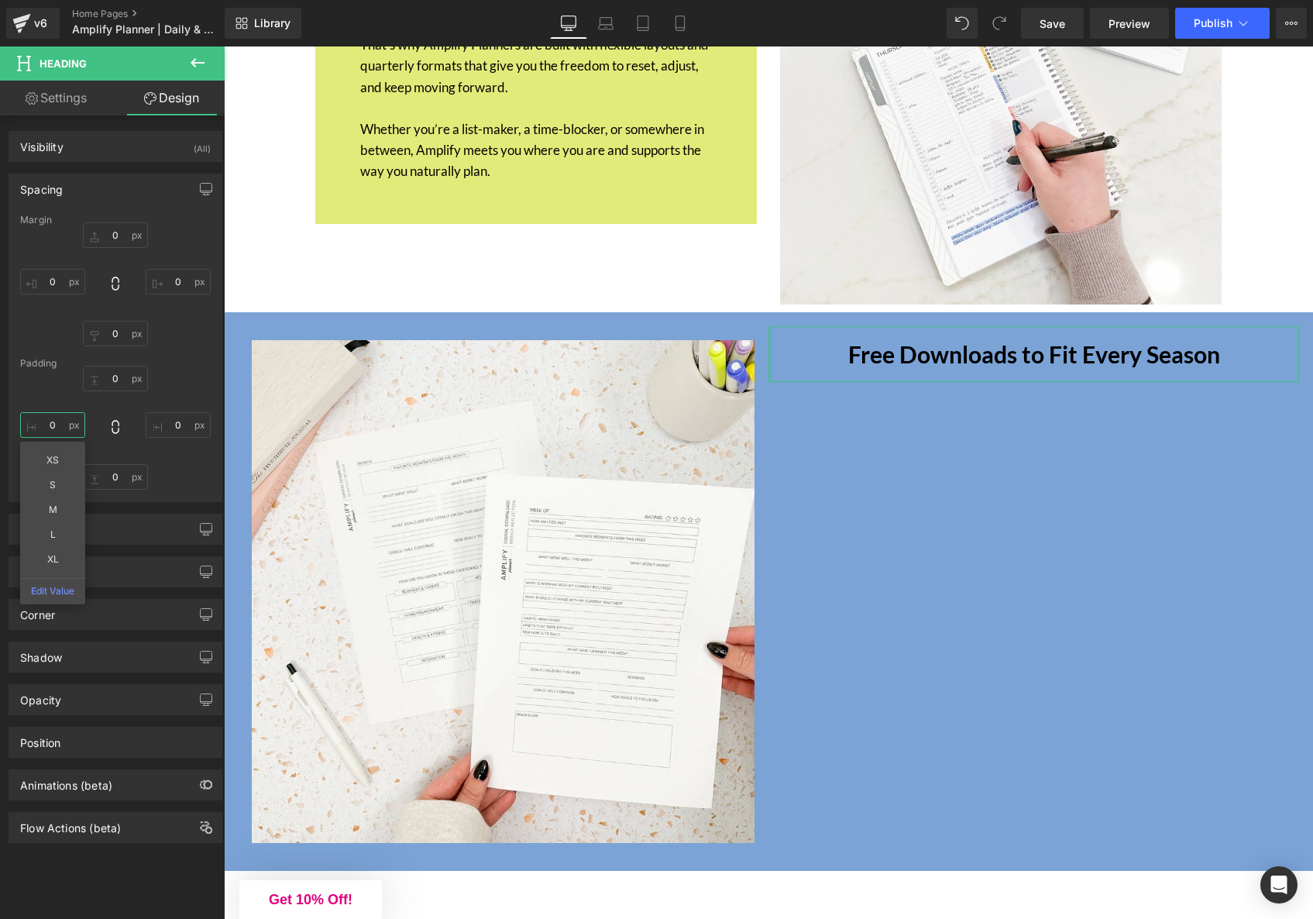
click at [60, 421] on input "text" at bounding box center [52, 425] width 65 height 26
drag, startPoint x: 70, startPoint y: 480, endPoint x: 133, endPoint y: 454, distance: 68.1
click at [171, 429] on input "text" at bounding box center [178, 425] width 65 height 26
click at [193, 64] on icon at bounding box center [198, 62] width 14 height 9
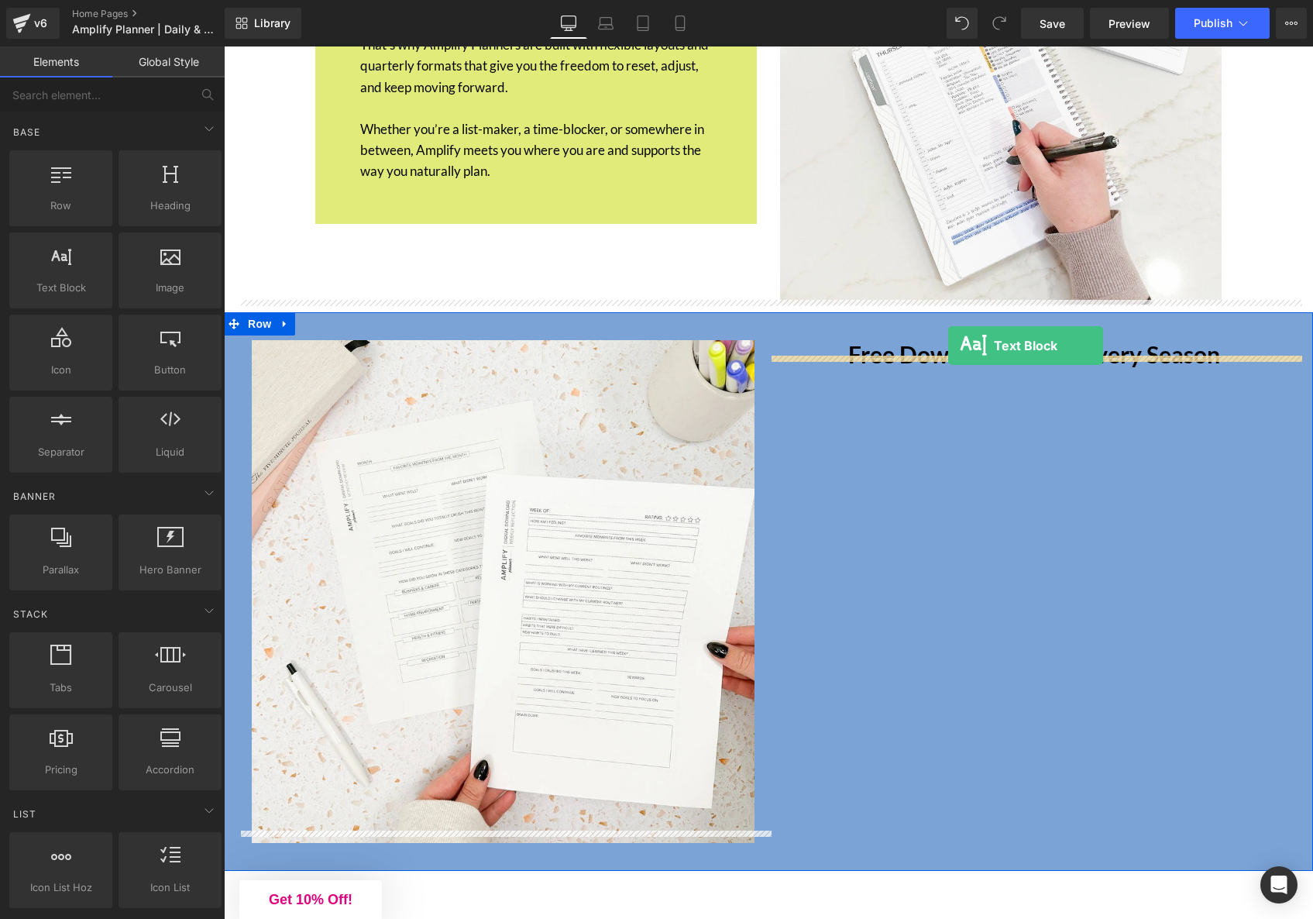
drag, startPoint x: 313, startPoint y: 309, endPoint x: 948, endPoint y: 346, distance: 636.5
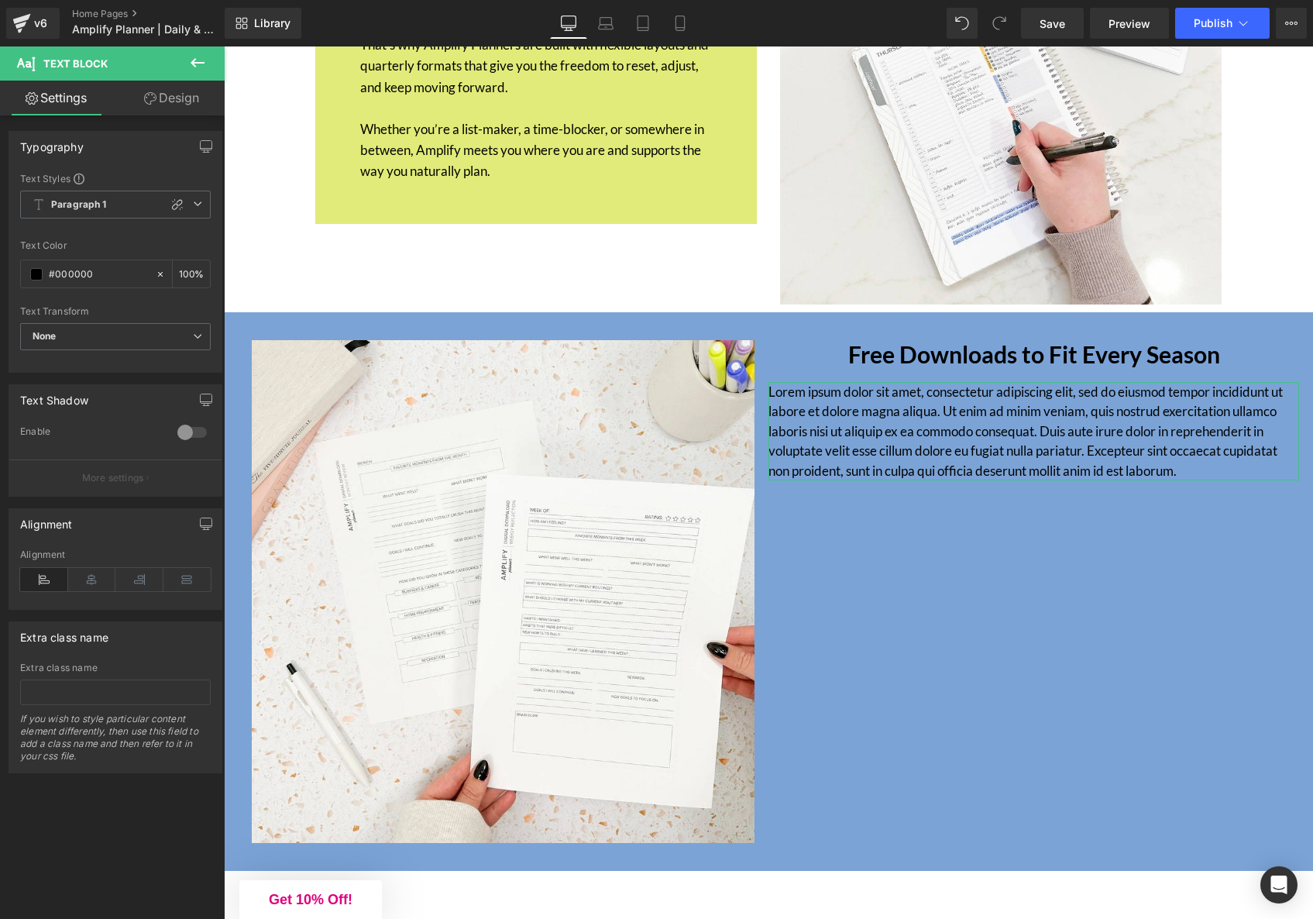
drag, startPoint x: 170, startPoint y: 95, endPoint x: 69, endPoint y: 229, distance: 168.3
click at [170, 95] on link "Design" at bounding box center [171, 98] width 112 height 35
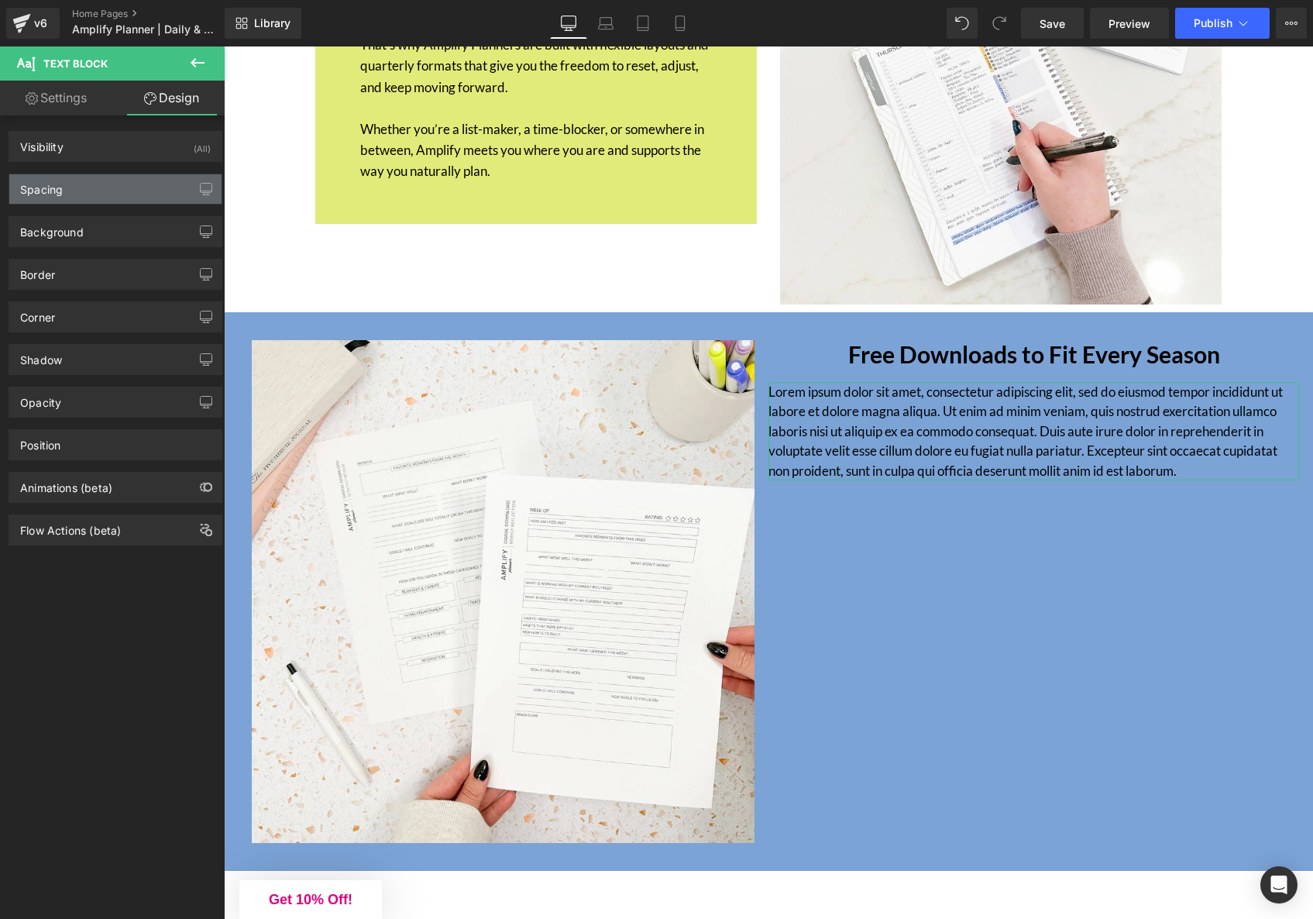
click at [72, 195] on div "Spacing" at bounding box center [115, 188] width 212 height 29
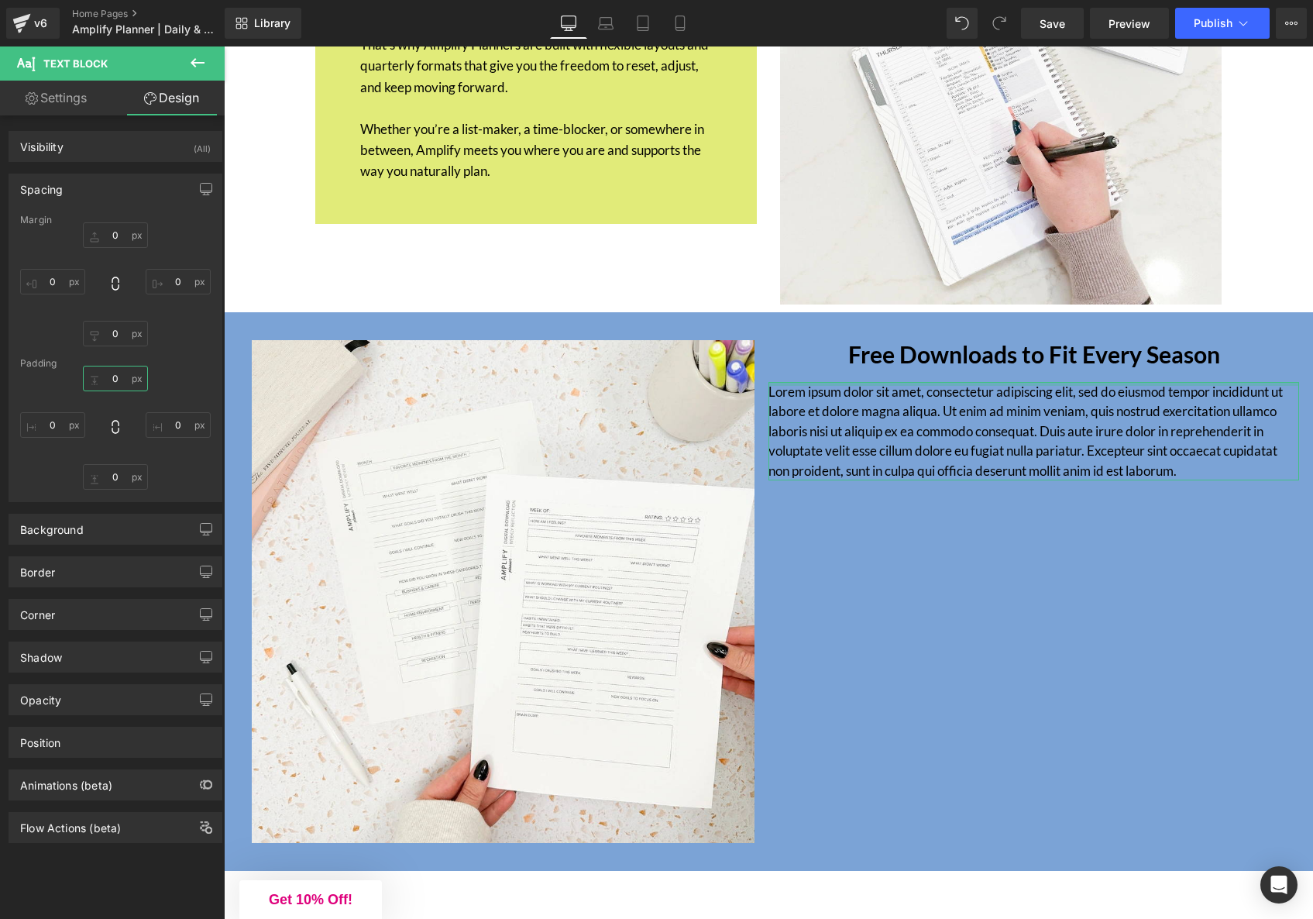
click at [111, 380] on input "text" at bounding box center [115, 379] width 65 height 26
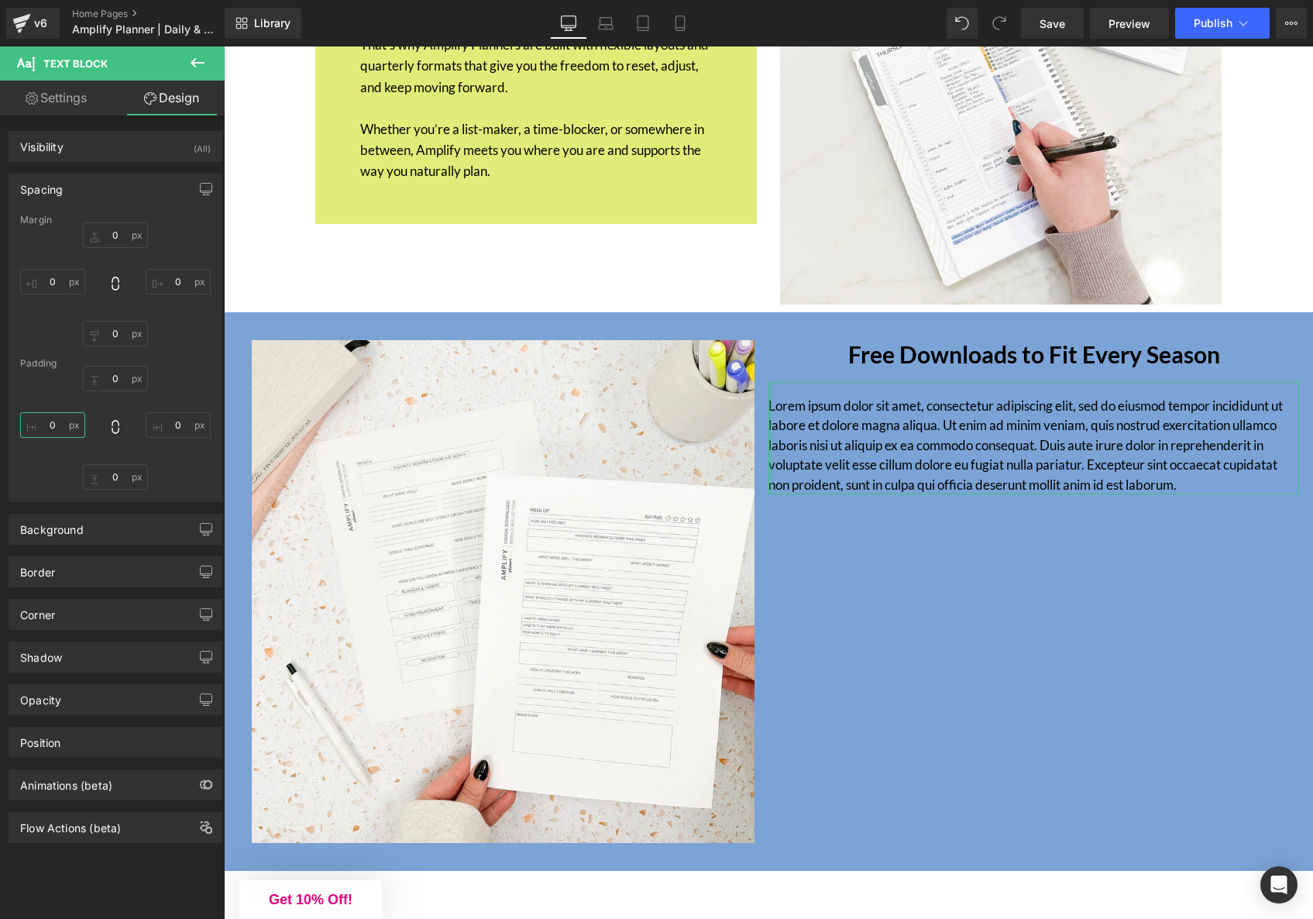
click at [53, 424] on input "text" at bounding box center [52, 425] width 65 height 26
drag, startPoint x: 61, startPoint y: 486, endPoint x: 107, endPoint y: 456, distance: 54.4
click at [170, 425] on input "text" at bounding box center [178, 425] width 65 height 26
drag, startPoint x: 173, startPoint y: 489, endPoint x: 141, endPoint y: 485, distance: 32.0
click at [119, 479] on input "text" at bounding box center [115, 477] width 65 height 26
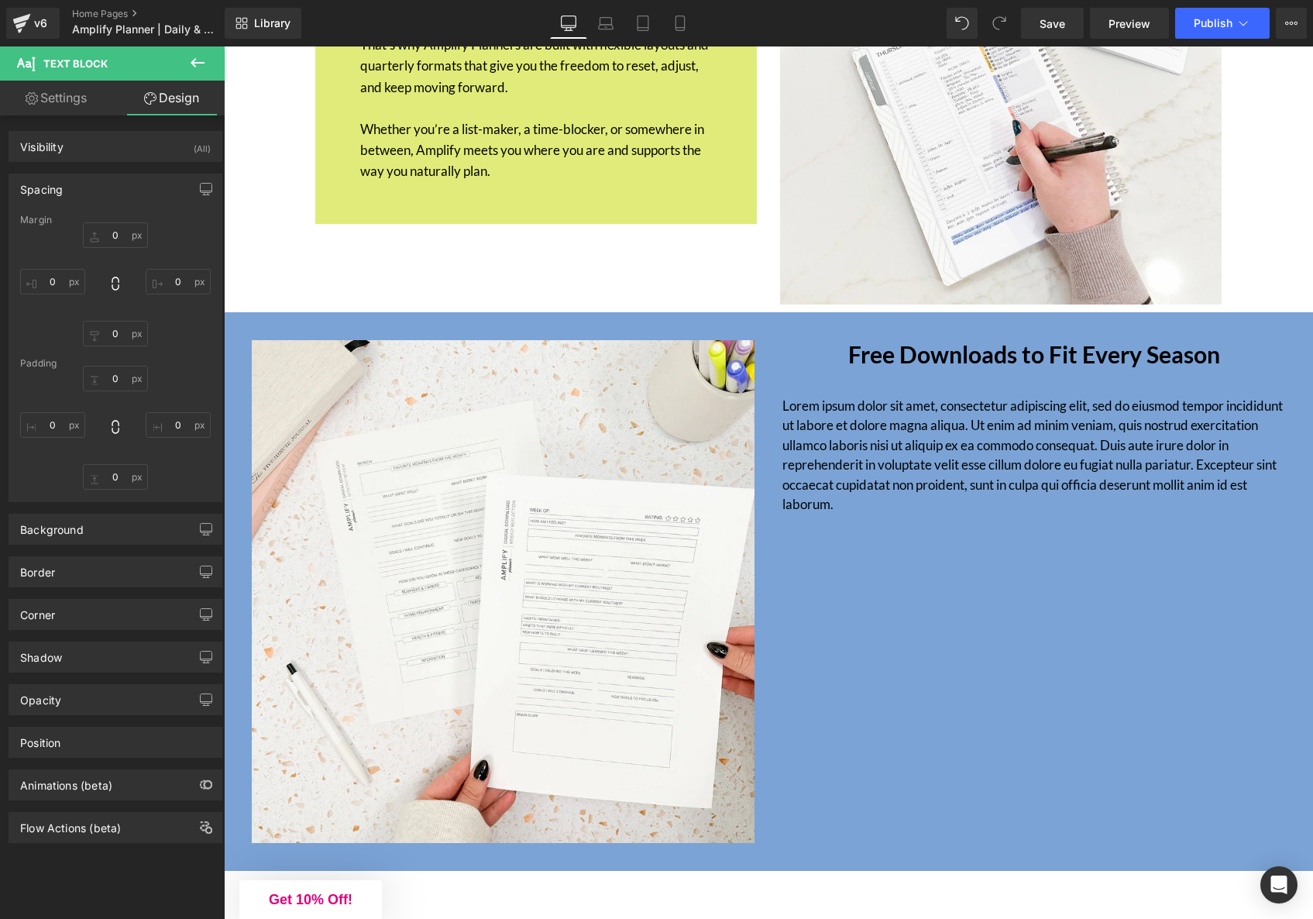
click at [1107, 437] on p "Lorem ipsum dolor sit amet, consectetur adipiscing elit, sed do eiusmod tempor …" at bounding box center [1034, 455] width 503 height 119
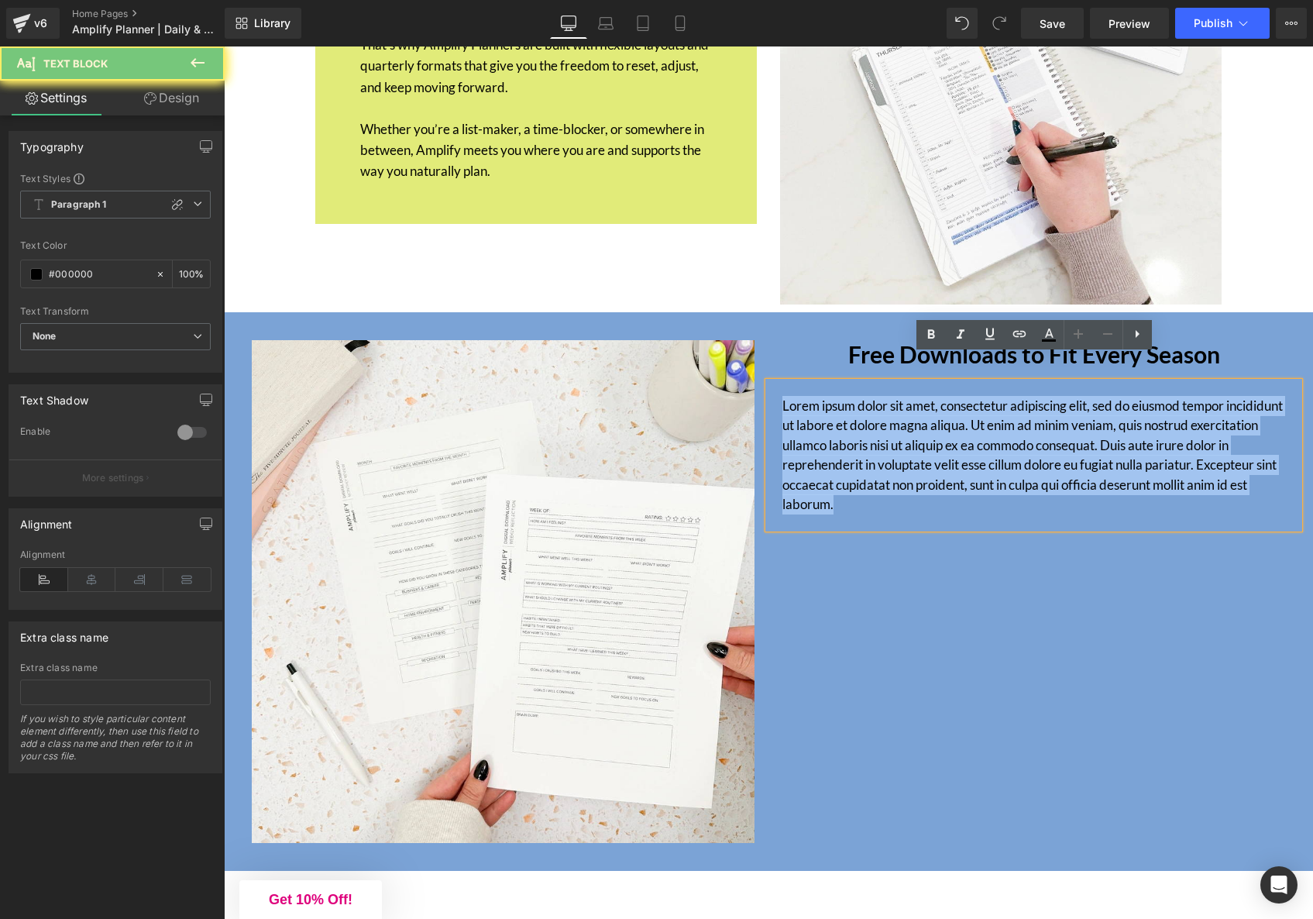
click at [1107, 437] on p "Lorem ipsum dolor sit amet, consectetur adipiscing elit, sed do eiusmod tempor …" at bounding box center [1034, 455] width 503 height 119
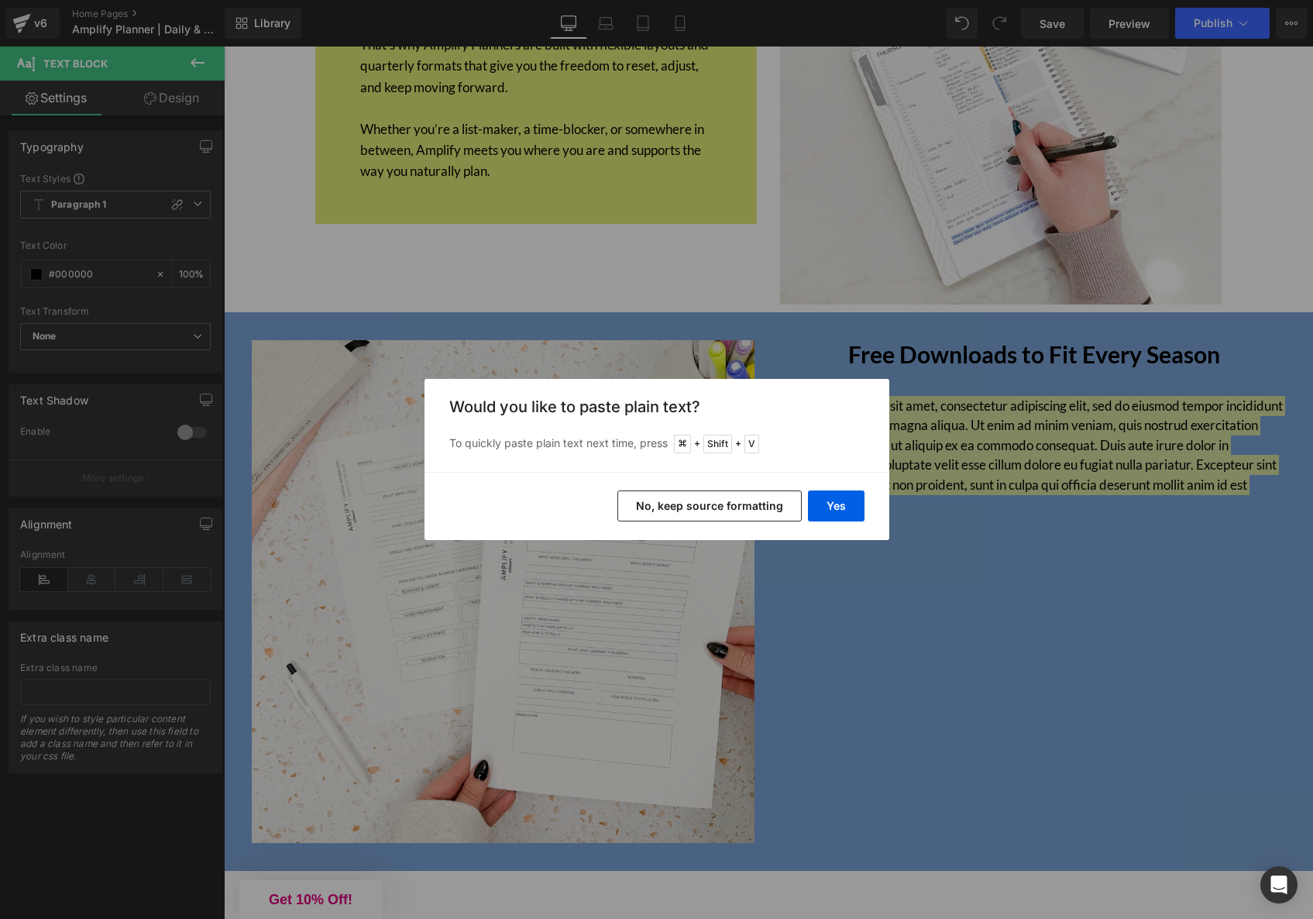
click at [760, 504] on button "No, keep source formatting" at bounding box center [710, 506] width 184 height 31
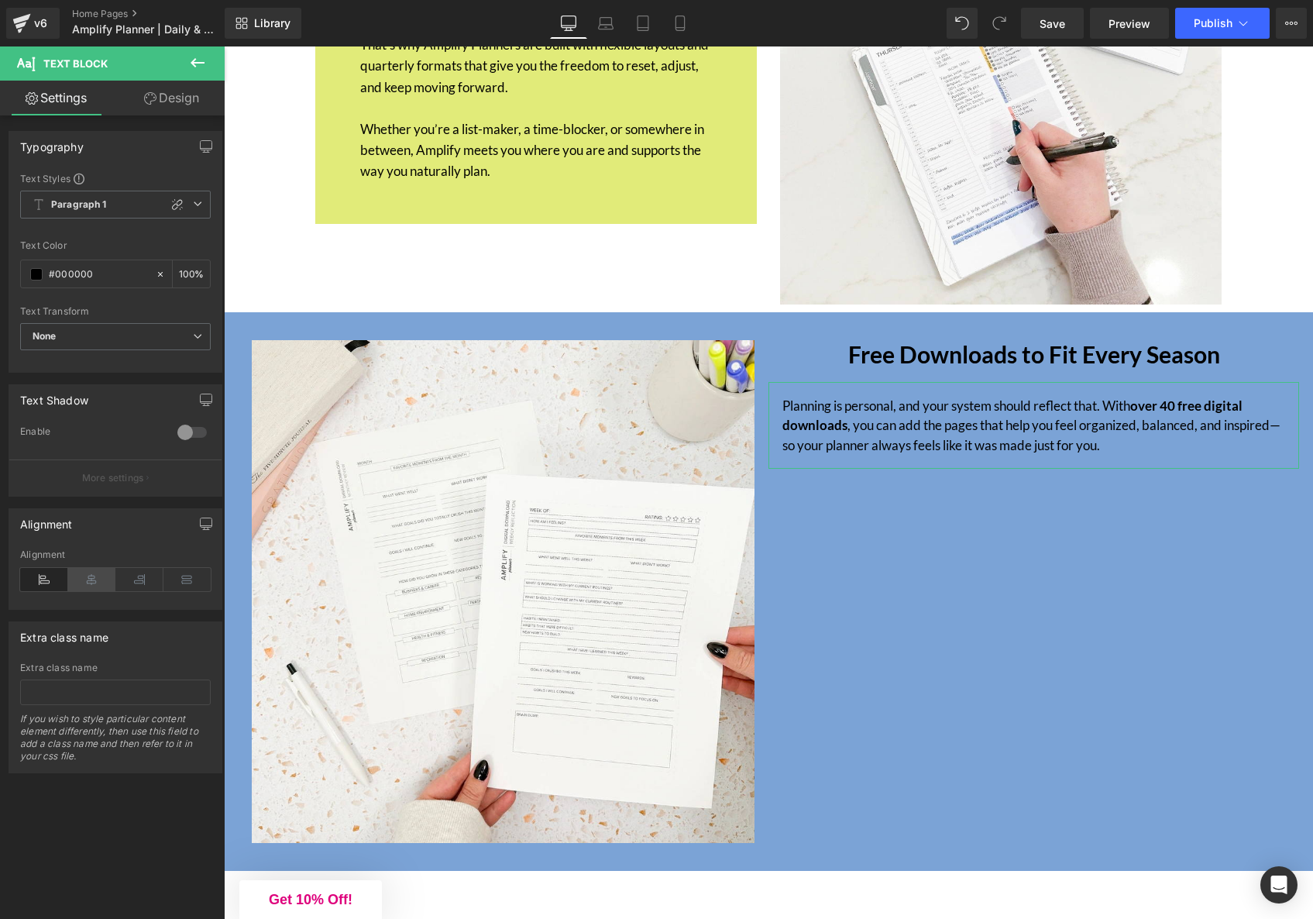
click at [86, 580] on icon at bounding box center [92, 579] width 48 height 23
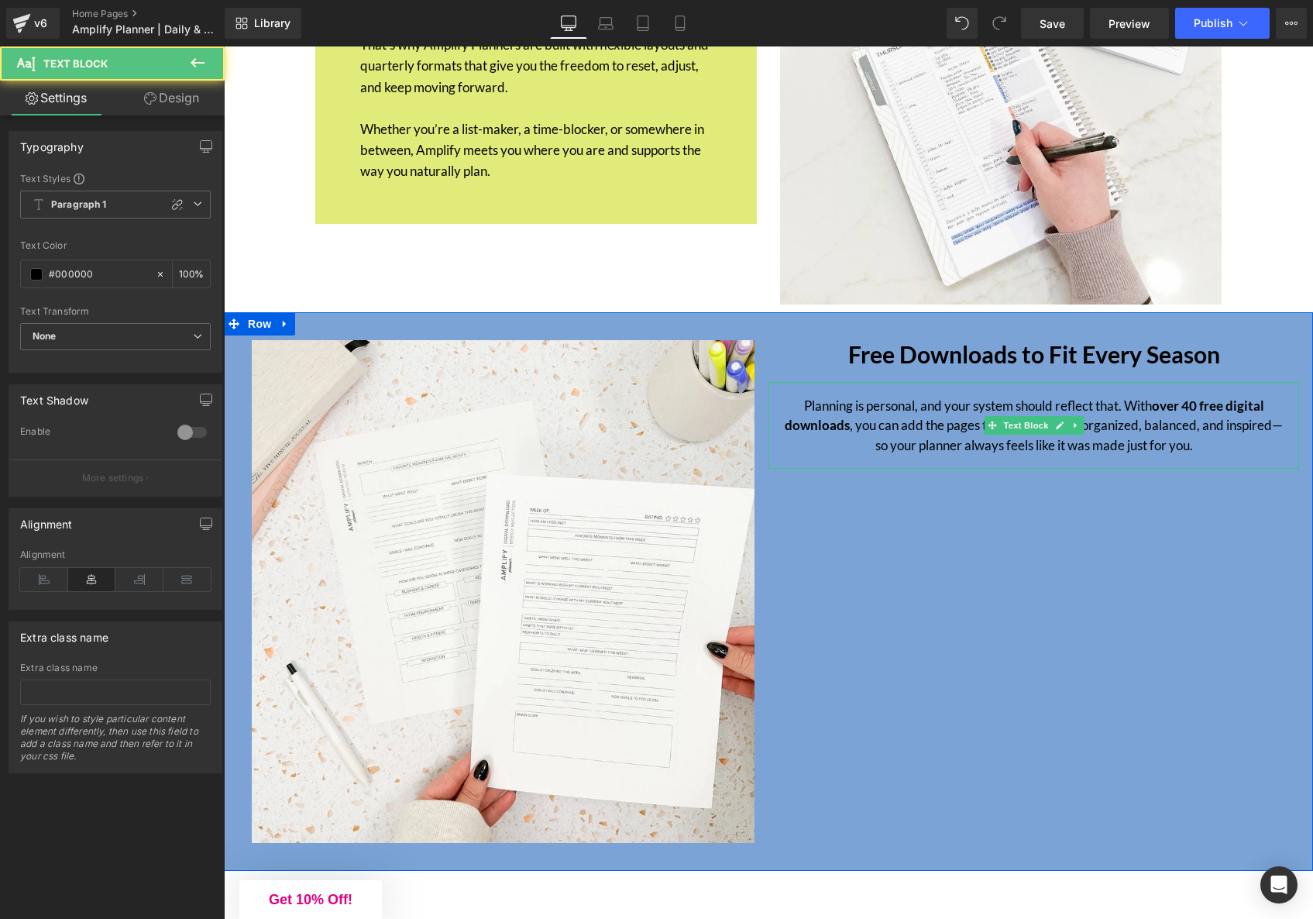
drag, startPoint x: 1128, startPoint y: 380, endPoint x: 1136, endPoint y: 411, distance: 31.2
click at [1128, 396] on p "Planning is personal, and your system should reflect that. With over 40 free di…" at bounding box center [1034, 426] width 503 height 60
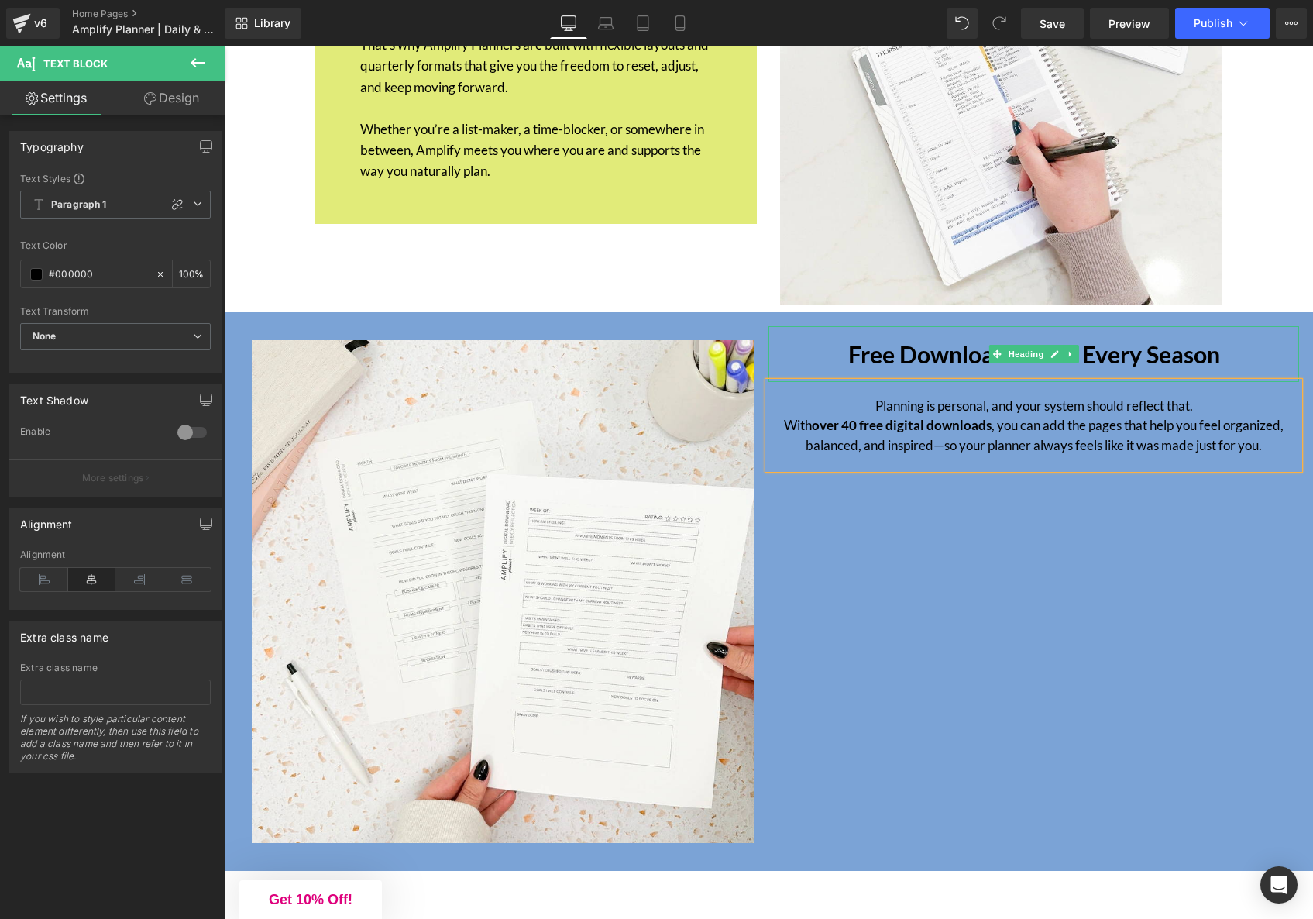
click at [890, 340] on h1 "Free Downloads to Fit Every Season" at bounding box center [1034, 354] width 503 height 28
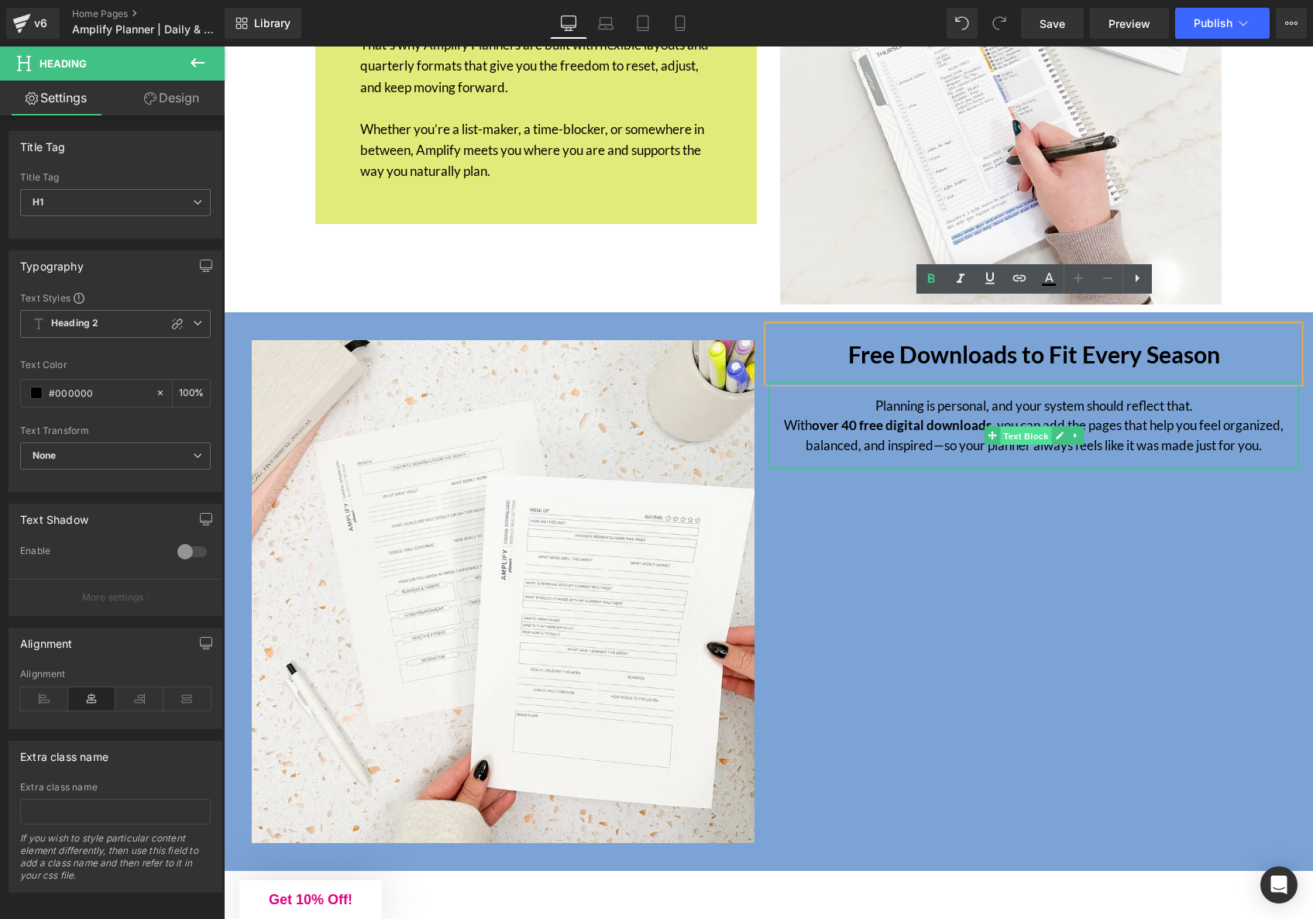
click at [1024, 427] on span "Text Block" at bounding box center [1025, 436] width 51 height 19
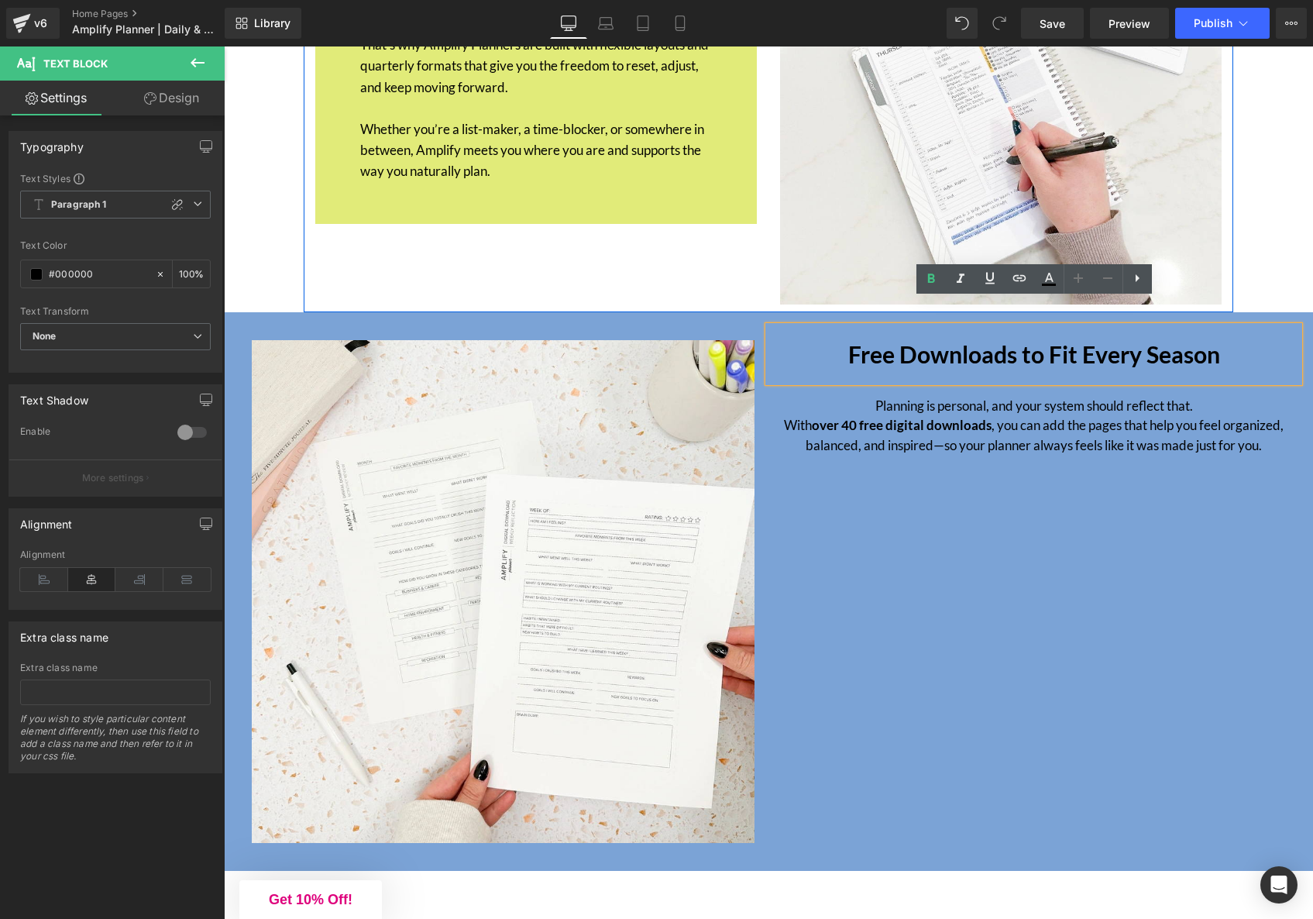
click at [529, 260] on div "Planning That Adapts to You Heading Life isn’t one-size-fits-all, and your plan…" at bounding box center [536, 84] width 465 height 442
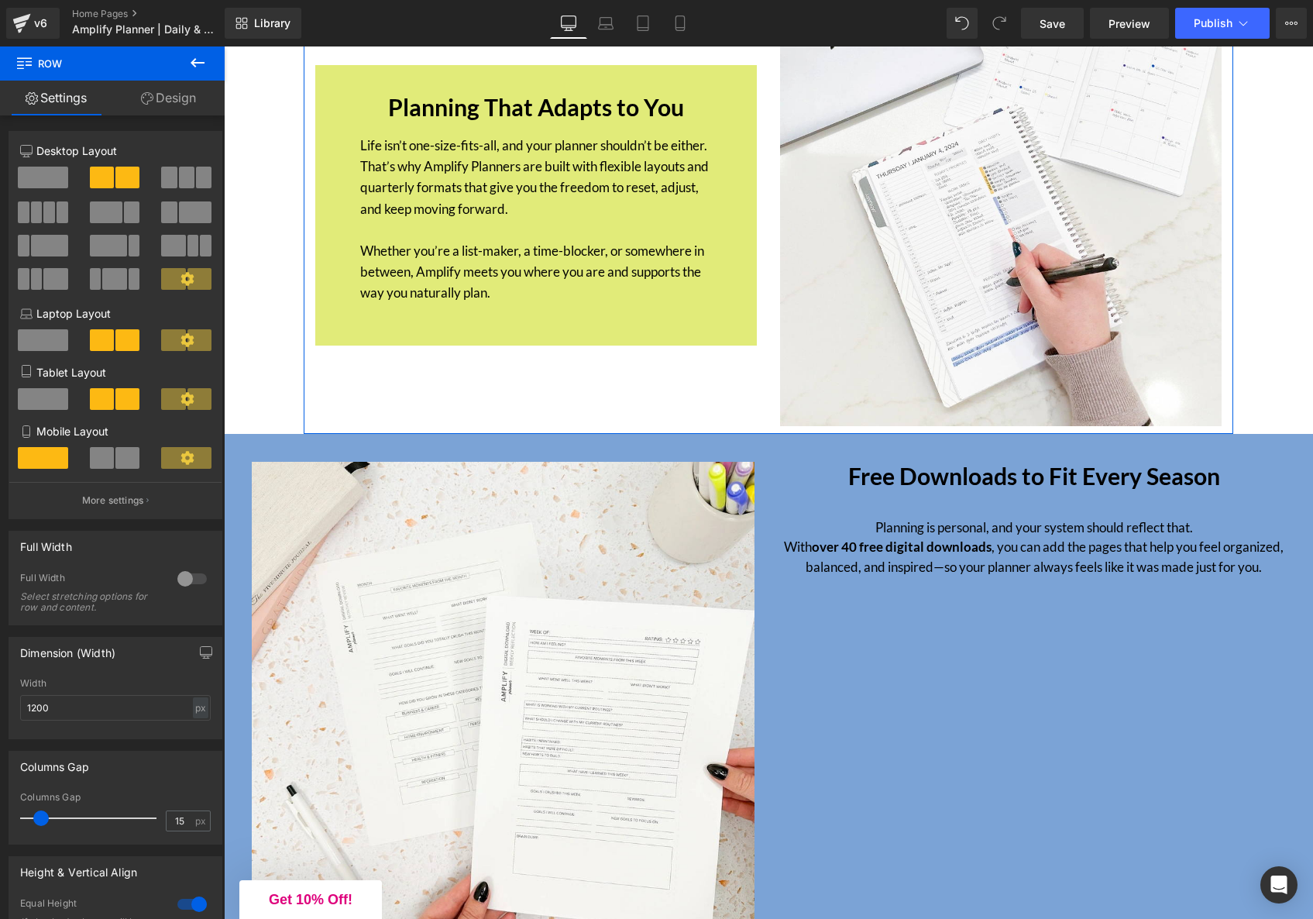
scroll to position [5871, 0]
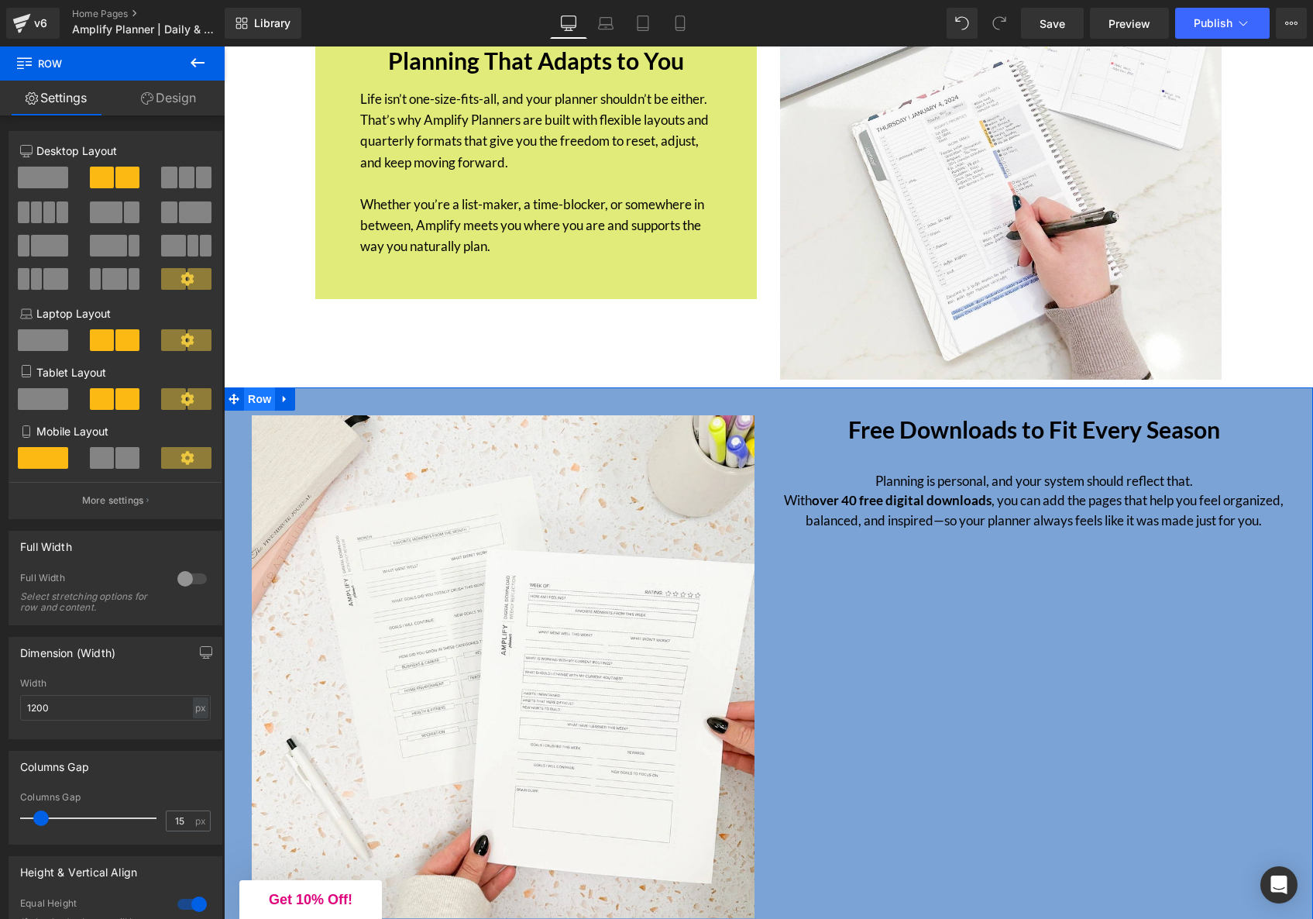
click at [258, 387] on span "Row" at bounding box center [259, 398] width 31 height 23
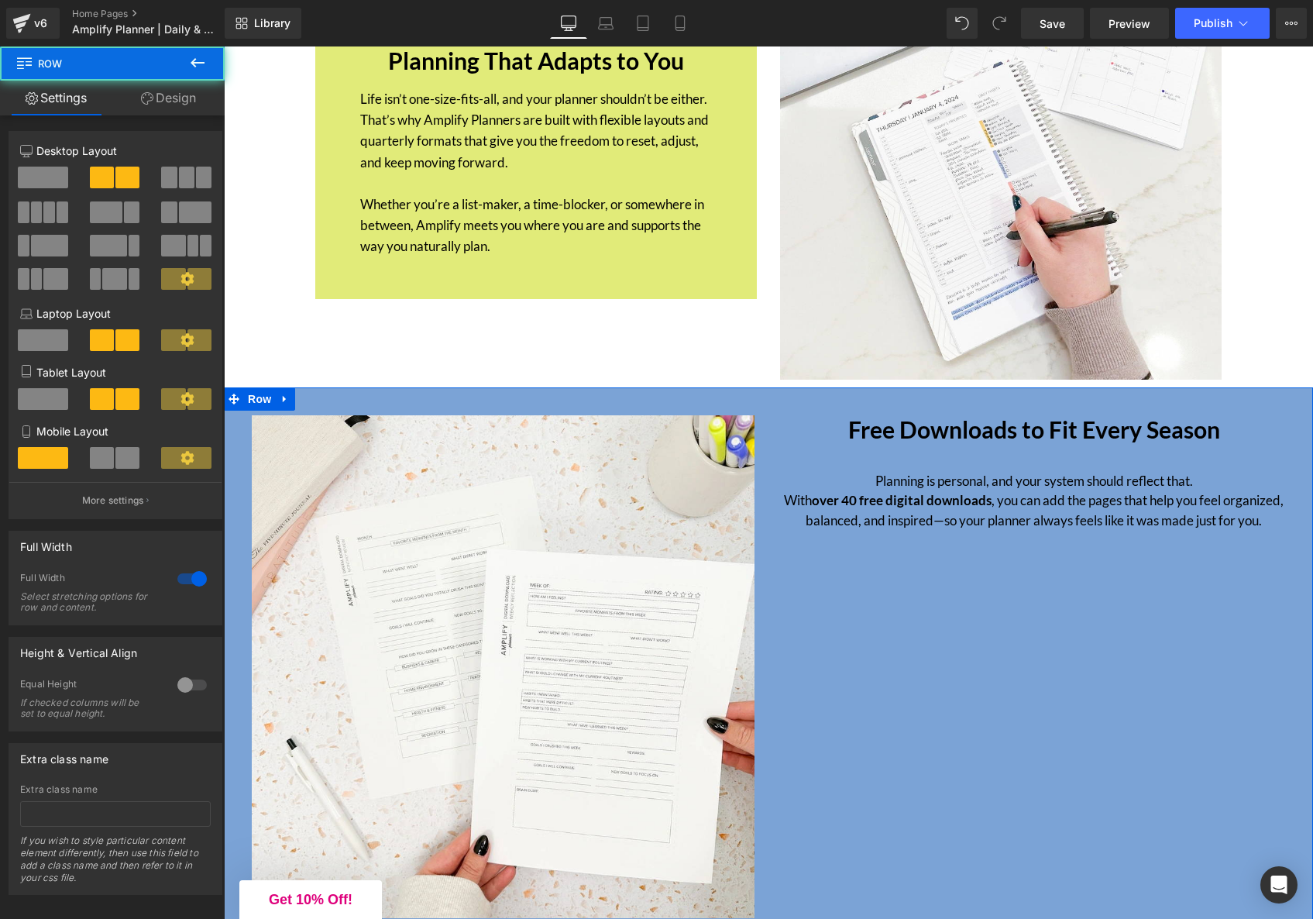
scroll to position [22, 0]
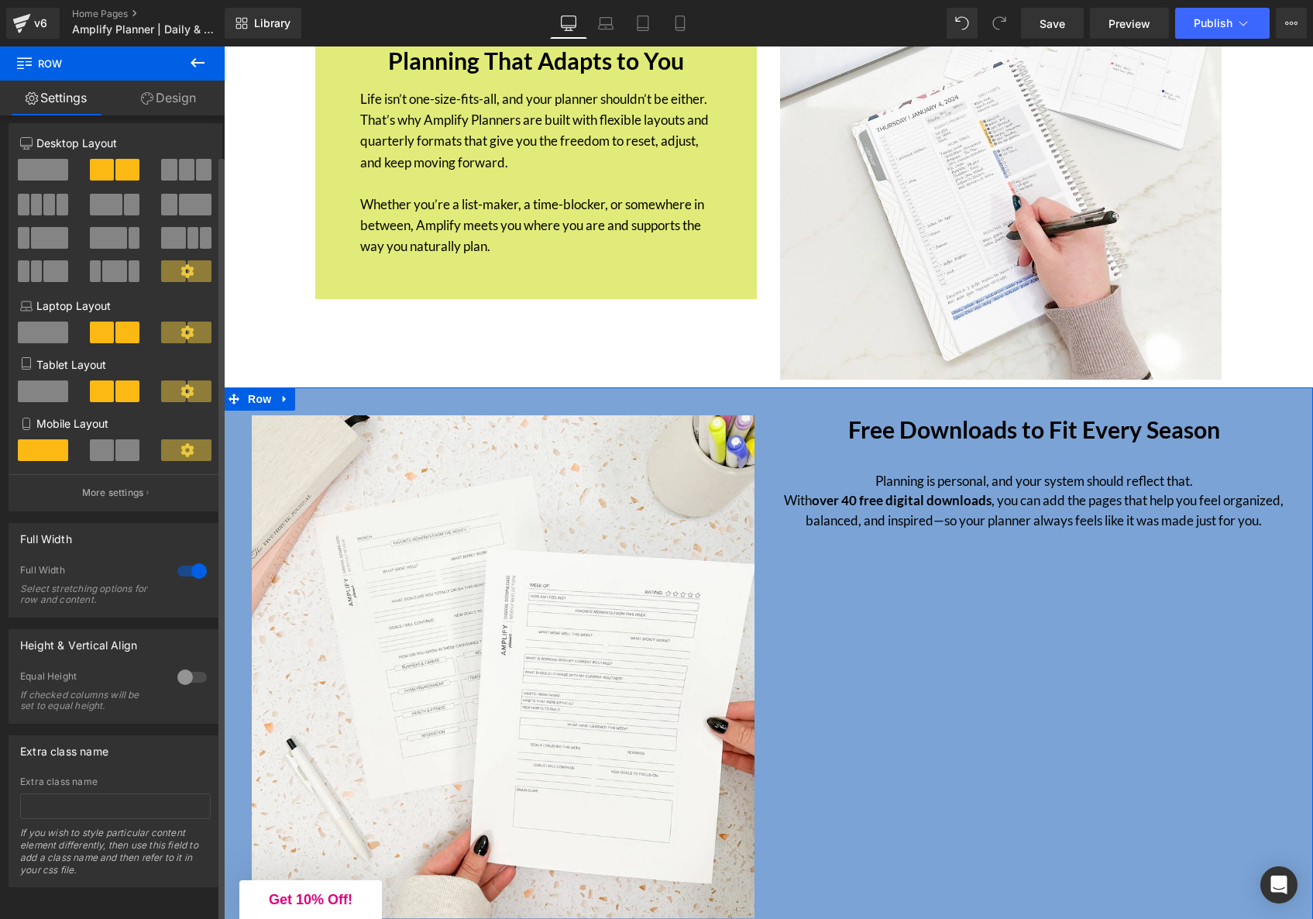
click at [175, 671] on div at bounding box center [192, 677] width 37 height 25
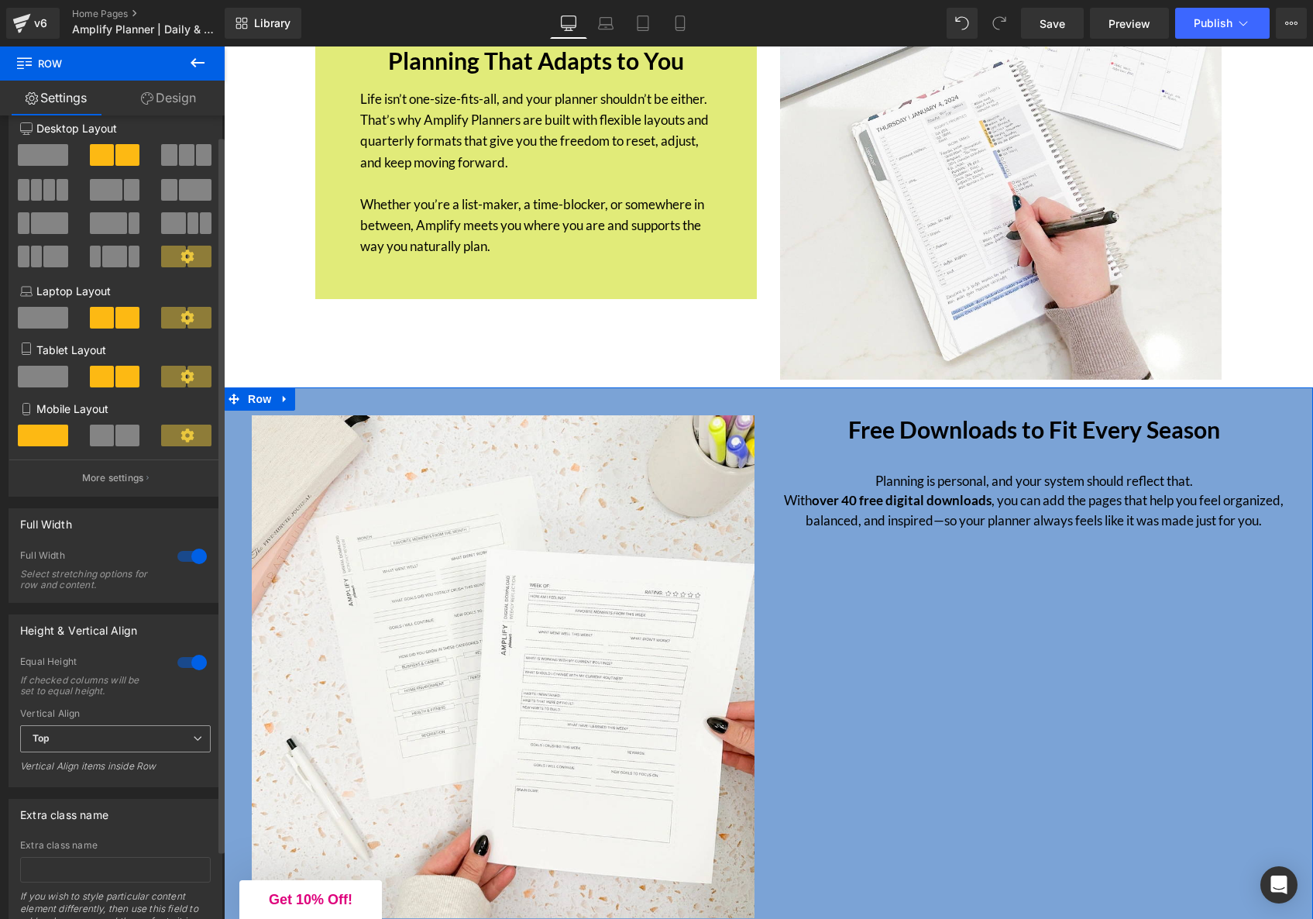
click at [95, 743] on span "Top" at bounding box center [115, 738] width 191 height 27
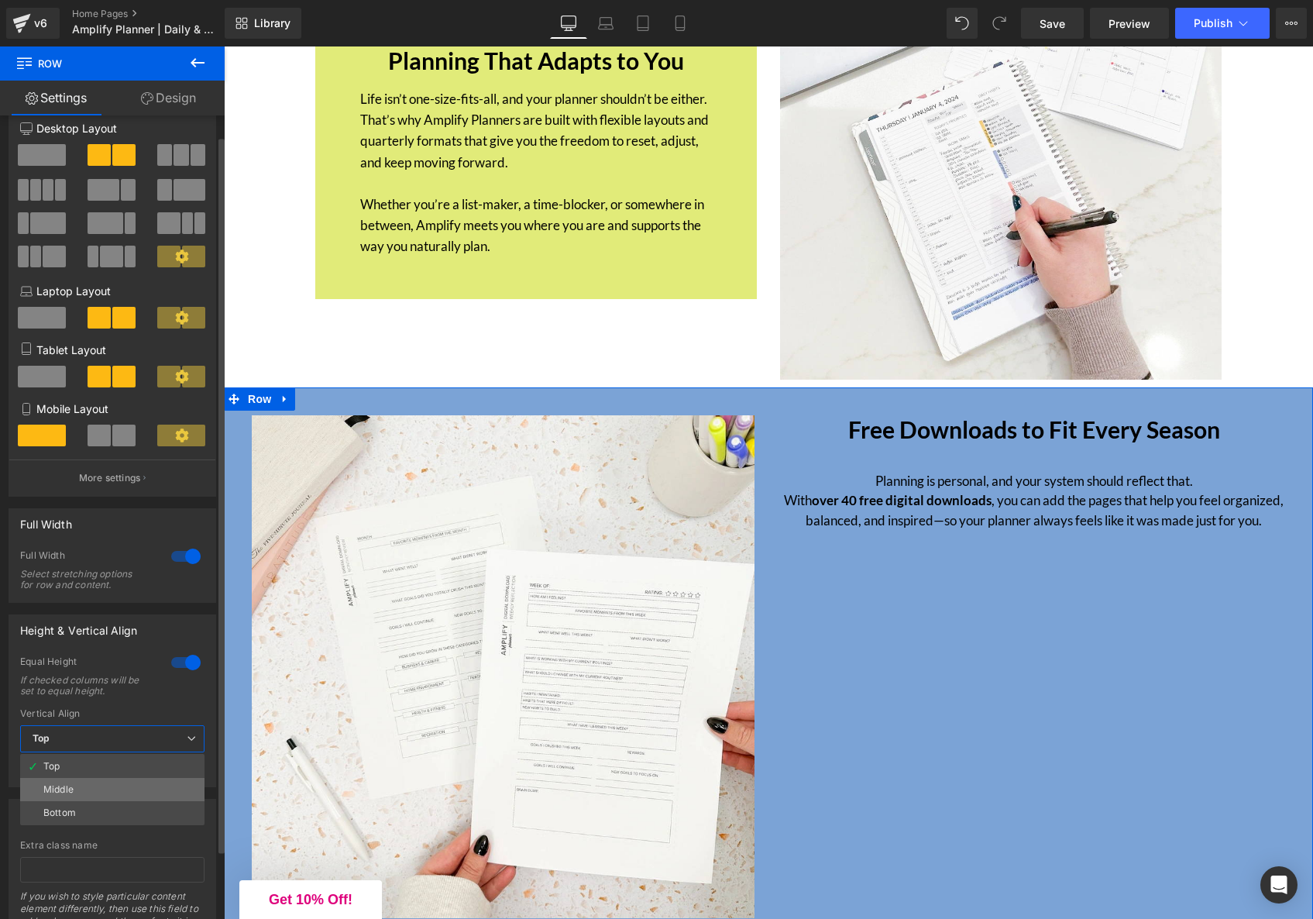
click at [85, 789] on li "Middle" at bounding box center [112, 789] width 184 height 23
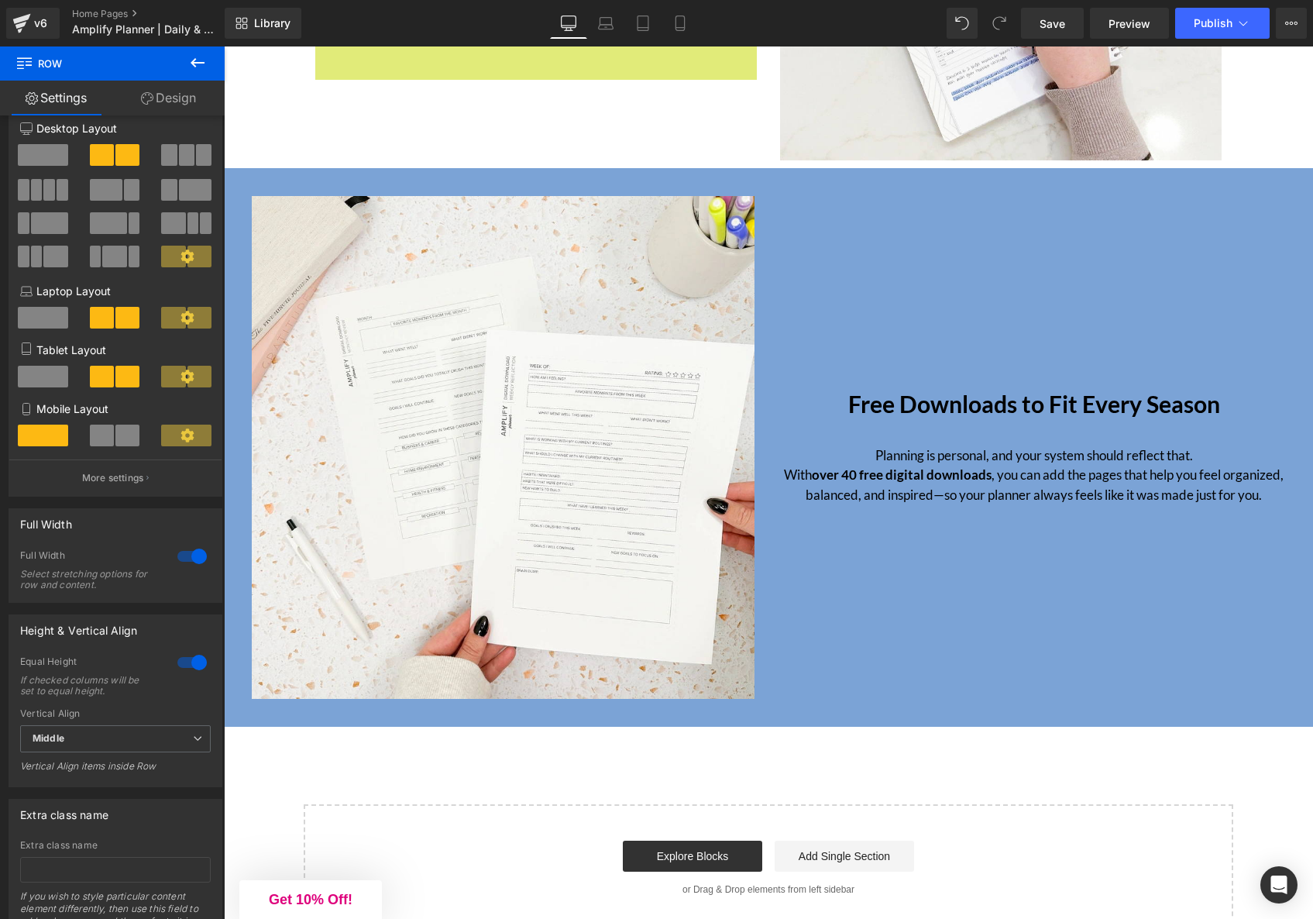
scroll to position [6096, 0]
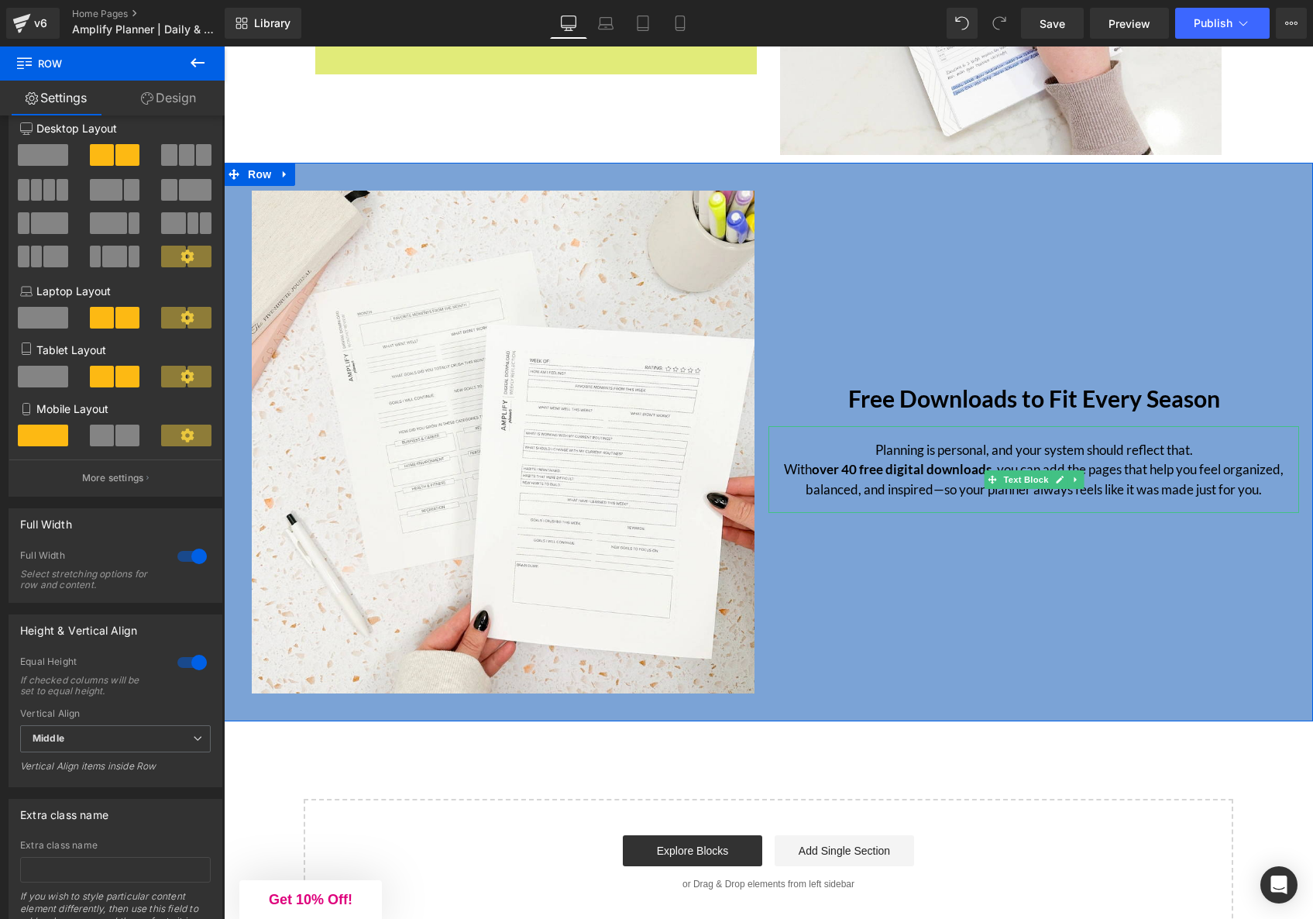
click at [990, 463] on p "Planning is personal, and your system should reflect that. With over 40 free di…" at bounding box center [1034, 470] width 503 height 60
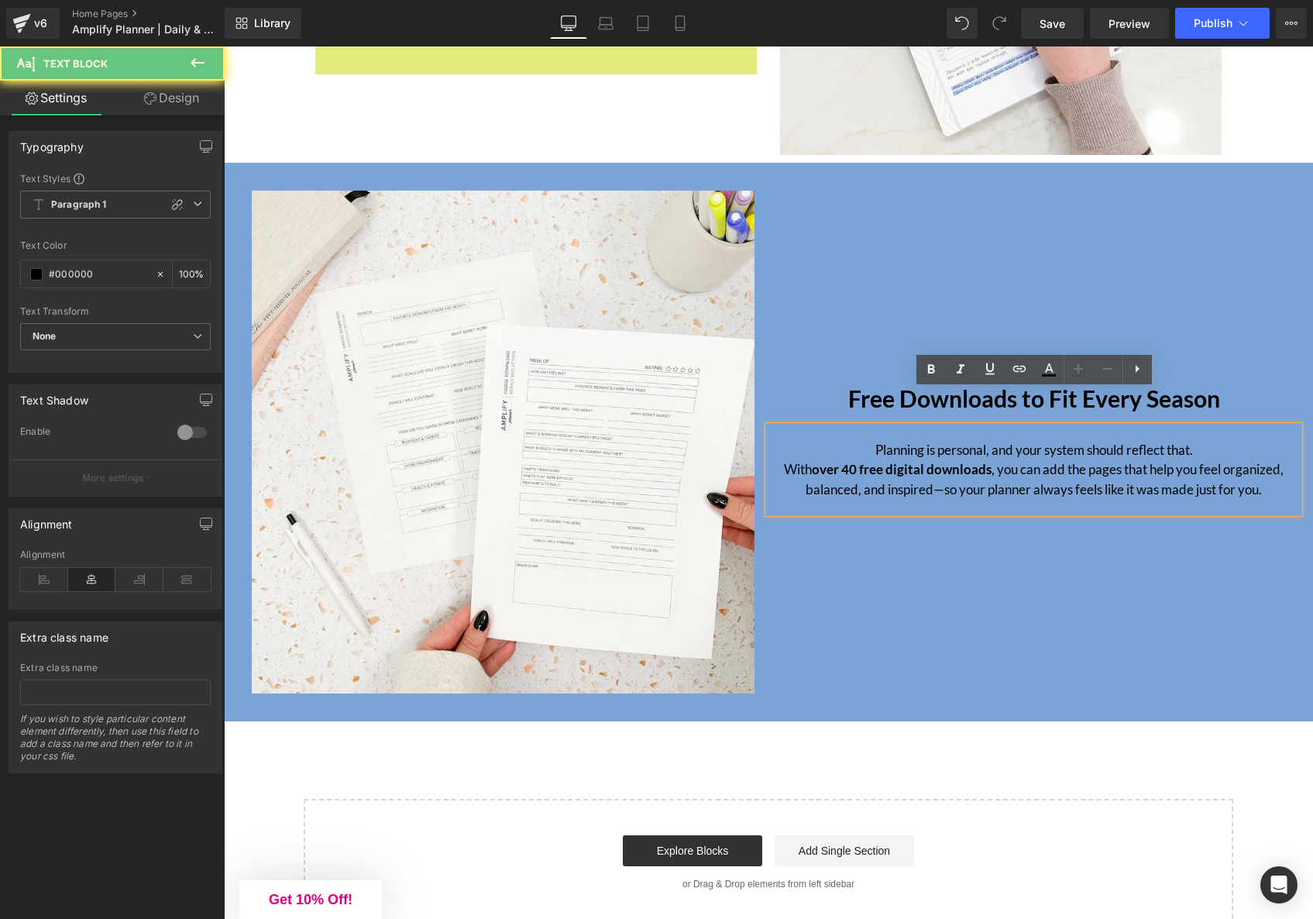
drag, startPoint x: 986, startPoint y: 456, endPoint x: 994, endPoint y: 491, distance: 36.5
click at [986, 456] on p "Planning is personal, and your system should reflect that. With over 40 free di…" at bounding box center [1034, 470] width 503 height 60
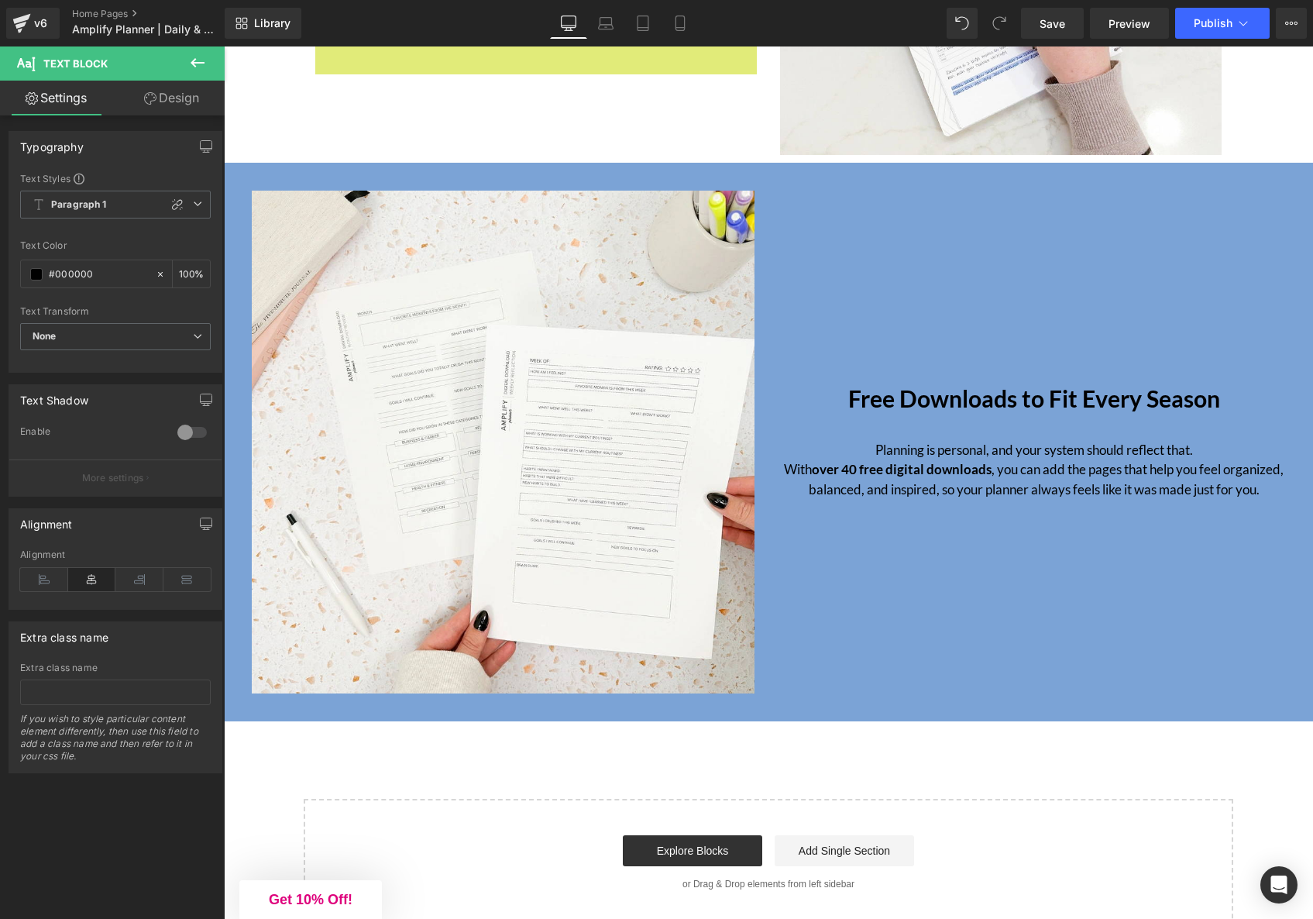
click at [202, 59] on icon at bounding box center [197, 62] width 19 height 19
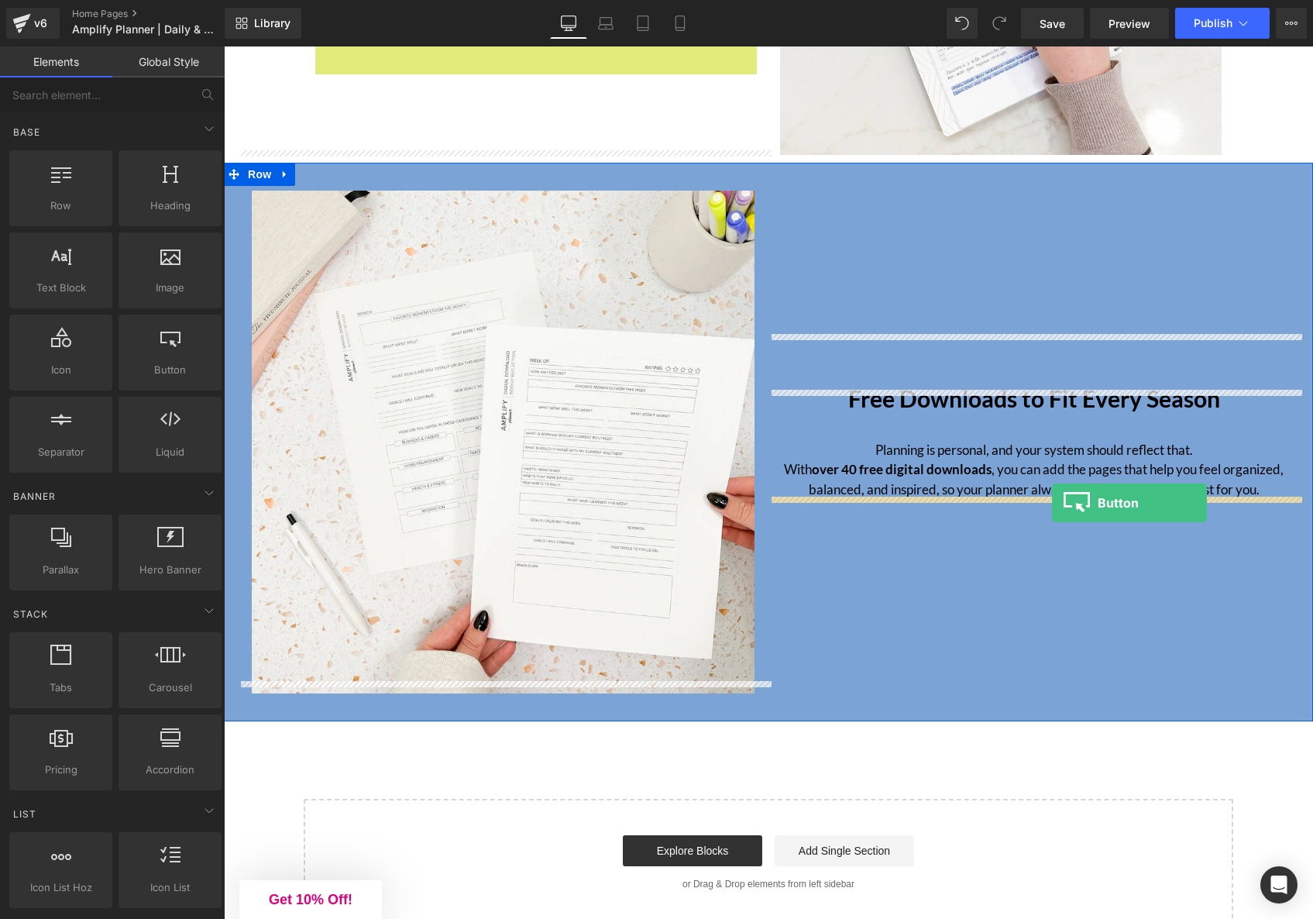
drag, startPoint x: 413, startPoint y: 428, endPoint x: 1052, endPoint y: 504, distance: 643.8
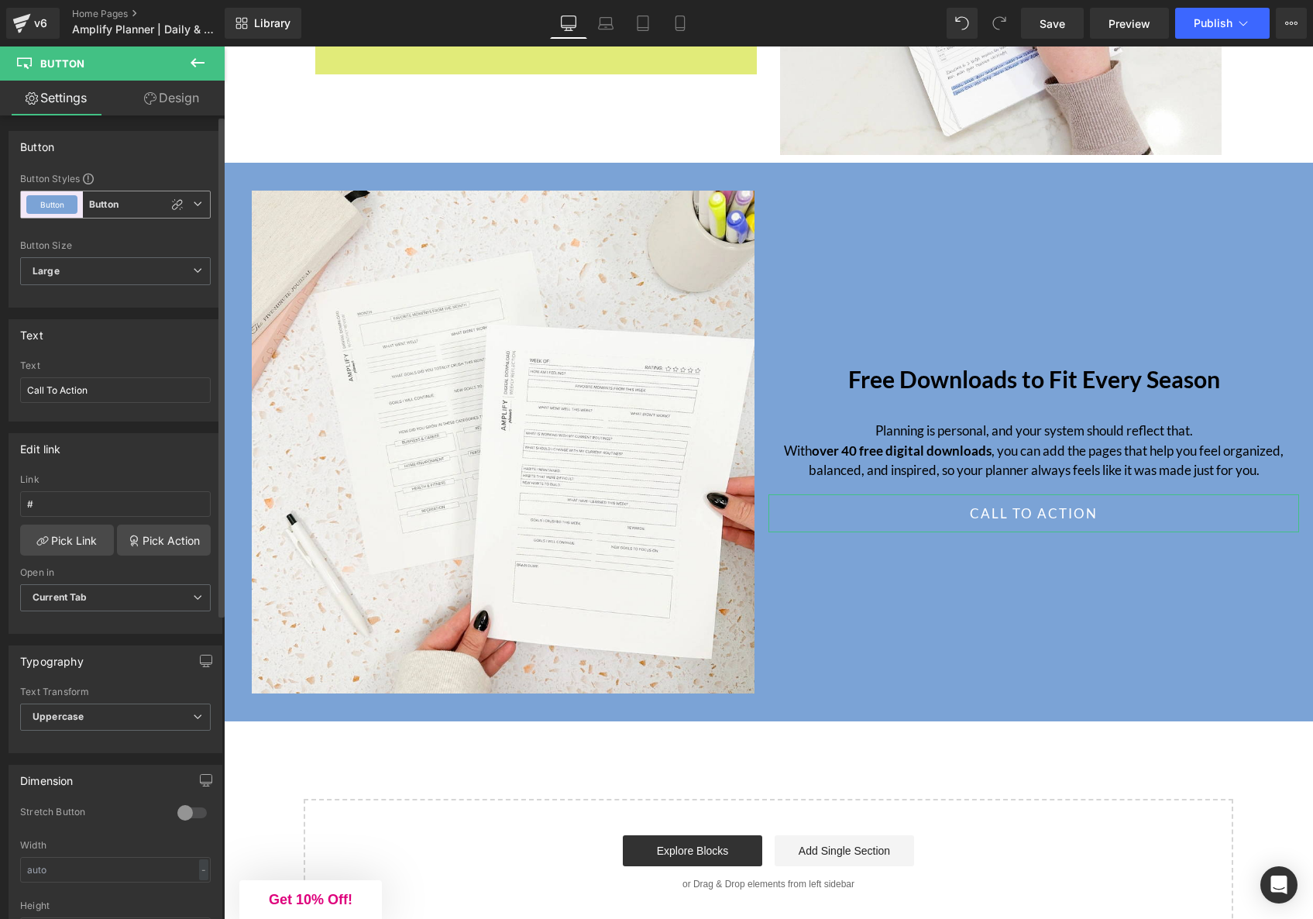
click at [195, 205] on icon at bounding box center [197, 203] width 9 height 9
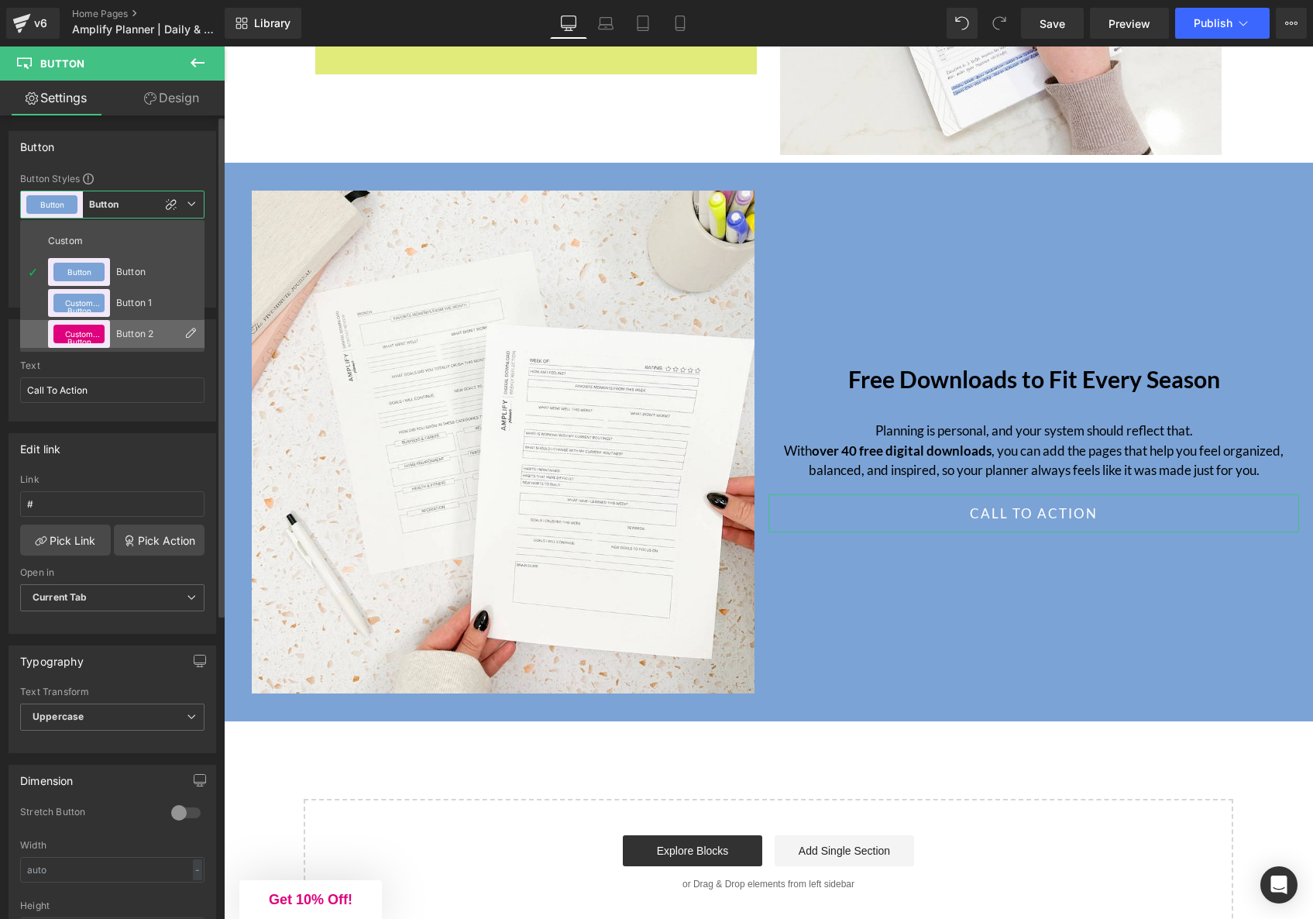
click at [81, 336] on button "Custom Button" at bounding box center [78, 334] width 51 height 19
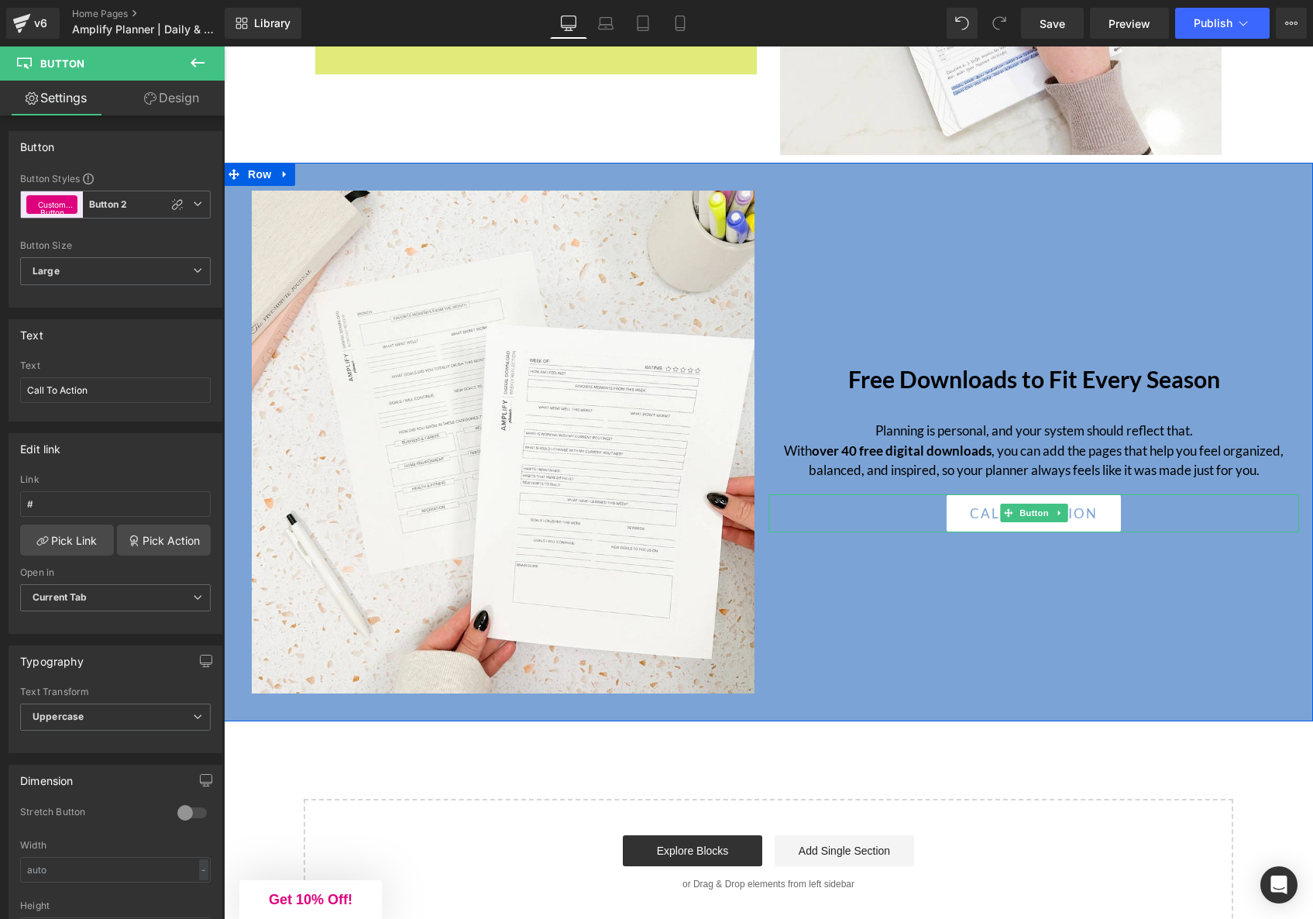
click at [1089, 504] on span "Call To Action" at bounding box center [1034, 514] width 128 height 20
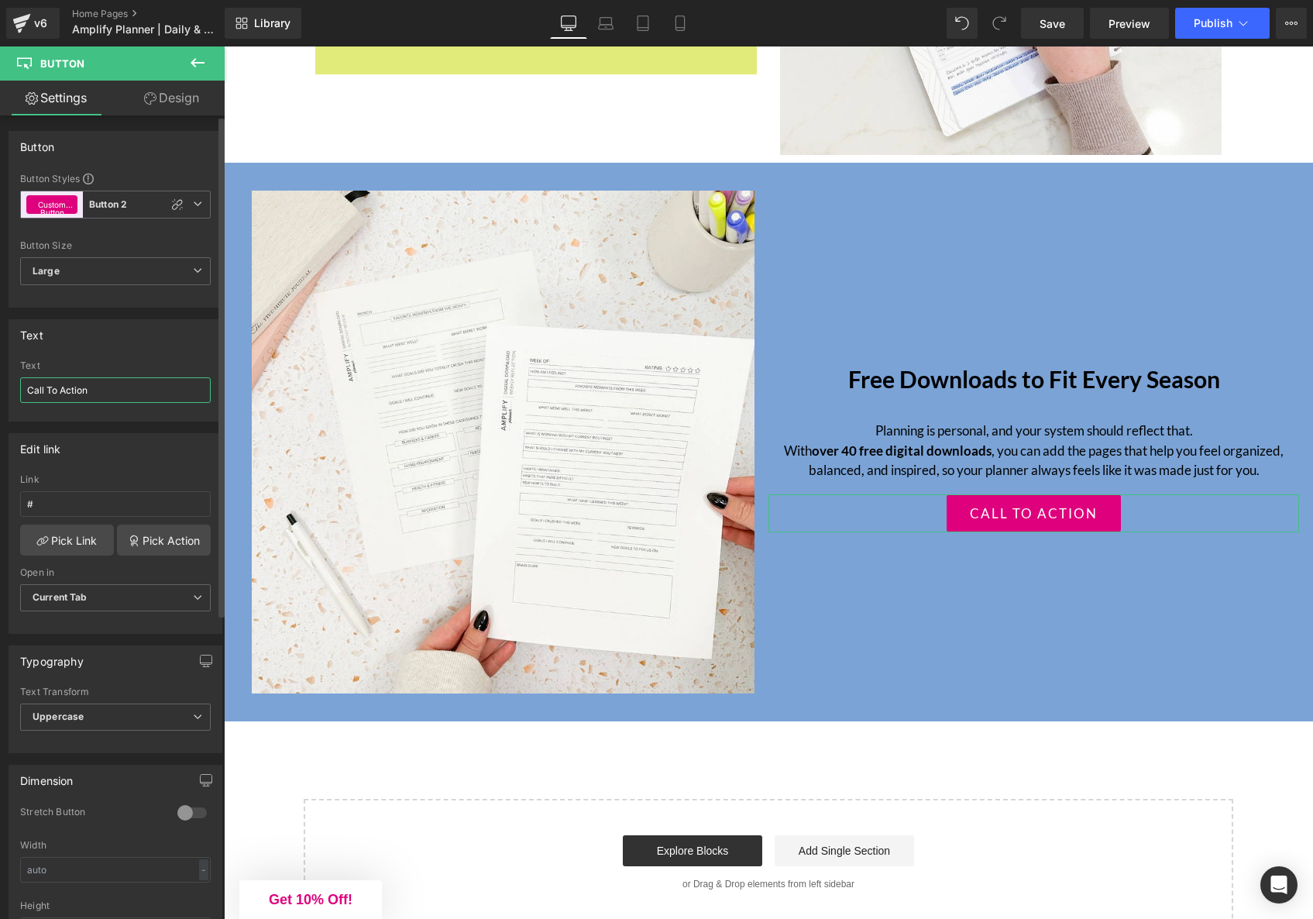
click at [116, 398] on input "Call To Action" at bounding box center [115, 390] width 191 height 26
click at [113, 394] on input "Call To Action" at bounding box center [115, 390] width 191 height 26
click at [112, 393] on input "Call To Action" at bounding box center [115, 390] width 191 height 26
click at [112, 391] on input "Call To Action" at bounding box center [115, 390] width 191 height 26
drag, startPoint x: 117, startPoint y: 388, endPoint x: -68, endPoint y: 371, distance: 186.0
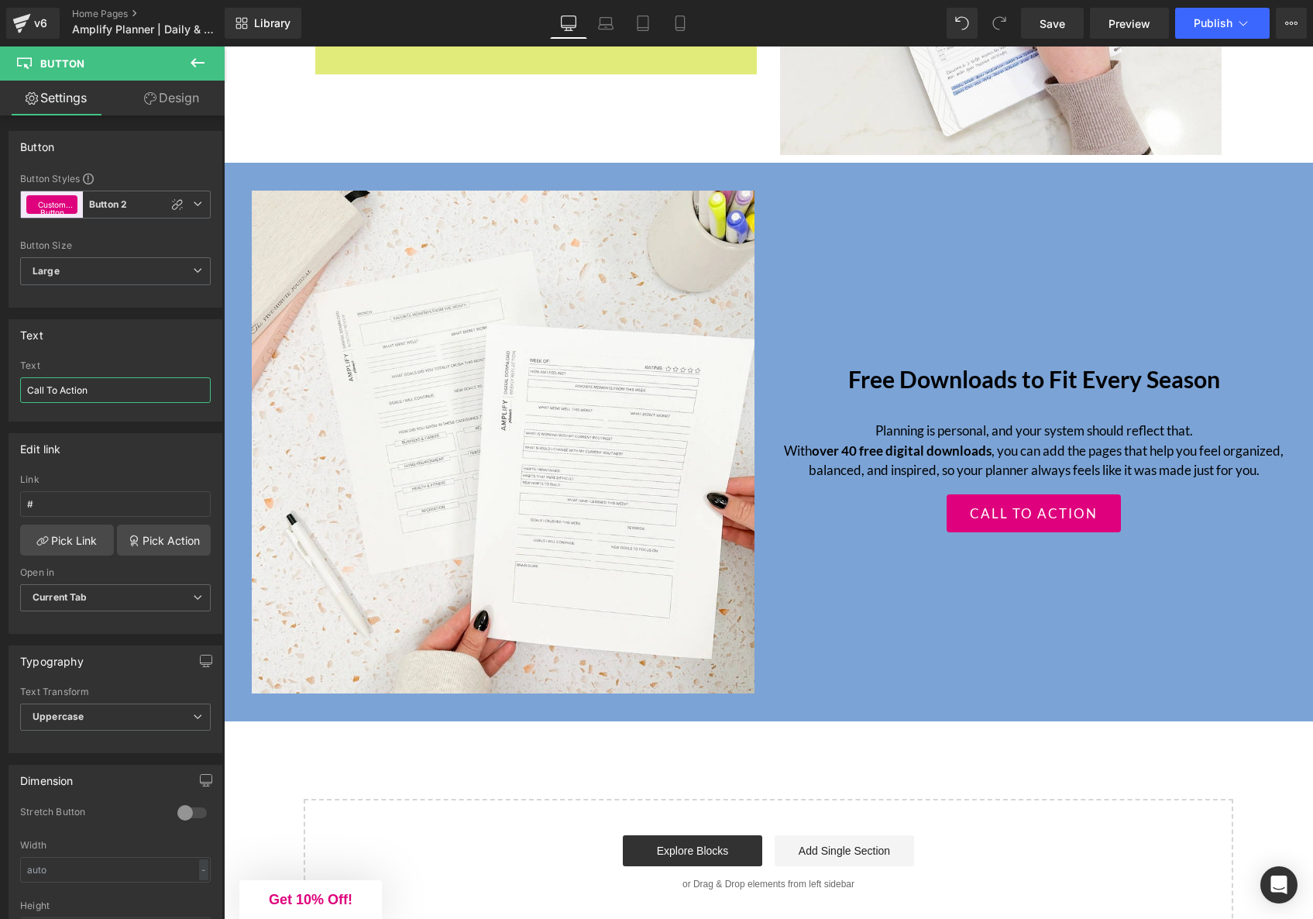
click at [0, 371] on html "Button You are previewing how the will restyle your page. You can not edit Elem…" at bounding box center [656, 459] width 1313 height 919
type input "Free digital downloads"
click at [90, 513] on input "#" at bounding box center [115, 504] width 191 height 26
click at [90, 511] on input "#" at bounding box center [115, 504] width 191 height 26
click at [89, 511] on input "#" at bounding box center [115, 504] width 191 height 26
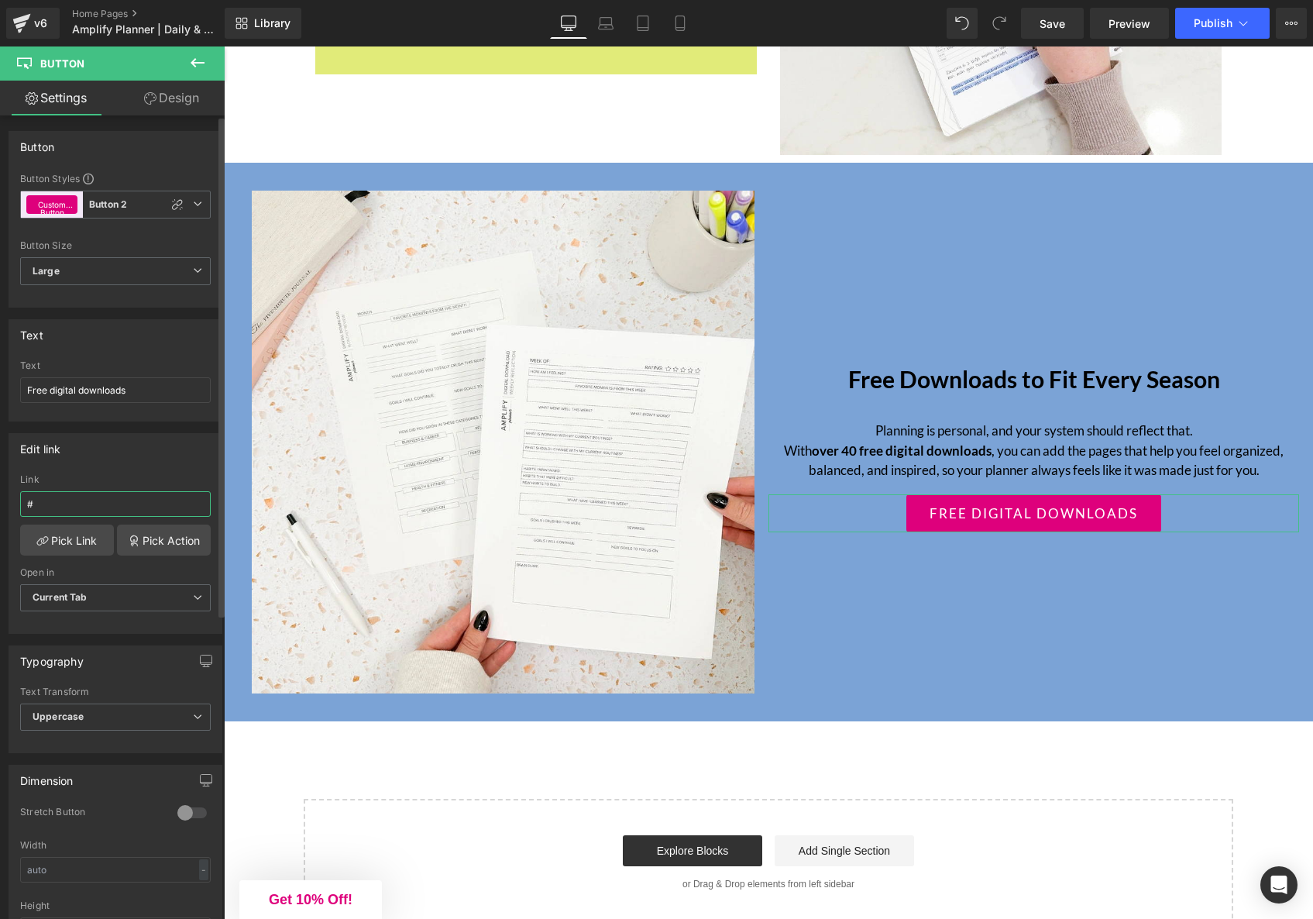
paste input "[URL][DOMAIN_NAME]"
type input "[URL][DOMAIN_NAME]"
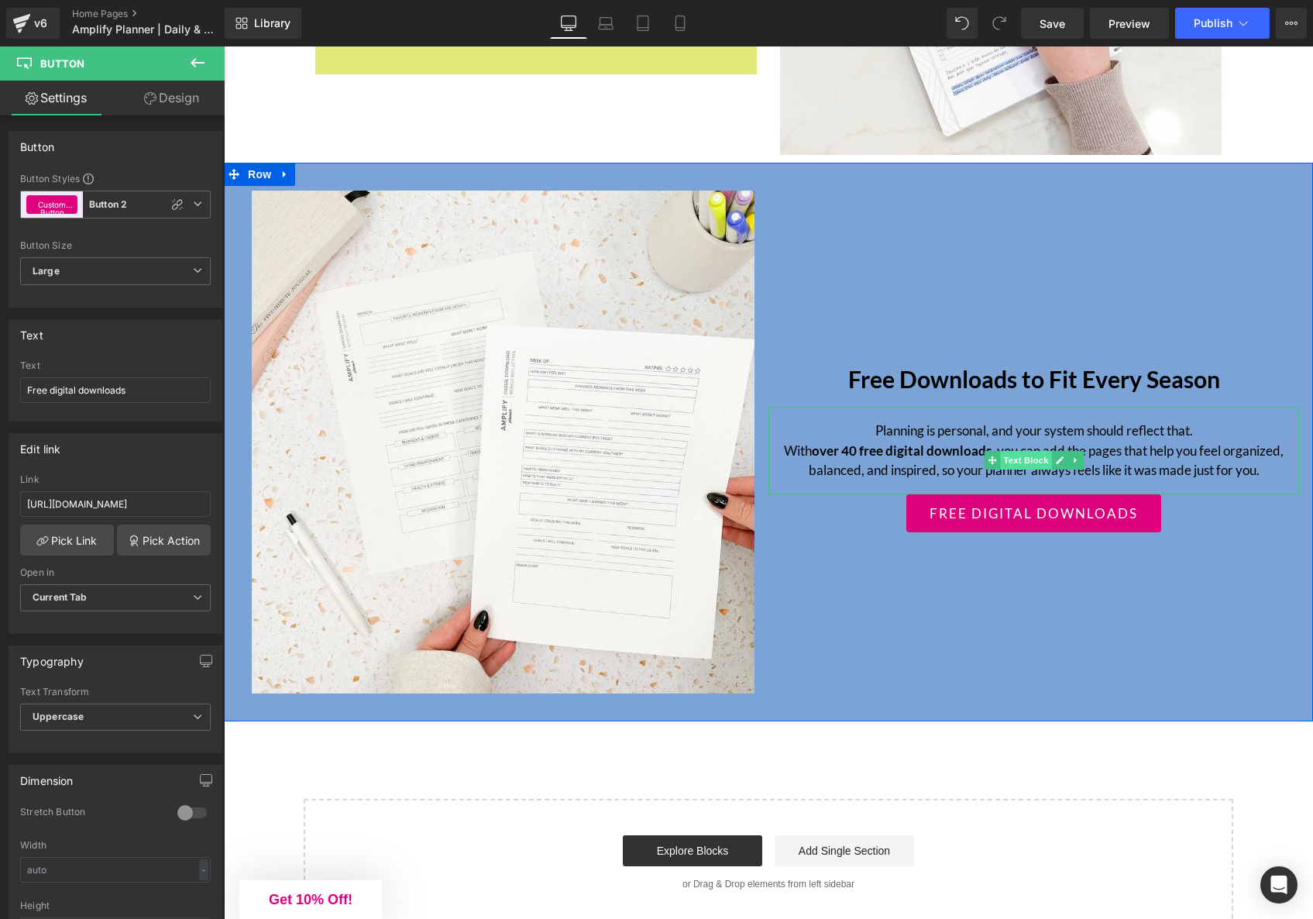
click at [1014, 451] on span "Text Block" at bounding box center [1025, 460] width 51 height 19
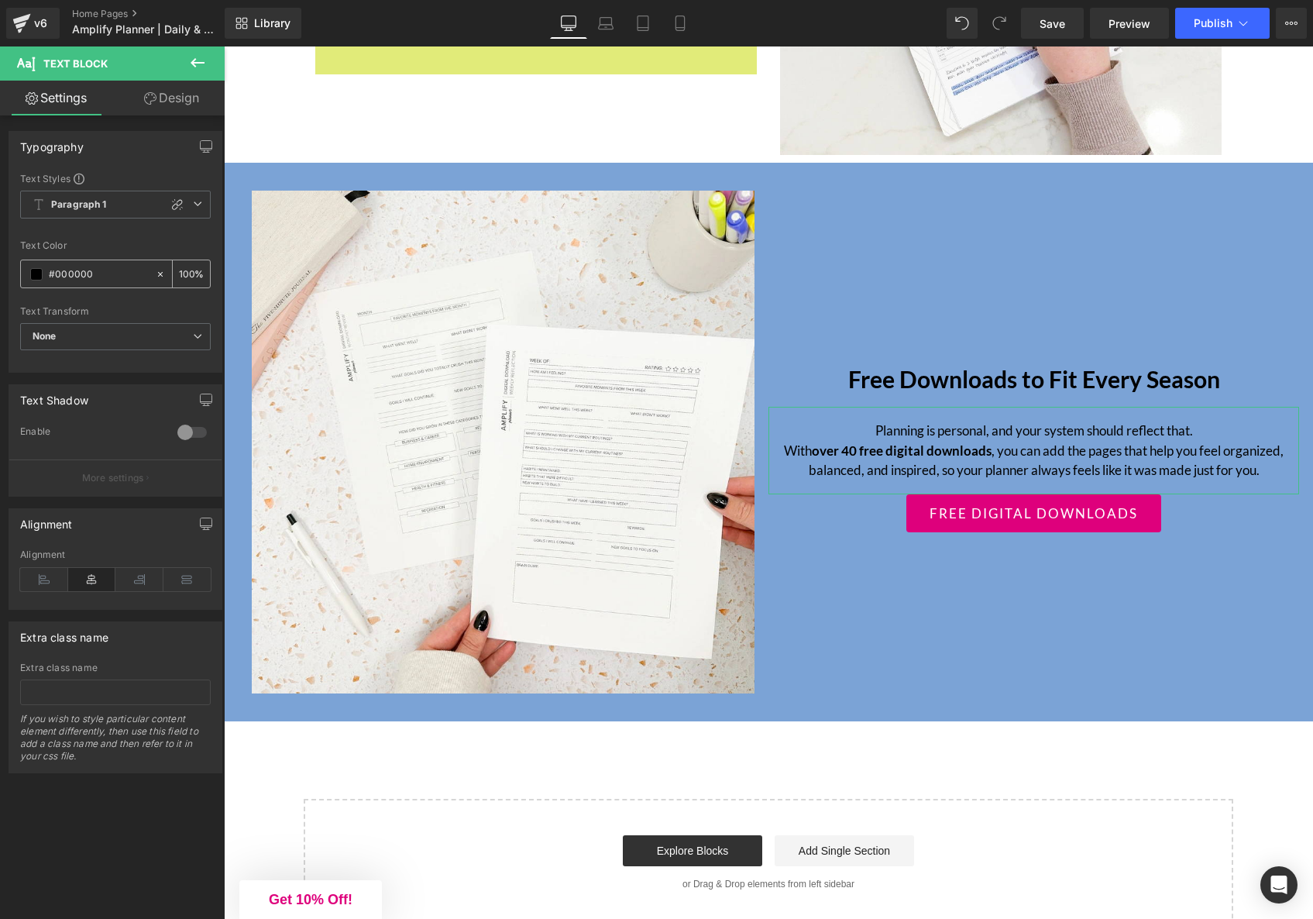
click at [38, 277] on span at bounding box center [36, 274] width 12 height 12
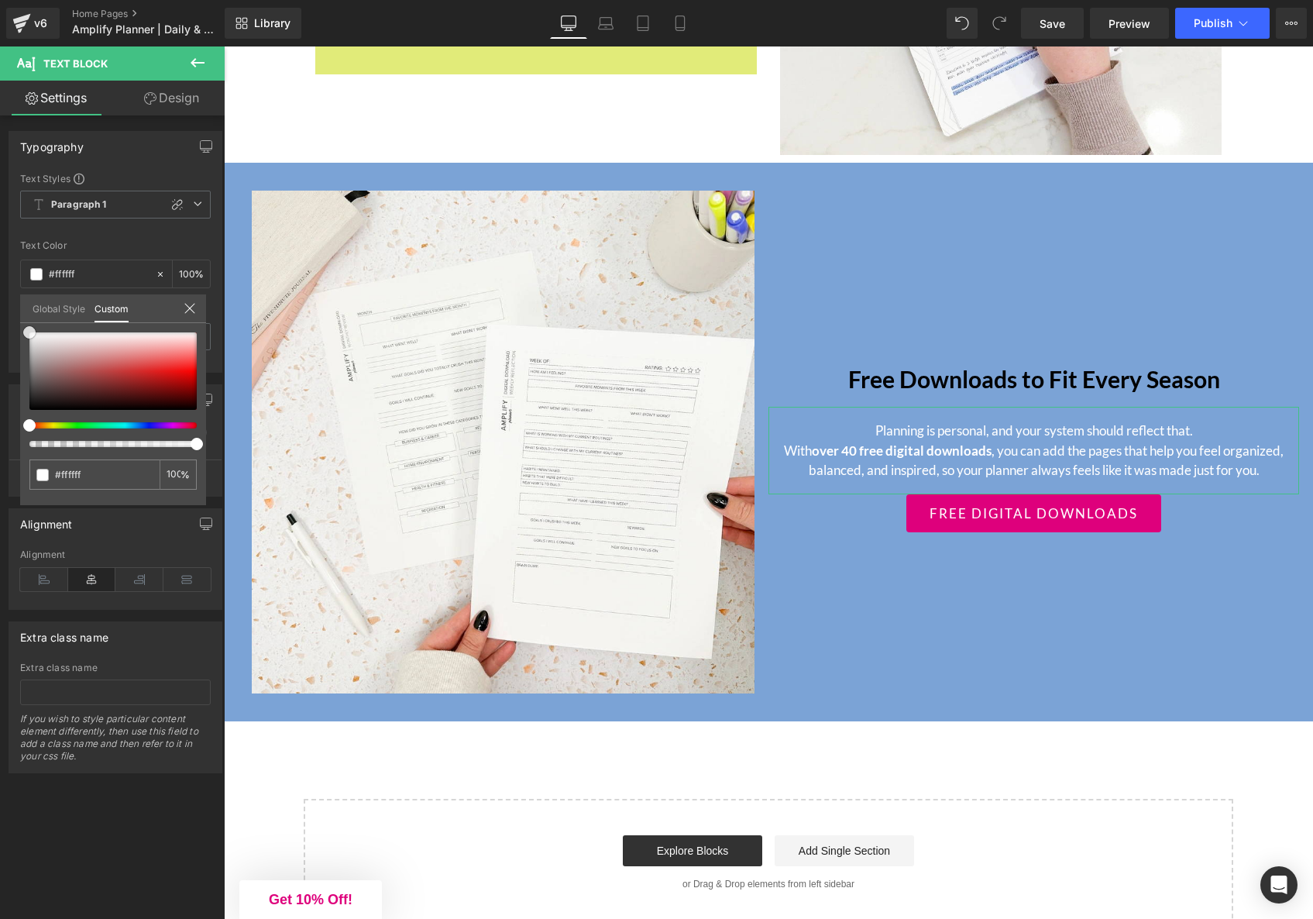
drag, startPoint x: 32, startPoint y: 338, endPoint x: 14, endPoint y: 303, distance: 39.2
click at [14, 303] on div "Typography Text Styles Custom Paragraph 1 Paragraph 2 Paragraph 3 Paragraph 4 P…" at bounding box center [116, 245] width 232 height 253
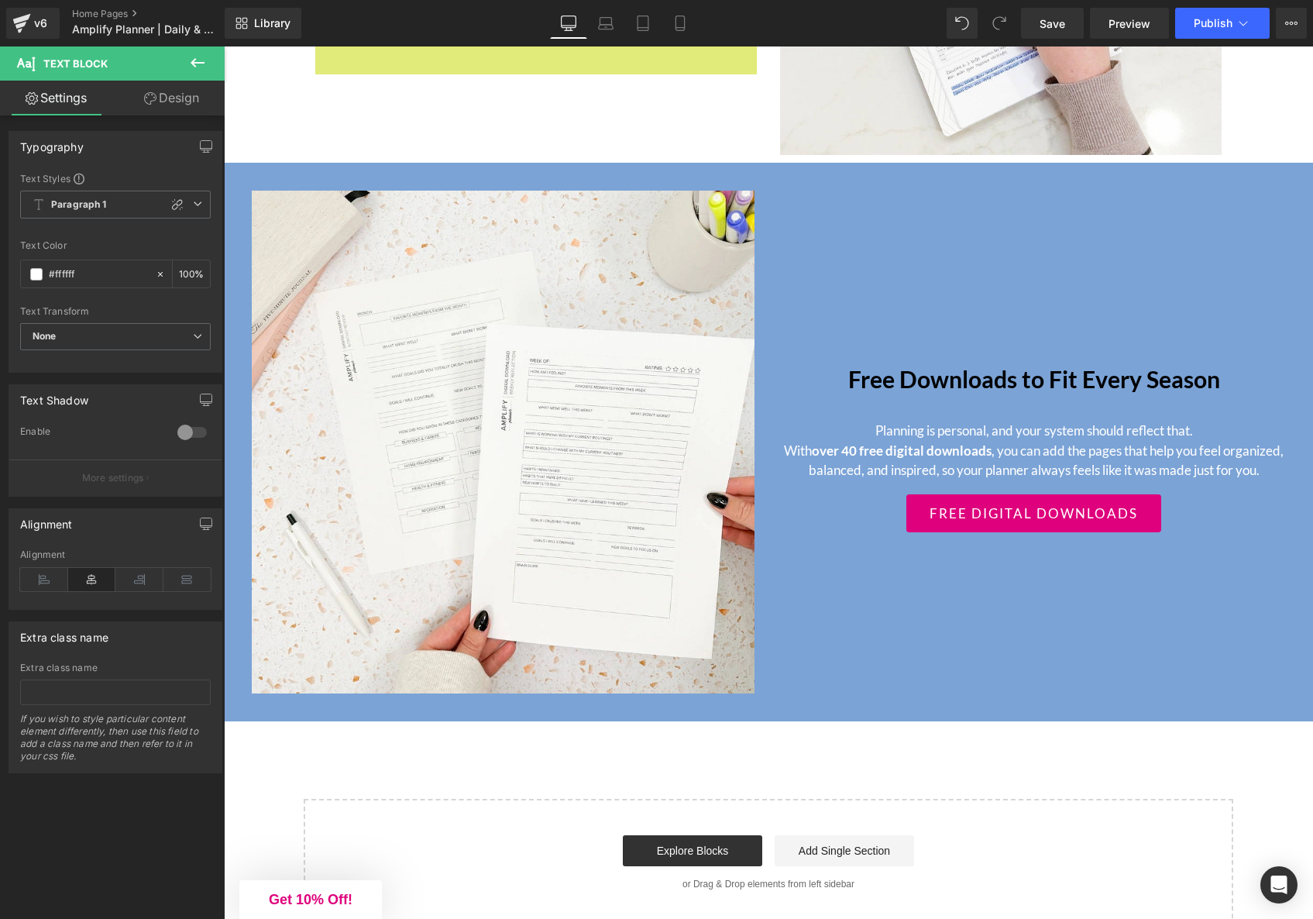
click at [1034, 370] on span "Heading" at bounding box center [1026, 379] width 42 height 19
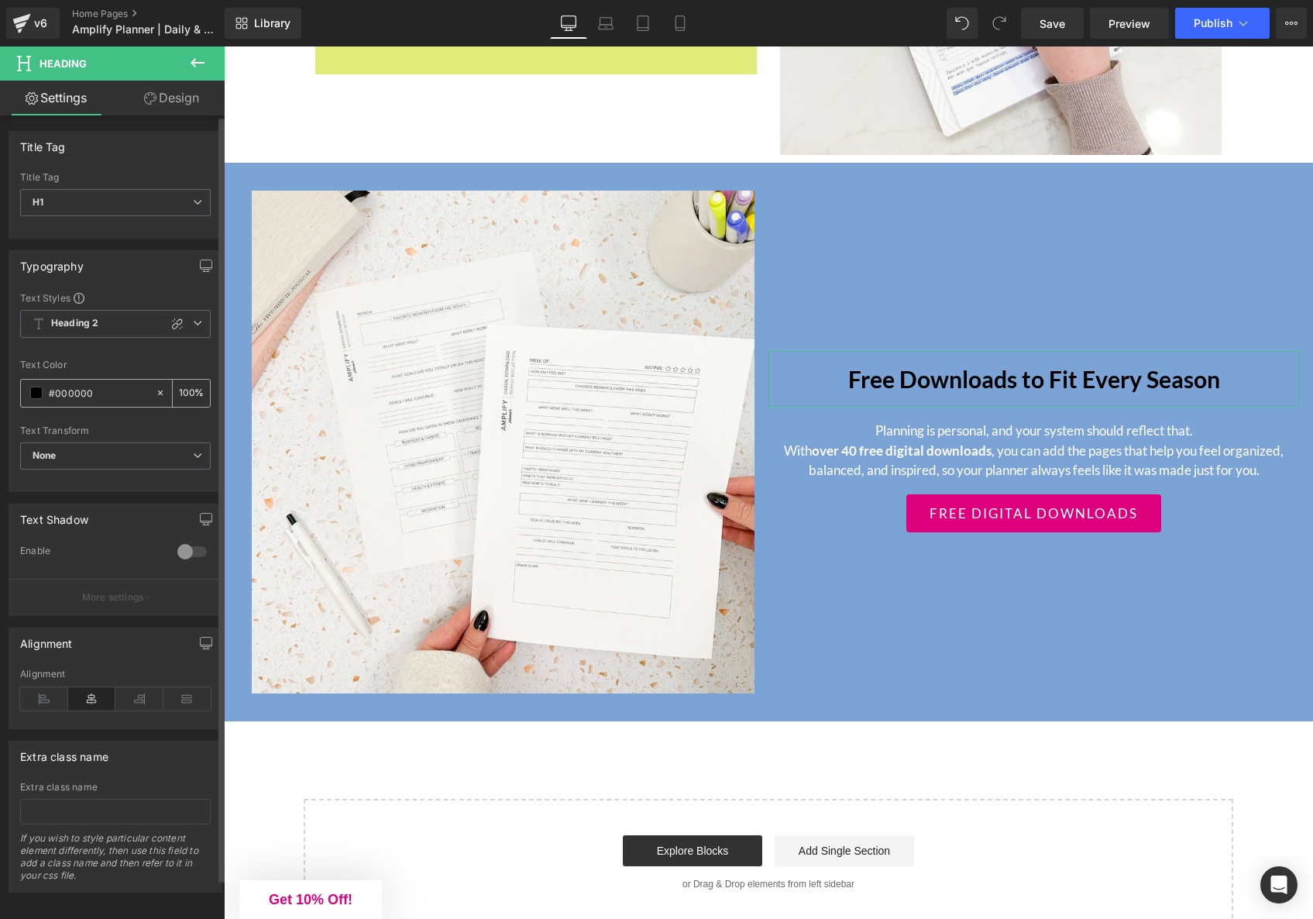
click at [34, 397] on span at bounding box center [36, 393] width 12 height 12
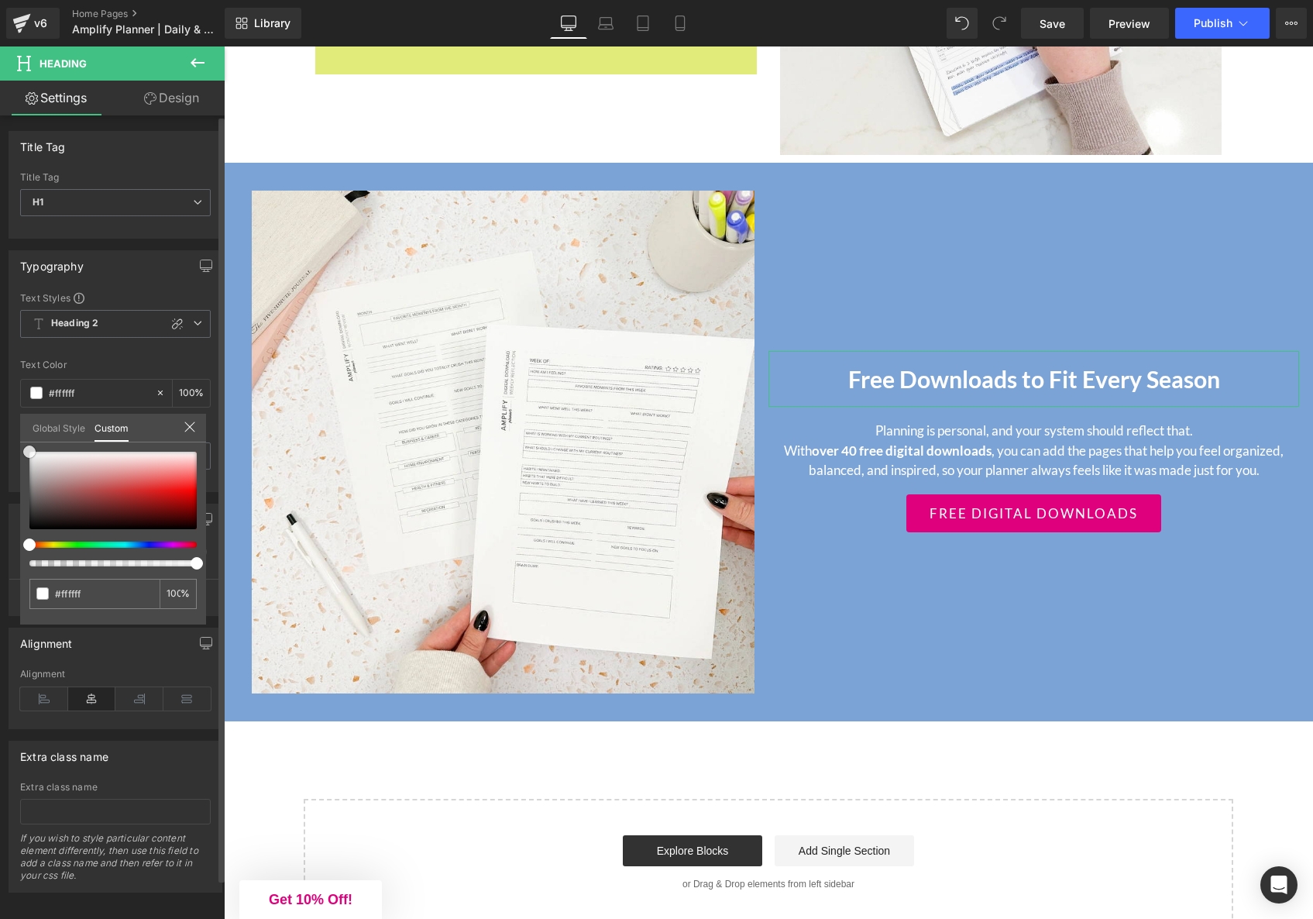
drag, startPoint x: 27, startPoint y: 526, endPoint x: 29, endPoint y: 425, distance: 100.7
click at [10, 422] on div "Typography Text Styles Custom Heading 1 Heading 2 Heading 3 Heading 4 Heading 5…" at bounding box center [116, 365] width 232 height 253
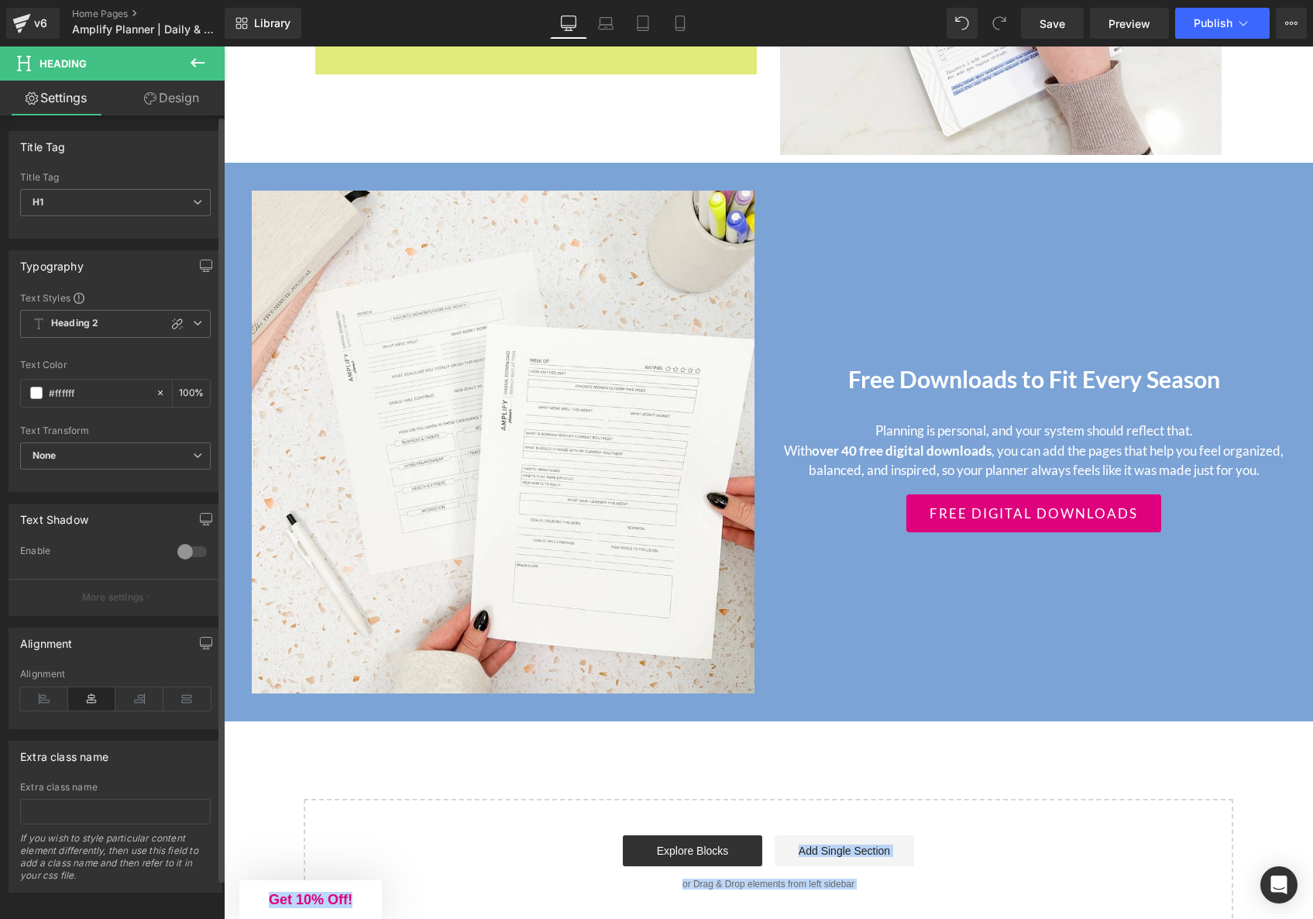
drag, startPoint x: 1249, startPoint y: 743, endPoint x: 1260, endPoint y: 746, distance: 11.3
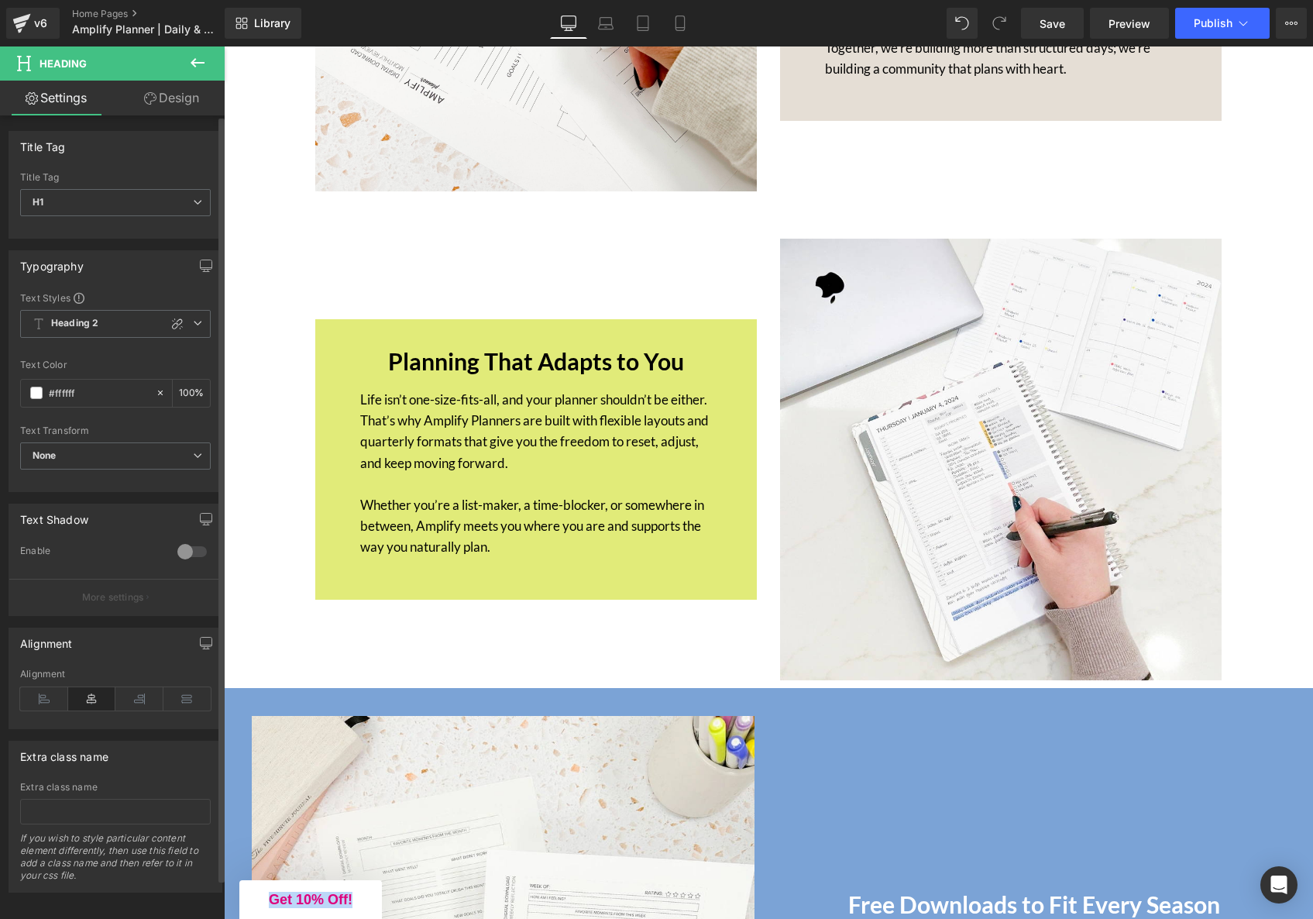
scroll to position [5493, 0]
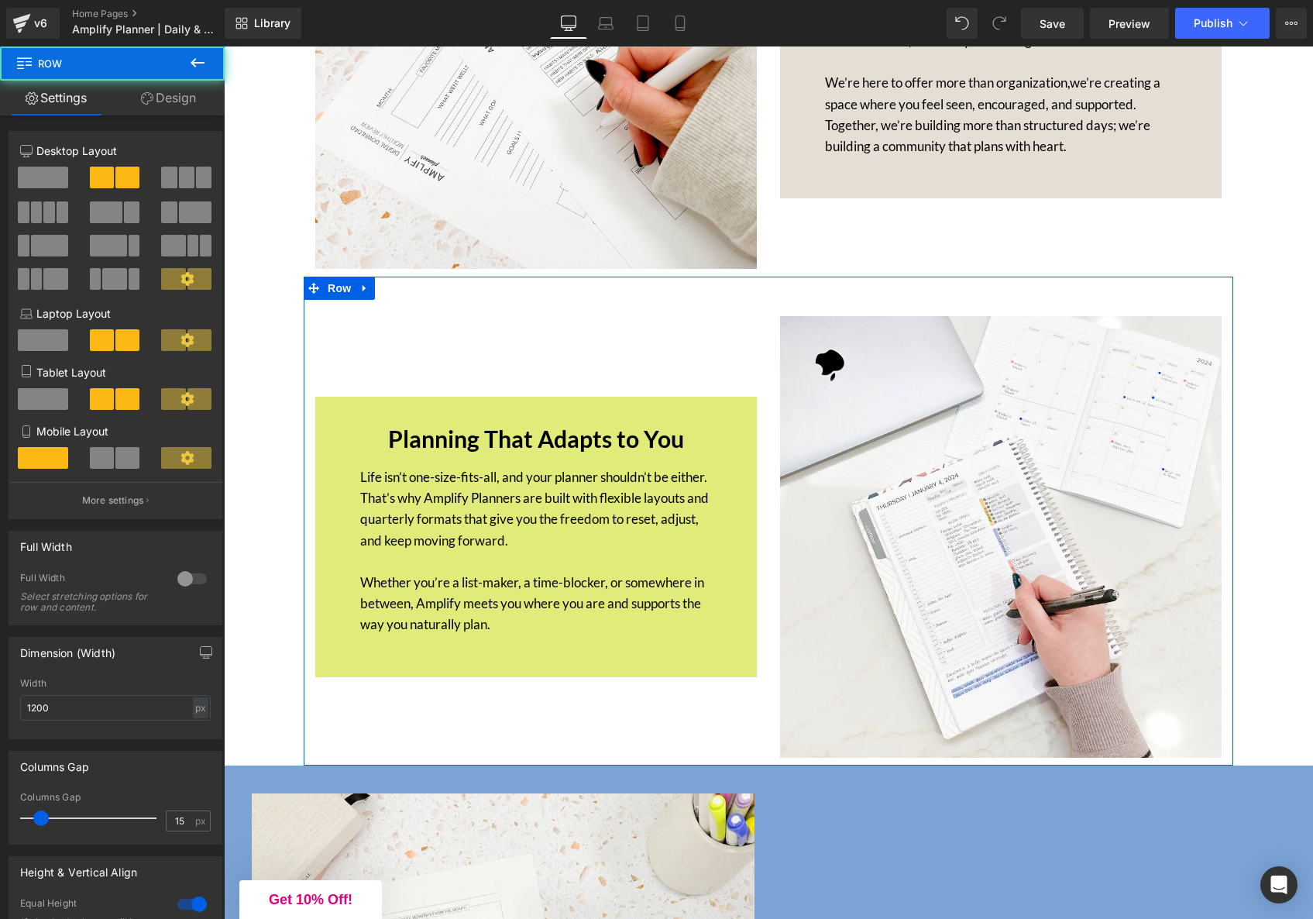
click at [667, 718] on div "Planning That Adapts to You Heading Life isn’t one-size-fits-all, and your plan…" at bounding box center [536, 537] width 465 height 442
click at [181, 108] on link "Design" at bounding box center [168, 98] width 112 height 35
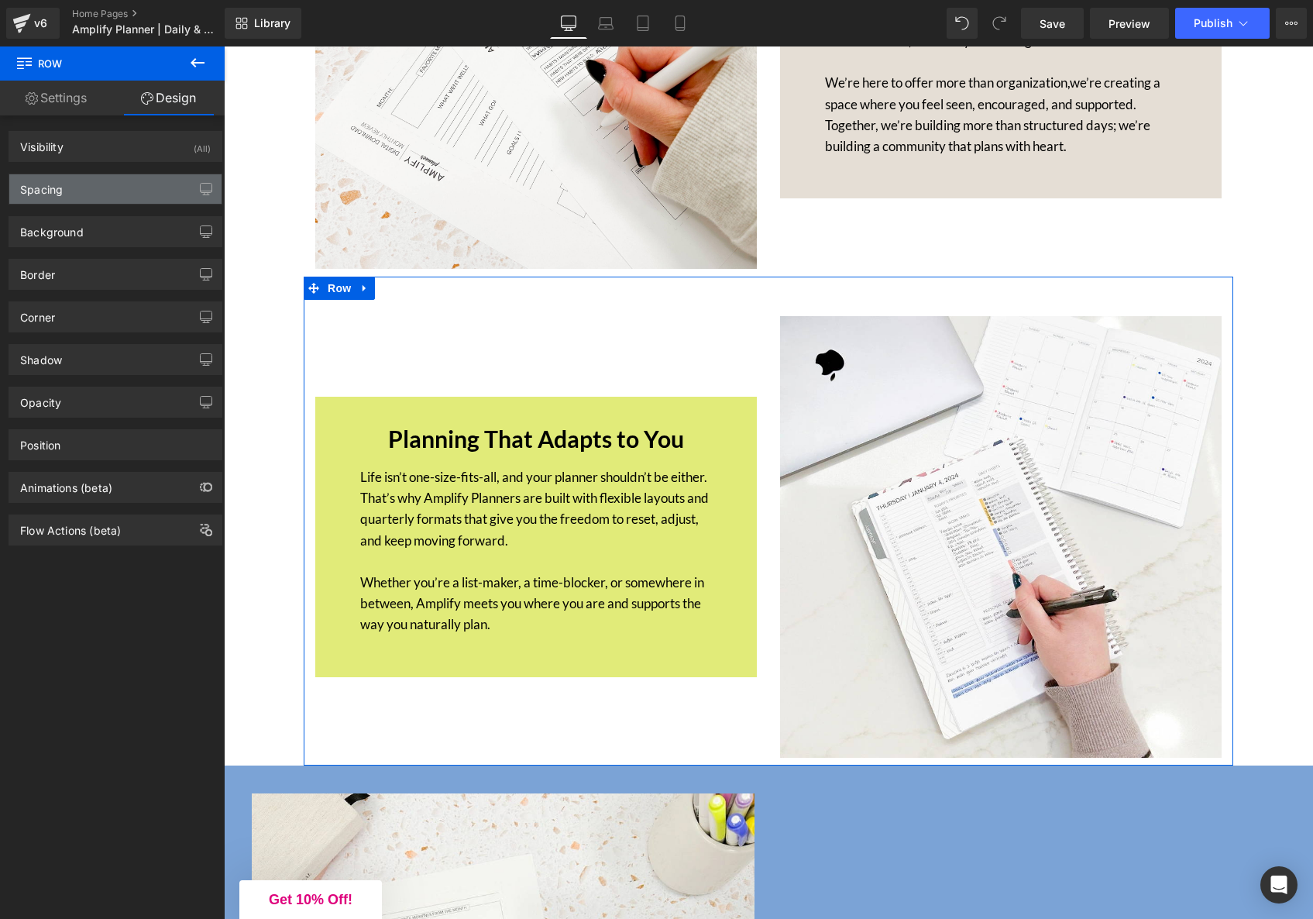
click at [84, 195] on div "Spacing" at bounding box center [115, 188] width 212 height 29
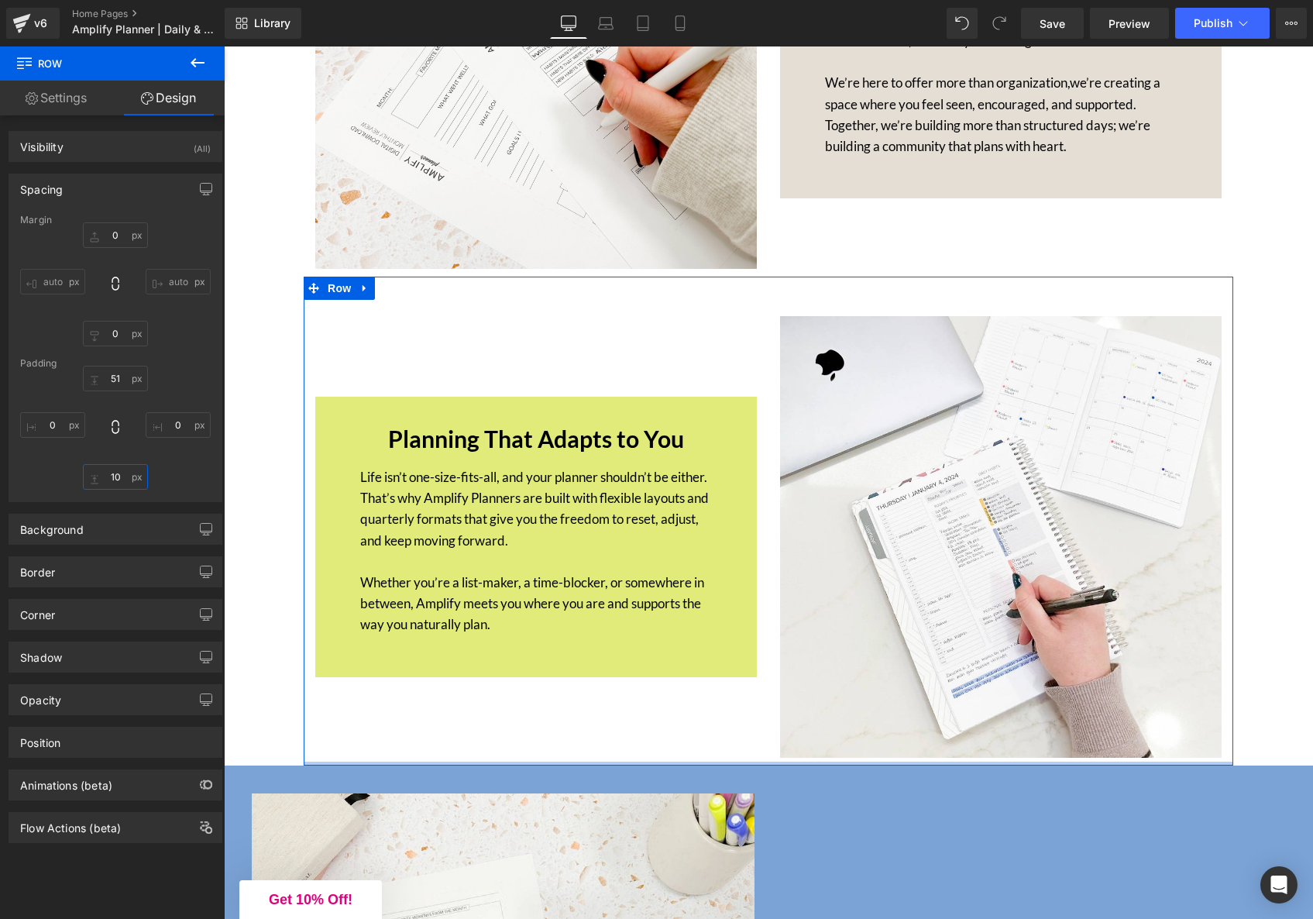
click at [121, 477] on input "text" at bounding box center [115, 477] width 65 height 26
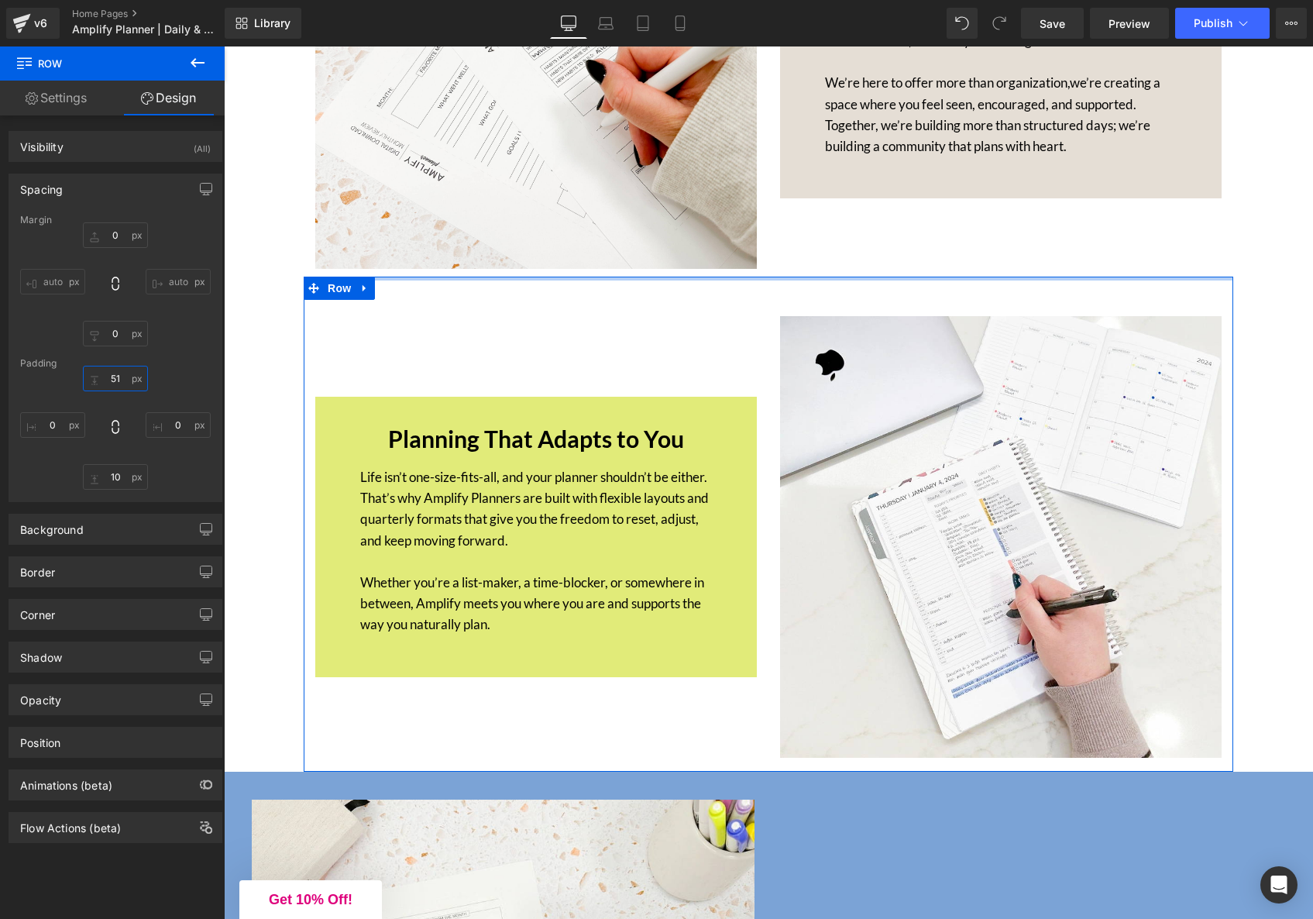
click at [129, 377] on input "text" at bounding box center [115, 379] width 65 height 26
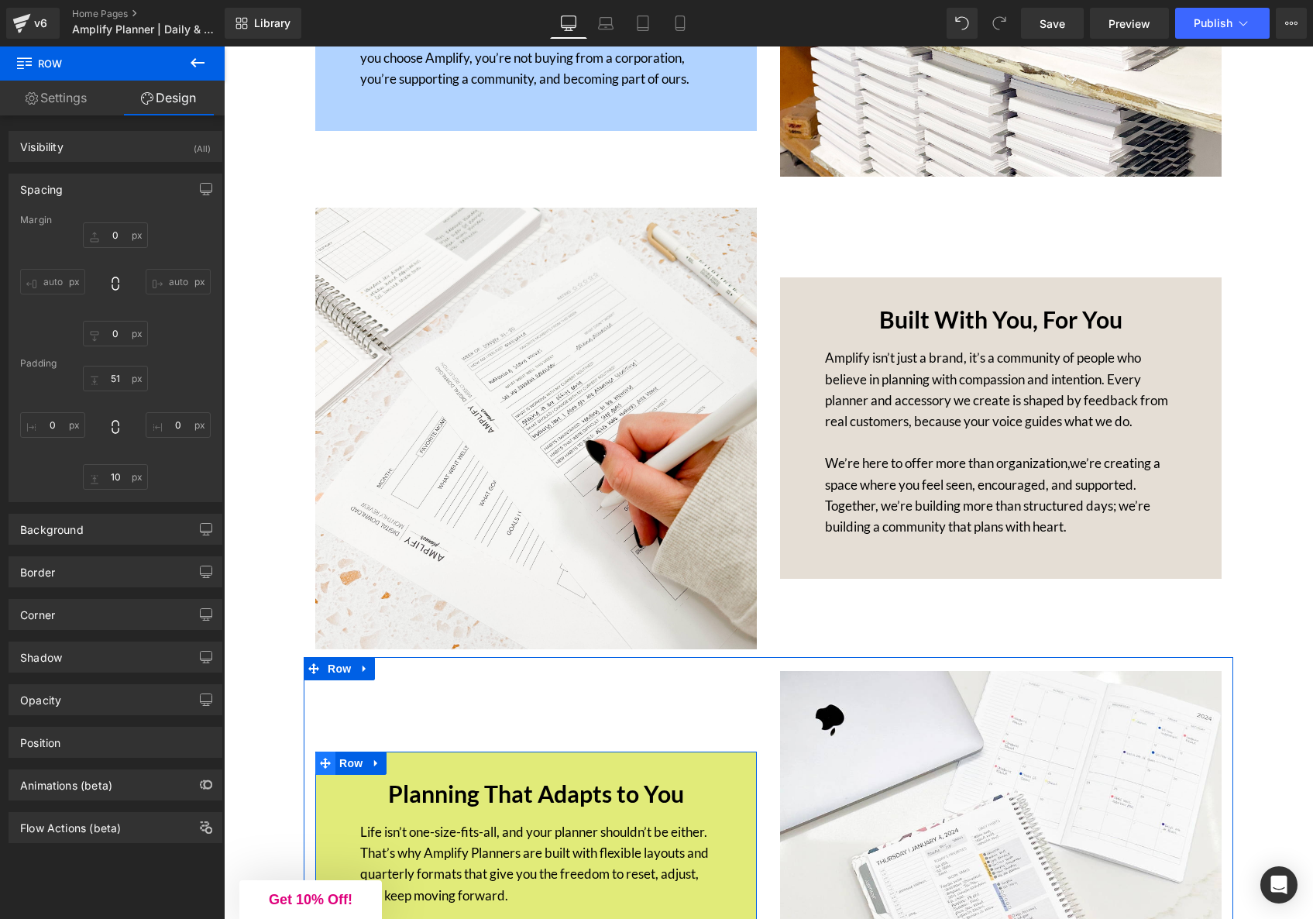
scroll to position [4971, 0]
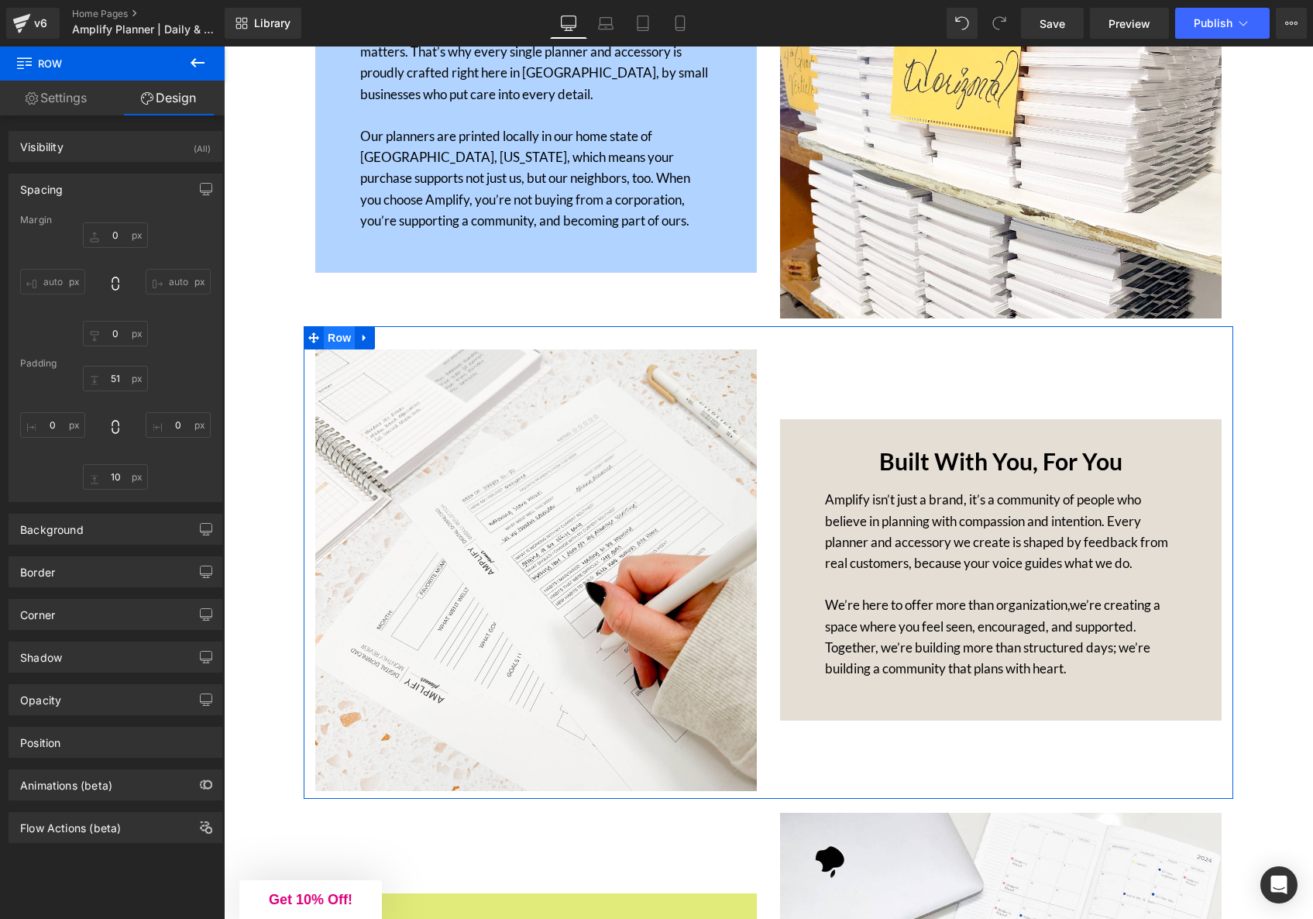
click at [337, 326] on span "Row" at bounding box center [339, 337] width 31 height 23
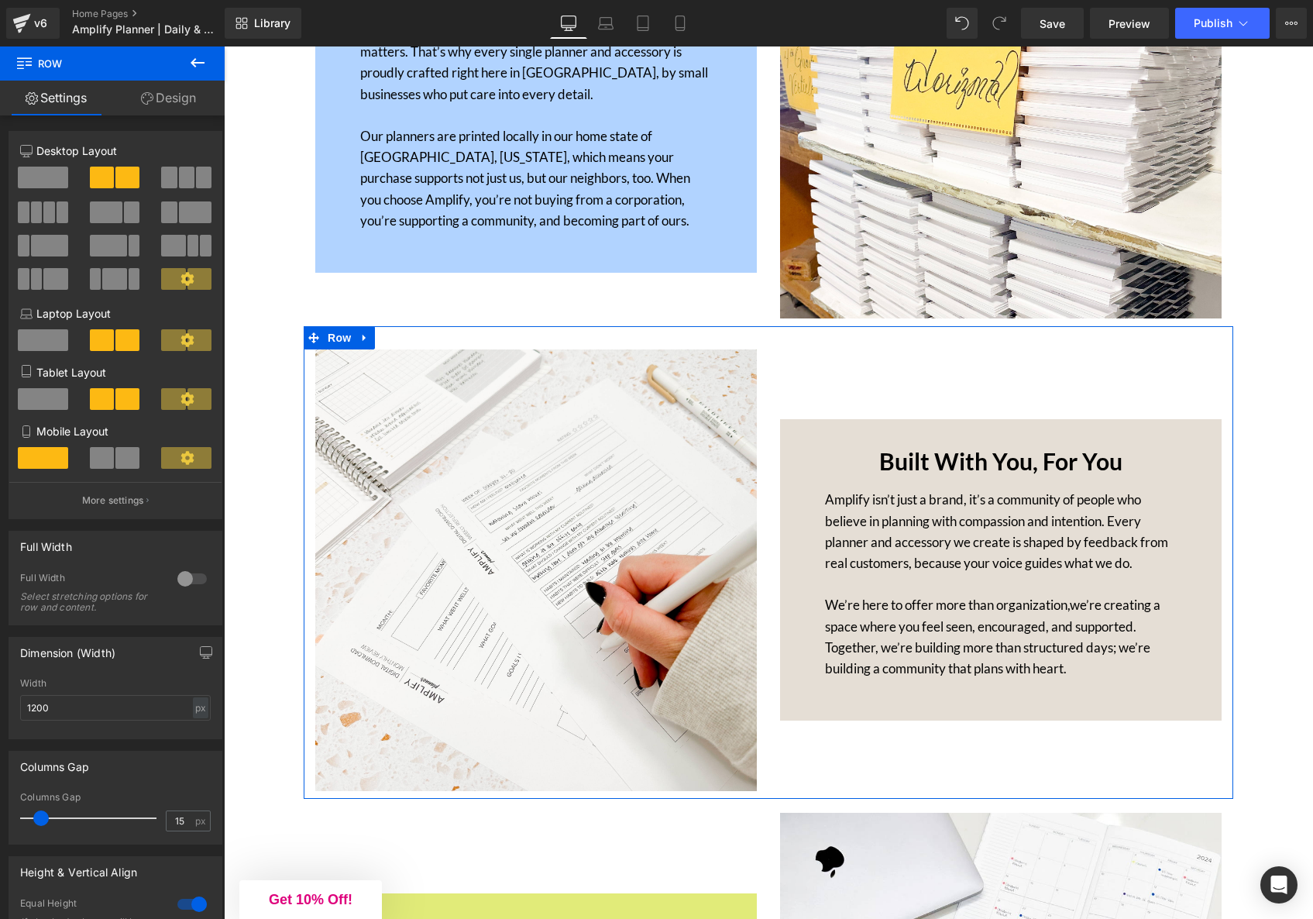
click at [175, 89] on link "Design" at bounding box center [168, 98] width 112 height 35
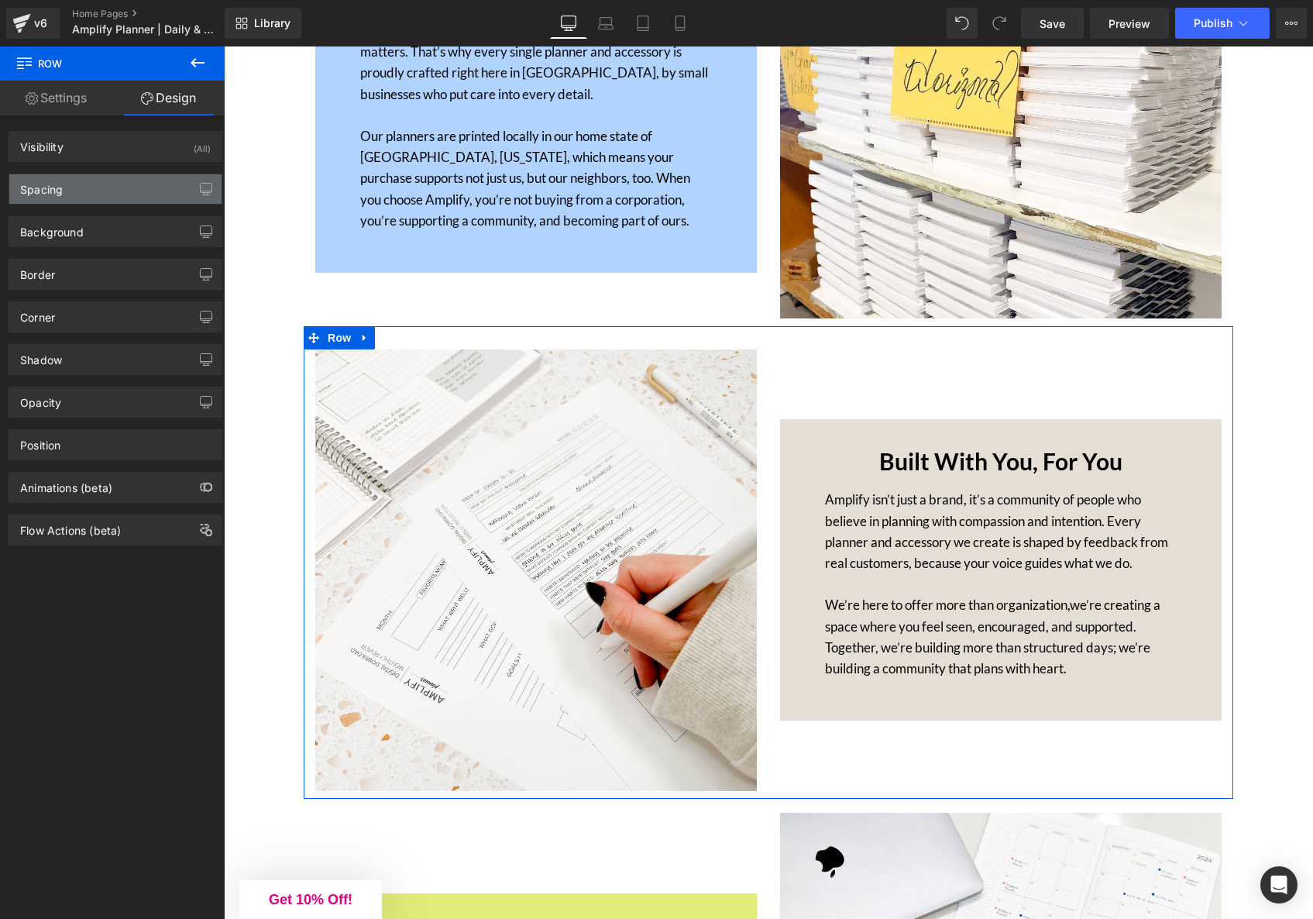
click at [56, 198] on div "Spacing" at bounding box center [115, 188] width 212 height 29
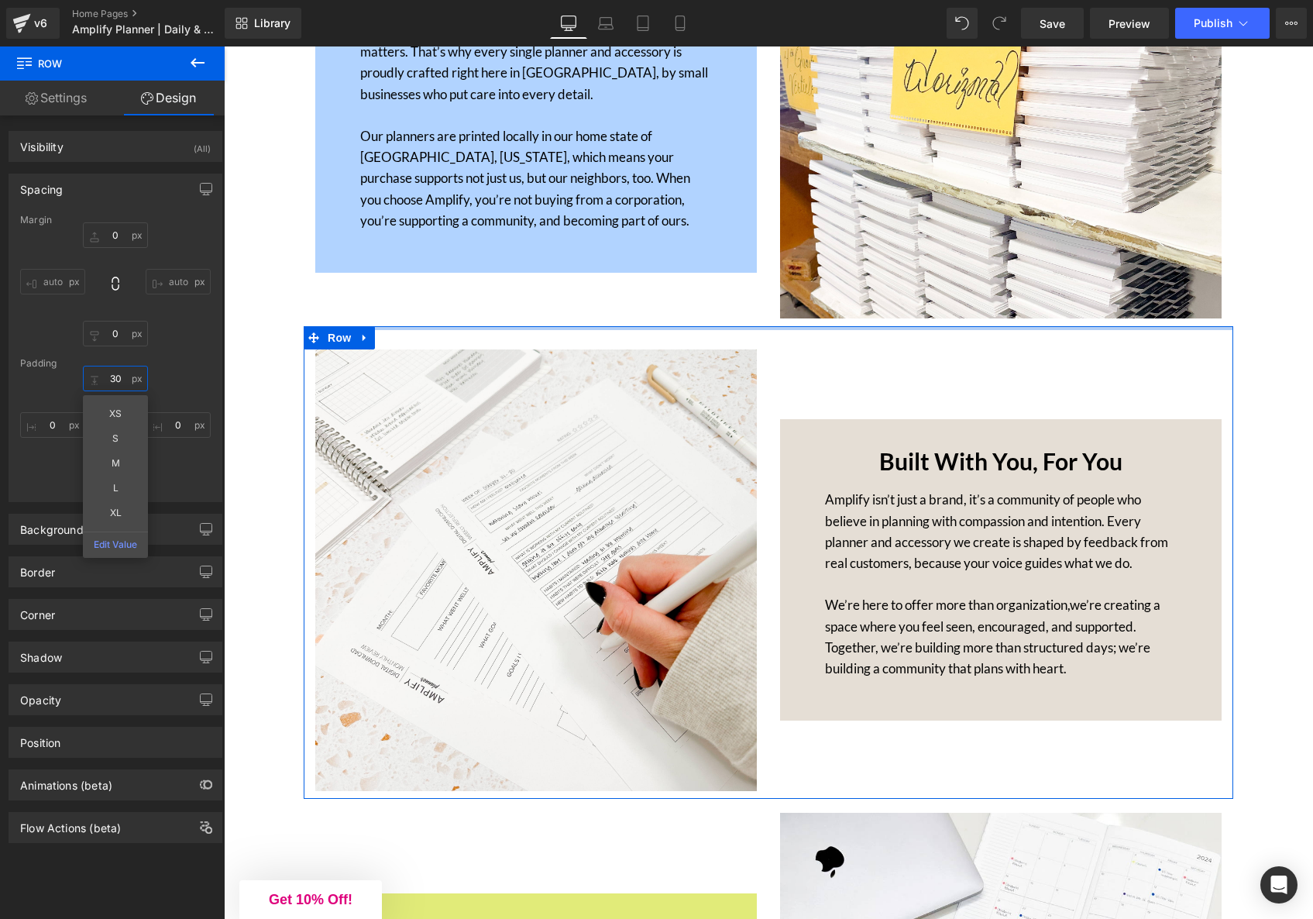
click at [114, 374] on input "text" at bounding box center [115, 379] width 65 height 26
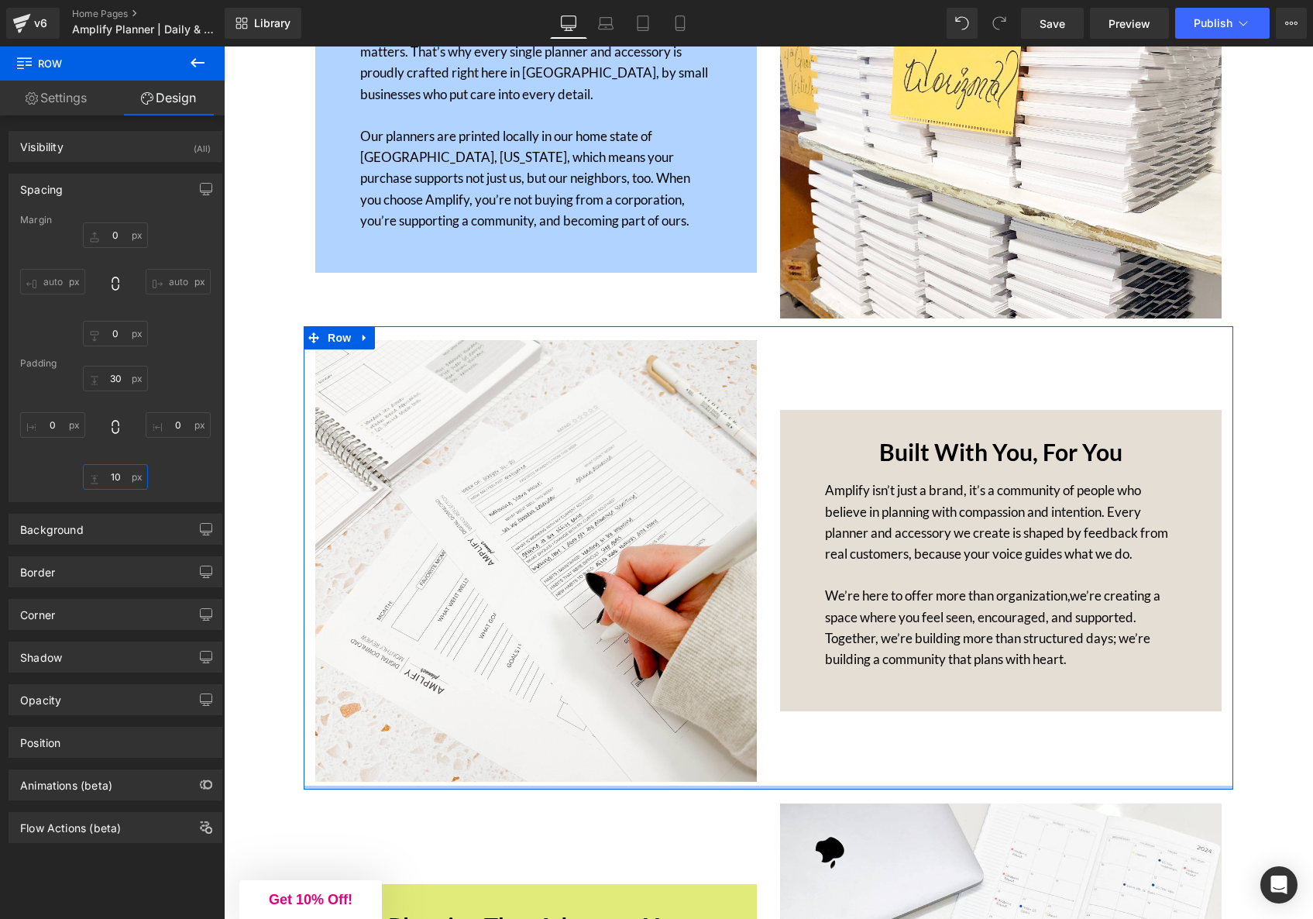
click at [115, 485] on input "text" at bounding box center [115, 477] width 65 height 26
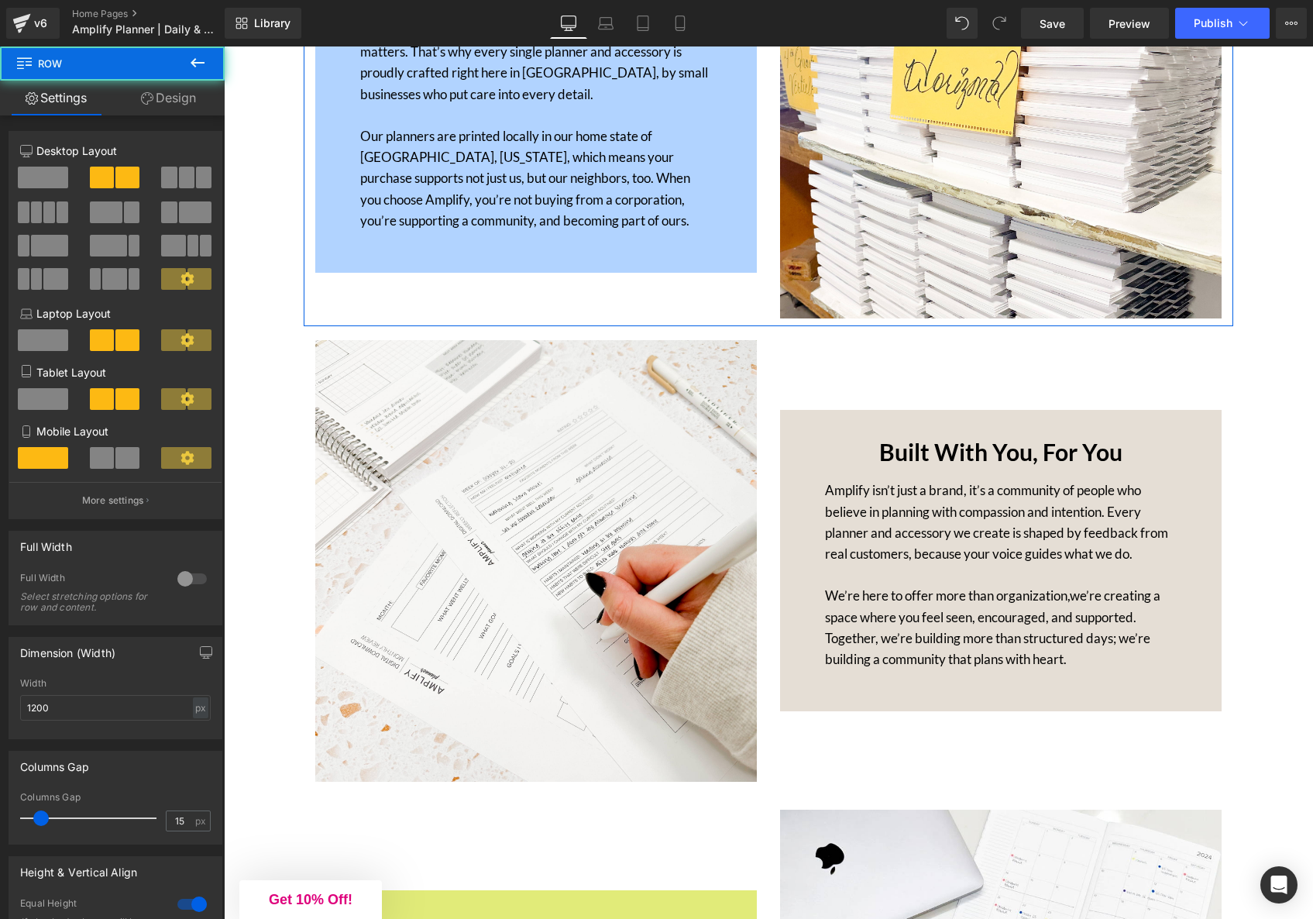
click at [500, 277] on div "Rooted Here at Home Heading At Amplify Planner, we believe where your products …" at bounding box center [536, 112] width 465 height 414
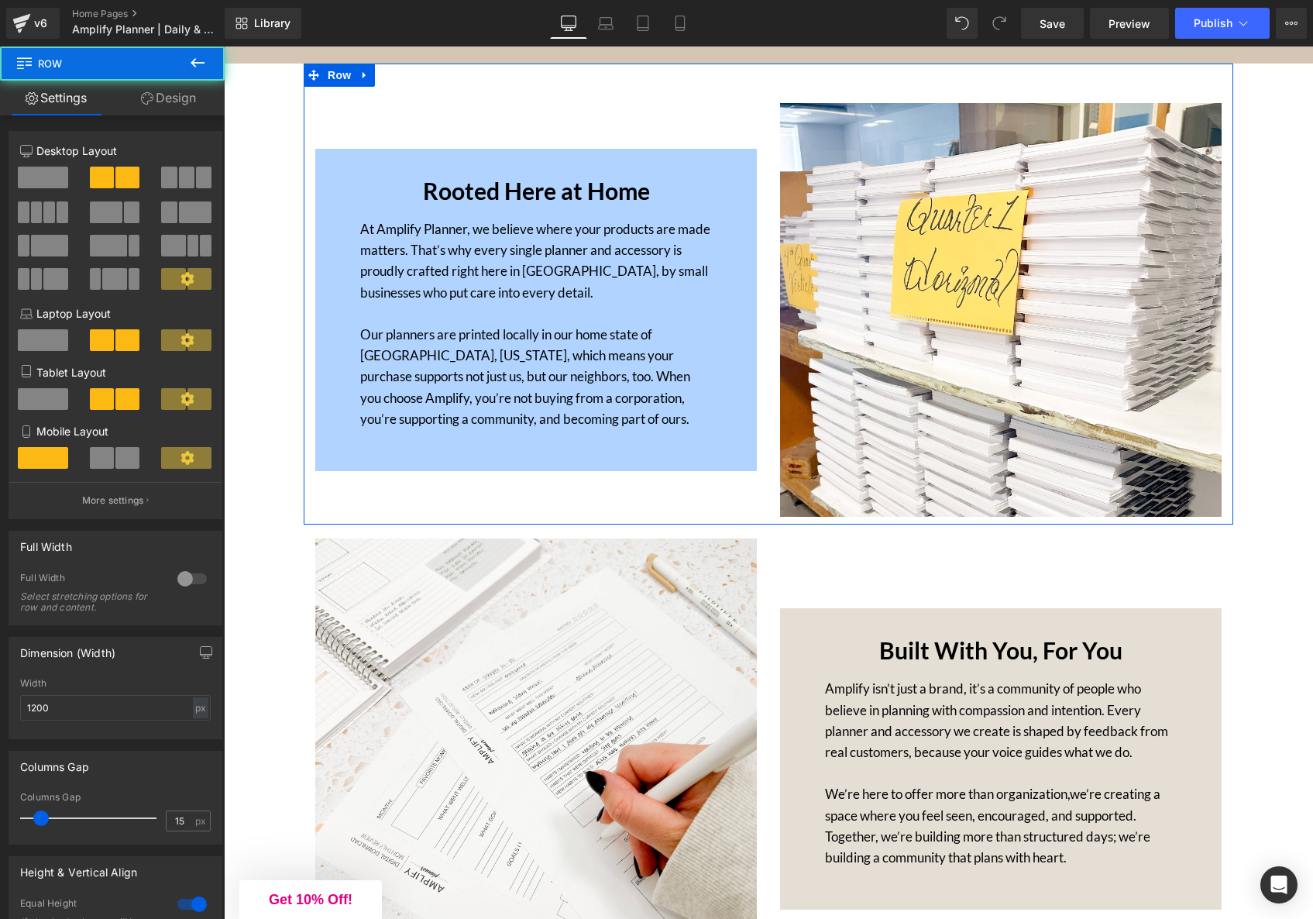
scroll to position [4705, 0]
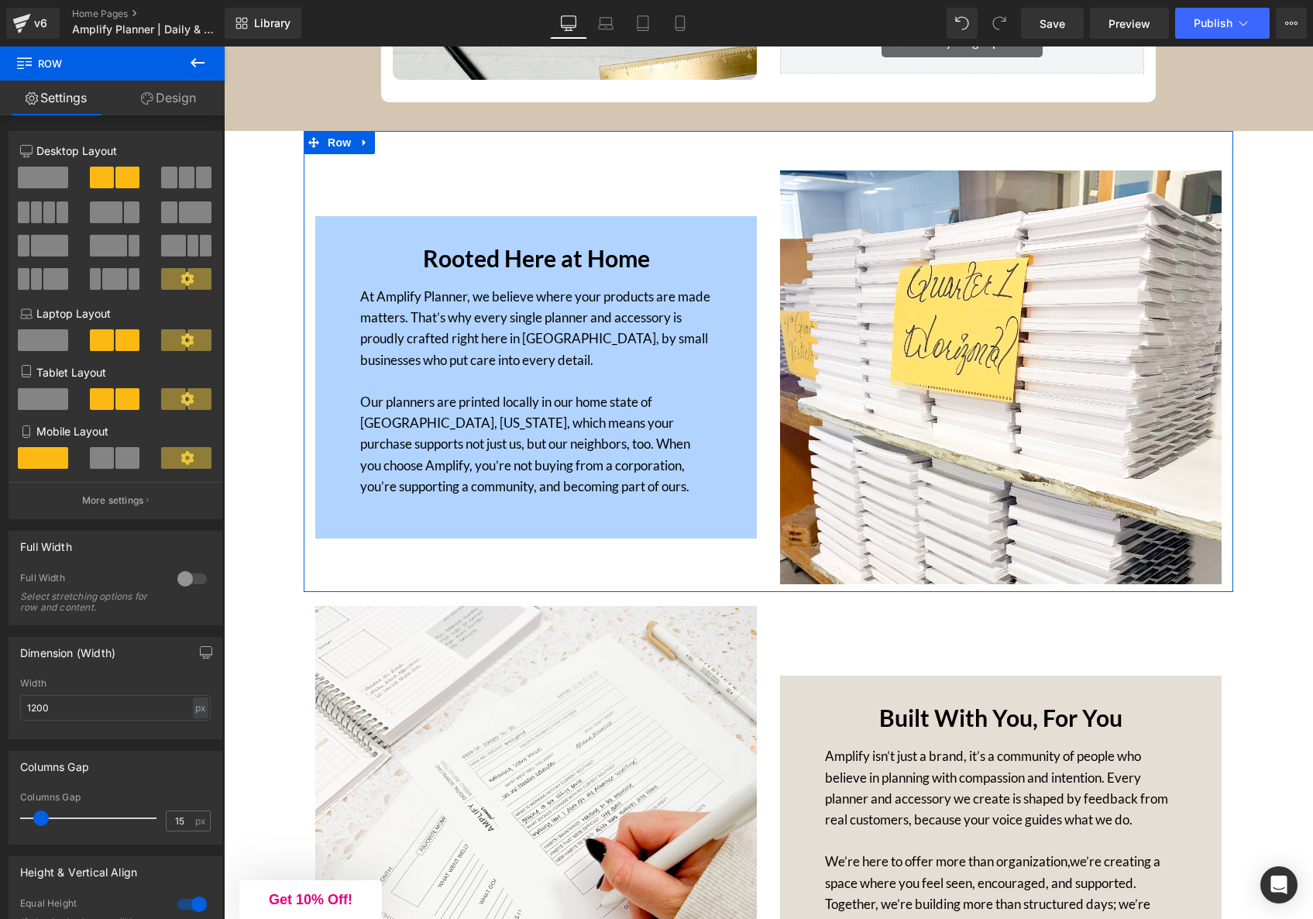
drag, startPoint x: 174, startPoint y: 102, endPoint x: 87, endPoint y: 294, distance: 211.6
click at [174, 102] on link "Design" at bounding box center [168, 98] width 112 height 35
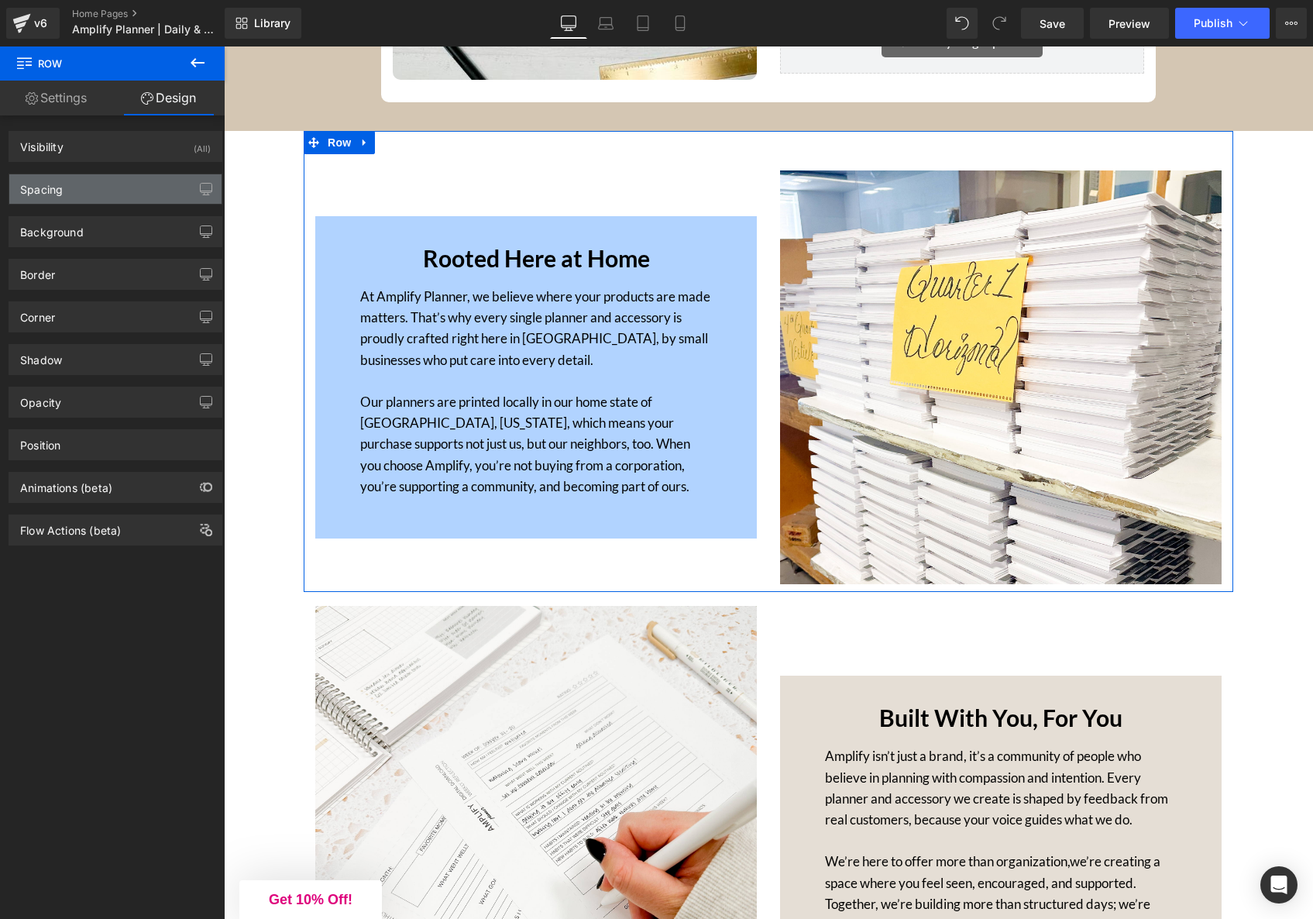
click at [84, 188] on div "Spacing" at bounding box center [115, 188] width 212 height 29
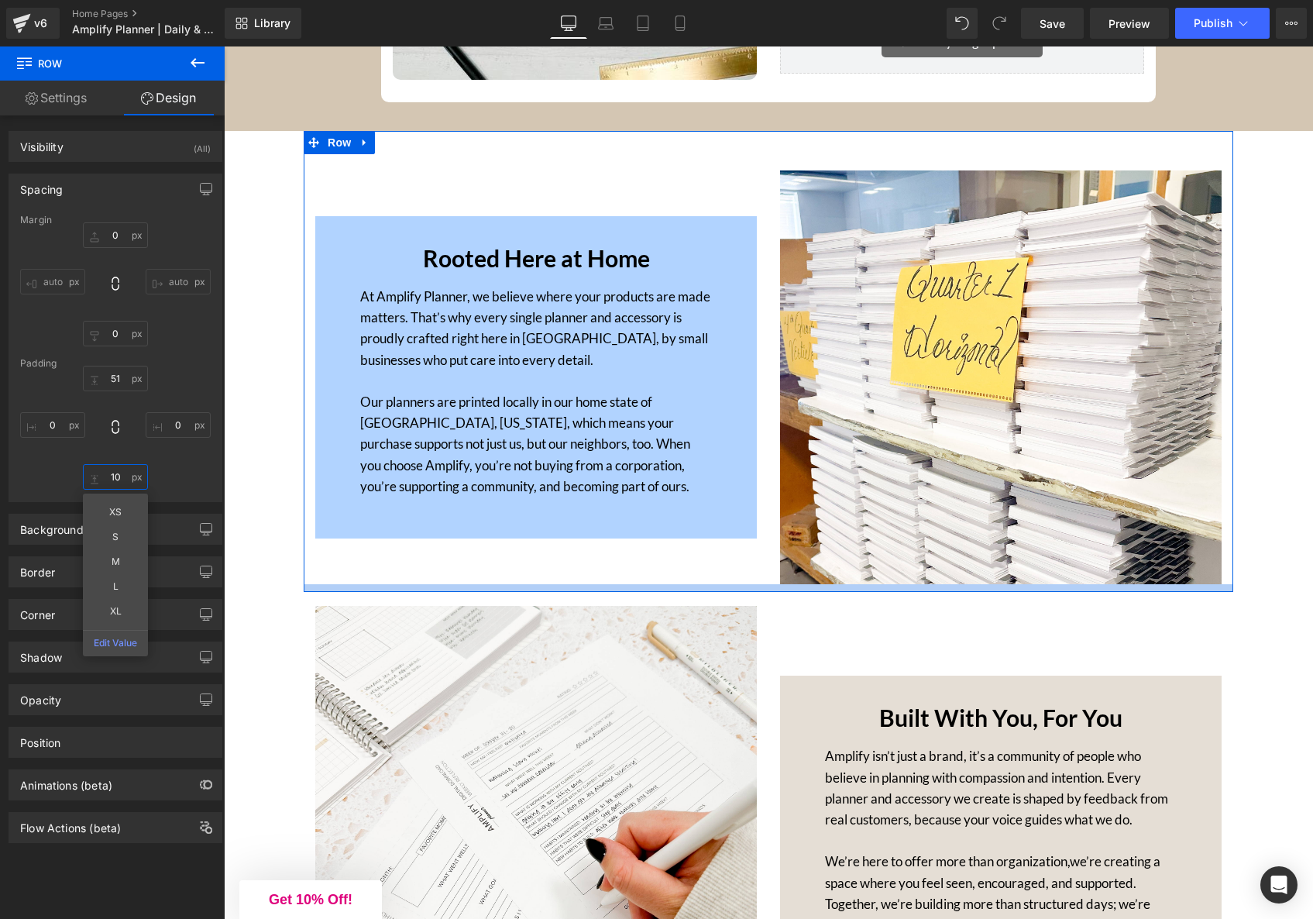
click at [116, 478] on input "text" at bounding box center [115, 477] width 65 height 26
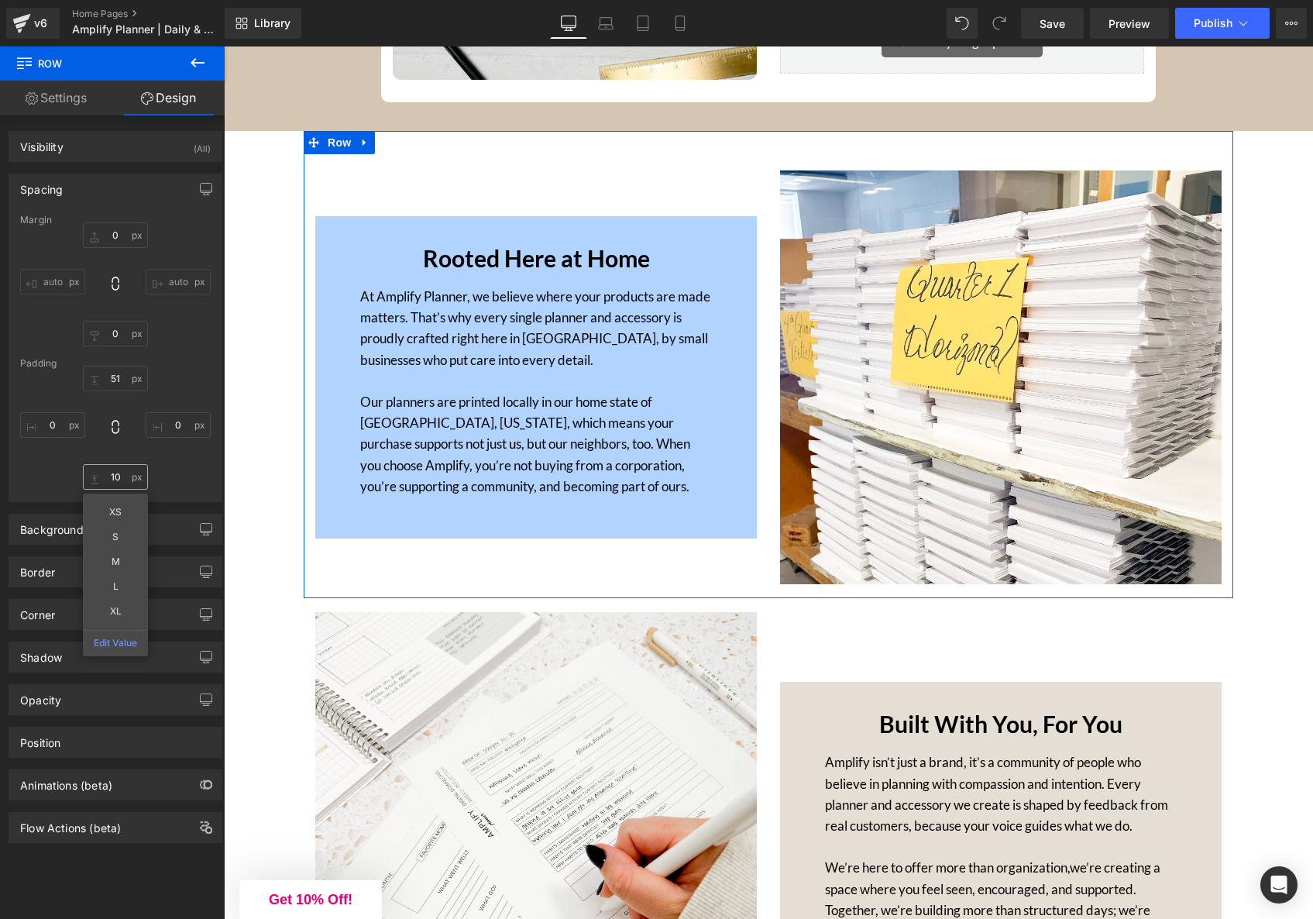
drag, startPoint x: 120, startPoint y: 530, endPoint x: 118, endPoint y: 477, distance: 53.5
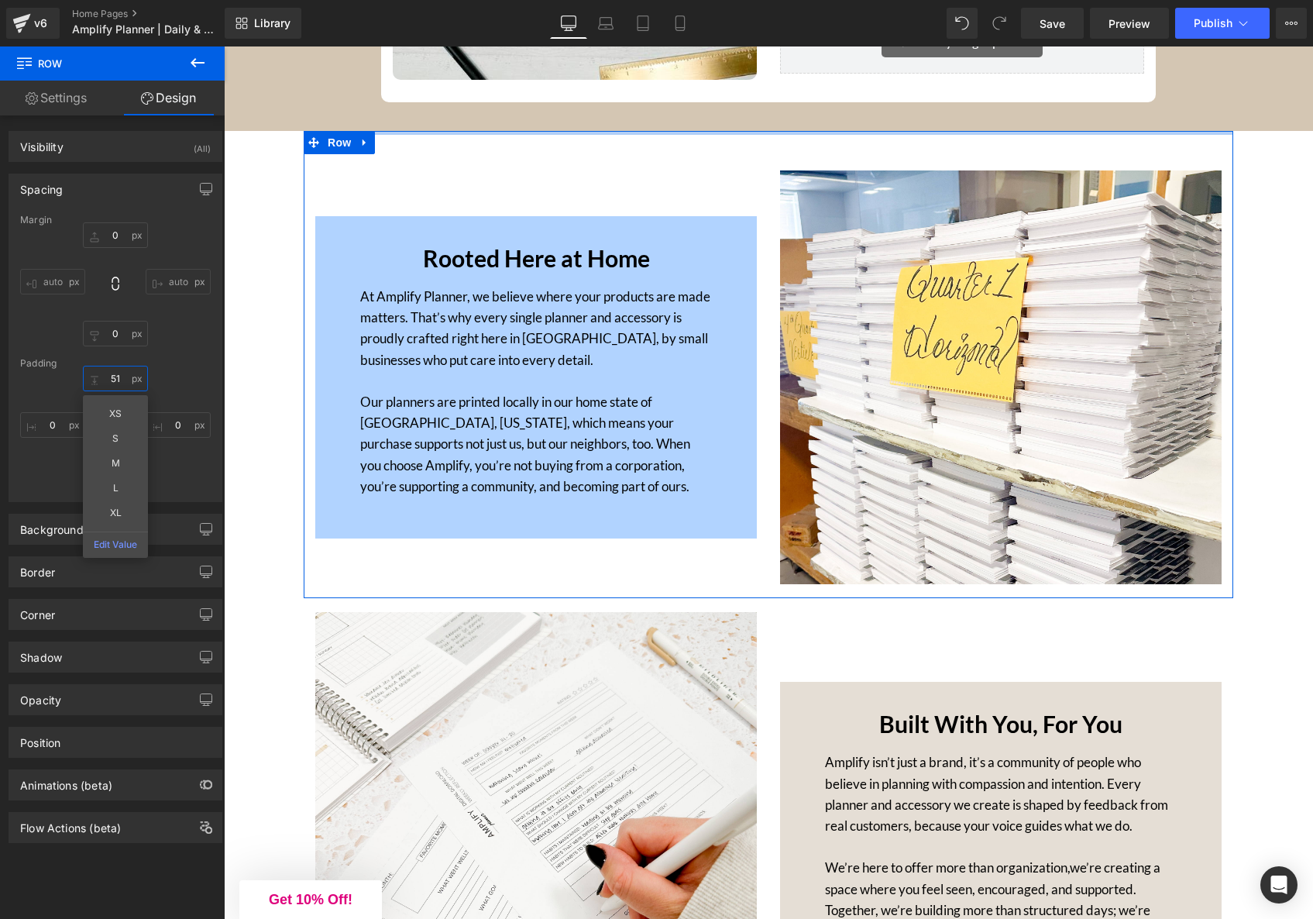
click at [121, 377] on input "text" at bounding box center [115, 379] width 65 height 26
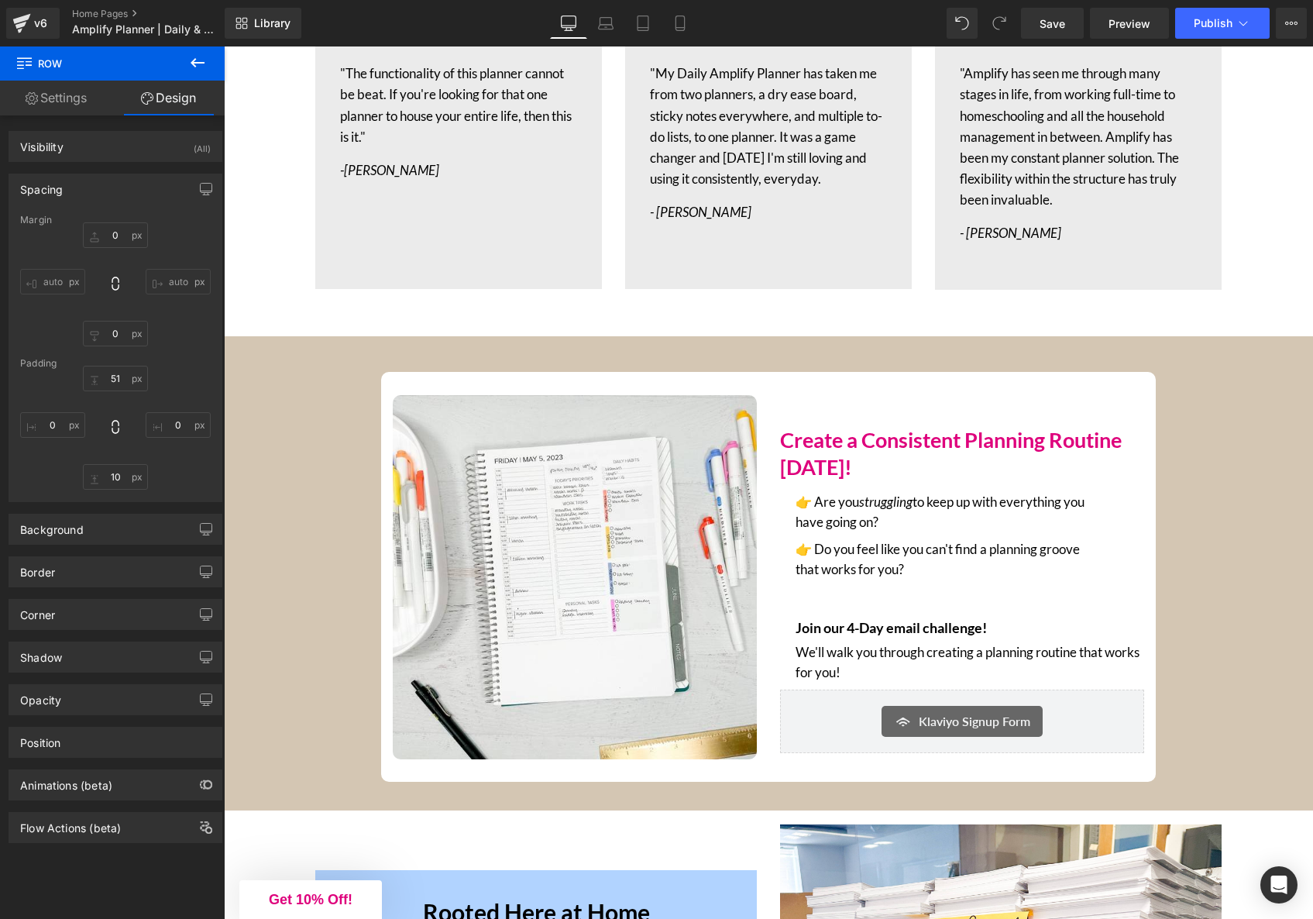
scroll to position [3982, 0]
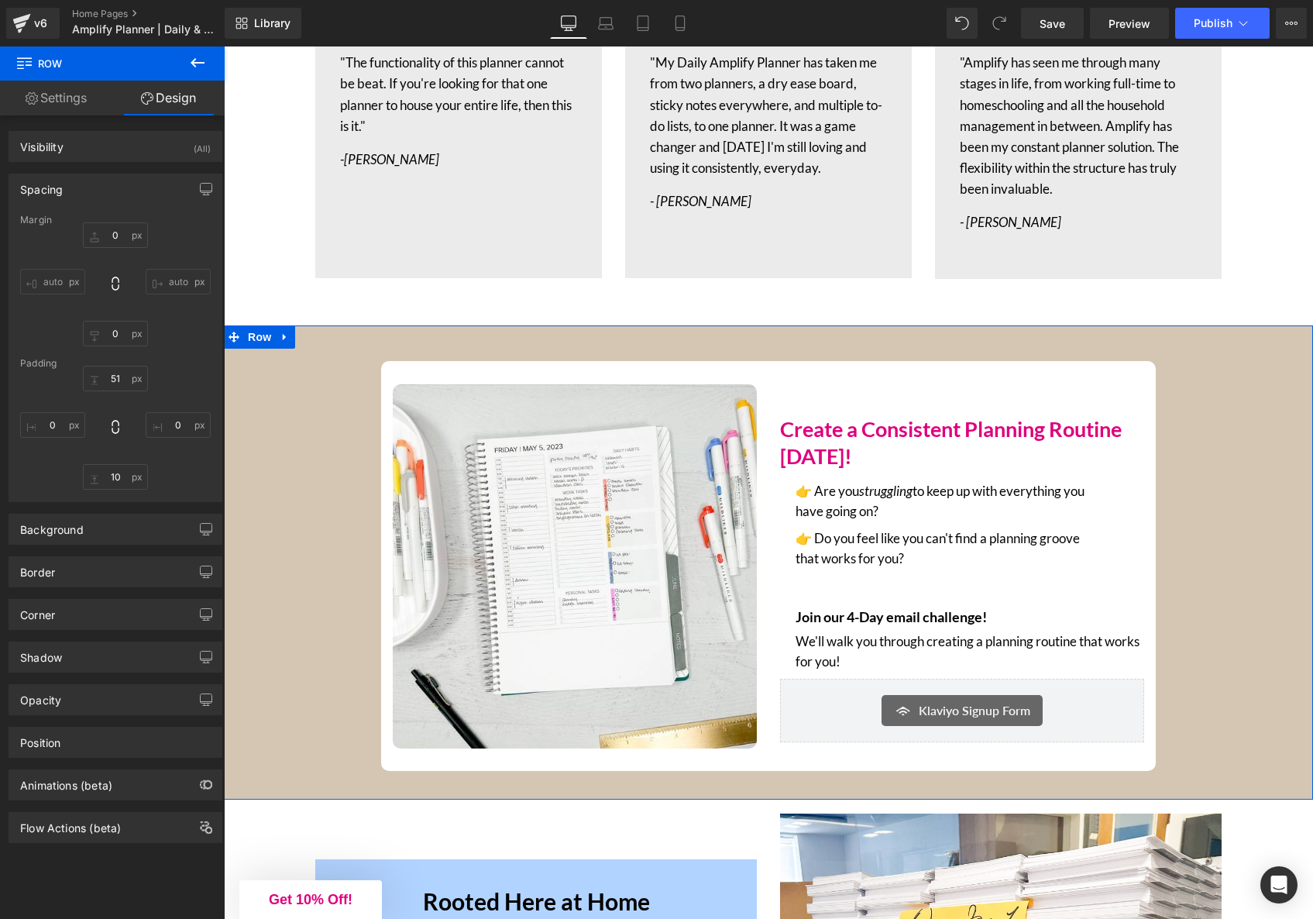
click at [272, 422] on div "Image Create a Consistent Planning Routine [DATE]! Text Block 👉 Are you struggl…" at bounding box center [769, 566] width 1090 height 410
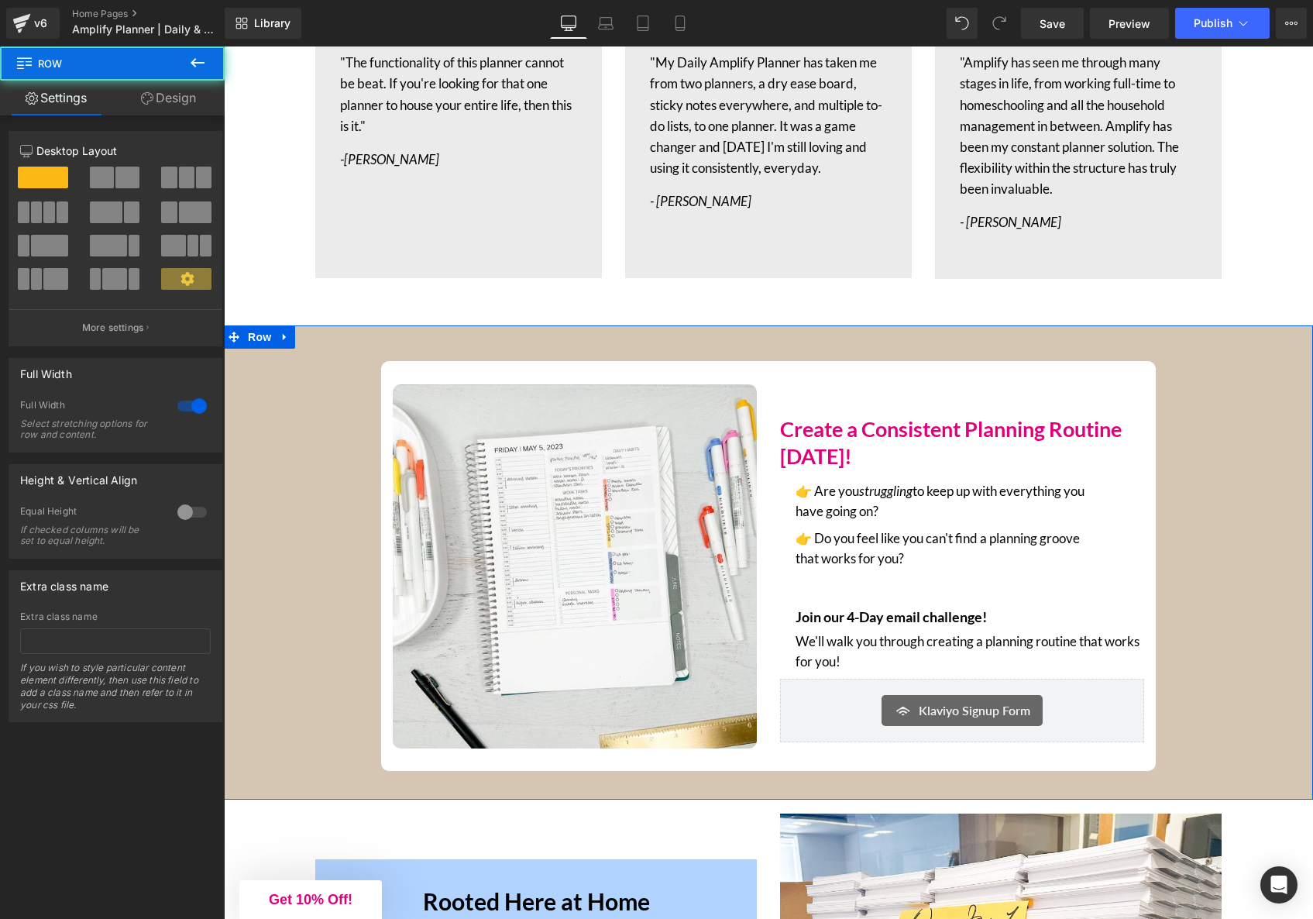
scroll to position [4040, 0]
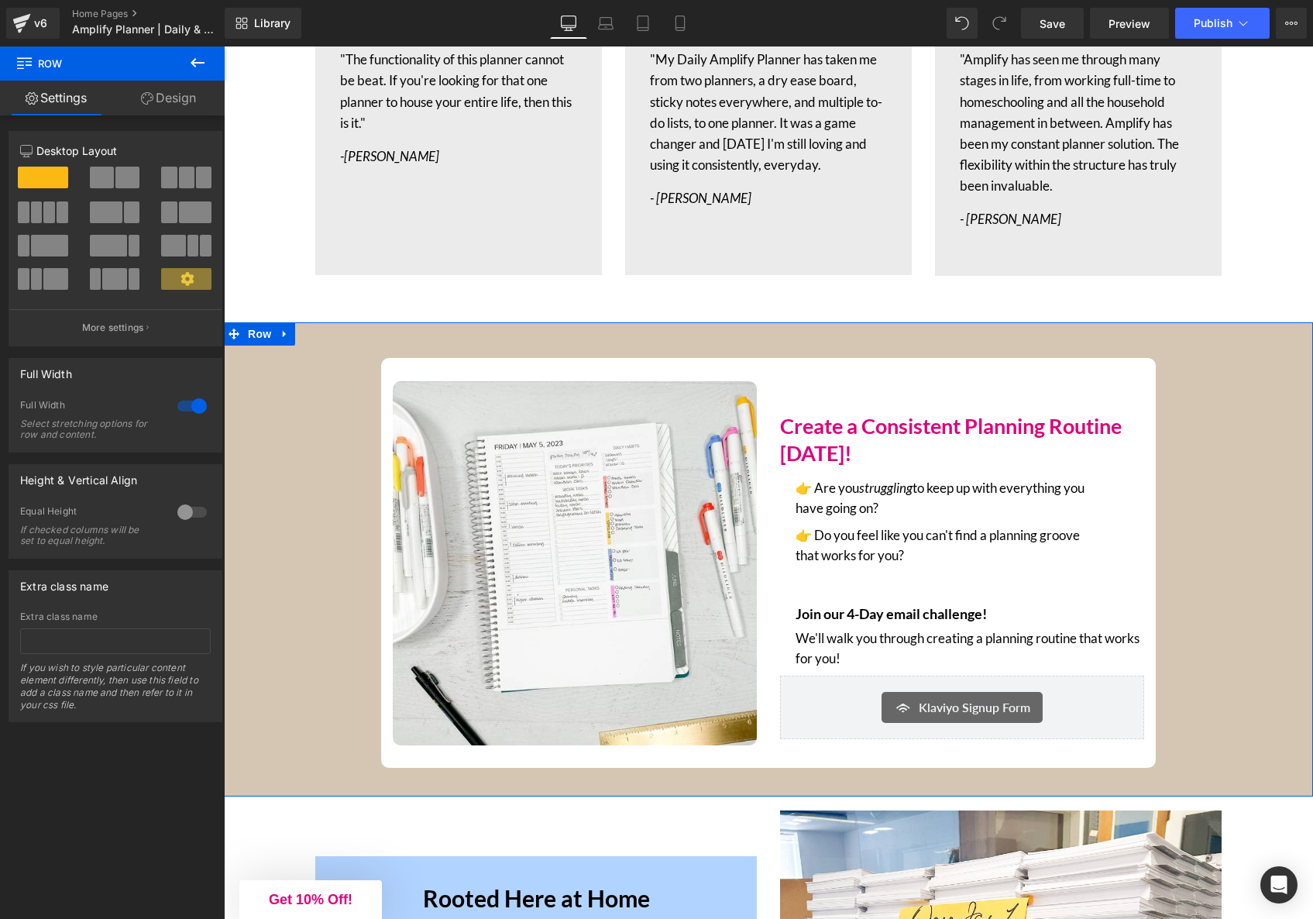
drag, startPoint x: 184, startPoint y: 99, endPoint x: 103, endPoint y: 239, distance: 162.1
click at [184, 100] on link "Design" at bounding box center [168, 98] width 112 height 35
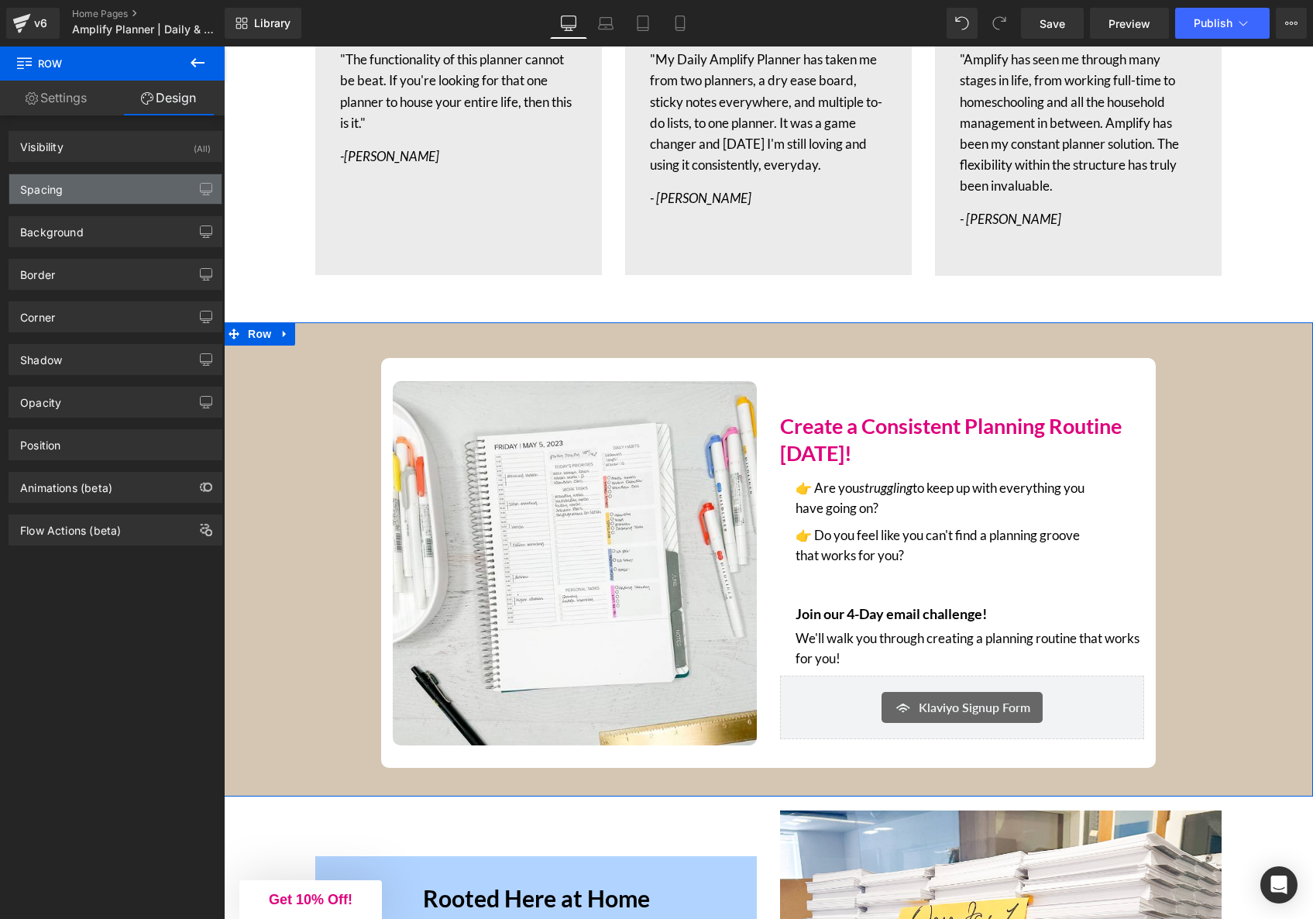
click at [95, 203] on div "Spacing" at bounding box center [115, 188] width 212 height 29
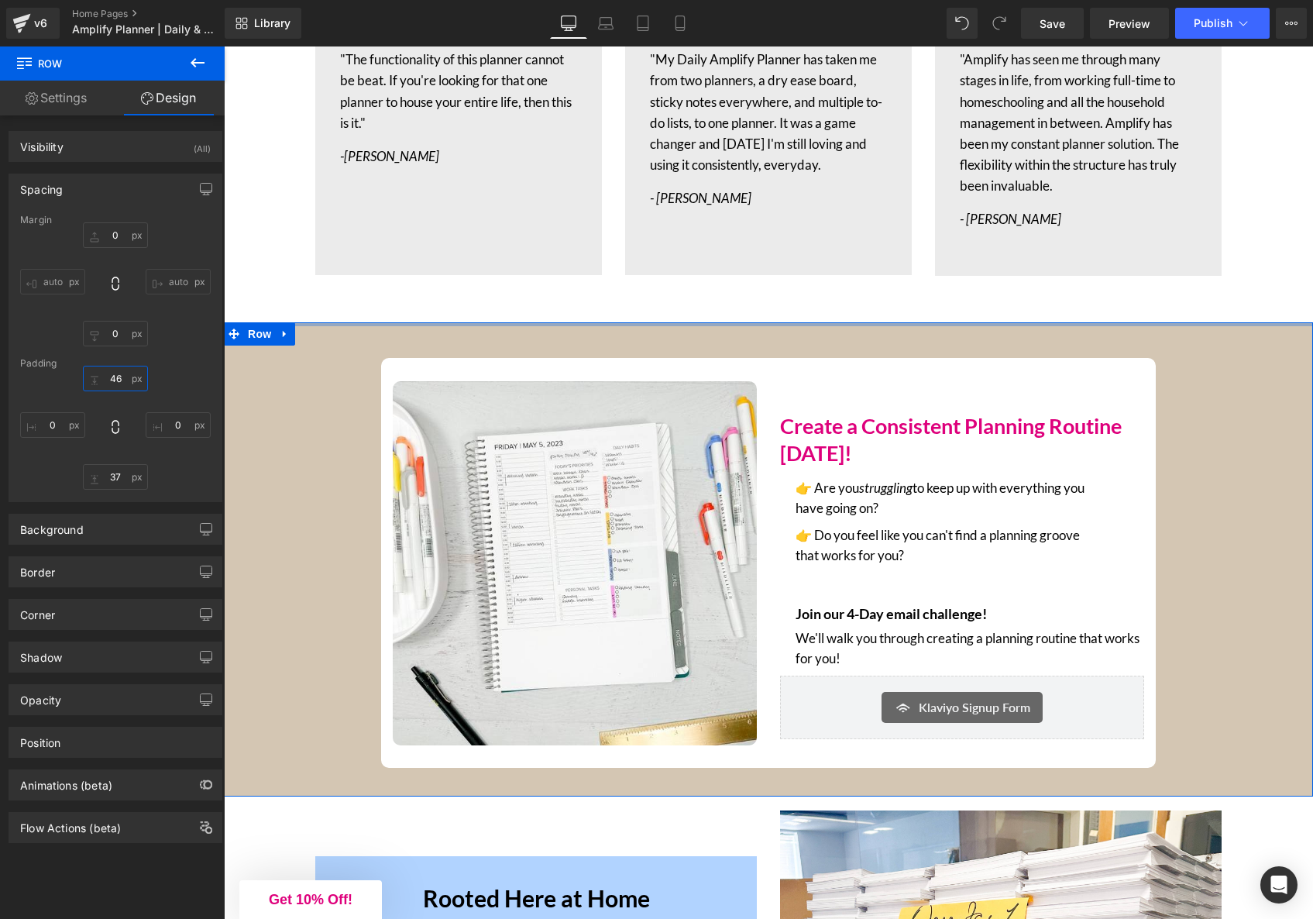
click at [119, 376] on input "46" at bounding box center [115, 379] width 65 height 26
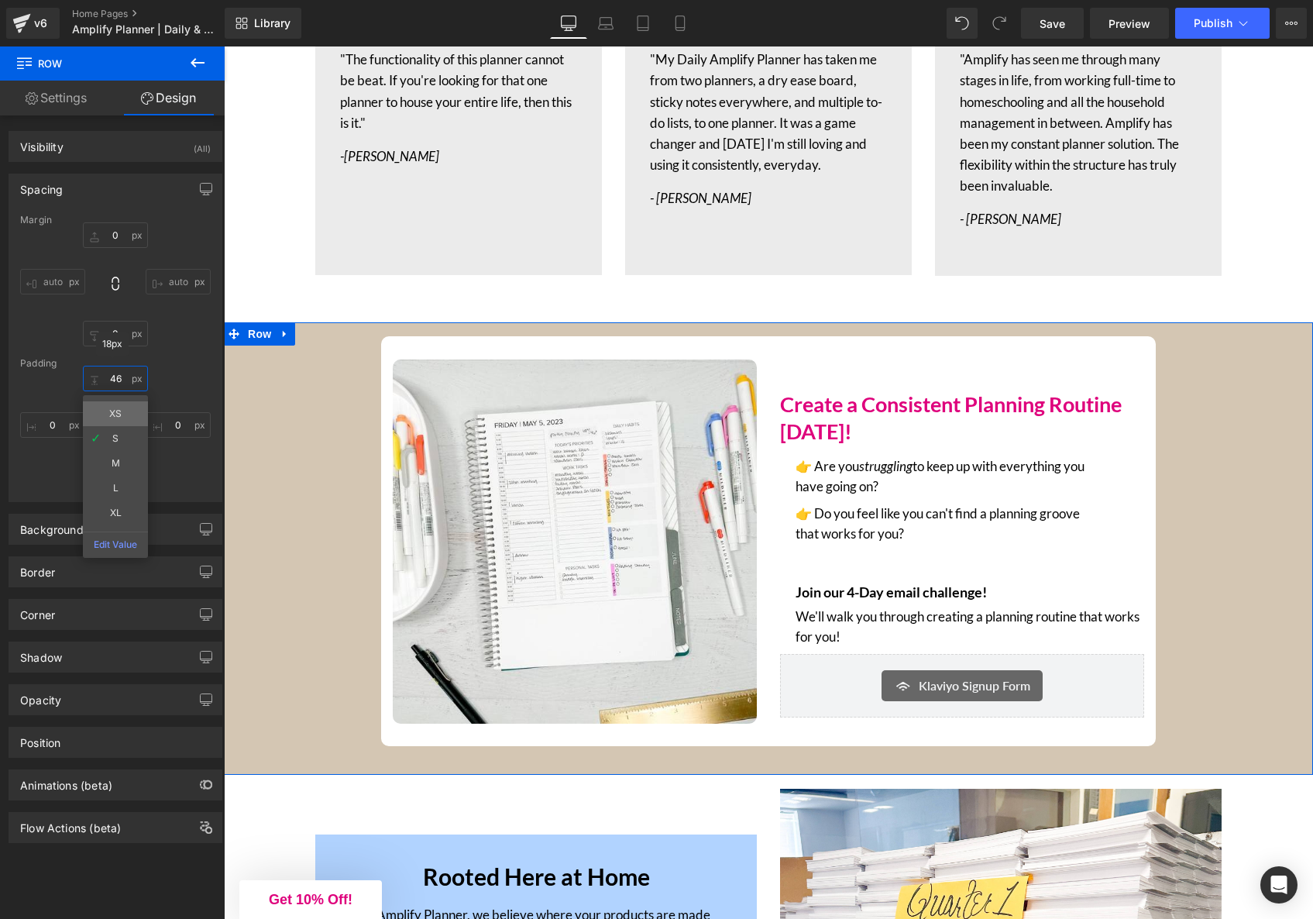
drag, startPoint x: 121, startPoint y: 380, endPoint x: 117, endPoint y: 405, distance: 25.1
click at [121, 380] on input "46" at bounding box center [115, 379] width 65 height 26
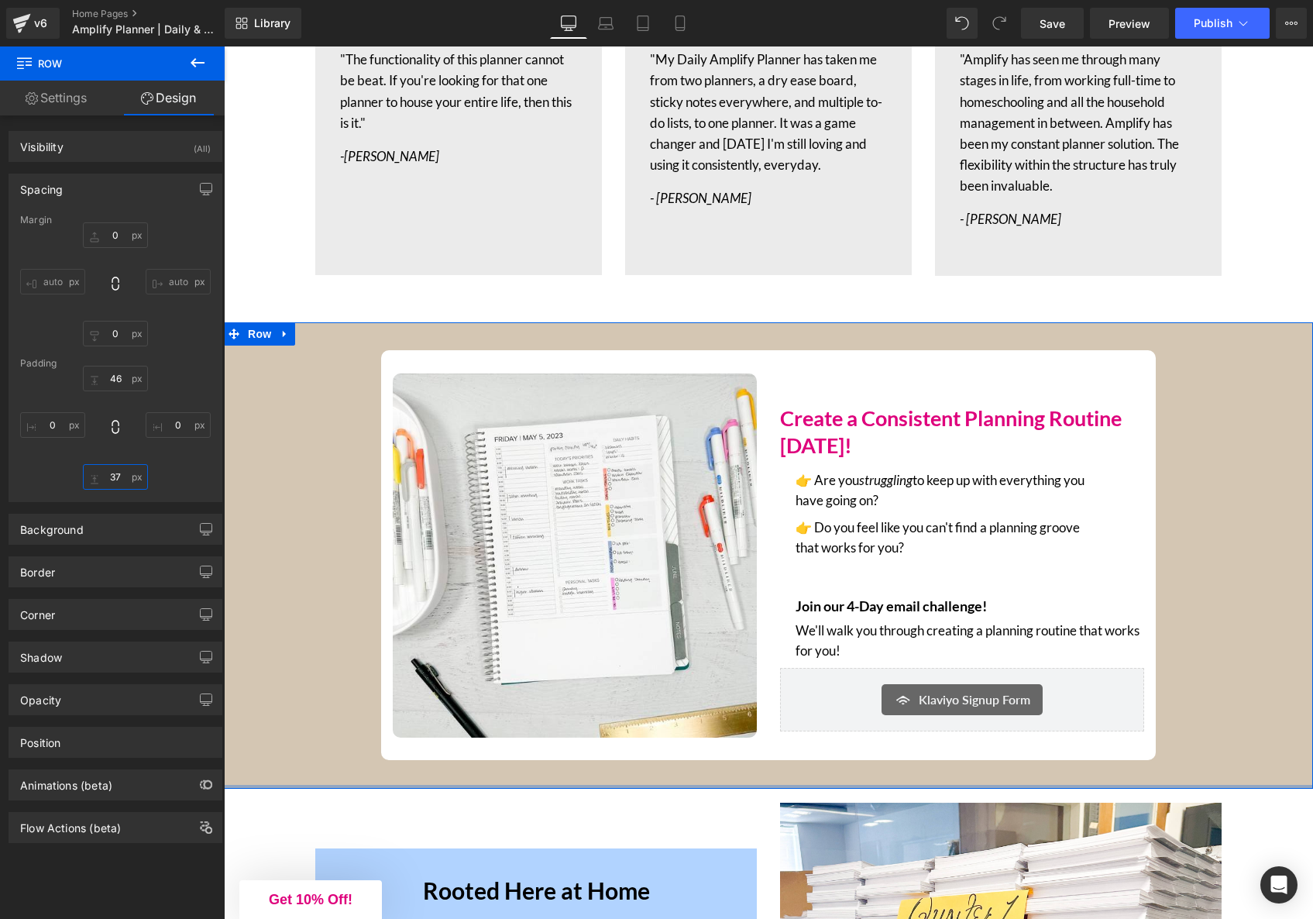
click at [115, 477] on input "37" at bounding box center [115, 477] width 65 height 26
click at [181, 471] on div "46 0 37 0" at bounding box center [115, 428] width 191 height 124
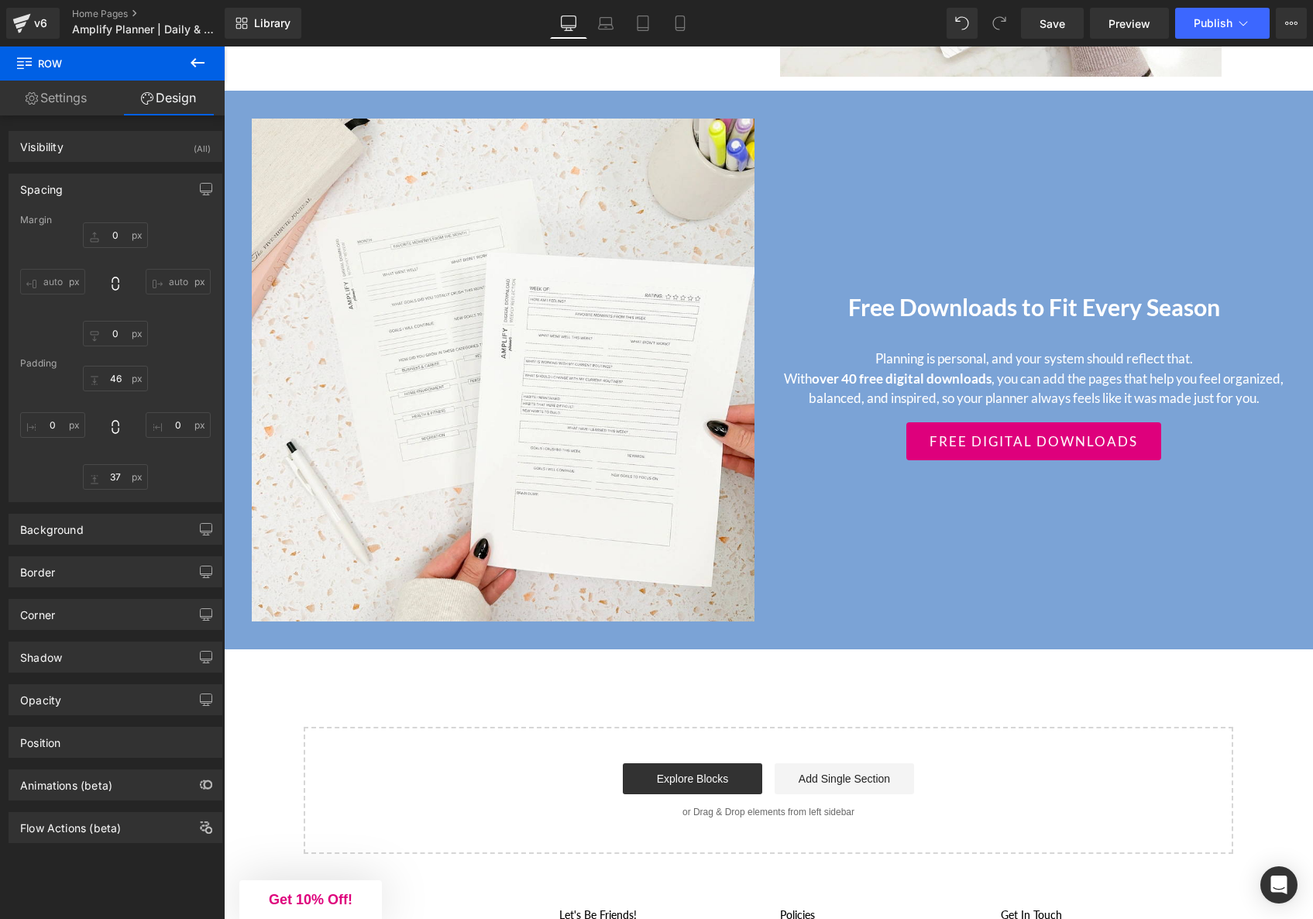
scroll to position [6047, 0]
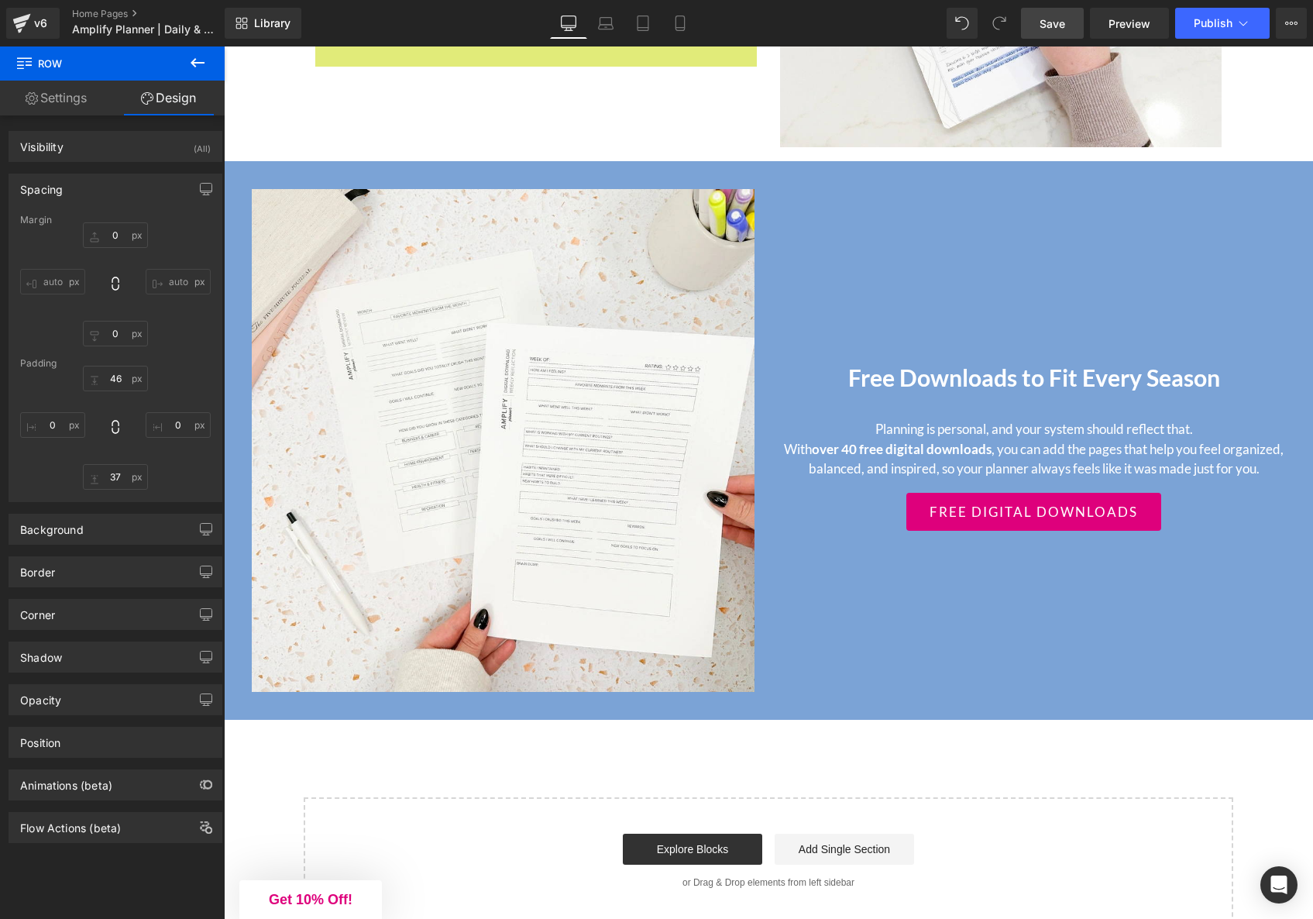
click at [1056, 14] on link "Save" at bounding box center [1052, 23] width 63 height 31
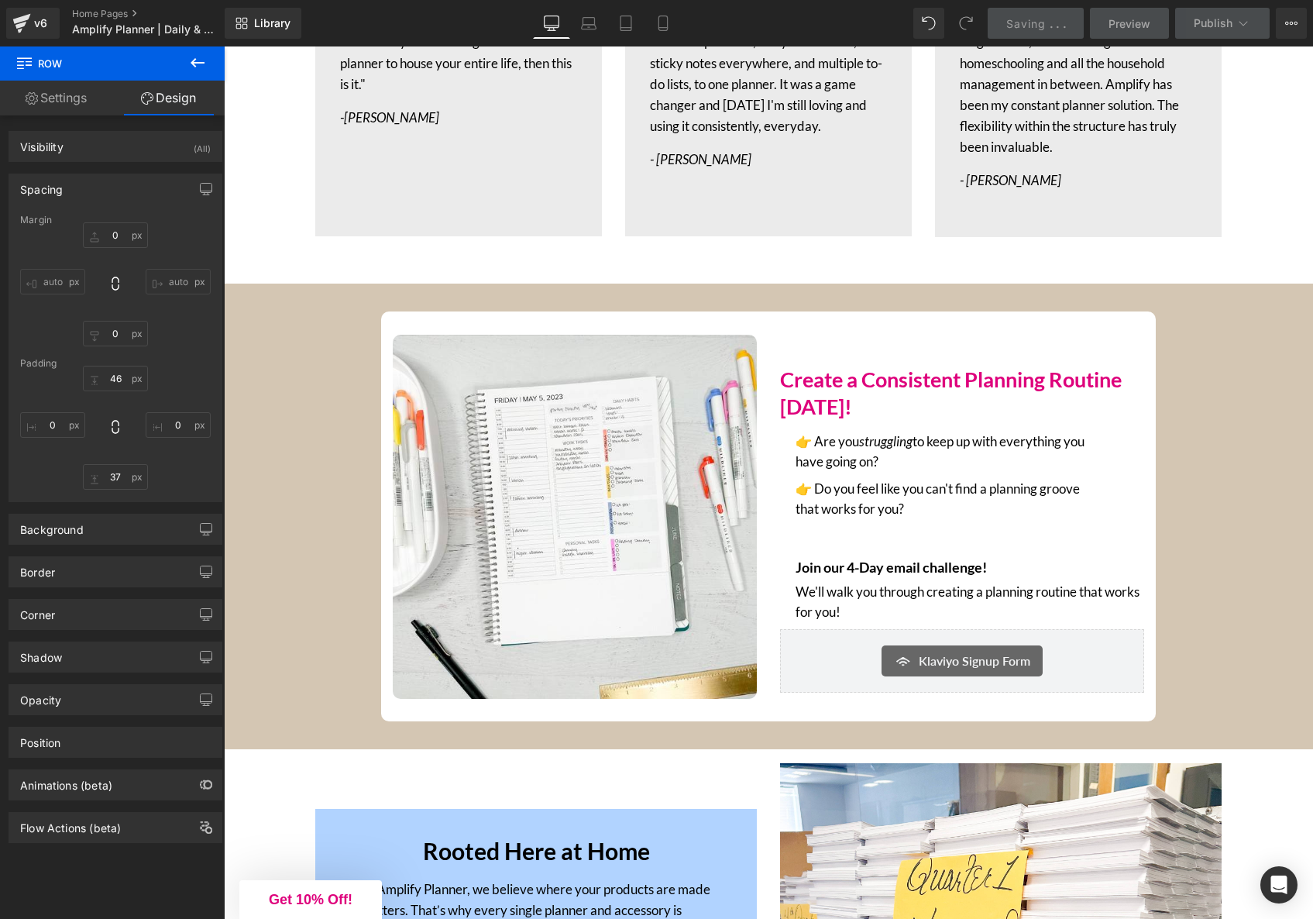
scroll to position [3837, 0]
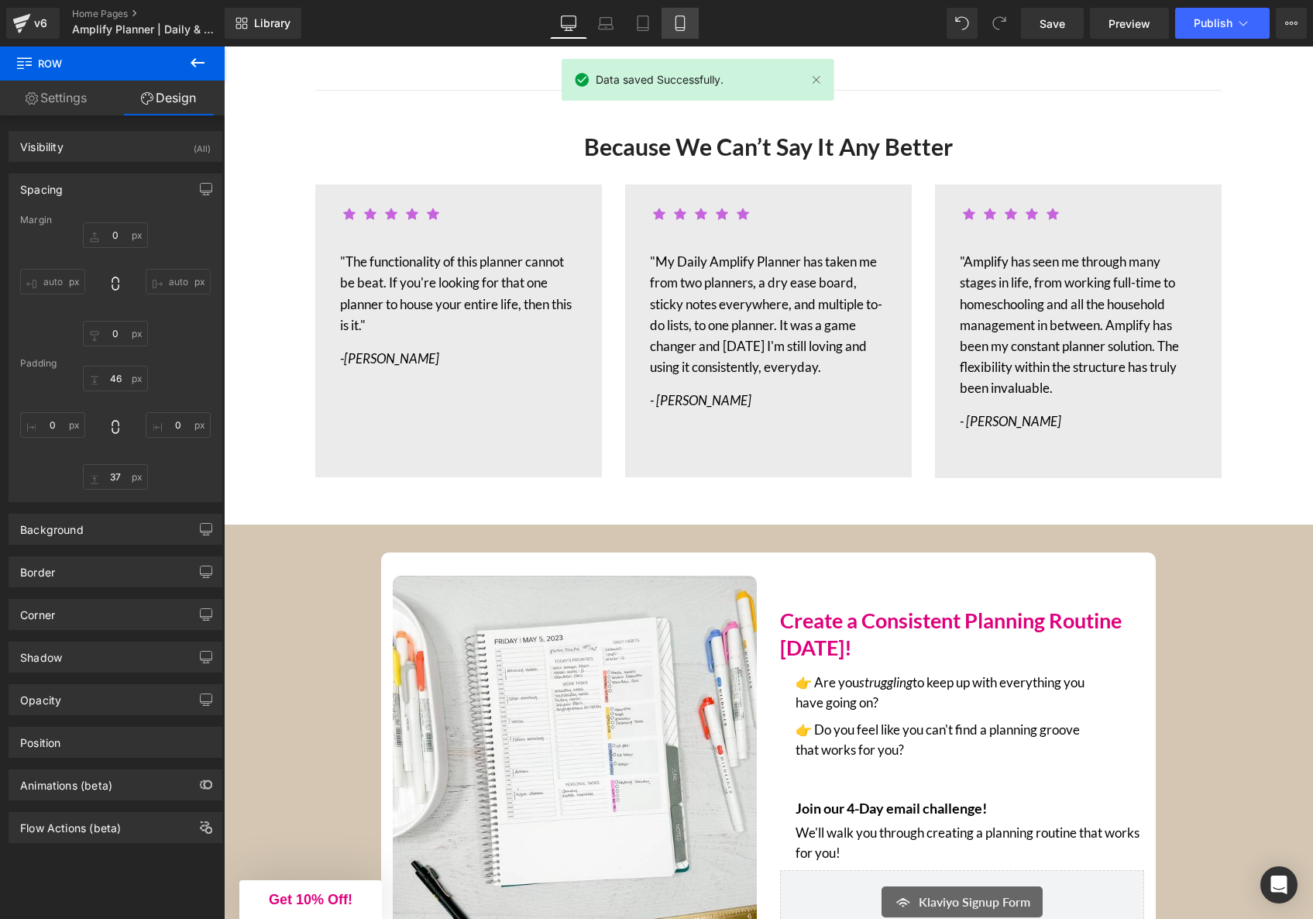
click at [676, 24] on icon at bounding box center [680, 23] width 9 height 15
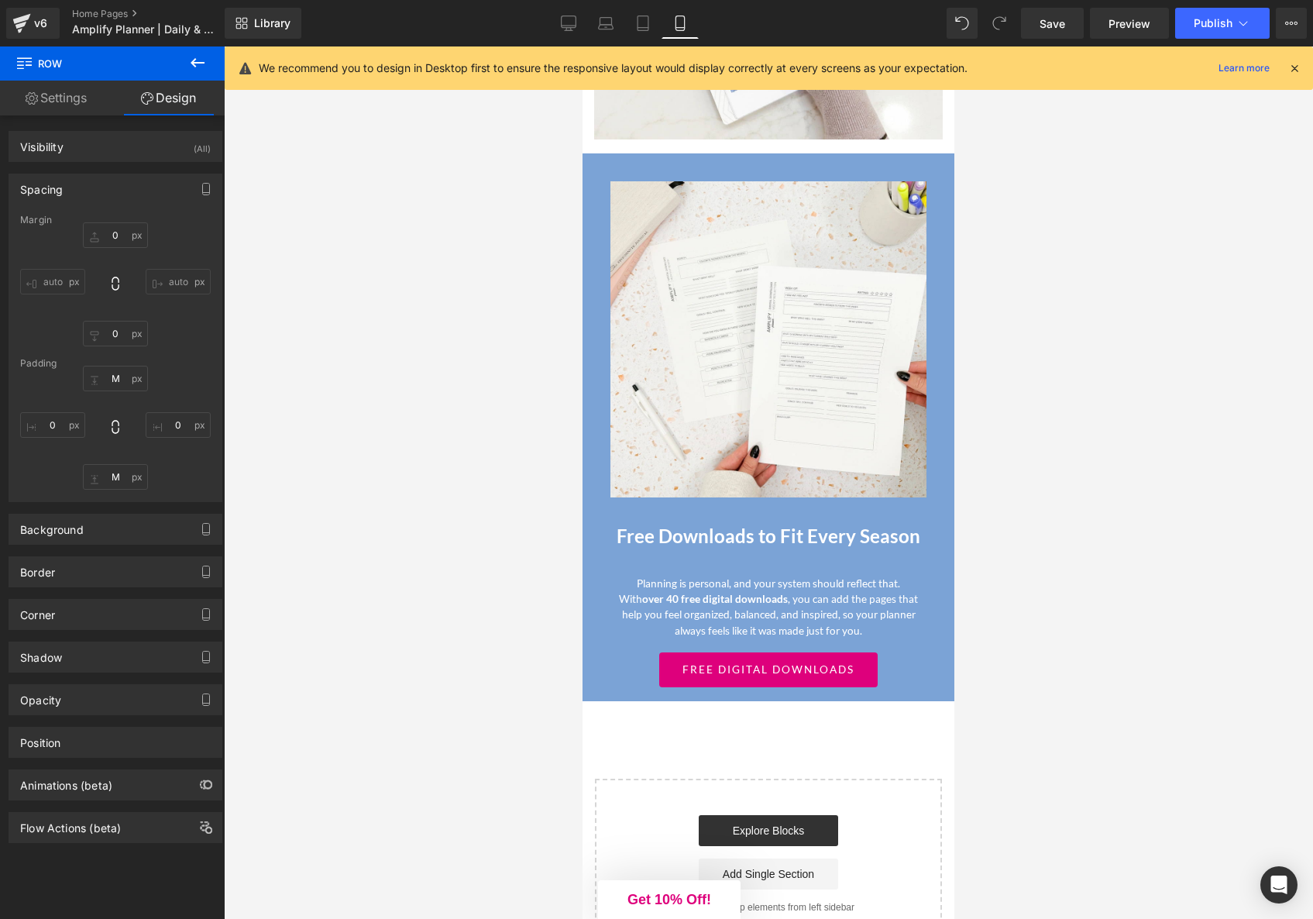
scroll to position [9301, 0]
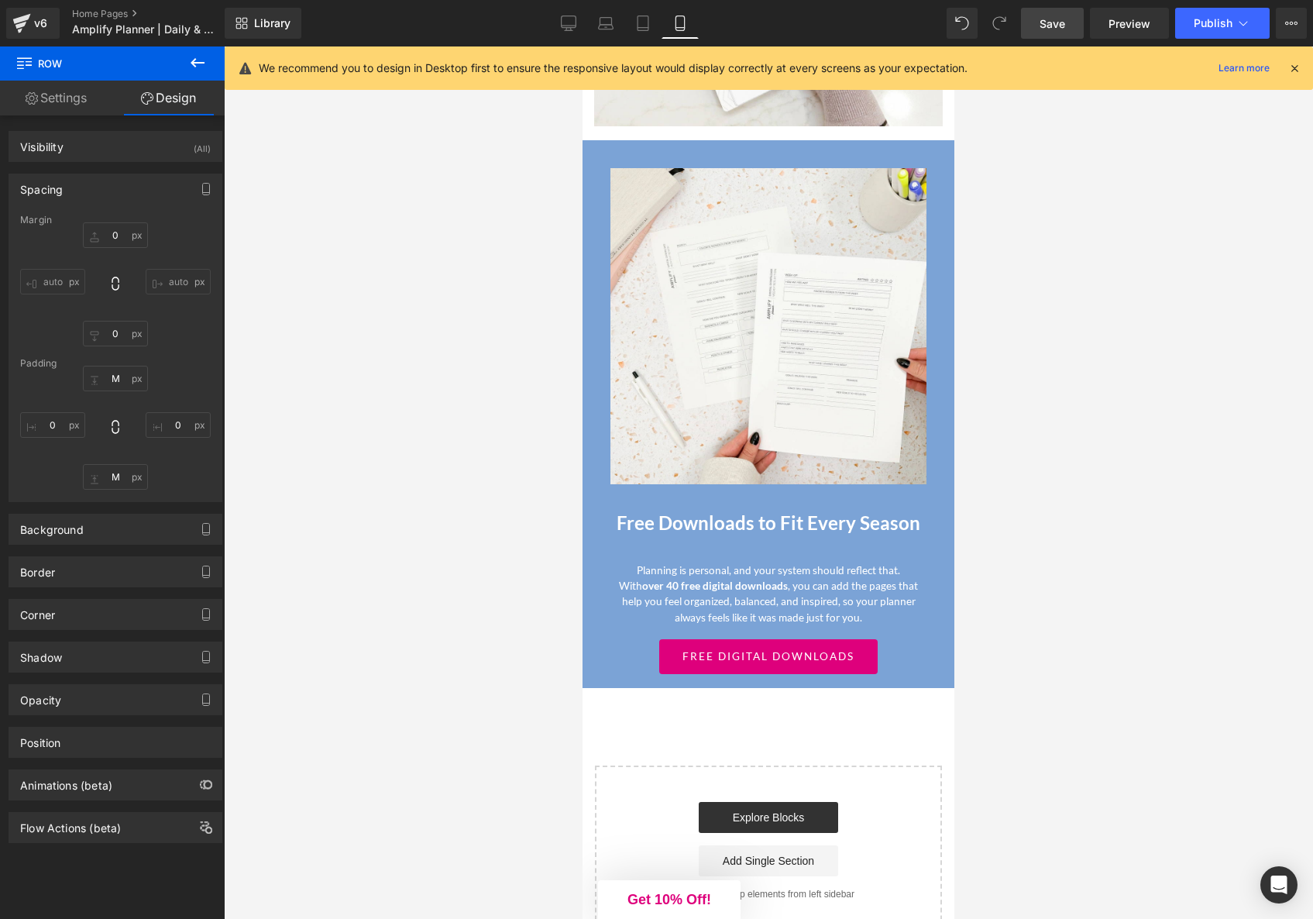
click at [1048, 27] on span "Save" at bounding box center [1053, 23] width 26 height 16
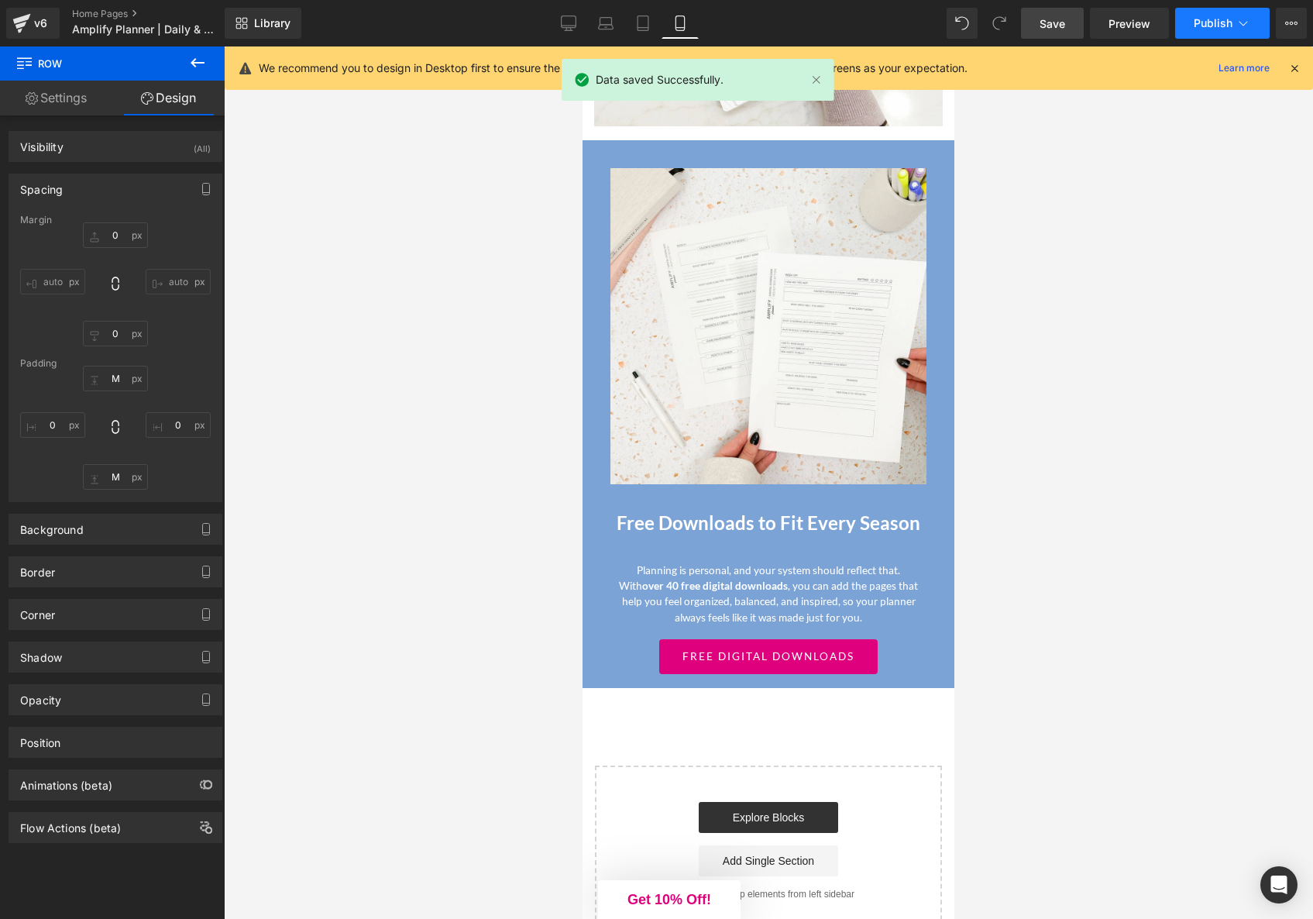
click at [1205, 31] on button "Publish" at bounding box center [1223, 23] width 95 height 31
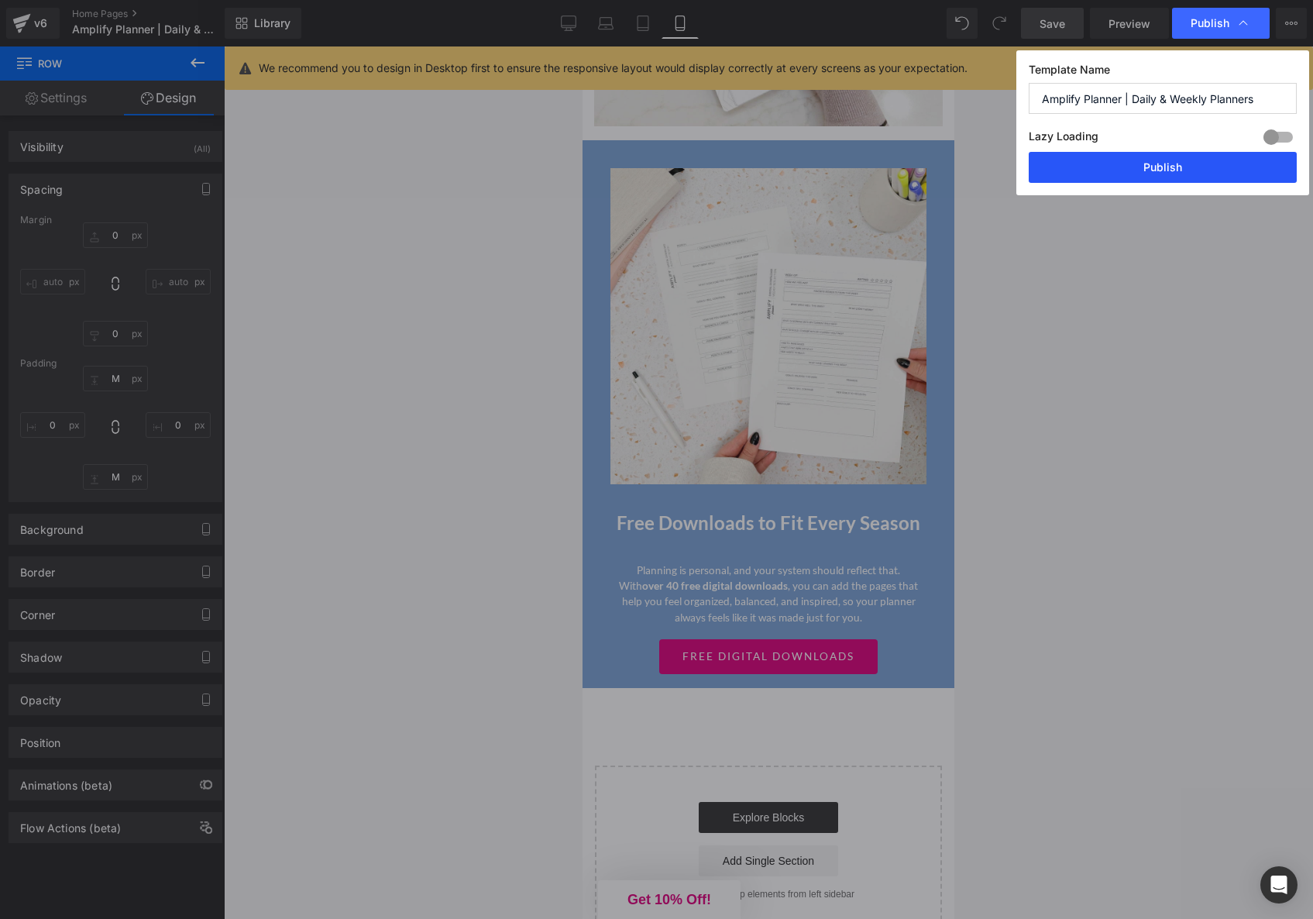
click at [1196, 167] on button "Publish" at bounding box center [1163, 167] width 268 height 31
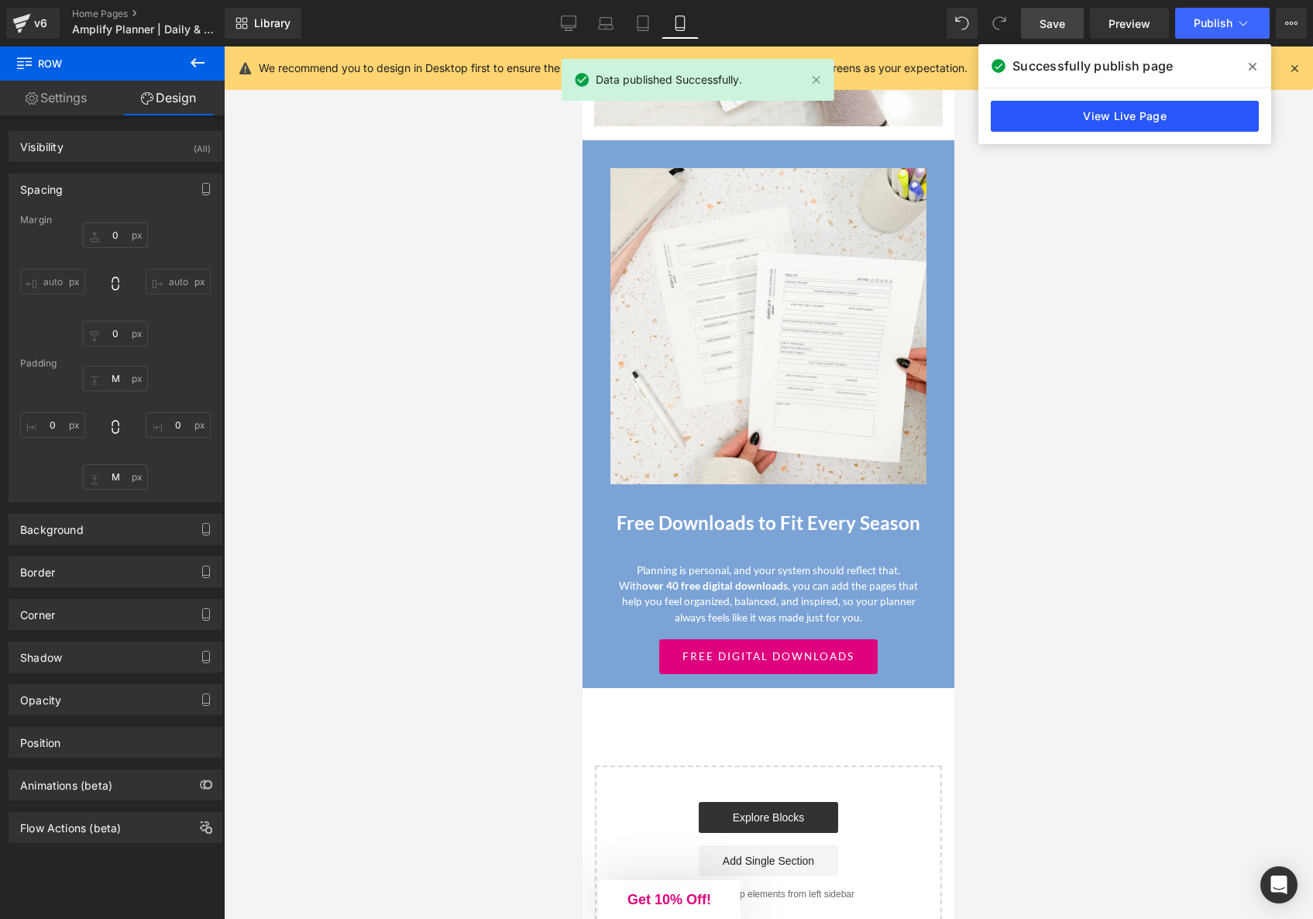
click at [1157, 122] on link "View Live Page" at bounding box center [1125, 116] width 268 height 31
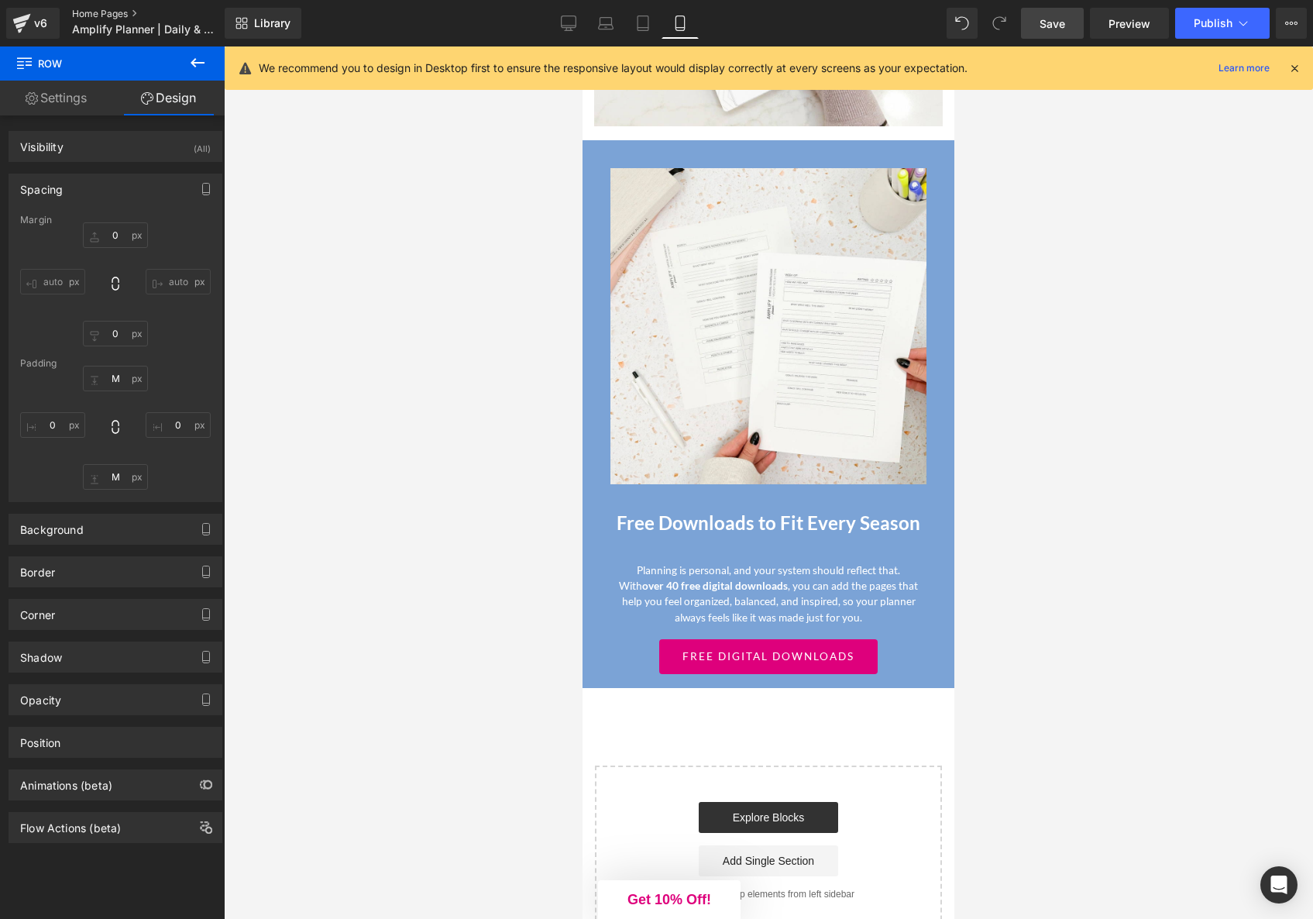
click at [105, 12] on link "Home Pages" at bounding box center [161, 14] width 178 height 12
